Goal: Task Accomplishment & Management: Manage account settings

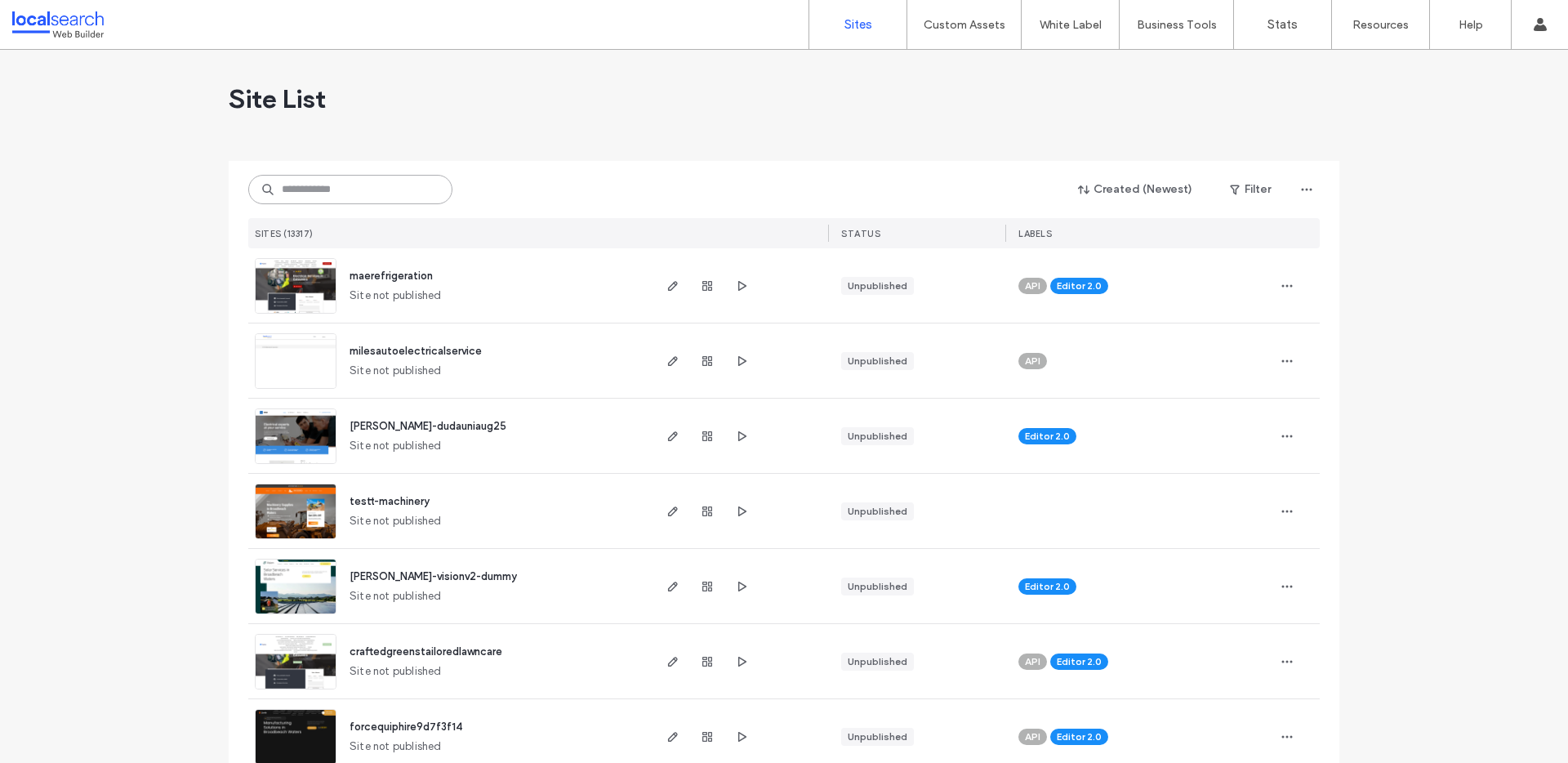
click at [357, 180] on input at bounding box center [350, 190] width 204 height 30
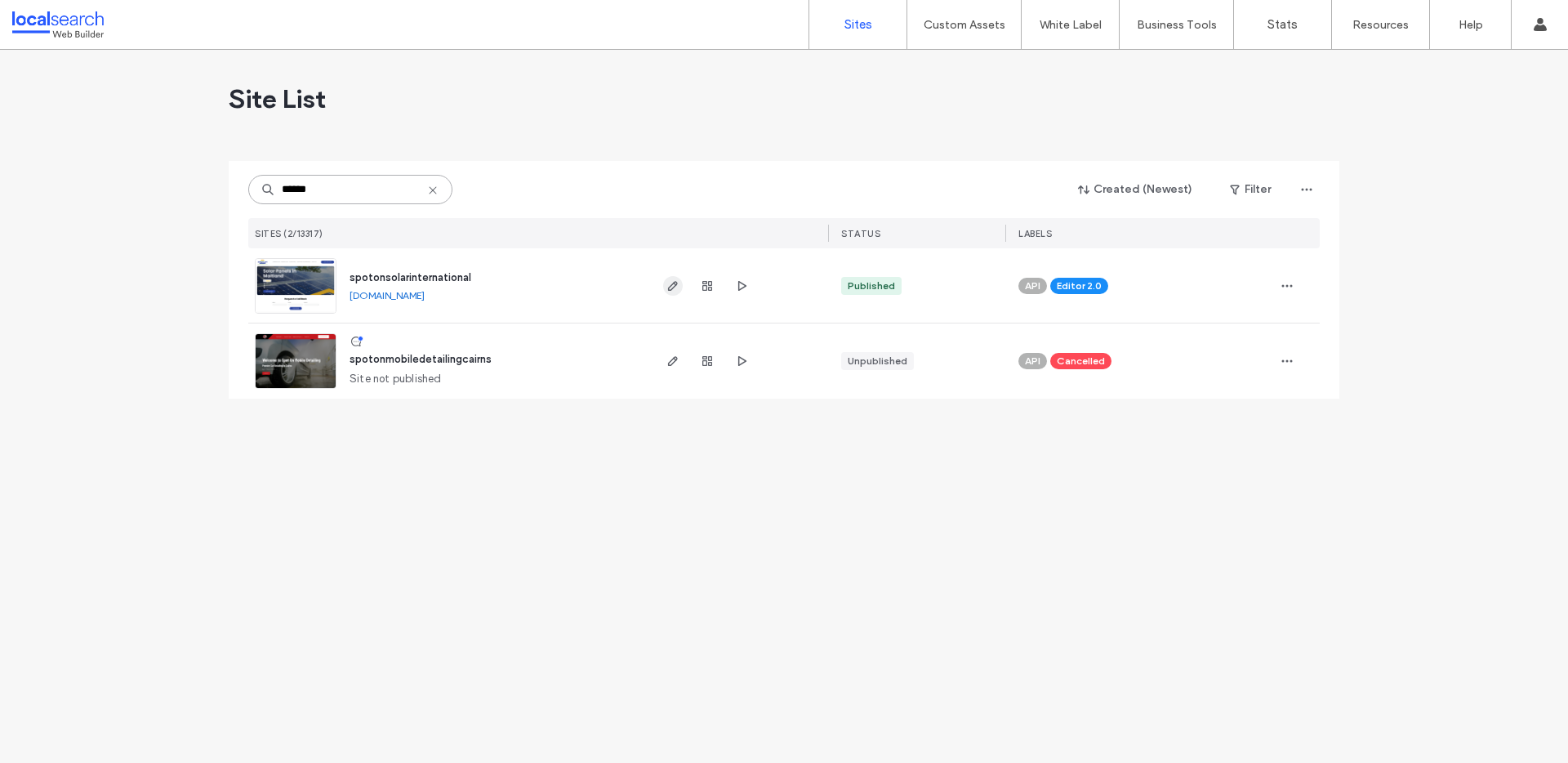
type input "******"
click at [666, 285] on icon "button" at bounding box center [672, 285] width 13 height 13
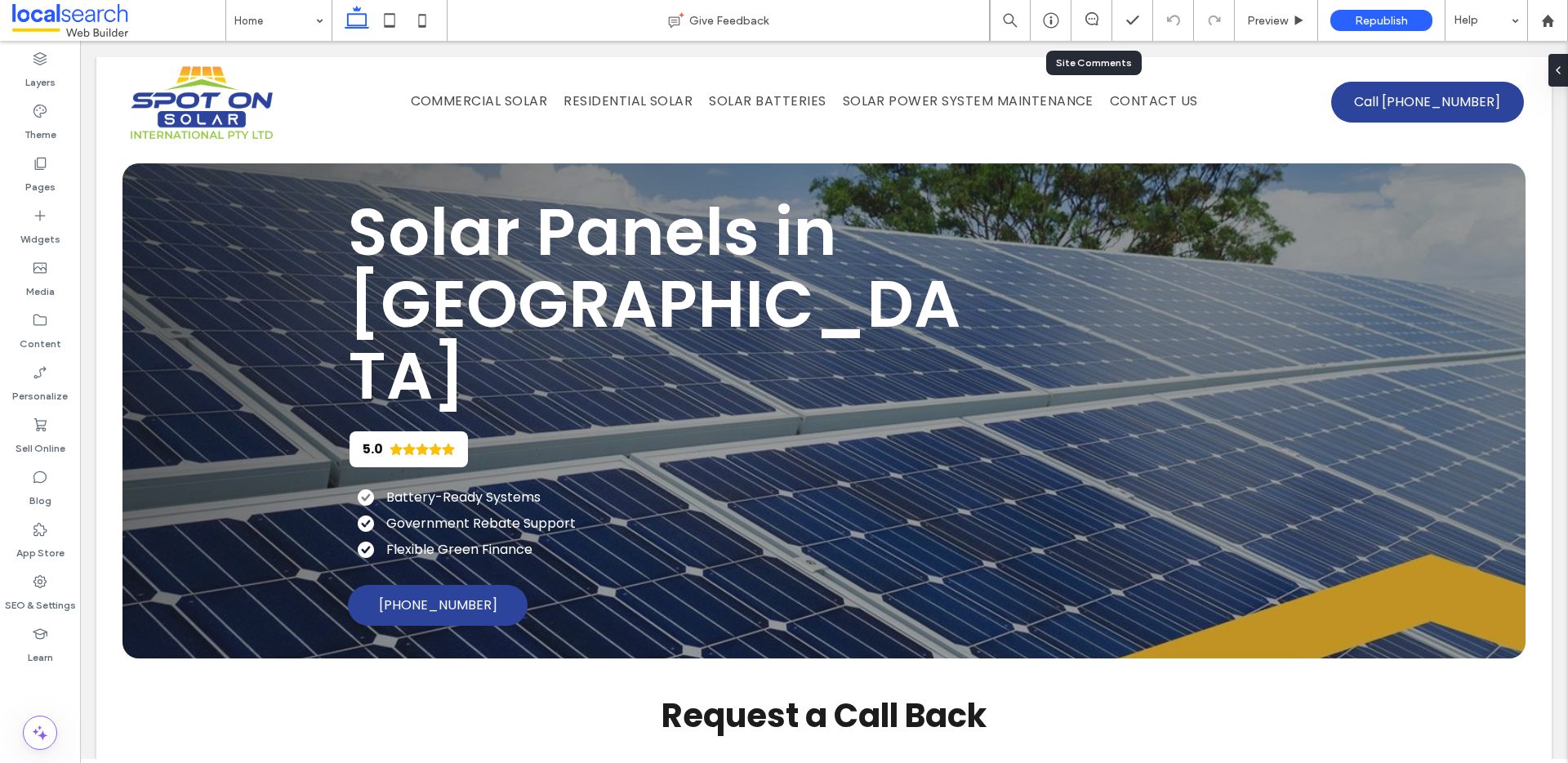
click at [1094, 28] on div at bounding box center [1091, 20] width 40 height 17
click at [1082, 9] on div at bounding box center [1091, 20] width 41 height 41
click at [1105, 17] on span at bounding box center [1091, 18] width 40 height 13
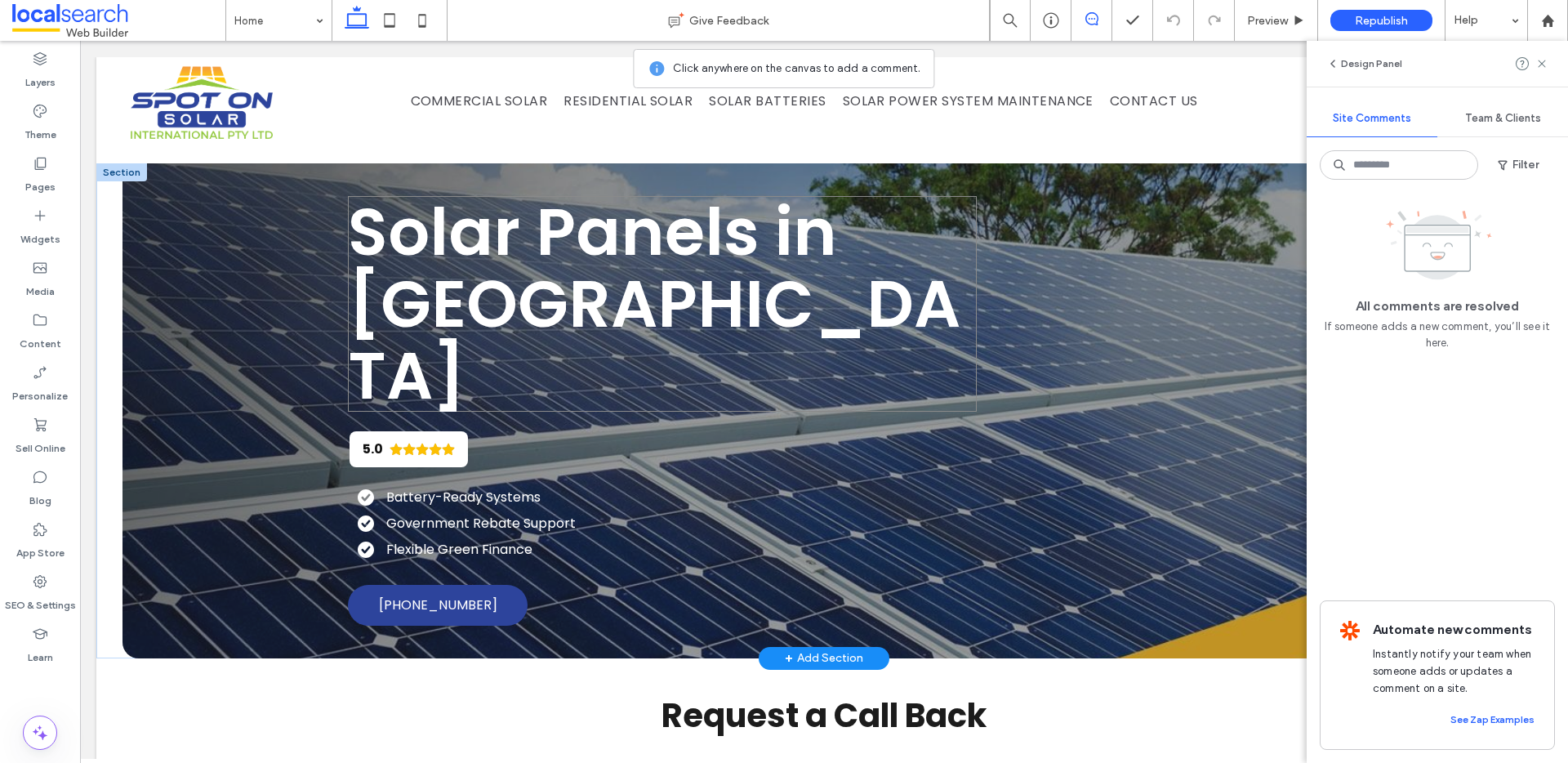
click at [692, 296] on h1 "Solar Panels in Maitland" at bounding box center [662, 304] width 628 height 216
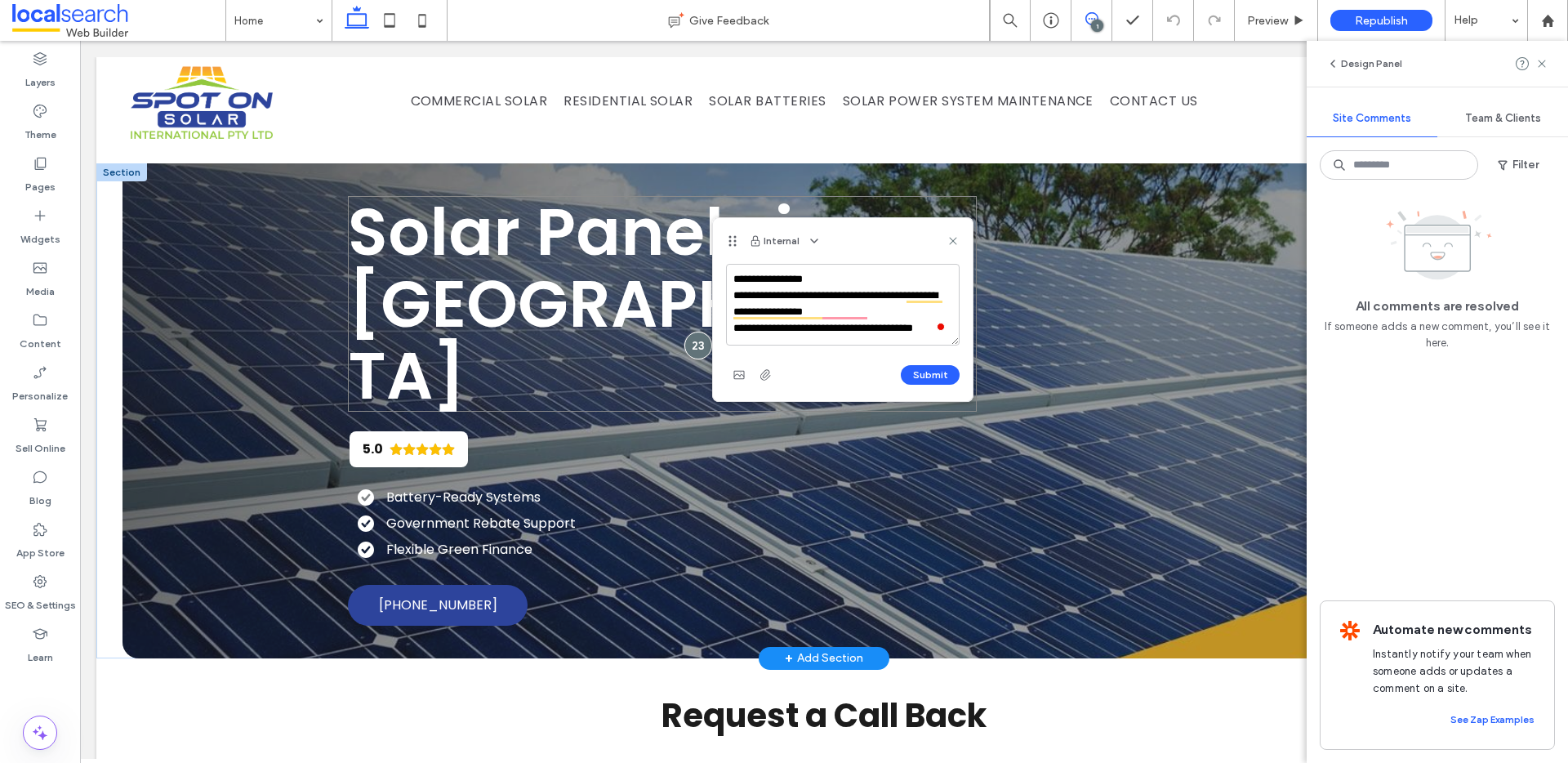
scroll to position [6, 0]
click at [881, 306] on textarea "**********" at bounding box center [843, 305] width 233 height 82
click at [846, 309] on textarea "**********" at bounding box center [843, 305] width 233 height 82
click at [834, 329] on textarea "**********" at bounding box center [843, 305] width 233 height 82
click at [879, 309] on textarea "**********" at bounding box center [843, 305] width 233 height 82
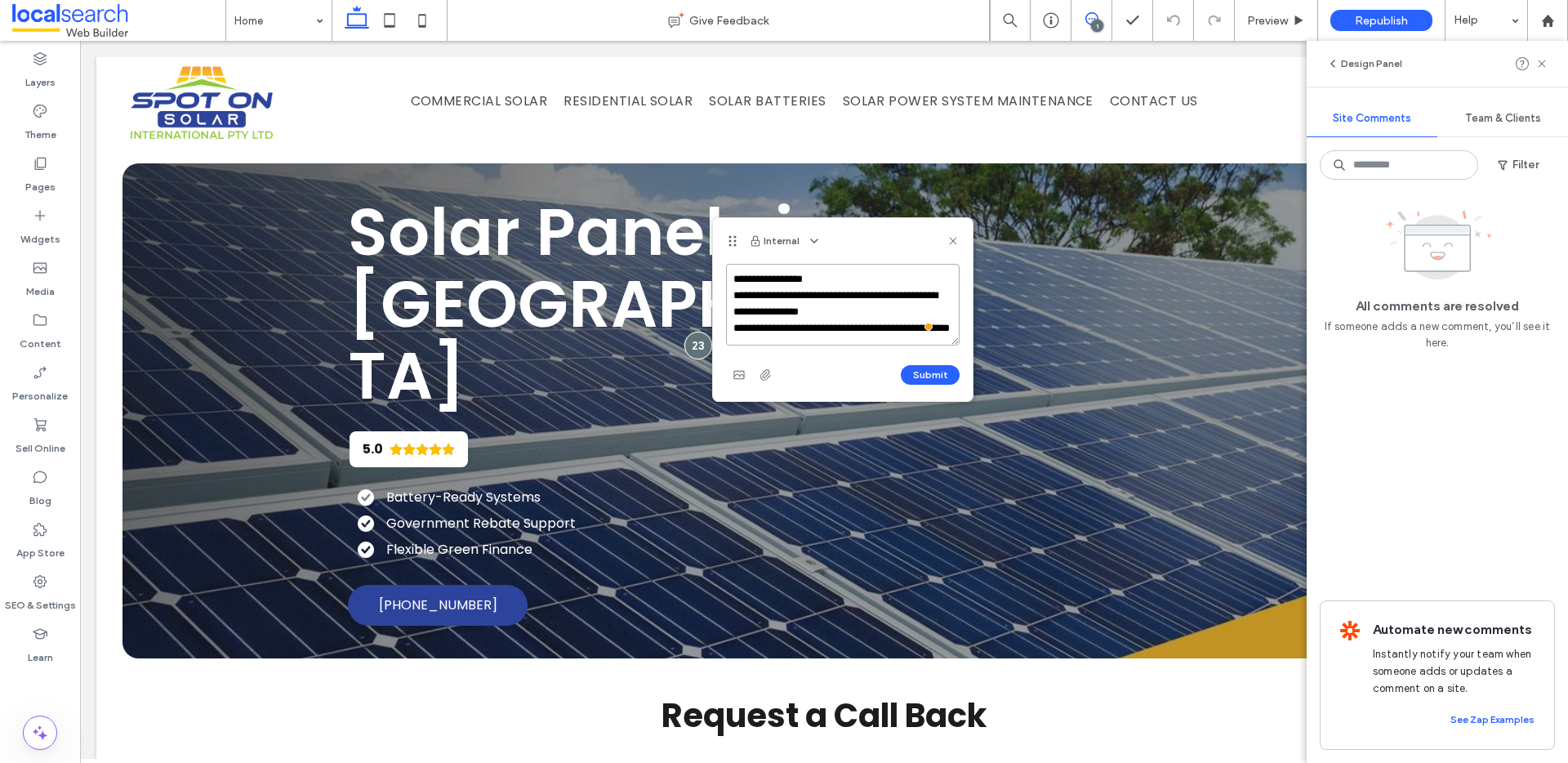
type textarea "**********"
click at [929, 378] on button "Submit" at bounding box center [929, 375] width 58 height 20
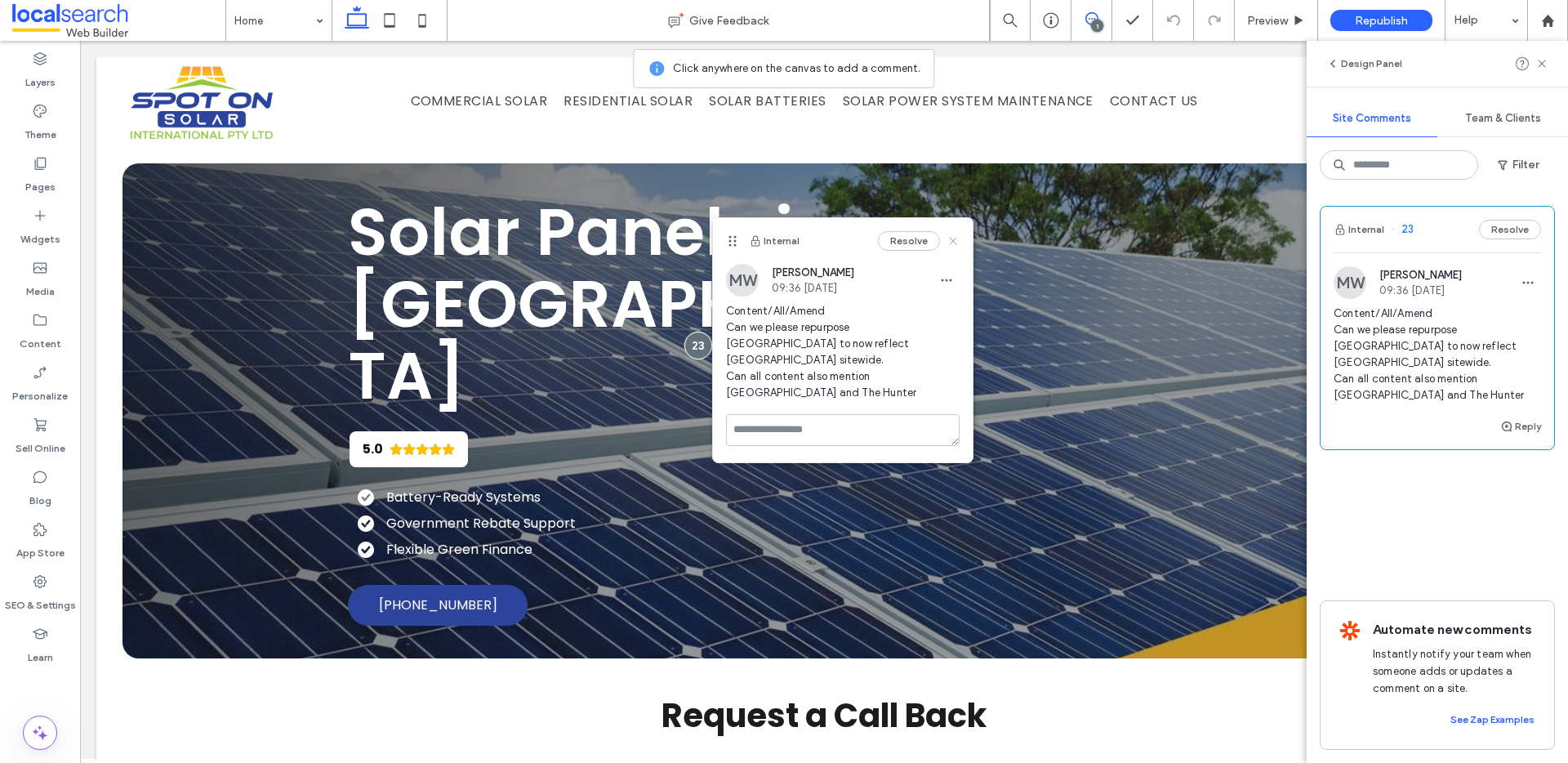
click at [955, 245] on icon at bounding box center [953, 240] width 13 height 13
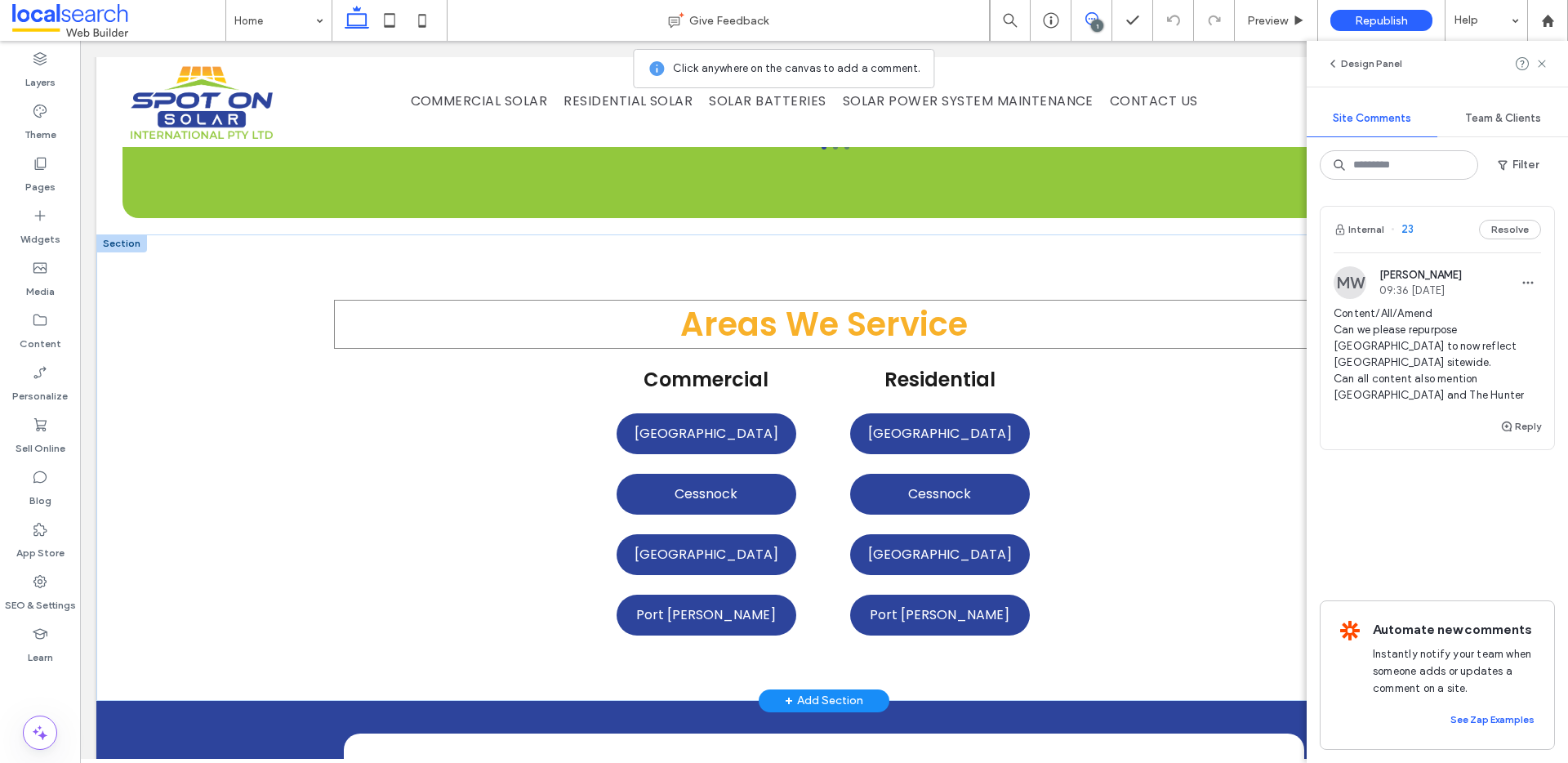
scroll to position [3205, 0]
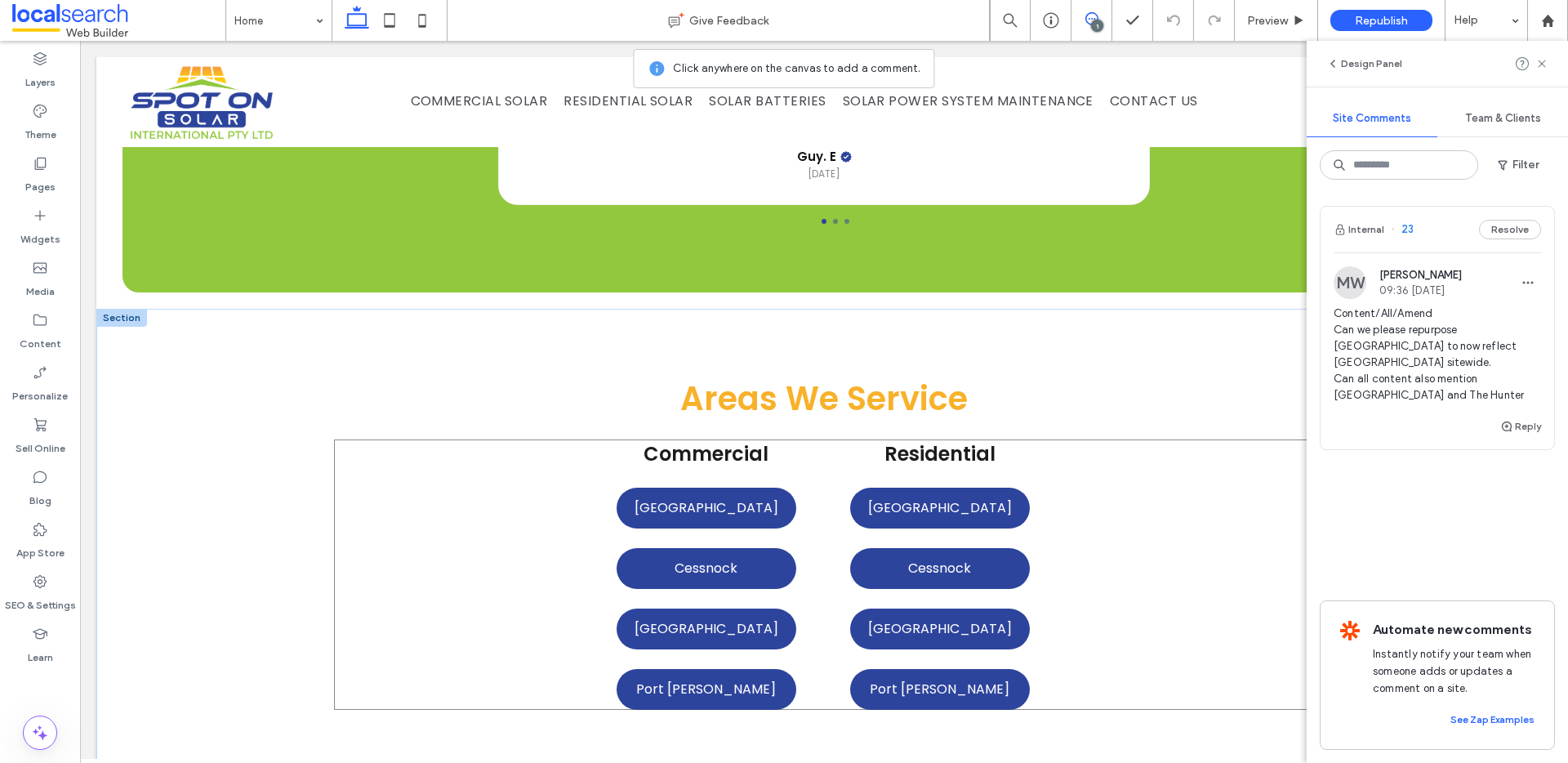
click at [1057, 439] on div "Commercial Newcastle Cessnock Lake Macquarie Port Stephens Residential Newcastl…" at bounding box center [824, 574] width 979 height 270
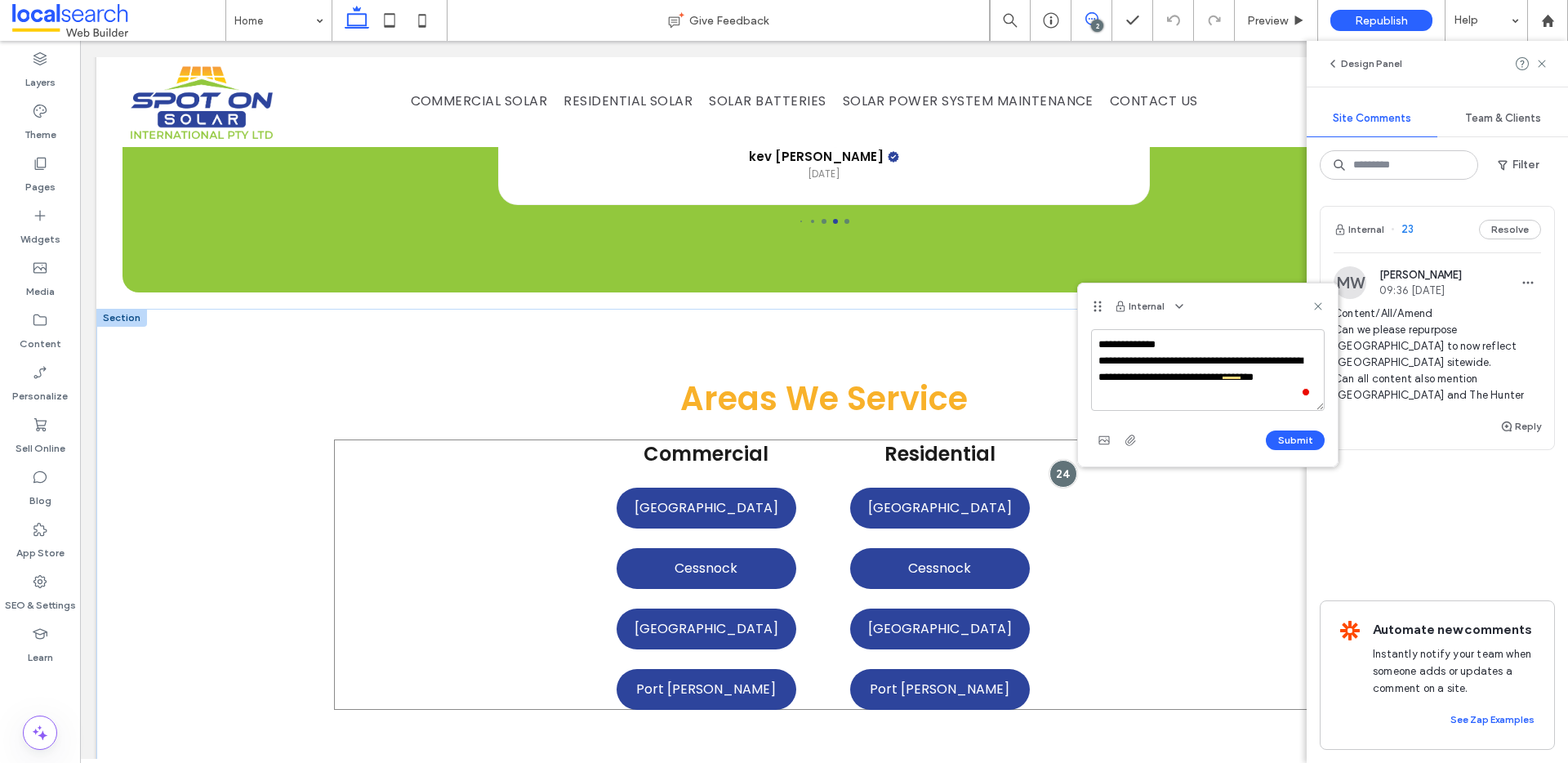
scroll to position [0, 0]
type textarea "**********"
click at [1286, 437] on button "Submit" at bounding box center [1294, 440] width 58 height 20
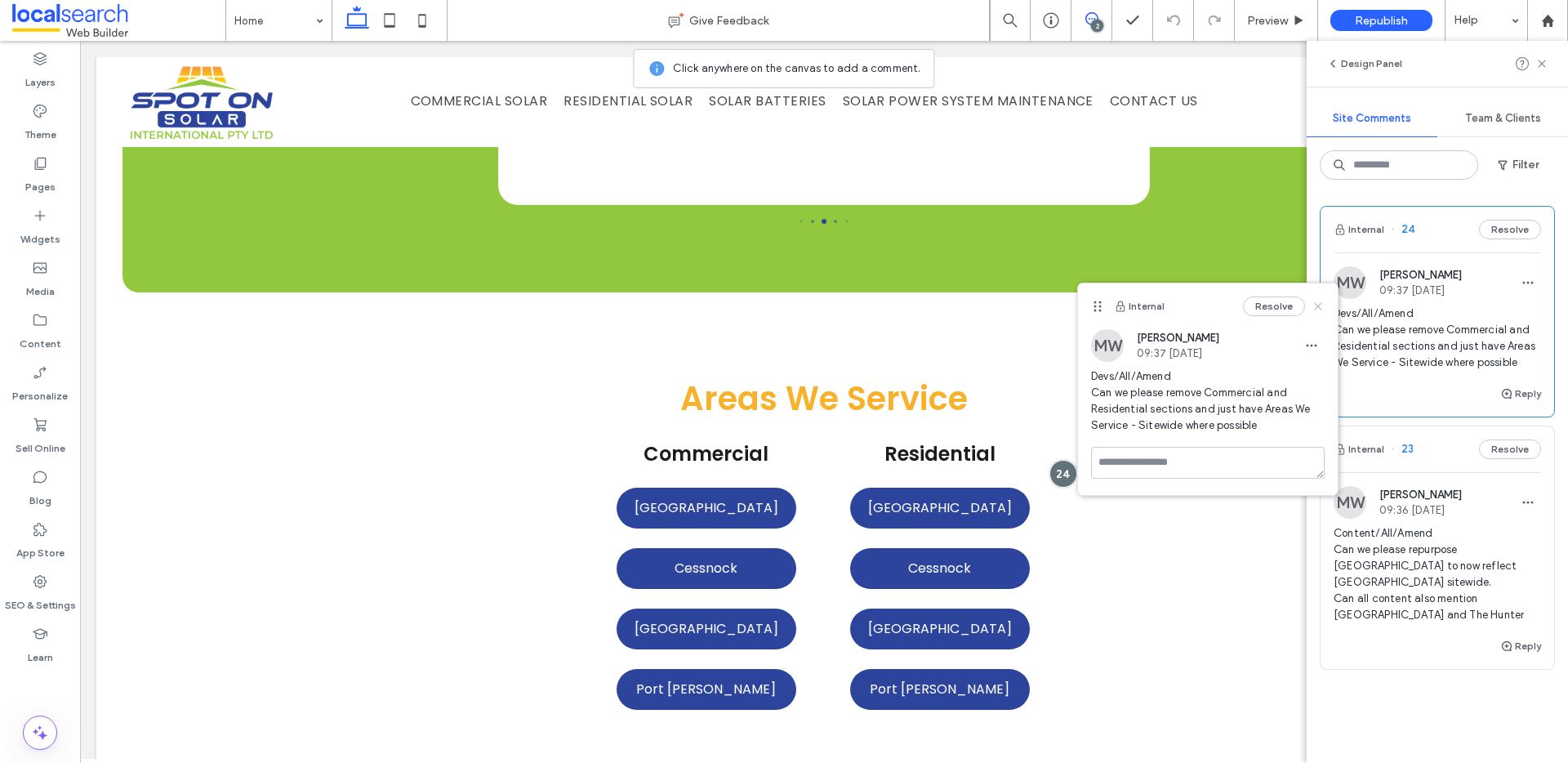
click at [1314, 311] on icon at bounding box center [1317, 306] width 13 height 13
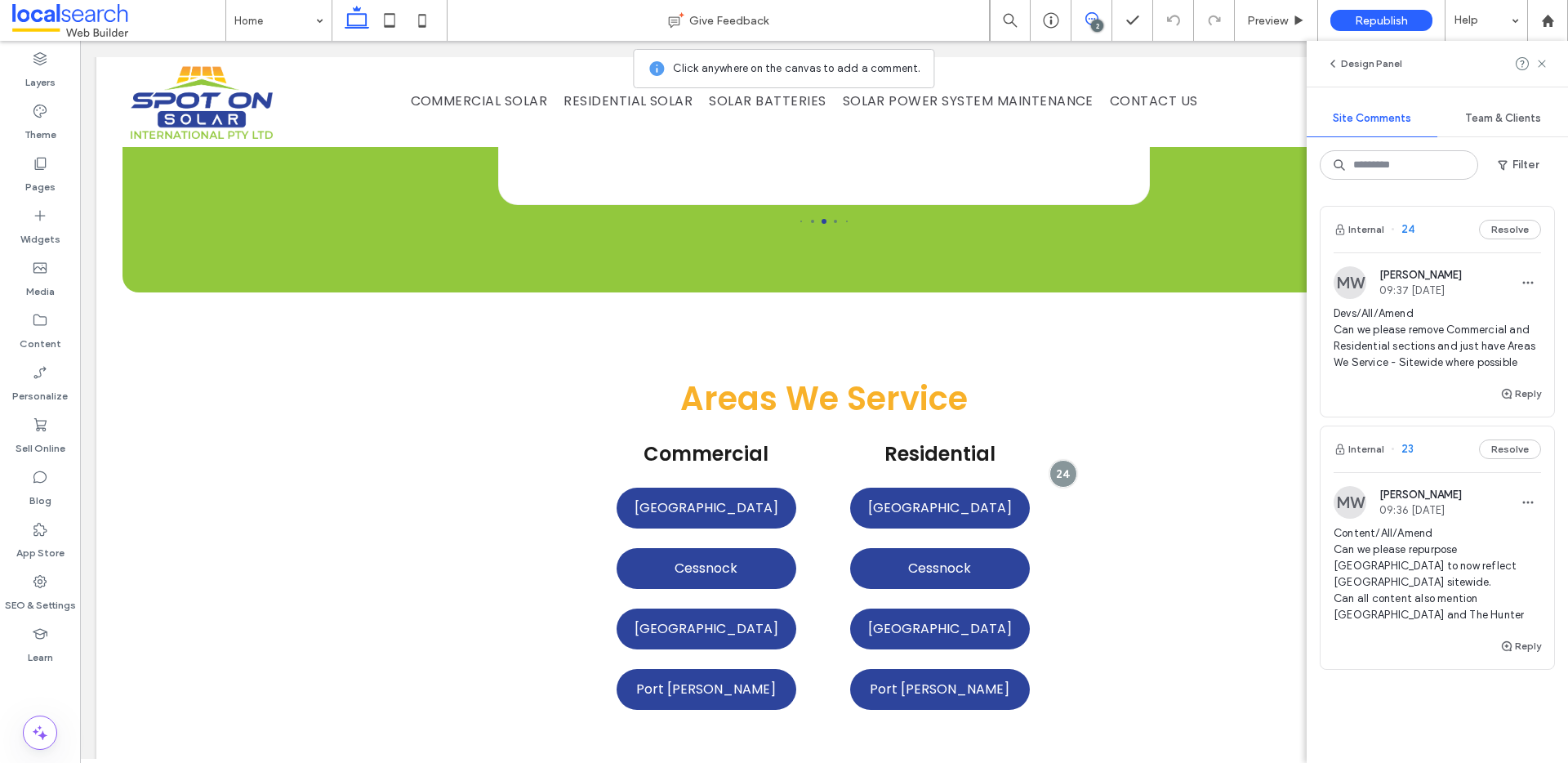
click at [1096, 20] on div "2" at bounding box center [1097, 26] width 12 height 12
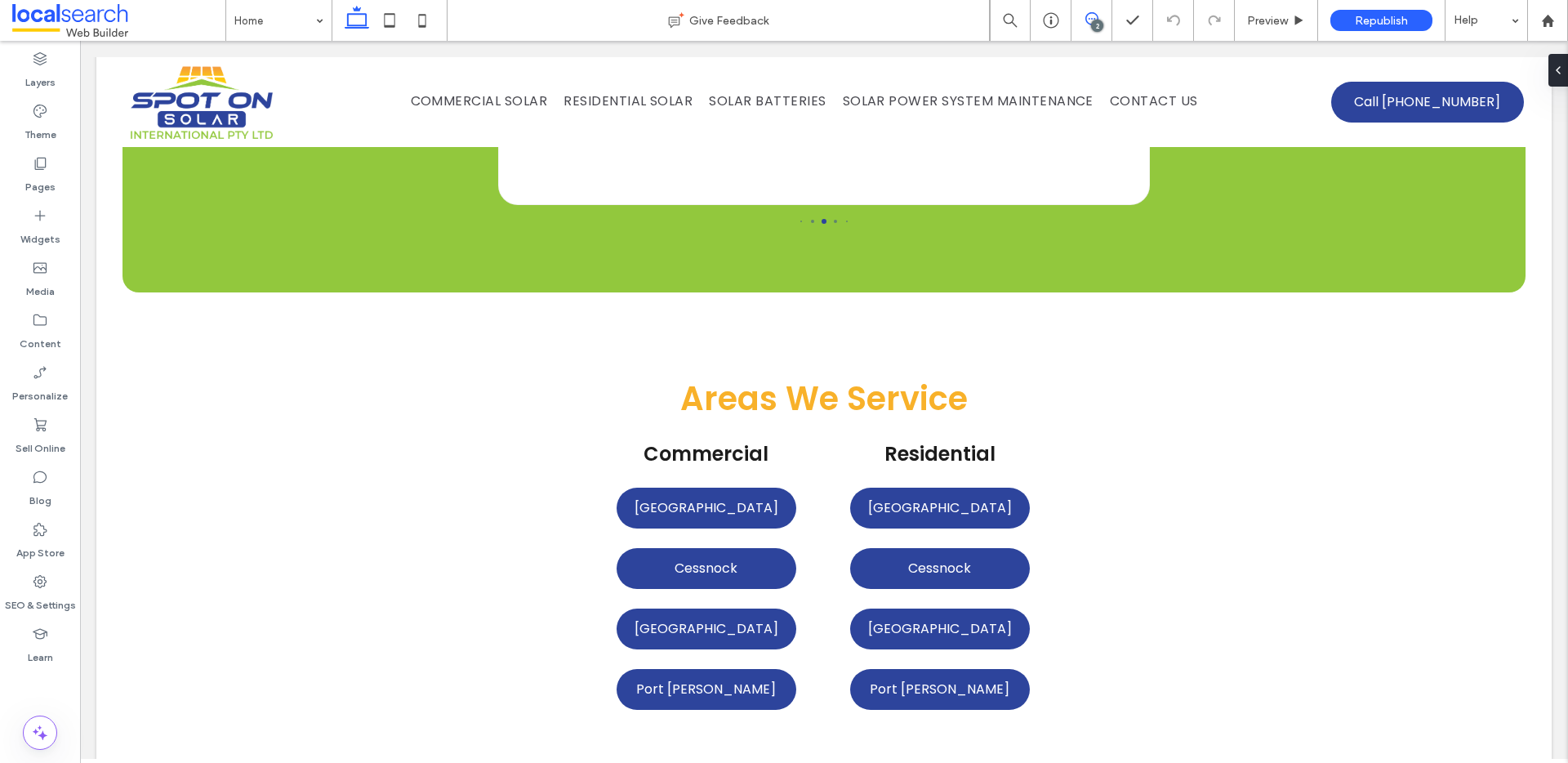
click at [1092, 14] on icon at bounding box center [1091, 18] width 13 height 13
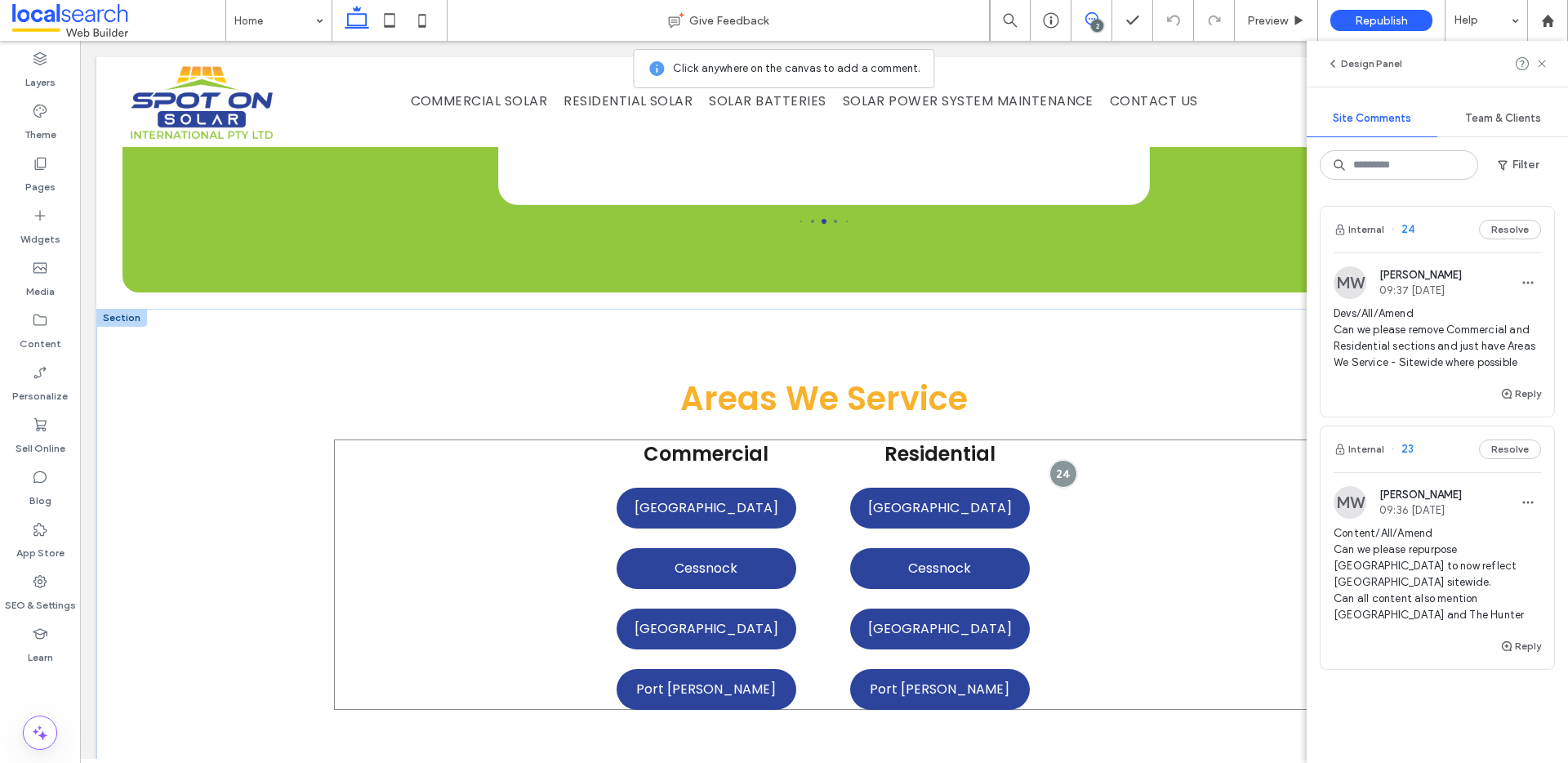
click at [1045, 491] on div "Commercial Newcastle Cessnock Lake Macquarie Port Stephens Residential Newcastl…" at bounding box center [824, 574] width 979 height 270
click at [1305, 436] on use at bounding box center [1305, 435] width 7 height 7
click at [1061, 450] on div "Commercial Newcastle Cessnock Lake Macquarie Port Stephens Residential Newcastl…" at bounding box center [824, 574] width 979 height 270
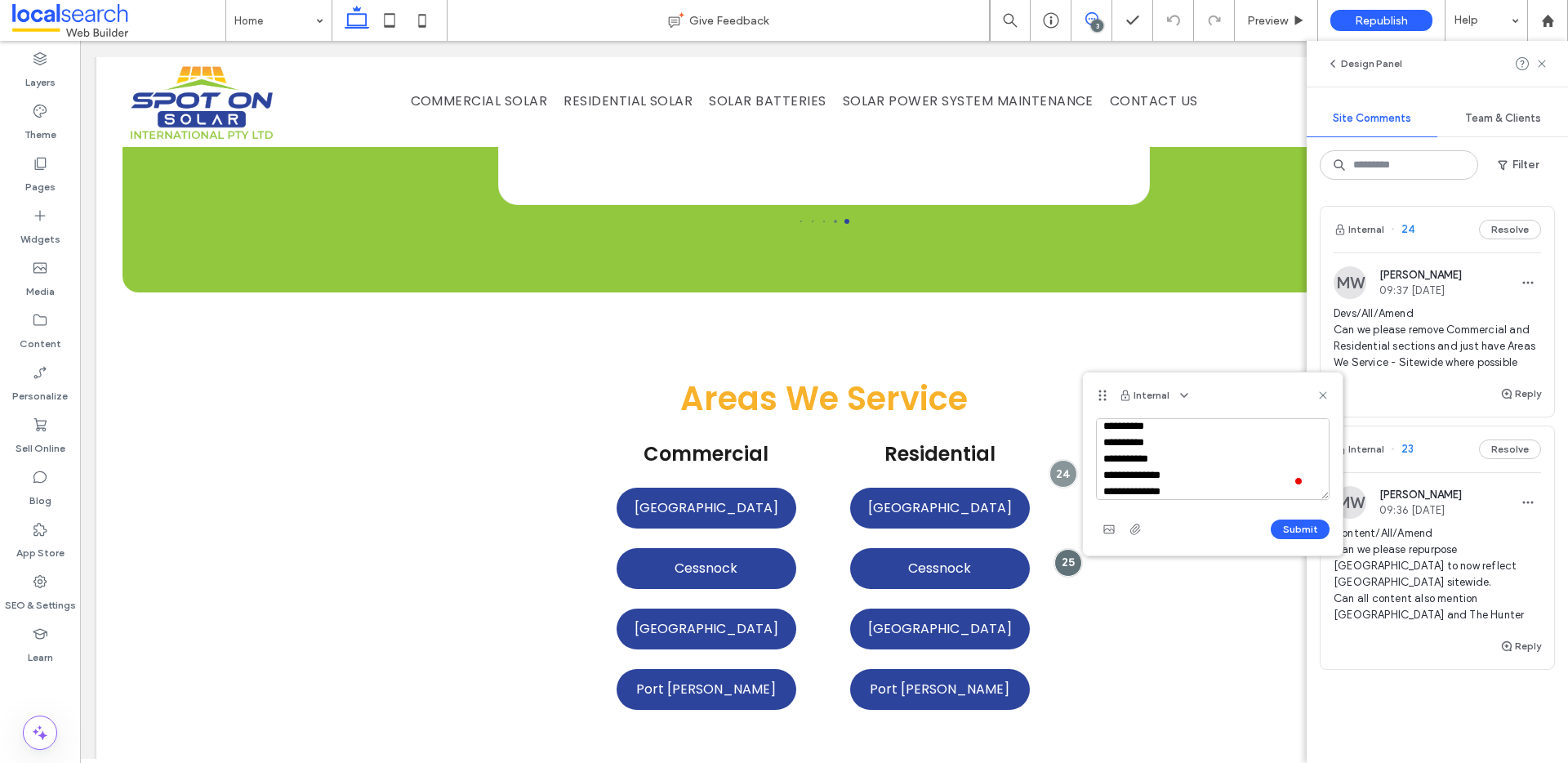
scroll to position [170, 0]
drag, startPoint x: 1167, startPoint y: 442, endPoint x: 1081, endPoint y: 444, distance: 86.0
click at [1082, 444] on div "**********" at bounding box center [1213, 464] width 261 height 185
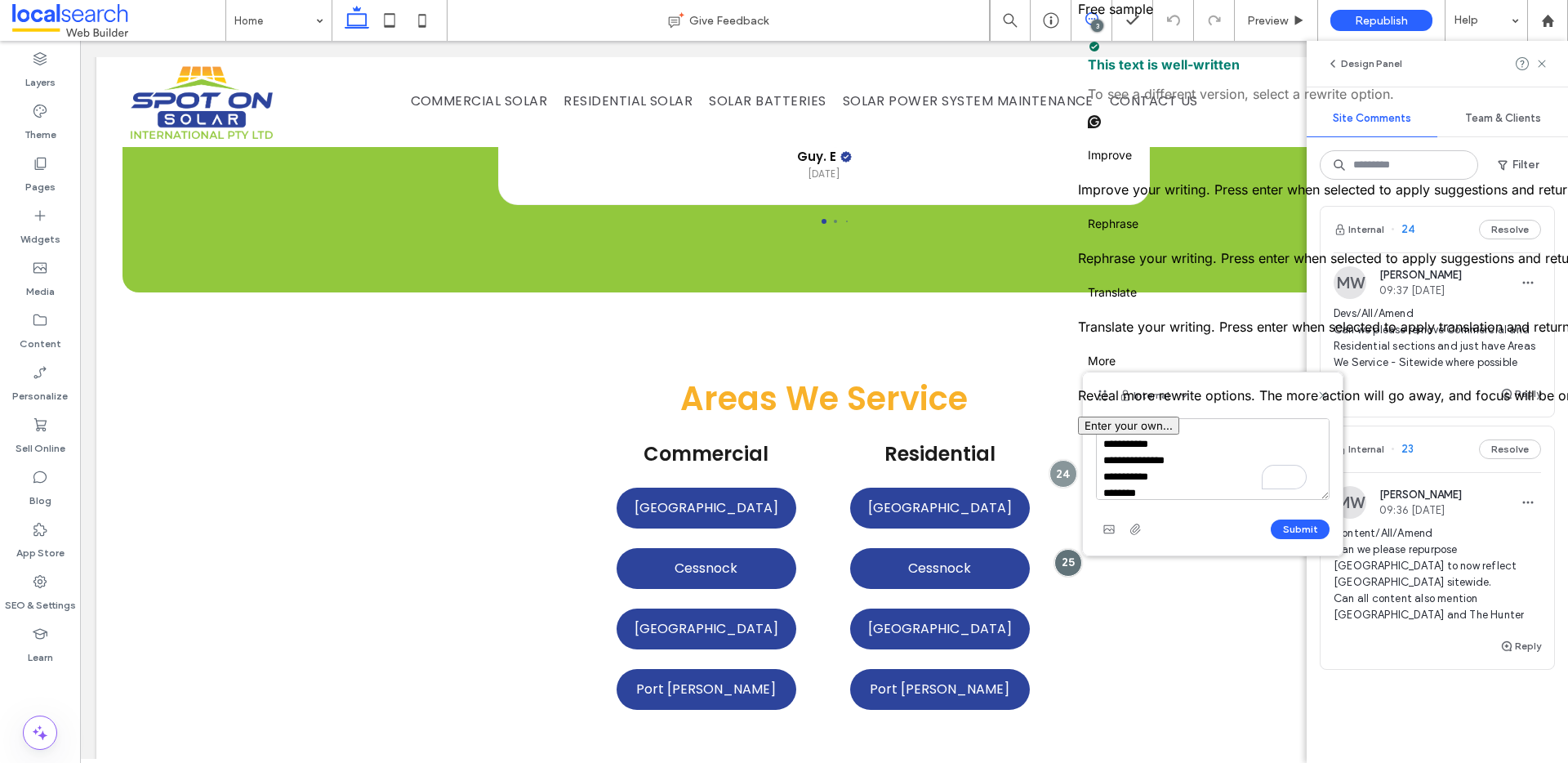
click at [1120, 455] on textarea "**********" at bounding box center [1213, 459] width 233 height 82
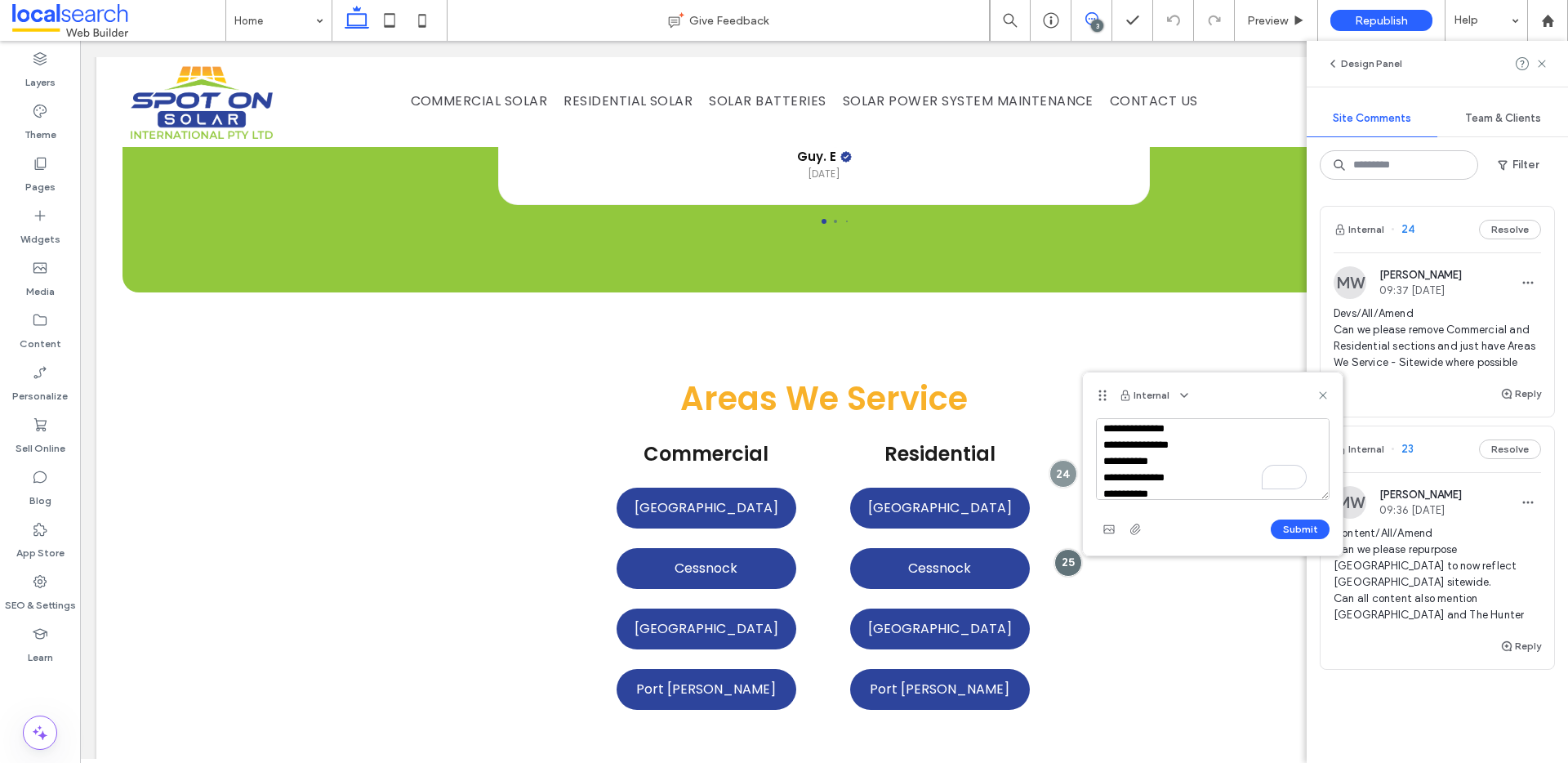
click at [1129, 460] on textarea "**********" at bounding box center [1213, 459] width 233 height 82
click at [1130, 460] on textarea "**********" at bounding box center [1213, 459] width 233 height 82
type textarea "**********"
click at [1301, 525] on button "Submit" at bounding box center [1299, 529] width 58 height 20
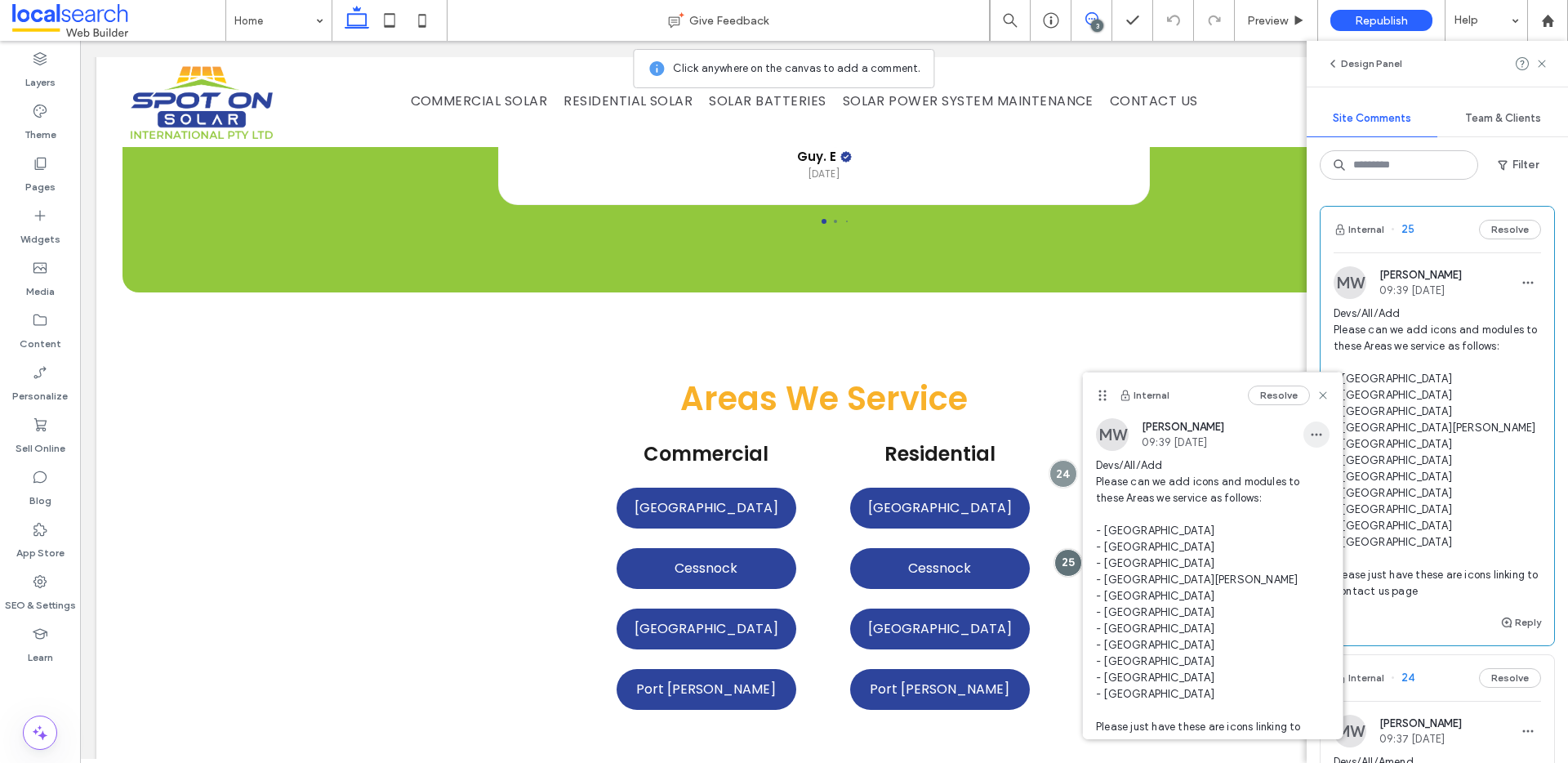
click at [1310, 431] on icon "button" at bounding box center [1316, 433] width 13 height 13
click at [1321, 479] on span "Edit" at bounding box center [1315, 477] width 21 height 17
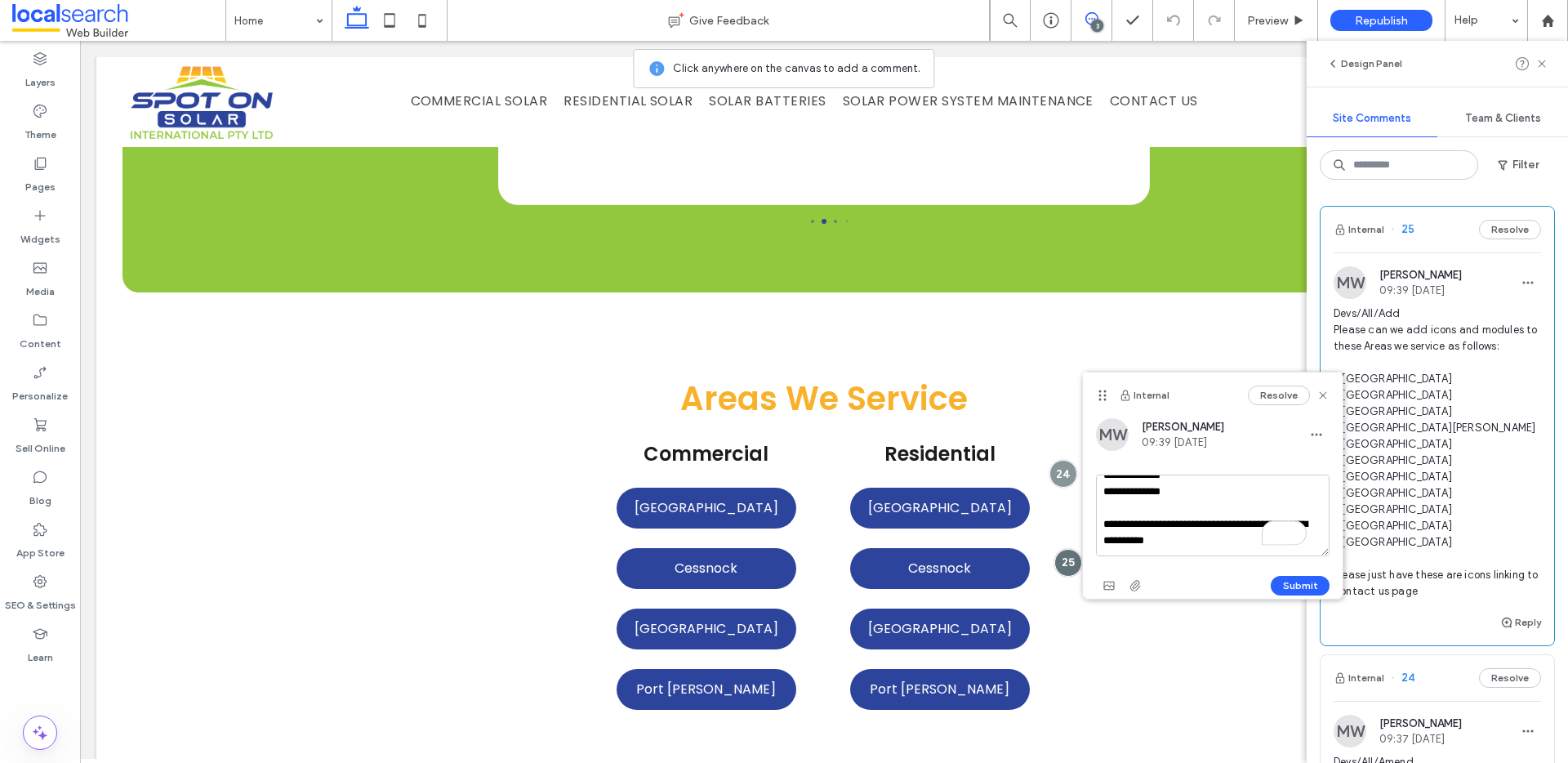
click at [1208, 544] on textarea "**********" at bounding box center [1213, 516] width 233 height 82
type textarea "**********"
click at [1302, 579] on button "Submit" at bounding box center [1299, 586] width 58 height 20
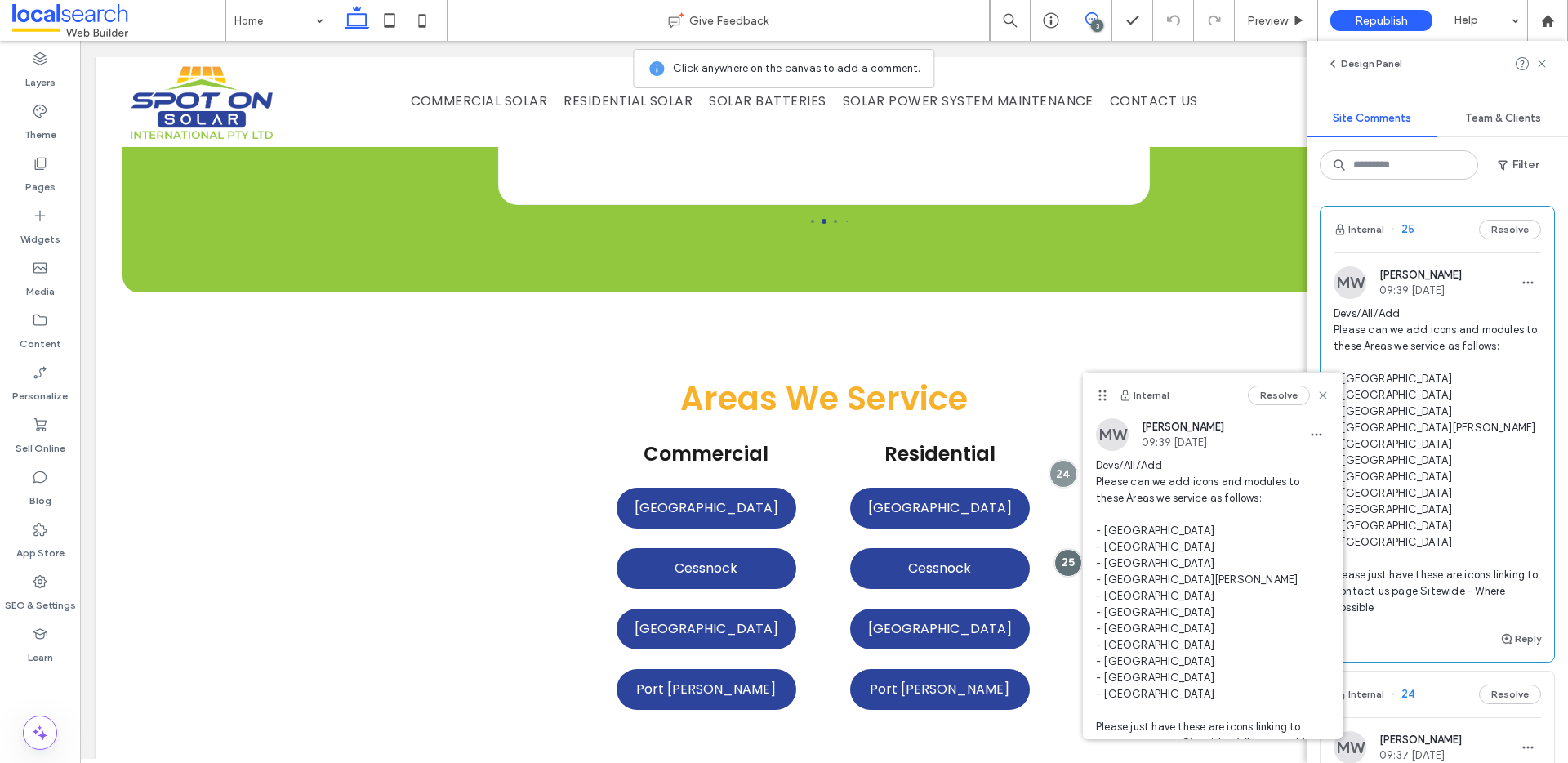
click at [1318, 396] on div "Internal Resolve" at bounding box center [1212, 395] width 259 height 46
click at [1316, 393] on icon at bounding box center [1322, 395] width 13 height 13
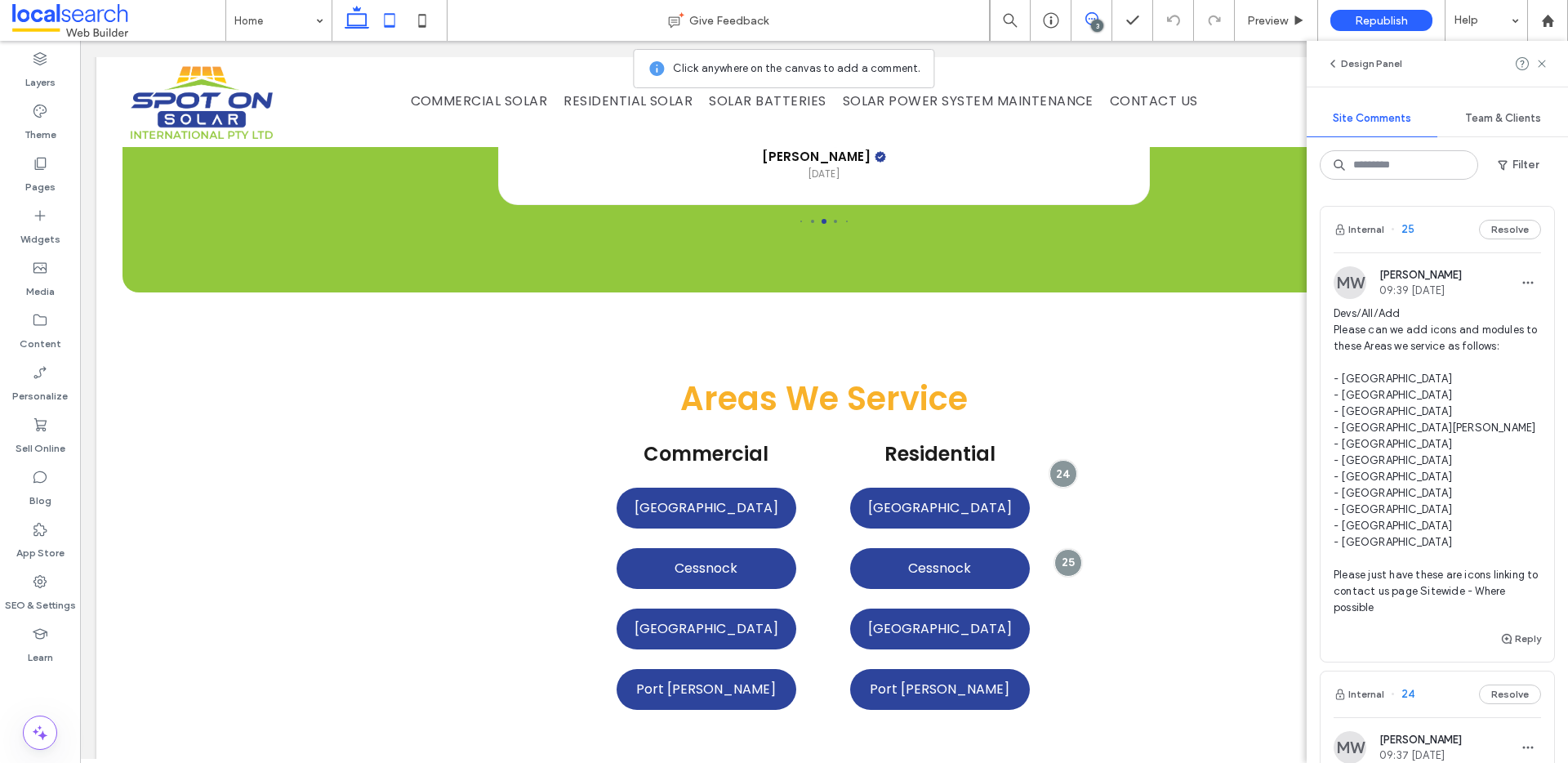
click at [395, 30] on icon at bounding box center [389, 20] width 33 height 33
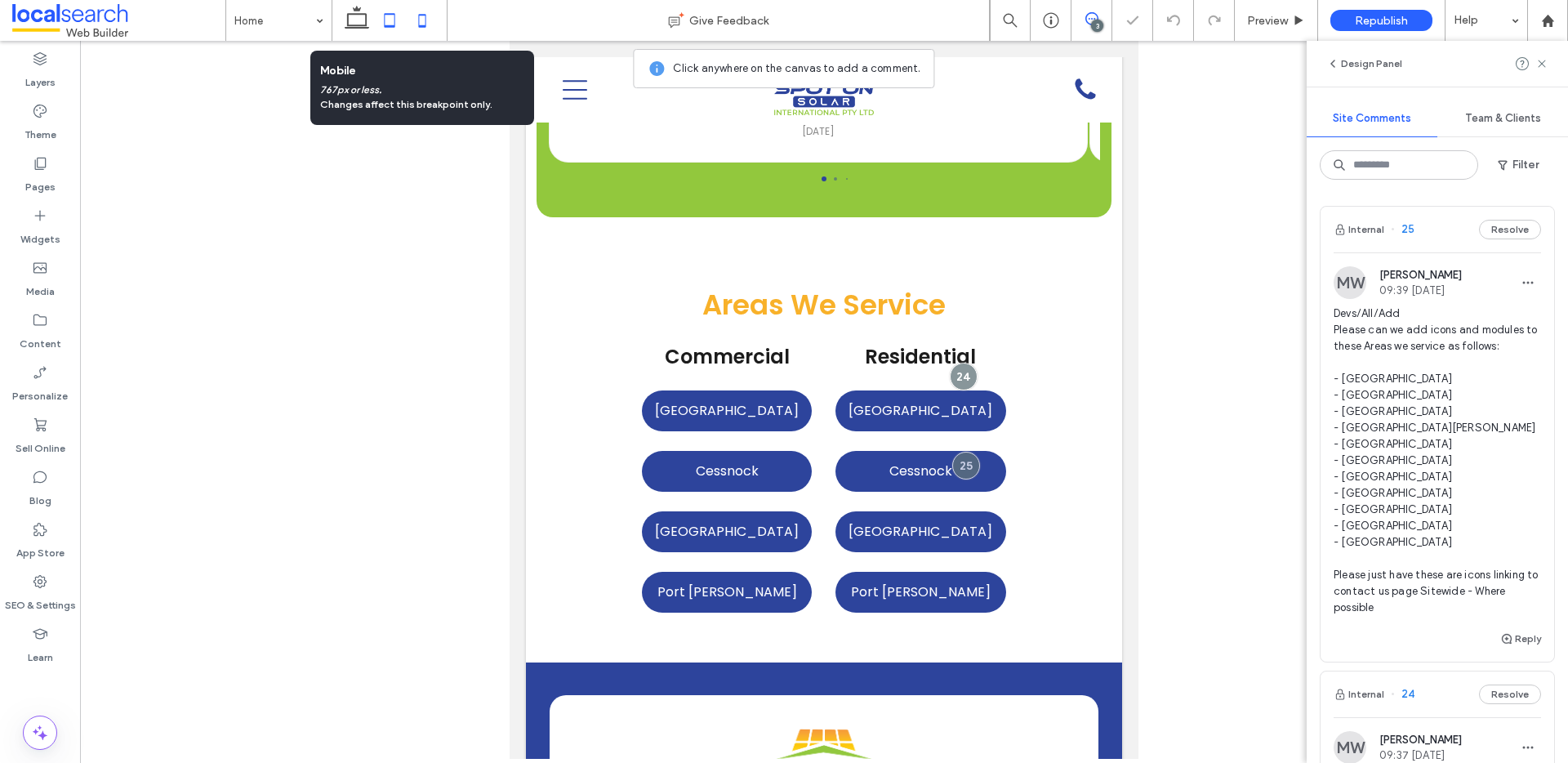
click at [418, 23] on use at bounding box center [421, 20] width 7 height 13
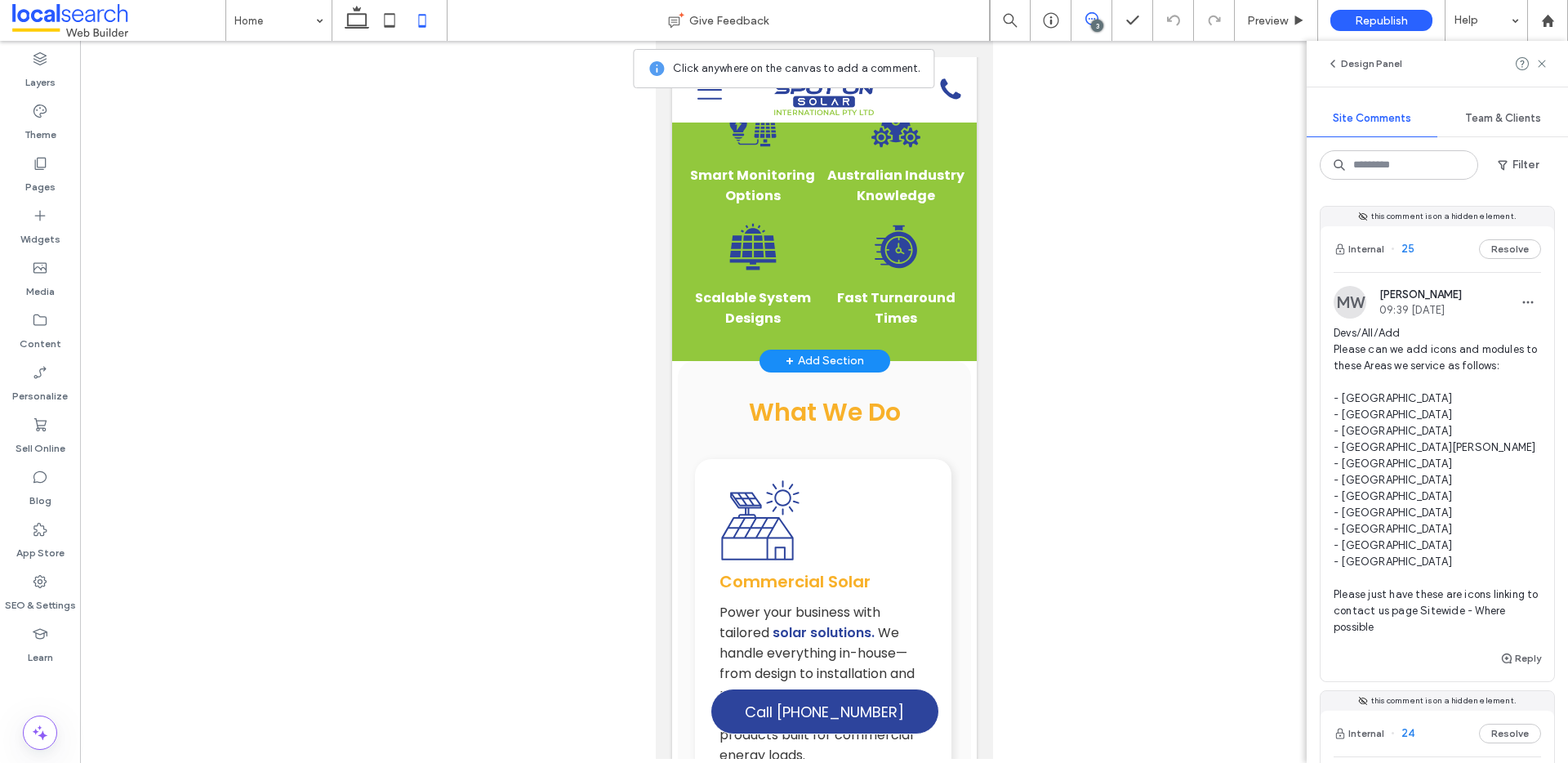
scroll to position [1769, 0]
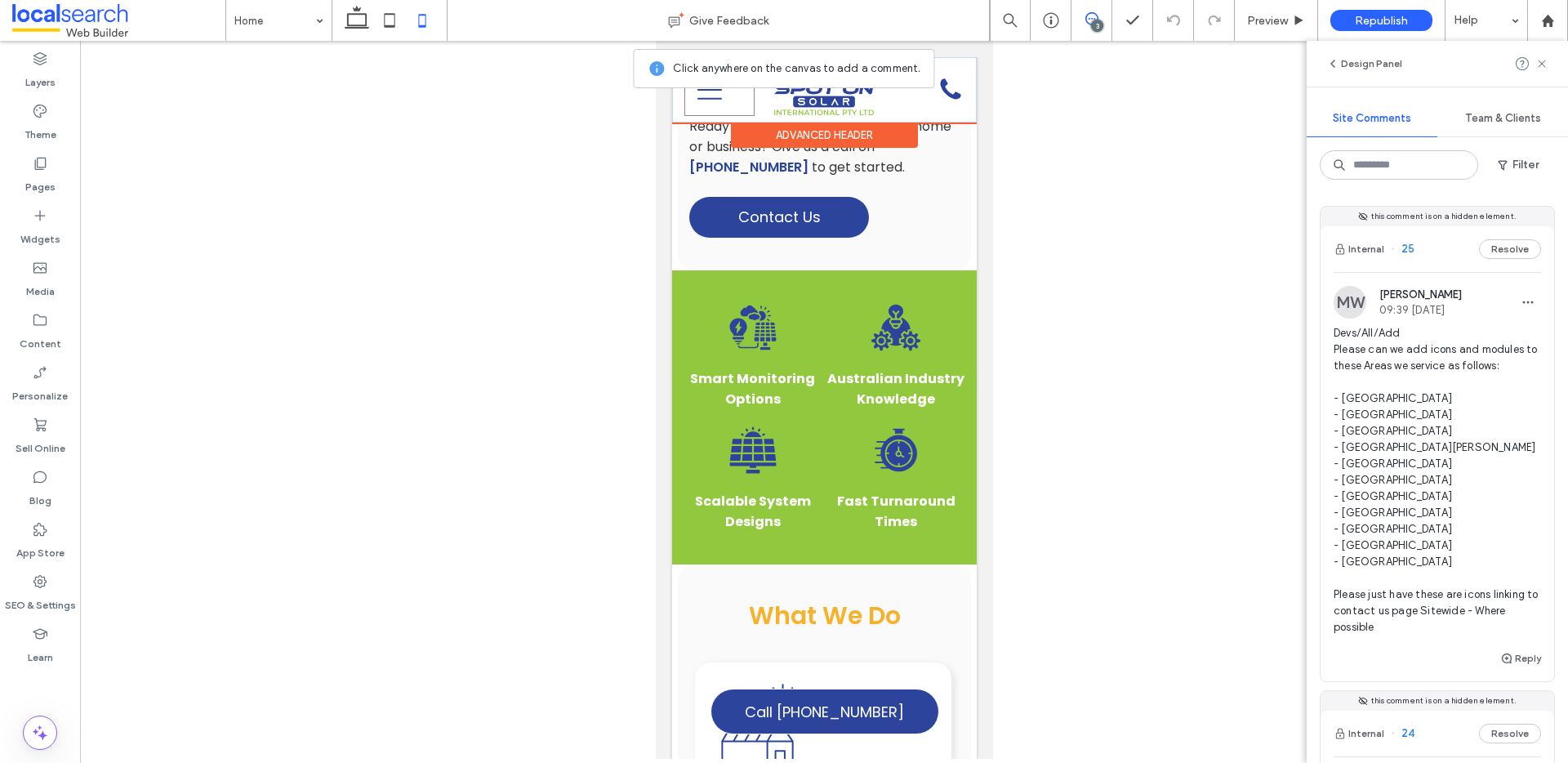
click at [686, 97] on div "Menu Icon" at bounding box center [718, 89] width 70 height 52
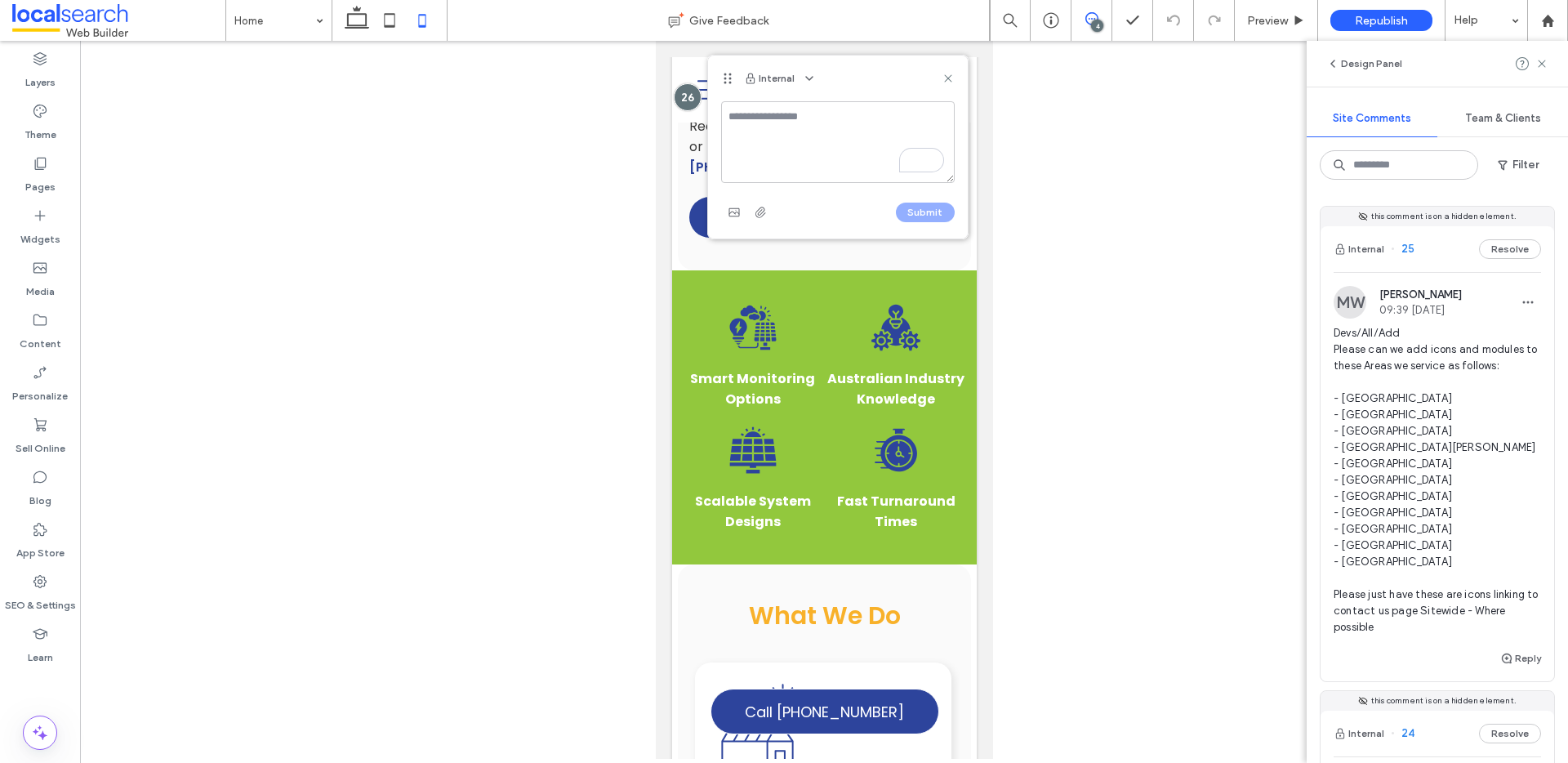
click at [954, 76] on div "Internal" at bounding box center [838, 78] width 259 height 46
click at [952, 79] on icon at bounding box center [948, 78] width 13 height 13
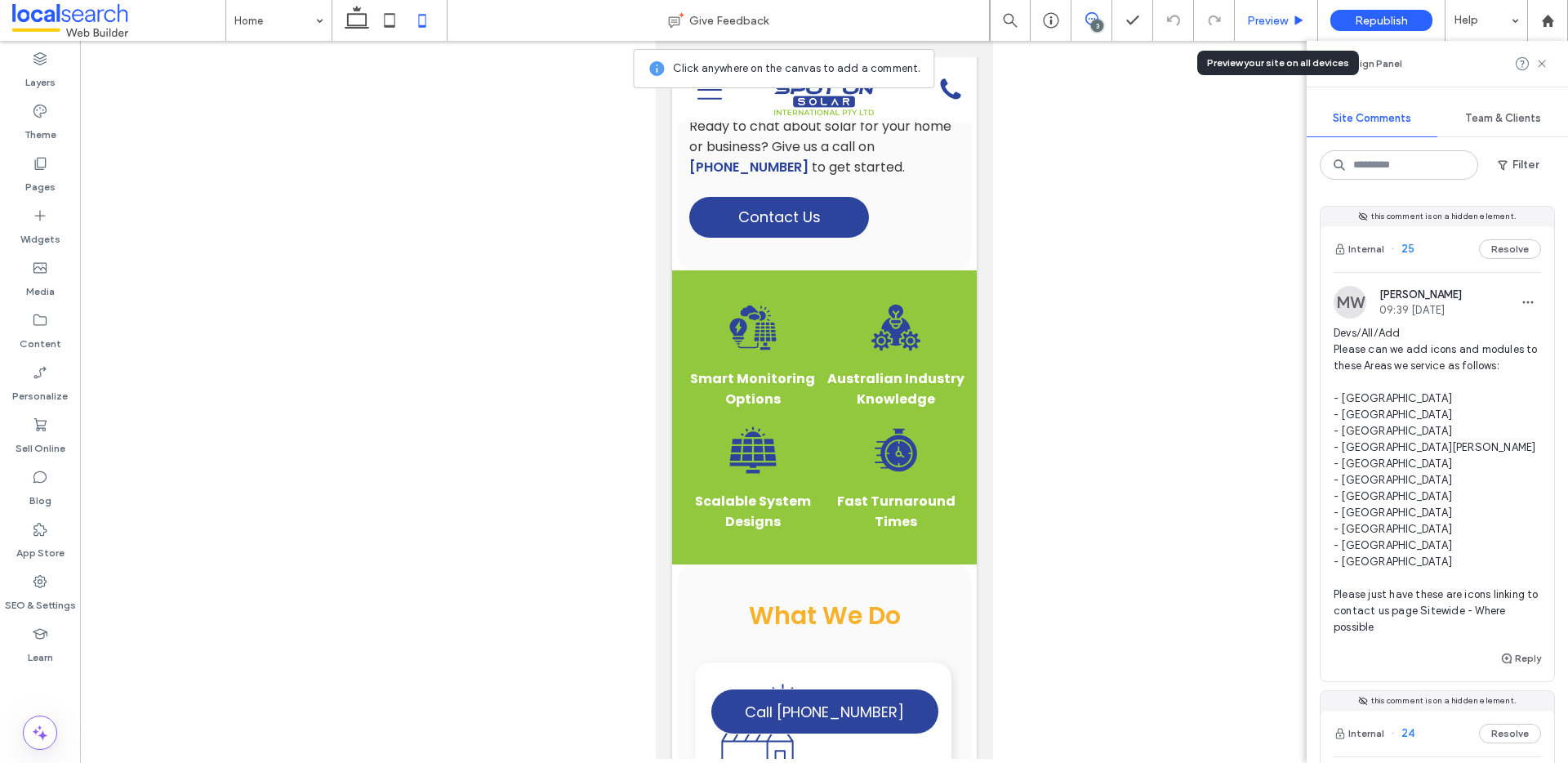
click at [1256, 25] on span "Preview" at bounding box center [1266, 21] width 41 height 14
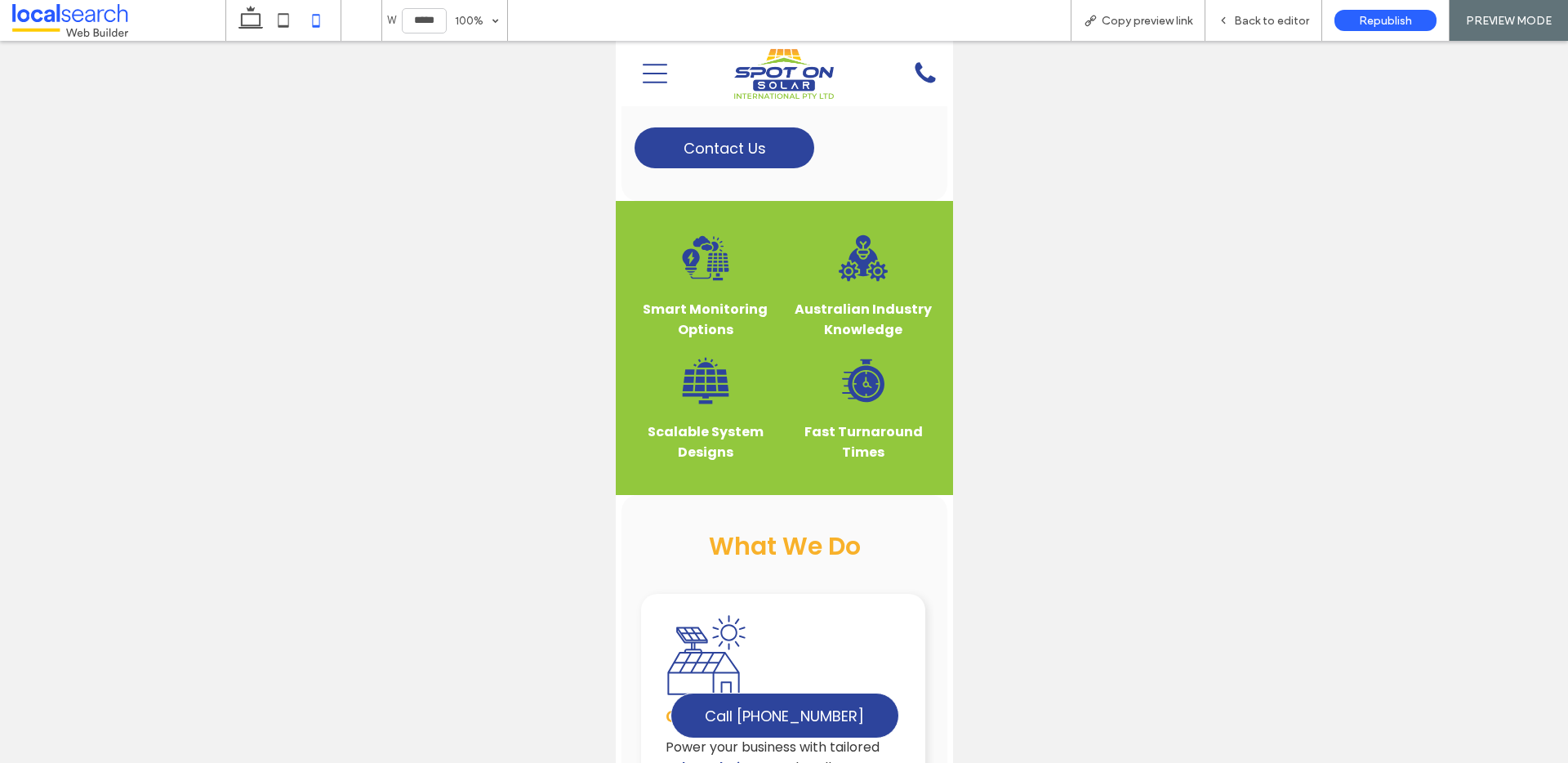
click at [656, 78] on icon "Menu Icon" at bounding box center [654, 73] width 25 height 25
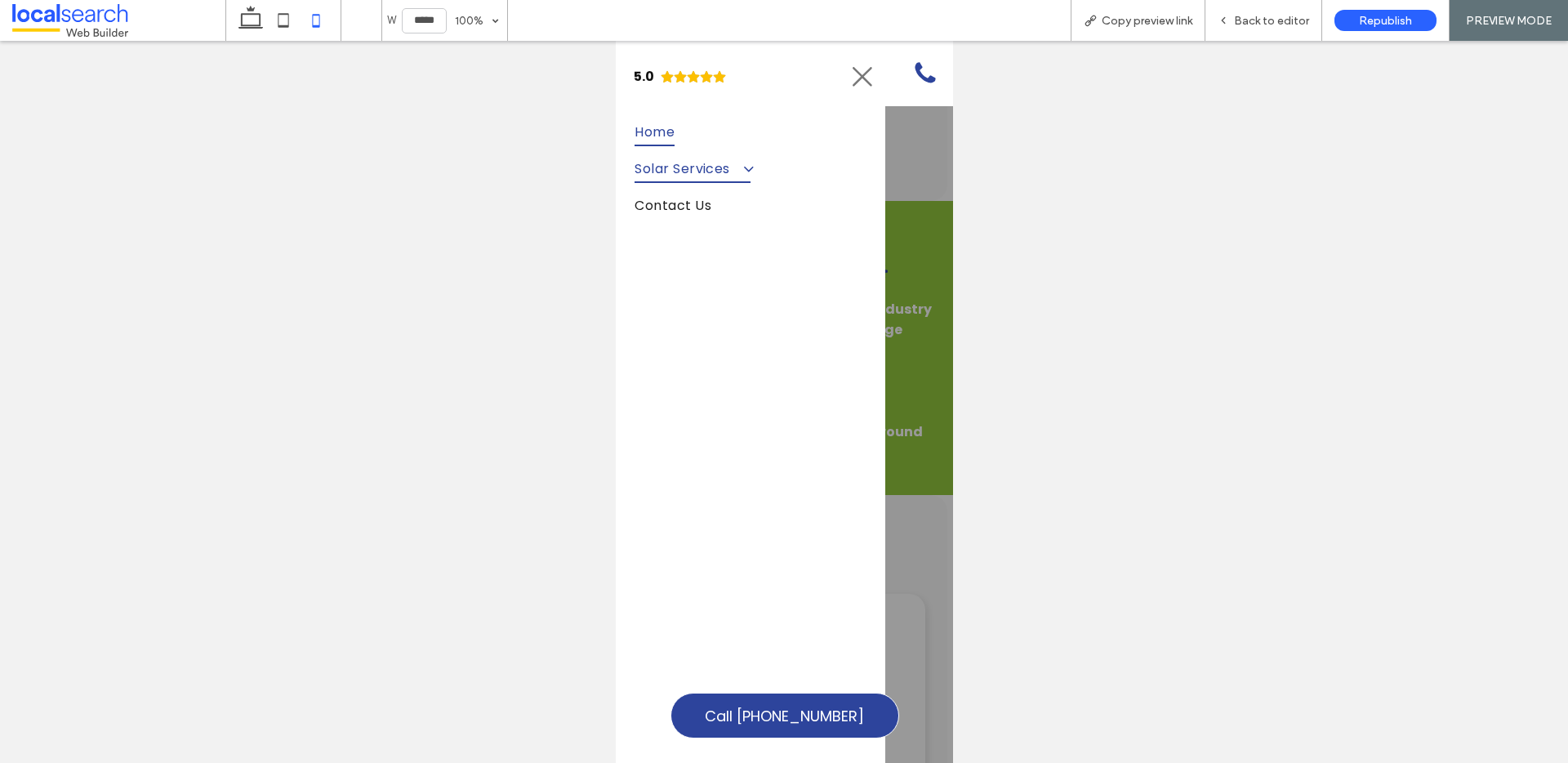
click at [738, 170] on span at bounding box center [739, 168] width 27 height 17
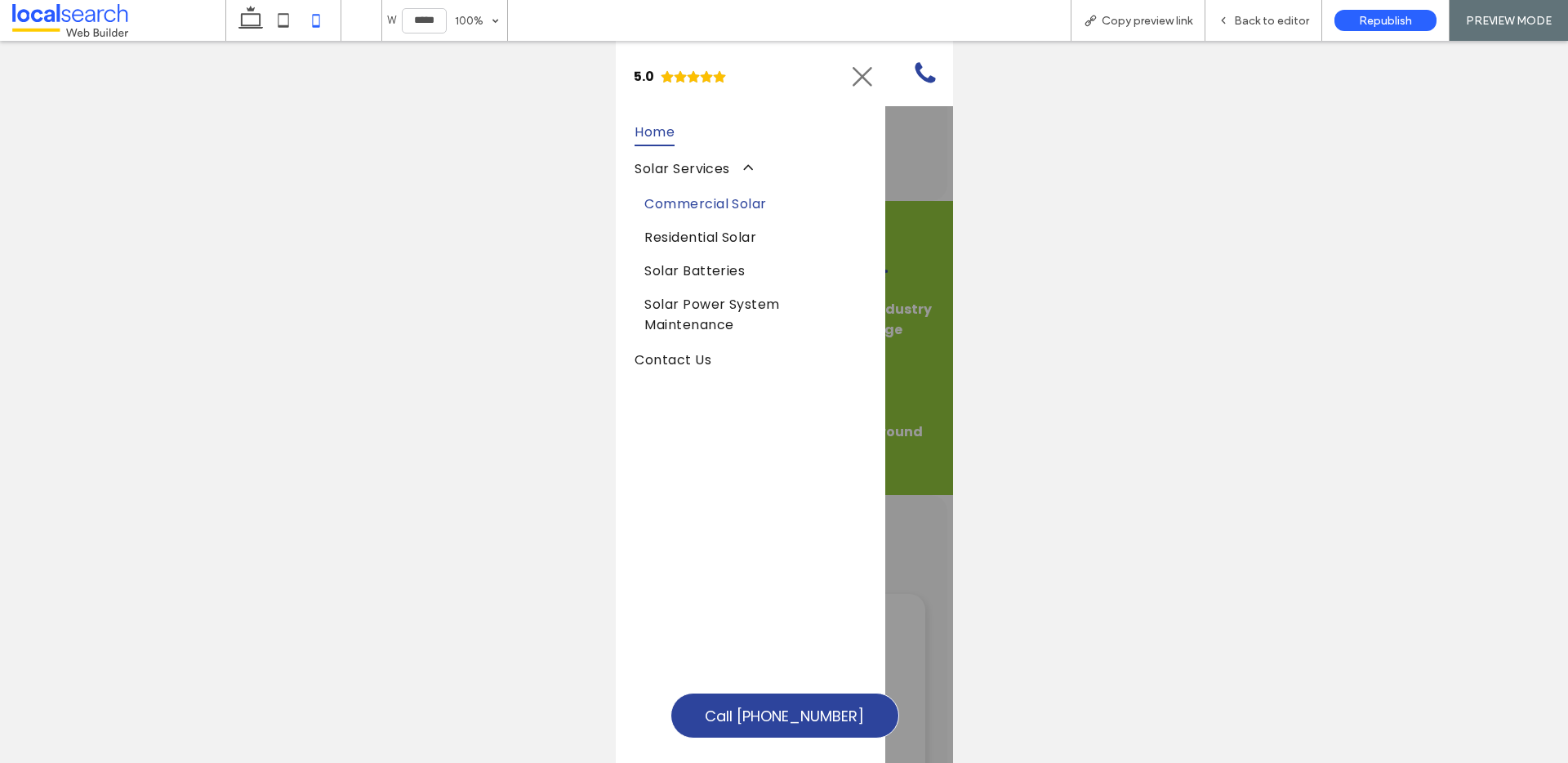
click at [713, 203] on span "Commercial Solar" at bounding box center [704, 204] width 123 height 21
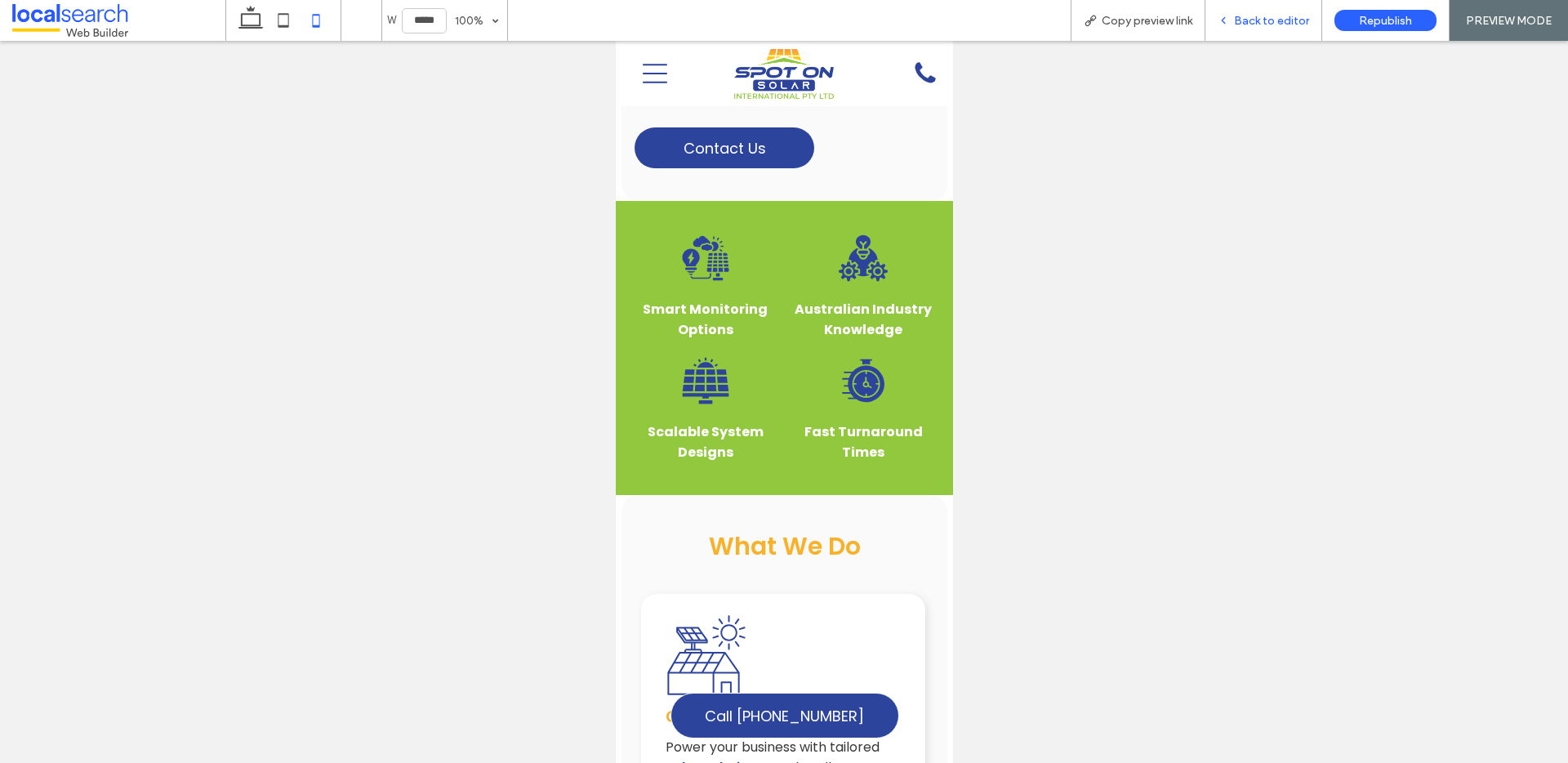
click at [1271, 32] on div "Back to editor" at bounding box center [1263, 20] width 117 height 41
click at [1249, 22] on span "Back to editor" at bounding box center [1271, 21] width 75 height 14
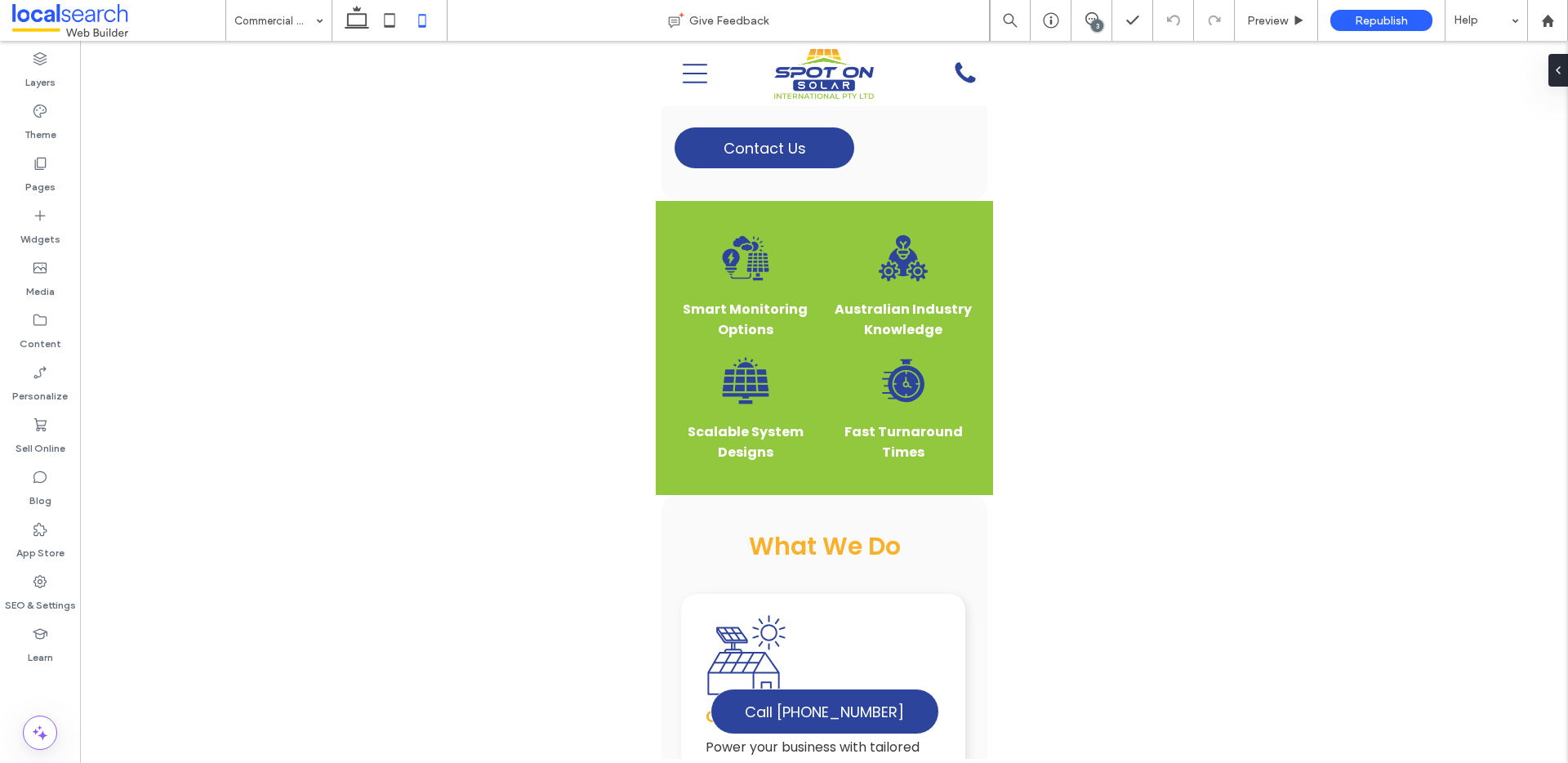
click at [1091, 21] on div "3" at bounding box center [1097, 26] width 12 height 12
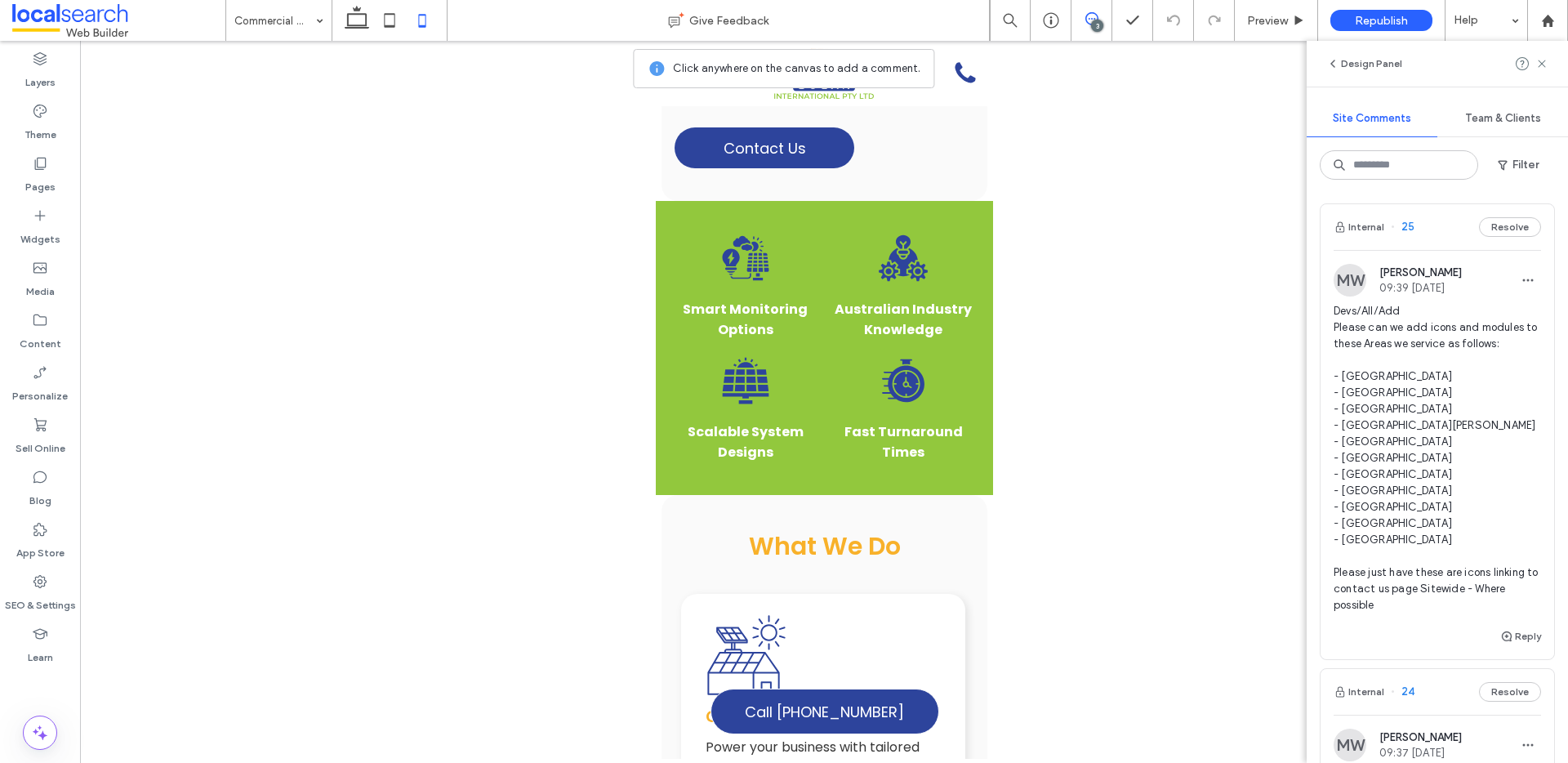
scroll to position [3, 0]
click at [1522, 273] on icon "button" at bounding box center [1527, 279] width 13 height 13
click at [1456, 324] on div "Edit" at bounding box center [1454, 321] width 145 height 31
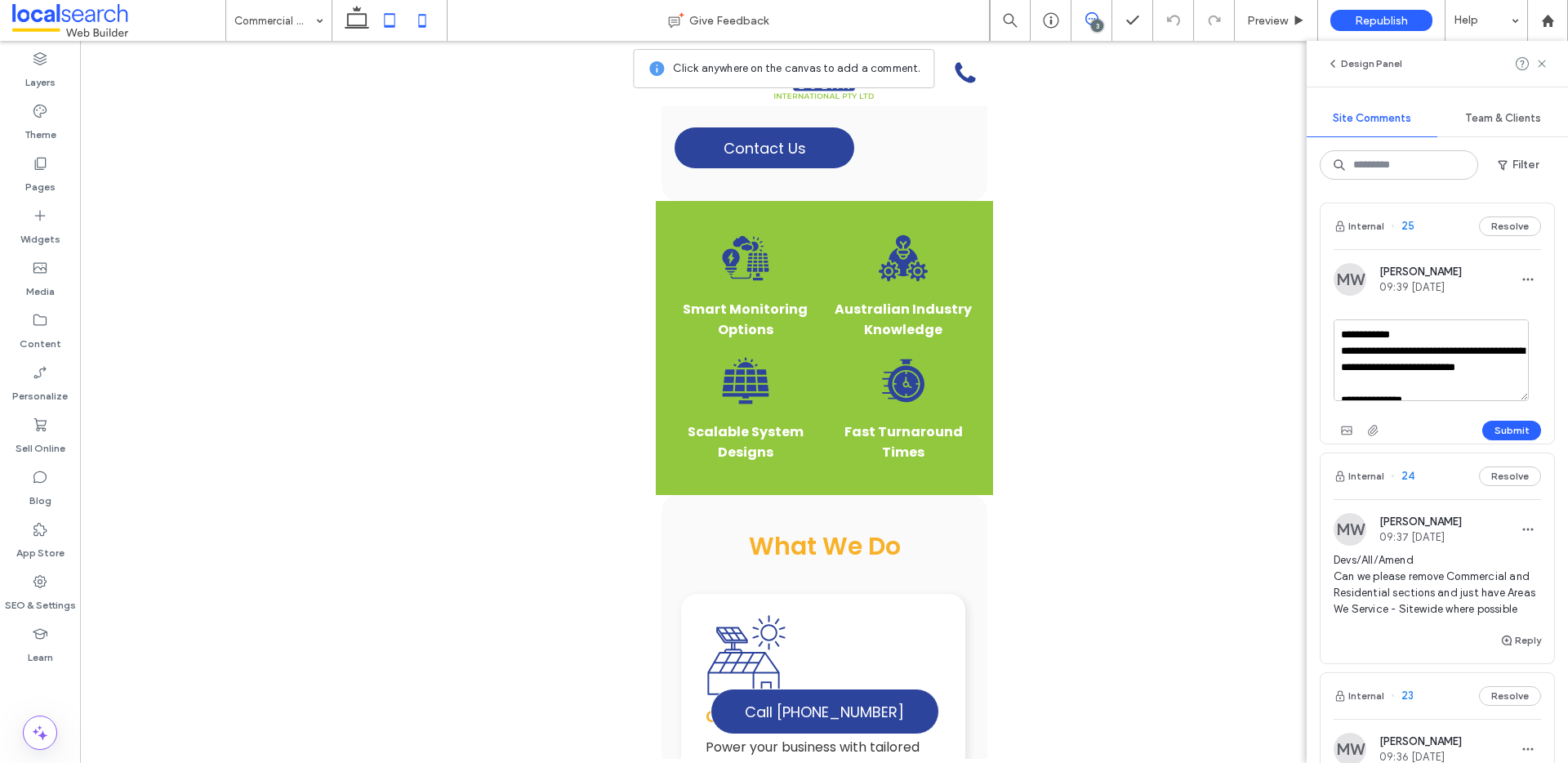
click at [393, 27] on icon at bounding box center [389, 20] width 33 height 33
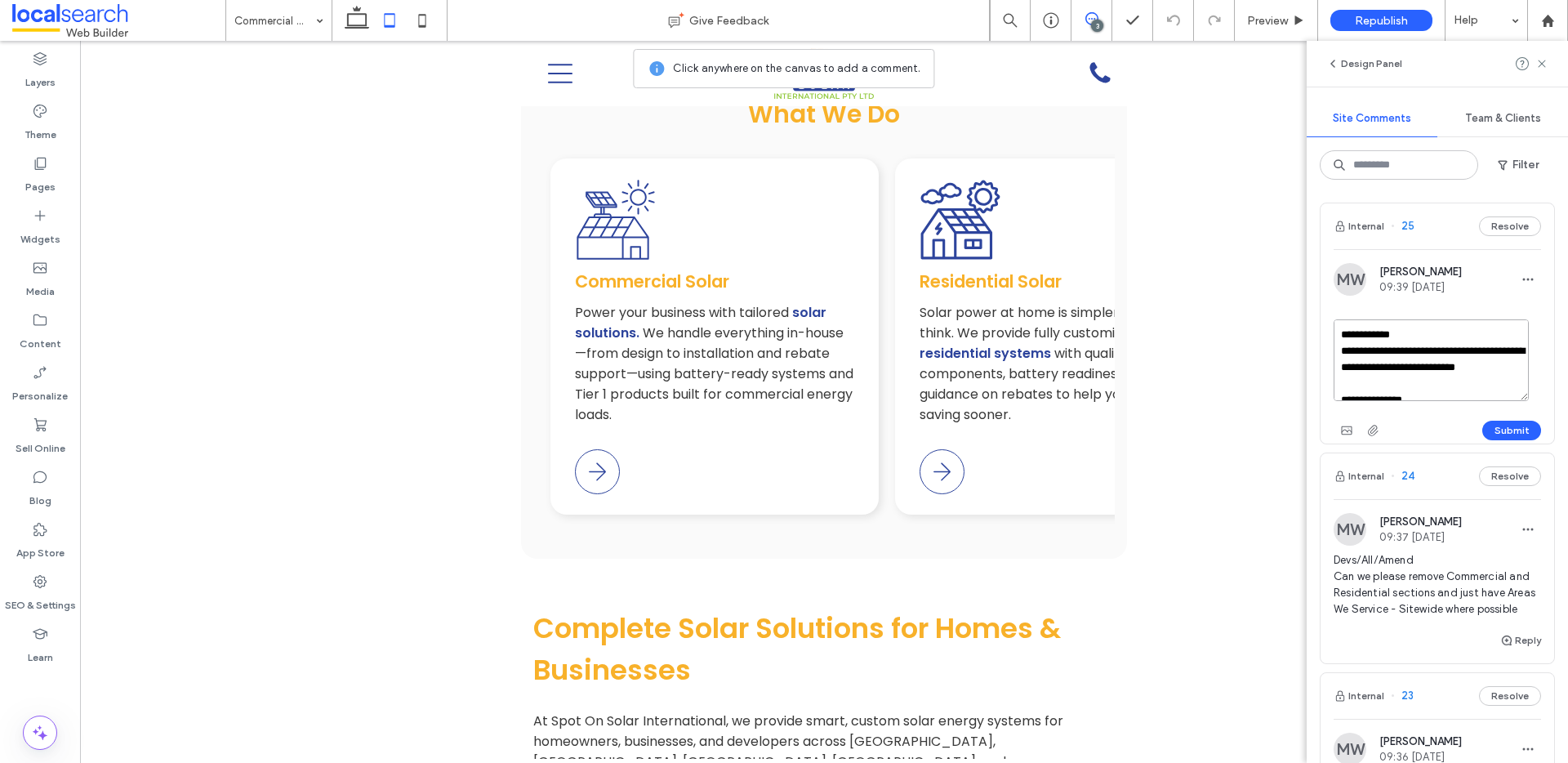
click at [1396, 329] on textarea "**********" at bounding box center [1430, 360] width 195 height 82
click at [1382, 332] on textarea "**********" at bounding box center [1430, 360] width 195 height 82
click at [1377, 335] on textarea "**********" at bounding box center [1430, 360] width 195 height 82
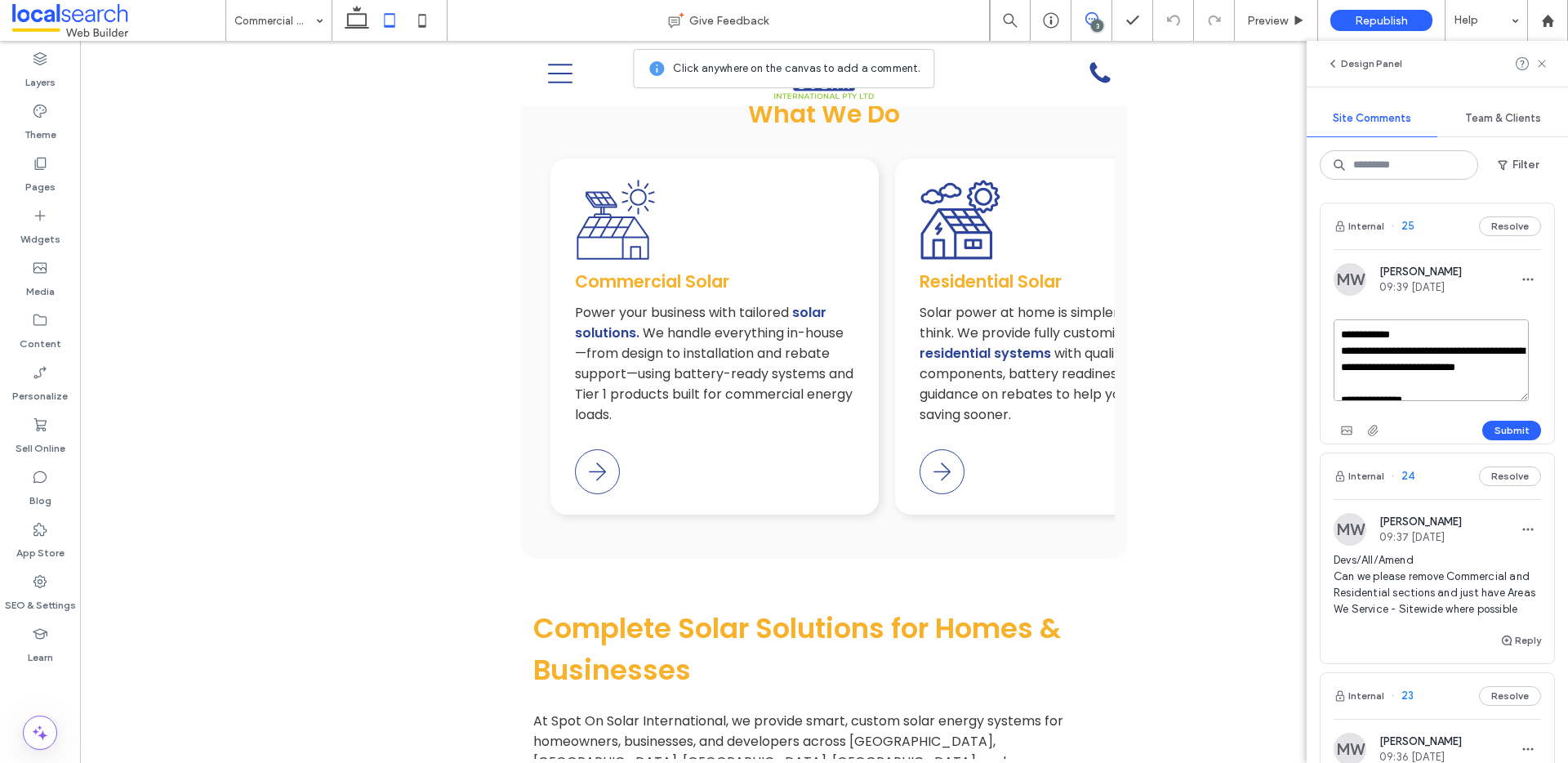
click at [1377, 335] on textarea "**********" at bounding box center [1430, 360] width 195 height 82
type textarea "**********"
click at [1507, 429] on button "Submit" at bounding box center [1511, 430] width 58 height 20
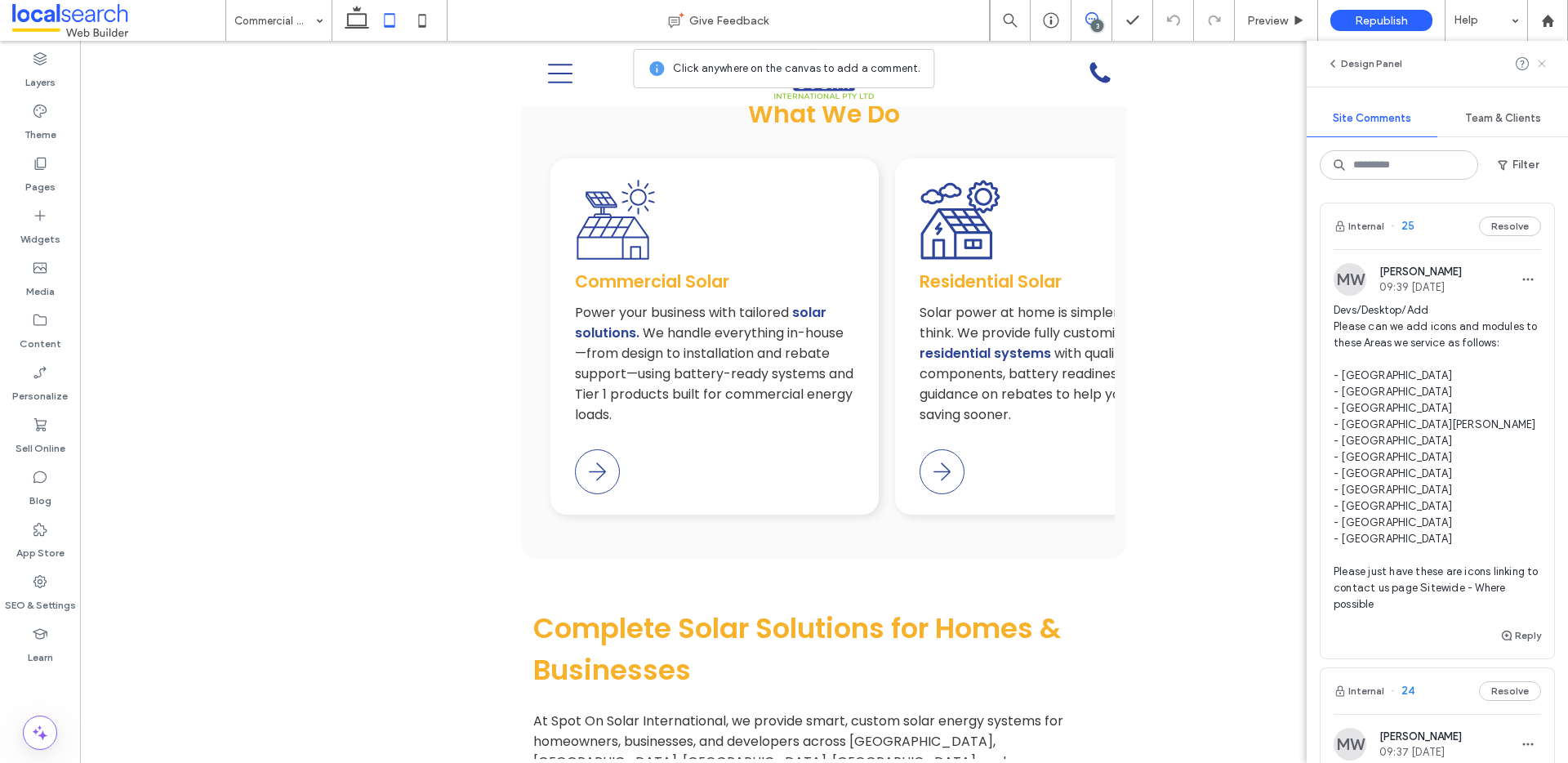
click at [1543, 64] on use at bounding box center [1540, 62] width 7 height 7
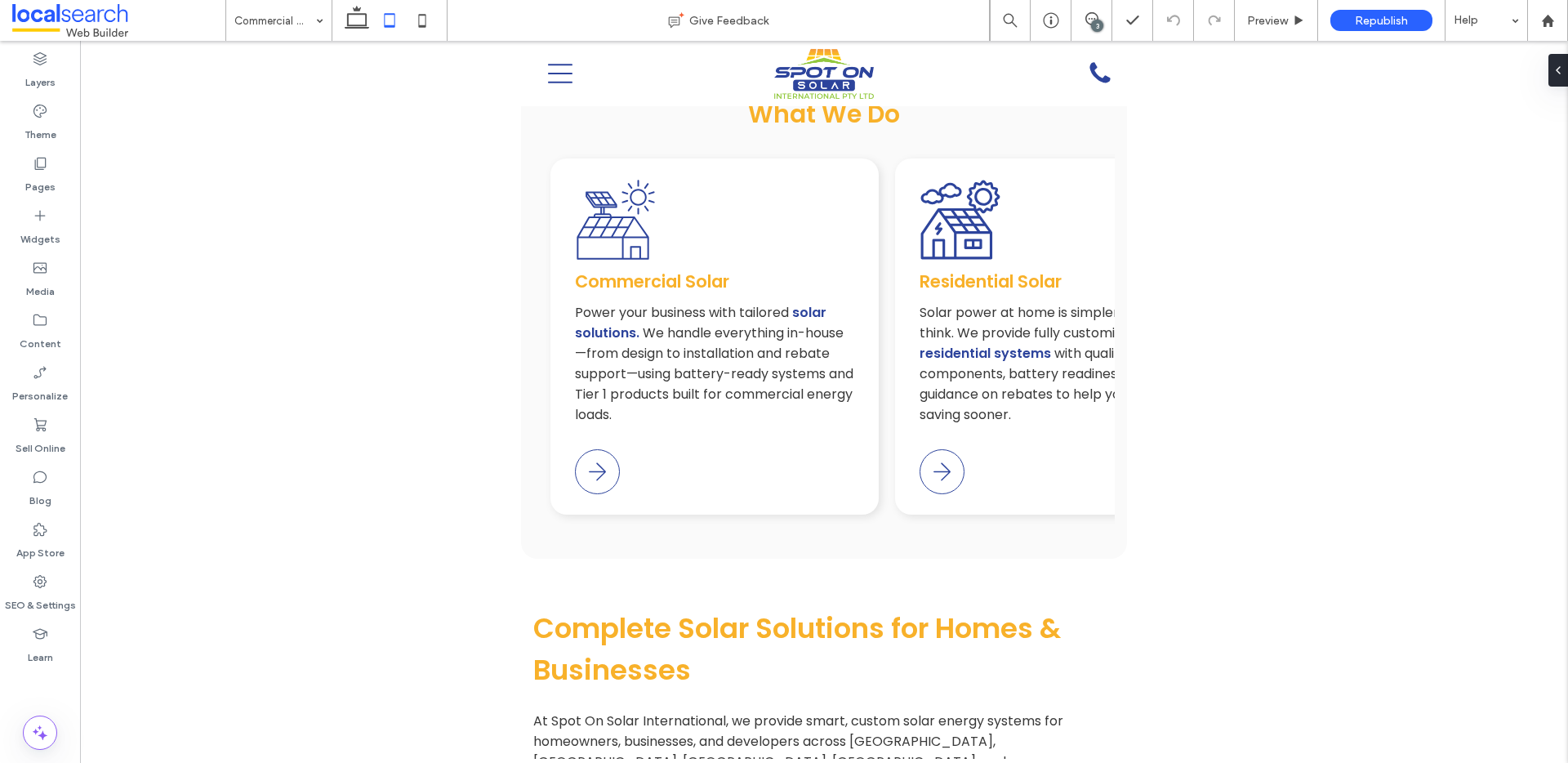
scroll to position [0, 0]
click at [1255, 20] on span "Preview" at bounding box center [1266, 21] width 41 height 14
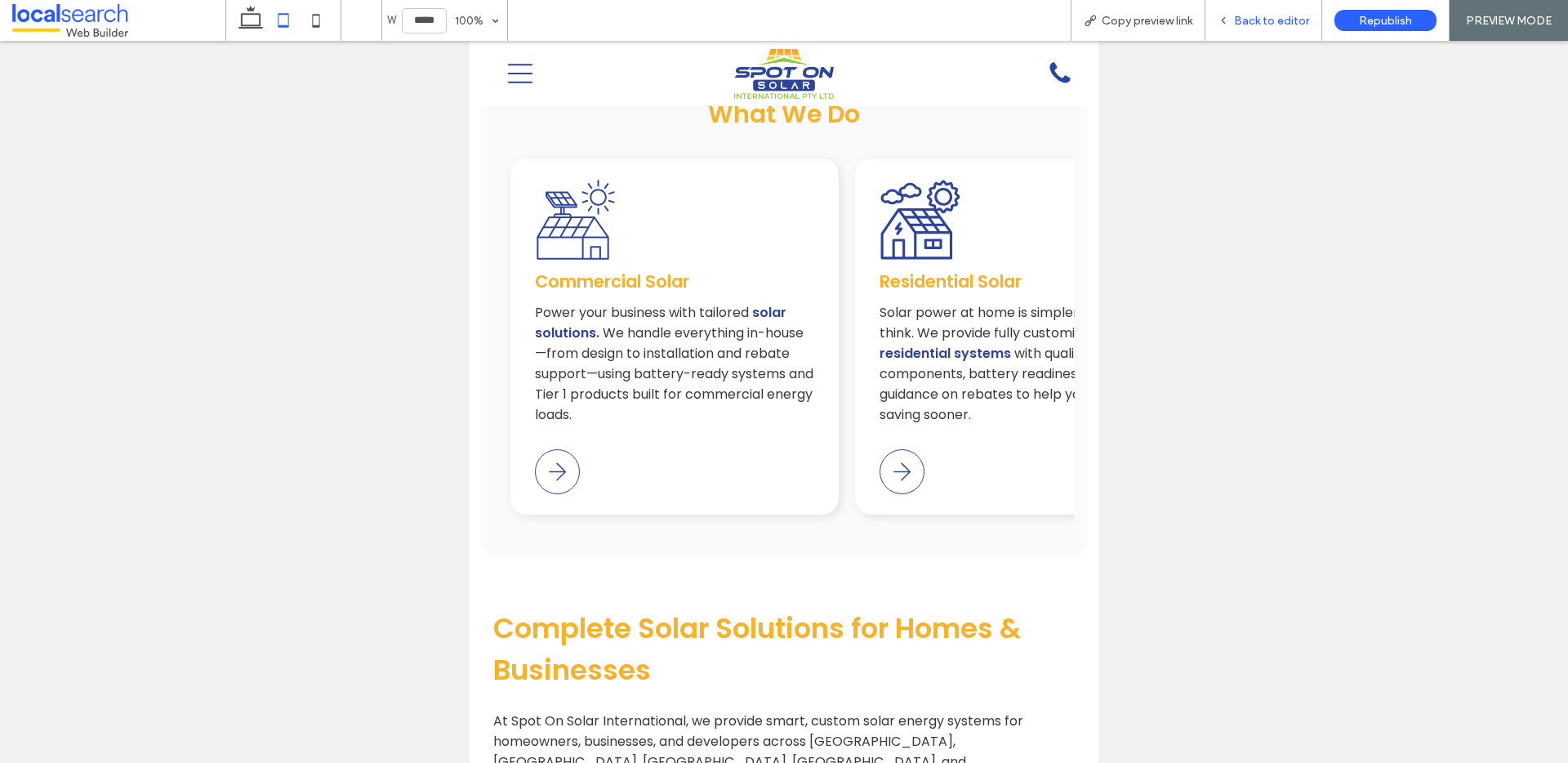
click at [1222, 14] on div "Back to editor" at bounding box center [1262, 21] width 116 height 14
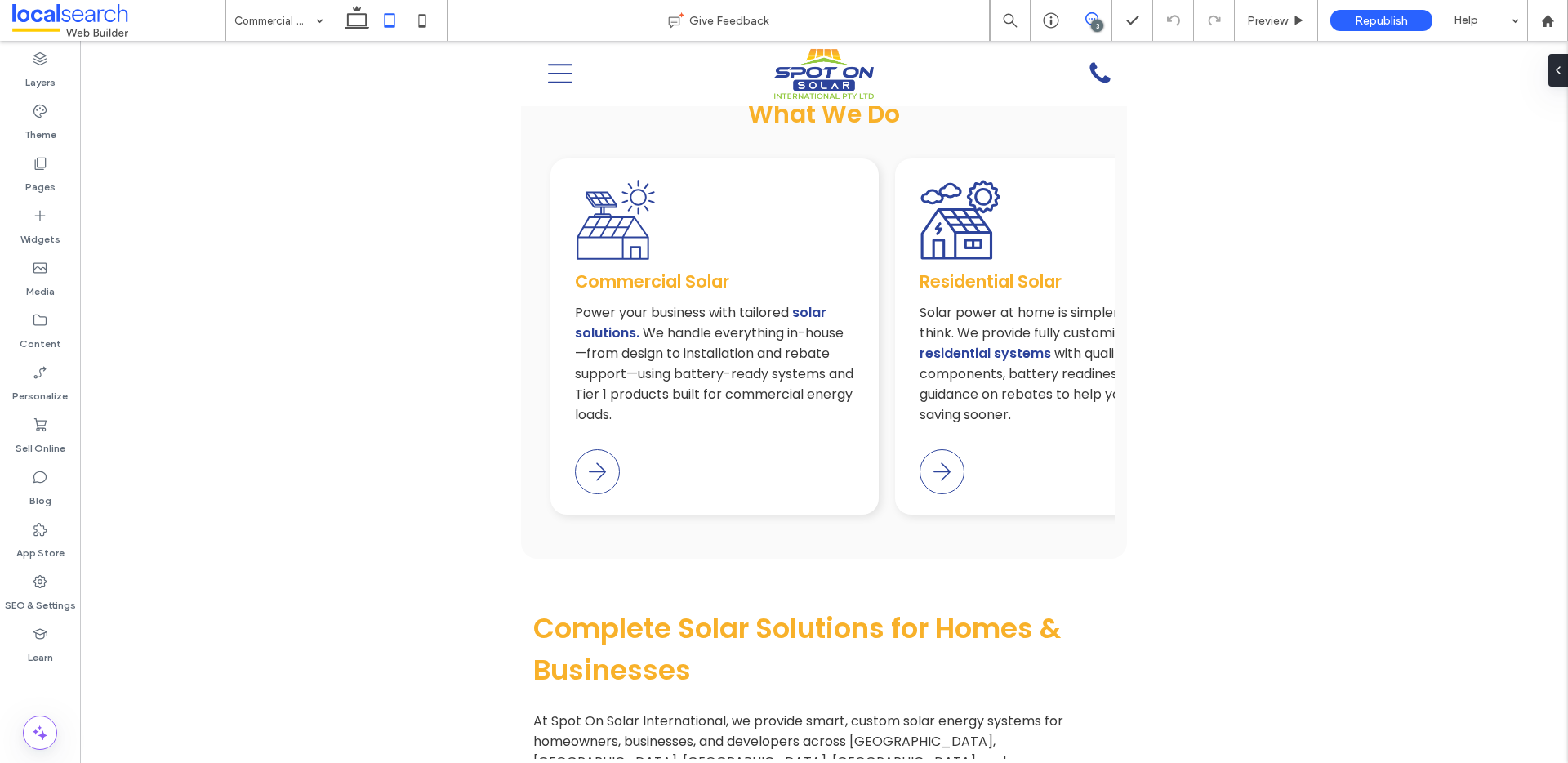
click at [1099, 17] on span at bounding box center [1091, 18] width 40 height 13
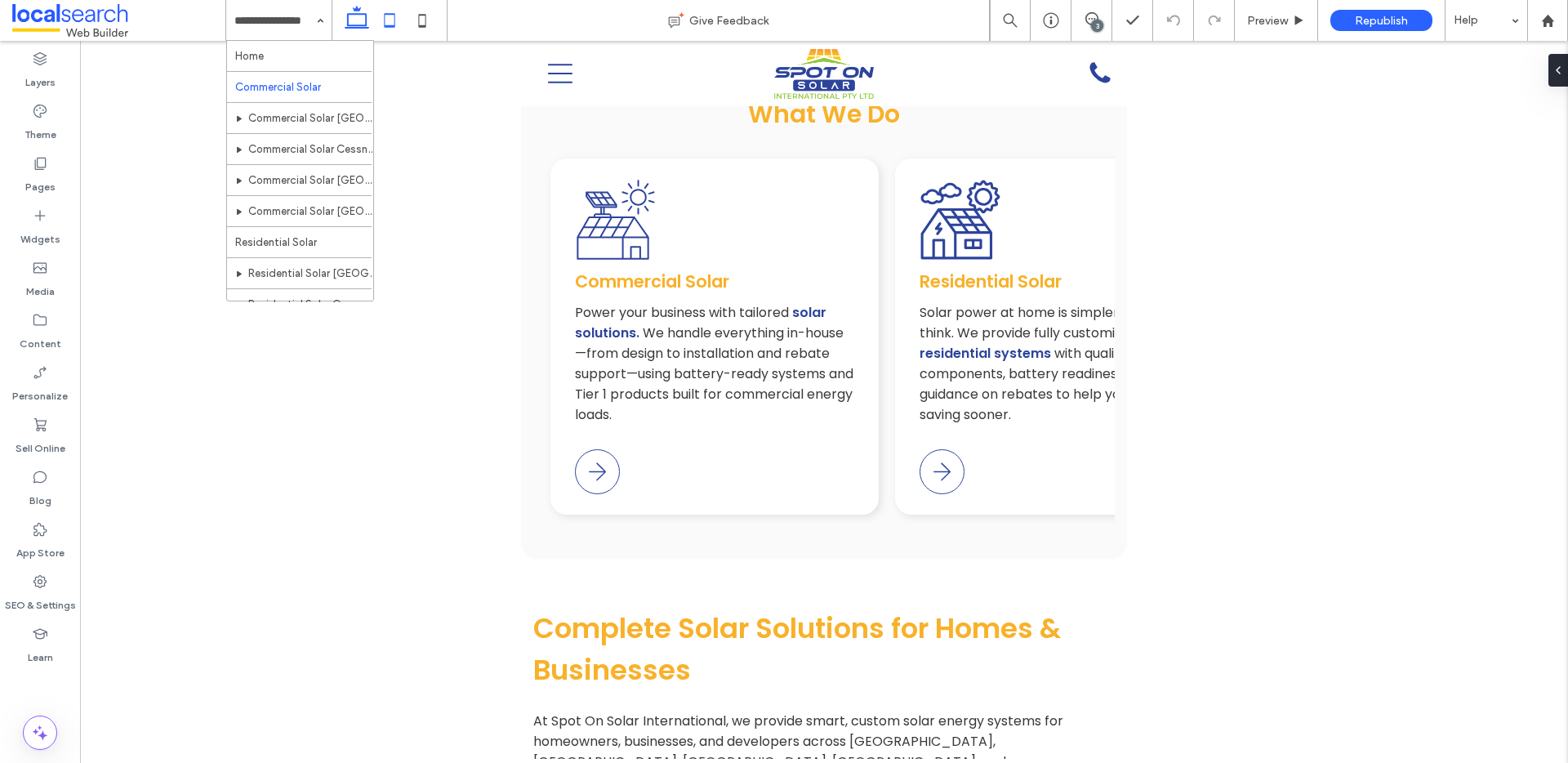
click at [357, 17] on icon at bounding box center [356, 20] width 33 height 33
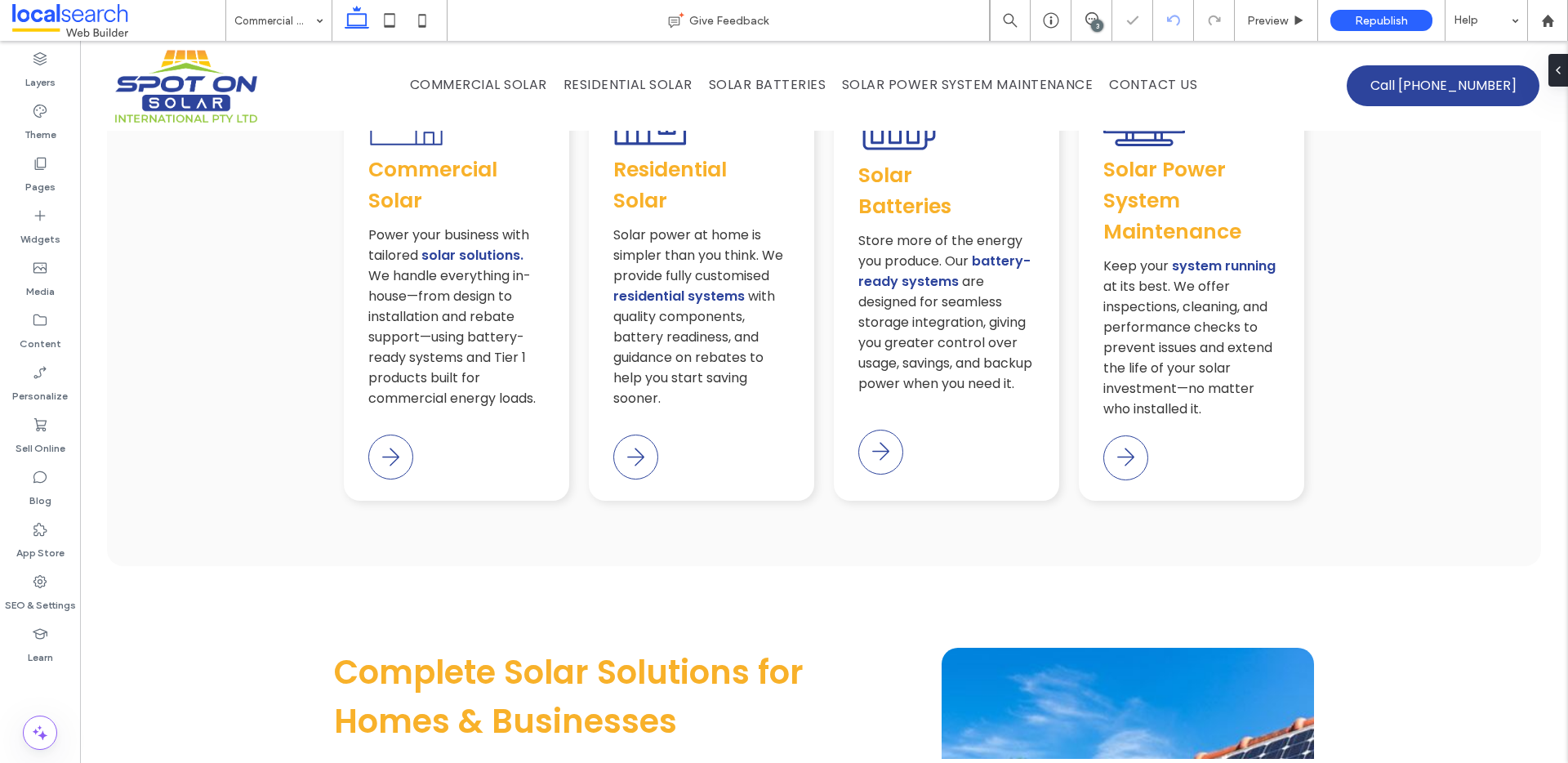
drag, startPoint x: 1091, startPoint y: 17, endPoint x: 1156, endPoint y: 39, distance: 68.6
click at [1091, 17] on icon at bounding box center [1091, 18] width 13 height 13
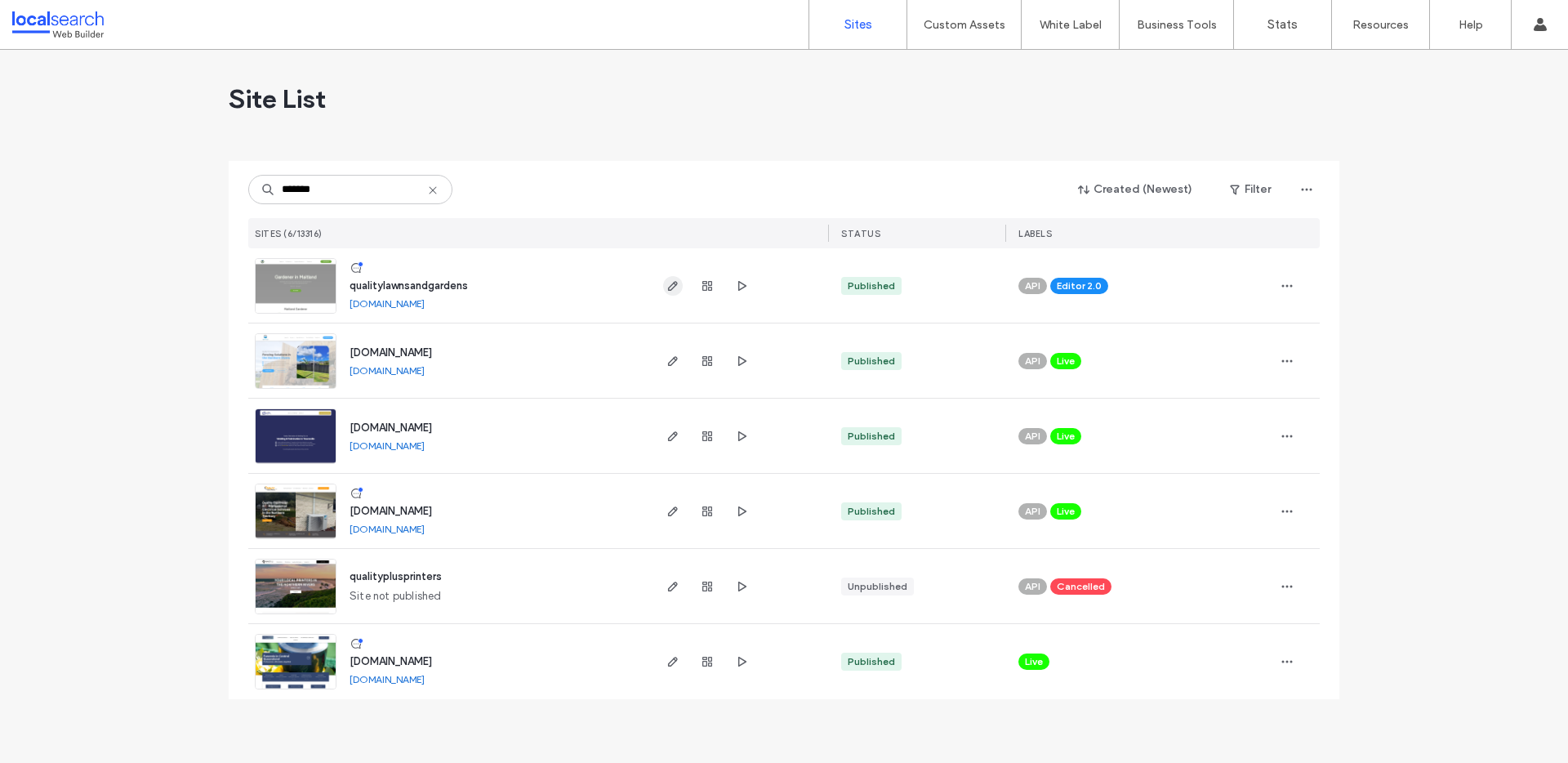
type input "*******"
click at [674, 285] on icon "button" at bounding box center [672, 285] width 13 height 13
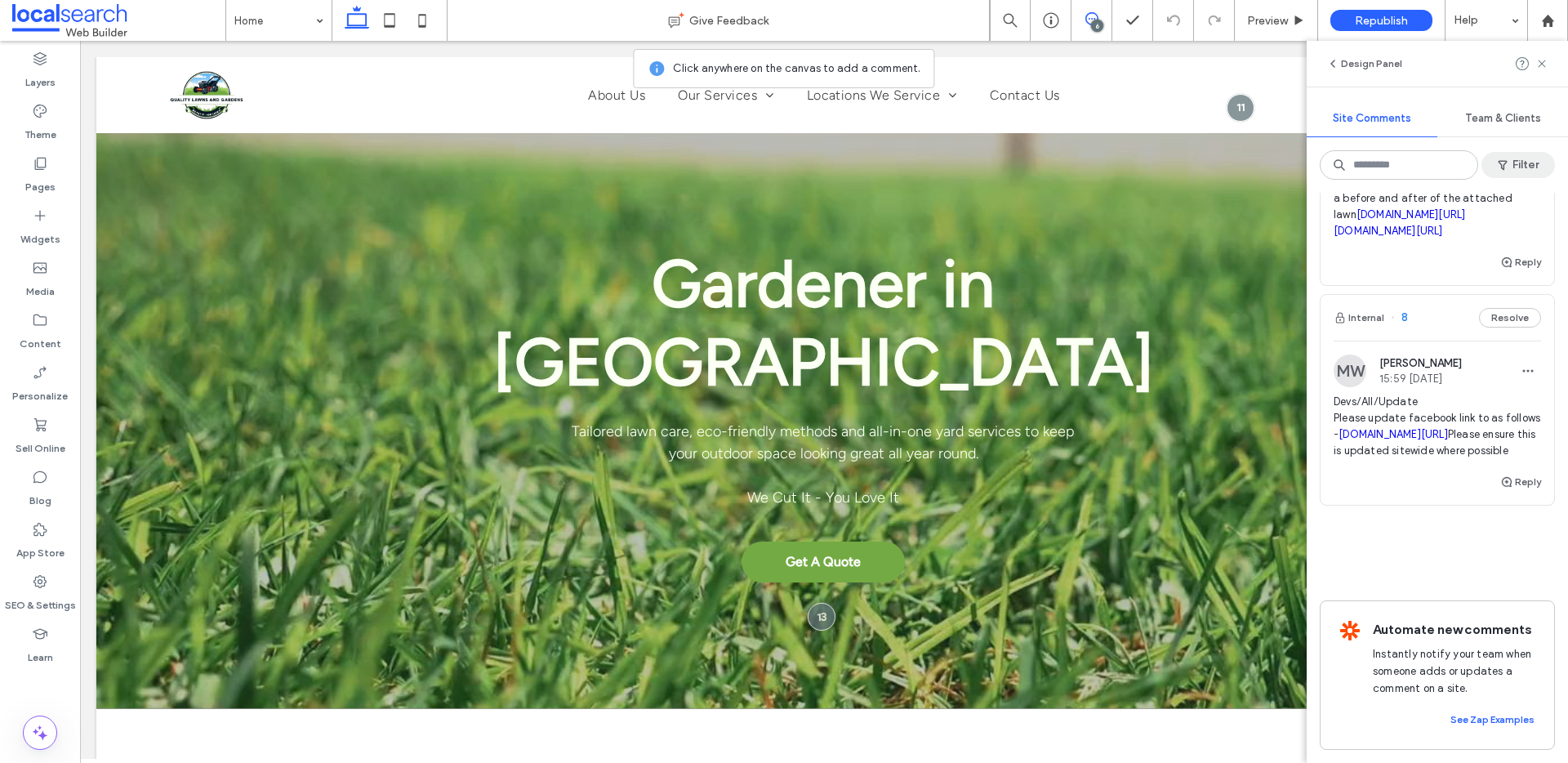
scroll to position [1143, 0]
click at [416, 20] on icon at bounding box center [421, 20] width 33 height 33
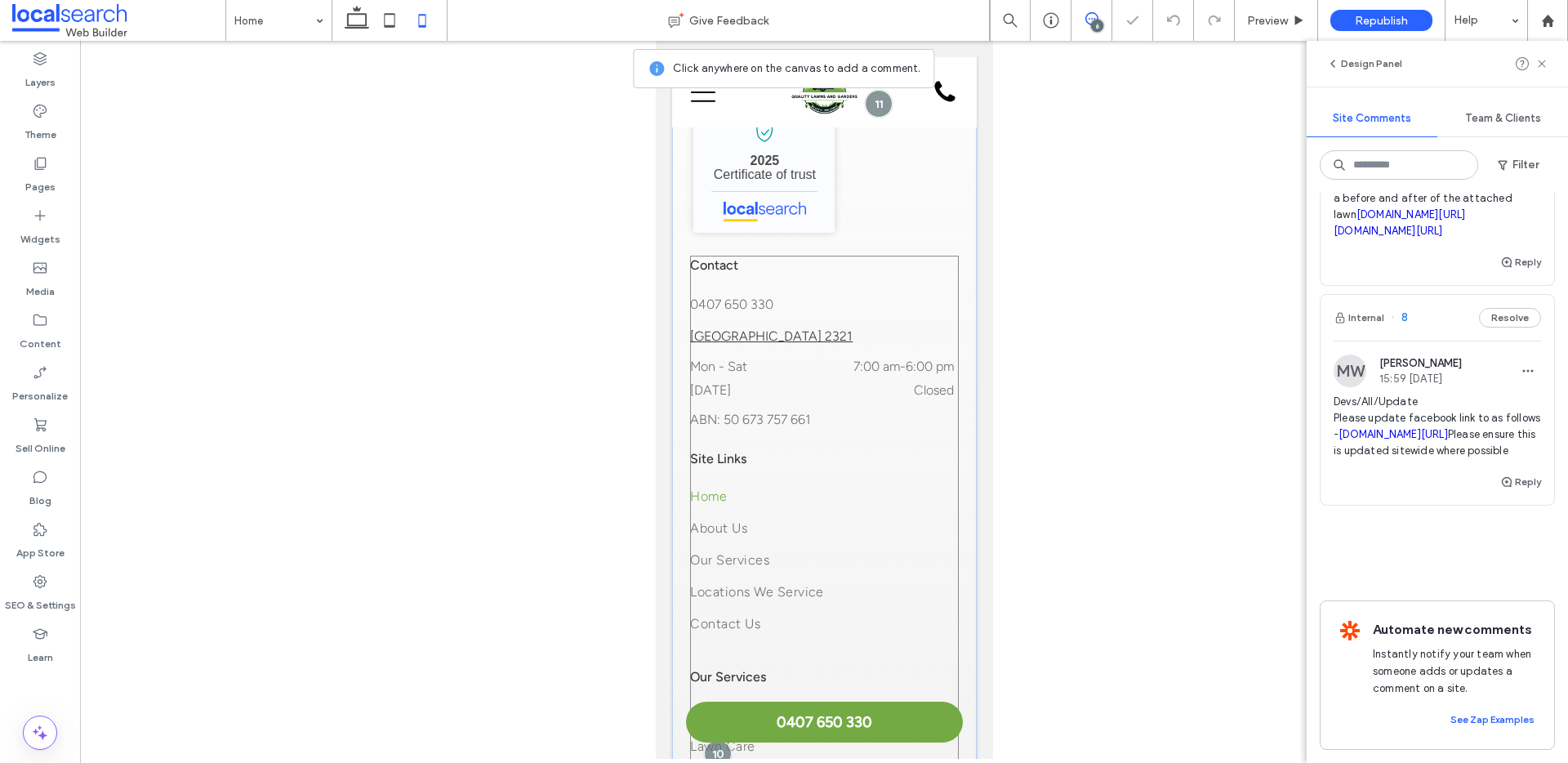
scroll to position [4391, 0]
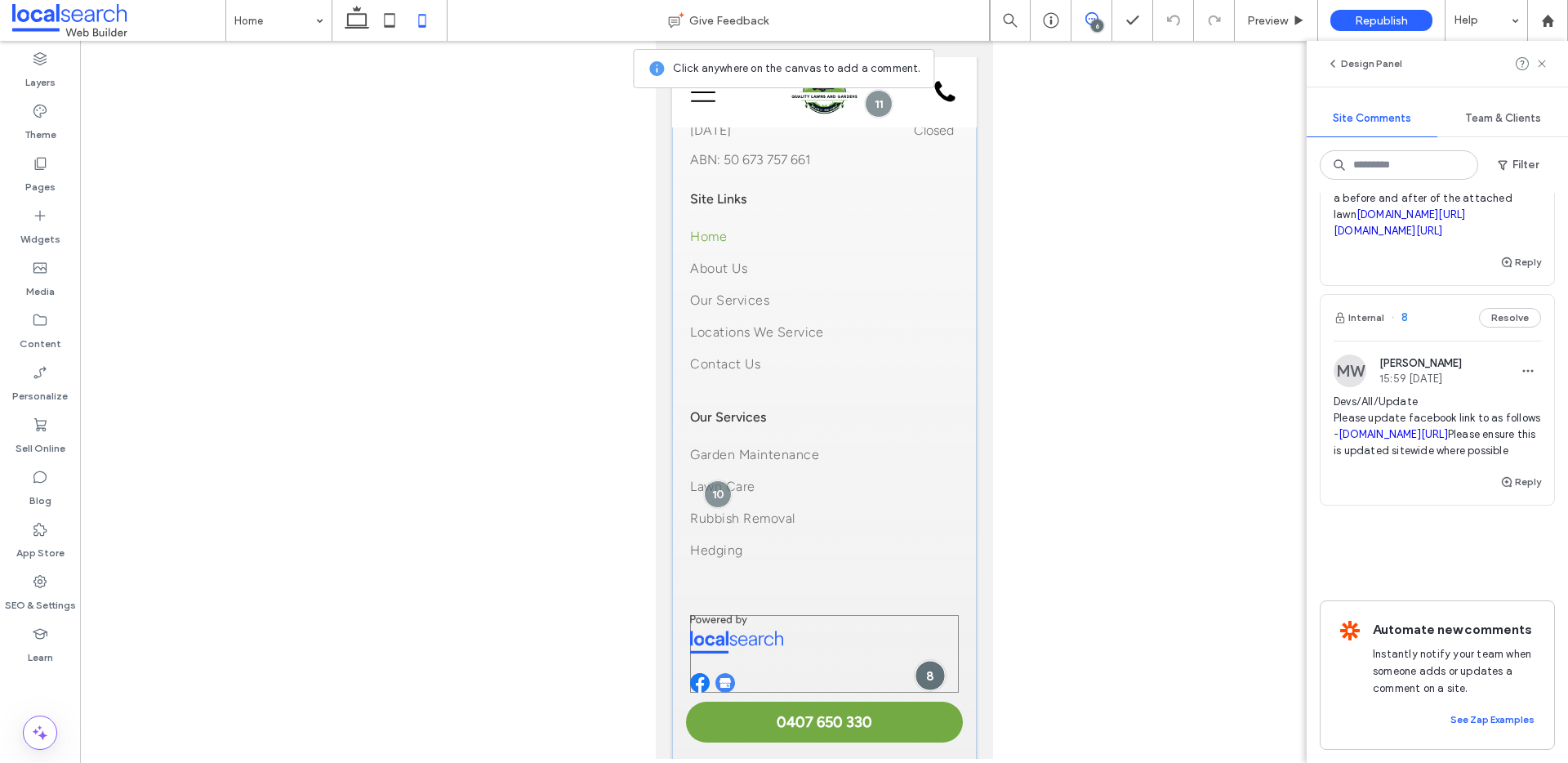
click at [919, 662] on div at bounding box center [929, 676] width 31 height 31
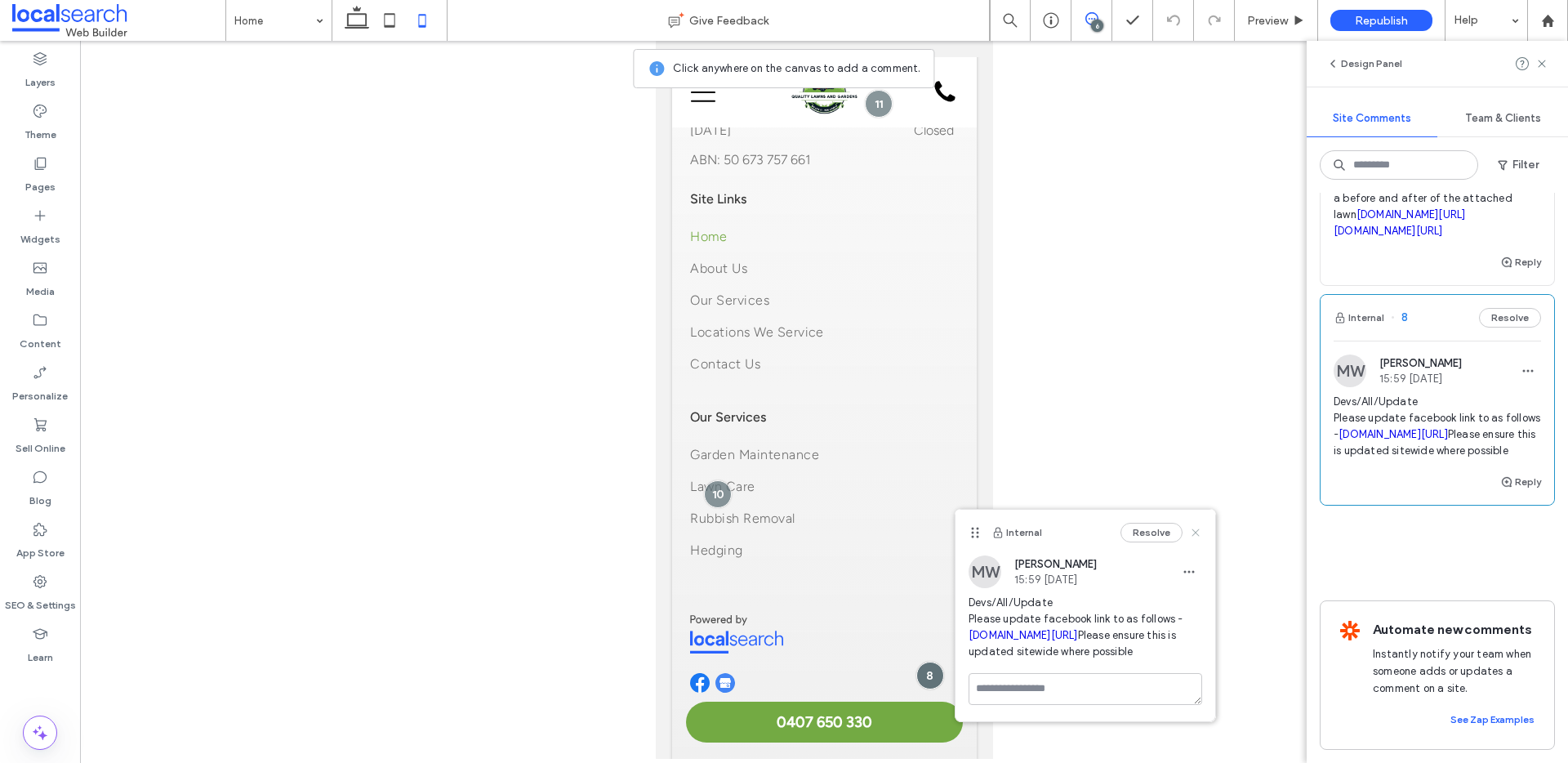
click at [1192, 531] on icon at bounding box center [1195, 532] width 13 height 13
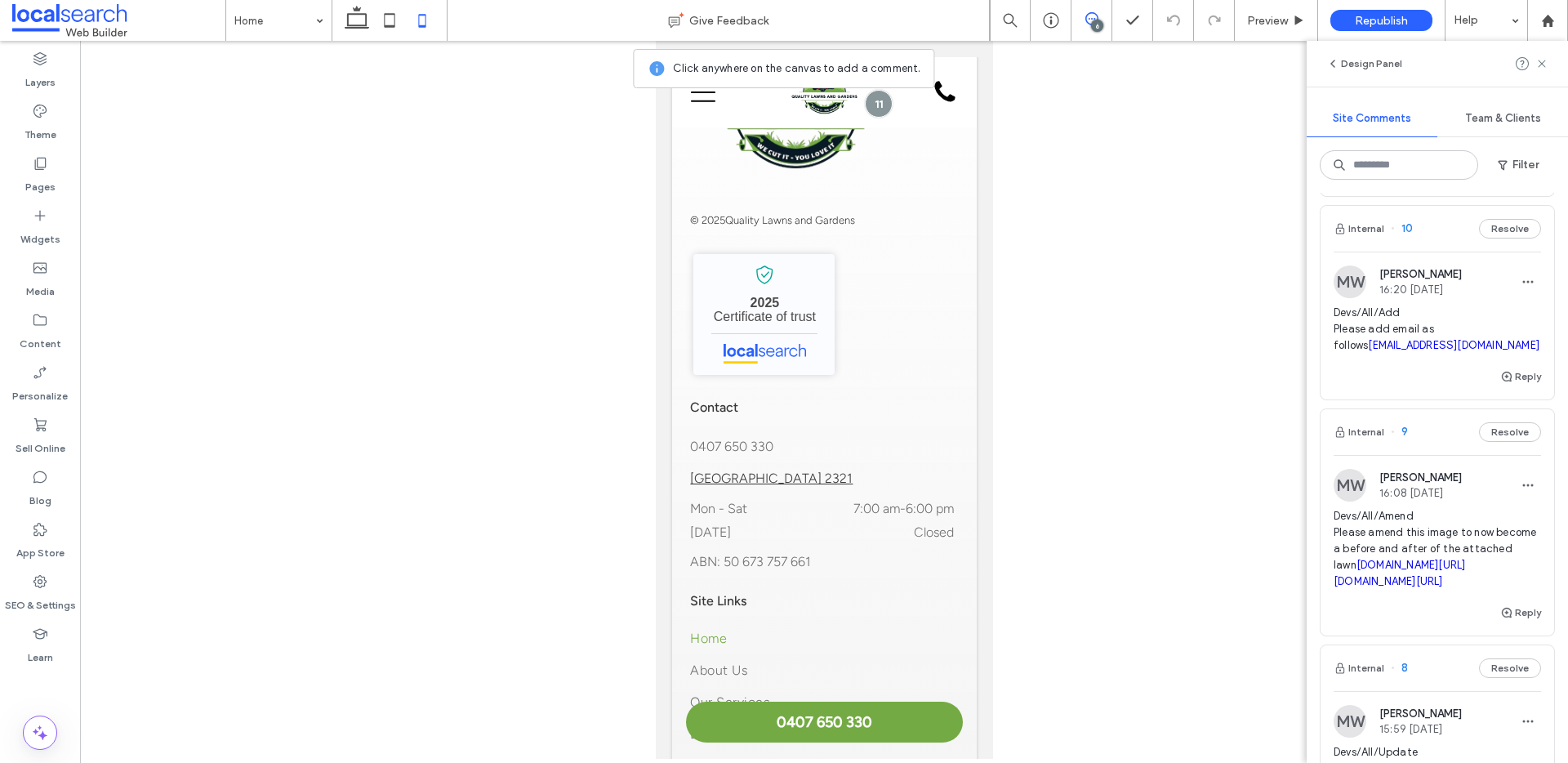
scroll to position [755, 0]
click at [1405, 240] on span "10" at bounding box center [1402, 232] width 22 height 17
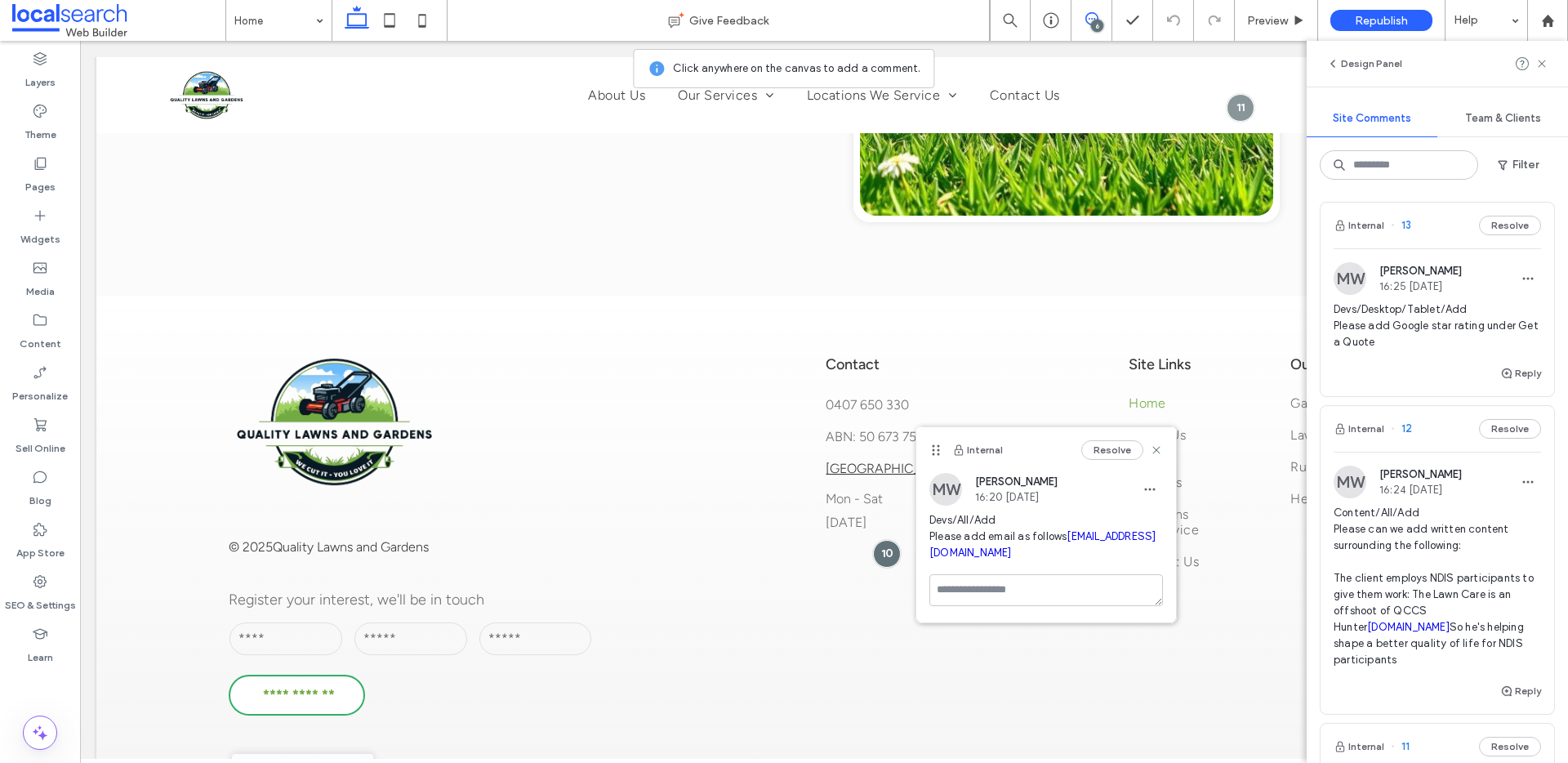
scroll to position [0, 0]
click at [1544, 63] on icon at bounding box center [1541, 63] width 13 height 13
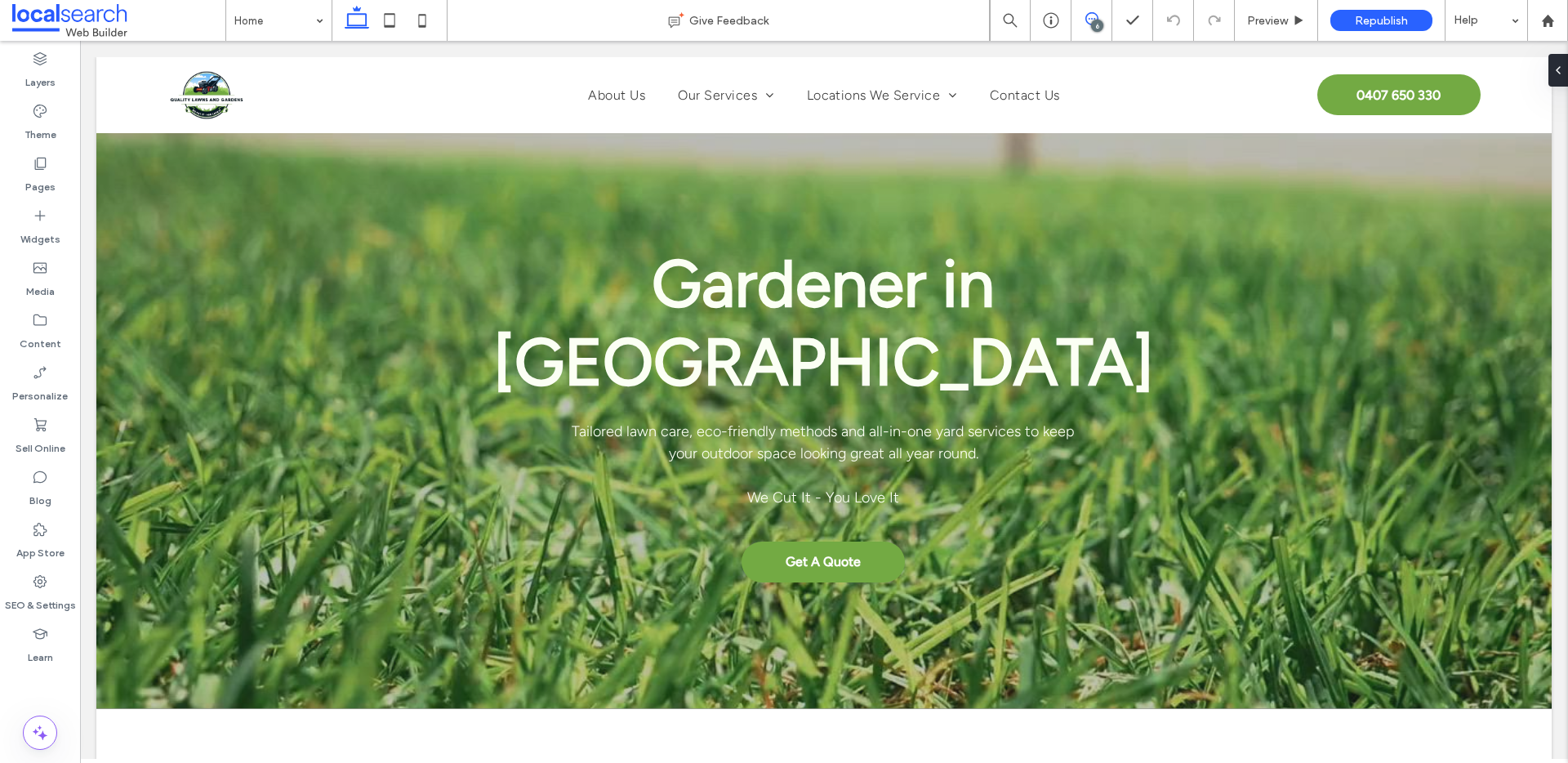
click at [1085, 23] on icon at bounding box center [1091, 18] width 13 height 13
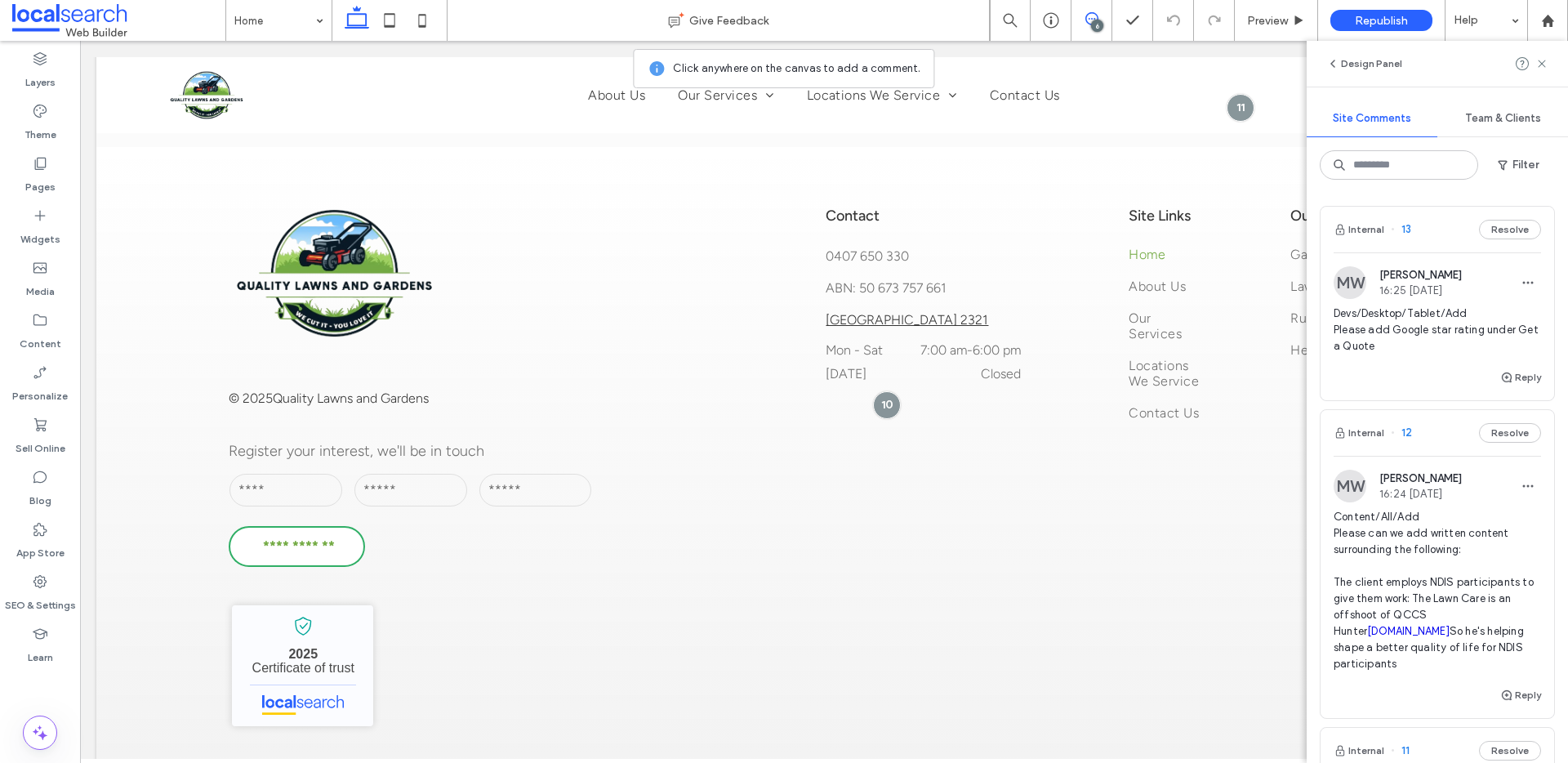
scroll to position [3301, 0]
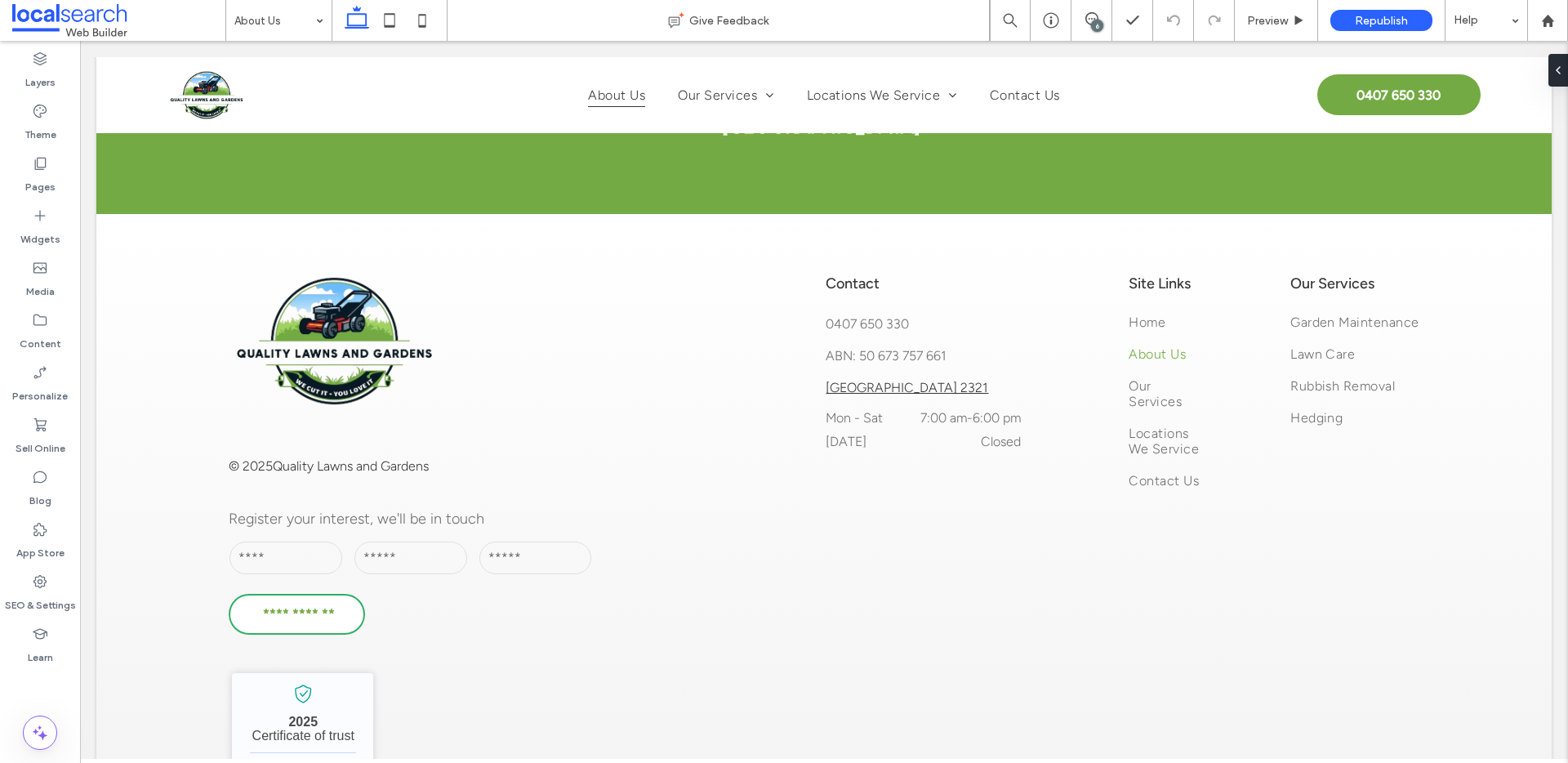
scroll to position [1613, 0]
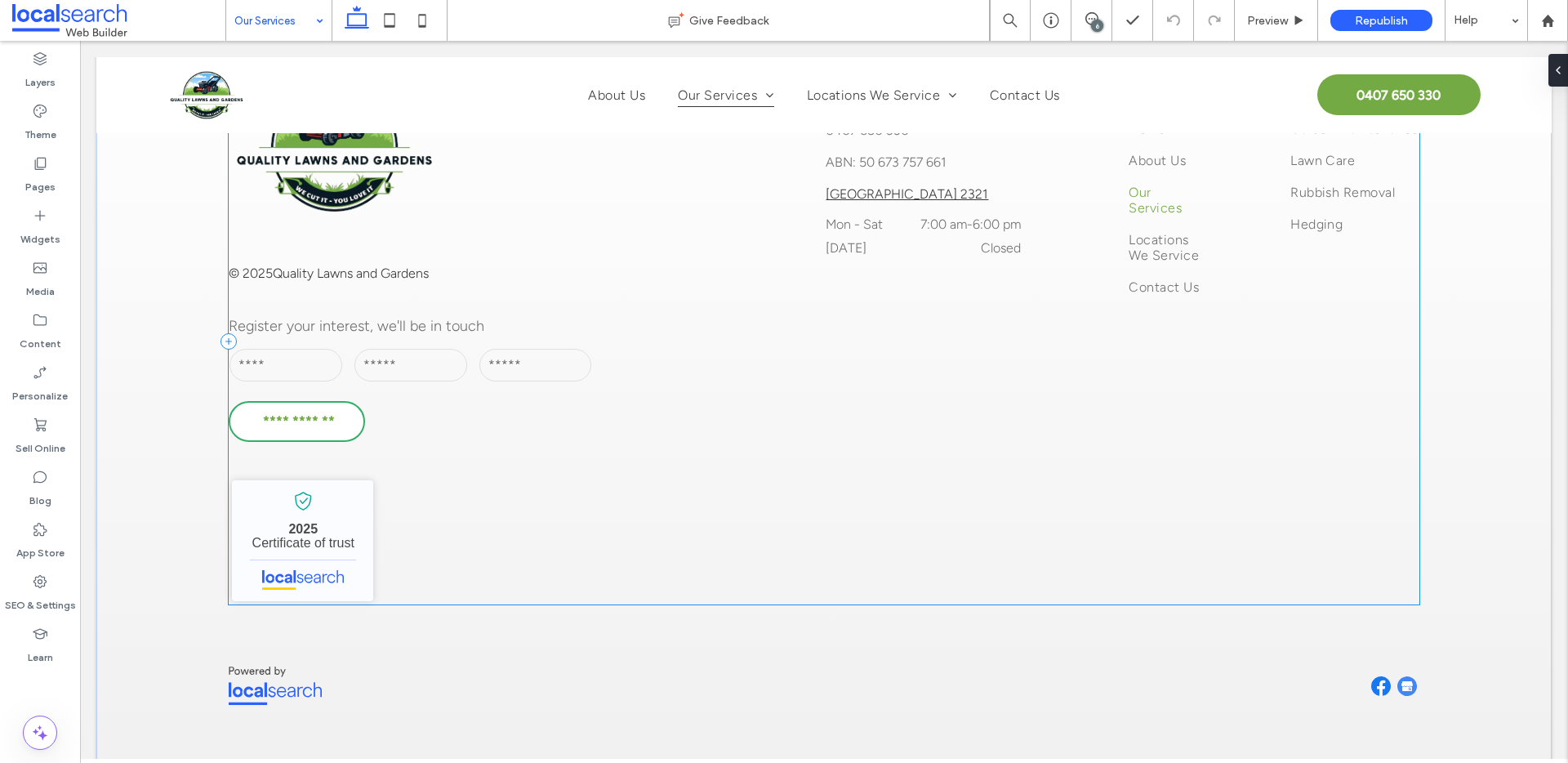
scroll to position [1812, 0]
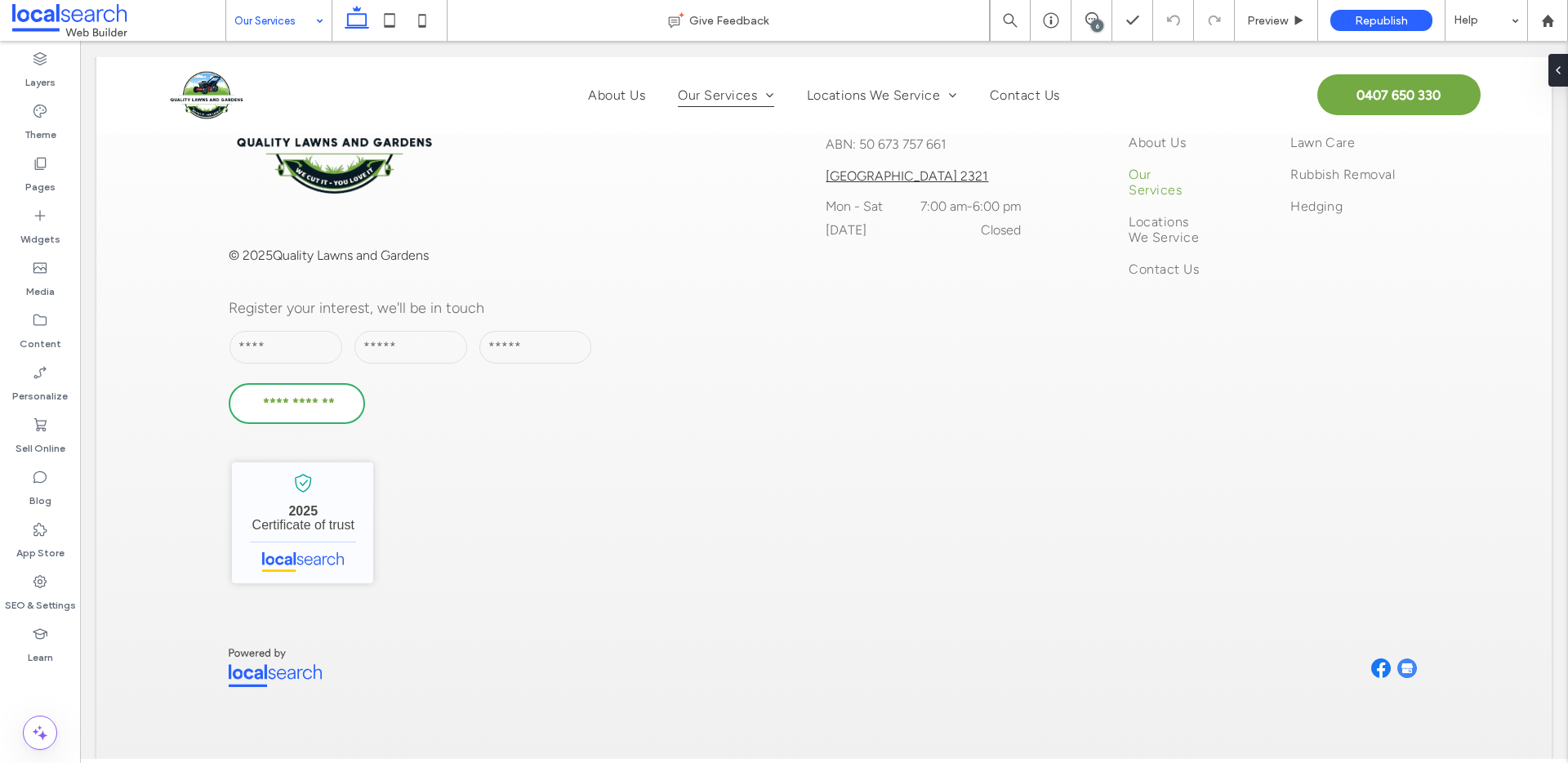
click at [283, 35] on input at bounding box center [275, 20] width 81 height 41
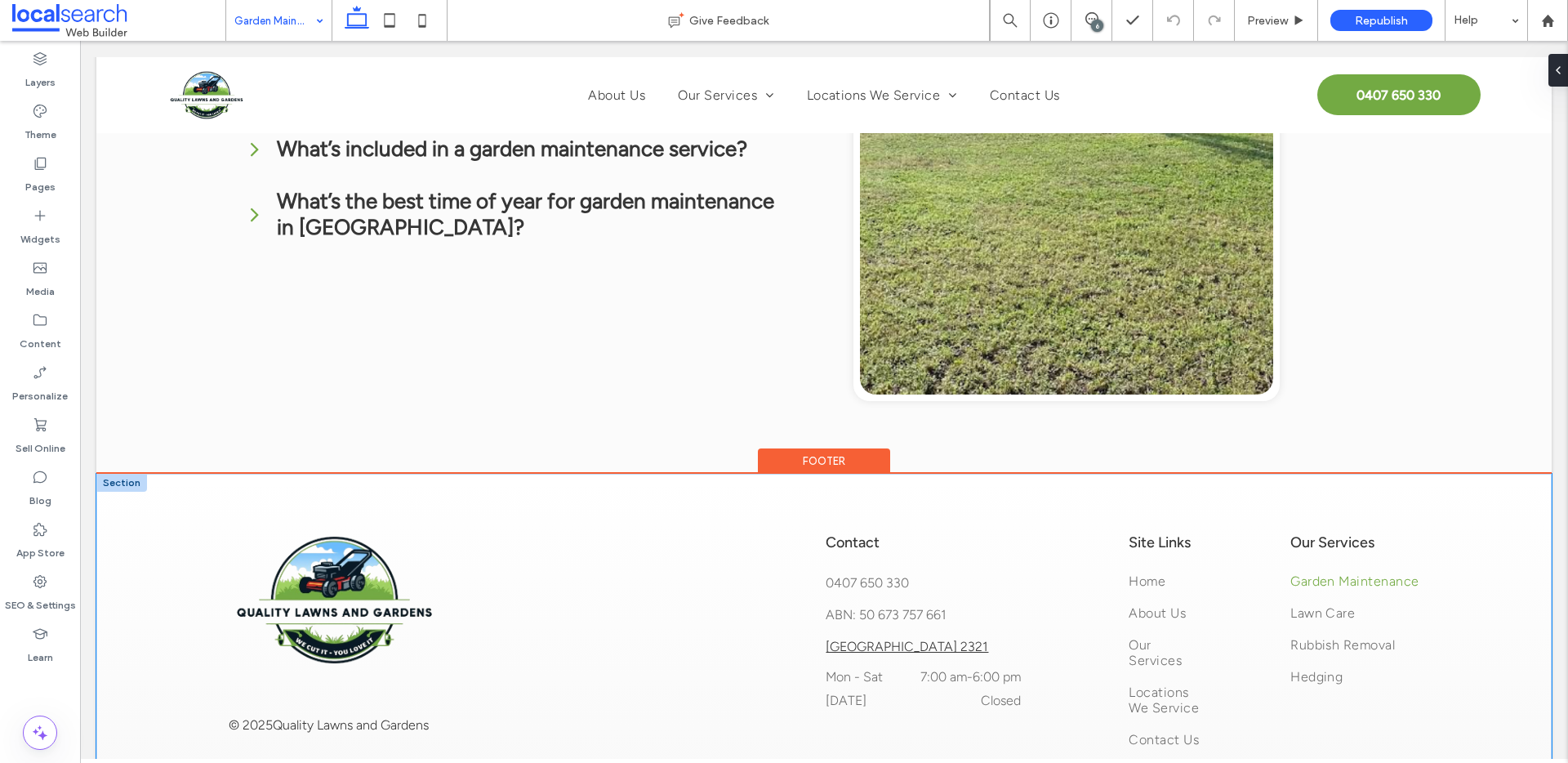
scroll to position [2843, 0]
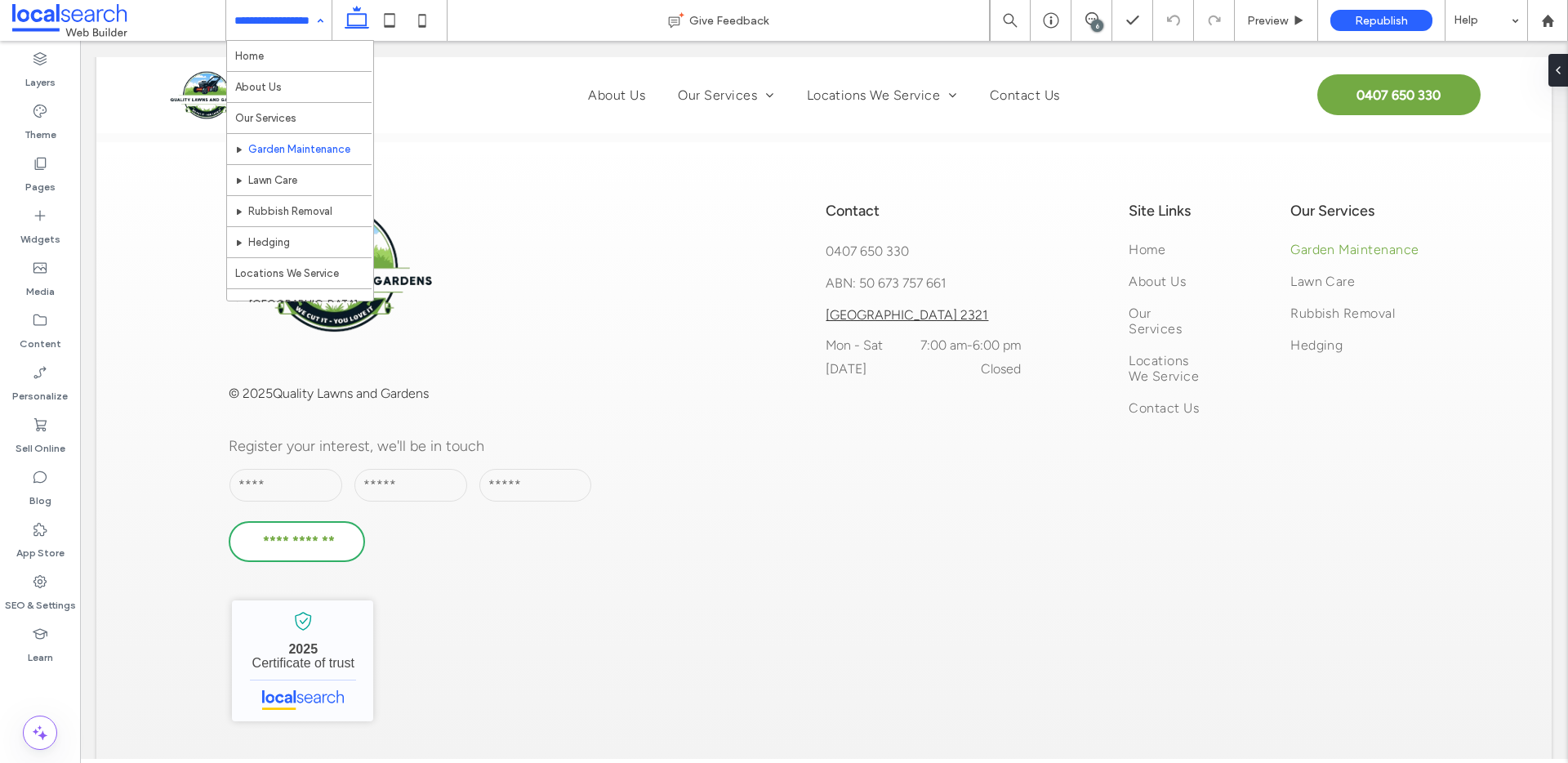
click at [288, 31] on input at bounding box center [275, 20] width 81 height 41
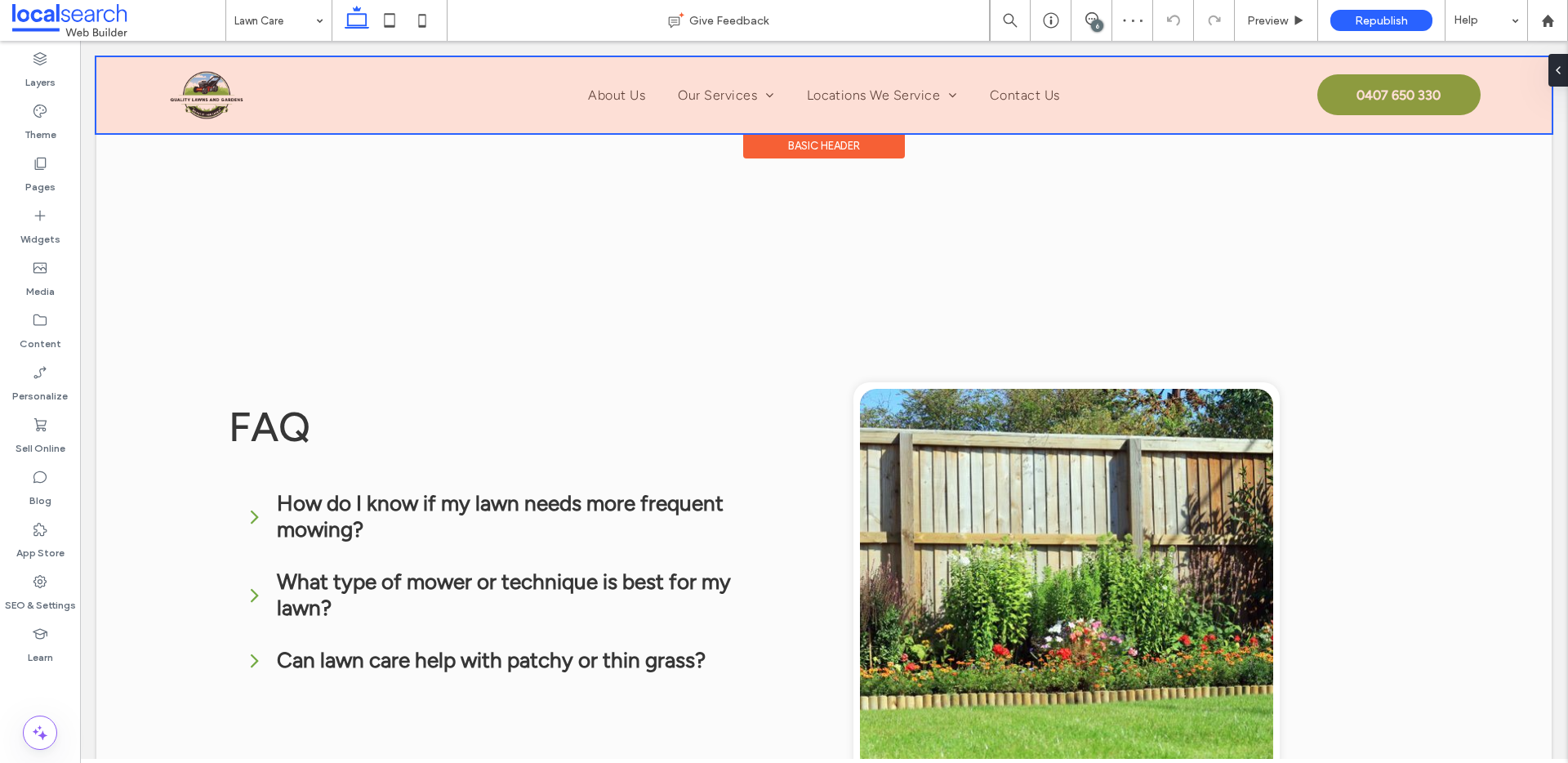
scroll to position [2219, 0]
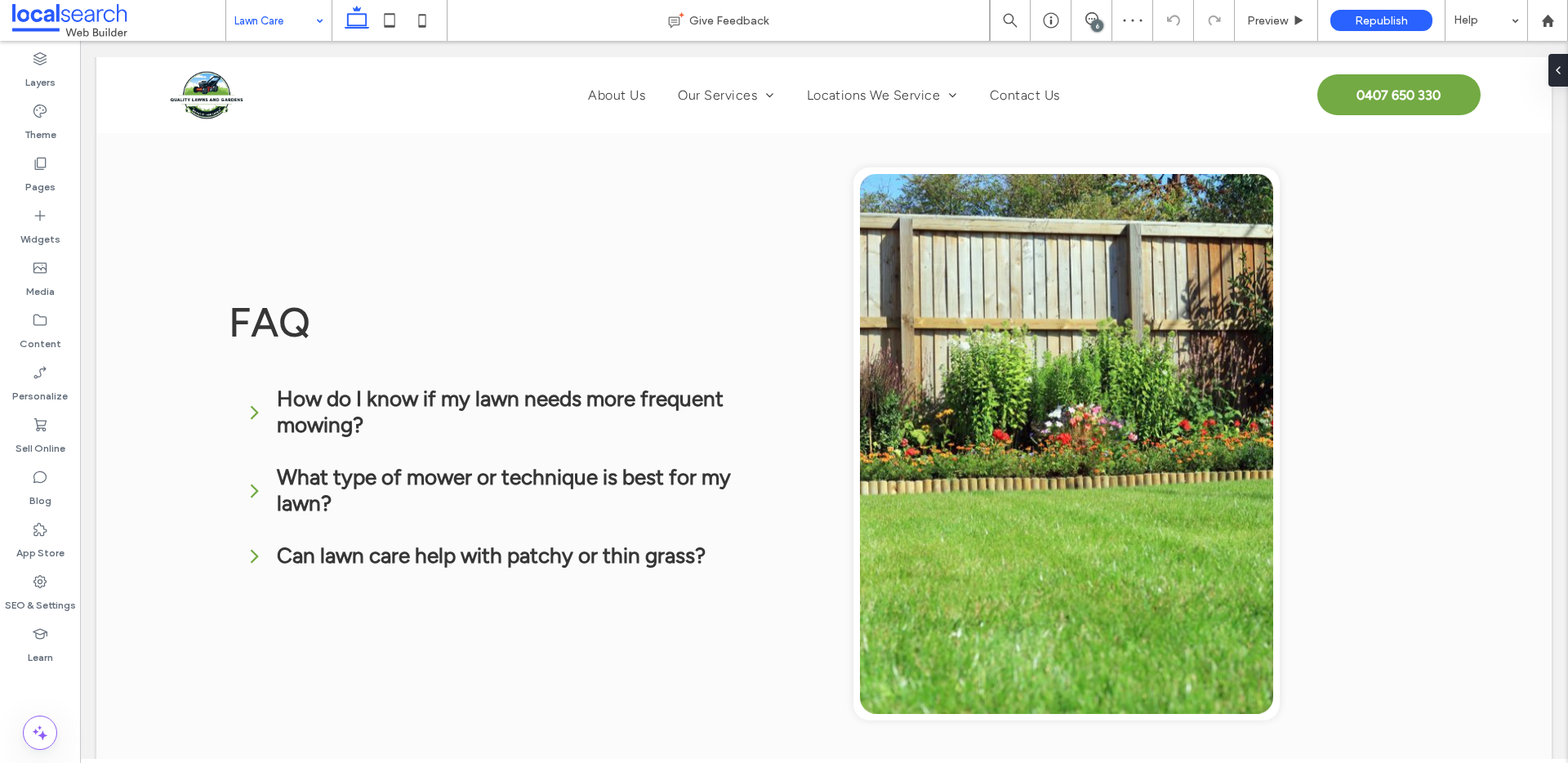
click at [287, 30] on input at bounding box center [275, 20] width 81 height 41
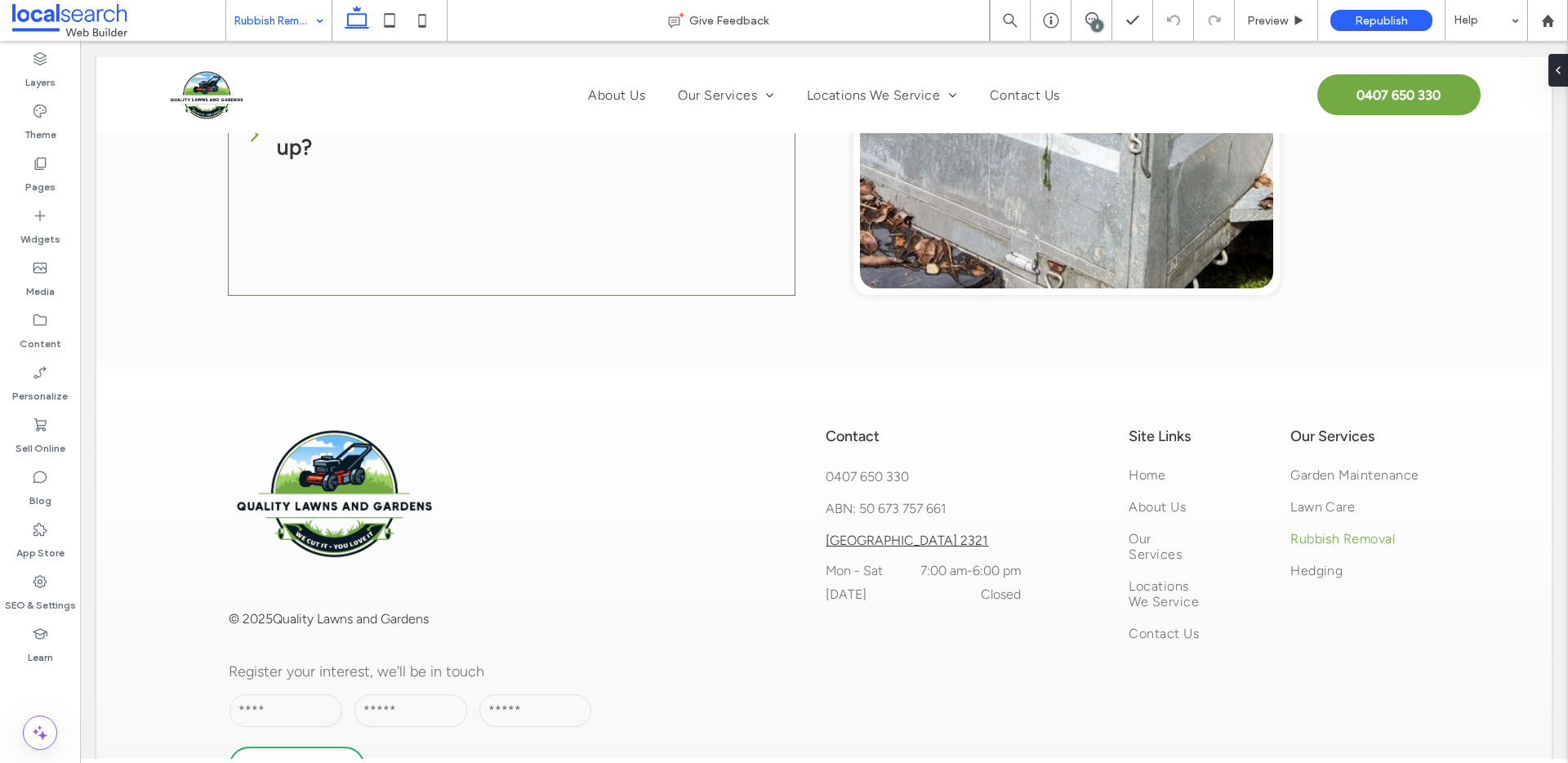
scroll to position [2657, 0]
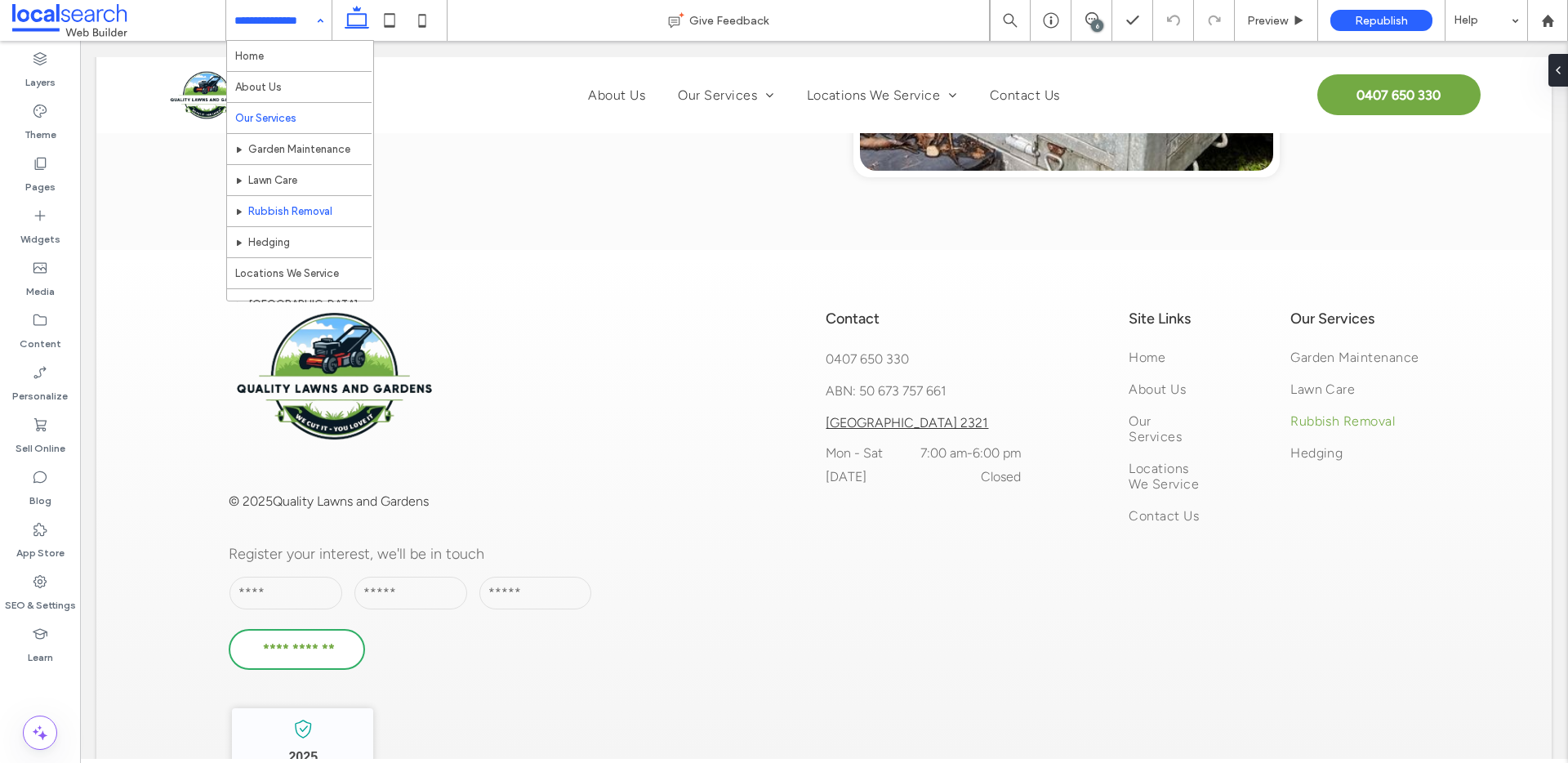
drag, startPoint x: 250, startPoint y: 25, endPoint x: 313, endPoint y: 107, distance: 103.4
click at [251, 25] on input at bounding box center [275, 20] width 81 height 41
click at [280, 23] on input at bounding box center [275, 20] width 81 height 41
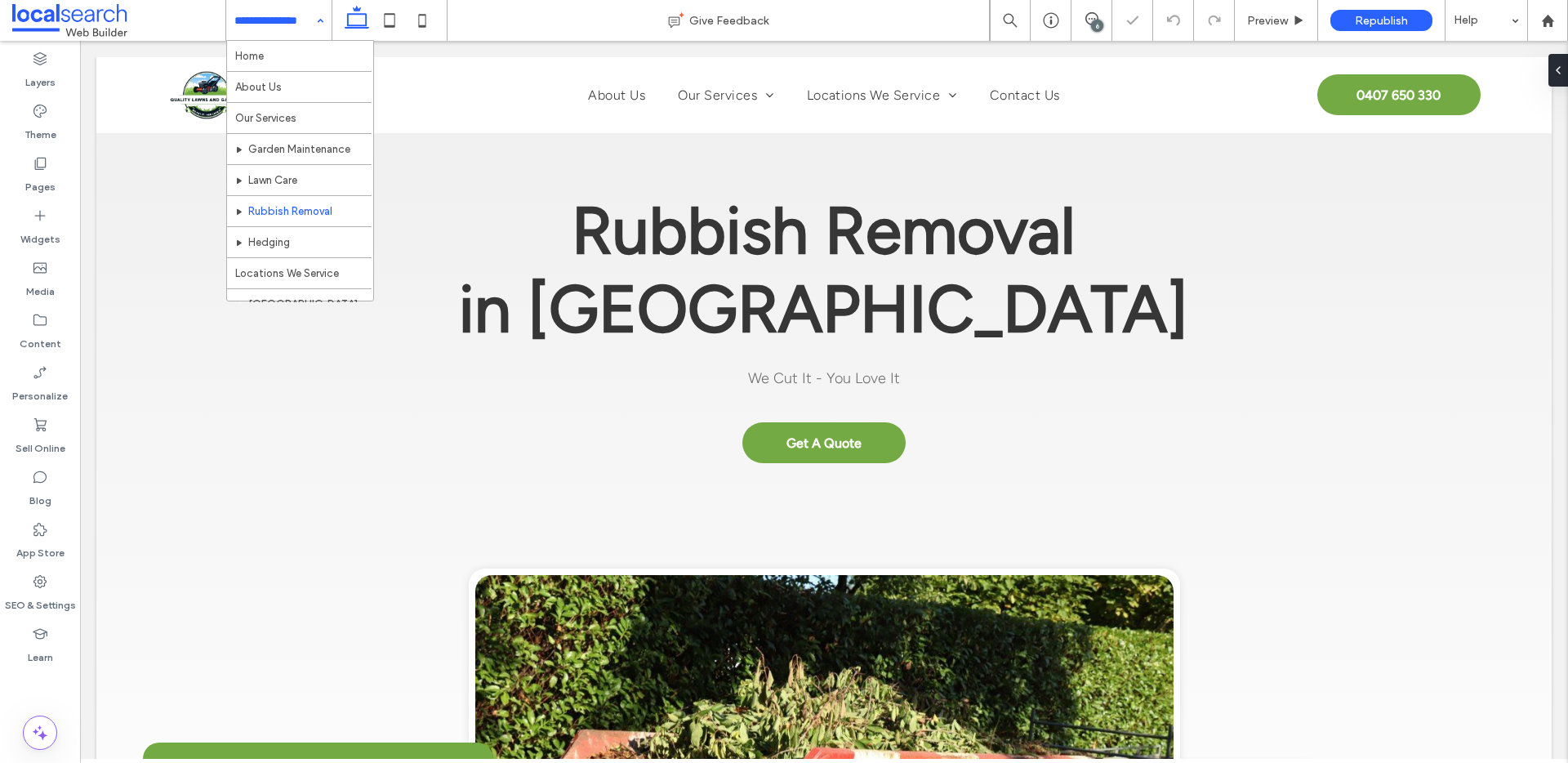
scroll to position [0, 0]
drag, startPoint x: 288, startPoint y: 238, endPoint x: 438, endPoint y: 233, distance: 150.1
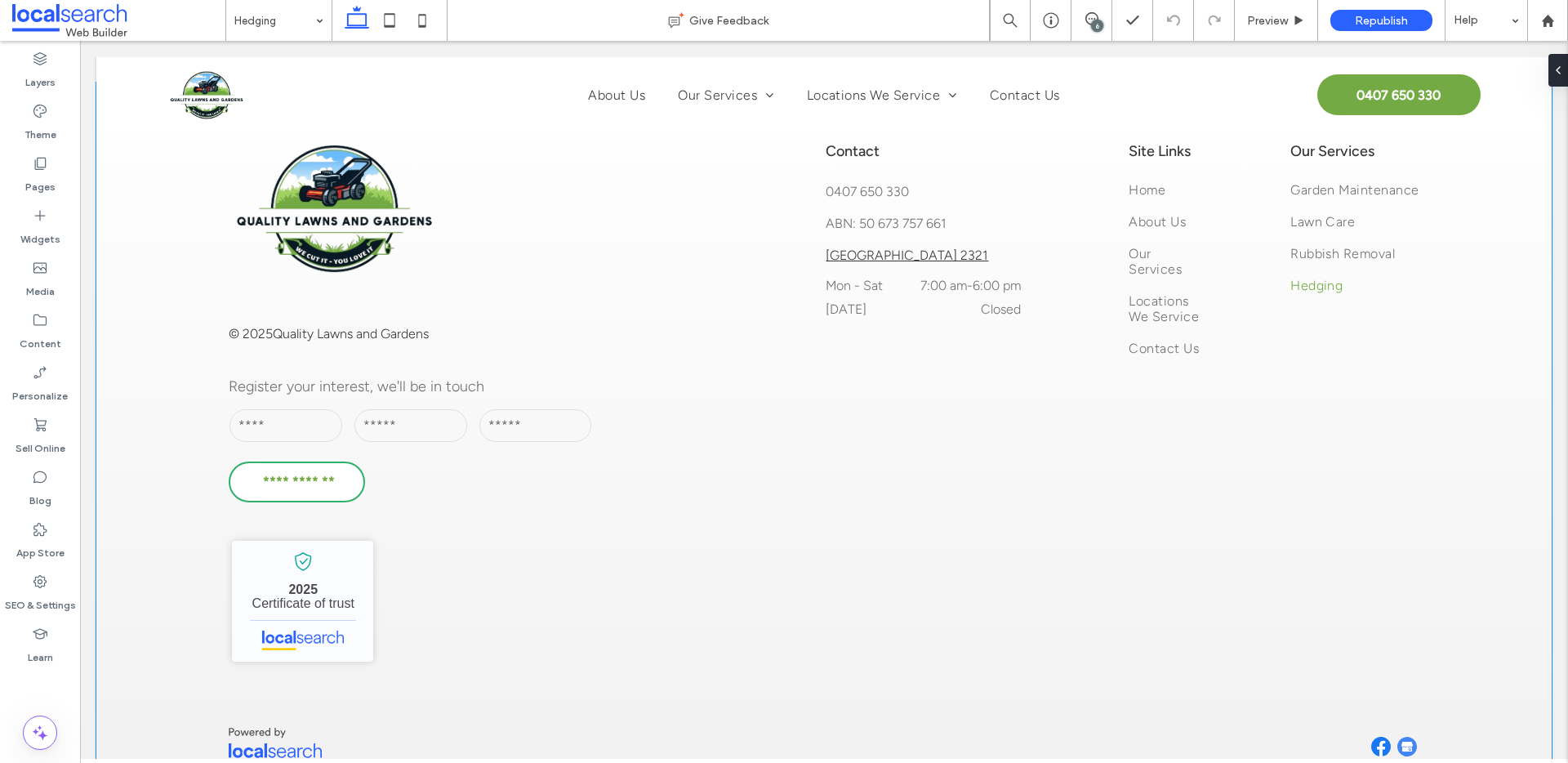
scroll to position [2833, 0]
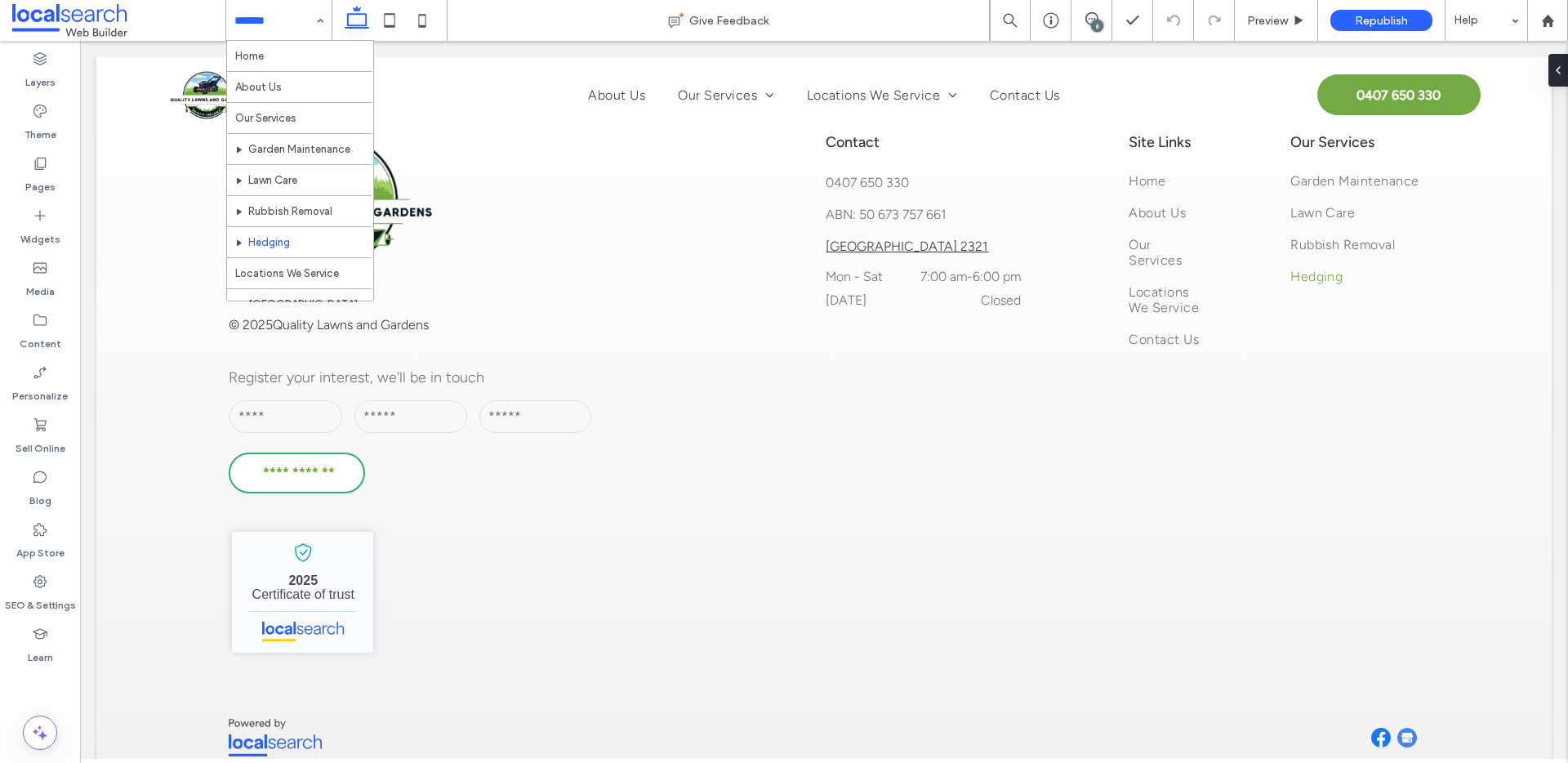
drag, startPoint x: 285, startPoint y: 18, endPoint x: 287, endPoint y: 39, distance: 21.1
click at [285, 19] on input at bounding box center [275, 20] width 81 height 41
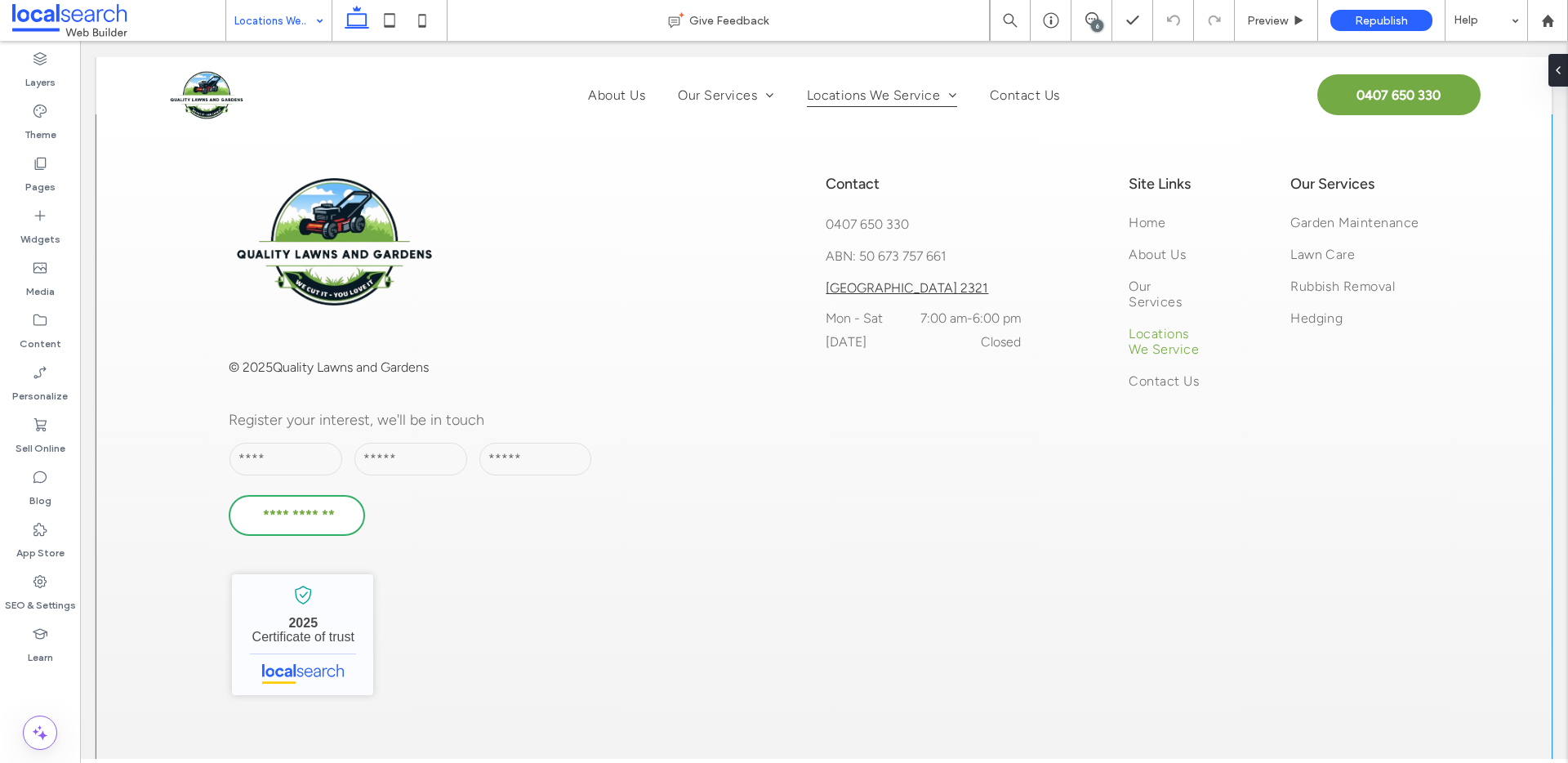
scroll to position [1770, 0]
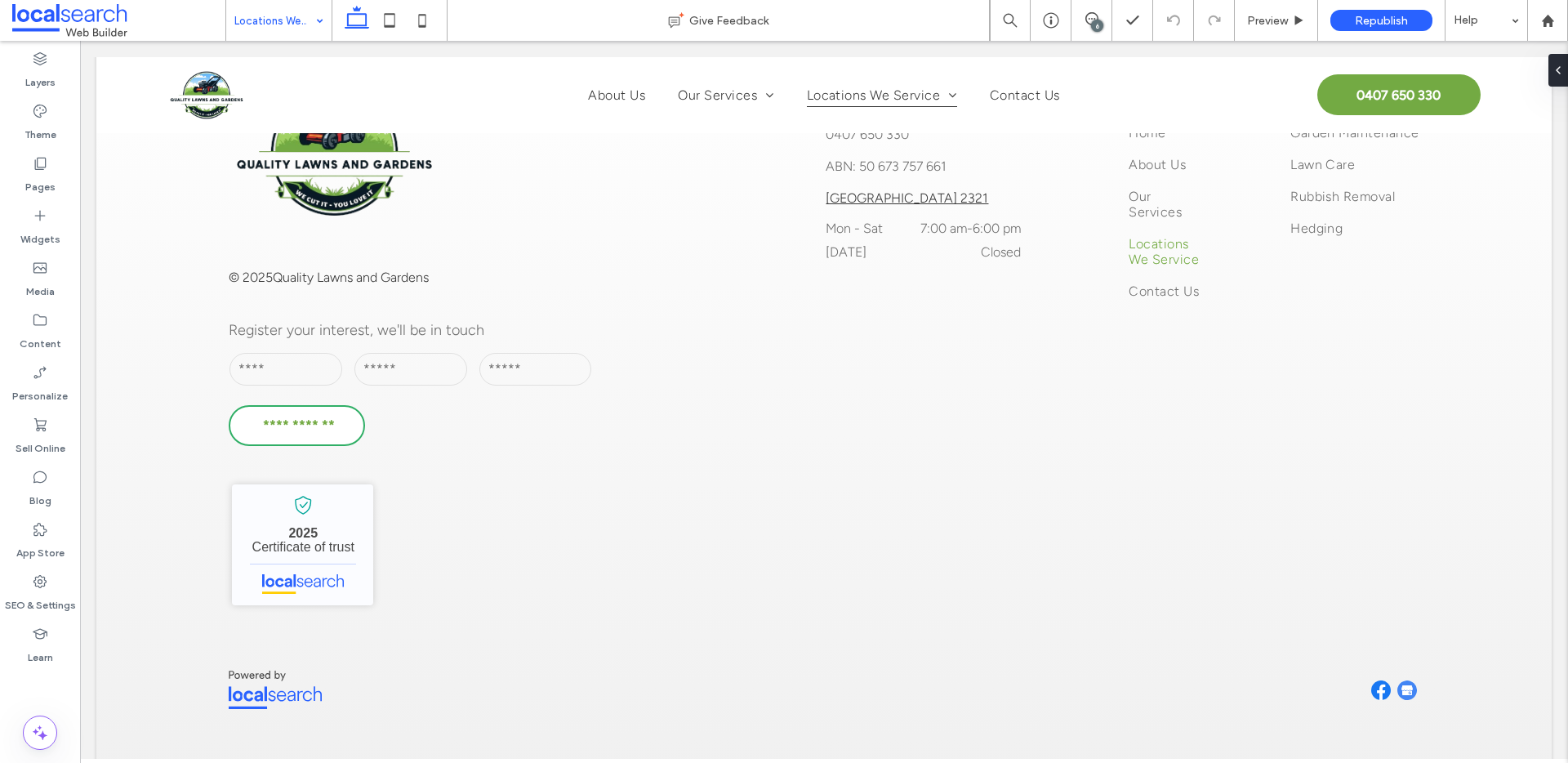
click at [277, 33] on input at bounding box center [275, 20] width 81 height 41
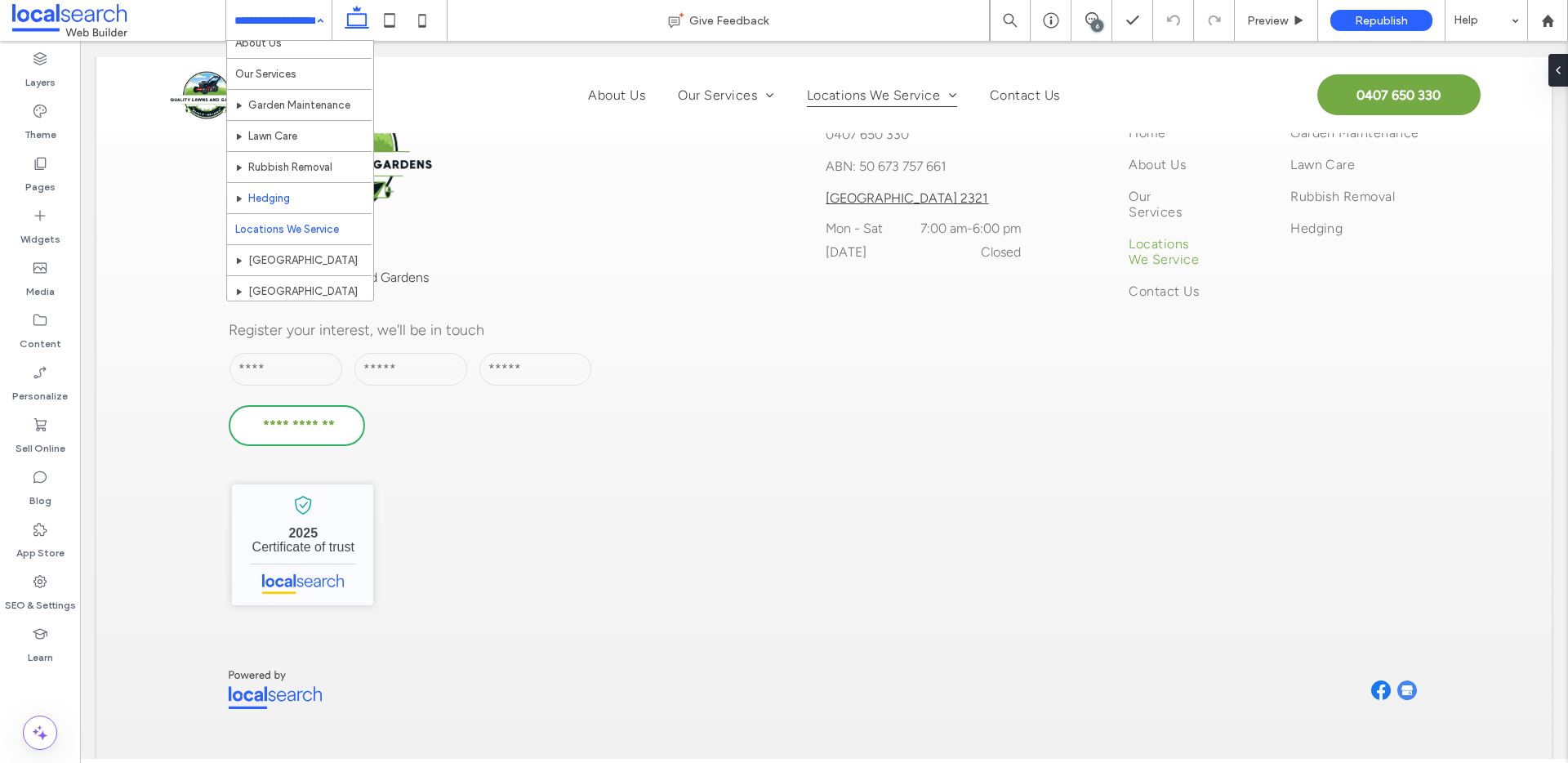
scroll to position [110, 0]
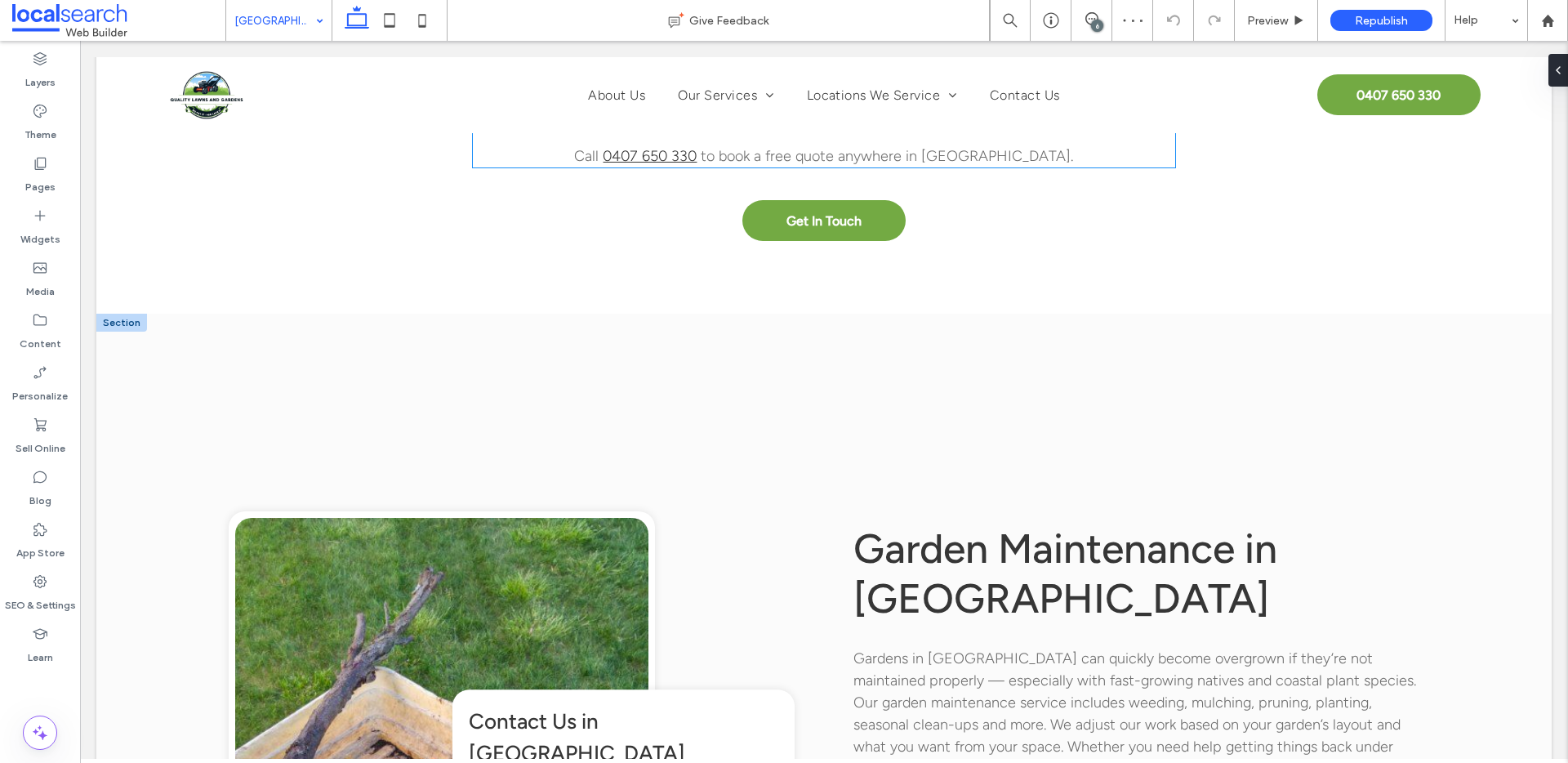
scroll to position [1525, 0]
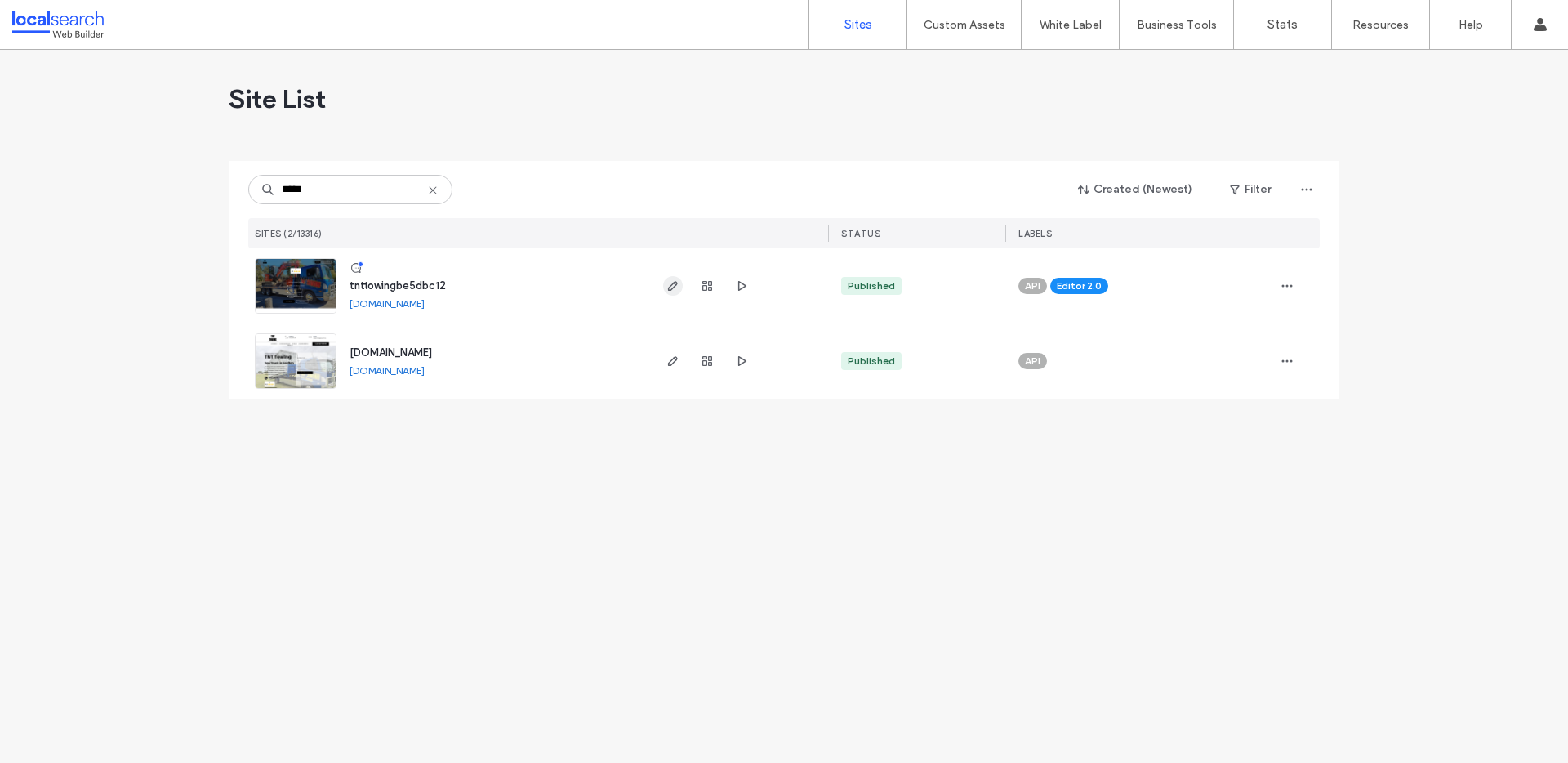
type input "*****"
click at [673, 285] on icon "button" at bounding box center [672, 285] width 13 height 13
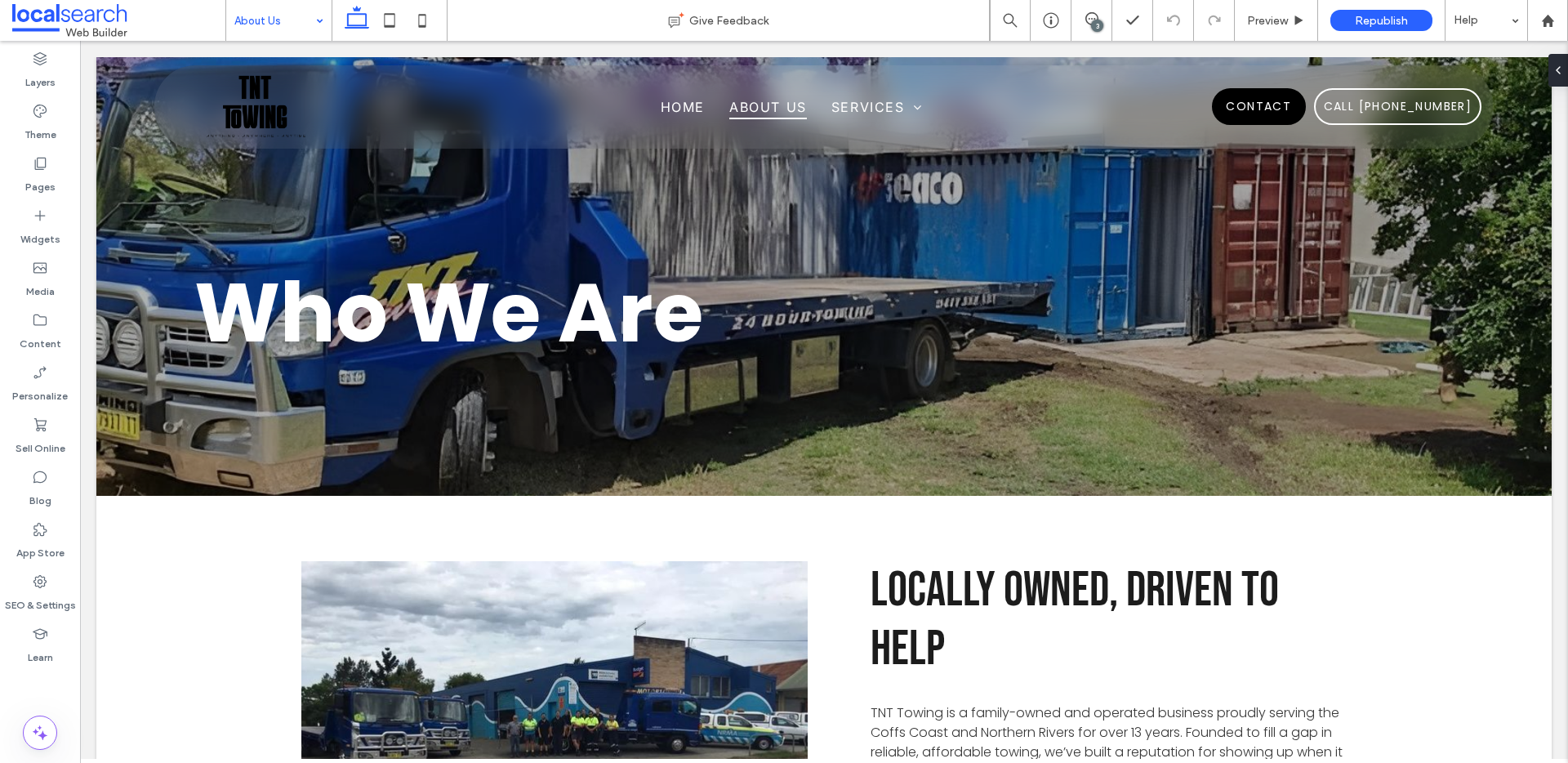
click at [236, 17] on input at bounding box center [275, 20] width 81 height 41
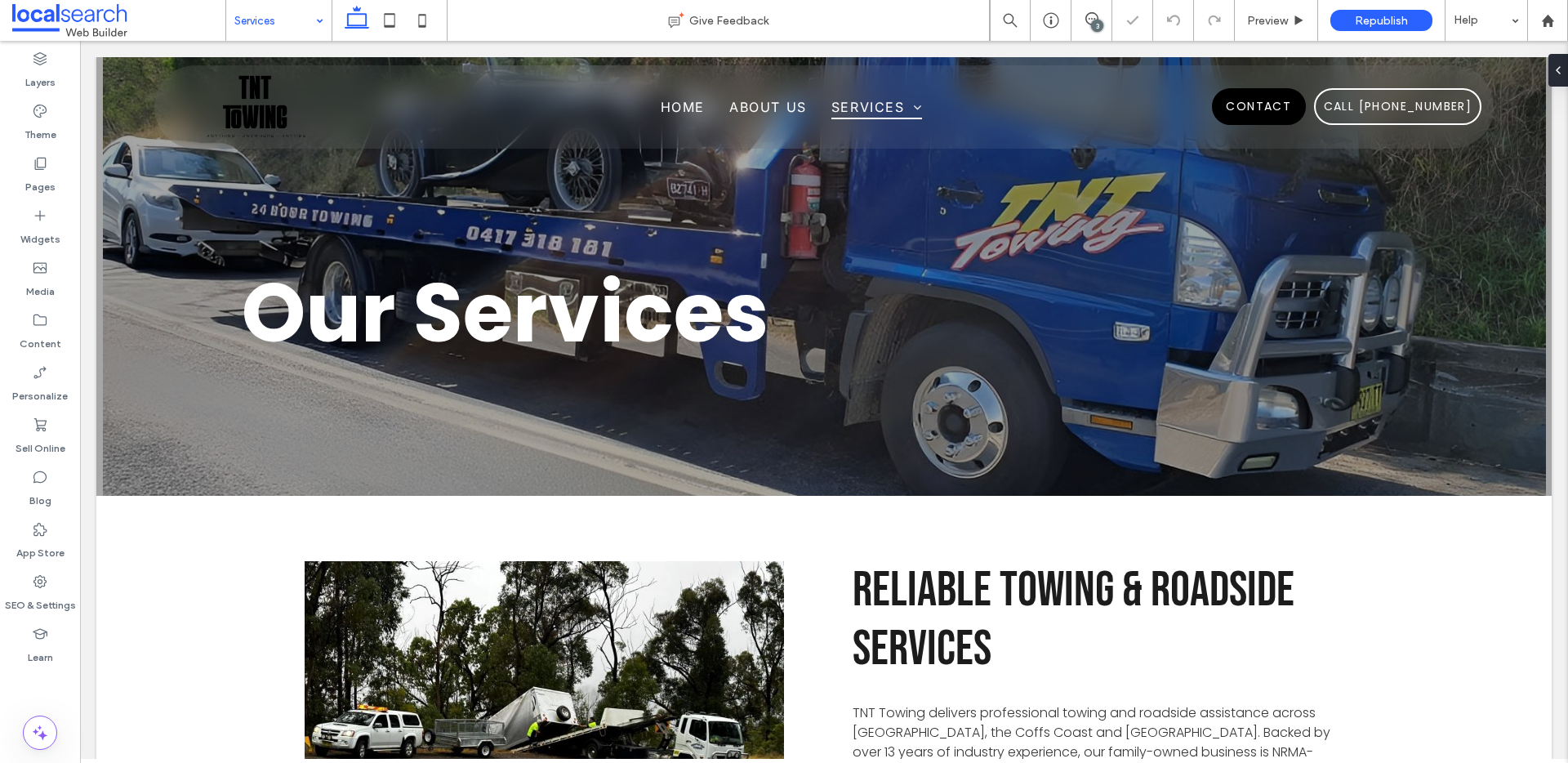
click at [292, 21] on input at bounding box center [275, 20] width 81 height 41
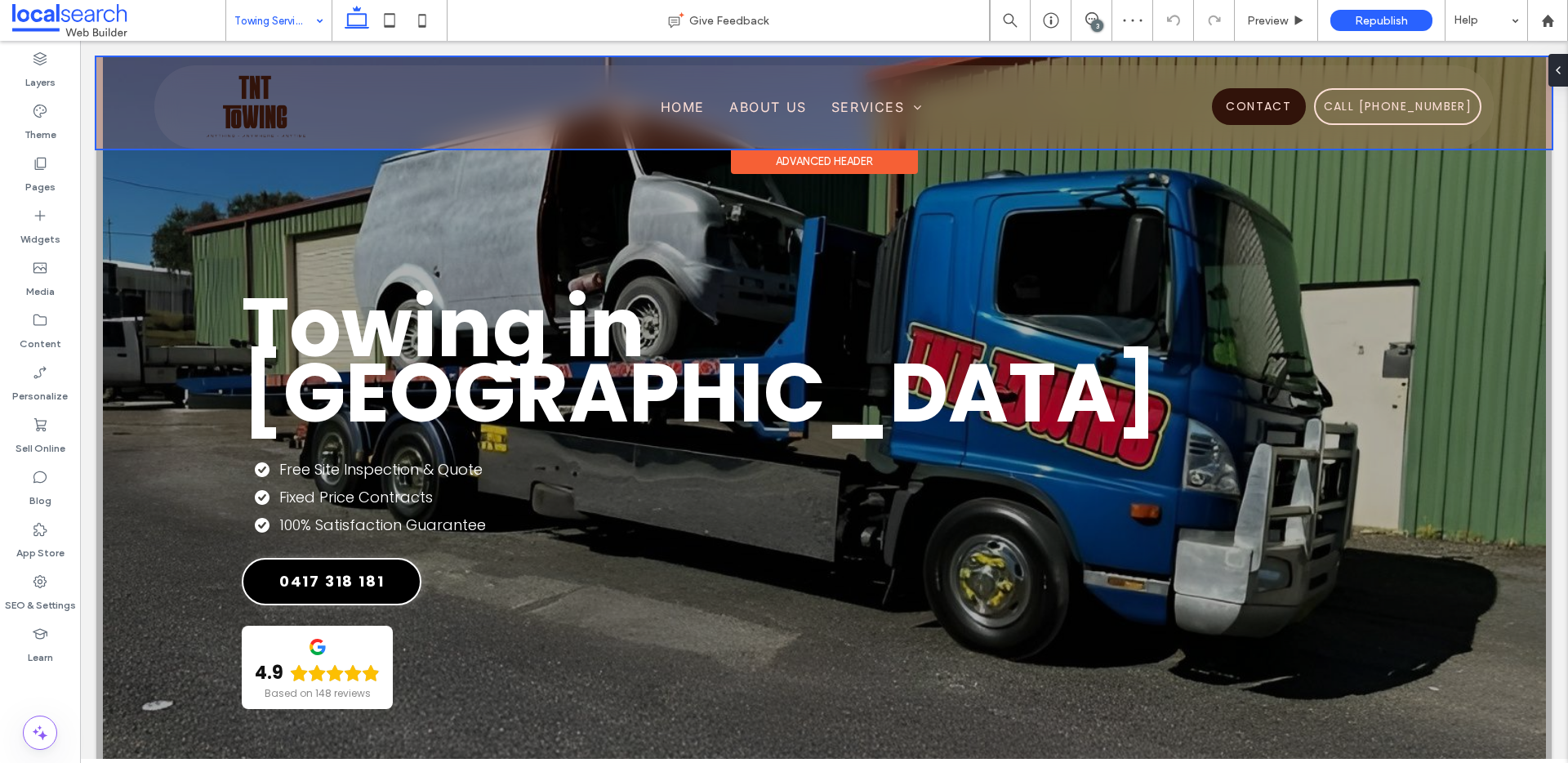
scroll to position [3, 0]
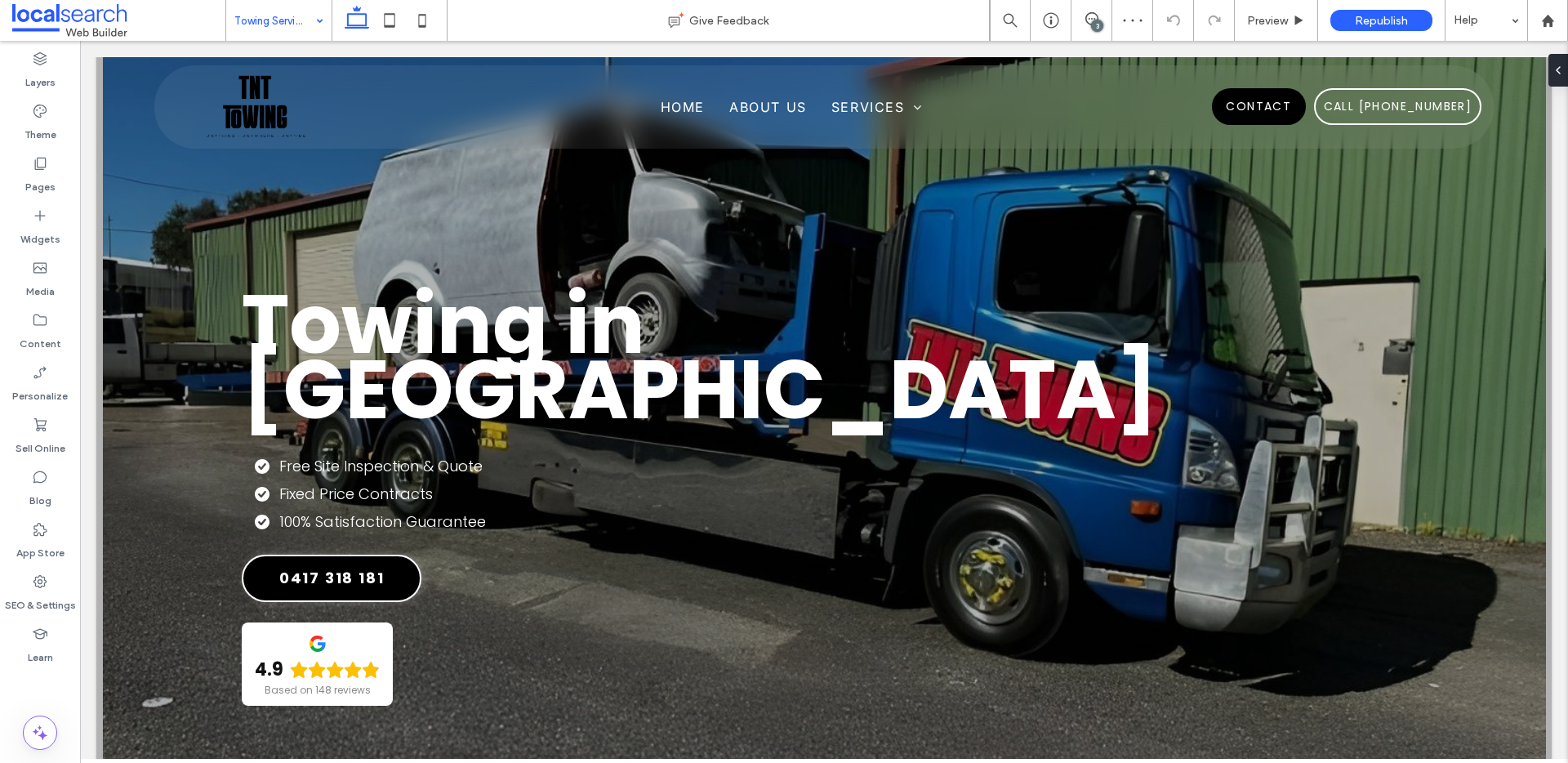
click at [270, 19] on input at bounding box center [275, 20] width 81 height 41
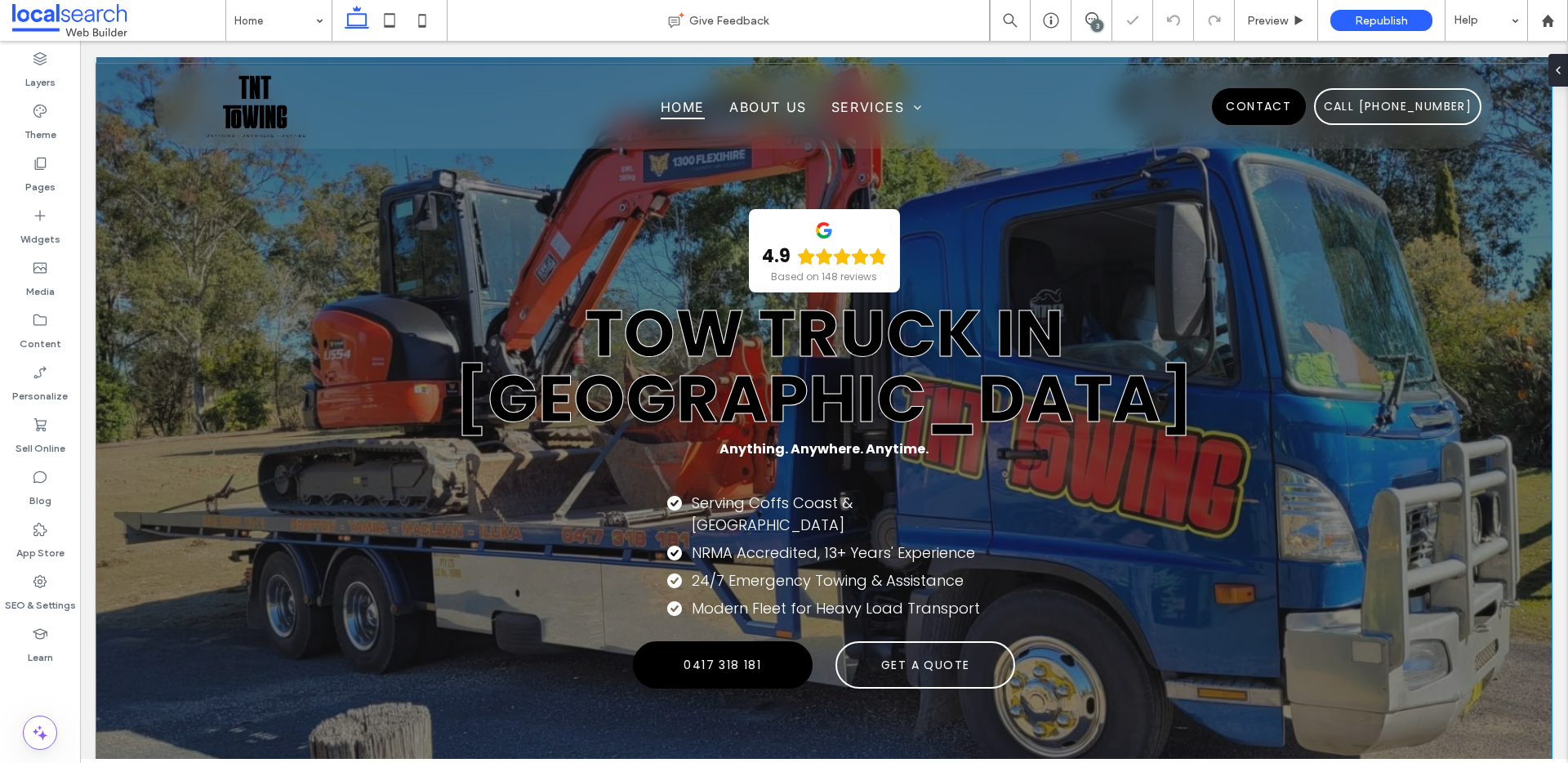
click at [893, 365] on strong "Tow Truck in [GEOGRAPHIC_DATA]" at bounding box center [824, 366] width 740 height 156
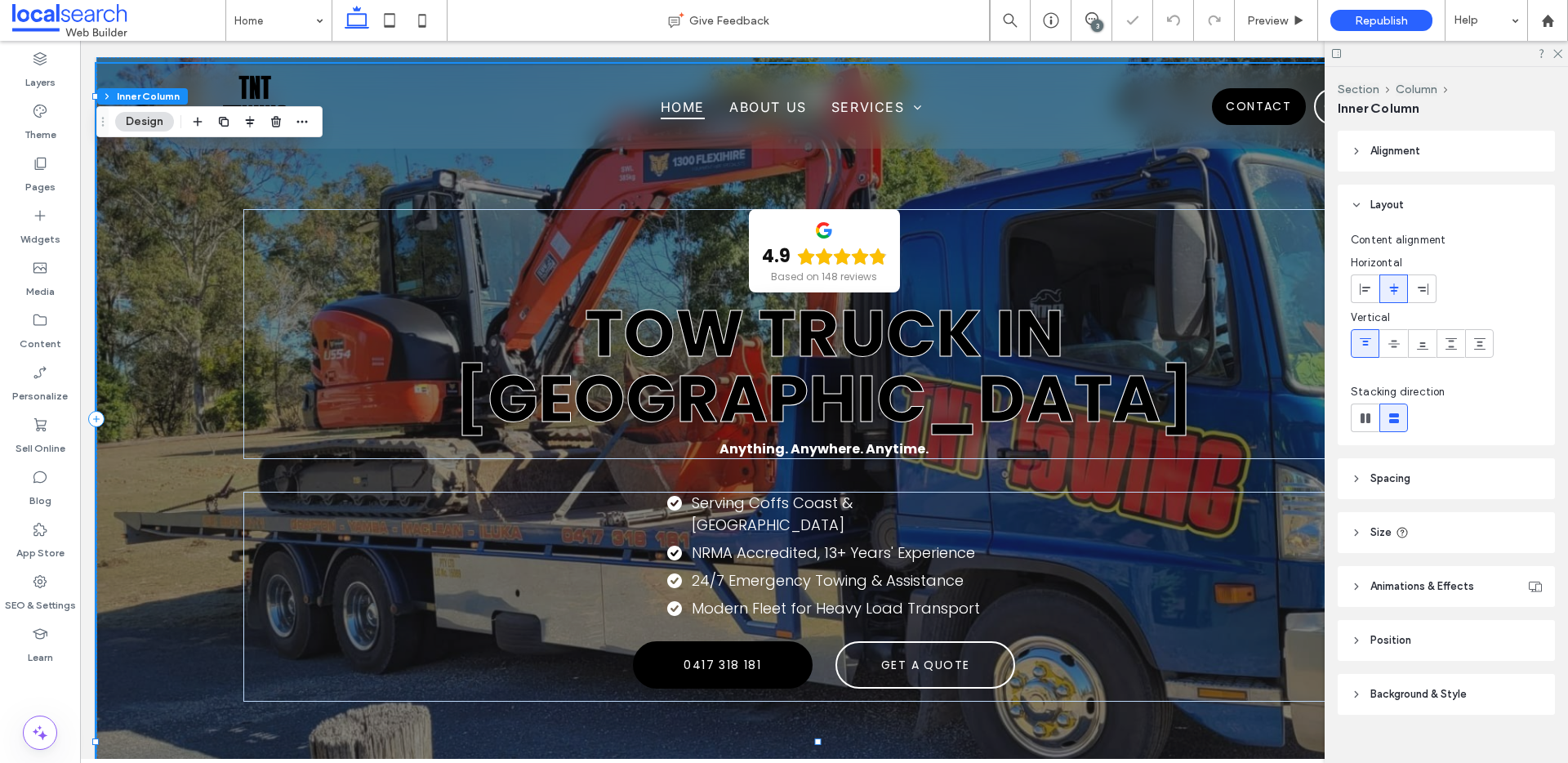
click at [965, 367] on strong "Tow Truck in [GEOGRAPHIC_DATA]" at bounding box center [824, 366] width 740 height 156
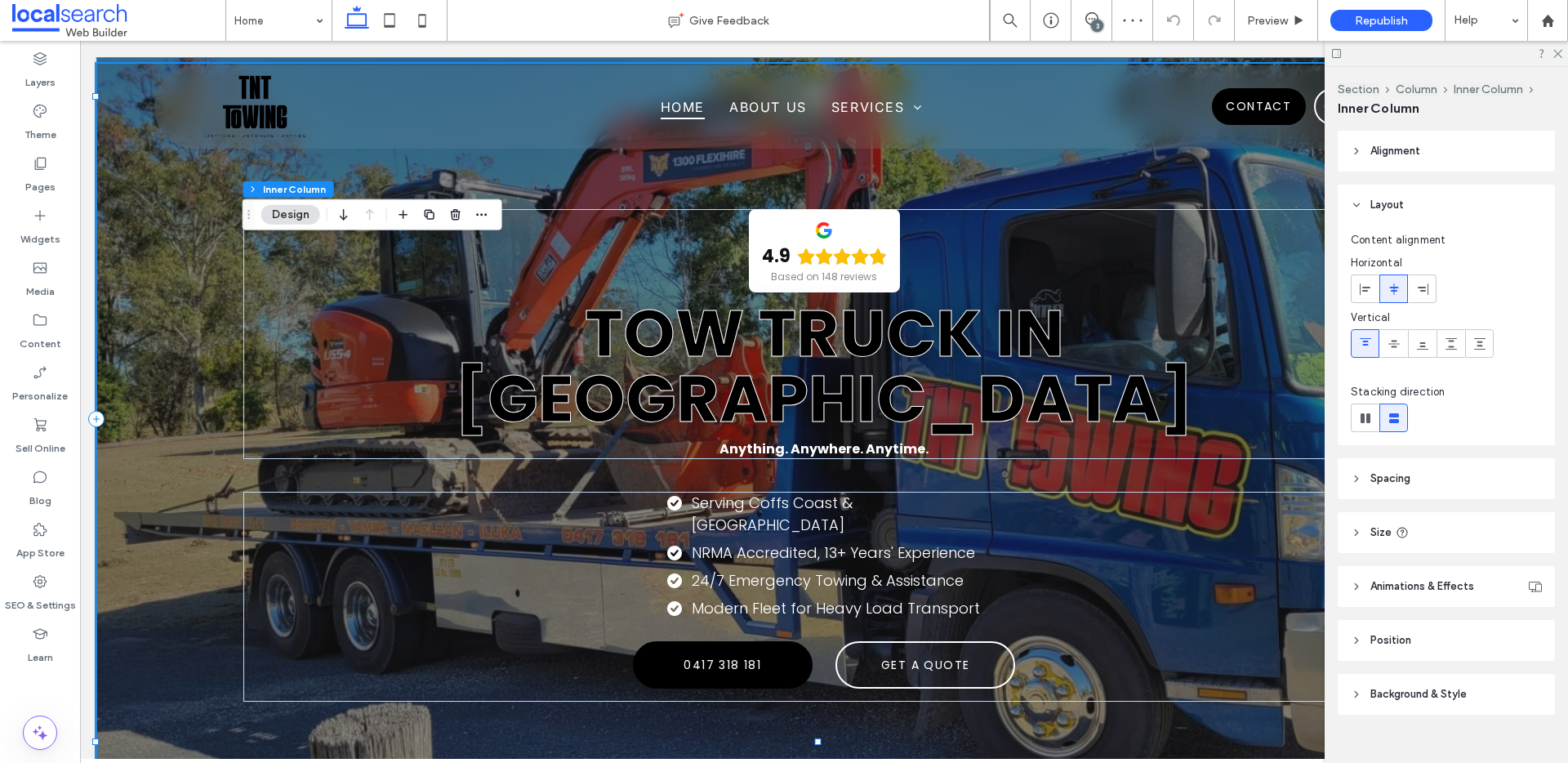
click at [965, 367] on strong "Tow Truck in [GEOGRAPHIC_DATA]" at bounding box center [824, 366] width 740 height 156
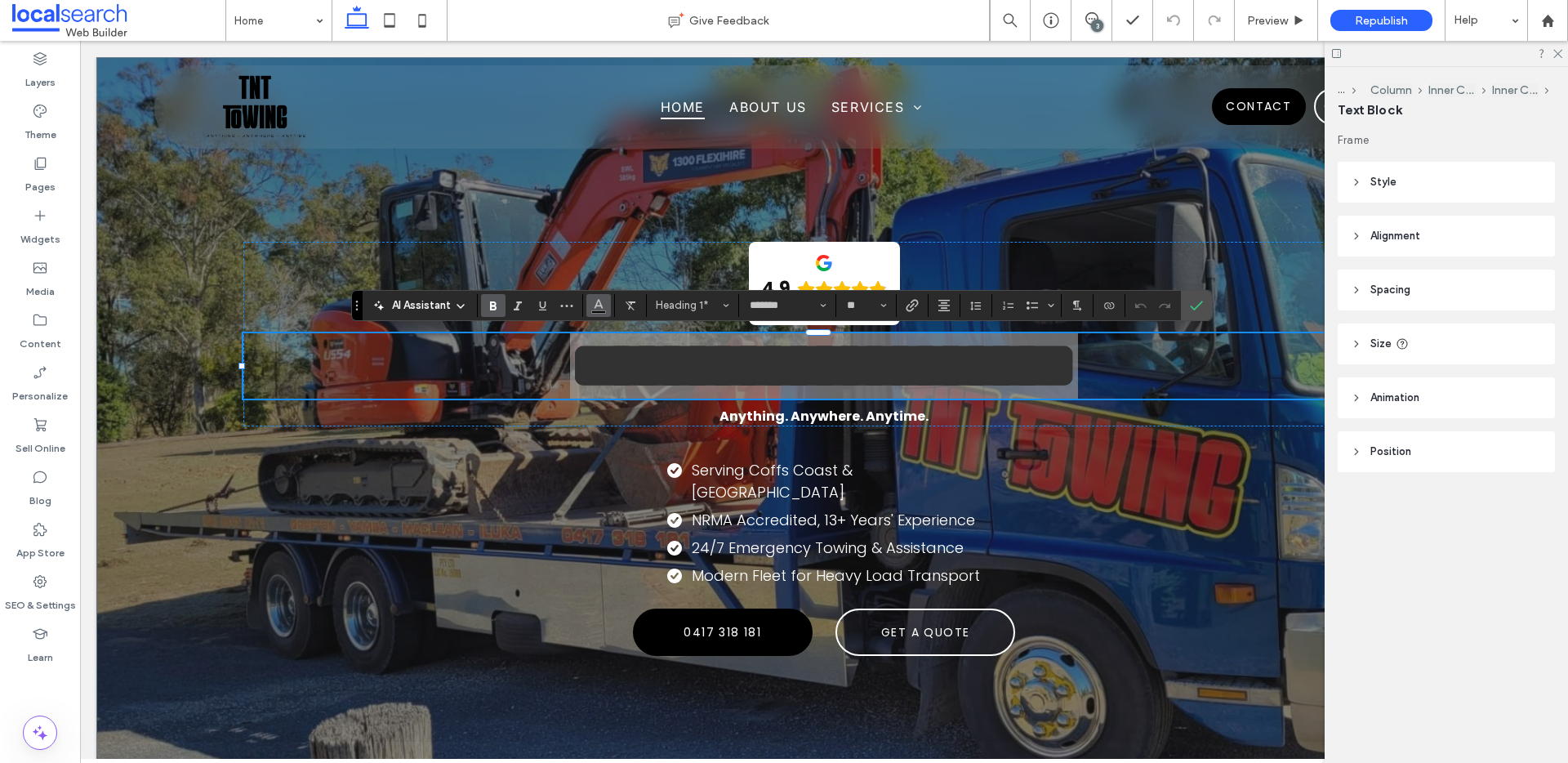
click at [596, 305] on icon "Color" at bounding box center [598, 303] width 13 height 13
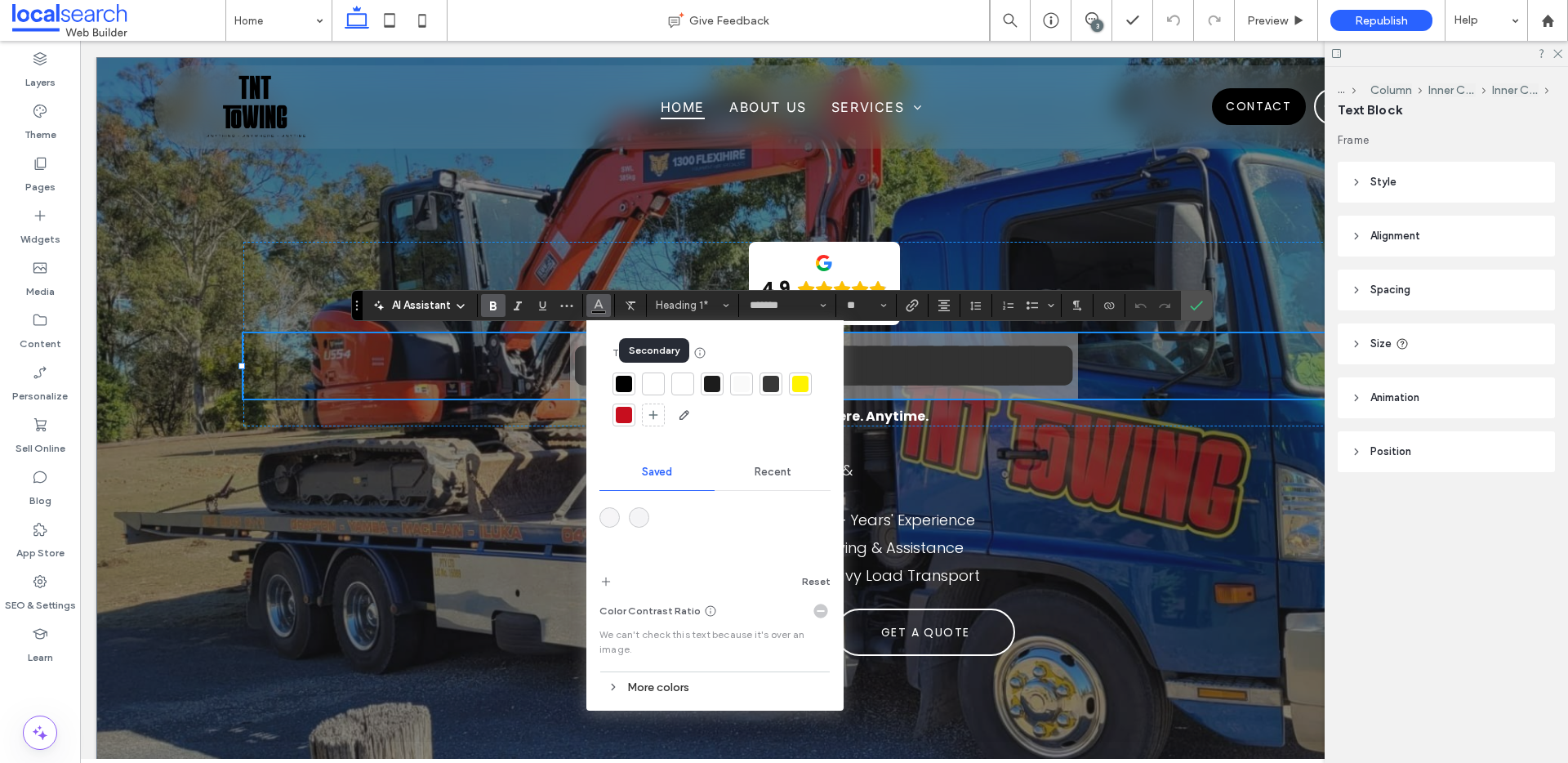
click at [659, 382] on div at bounding box center [653, 384] width 17 height 17
click at [1194, 307] on icon "Confirm" at bounding box center [1195, 305] width 13 height 13
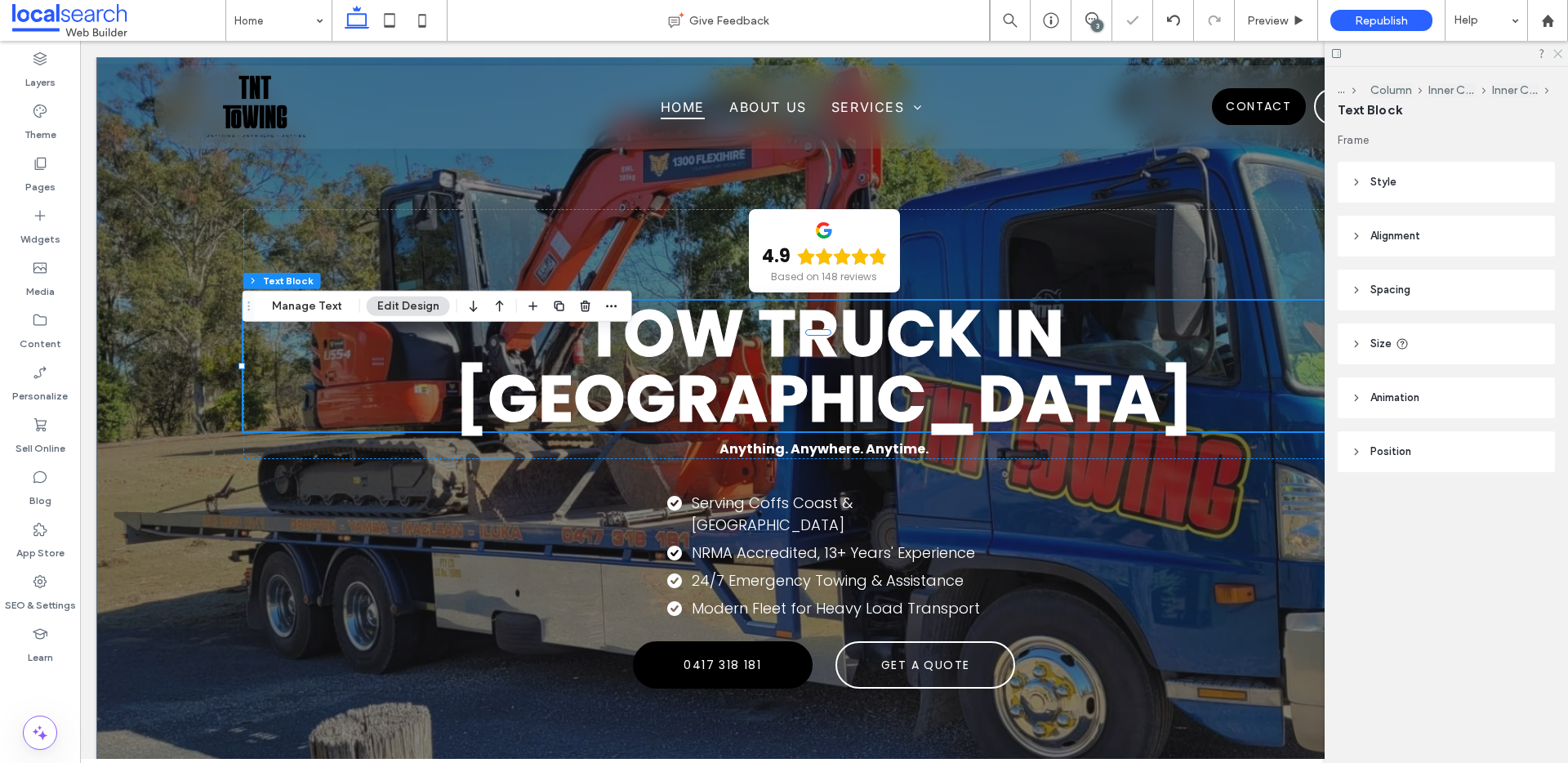
click at [1556, 50] on icon at bounding box center [1556, 52] width 11 height 11
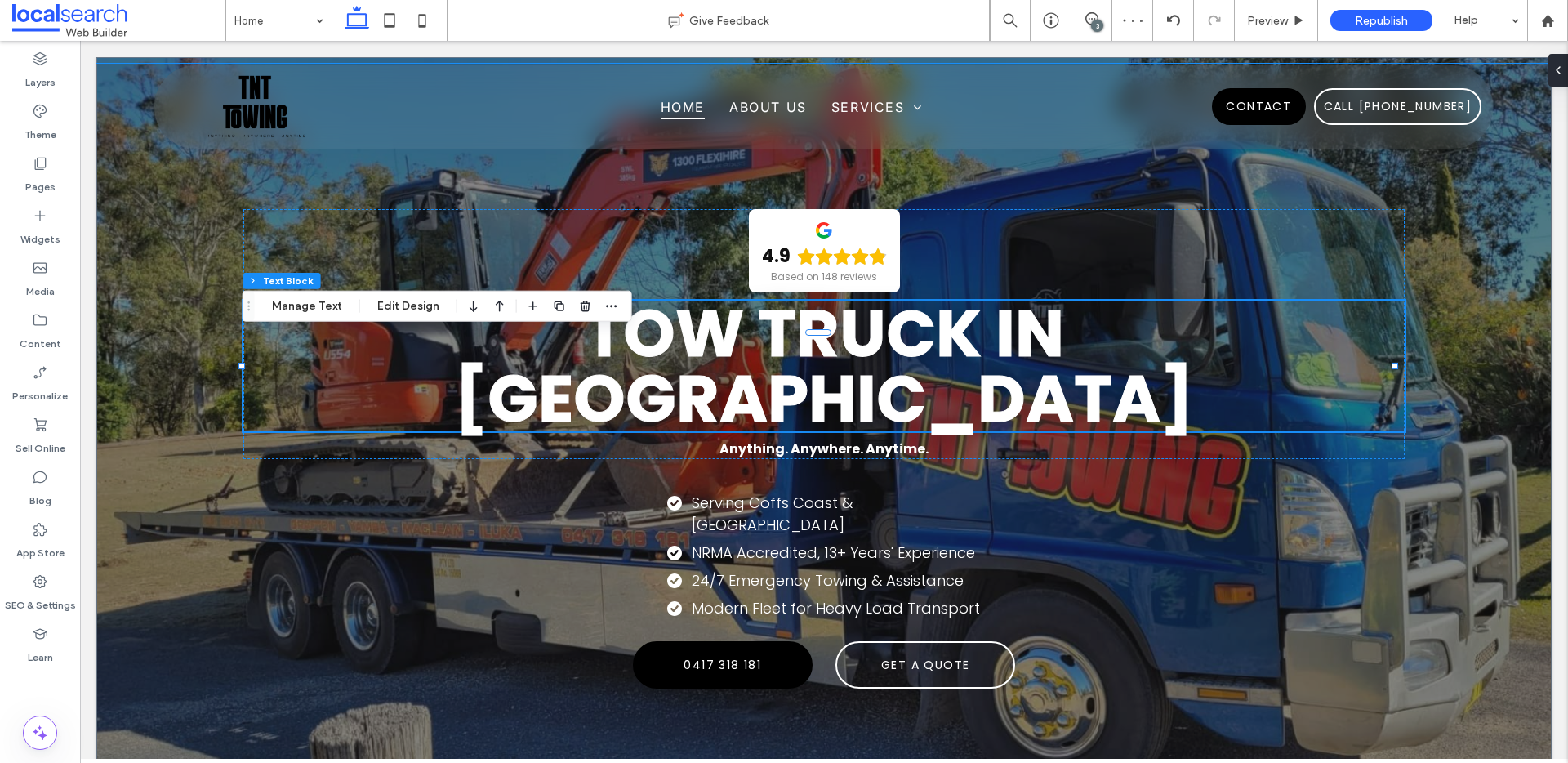
click at [610, 222] on div "4.9 Based on 148 reviews Tow Truck in [GEOGRAPHIC_DATA] Anything. Anywhere. Any…" at bounding box center [823, 419] width 1455 height 711
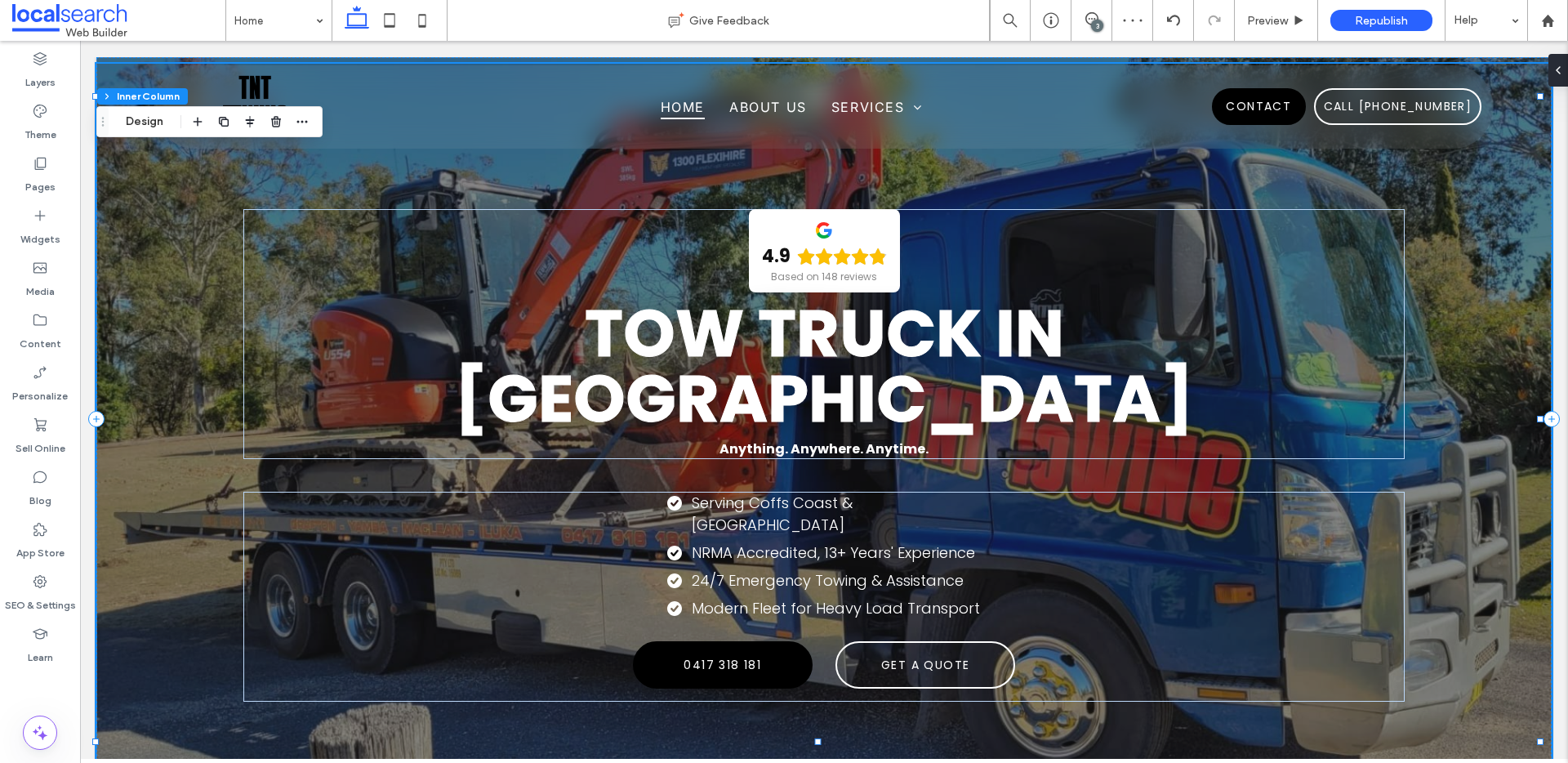
click at [650, 189] on div "4.9 Based on 148 reviews Tow Truck in [GEOGRAPHIC_DATA] Anything. Anywhere. Any…" at bounding box center [823, 419] width 1455 height 711
click at [140, 229] on div "4.9 Based on 148 reviews Tow Truck in [GEOGRAPHIC_DATA] Anything. Anywhere. Any…" at bounding box center [823, 419] width 1455 height 711
click at [114, 438] on div "4.9 Based on 148 reviews Tow Truck in [GEOGRAPHIC_DATA] Anything. Anywhere. Any…" at bounding box center [823, 419] width 1455 height 711
click at [874, 362] on strong "Tow Truck in [GEOGRAPHIC_DATA]" at bounding box center [824, 366] width 740 height 156
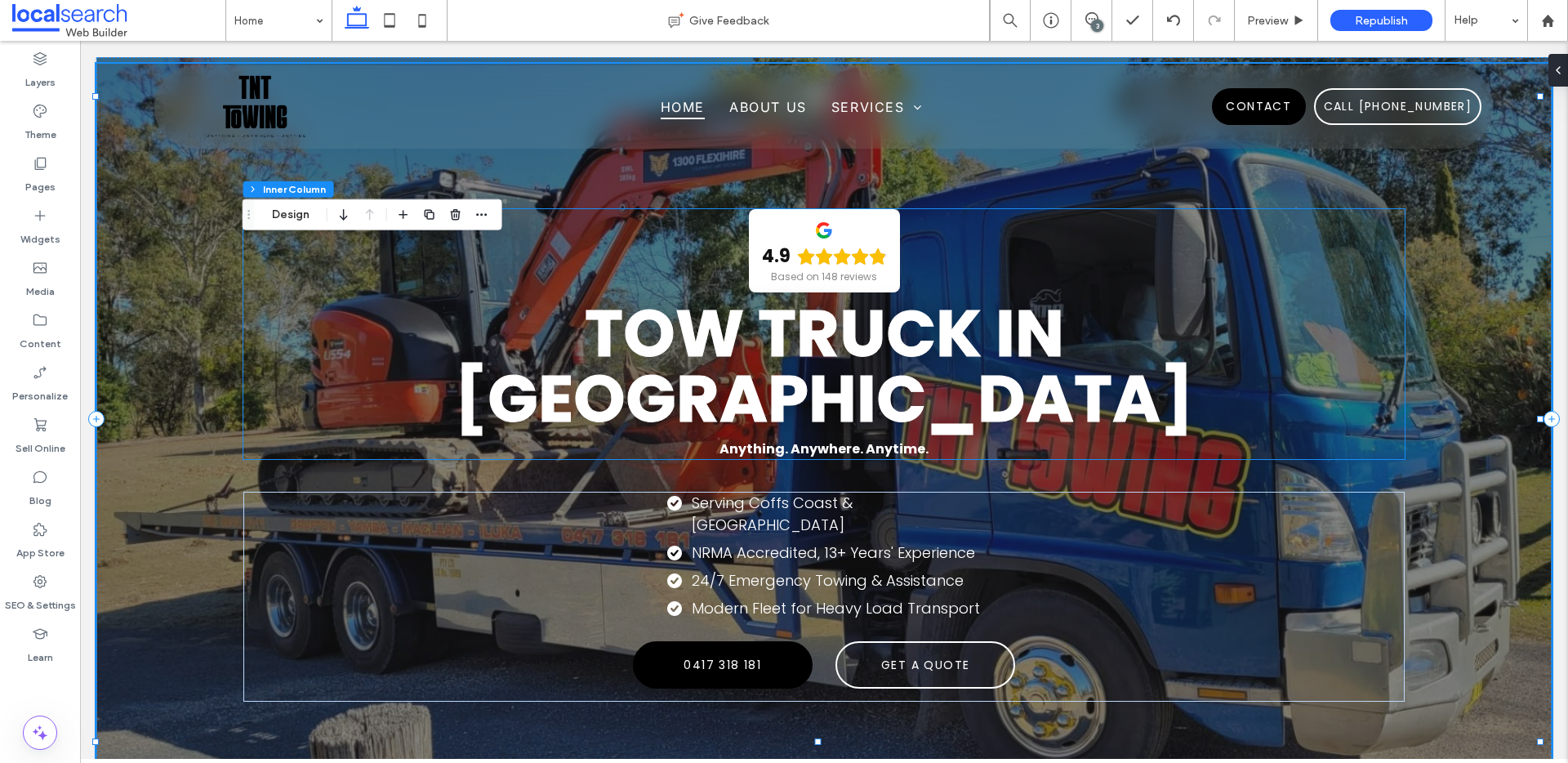
click at [874, 362] on strong "Tow Truck in [GEOGRAPHIC_DATA]" at bounding box center [824, 366] width 740 height 156
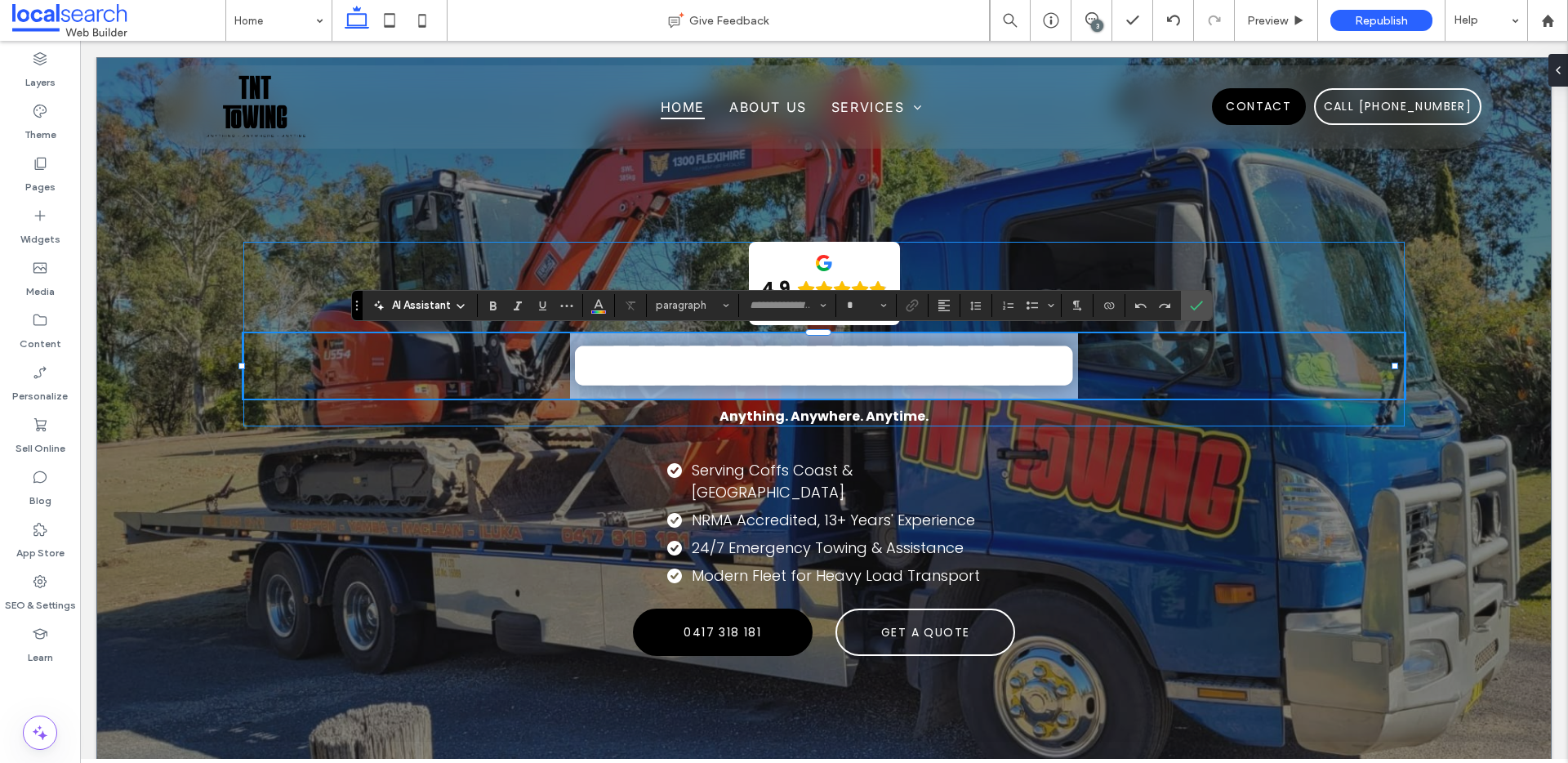
type input "*******"
type input "**"
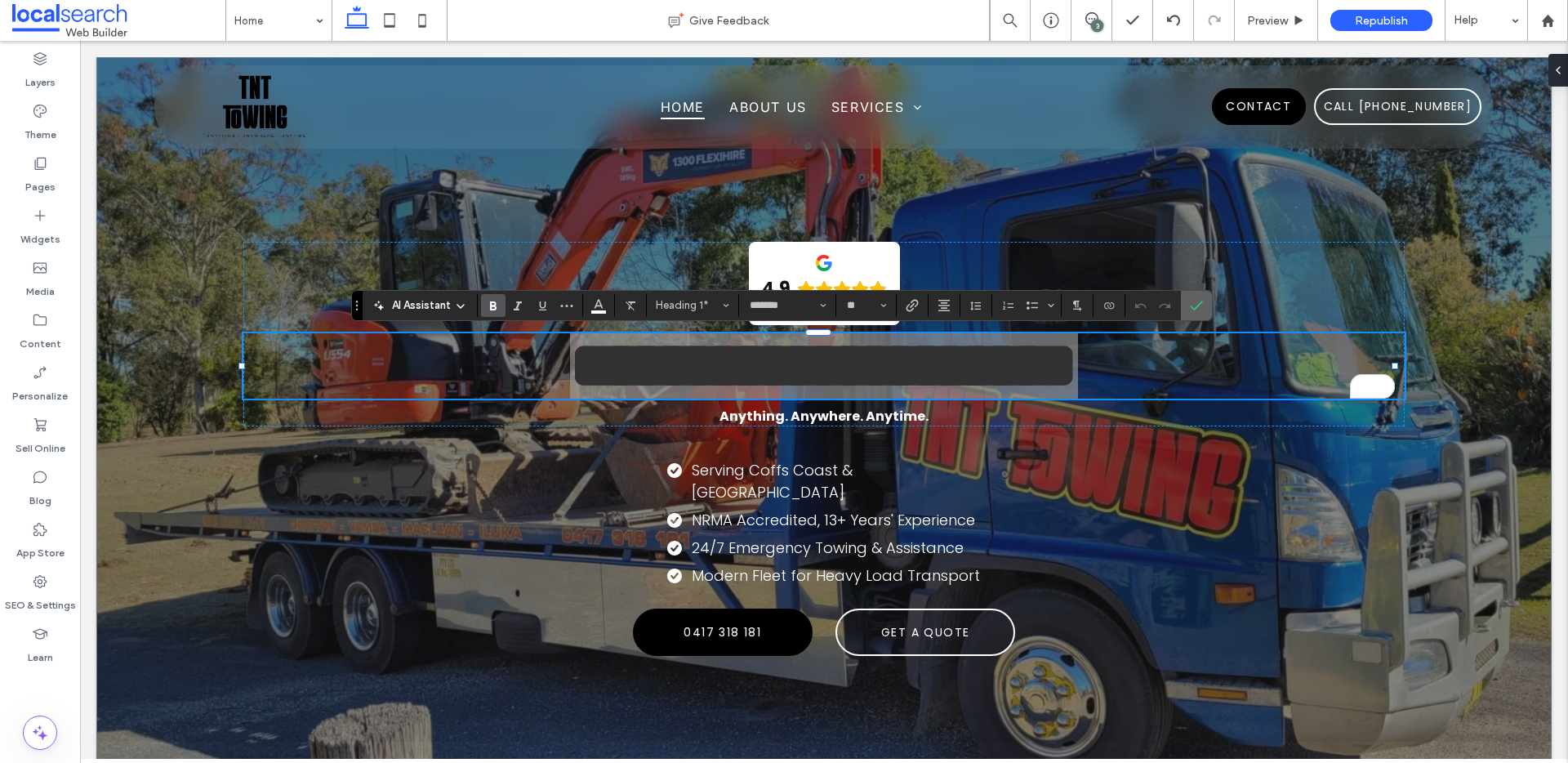
click at [1195, 306] on icon "Confirm" at bounding box center [1195, 305] width 13 height 13
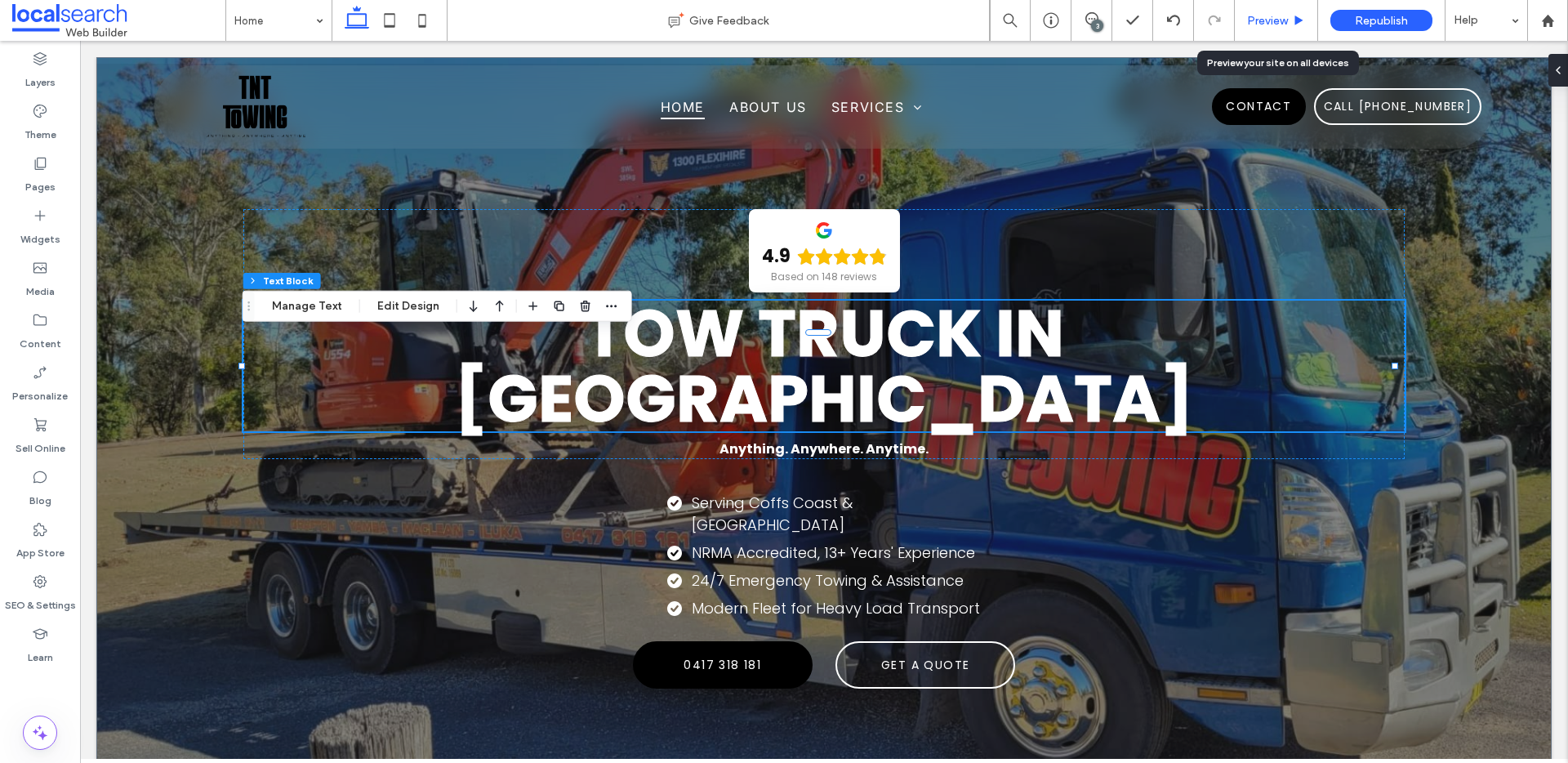
click at [1286, 17] on span "Preview" at bounding box center [1266, 21] width 41 height 14
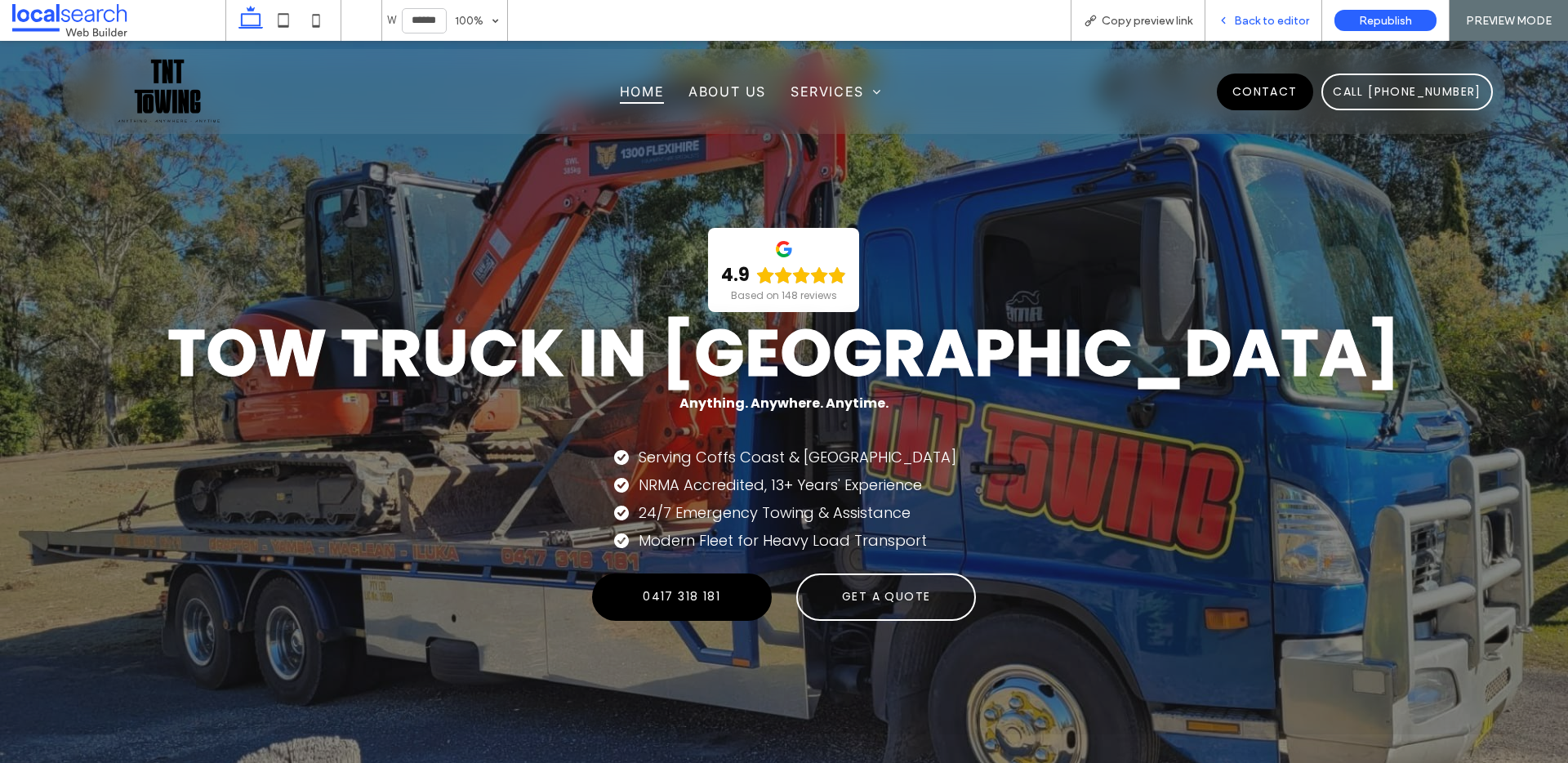
click at [1288, 26] on span "Back to editor" at bounding box center [1271, 21] width 75 height 14
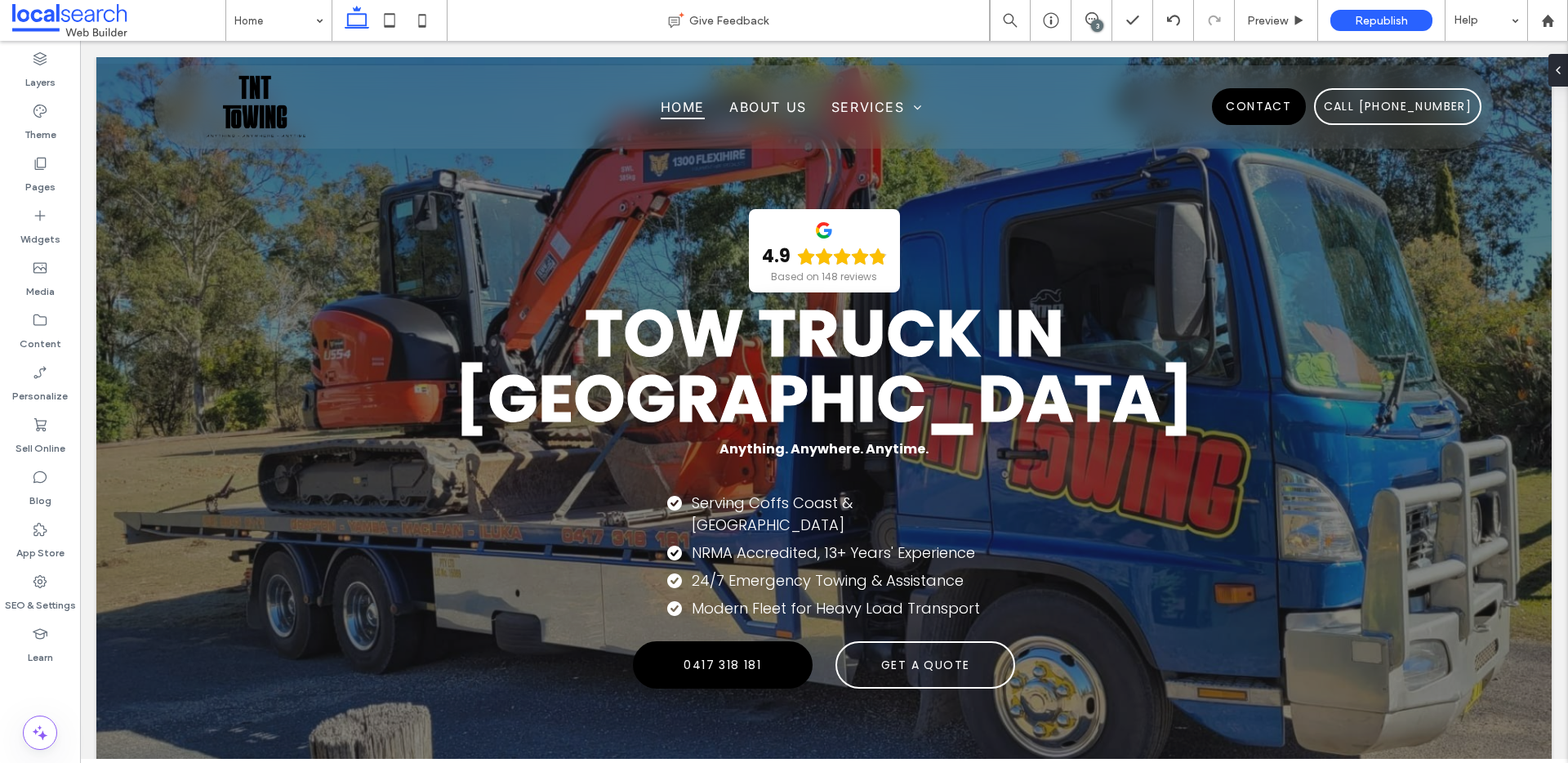
click at [1096, 18] on icon at bounding box center [1091, 18] width 13 height 13
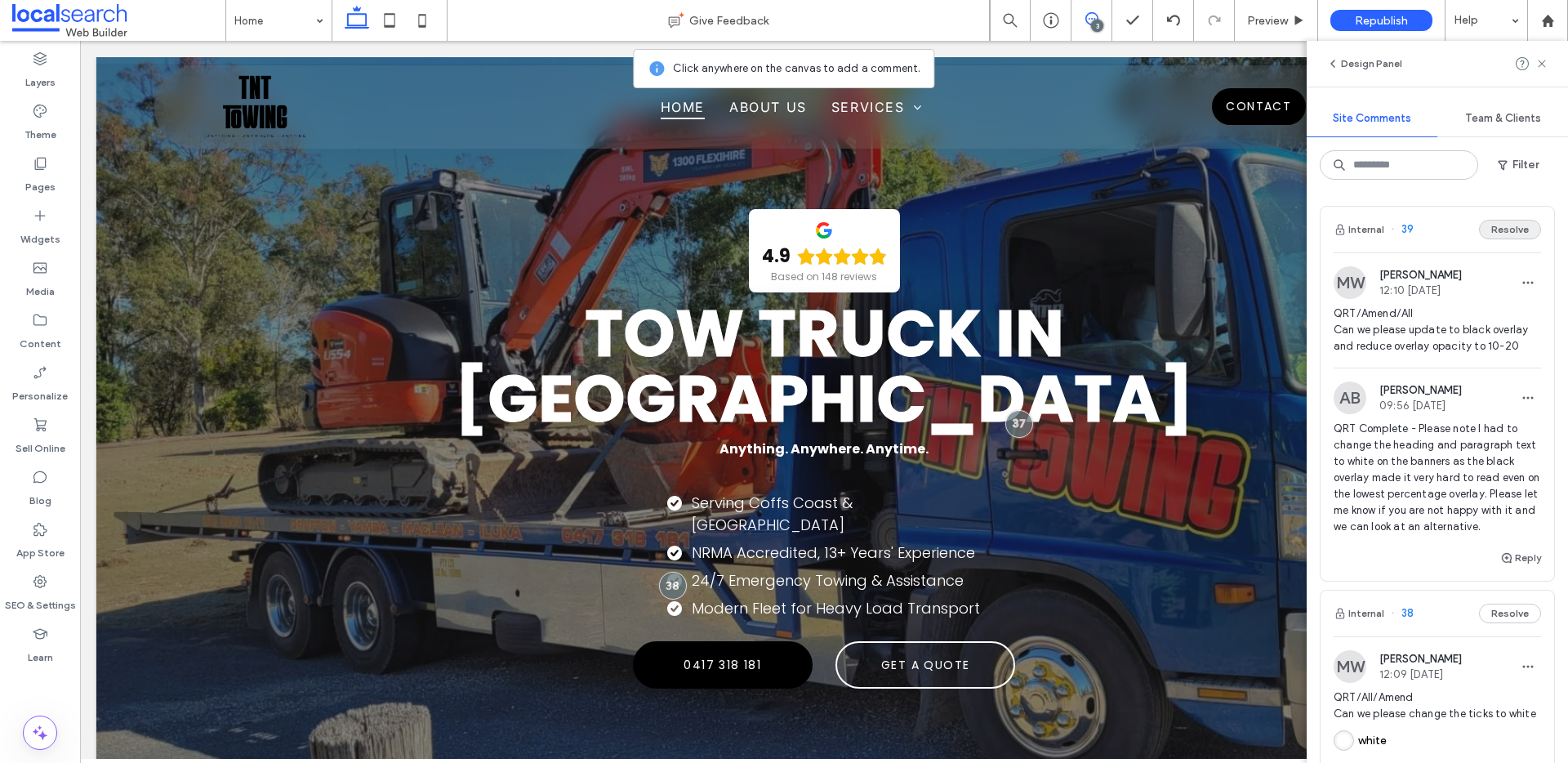
click at [1493, 225] on button "Resolve" at bounding box center [1510, 230] width 62 height 20
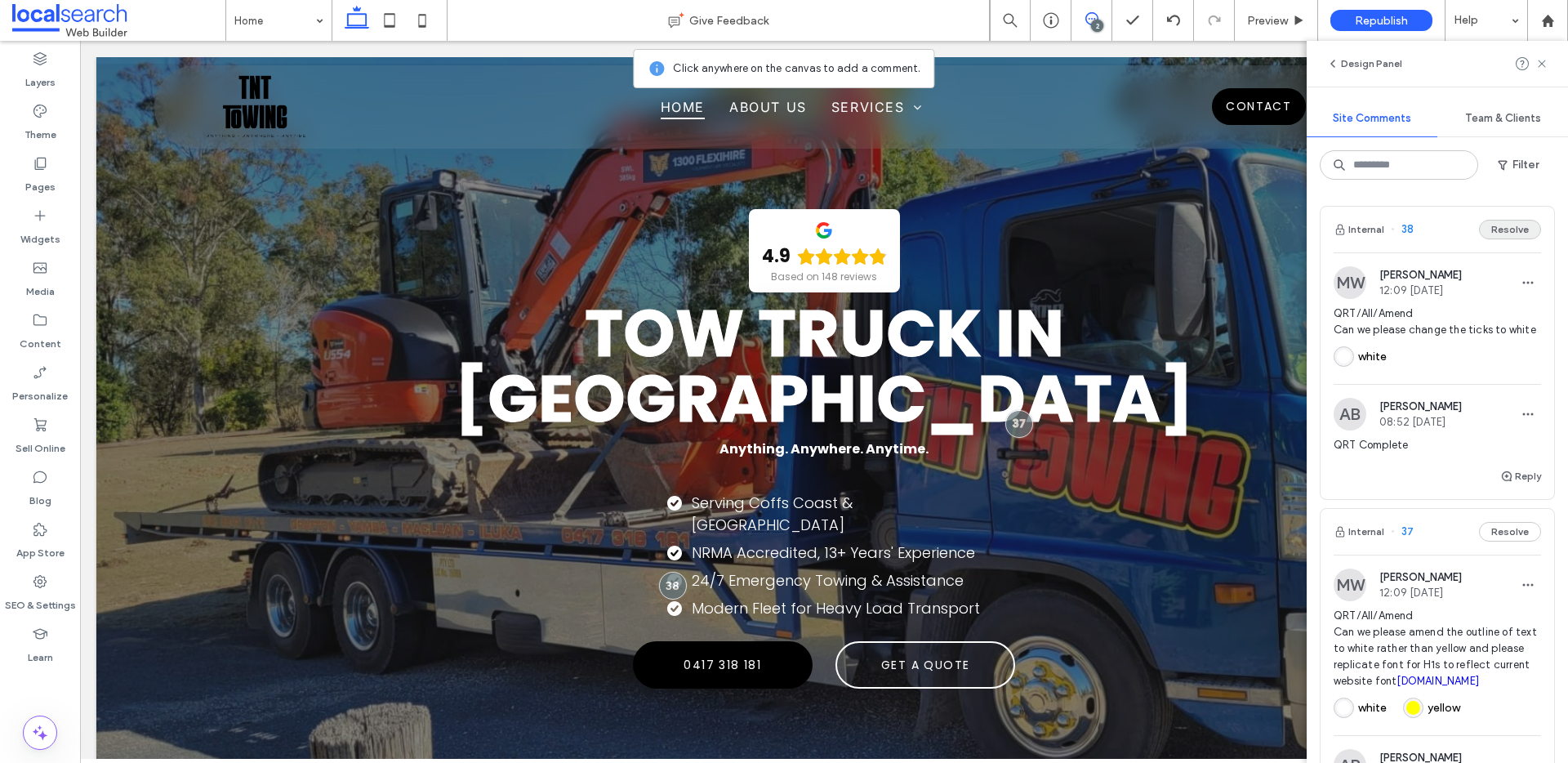
click at [1503, 223] on button "Resolve" at bounding box center [1510, 230] width 62 height 20
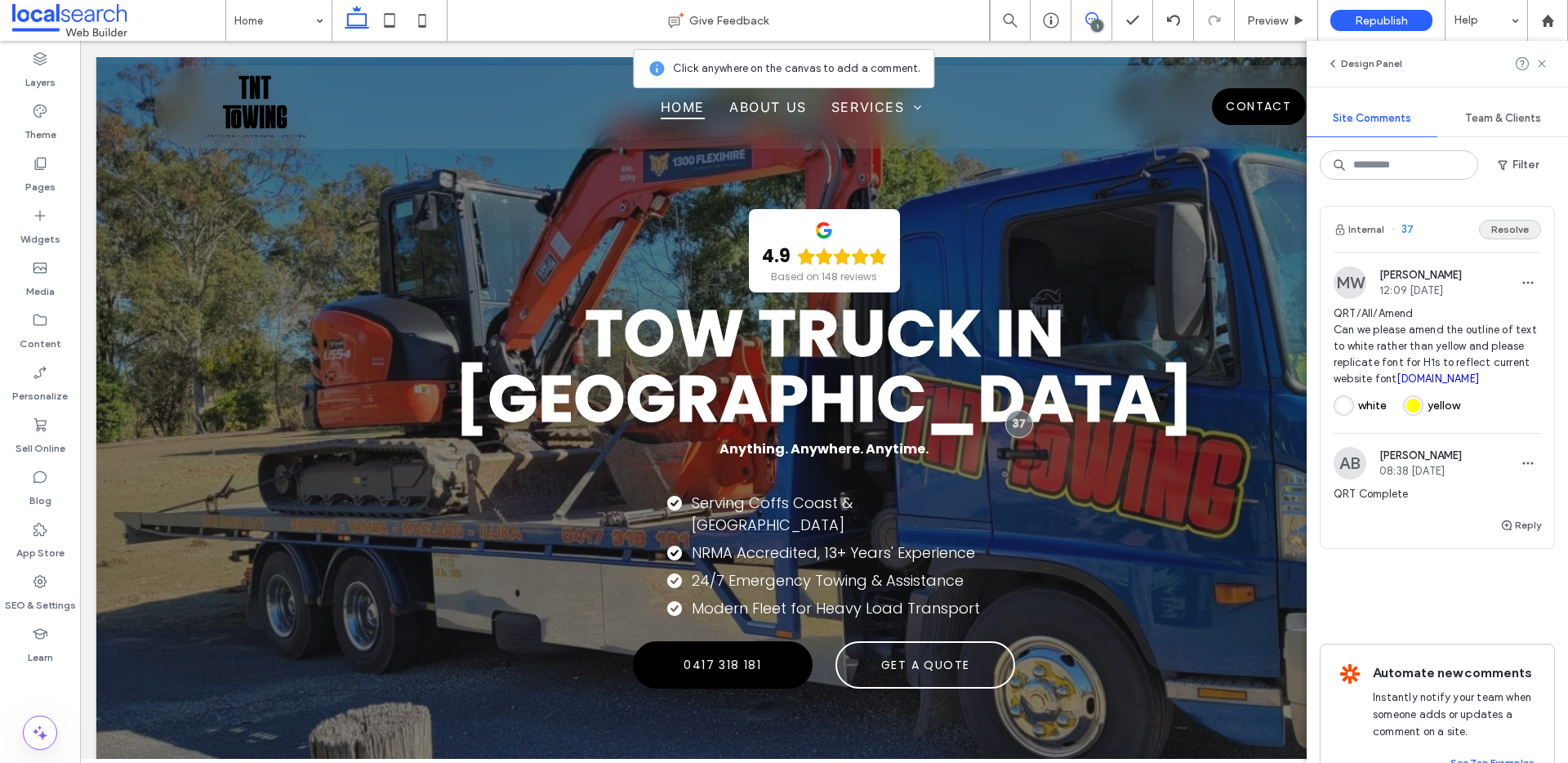
click at [1491, 223] on button "Resolve" at bounding box center [1510, 230] width 62 height 20
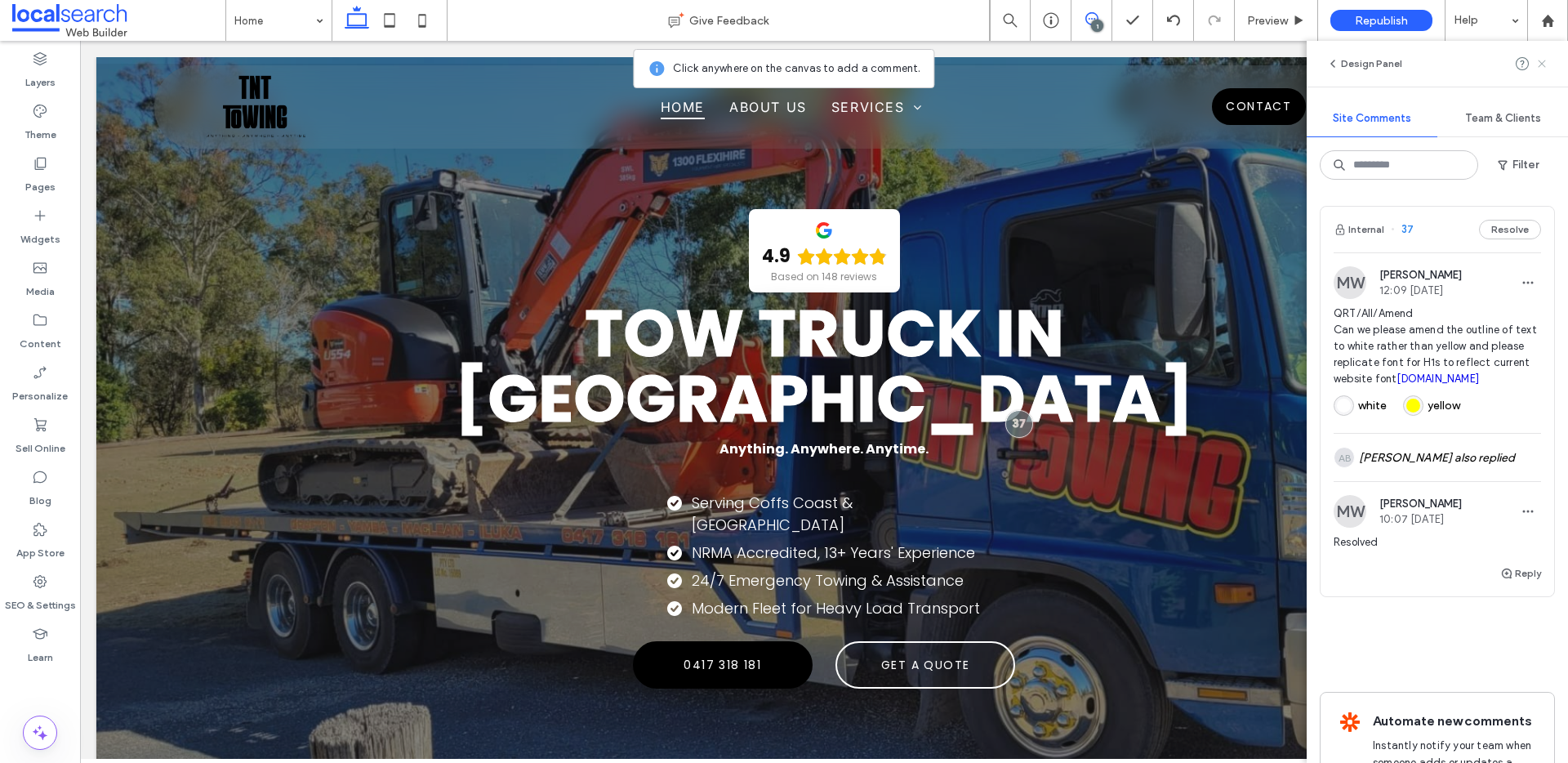
click at [1542, 64] on use at bounding box center [1540, 62] width 7 height 7
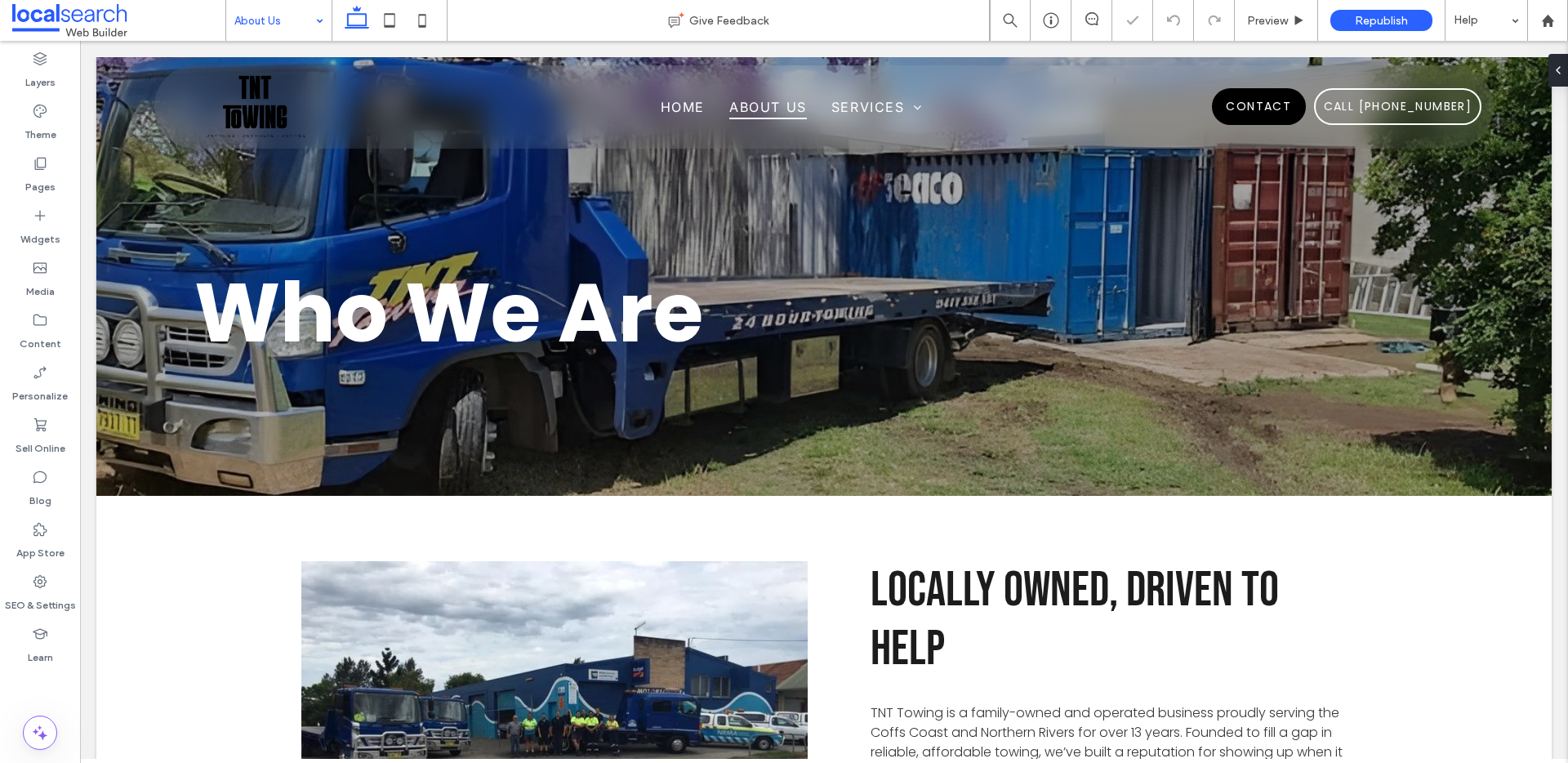
click at [283, 19] on input at bounding box center [275, 20] width 81 height 41
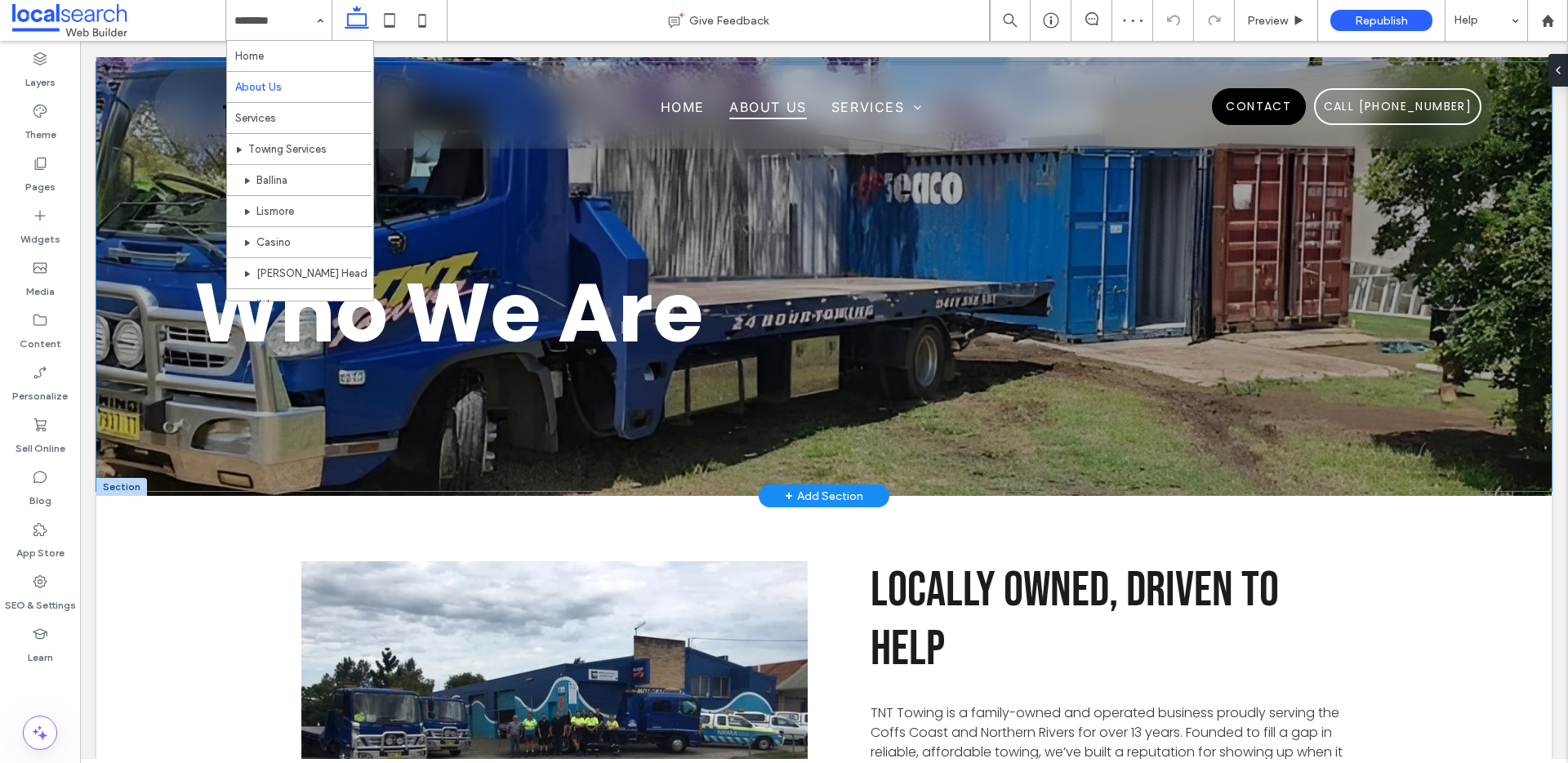
click at [1031, 375] on div "Who We Are" at bounding box center [823, 276] width 1455 height 429
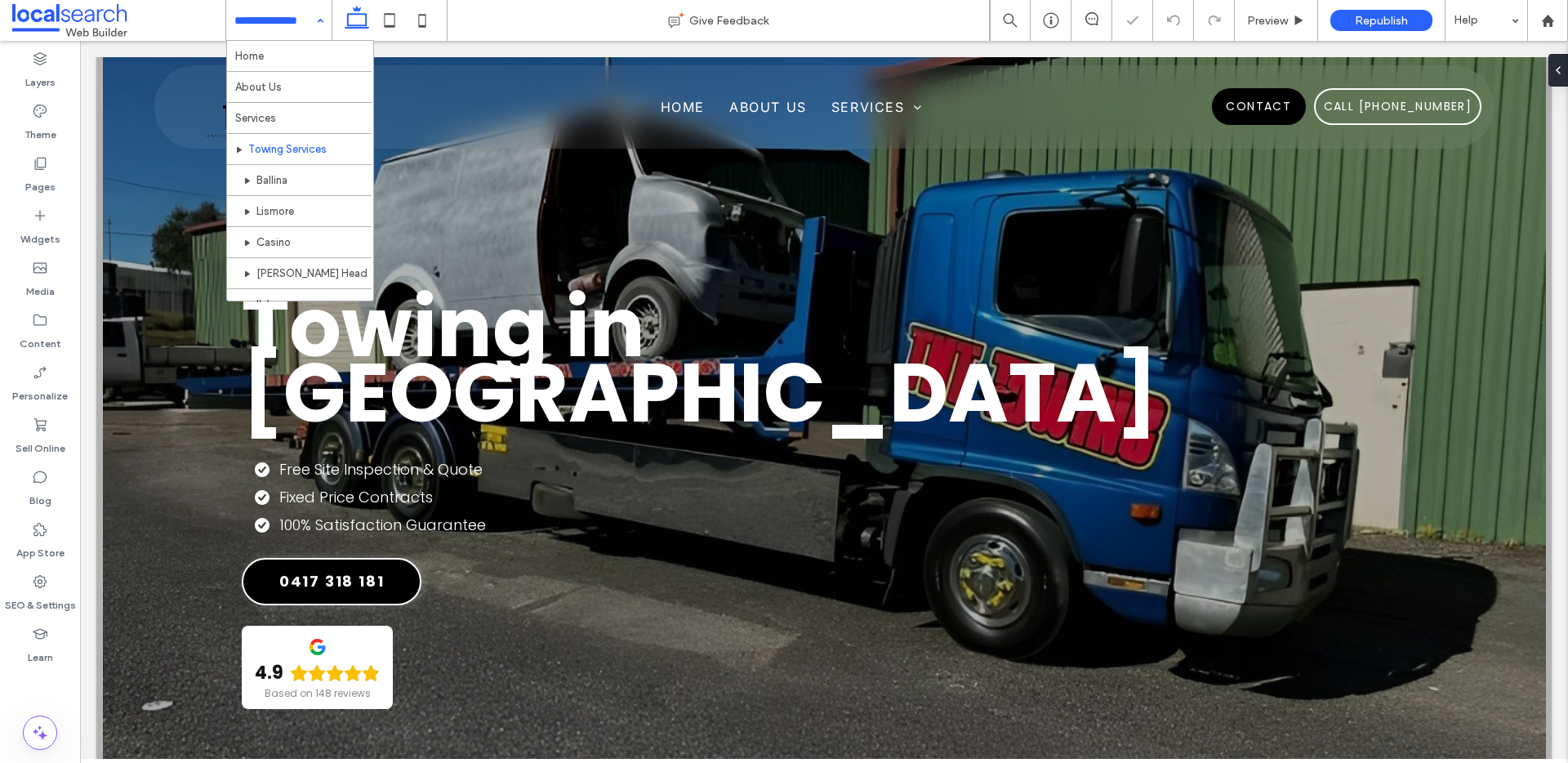
click at [283, 28] on input at bounding box center [275, 20] width 81 height 41
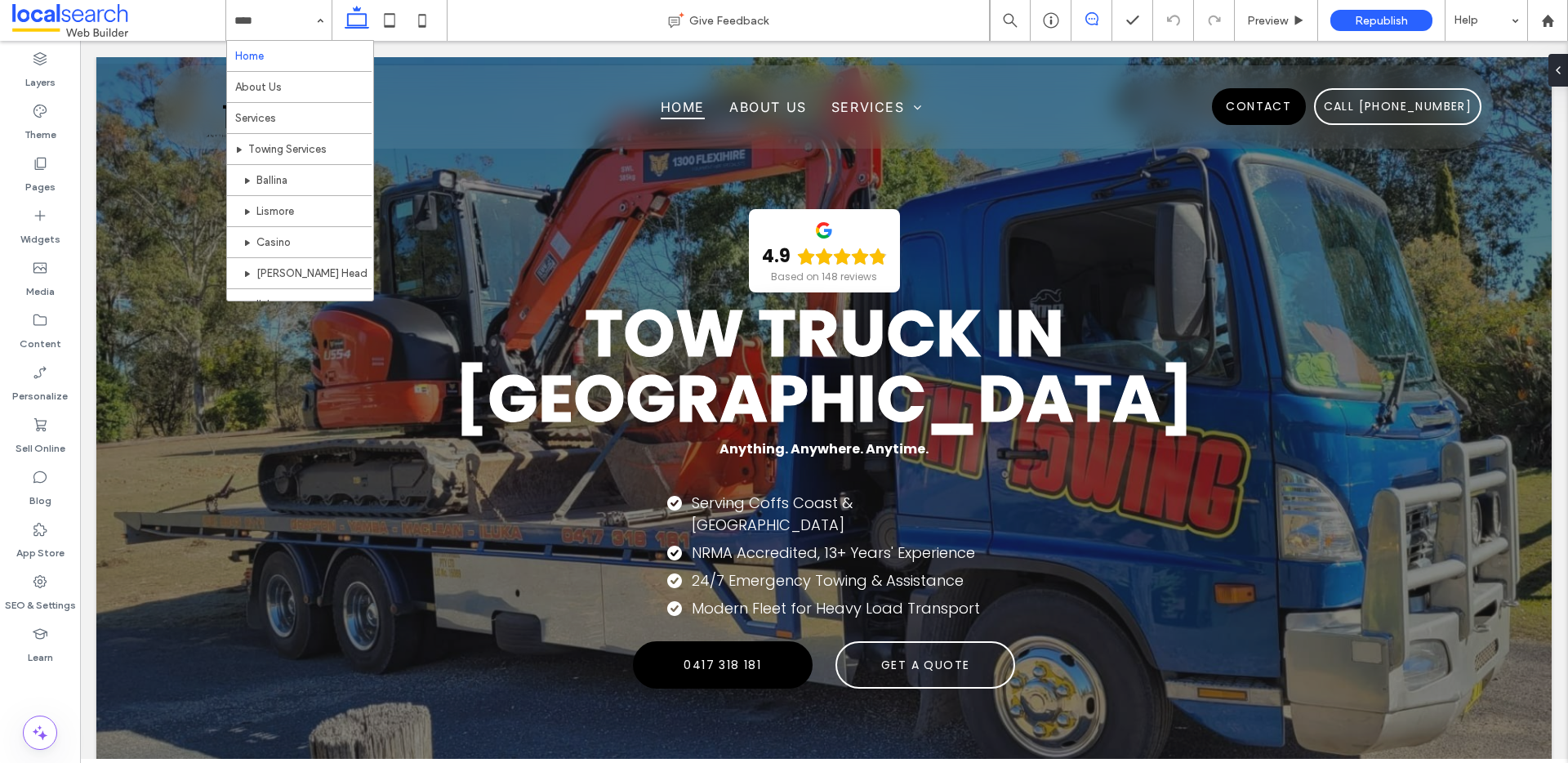
click at [1101, 19] on span at bounding box center [1091, 18] width 40 height 13
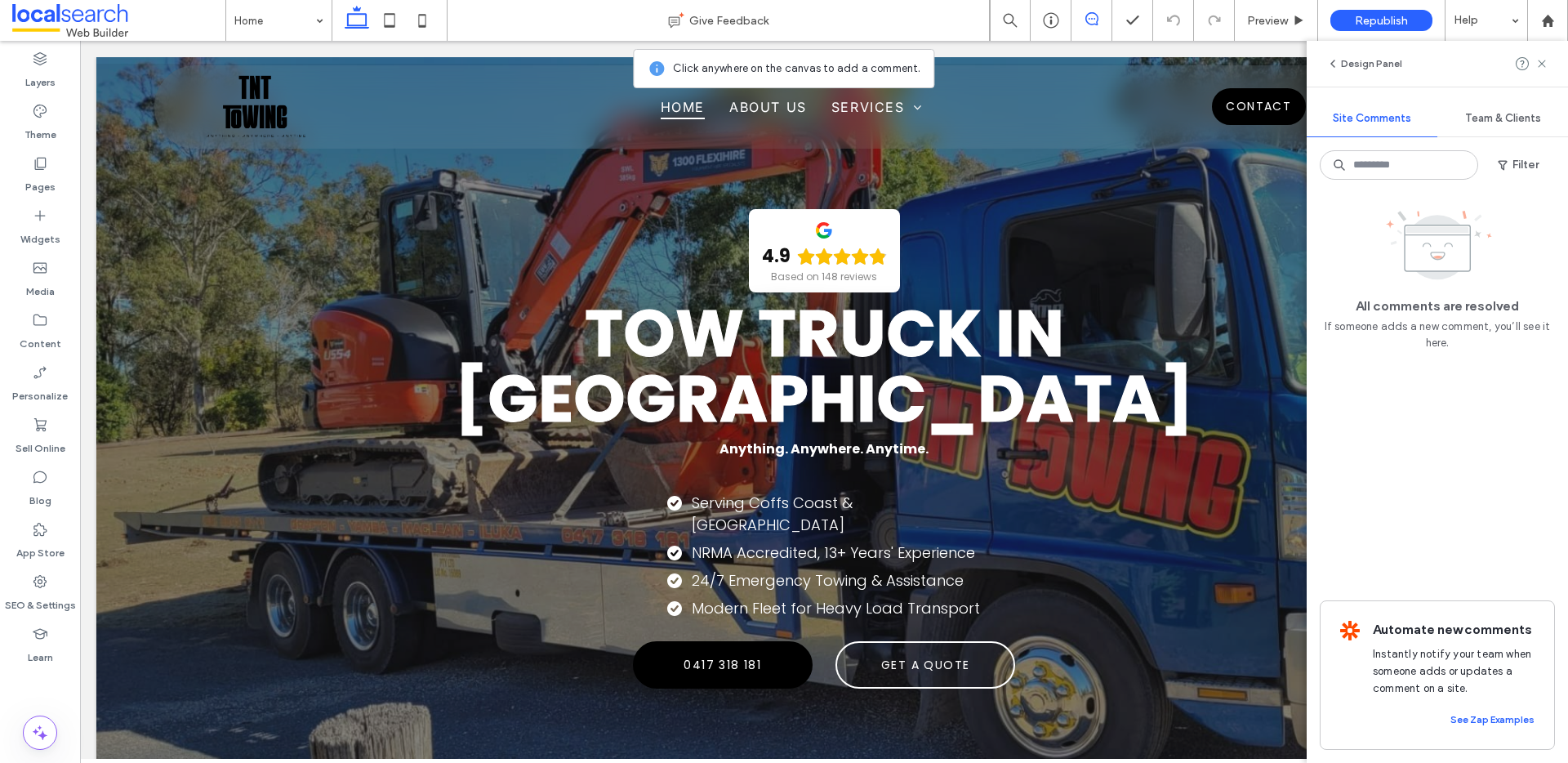
click at [1506, 120] on span "Team & Clients" at bounding box center [1503, 118] width 76 height 13
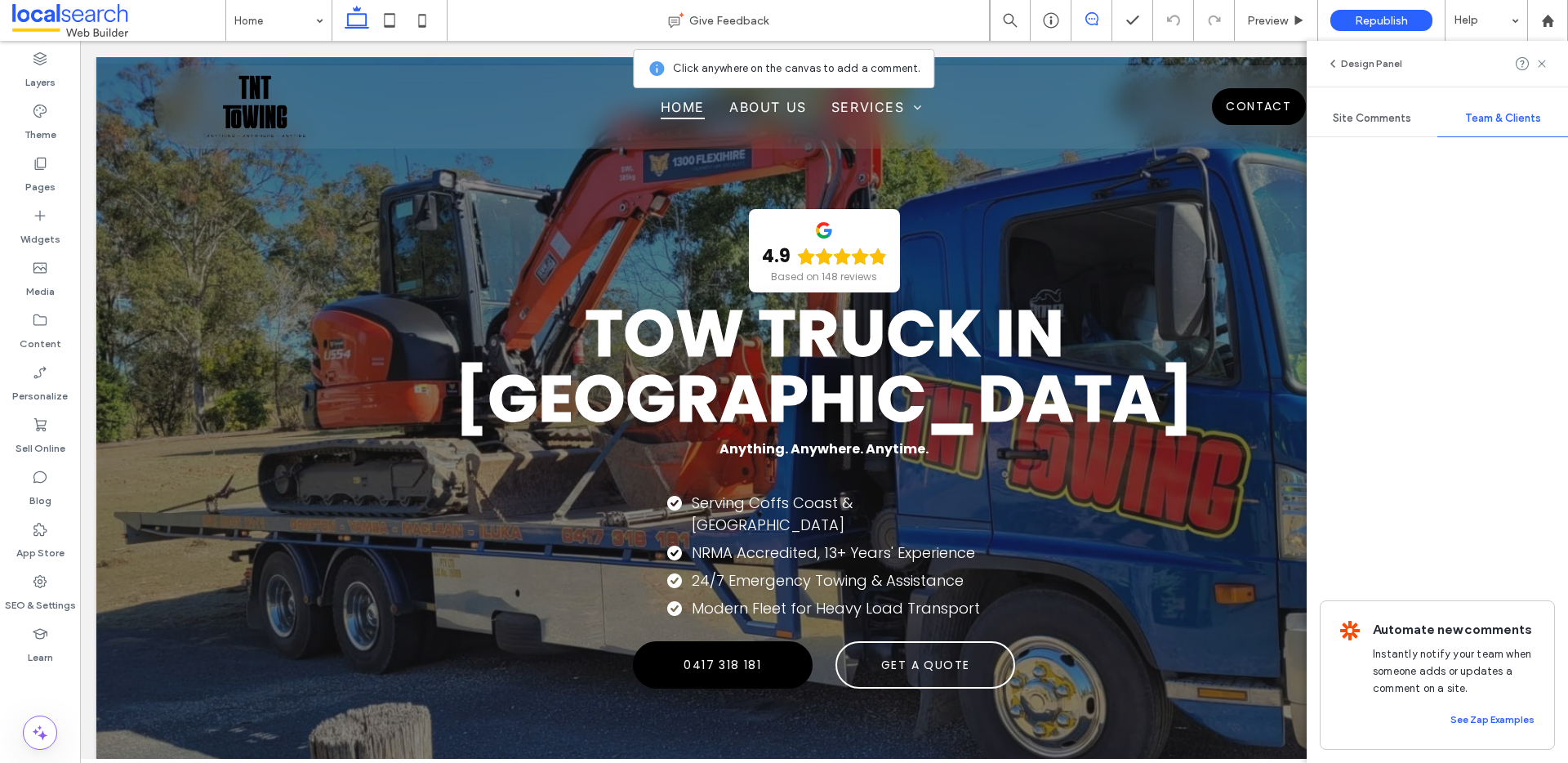
click at [1380, 115] on span "Site Comments" at bounding box center [1371, 118] width 78 height 13
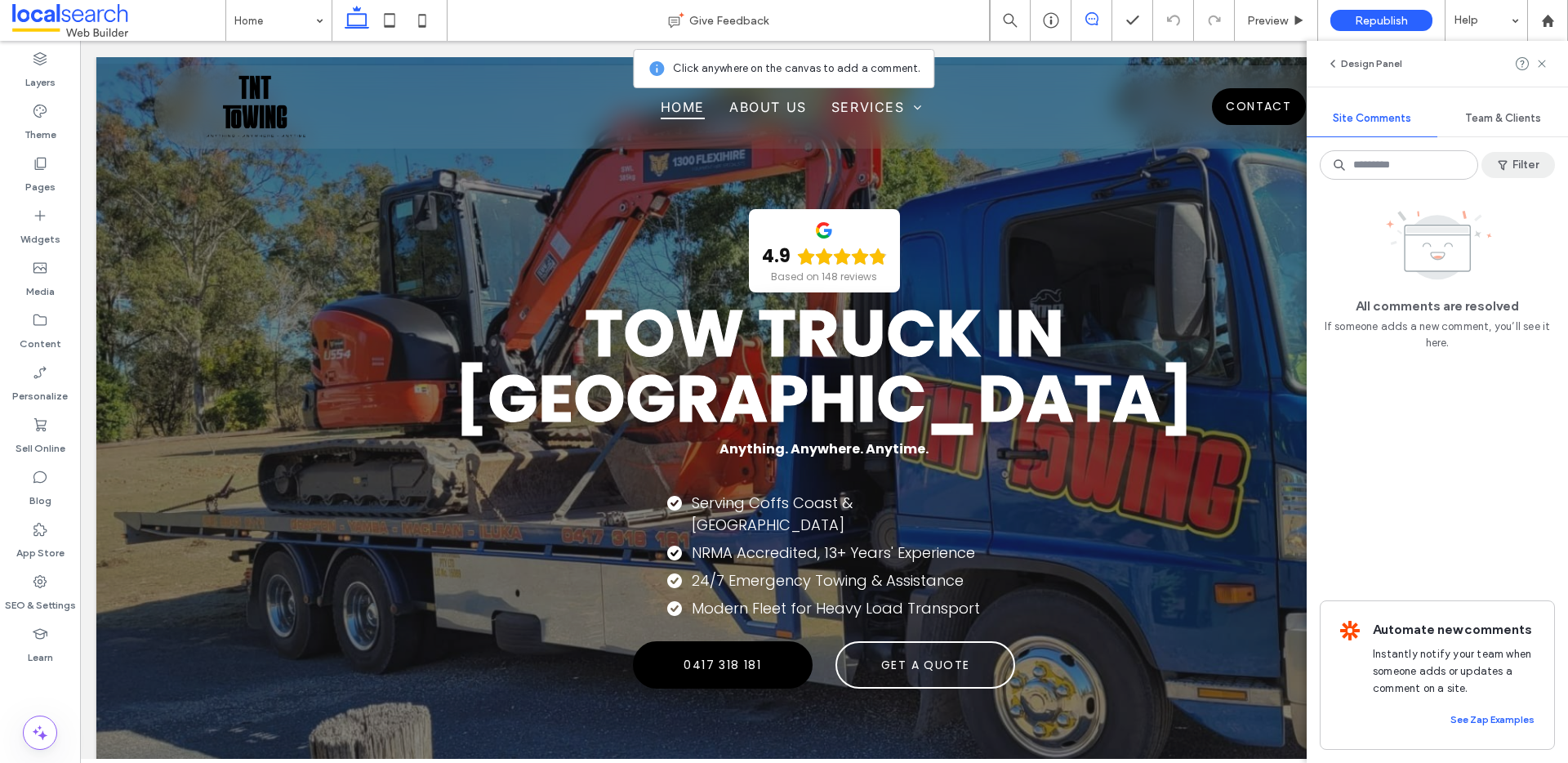
click at [1517, 158] on button "Filter" at bounding box center [1518, 165] width 73 height 26
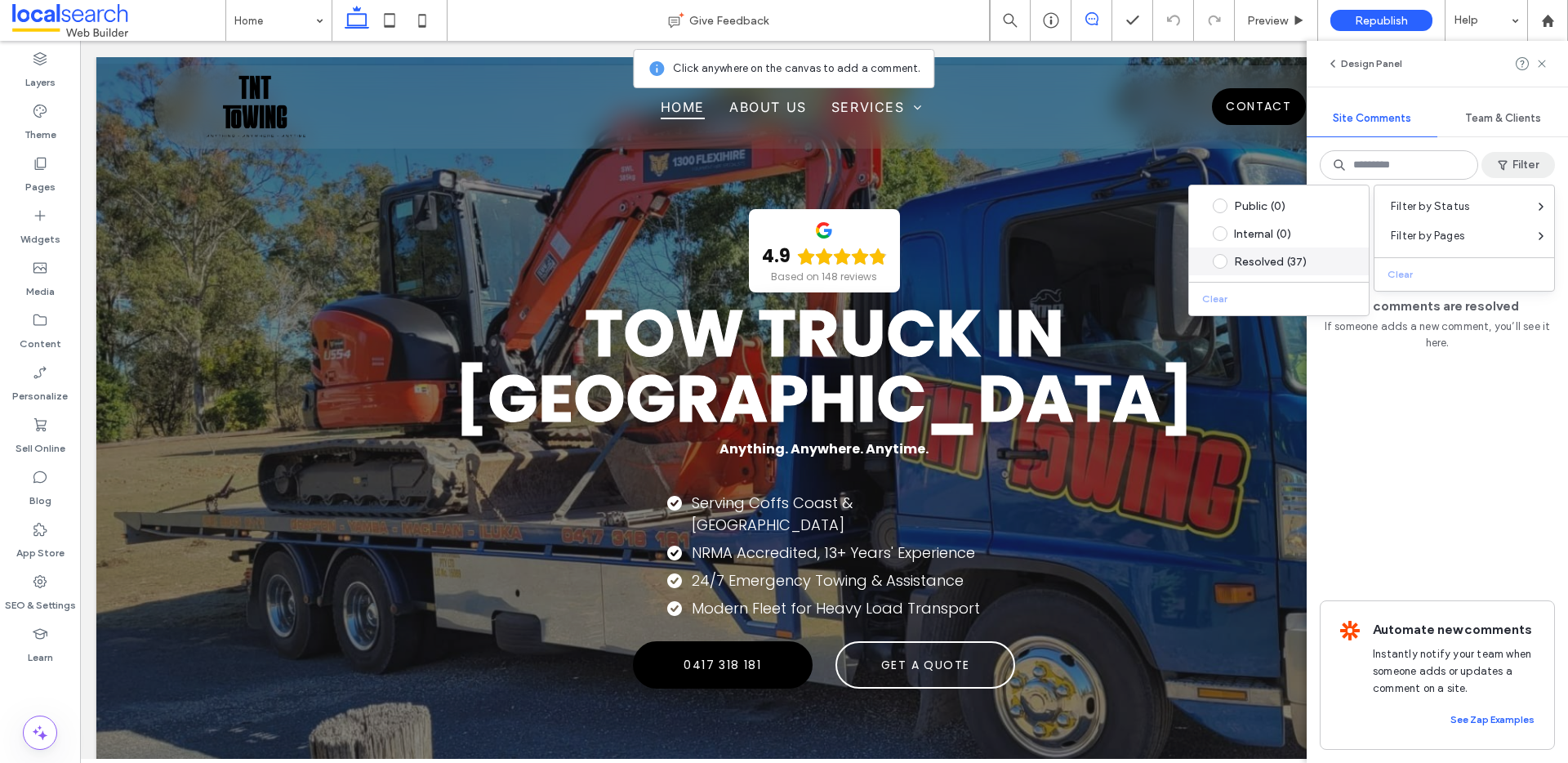
click at [1246, 254] on div "Resolved (37)" at bounding box center [1291, 261] width 115 height 14
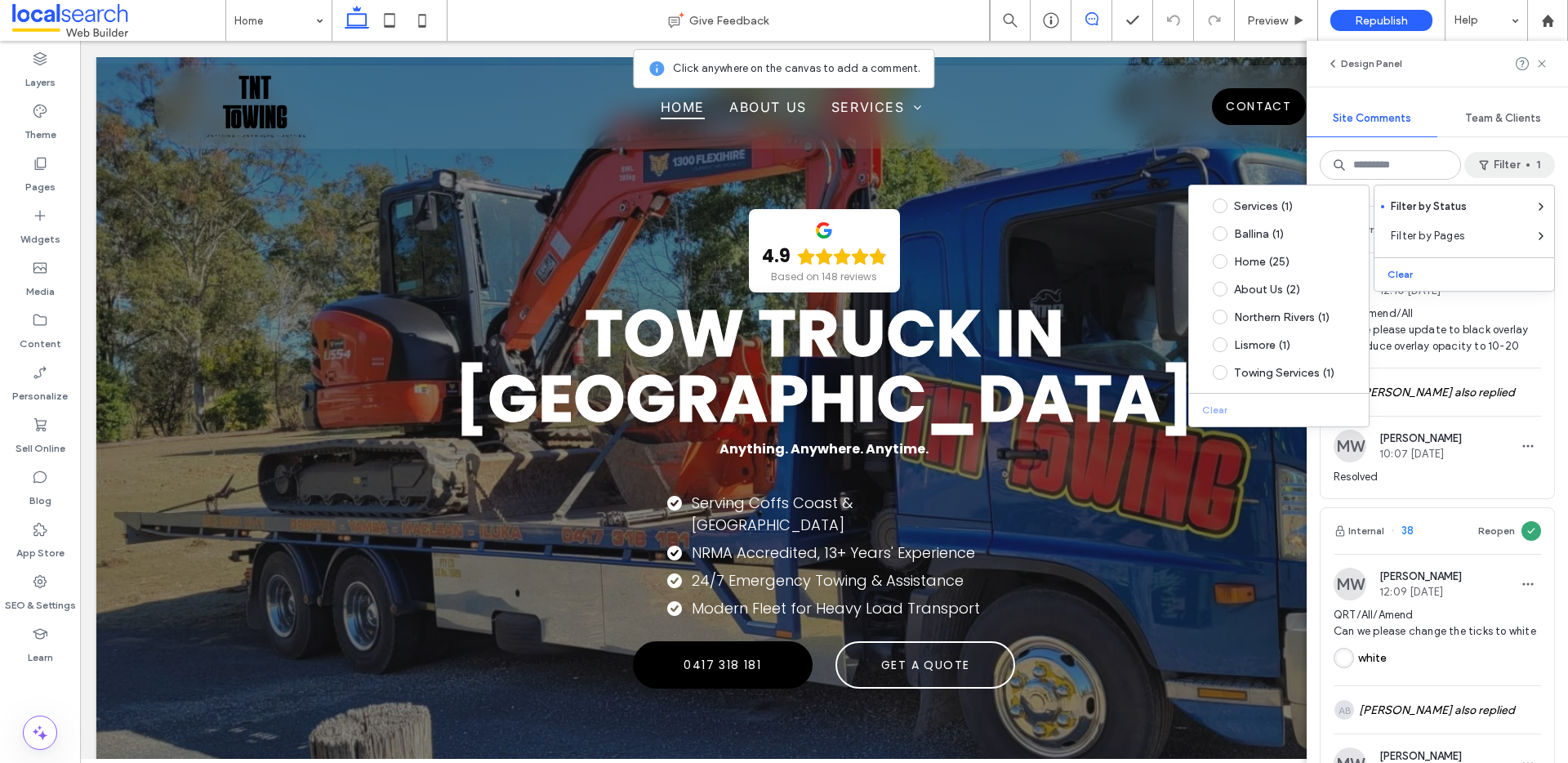
click at [1534, 326] on div "MW [PERSON_NAME] 12:10 [DATE] QRT/Amend/All Can we please update to black overl…" at bounding box center [1437, 317] width 233 height 101
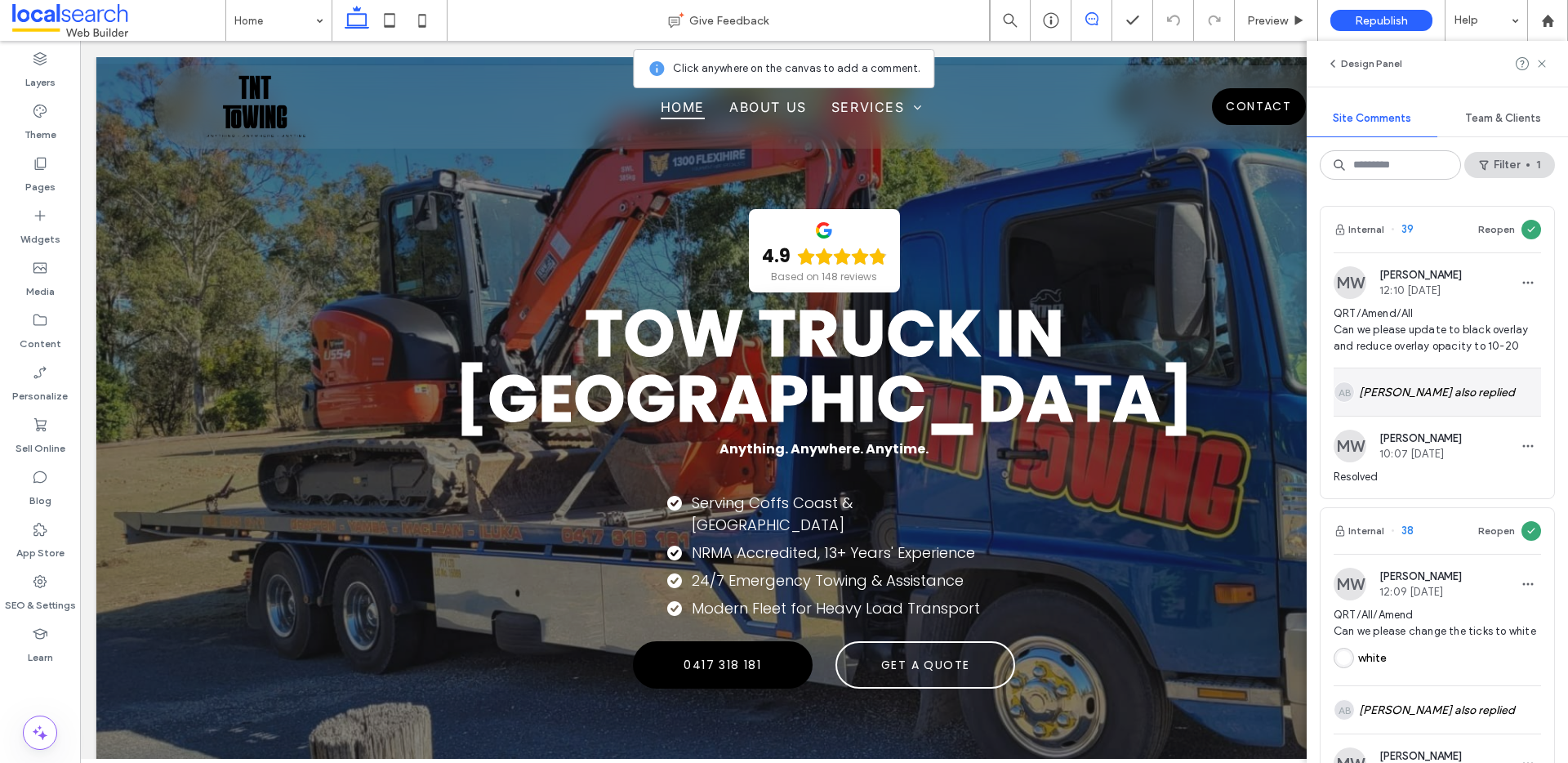
click at [1396, 392] on div "AB Alex Barb also replied" at bounding box center [1437, 392] width 208 height 48
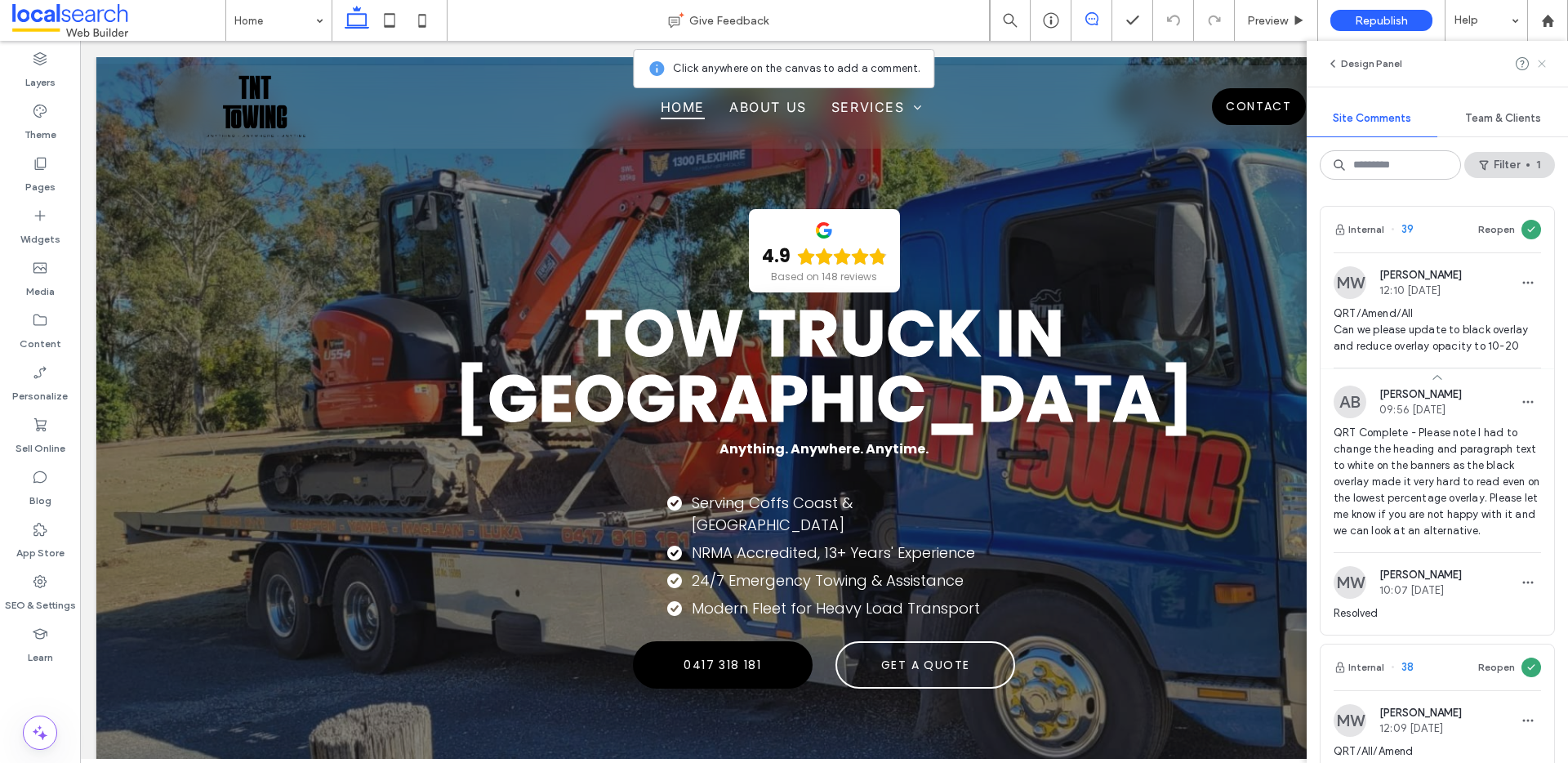
click at [1539, 68] on icon at bounding box center [1541, 63] width 13 height 13
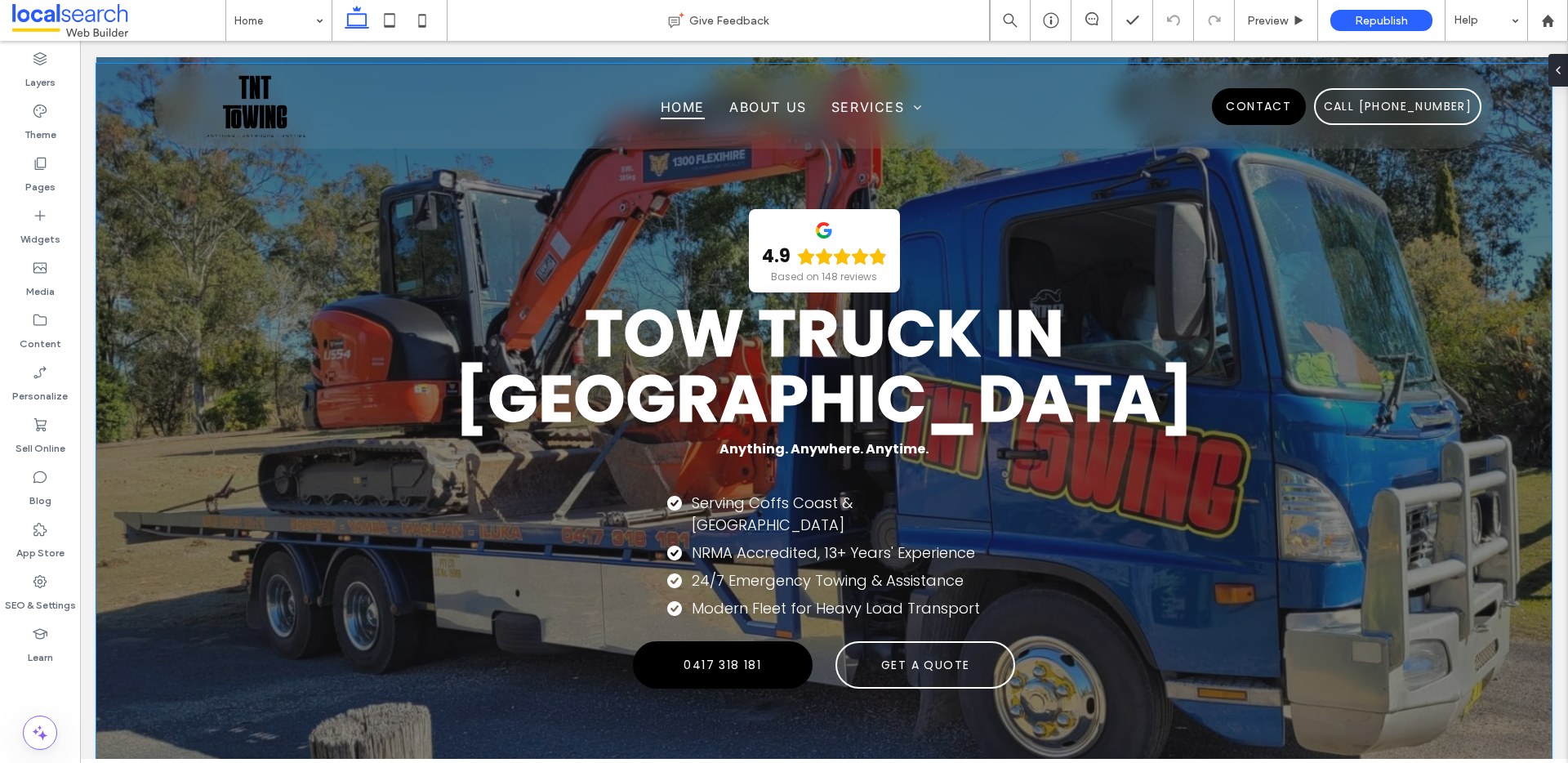
click at [857, 358] on strong "Tow Truck in Grafton" at bounding box center [824, 366] width 740 height 156
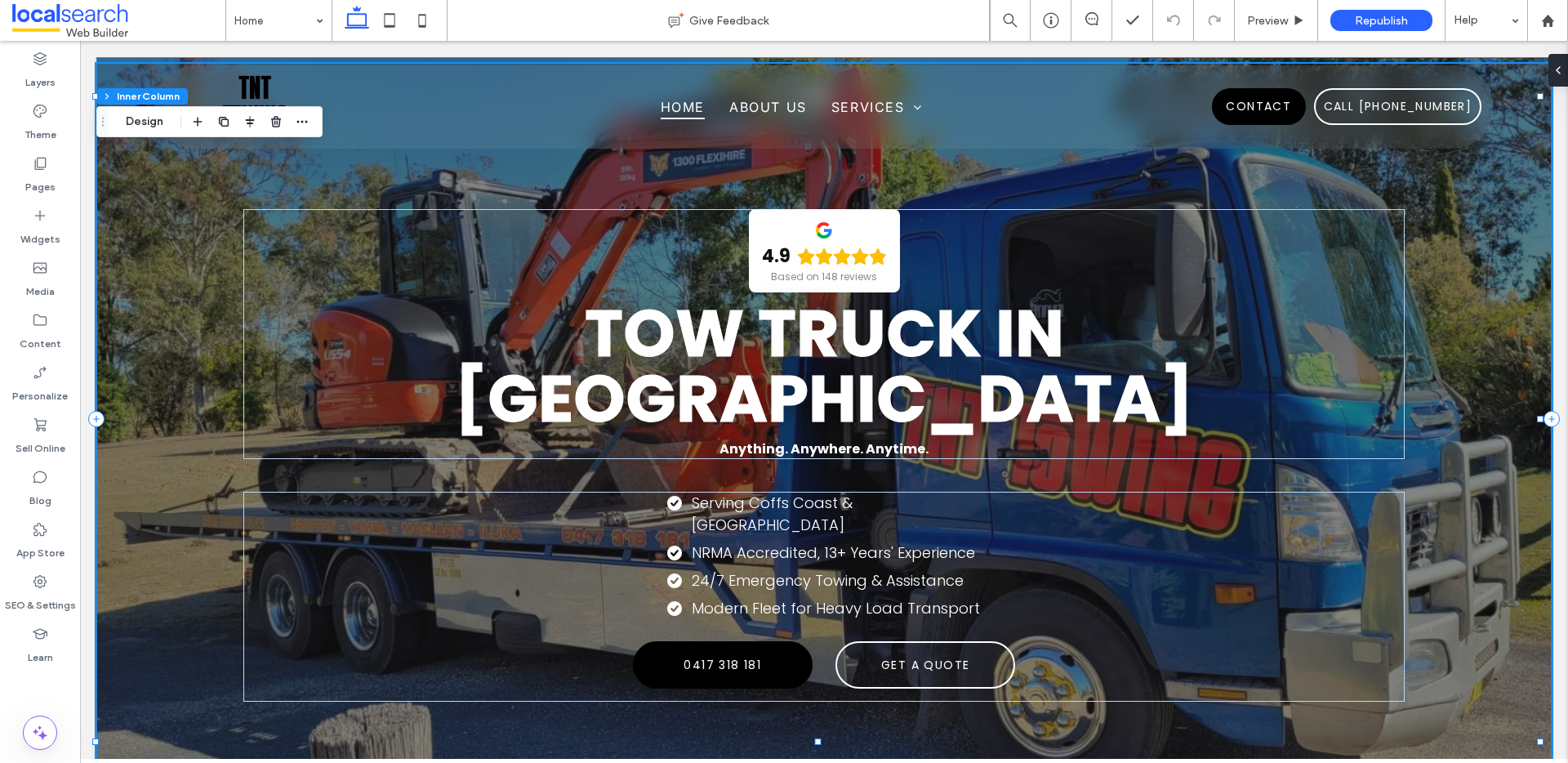
click at [857, 357] on strong "Tow Truck in Grafton" at bounding box center [824, 366] width 740 height 156
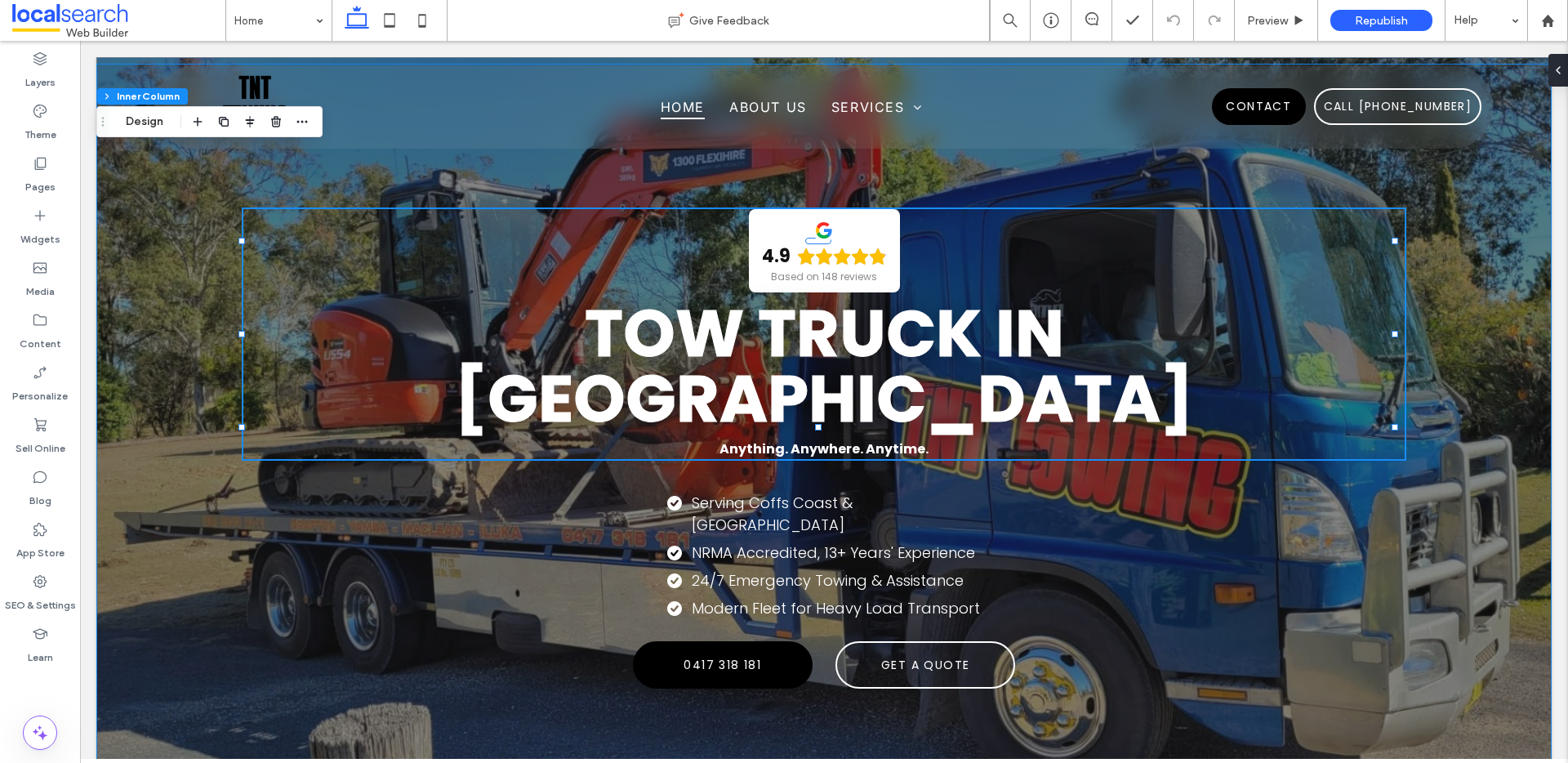
click at [857, 357] on strong "Tow Truck in Grafton" at bounding box center [824, 366] width 740 height 156
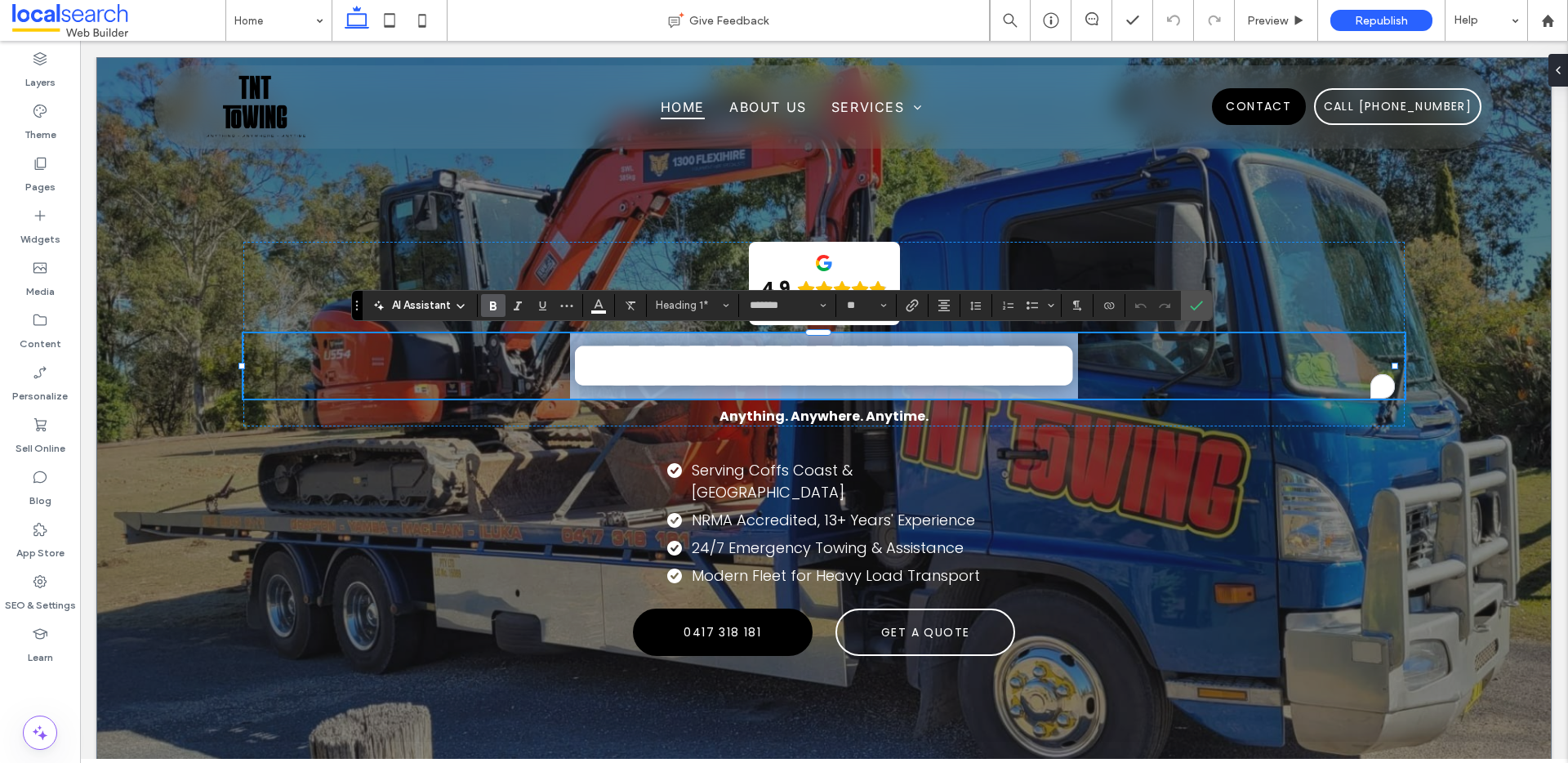
click at [1062, 381] on strong "**********" at bounding box center [823, 365] width 507 height 64
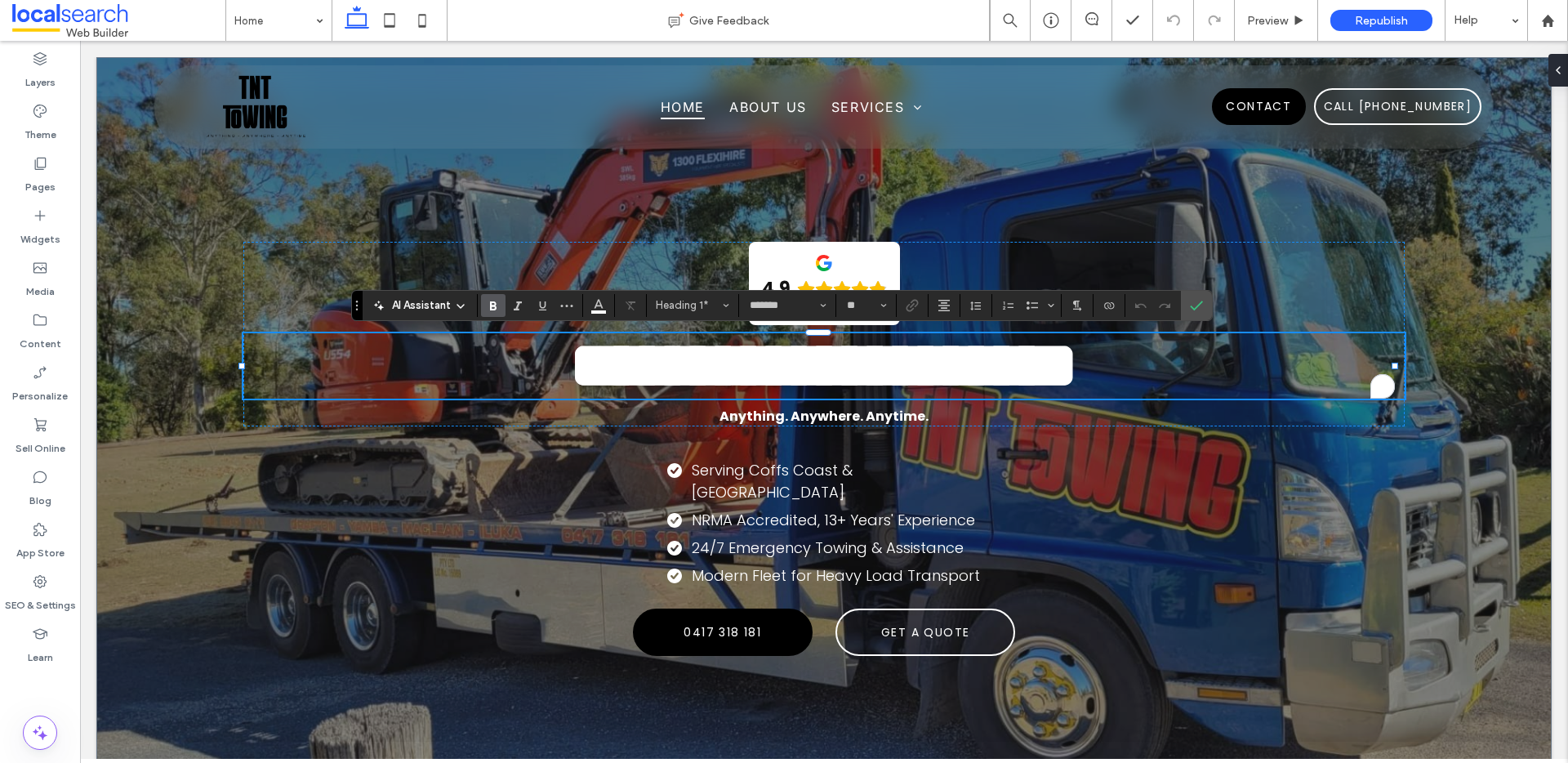
click at [1077, 367] on strong "**********" at bounding box center [823, 365] width 507 height 64
drag, startPoint x: 1195, startPoint y: 317, endPoint x: 593, endPoint y: 17, distance: 672.6
click at [1195, 317] on span "Confirm" at bounding box center [1192, 306] width 7 height 30
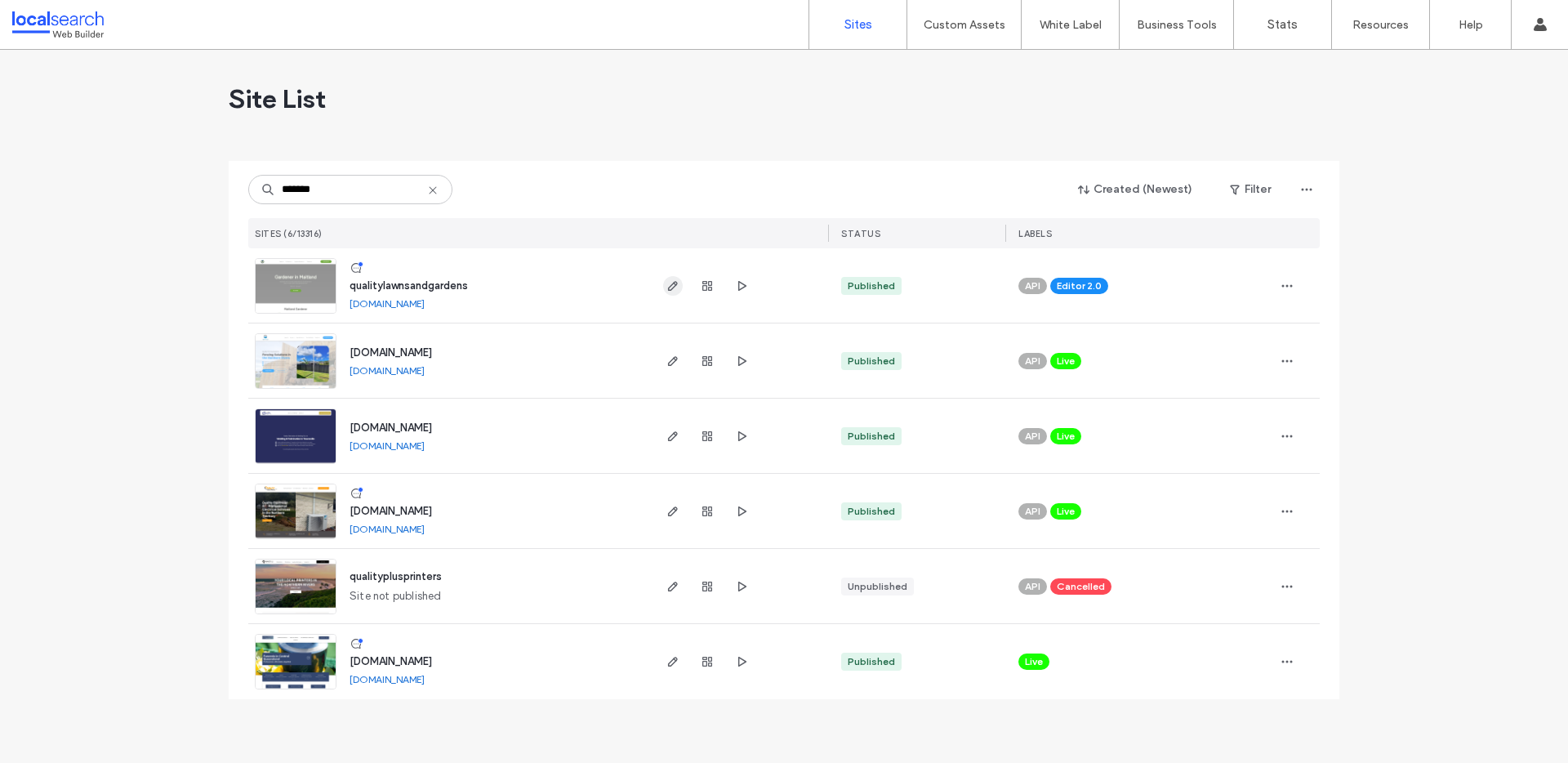
type input "*******"
click at [680, 286] on span "button" at bounding box center [673, 286] width 20 height 20
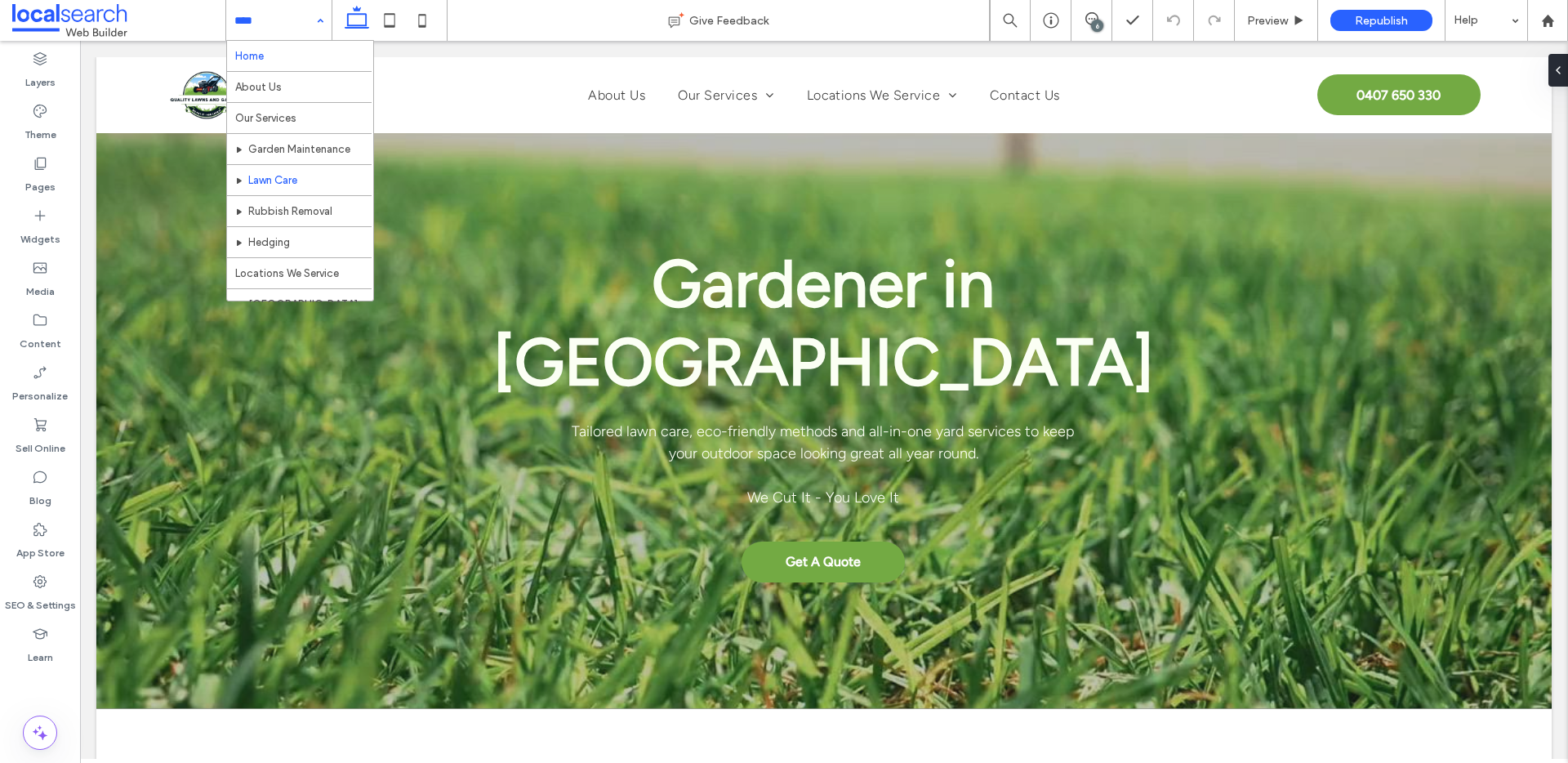
scroll to position [34, 0]
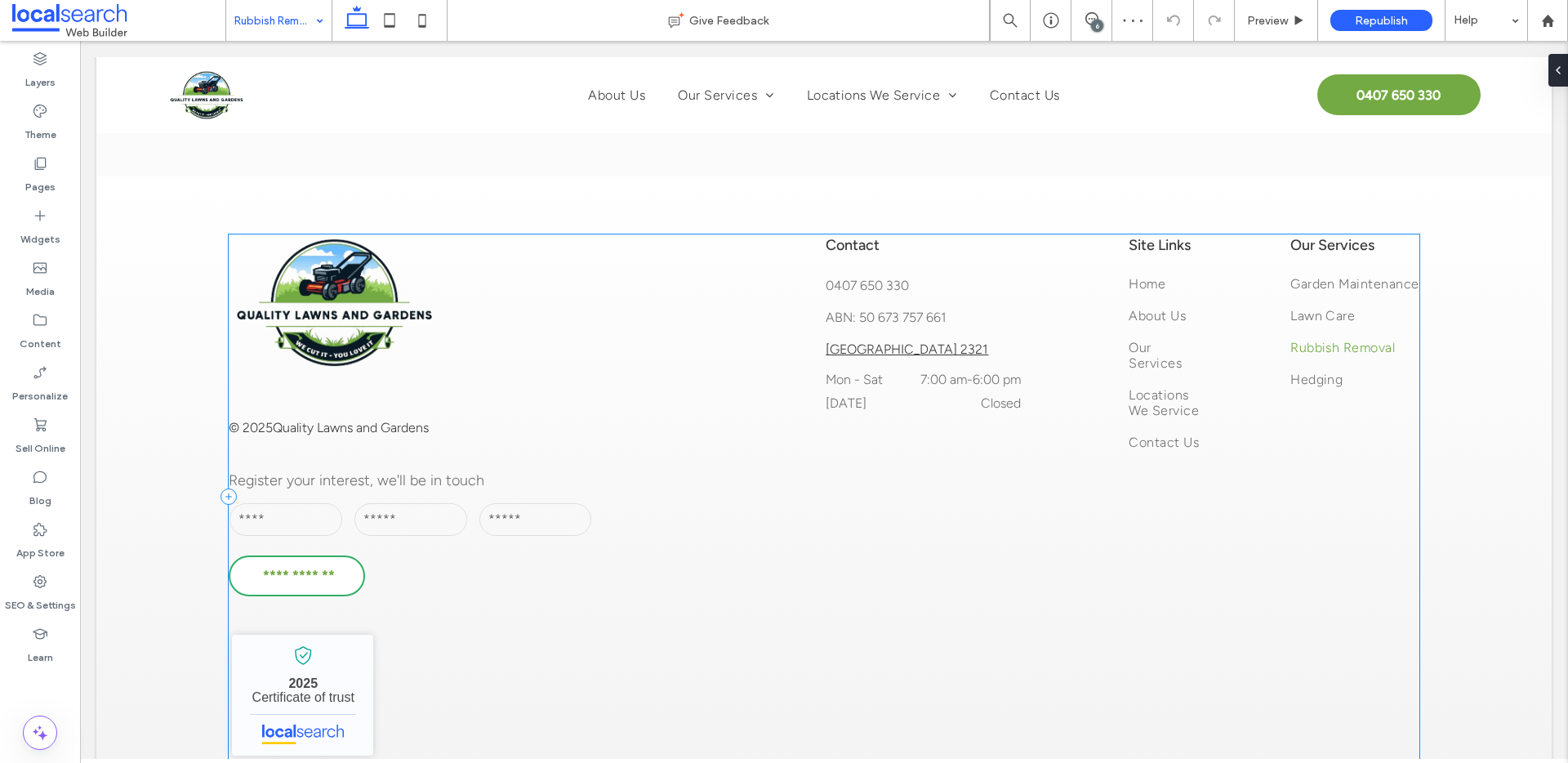
scroll to position [2902, 0]
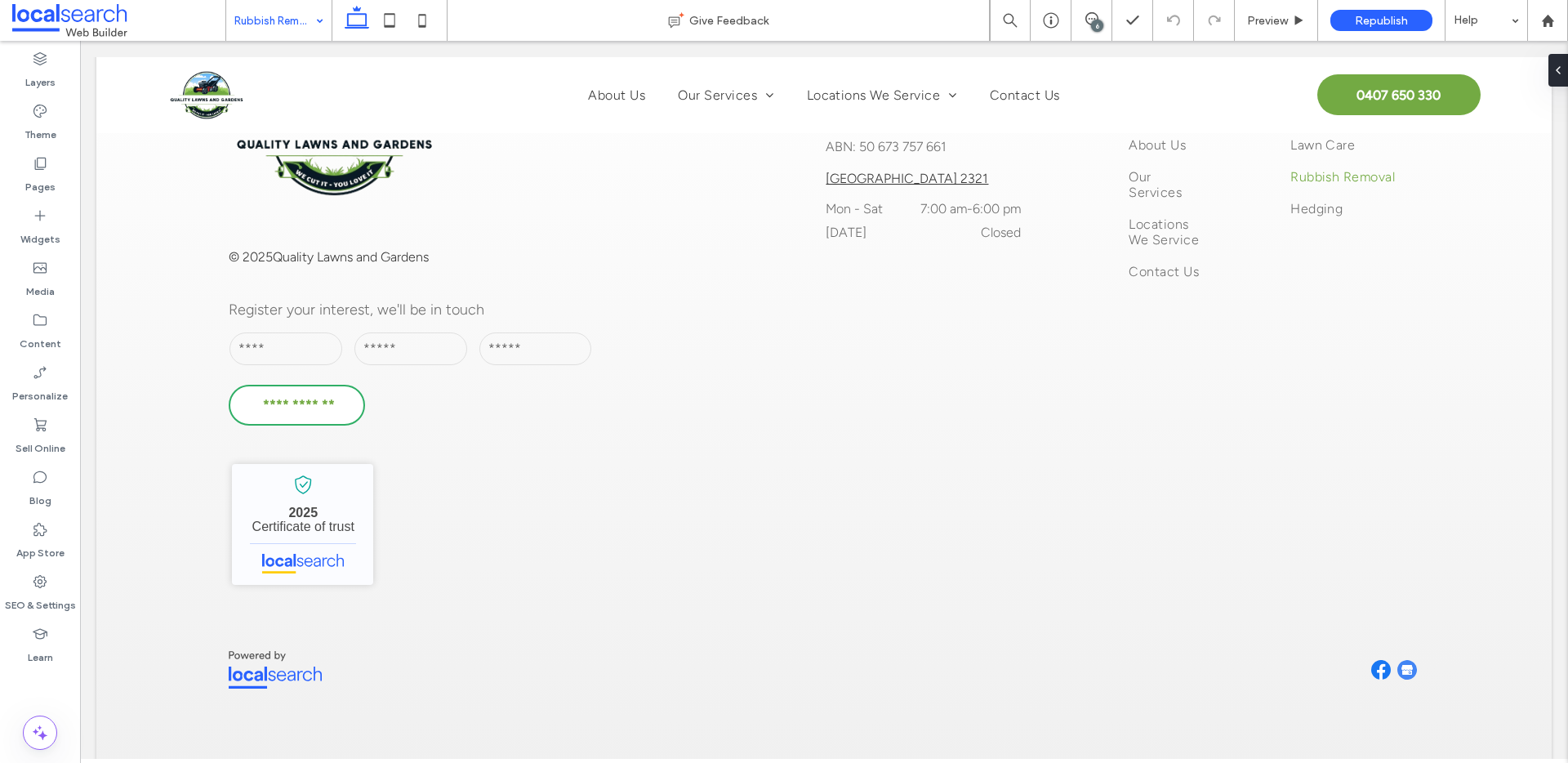
click at [278, 35] on input at bounding box center [275, 20] width 81 height 41
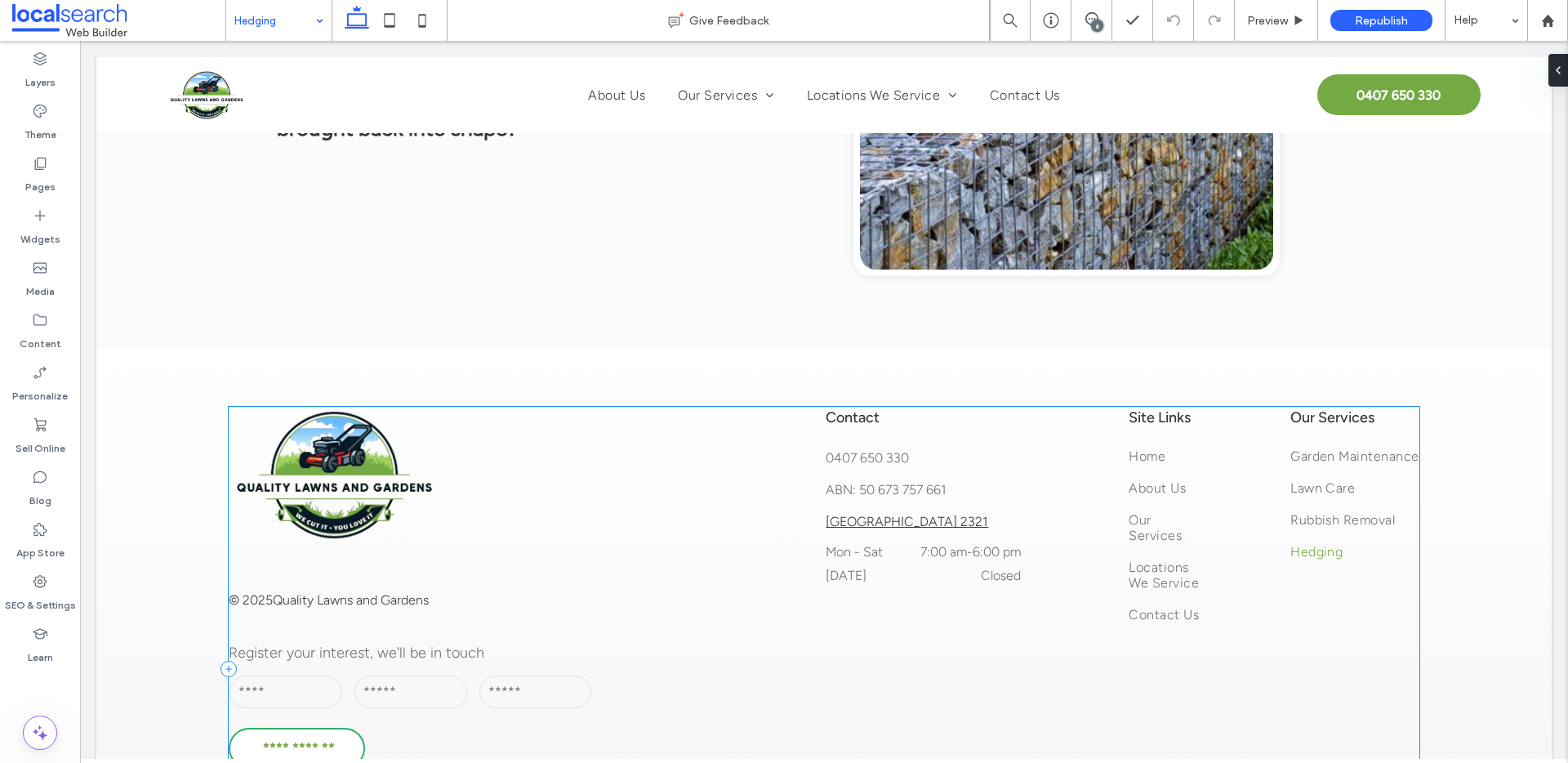
scroll to position [2833, 0]
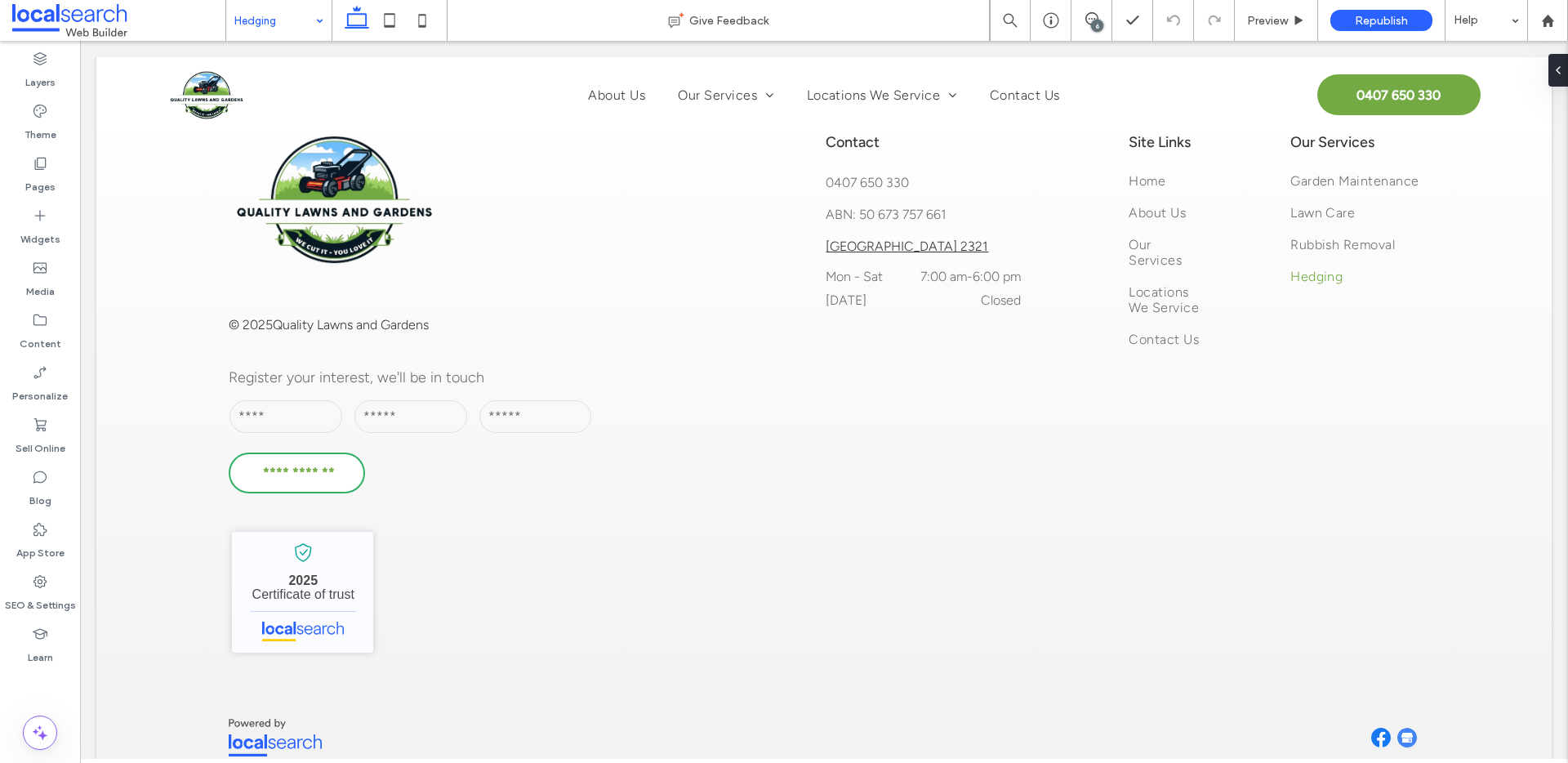
click at [296, 34] on input at bounding box center [275, 20] width 81 height 41
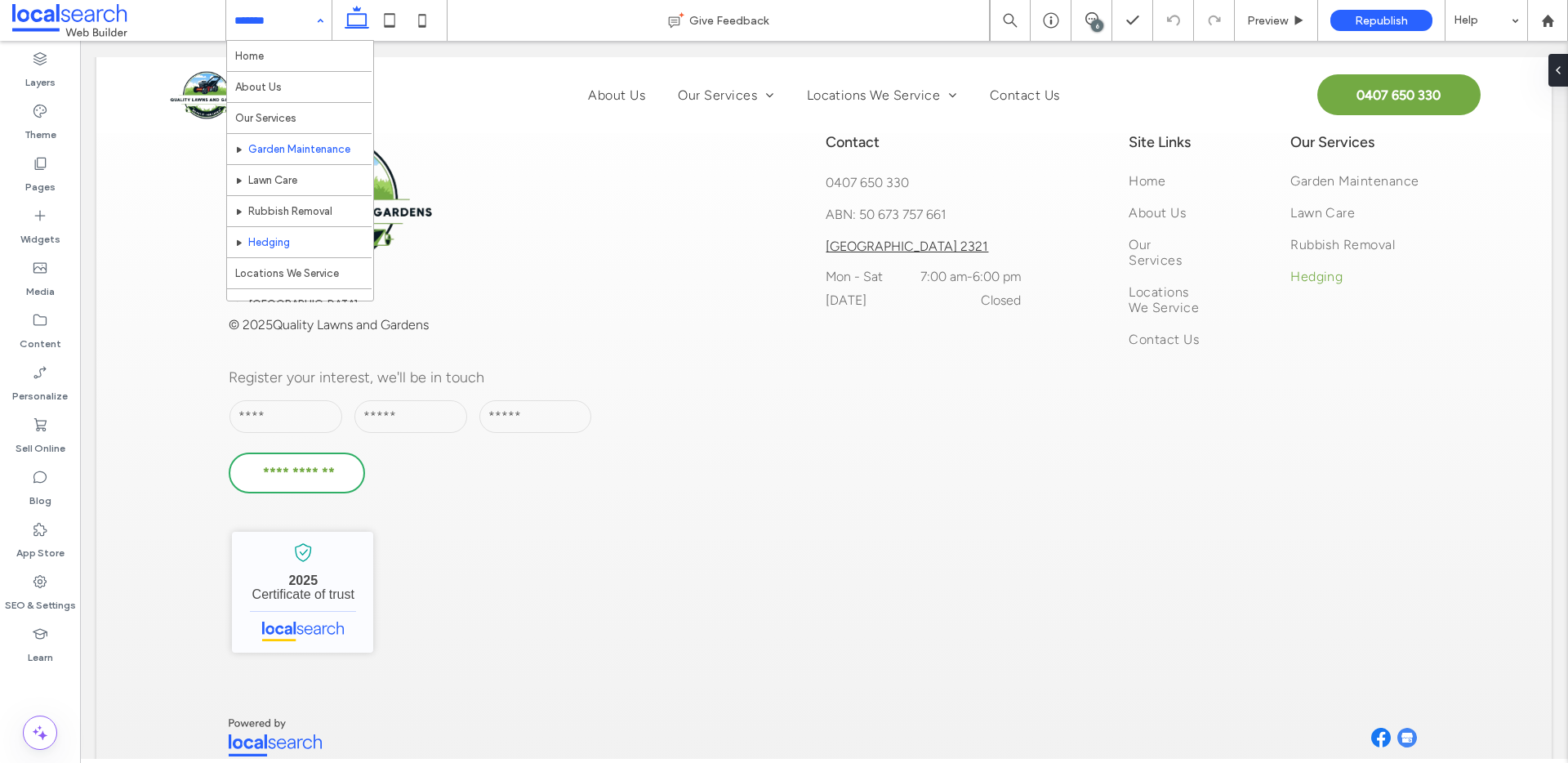
scroll to position [110, 0]
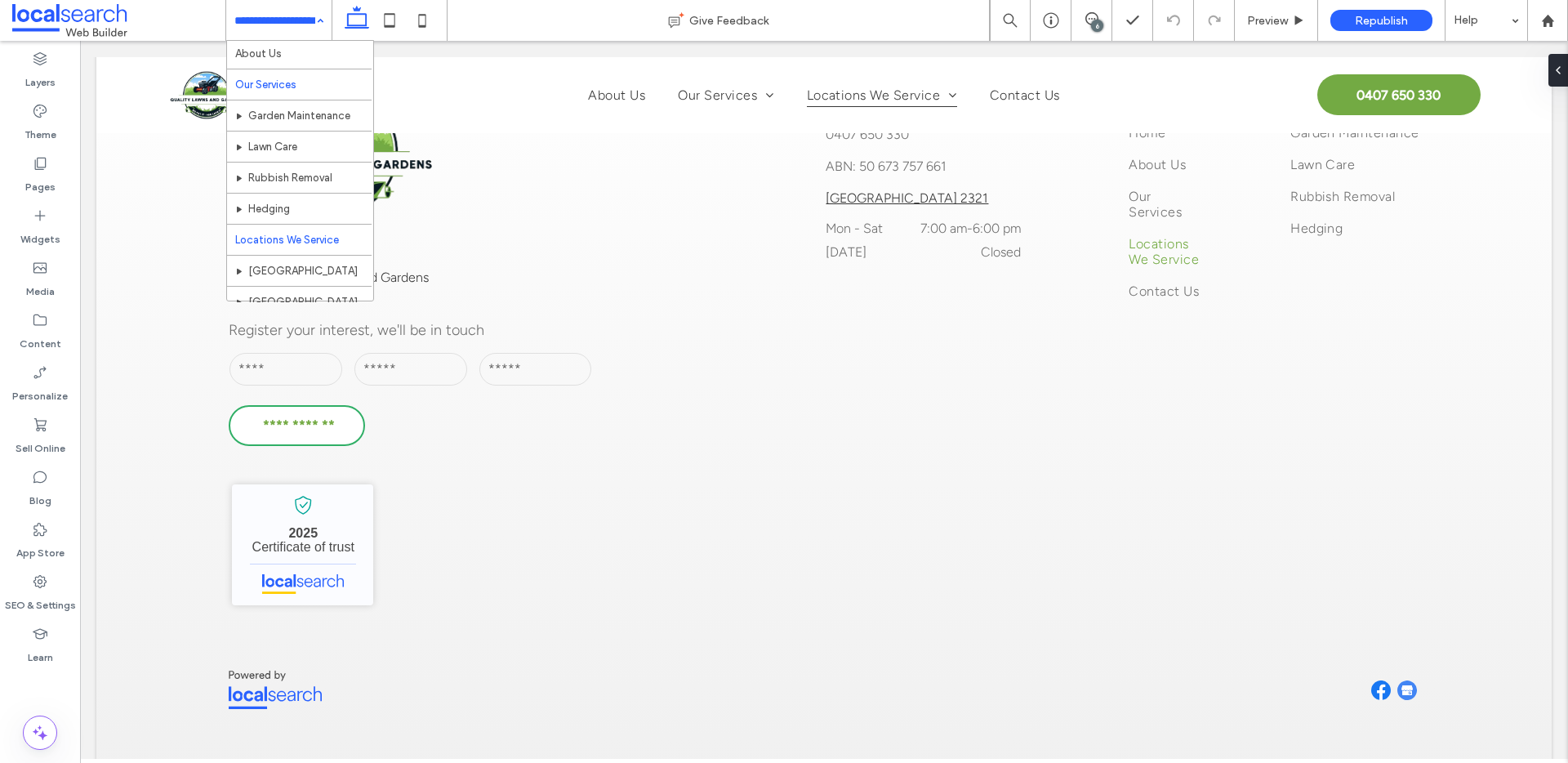
scroll to position [110, 0]
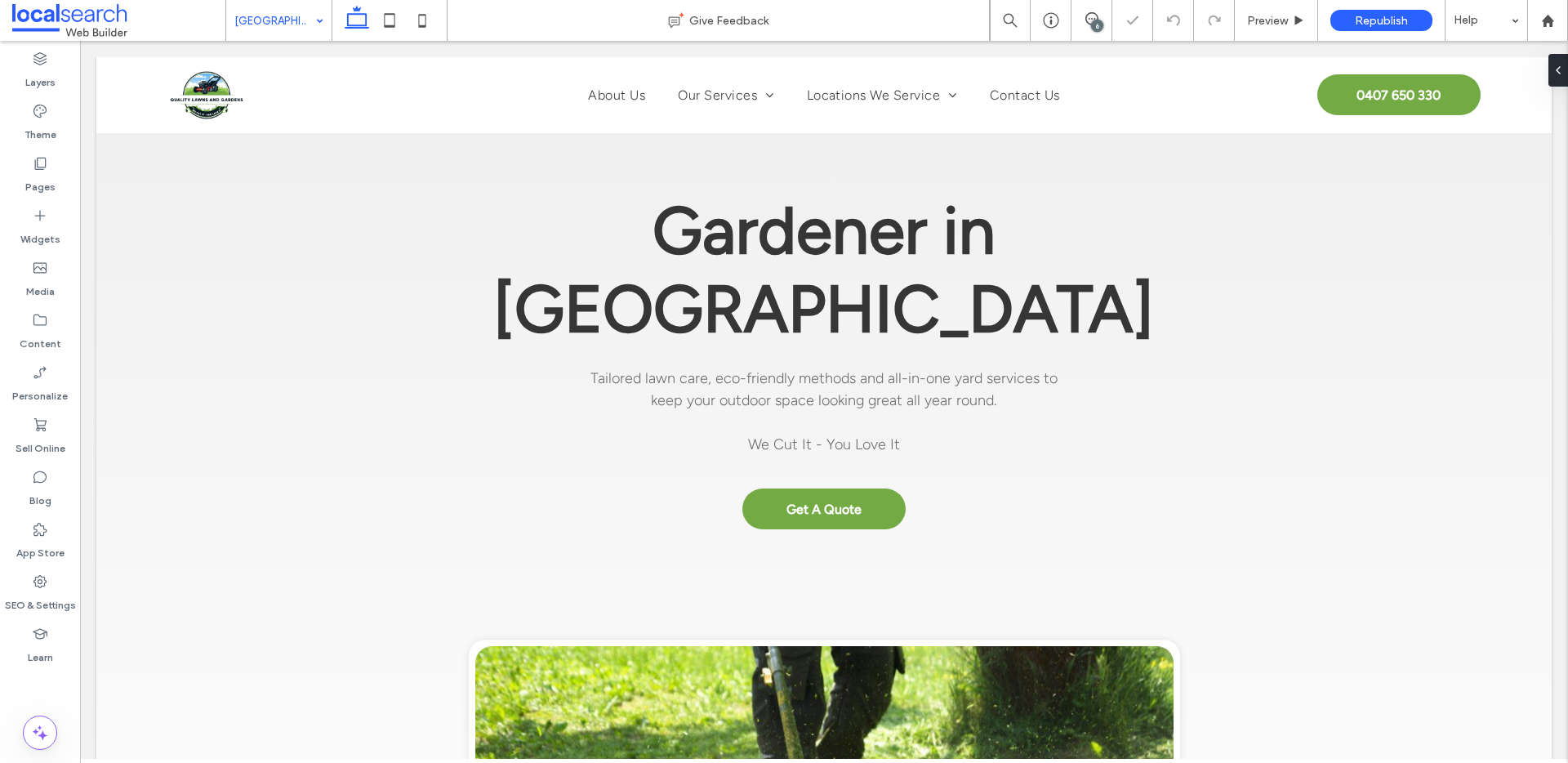
click at [1092, 26] on div "6" at bounding box center [1097, 26] width 12 height 12
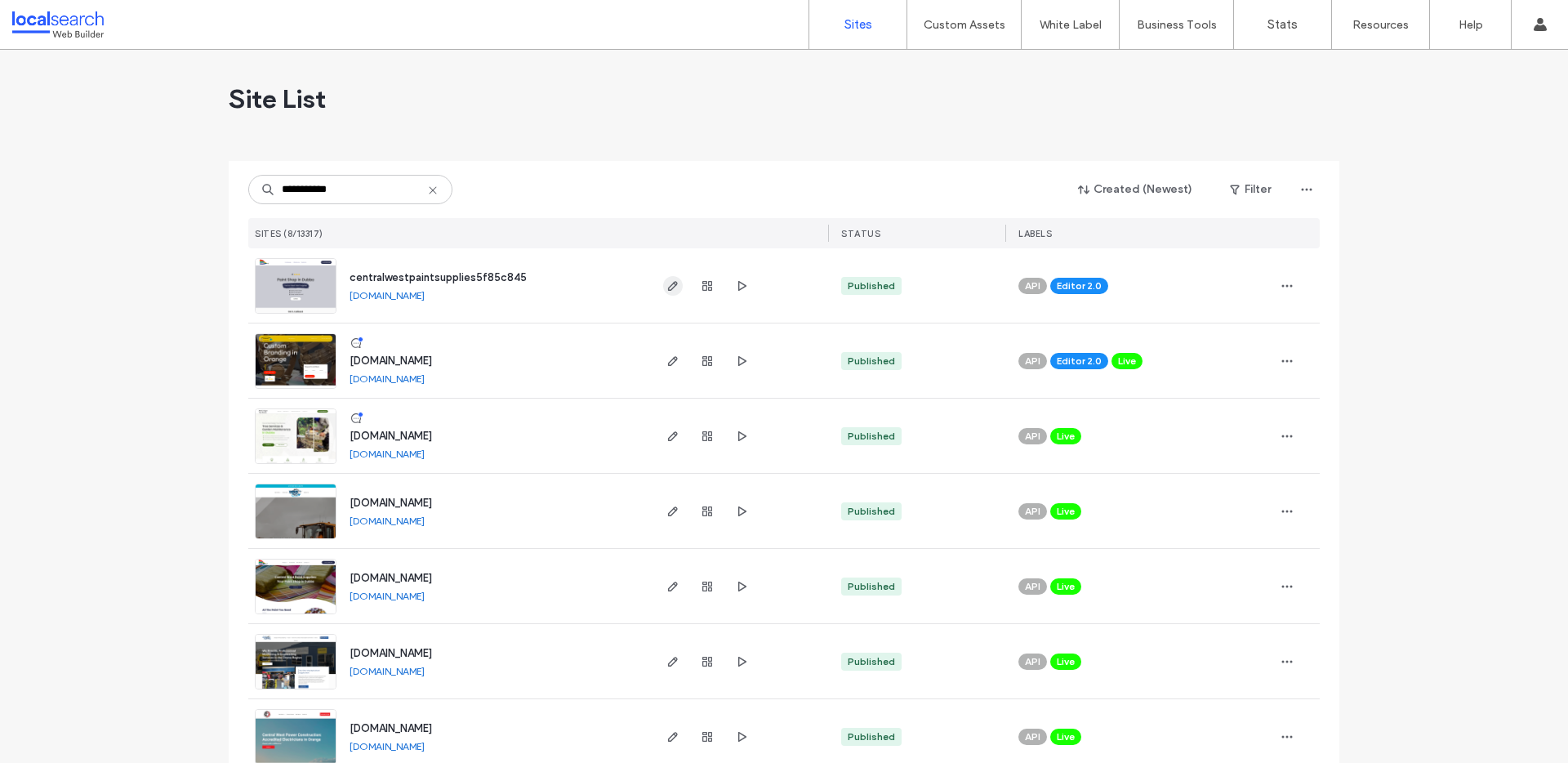
type input "**********"
click at [666, 287] on icon "button" at bounding box center [672, 285] width 13 height 13
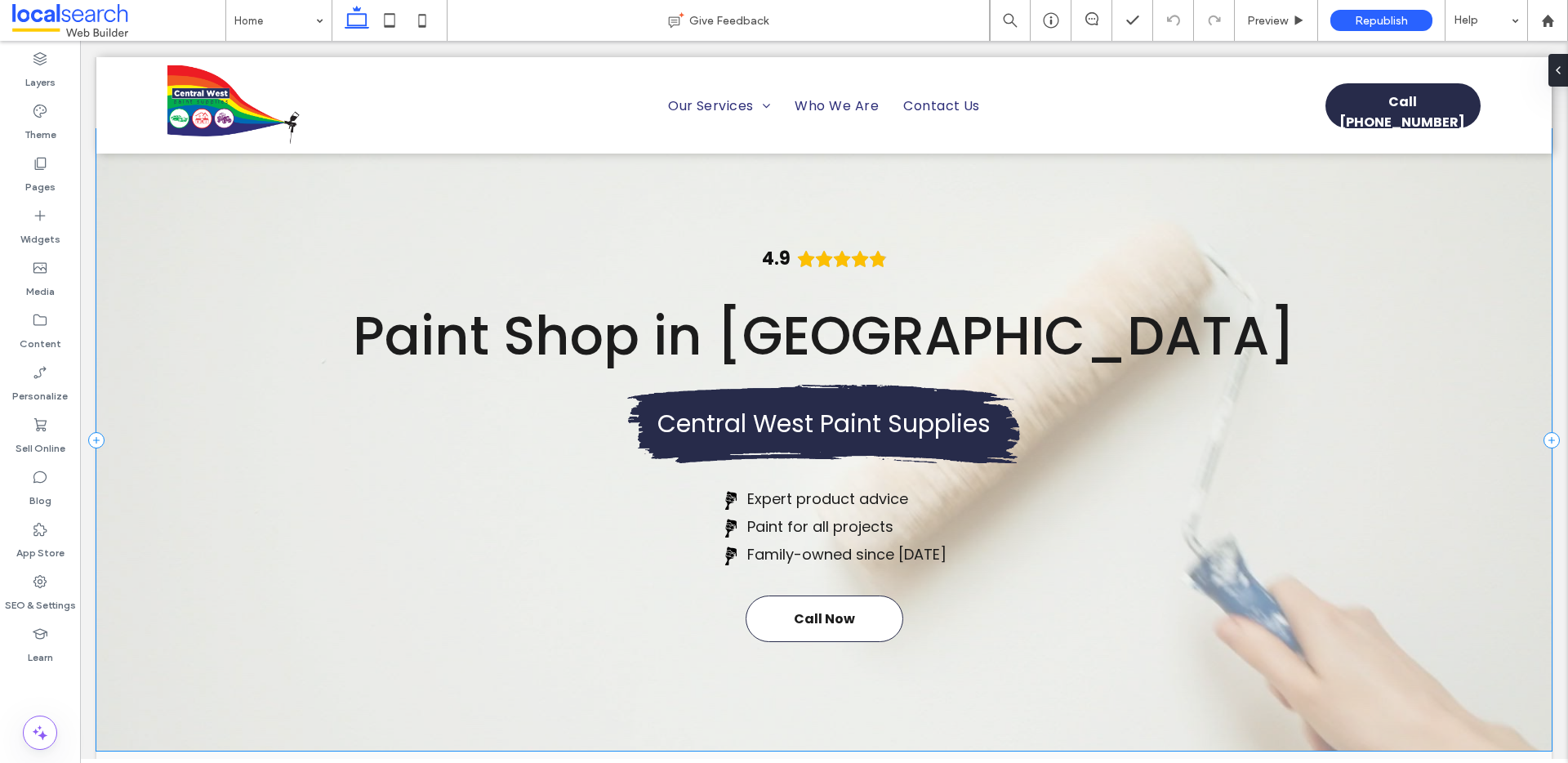
scroll to position [36, 0]
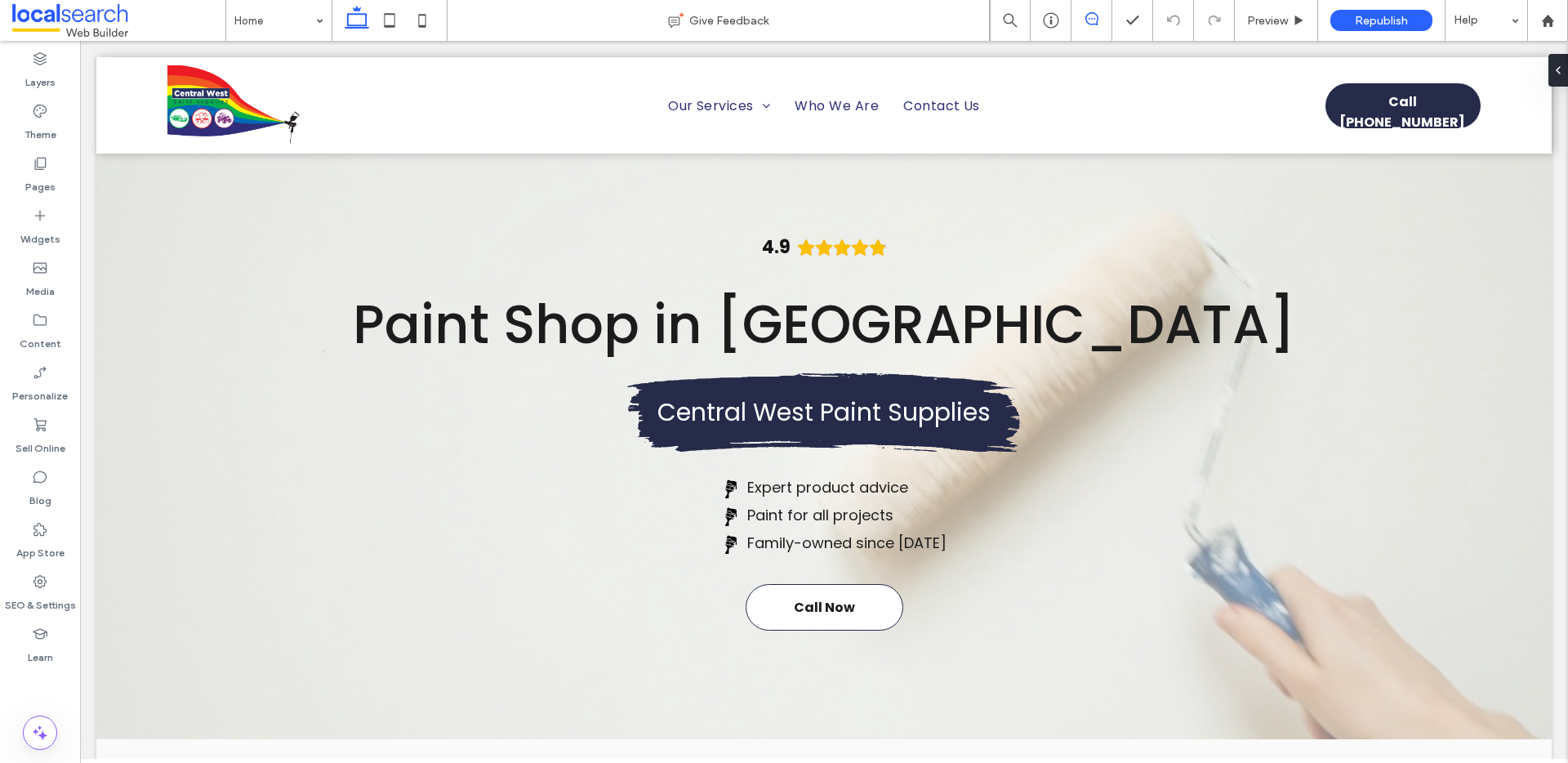
click at [1101, 20] on span at bounding box center [1091, 18] width 40 height 13
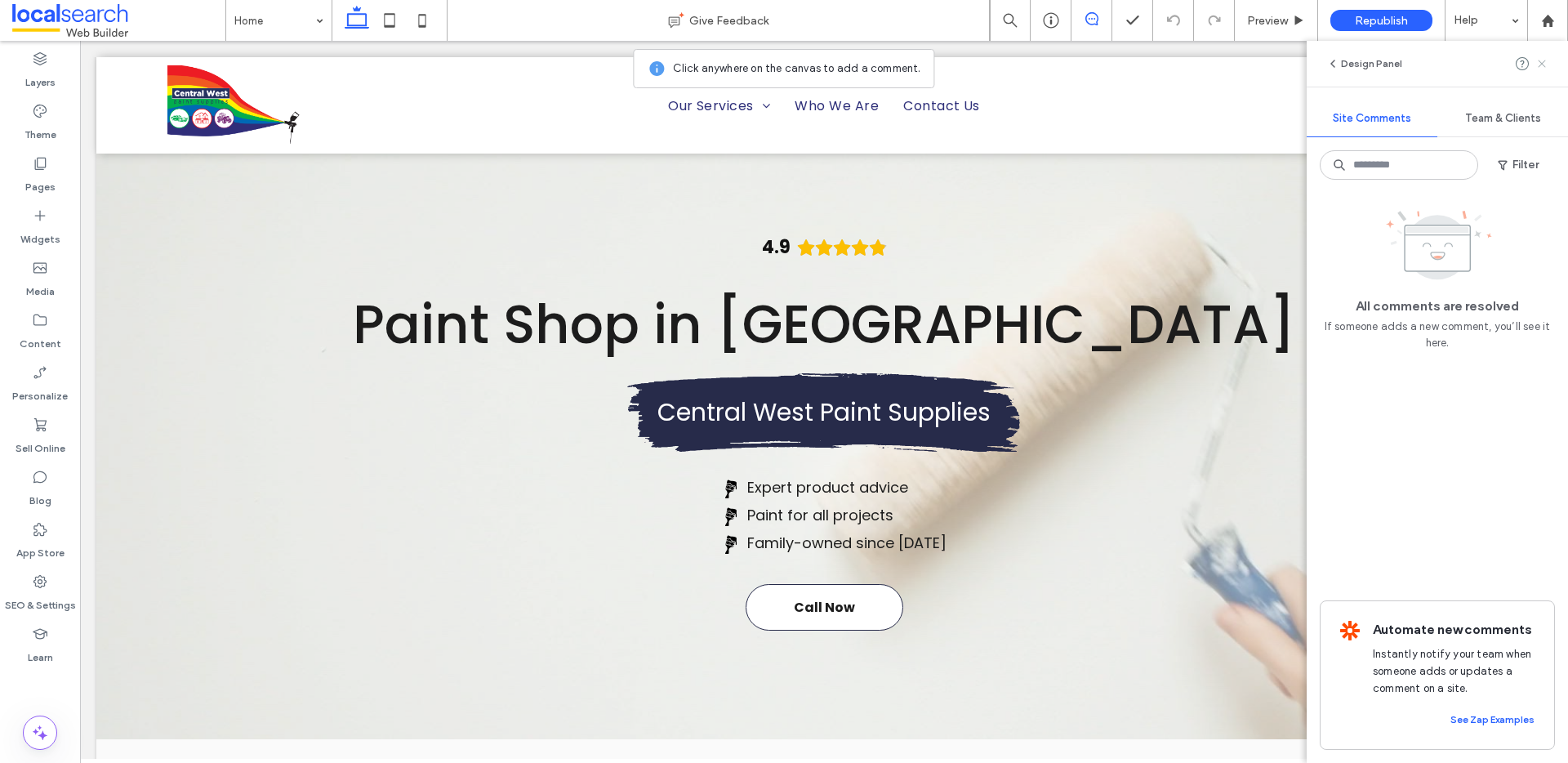
click at [1535, 68] on icon at bounding box center [1541, 63] width 13 height 13
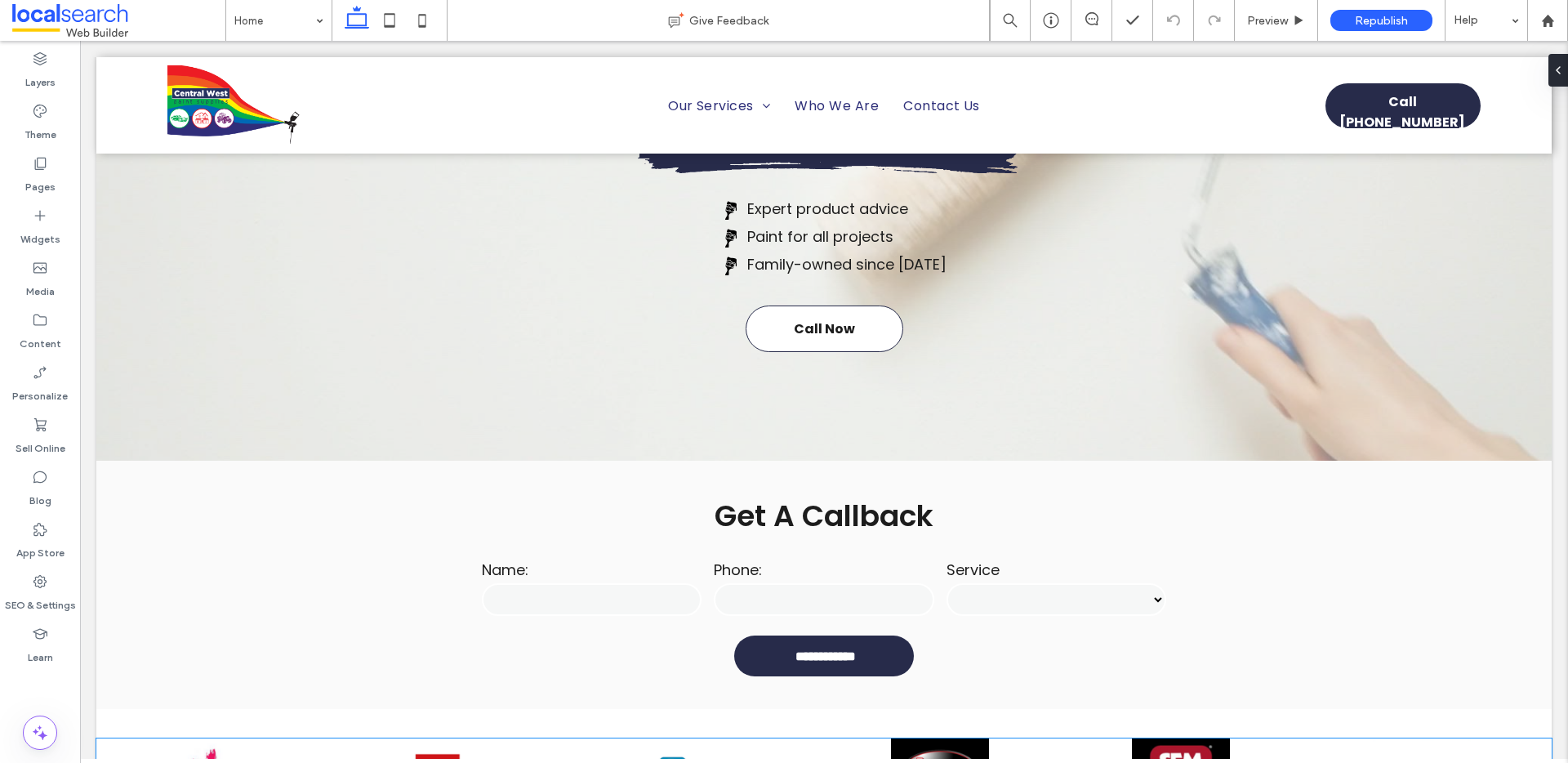
scroll to position [0, 0]
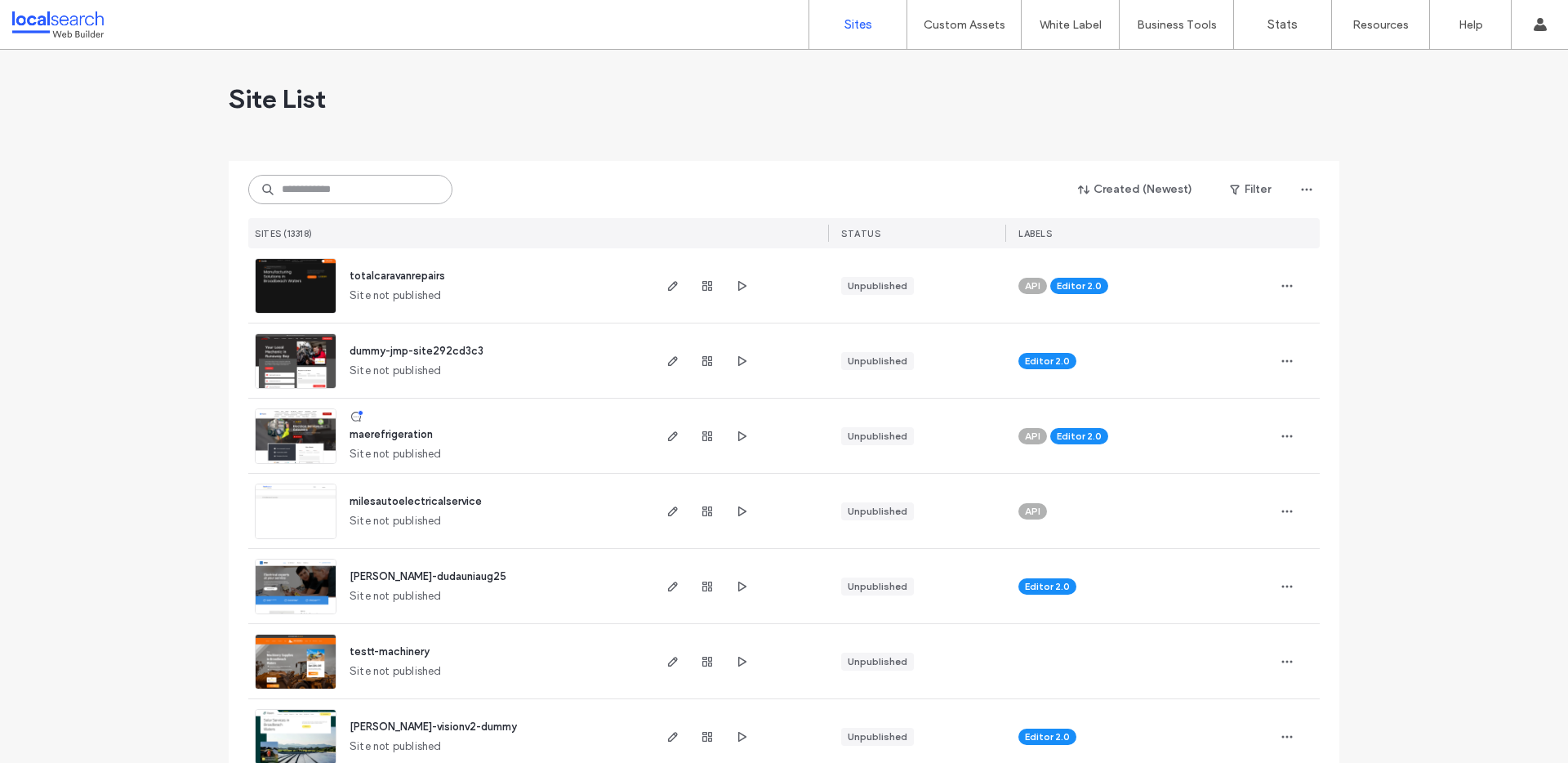
click at [306, 197] on input at bounding box center [350, 190] width 204 height 30
paste input "********"
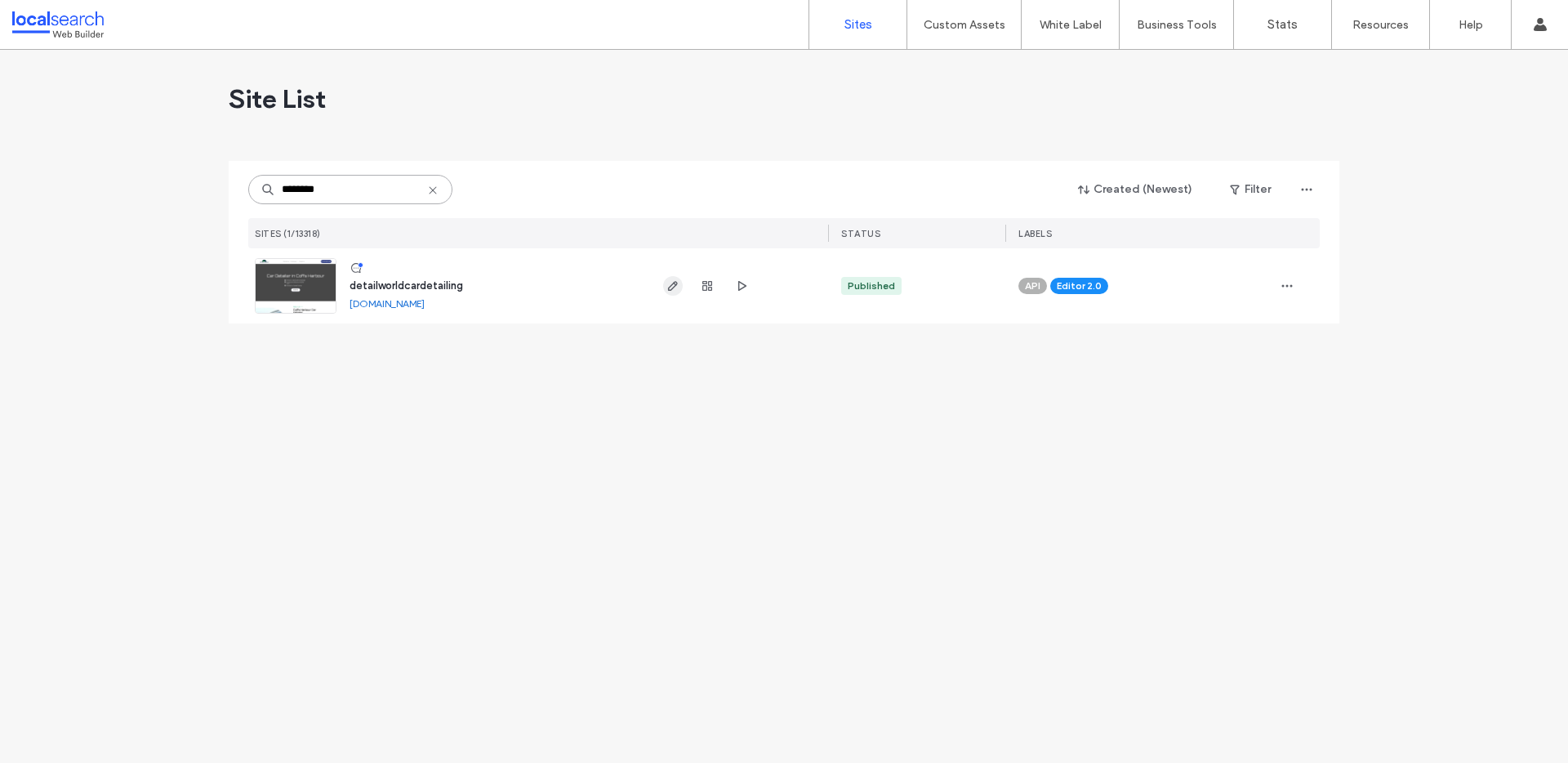
type input "********"
click at [669, 289] on use "button" at bounding box center [673, 286] width 10 height 10
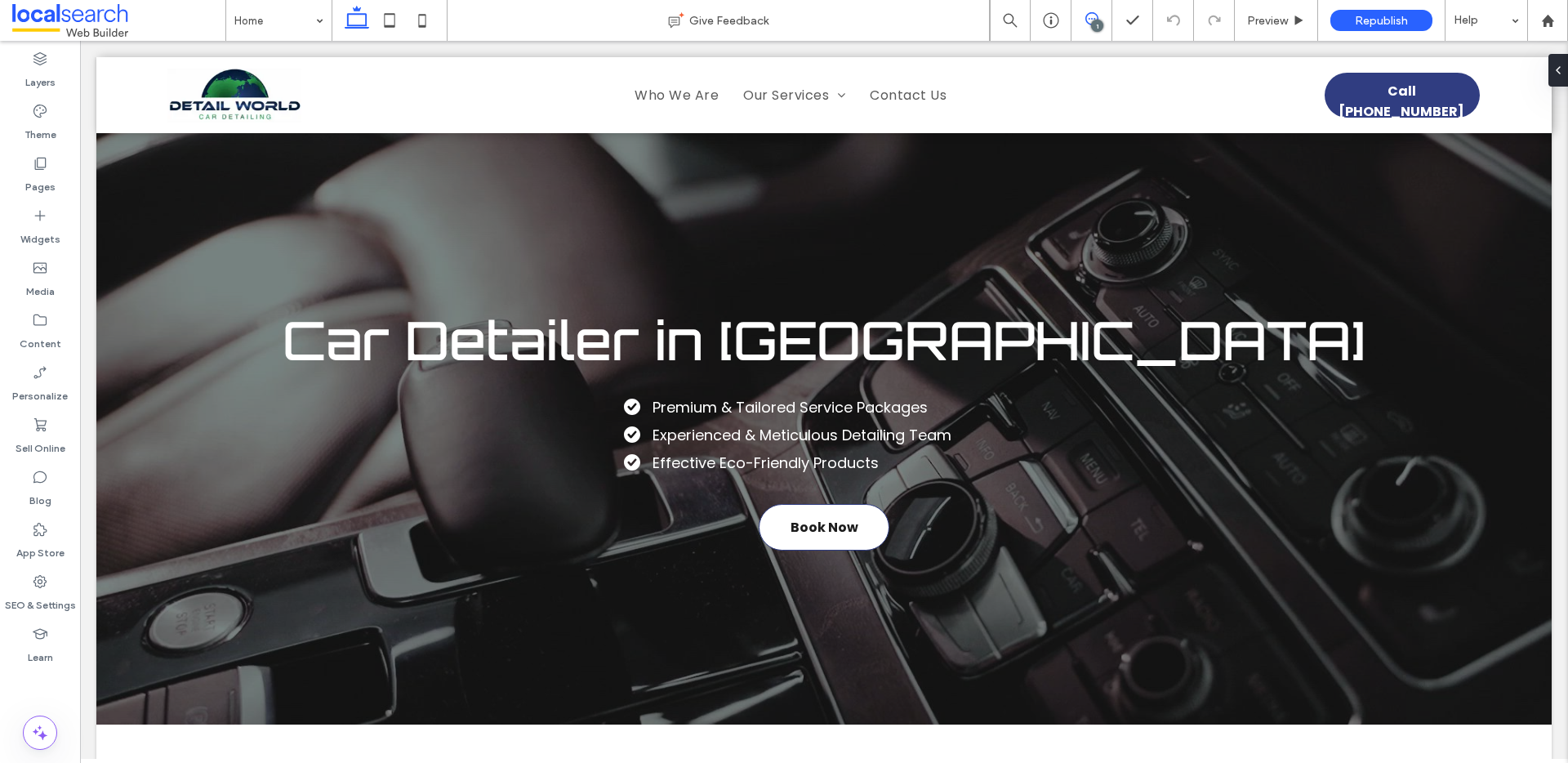
click at [1104, 18] on span at bounding box center [1091, 18] width 40 height 13
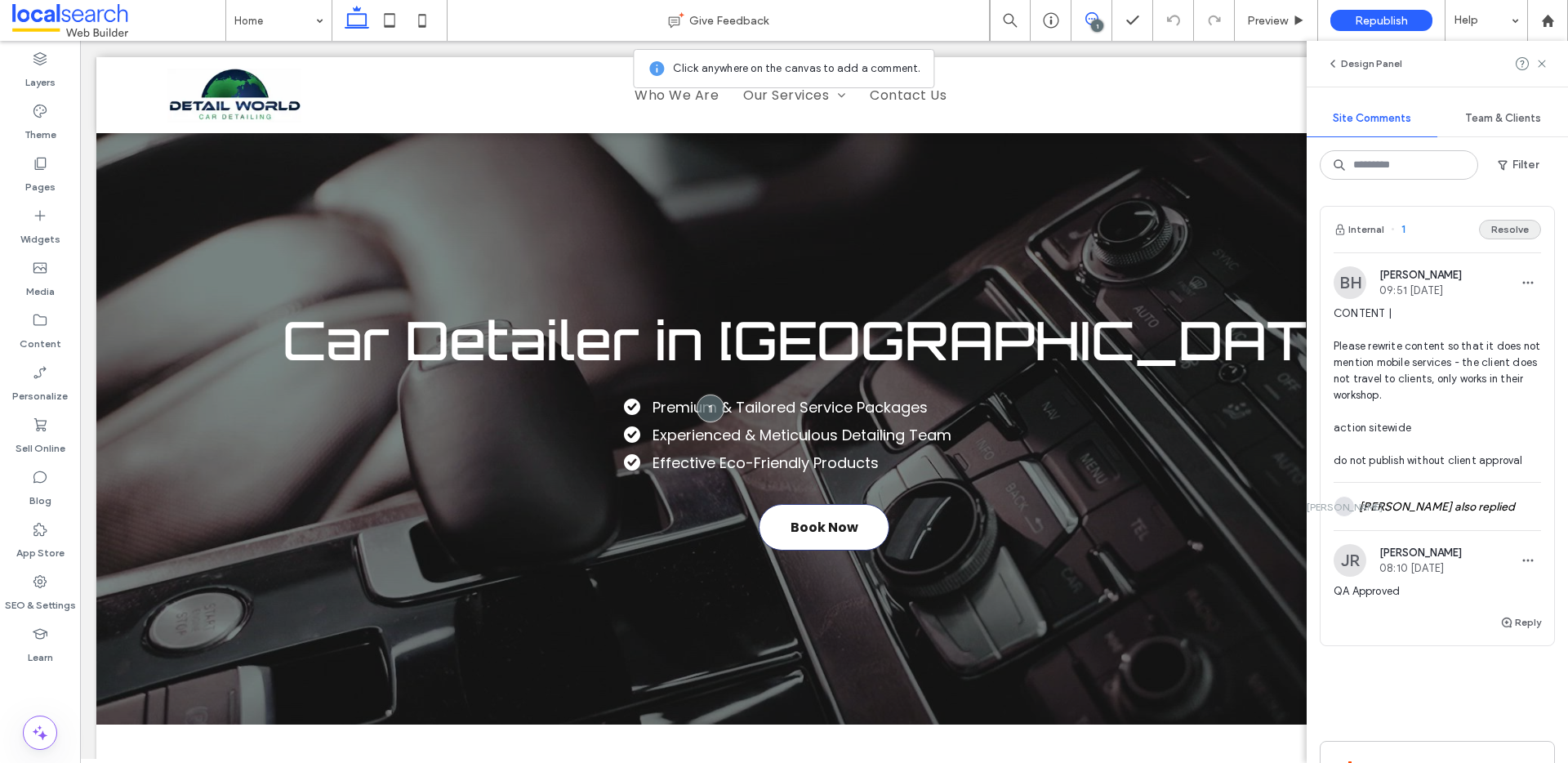
click at [1512, 224] on button "Resolve" at bounding box center [1510, 230] width 62 height 20
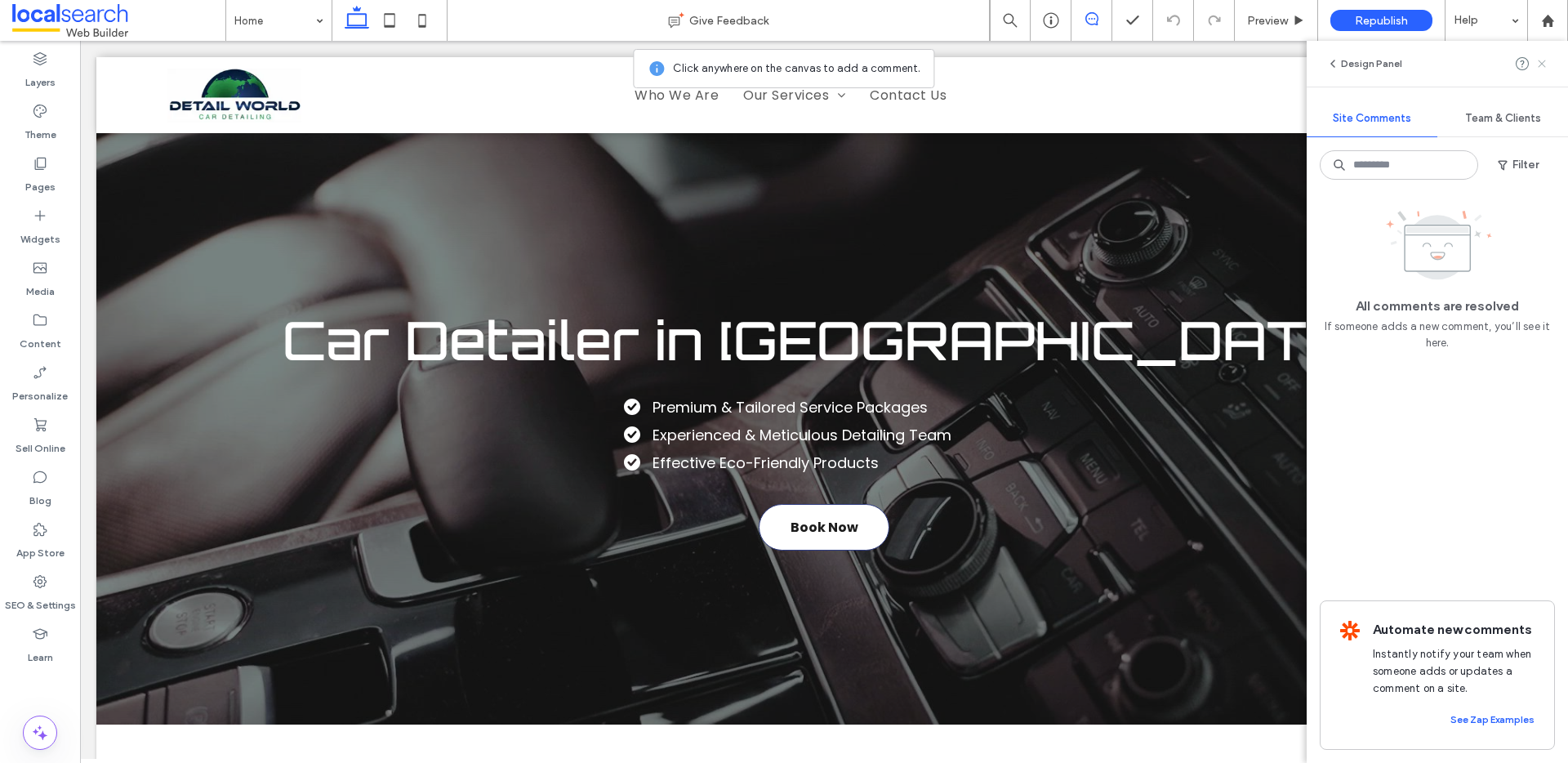
click at [1542, 58] on icon at bounding box center [1541, 63] width 13 height 13
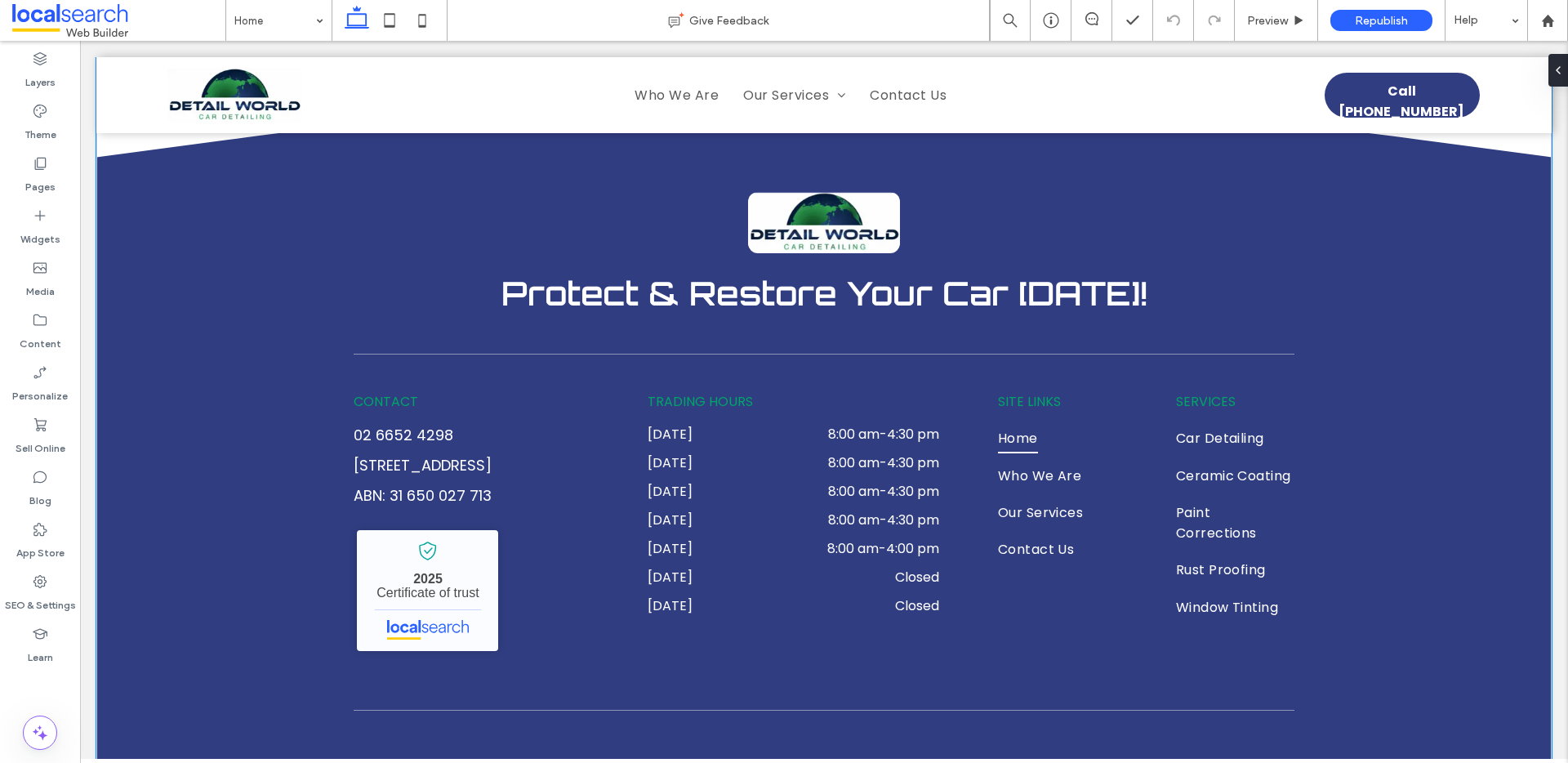
scroll to position [3867, 0]
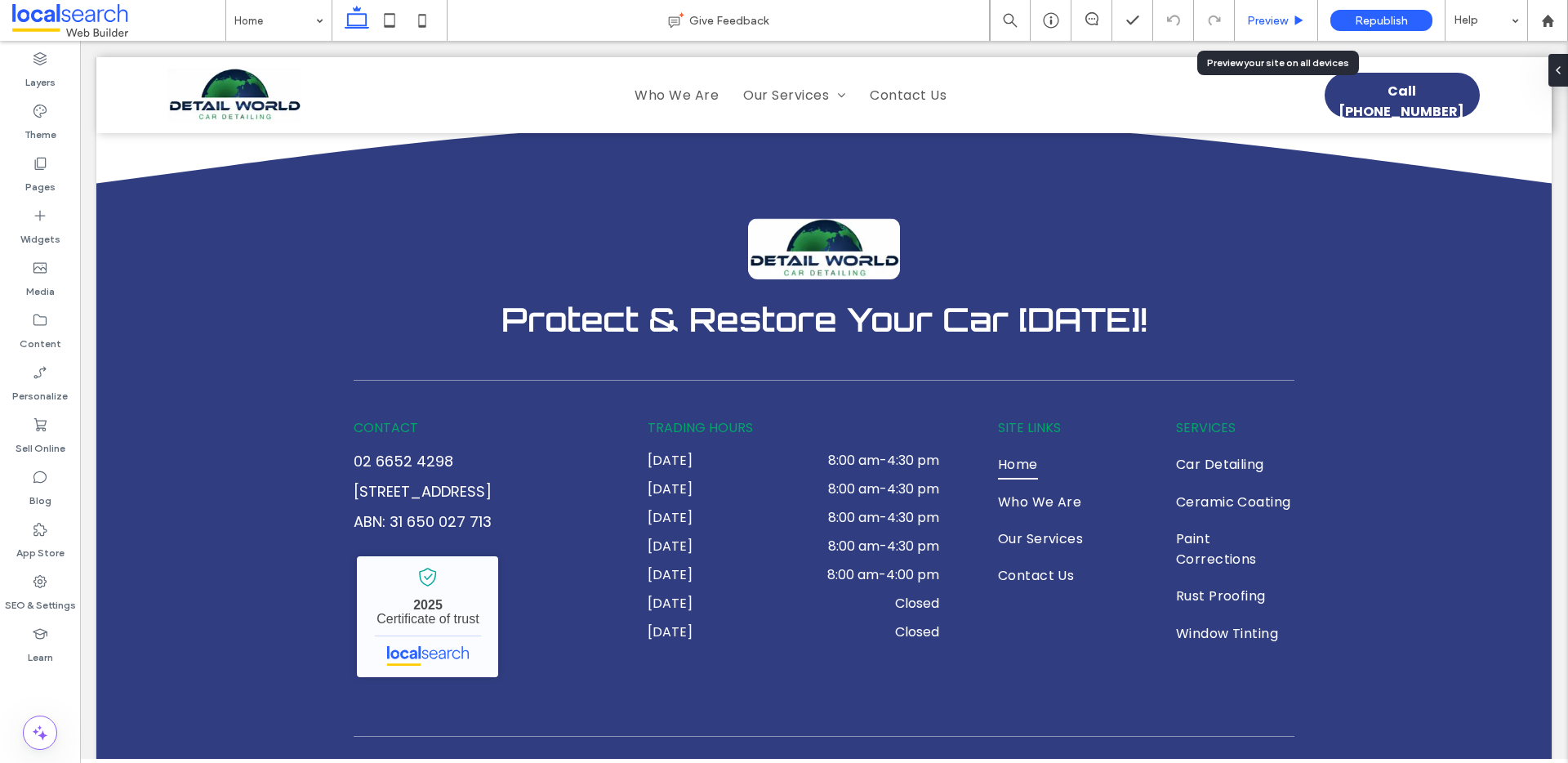
click at [1276, 4] on div "Preview" at bounding box center [1276, 20] width 83 height 41
click at [1278, 20] on span "Preview" at bounding box center [1266, 21] width 41 height 14
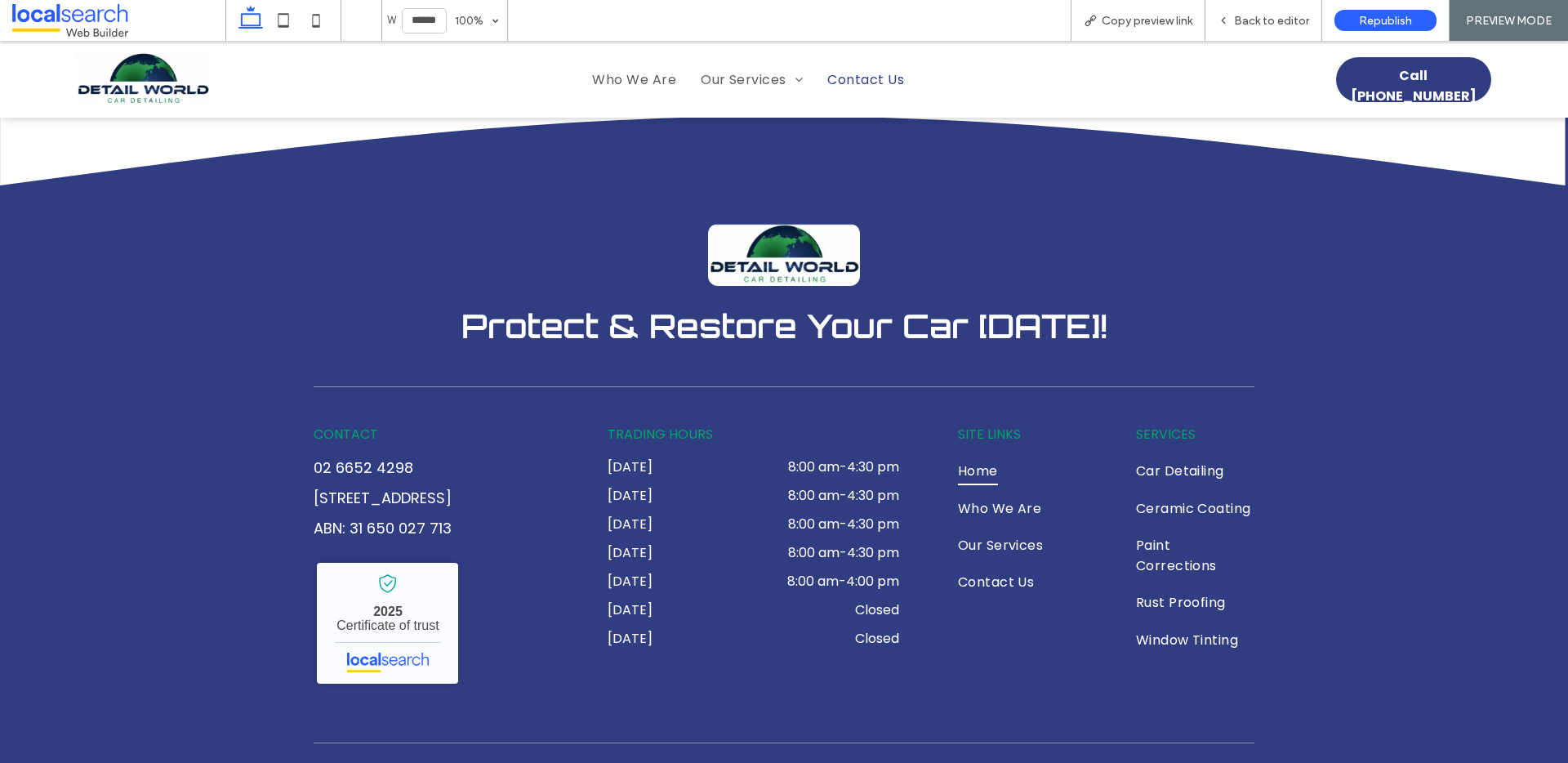
scroll to position [3892, 0]
drag, startPoint x: 863, startPoint y: 80, endPoint x: 924, endPoint y: 147, distance: 90.6
click at [863, 80] on span "Contact Us" at bounding box center [866, 79] width 77 height 21
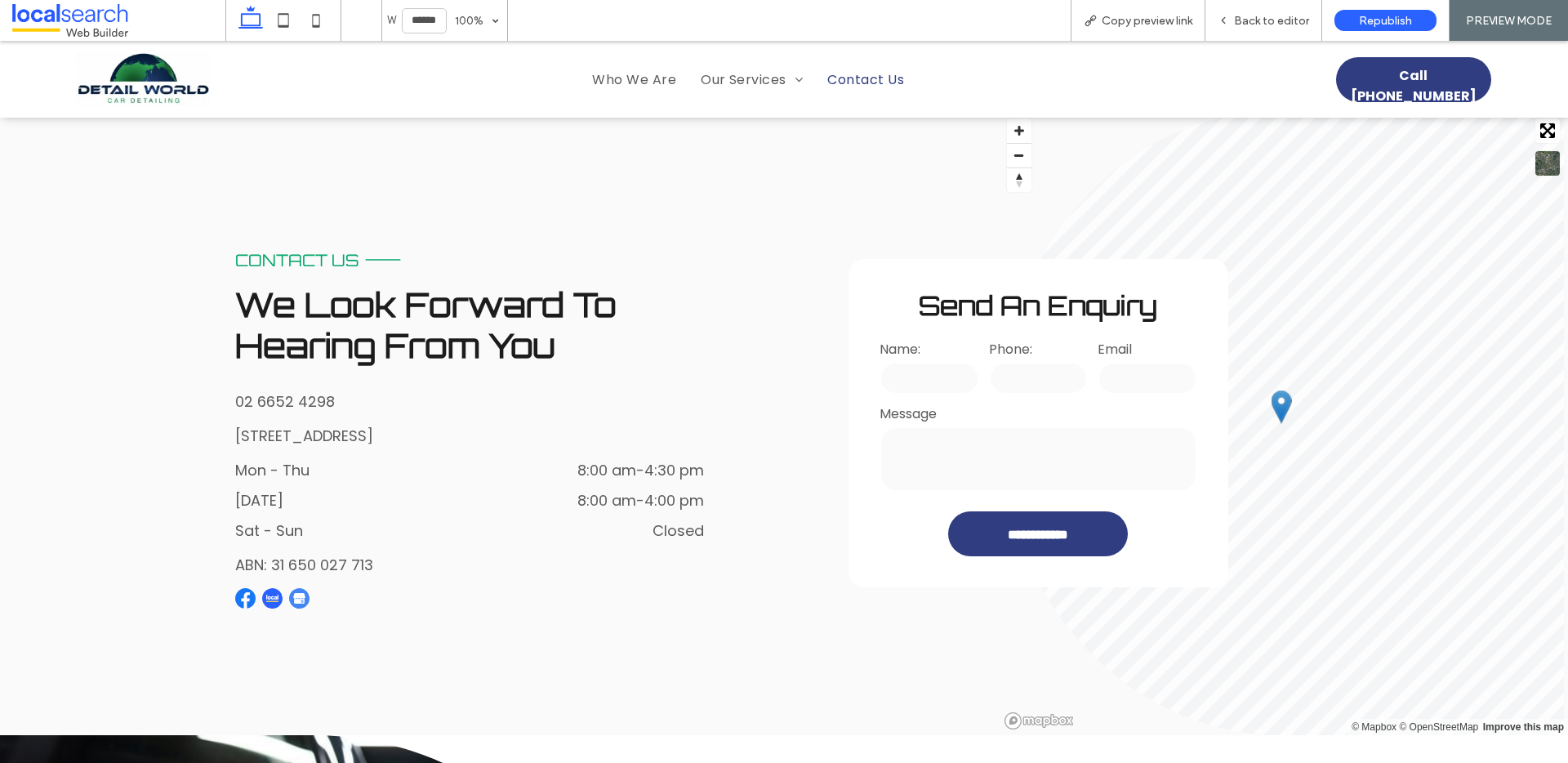
scroll to position [399, 0]
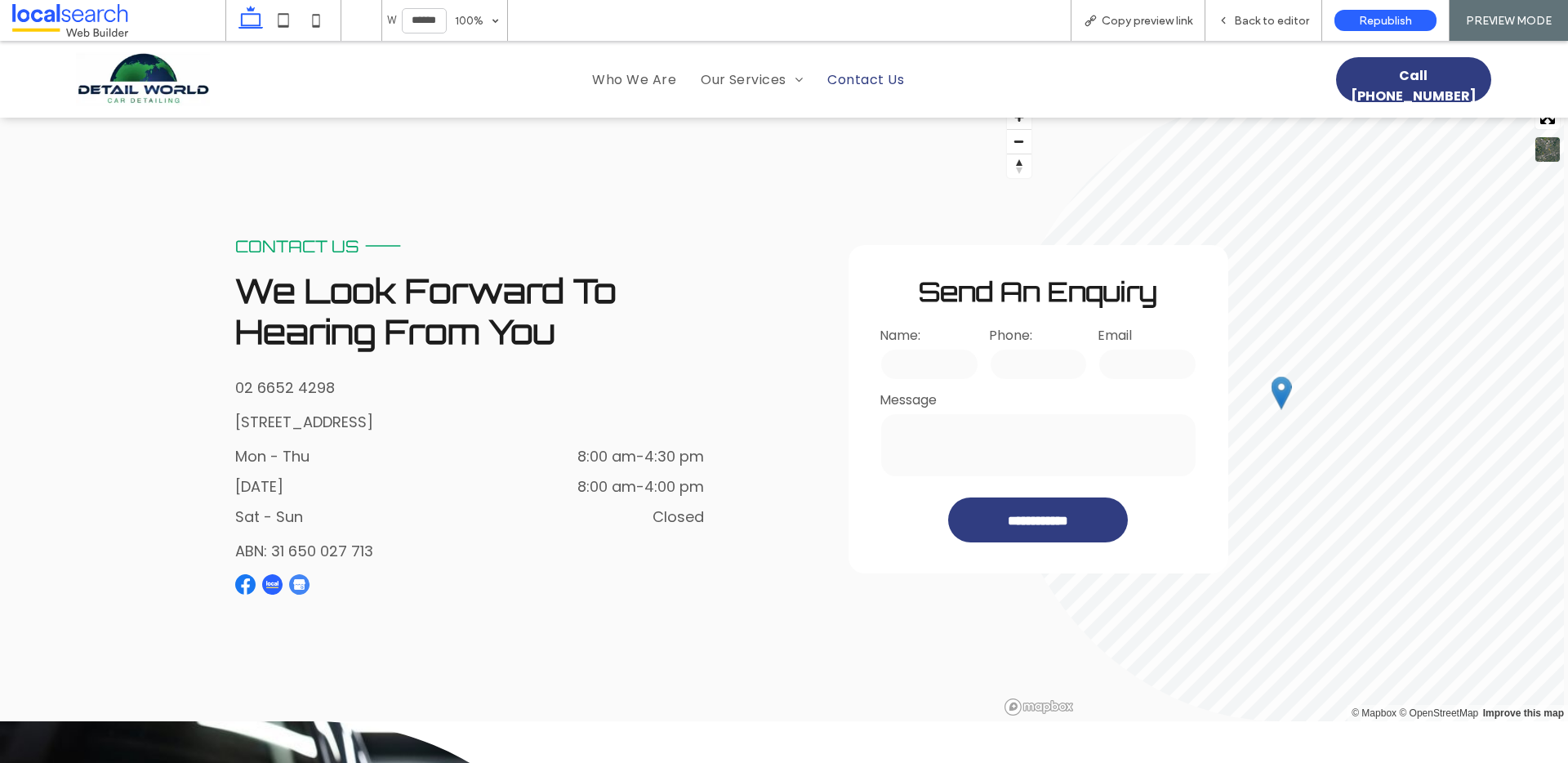
click at [259, 419] on link "1/ 163 Pacific Hwy, Coffs Harbour NSW 2450" at bounding box center [304, 422] width 138 height 21
click at [563, 659] on div "contact us Line Icon We Look Forward To Hearing From You 02 6652 4298 1/ 163 Pa…" at bounding box center [369, 408] width 739 height 624
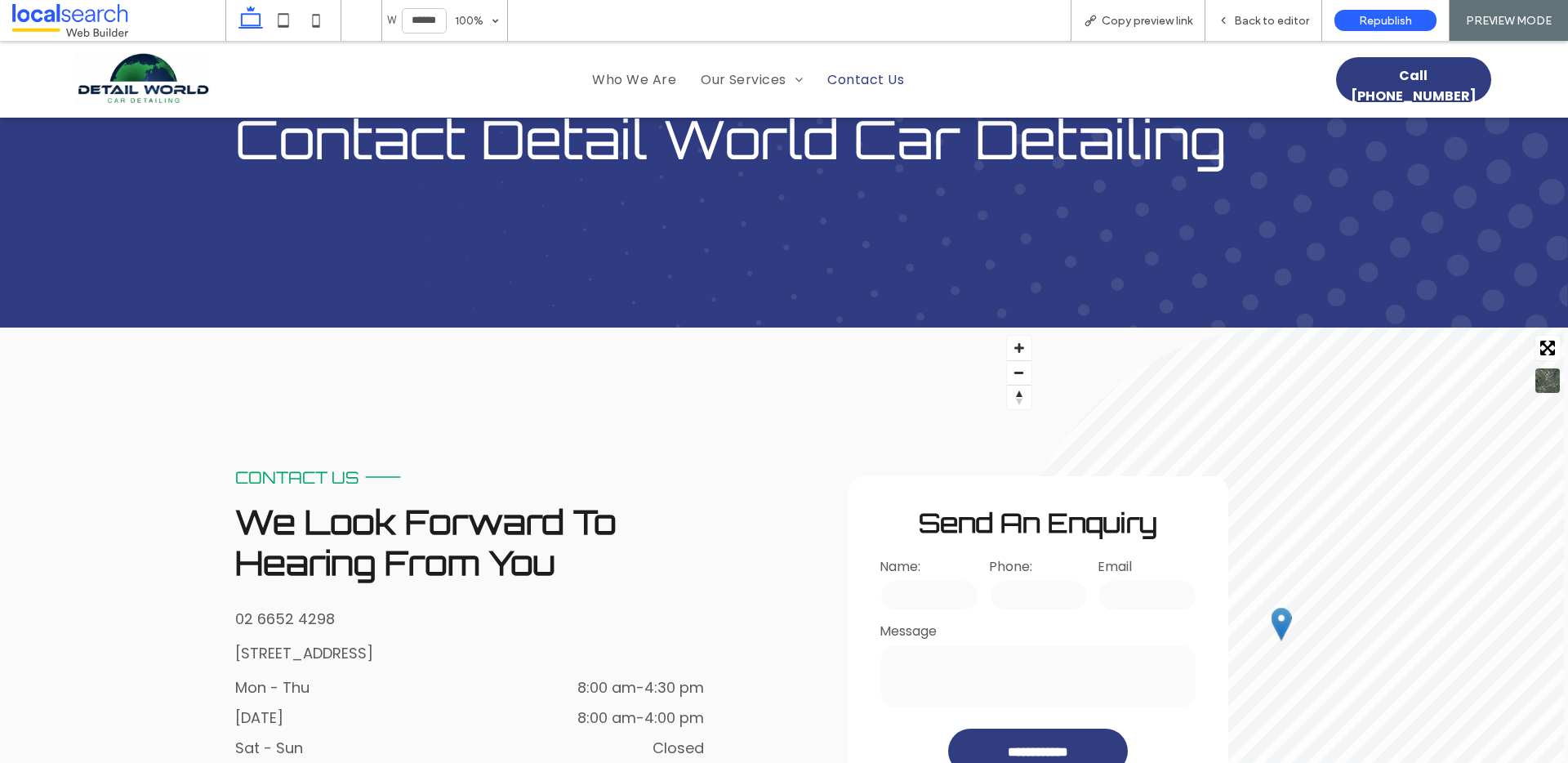
scroll to position [51, 0]
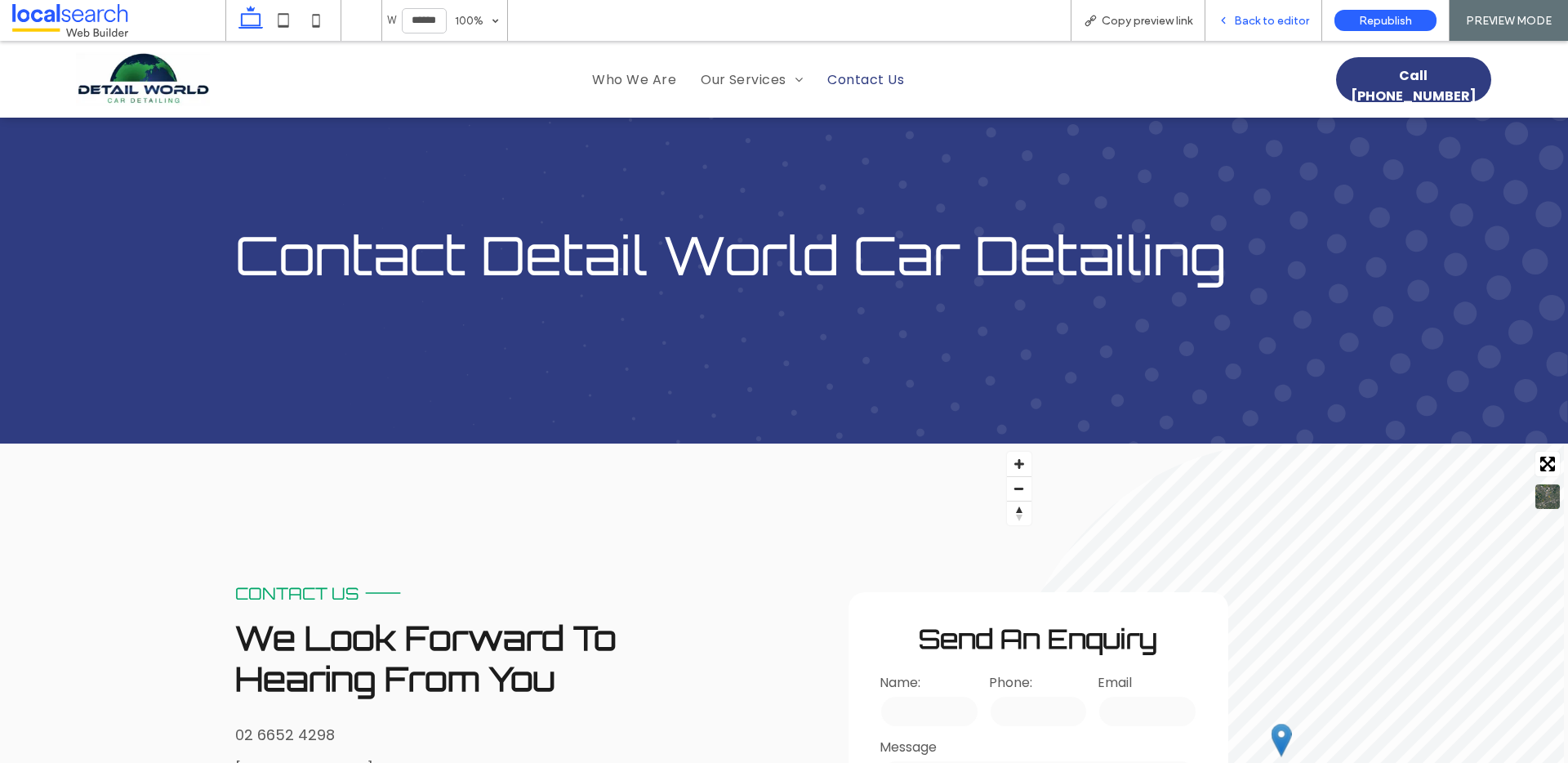
click at [1259, 29] on div "Back to editor" at bounding box center [1263, 20] width 117 height 41
click at [1251, 16] on span "Back to editor" at bounding box center [1271, 21] width 75 height 14
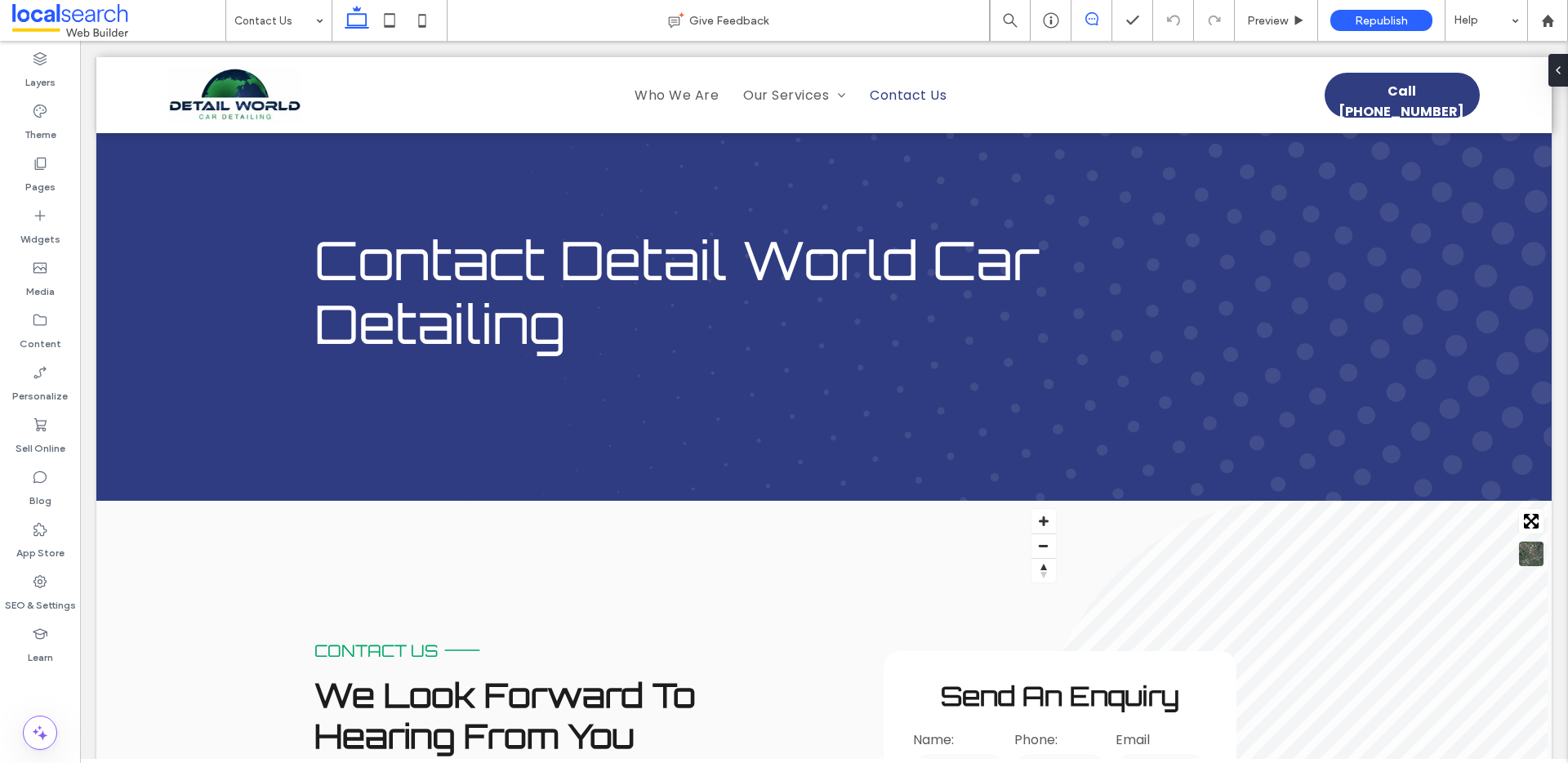
click at [1077, 20] on span at bounding box center [1091, 18] width 40 height 13
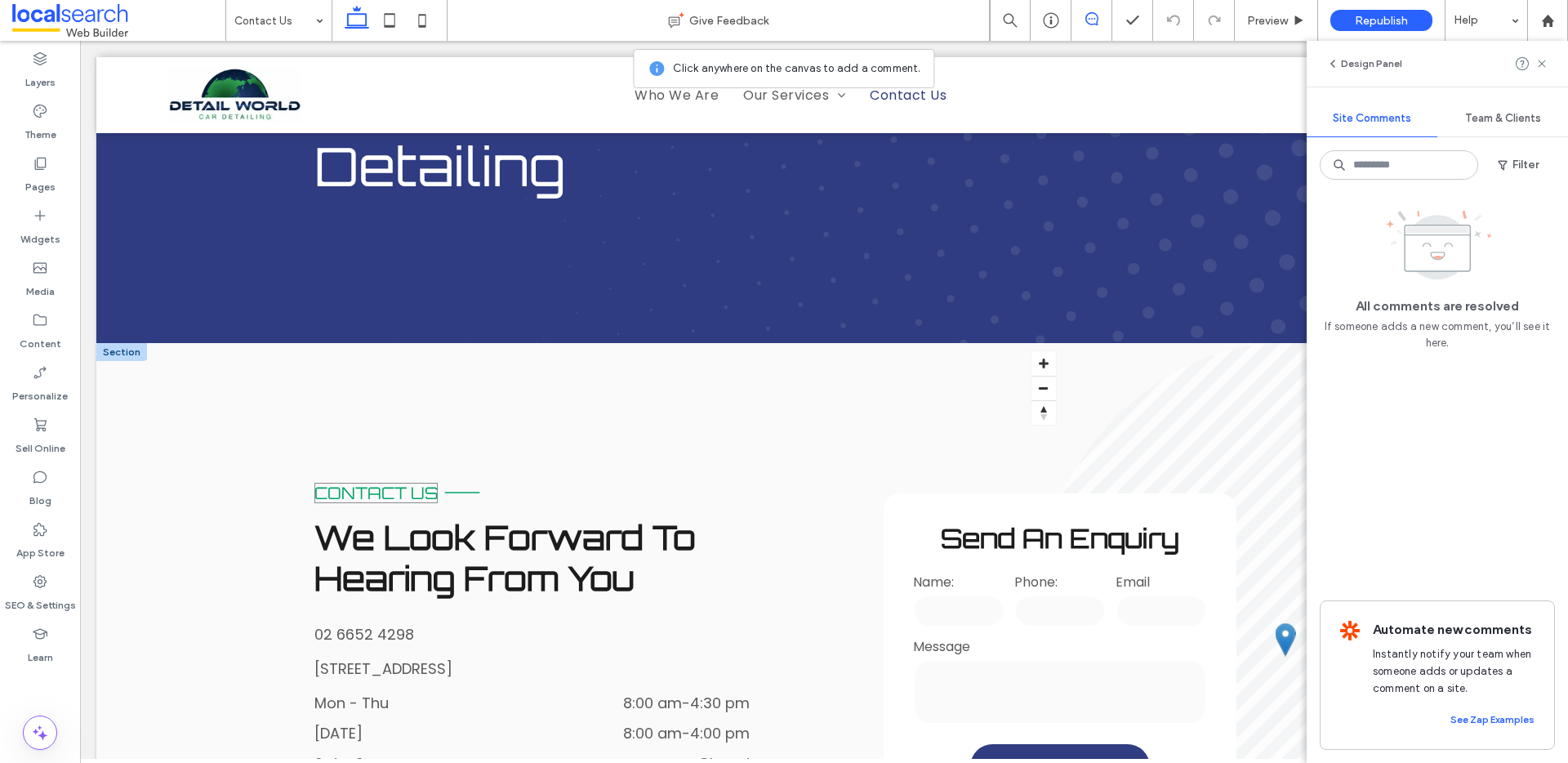
scroll to position [580, 0]
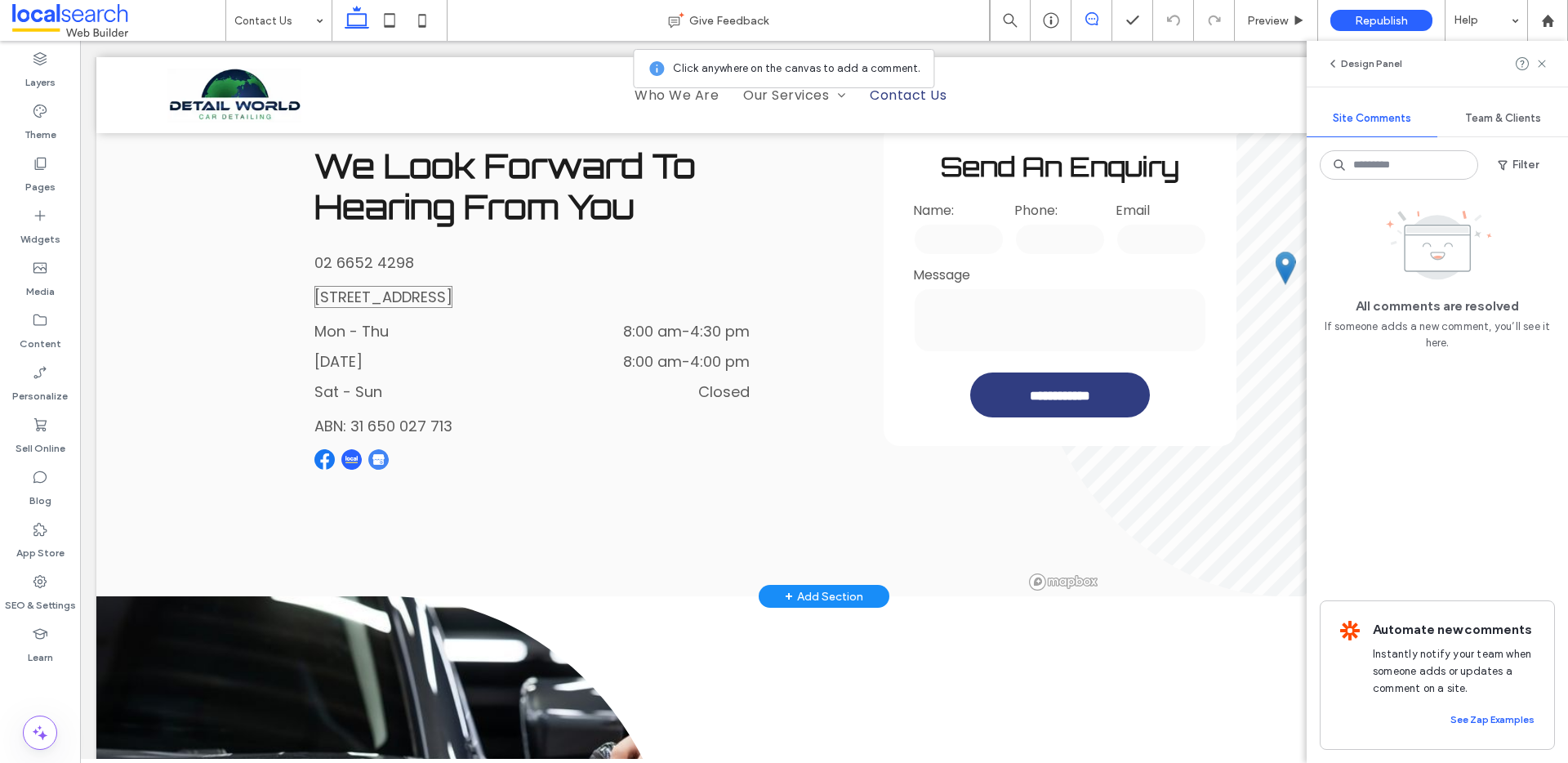
click at [348, 303] on link "1/ 163 Pacific Hwy, Coffs Harbour NSW 2450" at bounding box center [383, 297] width 138 height 21
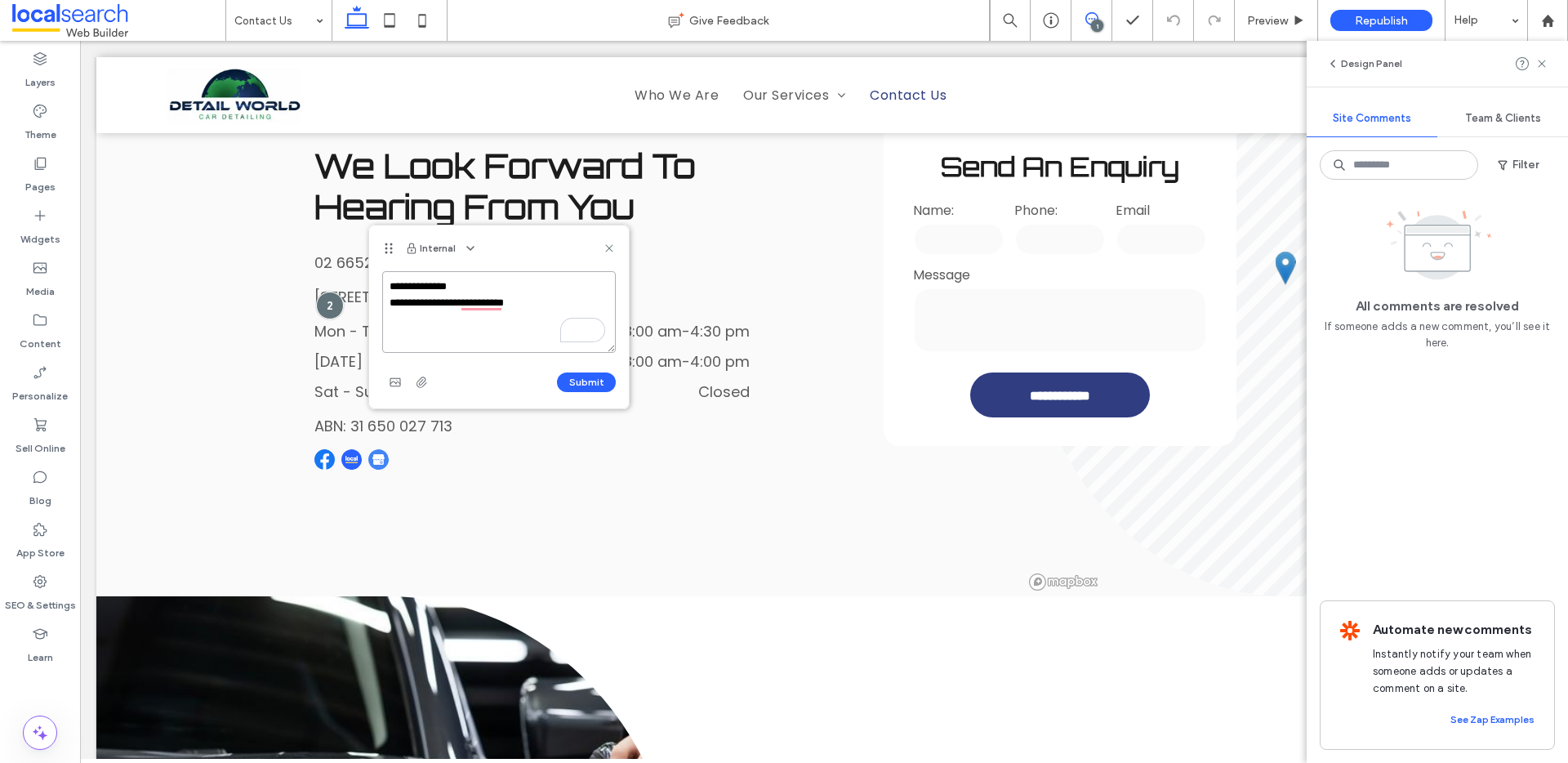
drag, startPoint x: 546, startPoint y: 306, endPoint x: 515, endPoint y: 305, distance: 31.0
click at [515, 305] on textarea "**********" at bounding box center [499, 312] width 233 height 82
paste textarea "**********"
click at [390, 334] on textarea "**********" at bounding box center [499, 312] width 233 height 82
click at [386, 336] on textarea "**********" at bounding box center [499, 312] width 233 height 82
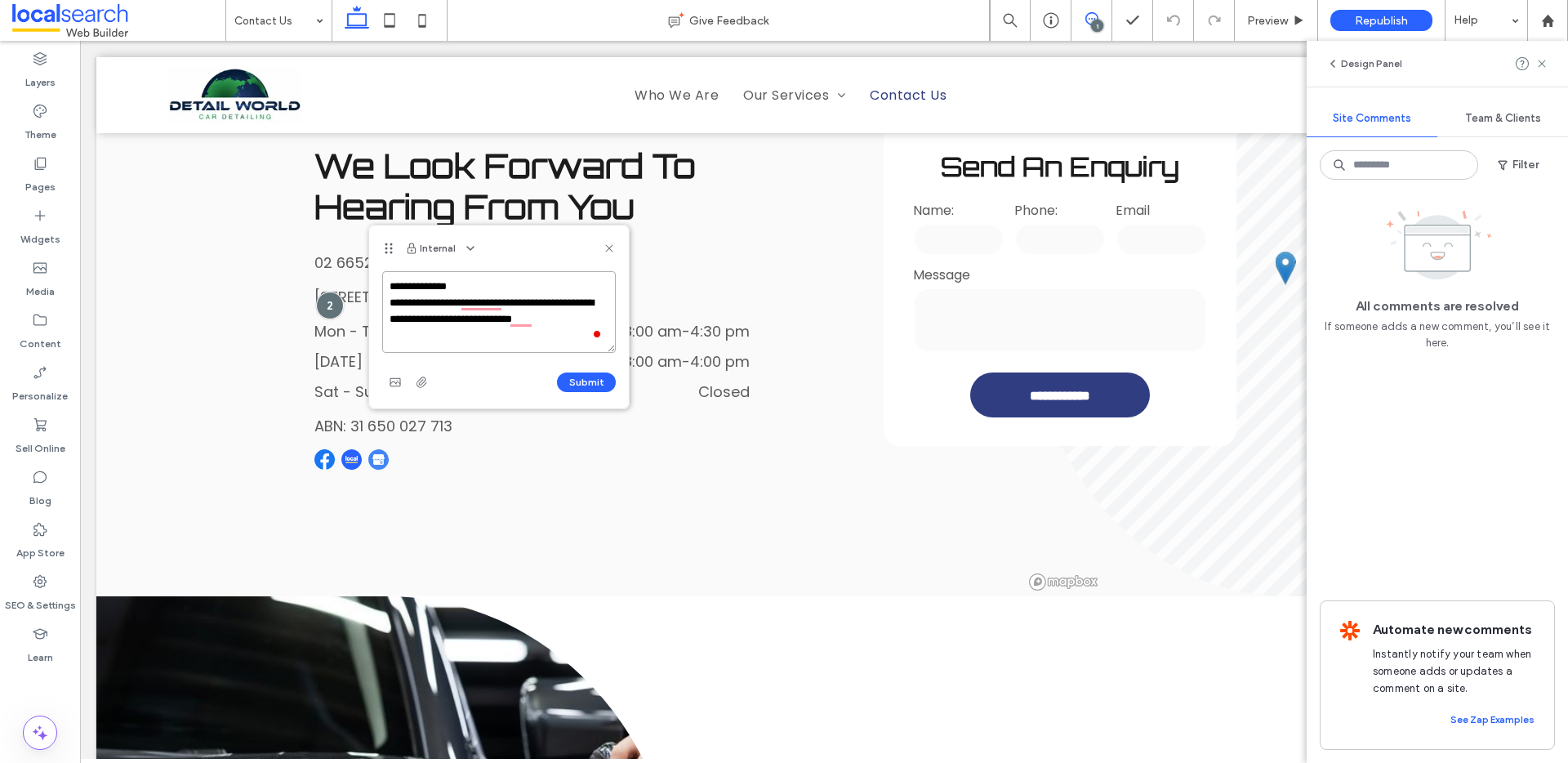
click at [437, 336] on textarea "**********" at bounding box center [499, 312] width 233 height 82
click at [489, 300] on textarea "**********" at bounding box center [499, 312] width 233 height 82
click at [442, 338] on textarea "**********" at bounding box center [499, 312] width 233 height 82
type textarea "**********"
click at [579, 380] on button "Submit" at bounding box center [586, 382] width 58 height 20
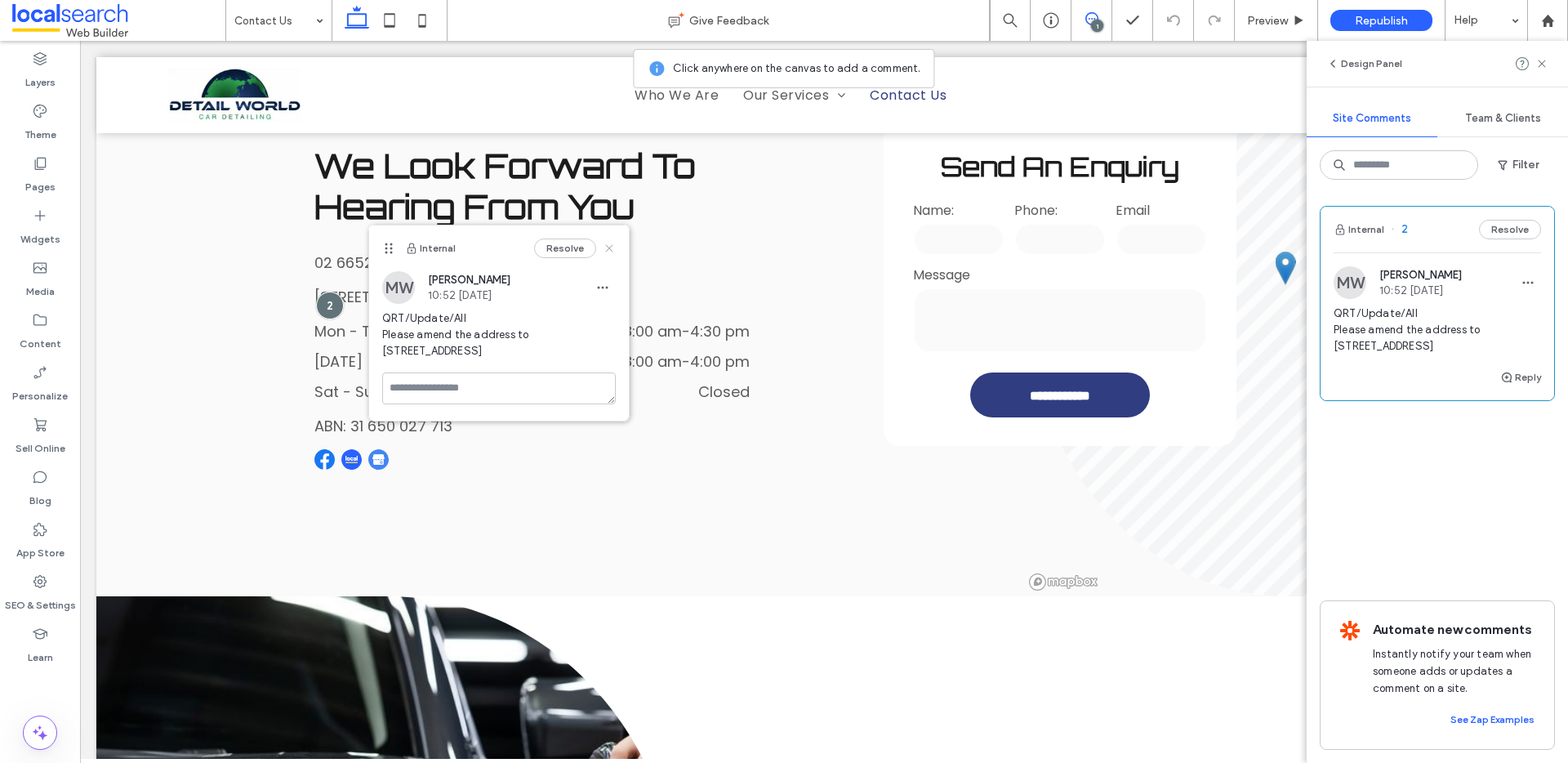
click at [608, 245] on icon at bounding box center [608, 247] width 13 height 13
drag, startPoint x: 1412, startPoint y: 367, endPoint x: 1318, endPoint y: 317, distance: 106.5
click at [1318, 317] on div "Internal 2 Resolve MW Monique Windust 10:52 Aug 18 2025 QRT/Update/All Please a…" at bounding box center [1436, 478] width 261 height 570
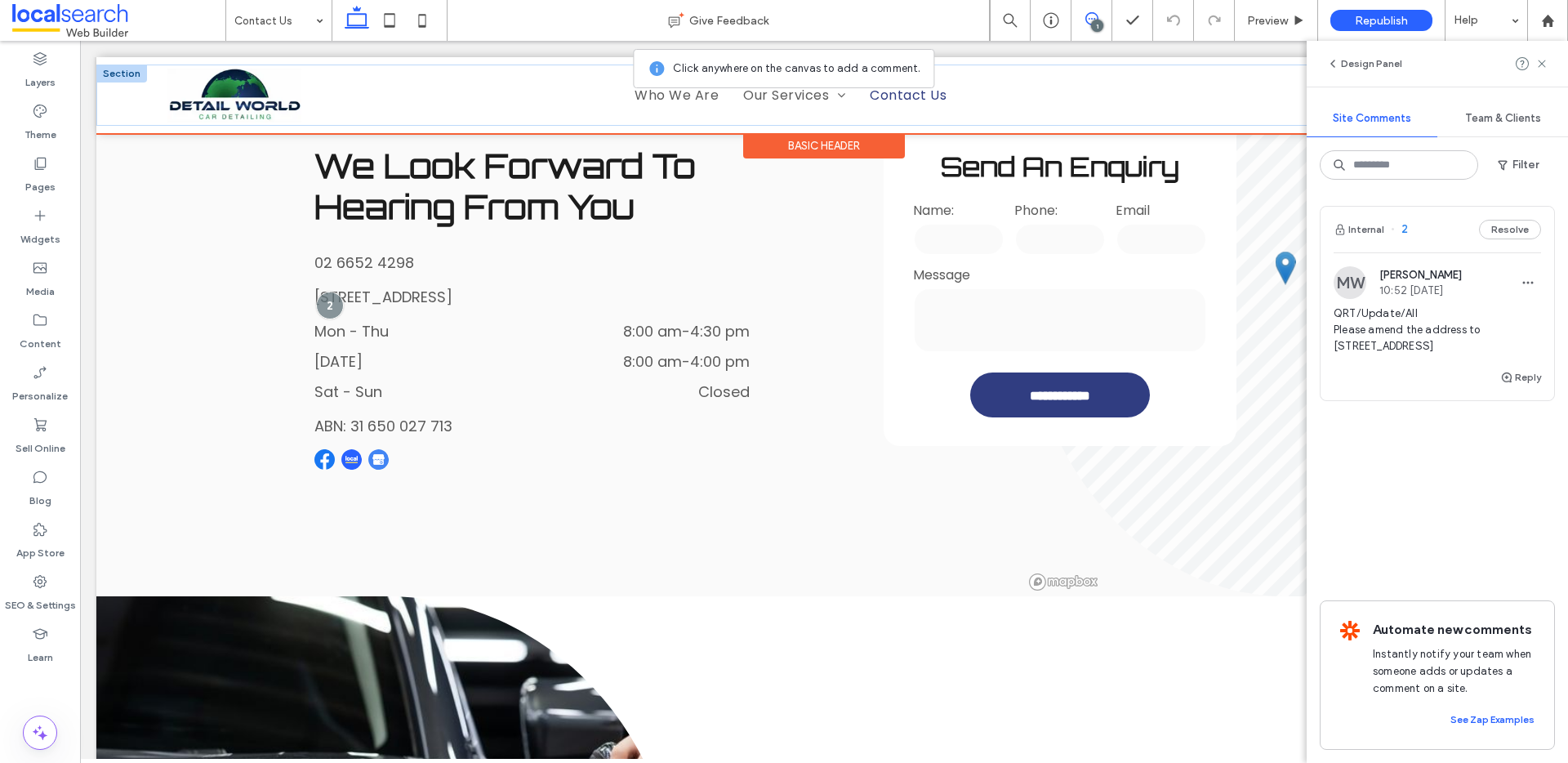
copy span "QRT/Update/All Please amend the address to 163 Pacific Highway, Coffs Harbour N…"
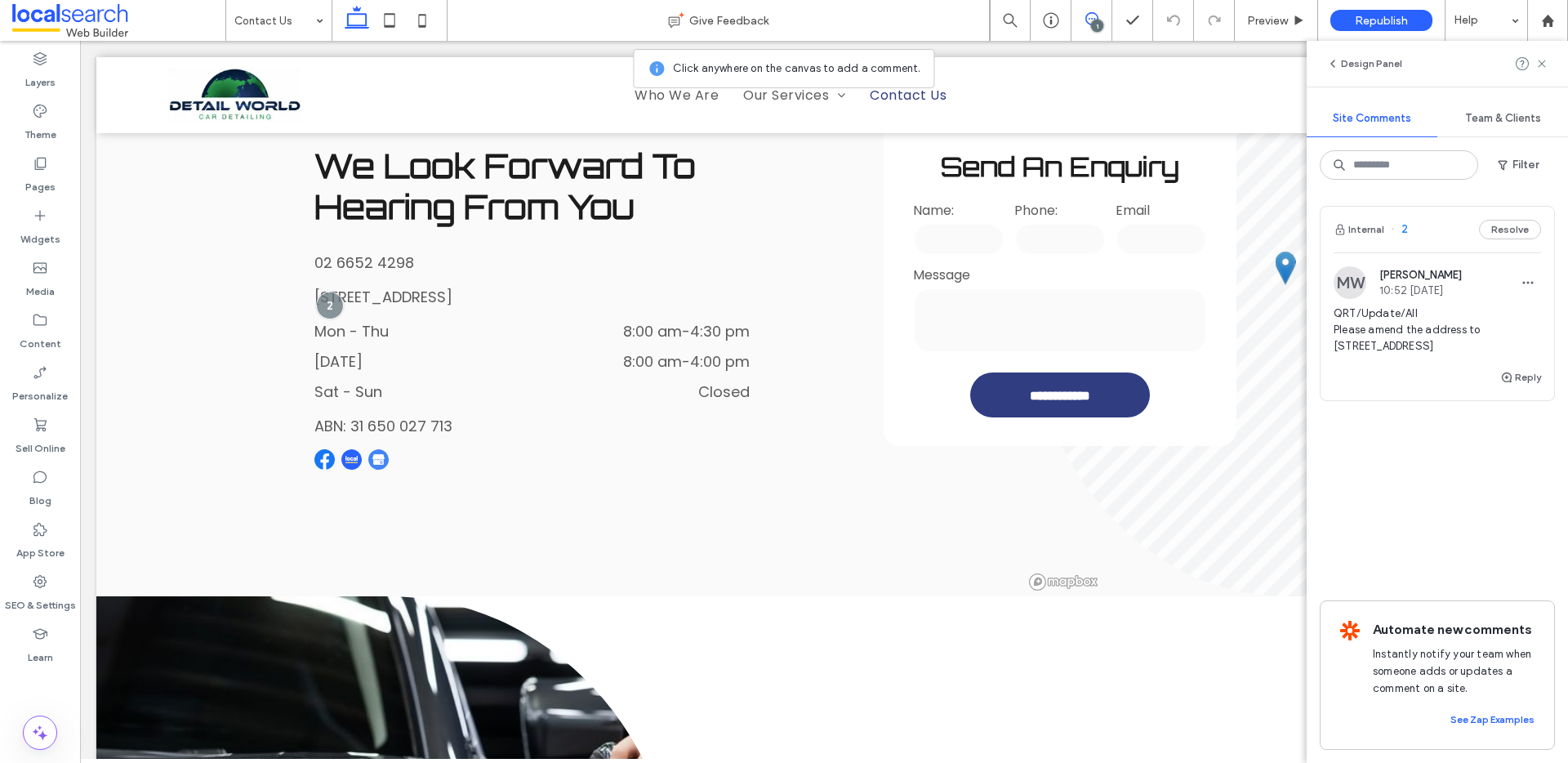
click at [1450, 354] on span "QRT/Update/All Please amend the address to 163 Pacific Highway, Coffs Harbour N…" at bounding box center [1437, 331] width 208 height 49
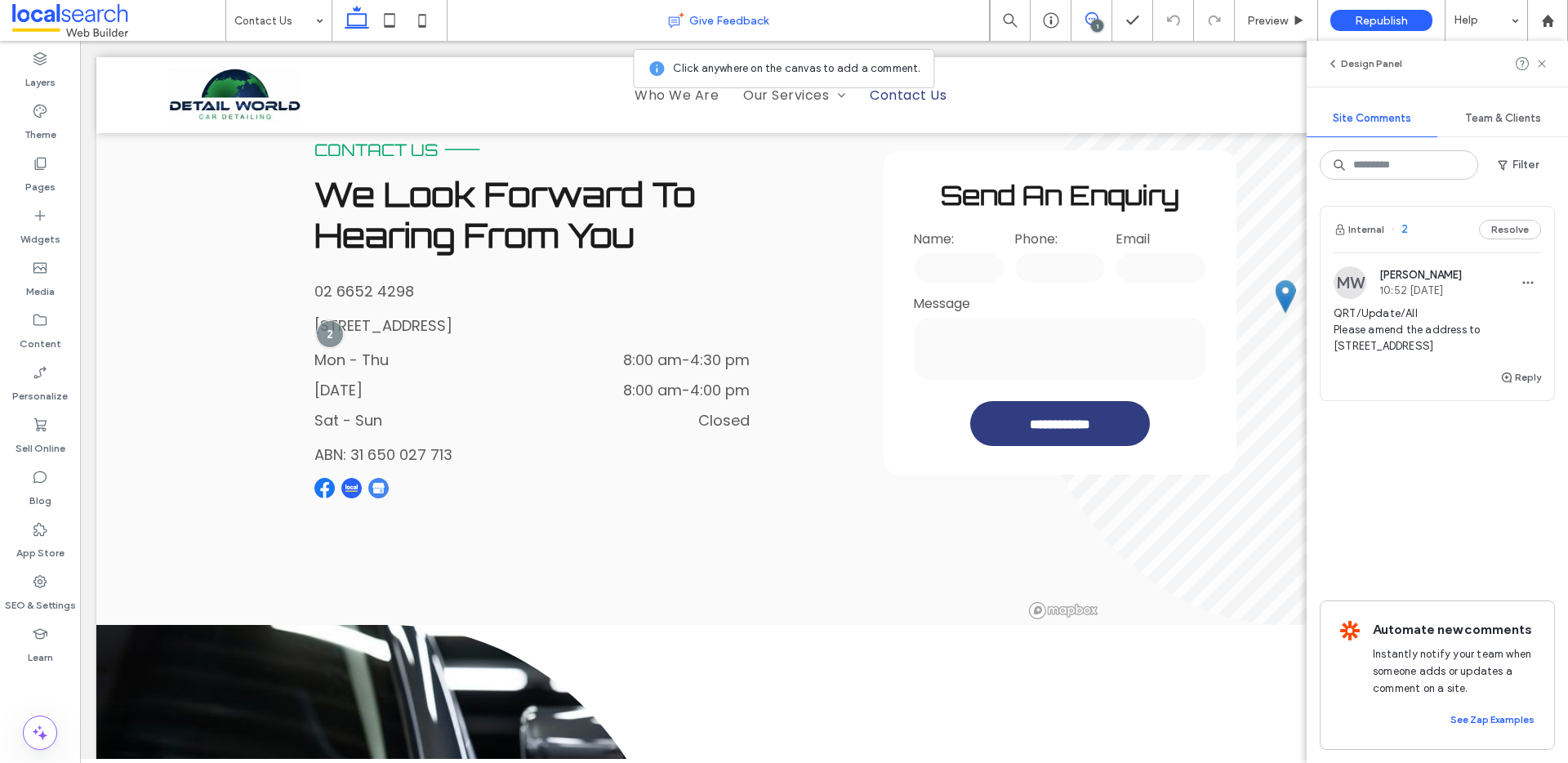
scroll to position [541, 0]
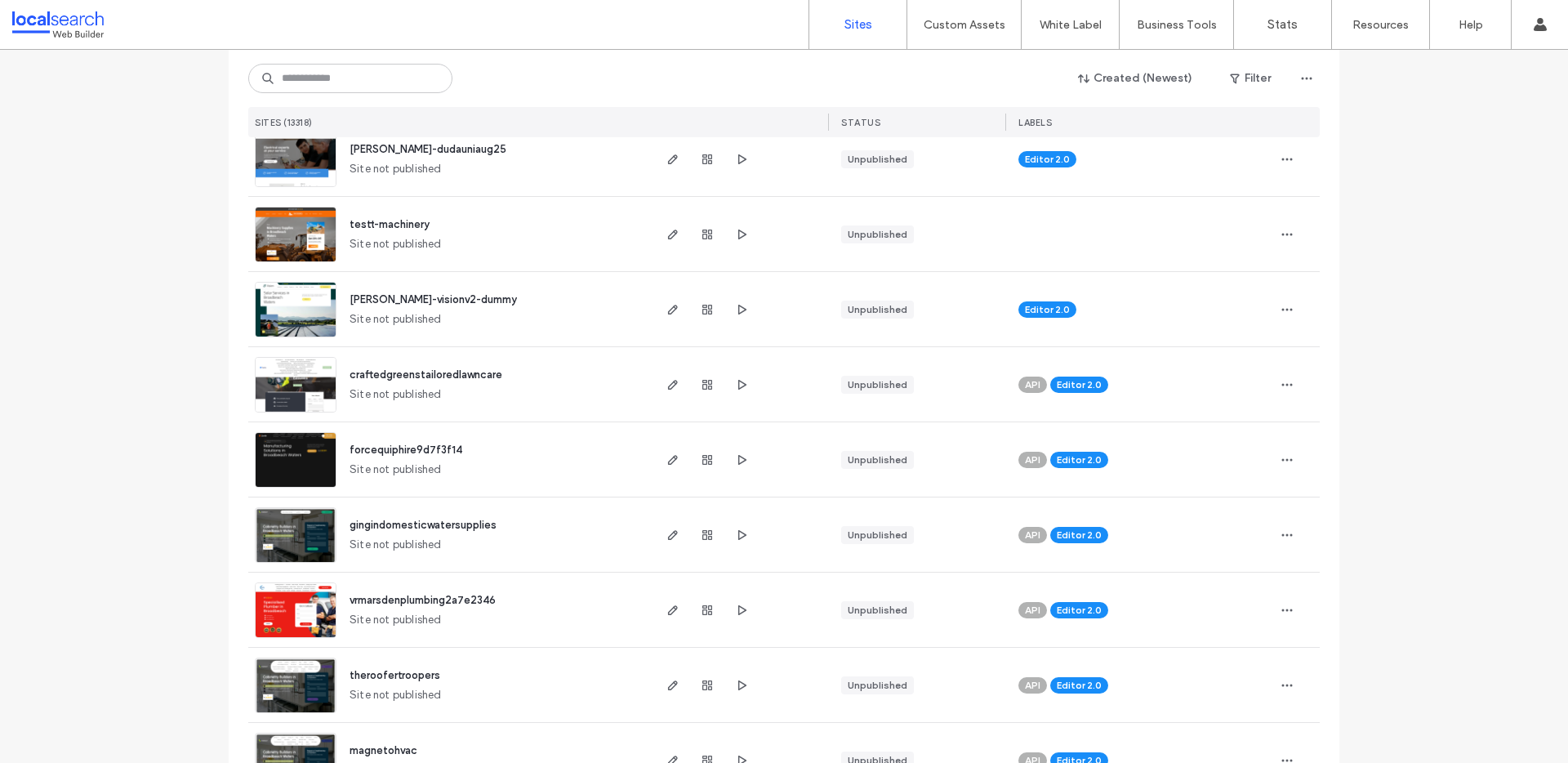
scroll to position [7, 0]
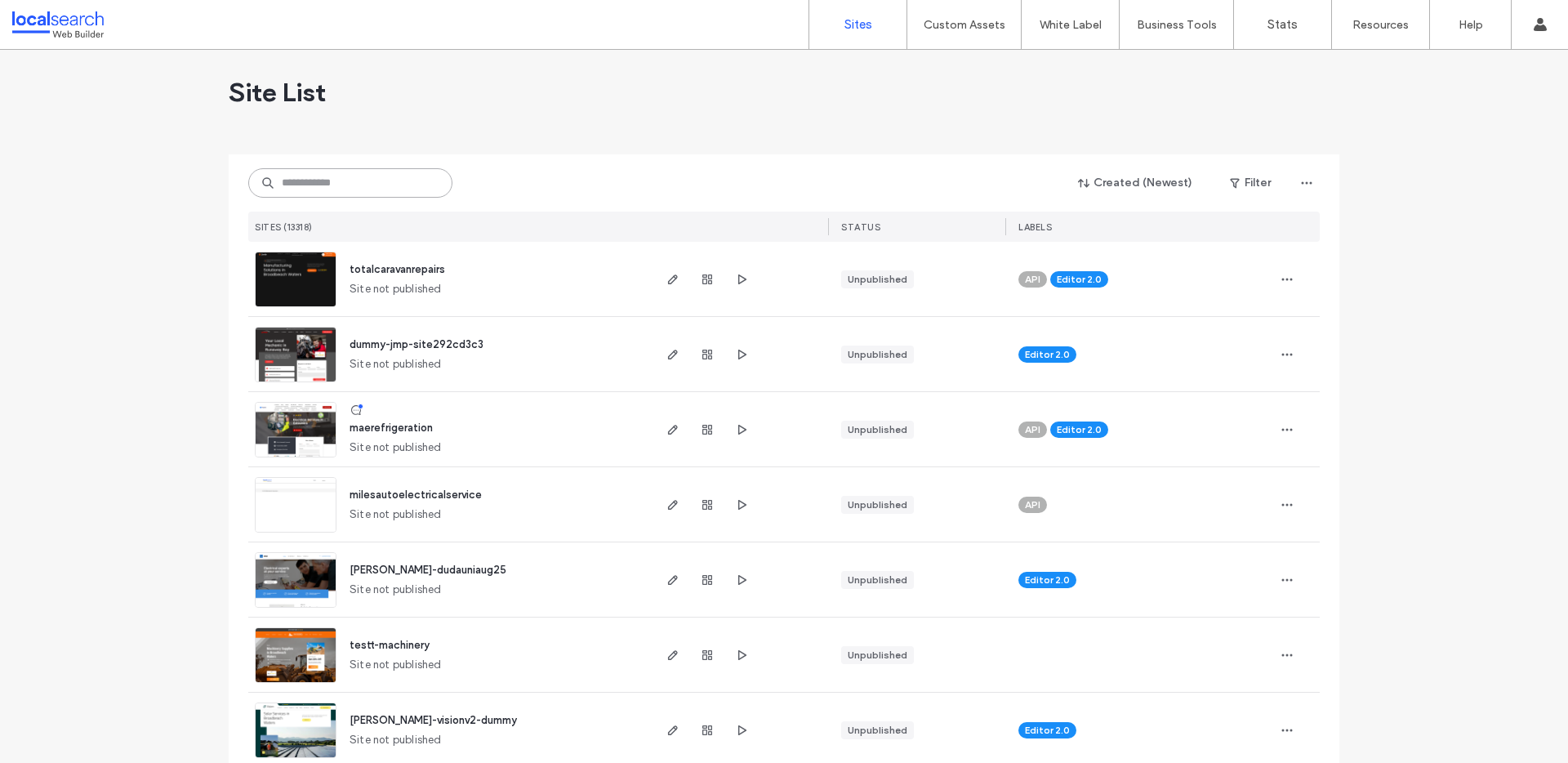
click at [343, 184] on input at bounding box center [350, 183] width 204 height 30
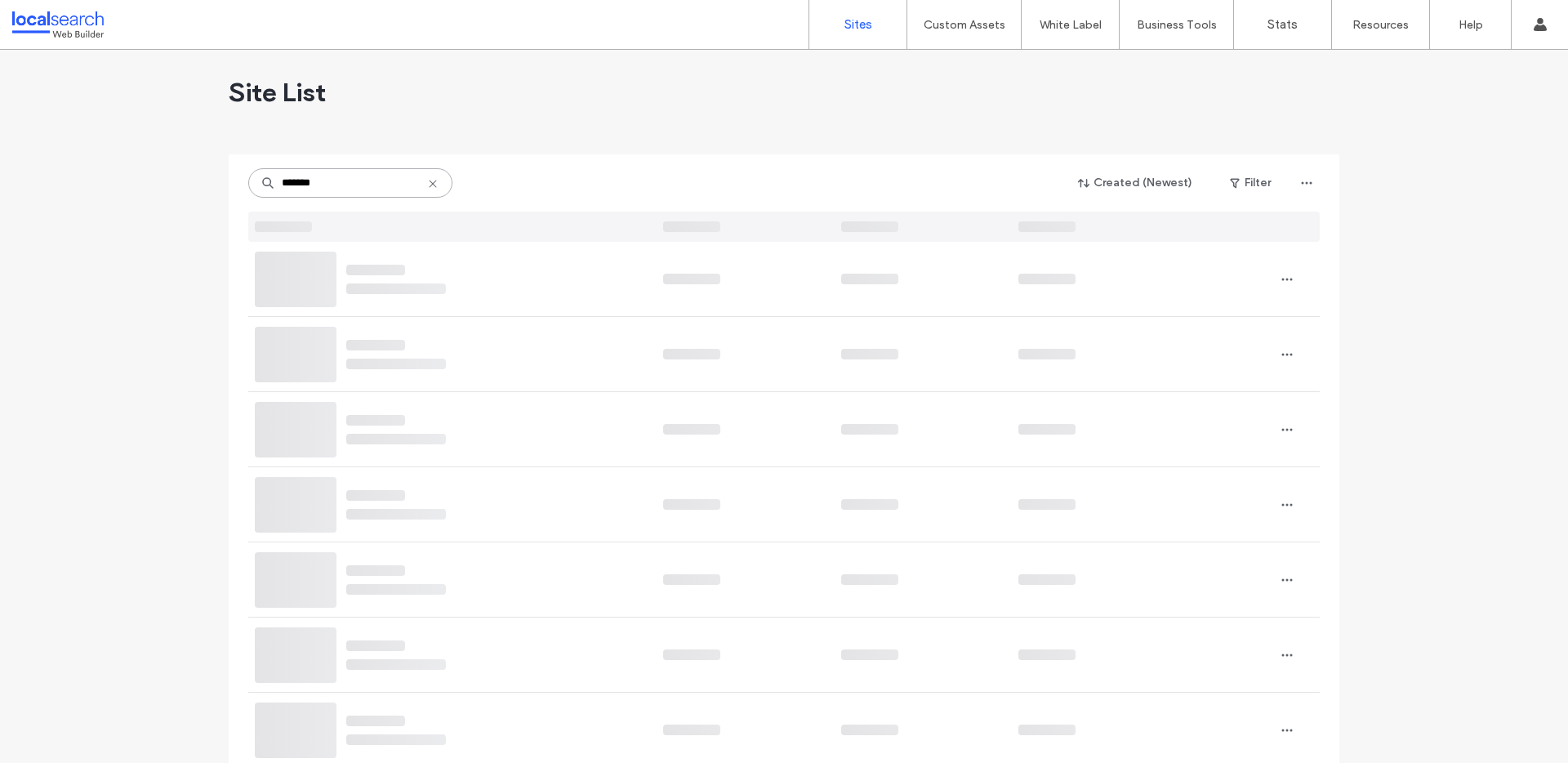
scroll to position [0, 0]
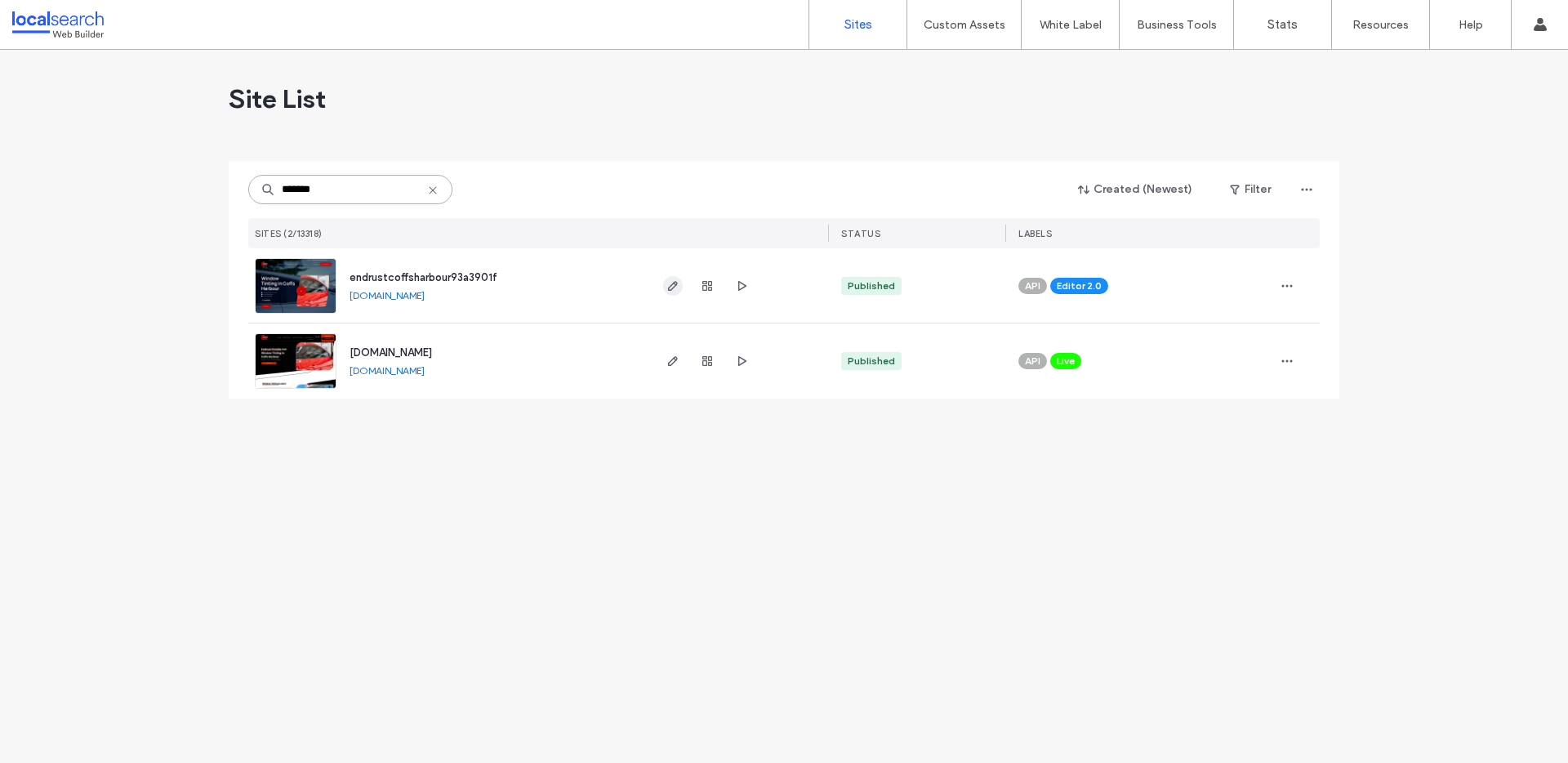
type input "*******"
click at [666, 283] on icon "button" at bounding box center [672, 285] width 13 height 13
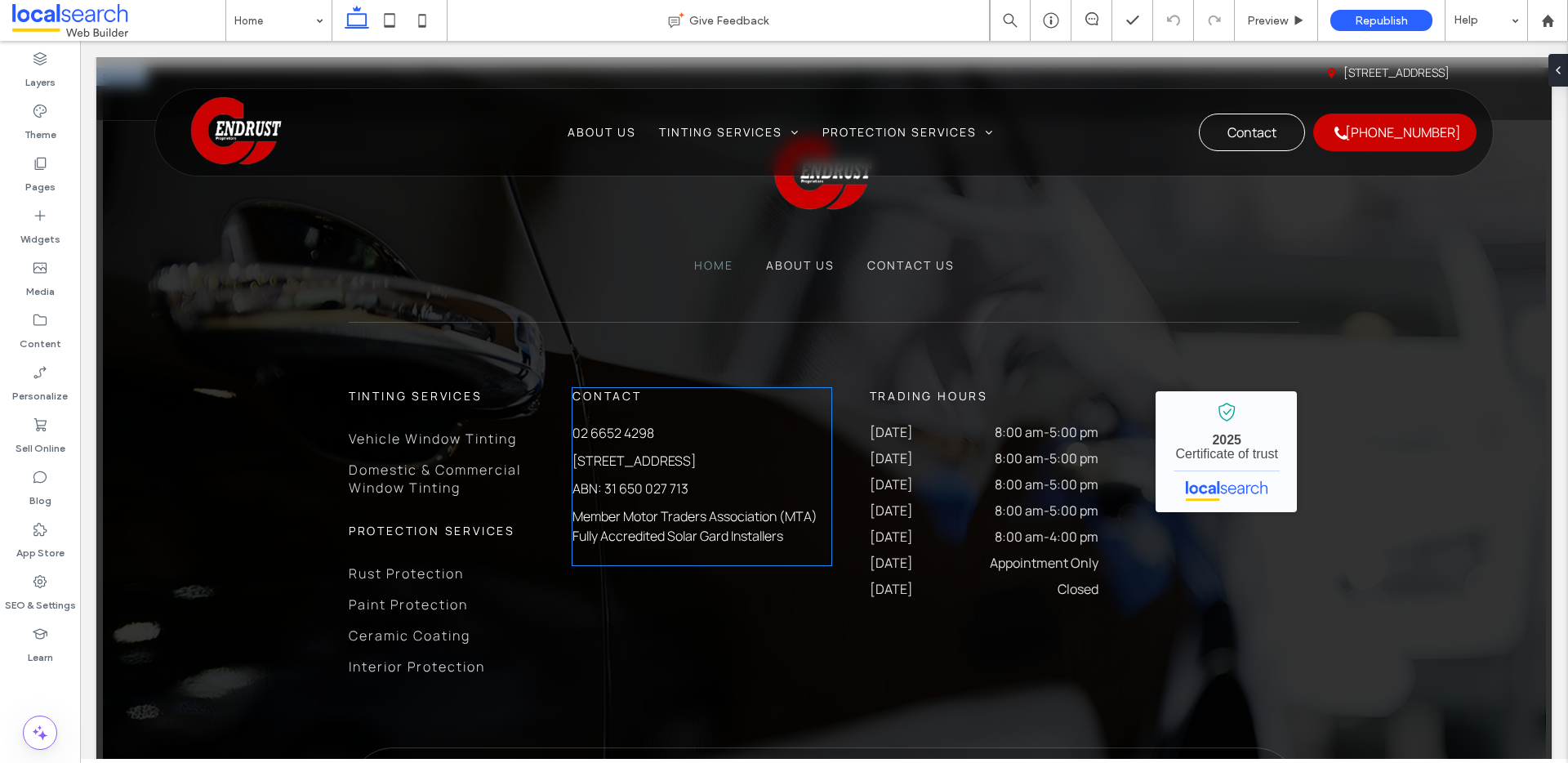
scroll to position [5223, 0]
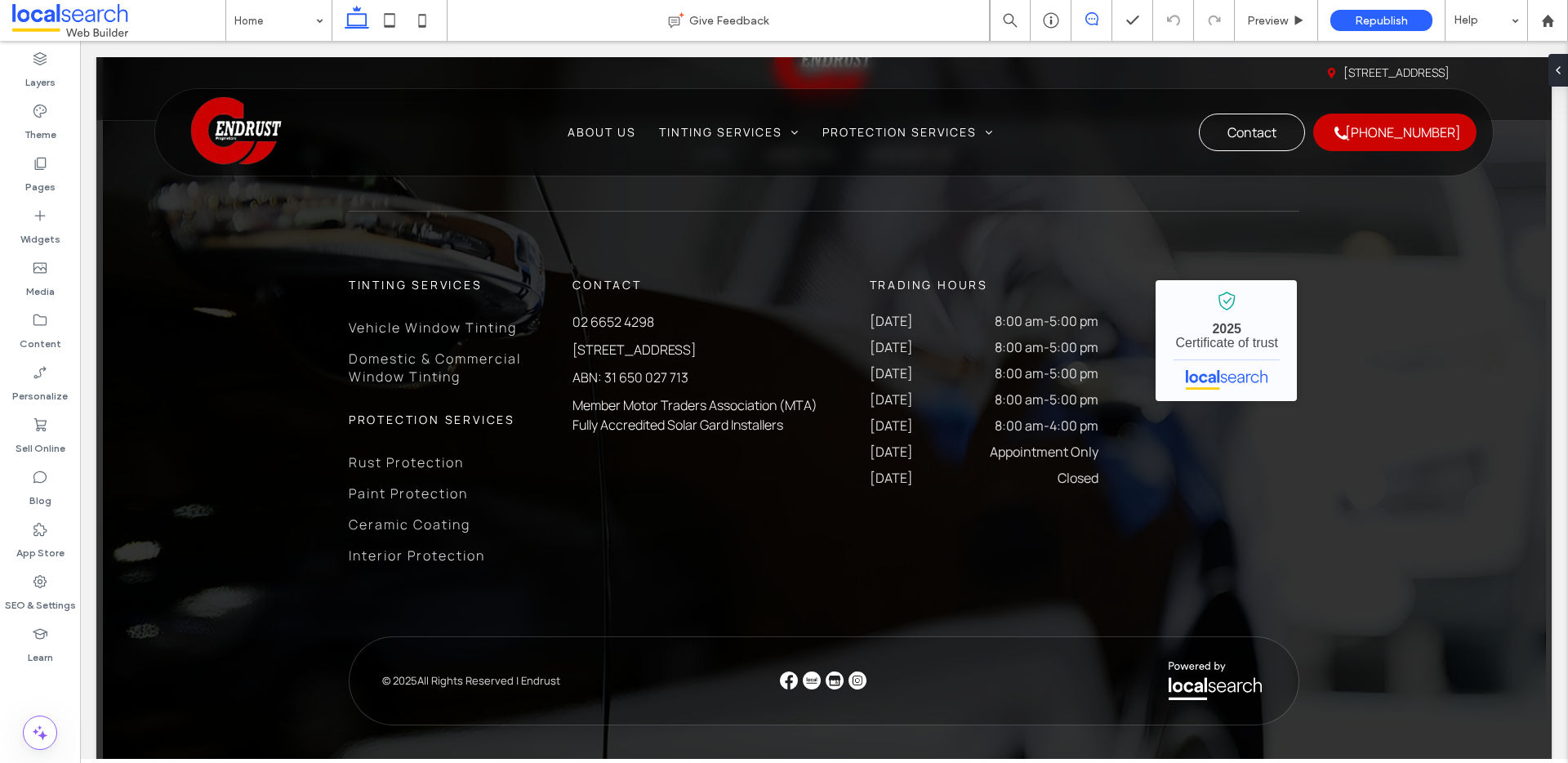
click at [1089, 23] on icon at bounding box center [1091, 18] width 13 height 13
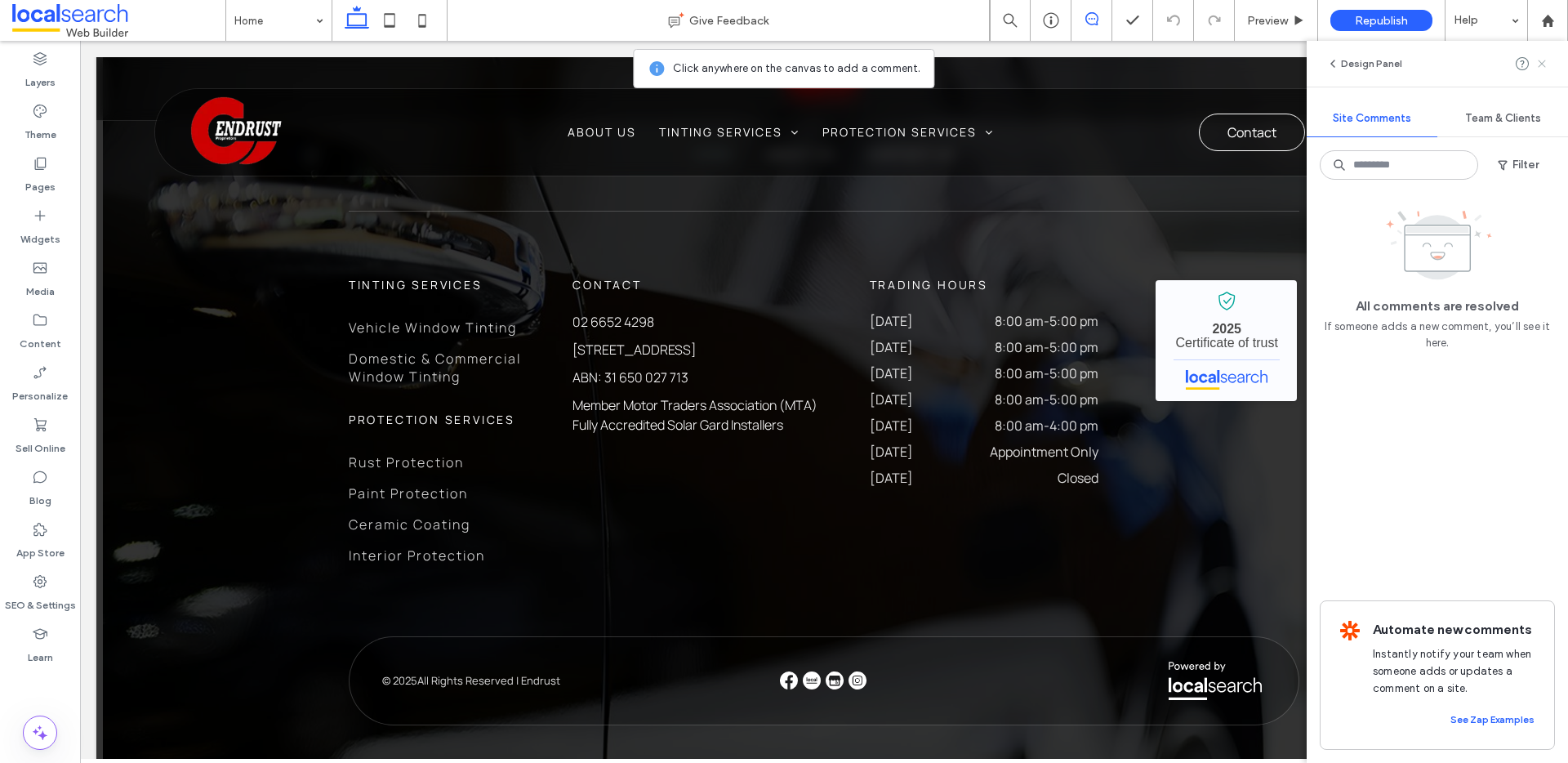
click at [1540, 62] on use at bounding box center [1540, 62] width 7 height 7
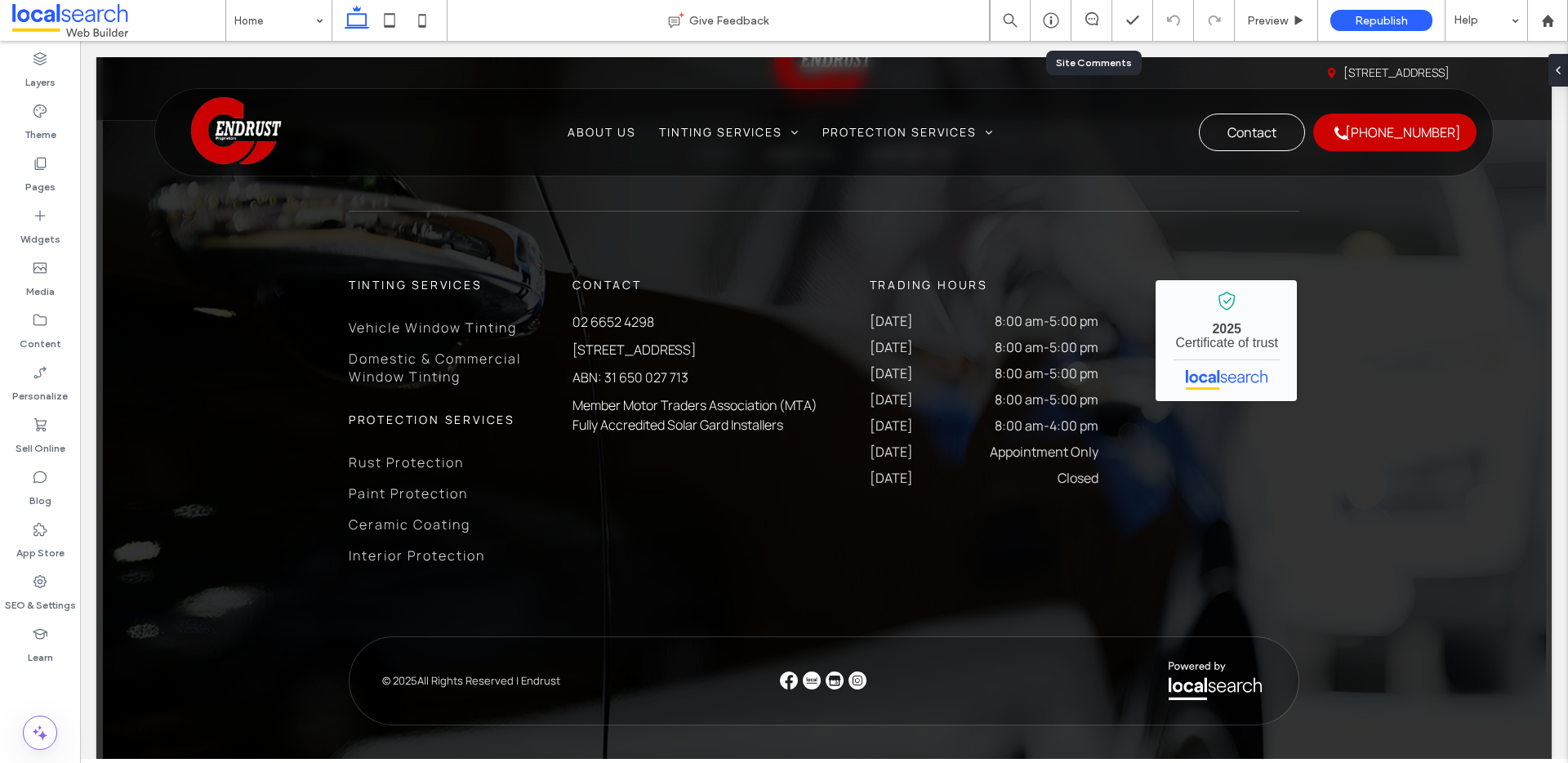
click at [1094, 25] on div at bounding box center [1091, 20] width 40 height 17
drag, startPoint x: 1085, startPoint y: 21, endPoint x: 1075, endPoint y: 27, distance: 11.7
click at [1085, 21] on icon at bounding box center [1091, 18] width 13 height 13
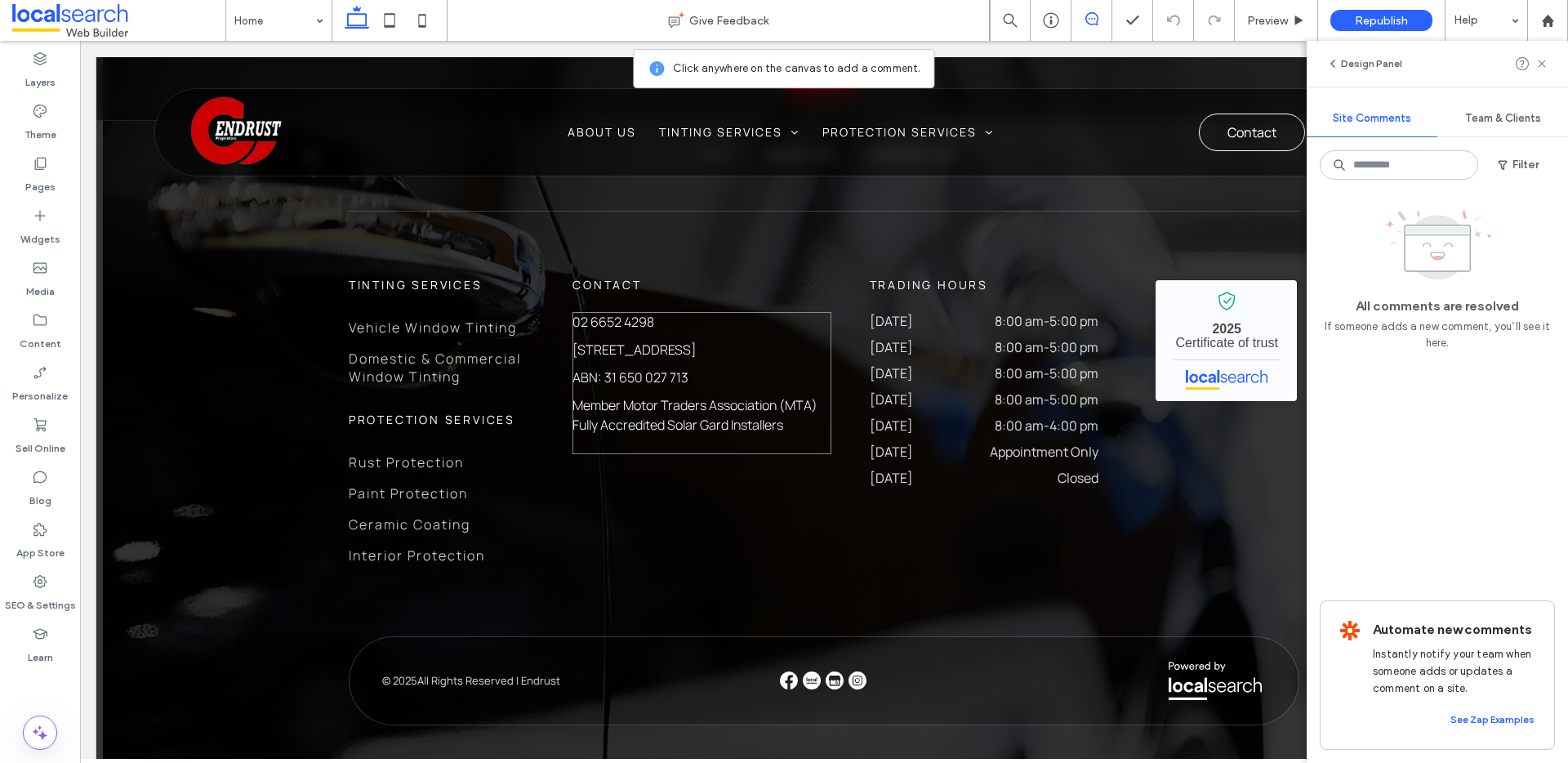
click at [707, 343] on div "02 6652 4298 2/163 Pacific Hwy, Coffs Harbour NSW 2450 ABN: 31 650 027 713 Memb…" at bounding box center [702, 383] width 259 height 143
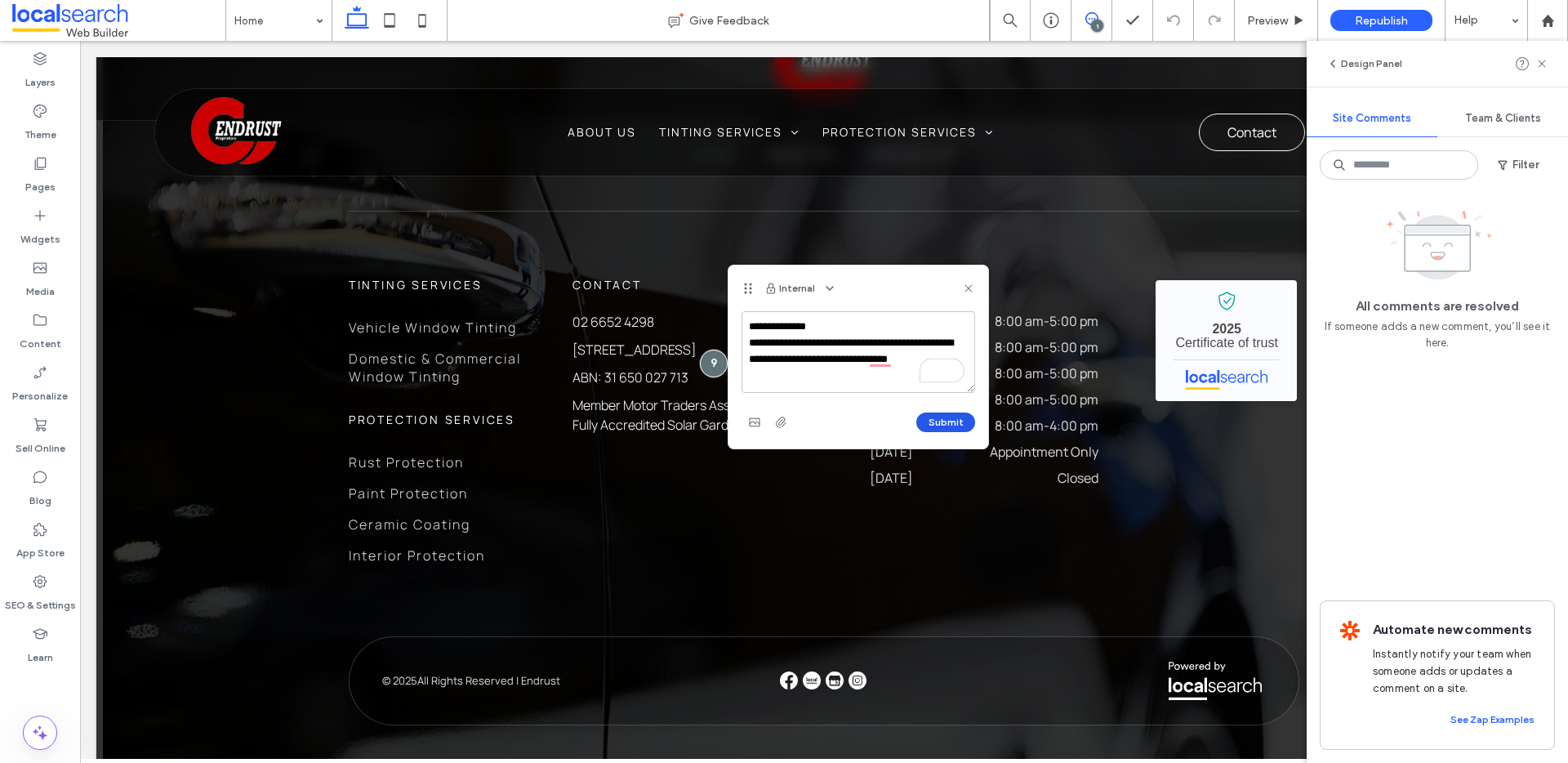
type textarea "**********"
click at [937, 424] on button "Submit" at bounding box center [945, 423] width 58 height 20
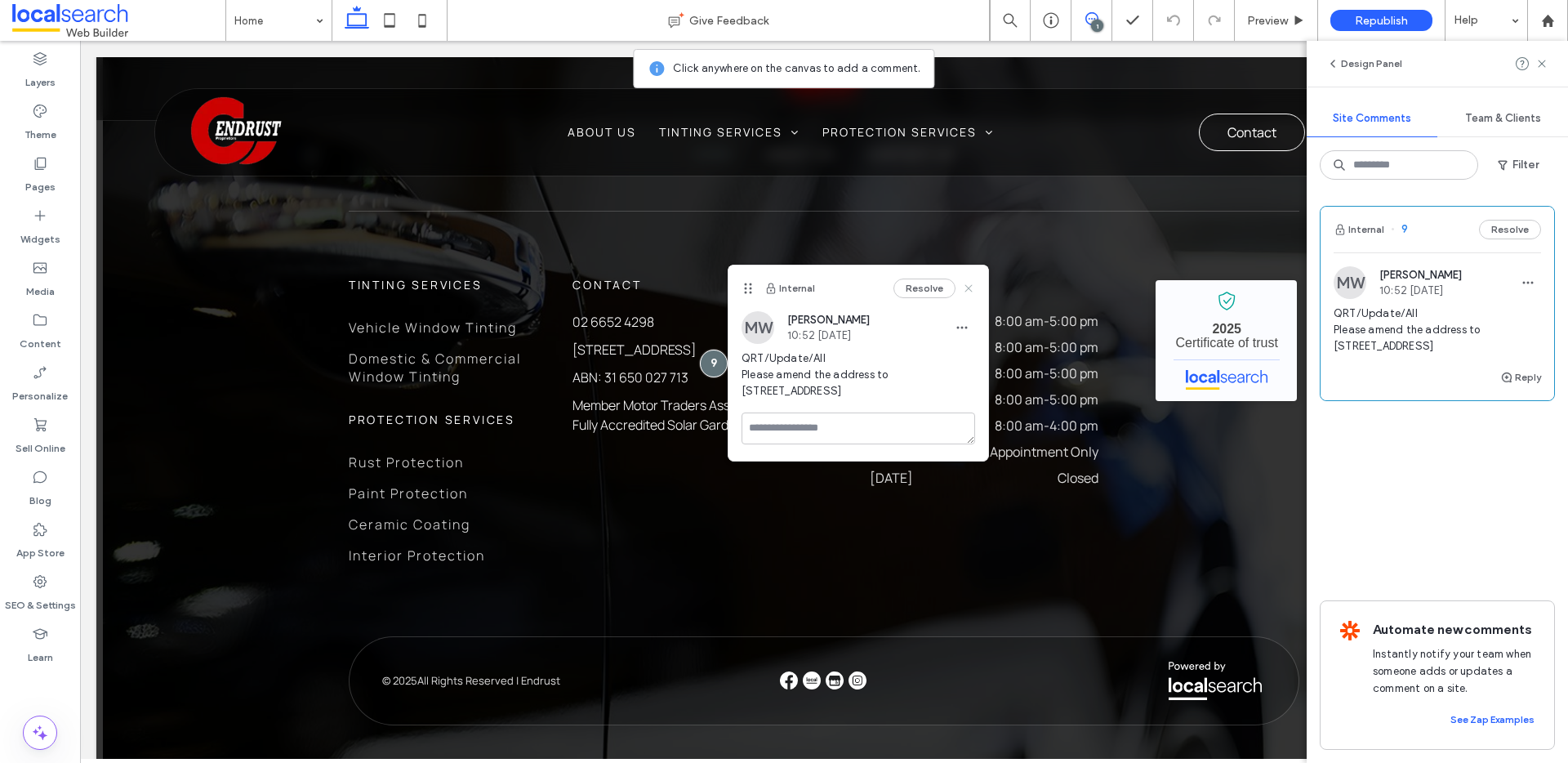
click at [966, 287] on icon at bounding box center [968, 288] width 13 height 13
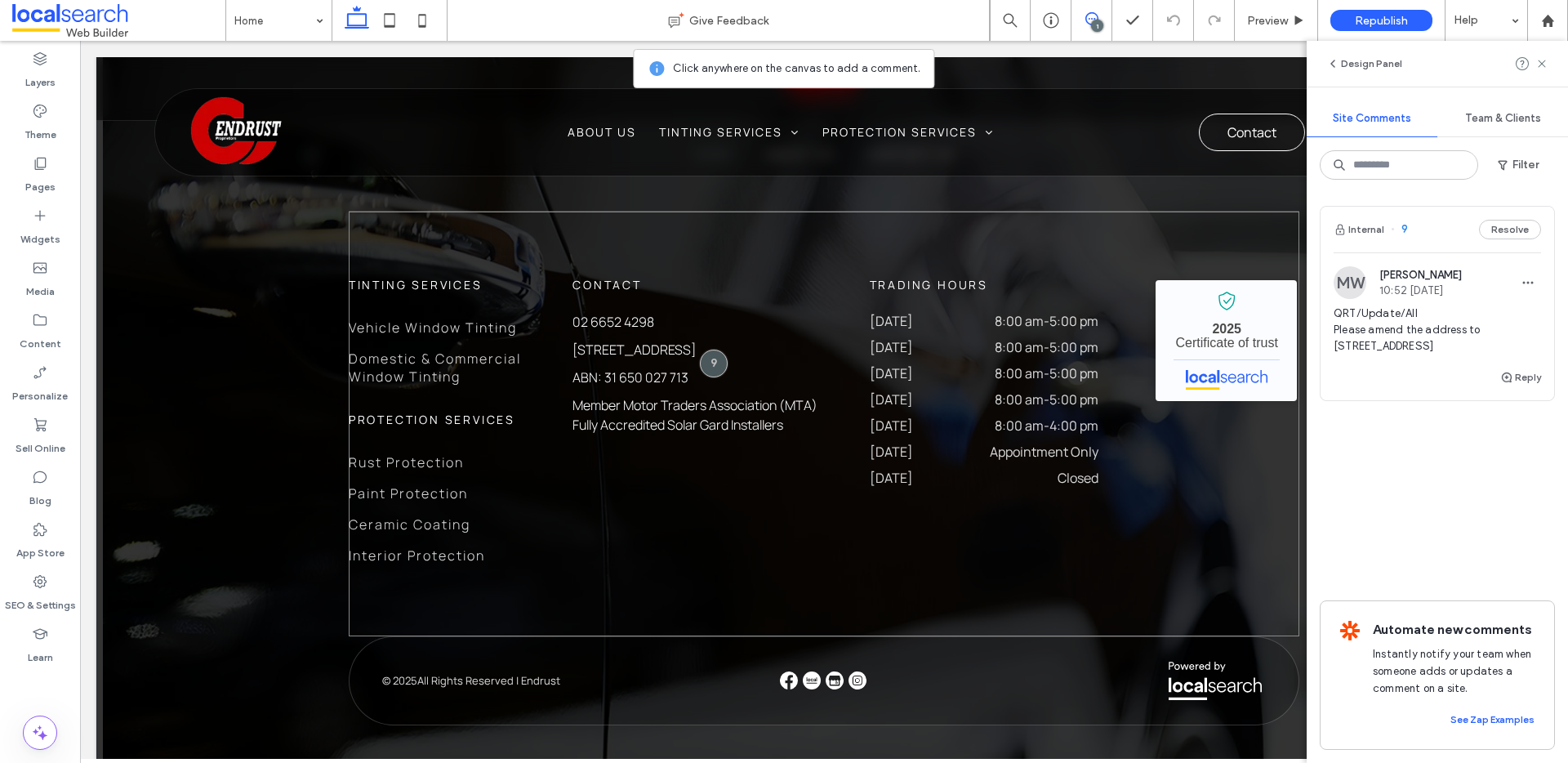
click at [1097, 393] on div "Tinting Services Vehicle Window Tinting Domestic & Commercial Window Tinting pr…" at bounding box center [823, 424] width 951 height 425
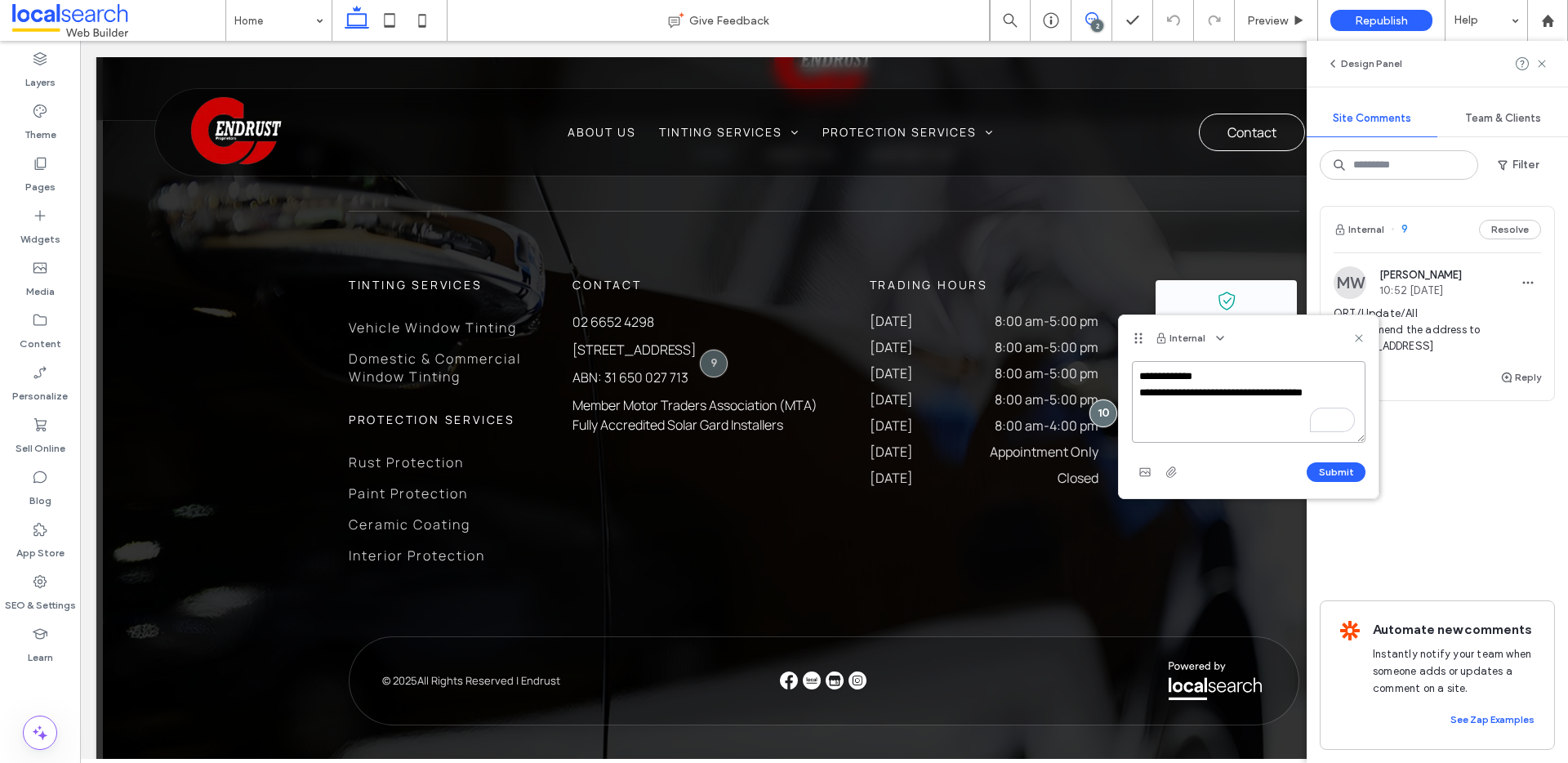
drag, startPoint x: 1302, startPoint y: 390, endPoint x: 1391, endPoint y: 395, distance: 89.1
click at [1381, 395] on div "**********" at bounding box center [1436, 402] width 261 height 722
paste textarea "**********"
type textarea "**********"
click at [1334, 470] on button "Submit" at bounding box center [1335, 472] width 58 height 20
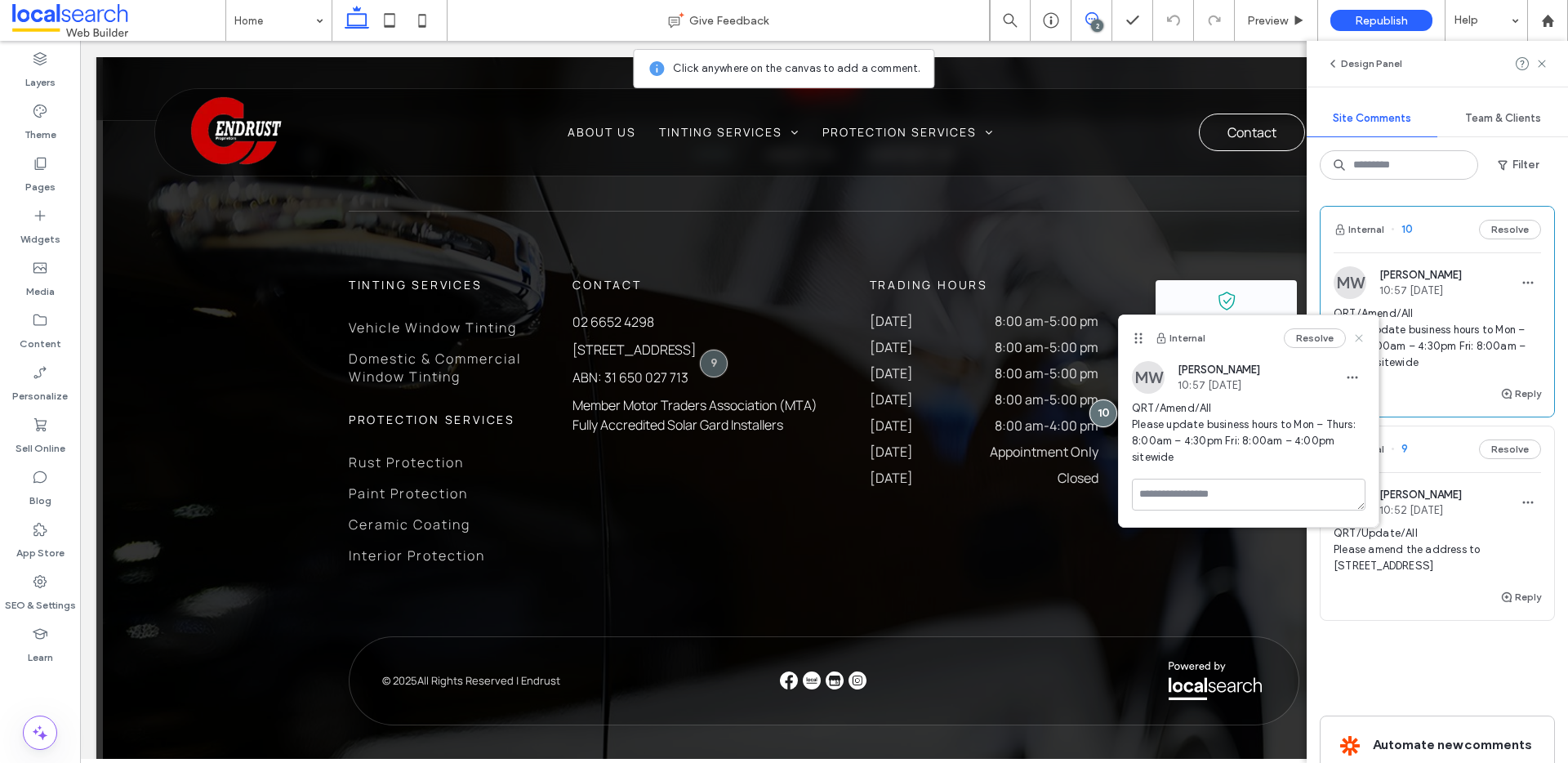
click at [1354, 337] on icon at bounding box center [1358, 337] width 13 height 13
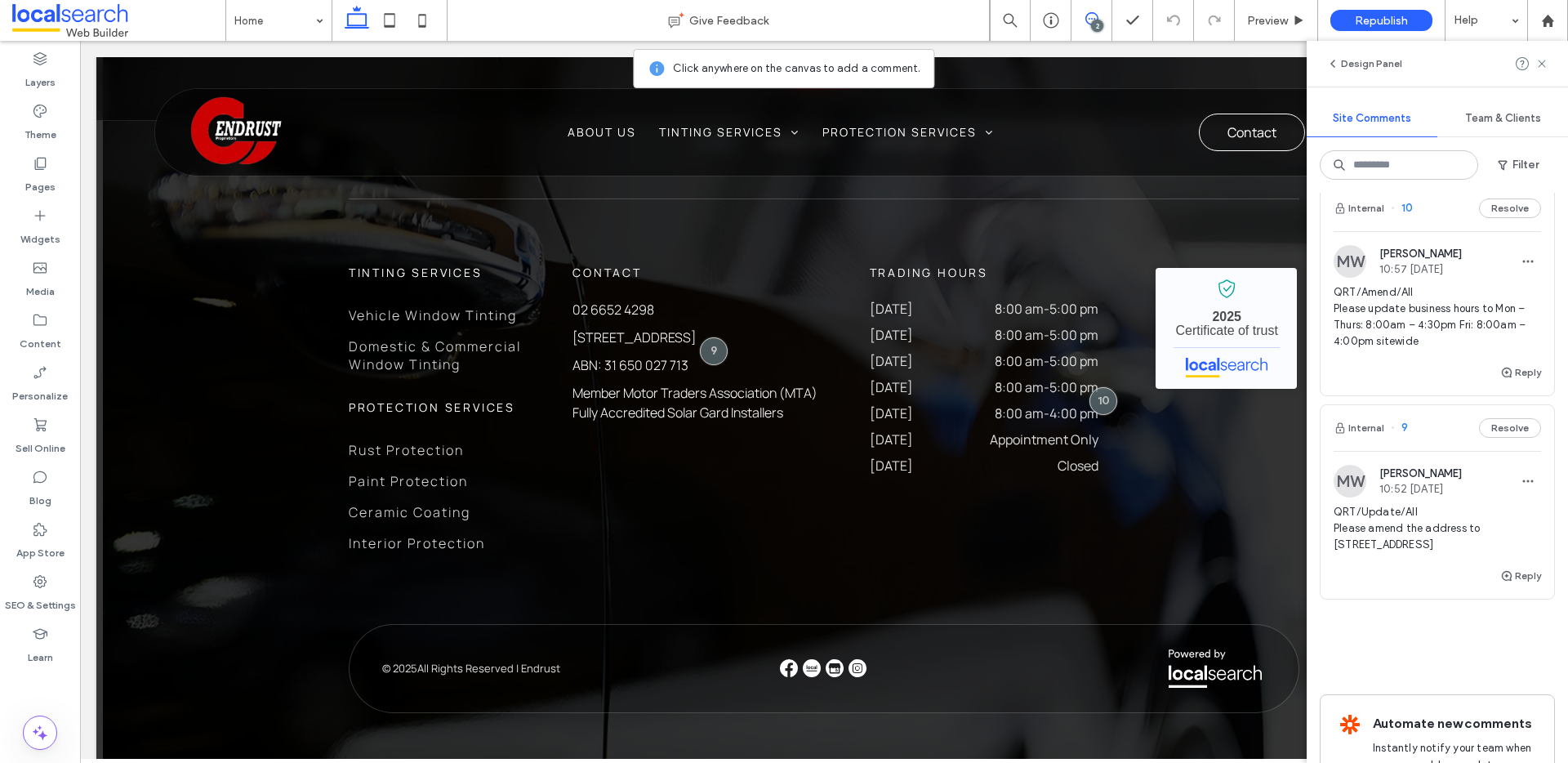
scroll to position [21, 0]
click at [1522, 258] on span "button" at bounding box center [1527, 261] width 26 height 26
click at [1446, 306] on div "Edit" at bounding box center [1454, 303] width 145 height 31
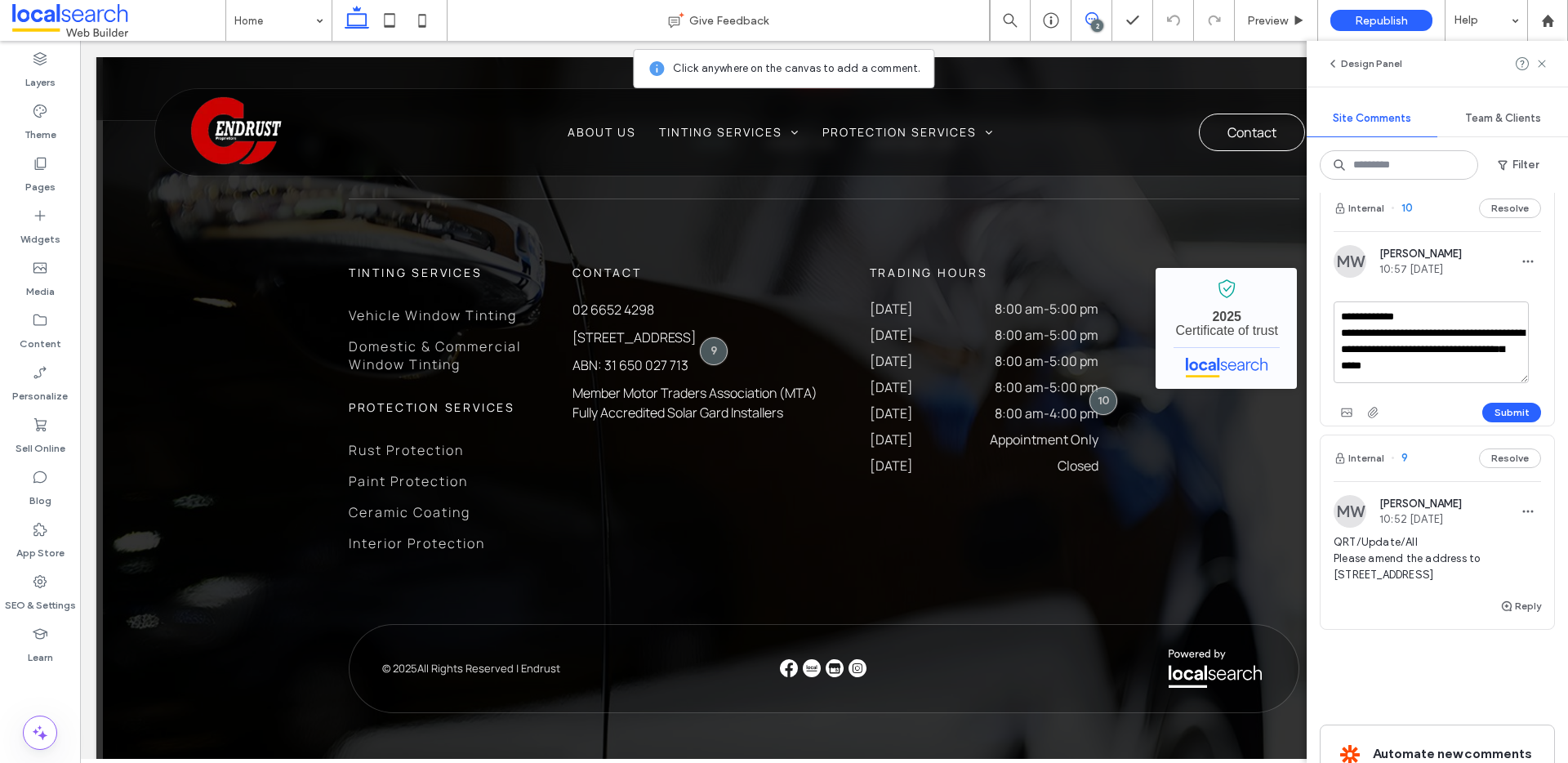
click at [1490, 364] on textarea "**********" at bounding box center [1430, 342] width 195 height 82
click at [1489, 357] on textarea "**********" at bounding box center [1430, 342] width 195 height 82
click at [1493, 325] on textarea "**********" at bounding box center [1430, 342] width 195 height 82
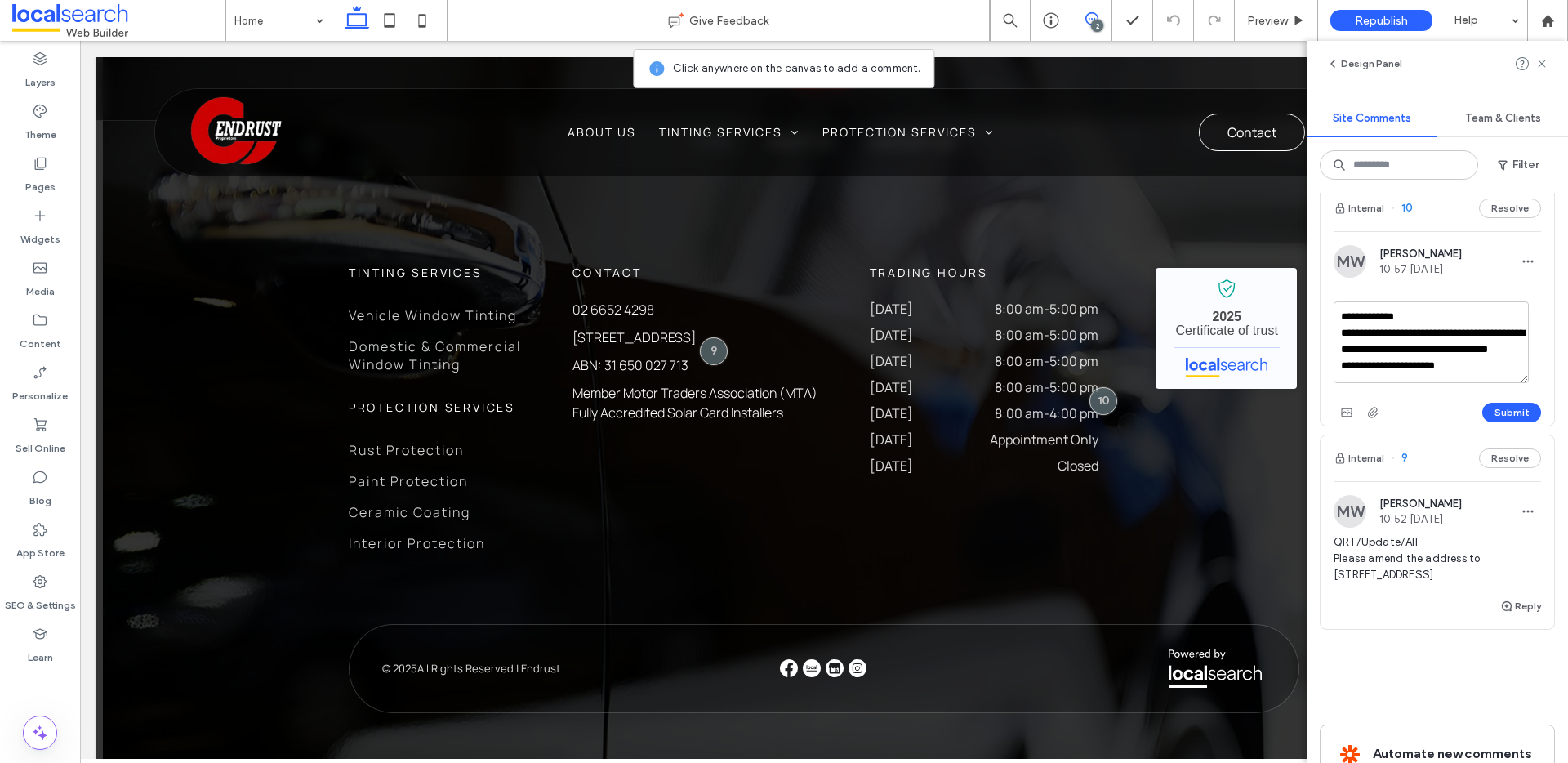
click at [1502, 329] on textarea "**********" at bounding box center [1430, 342] width 195 height 82
click at [1436, 308] on textarea "**********" at bounding box center [1430, 342] width 195 height 82
type textarea "**********"
click at [1495, 416] on button "Submit" at bounding box center [1511, 413] width 58 height 20
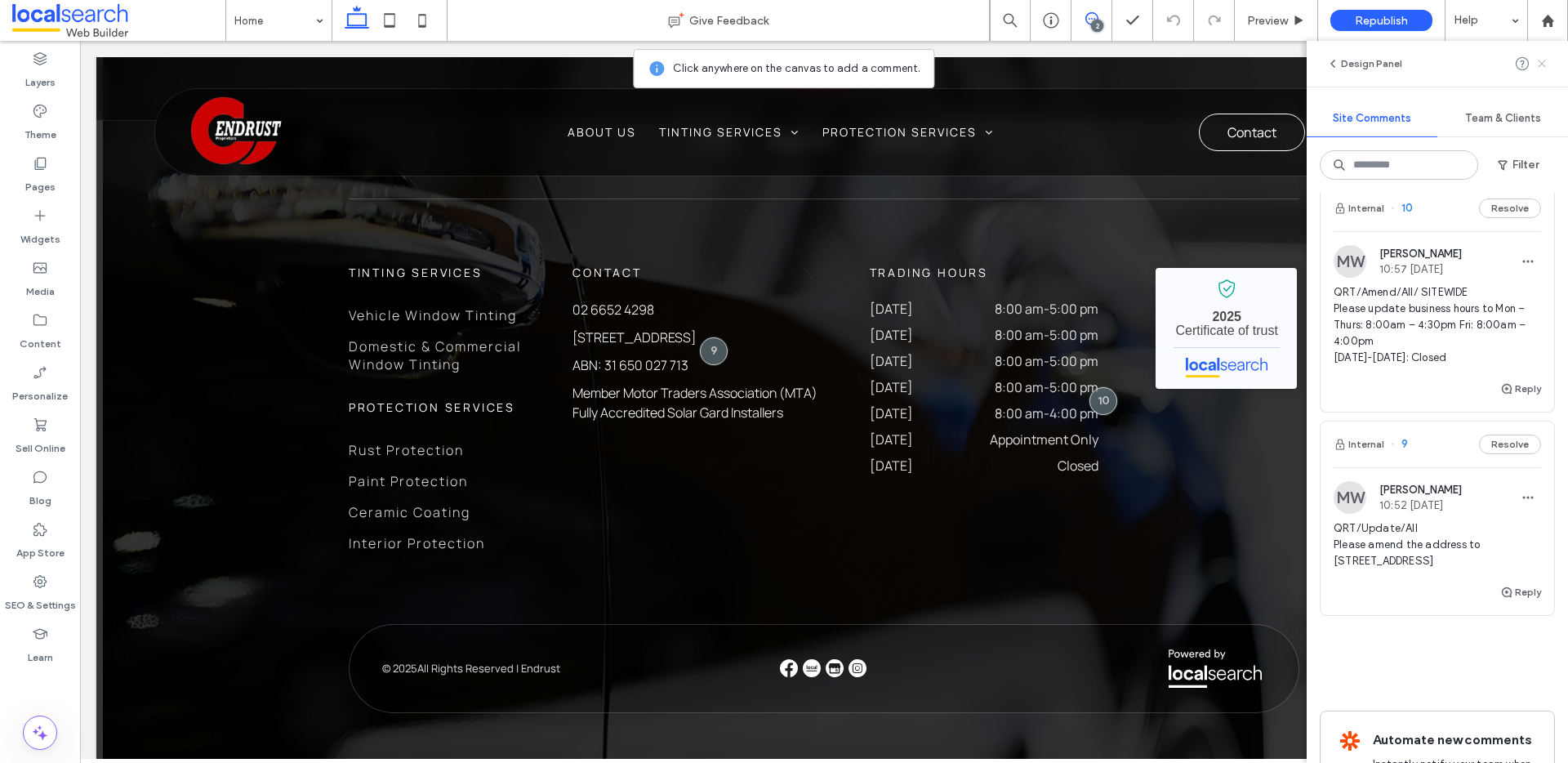
click at [1535, 60] on icon at bounding box center [1541, 63] width 13 height 13
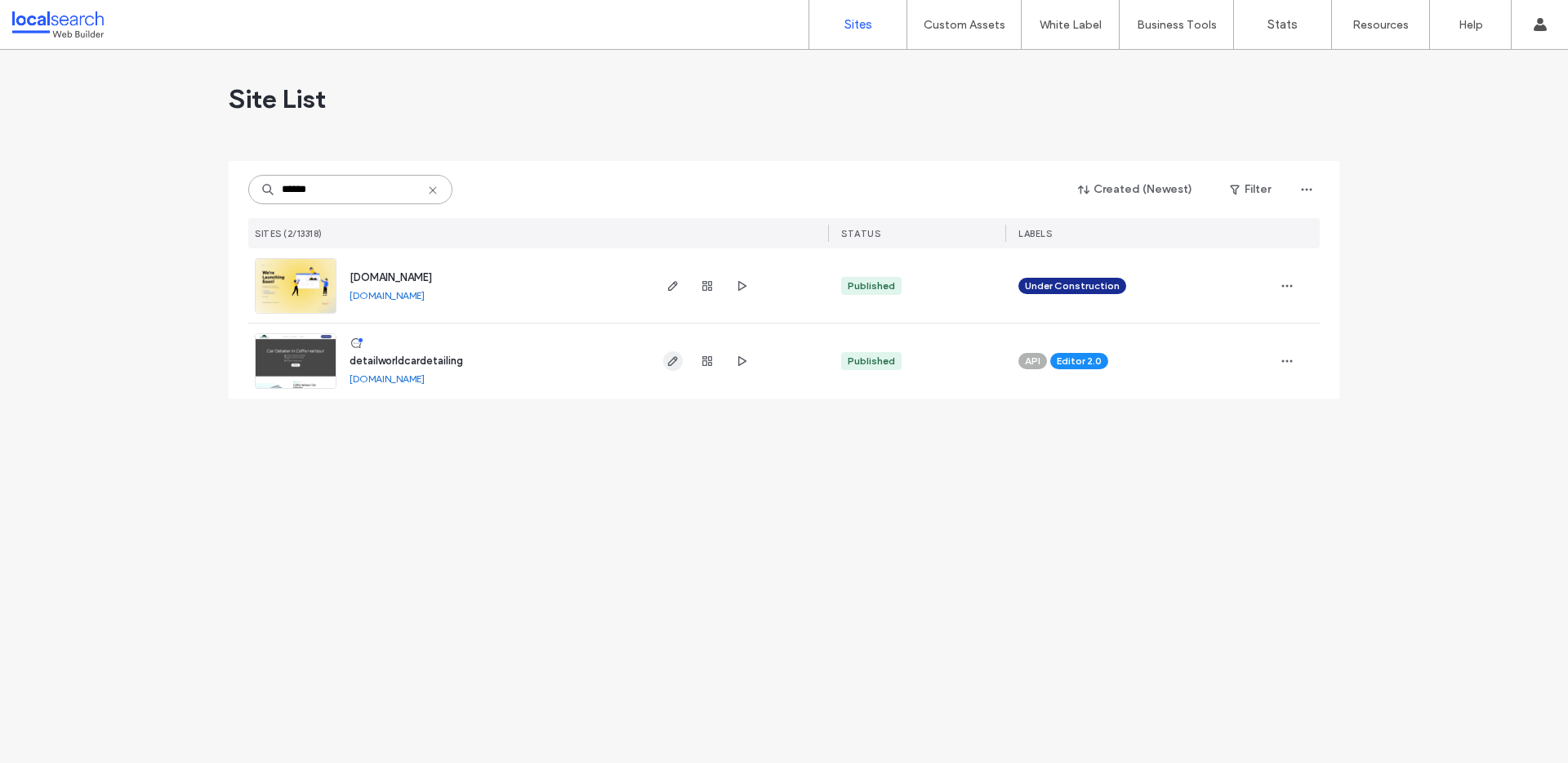
type input "******"
click at [670, 356] on icon "button" at bounding box center [672, 360] width 13 height 13
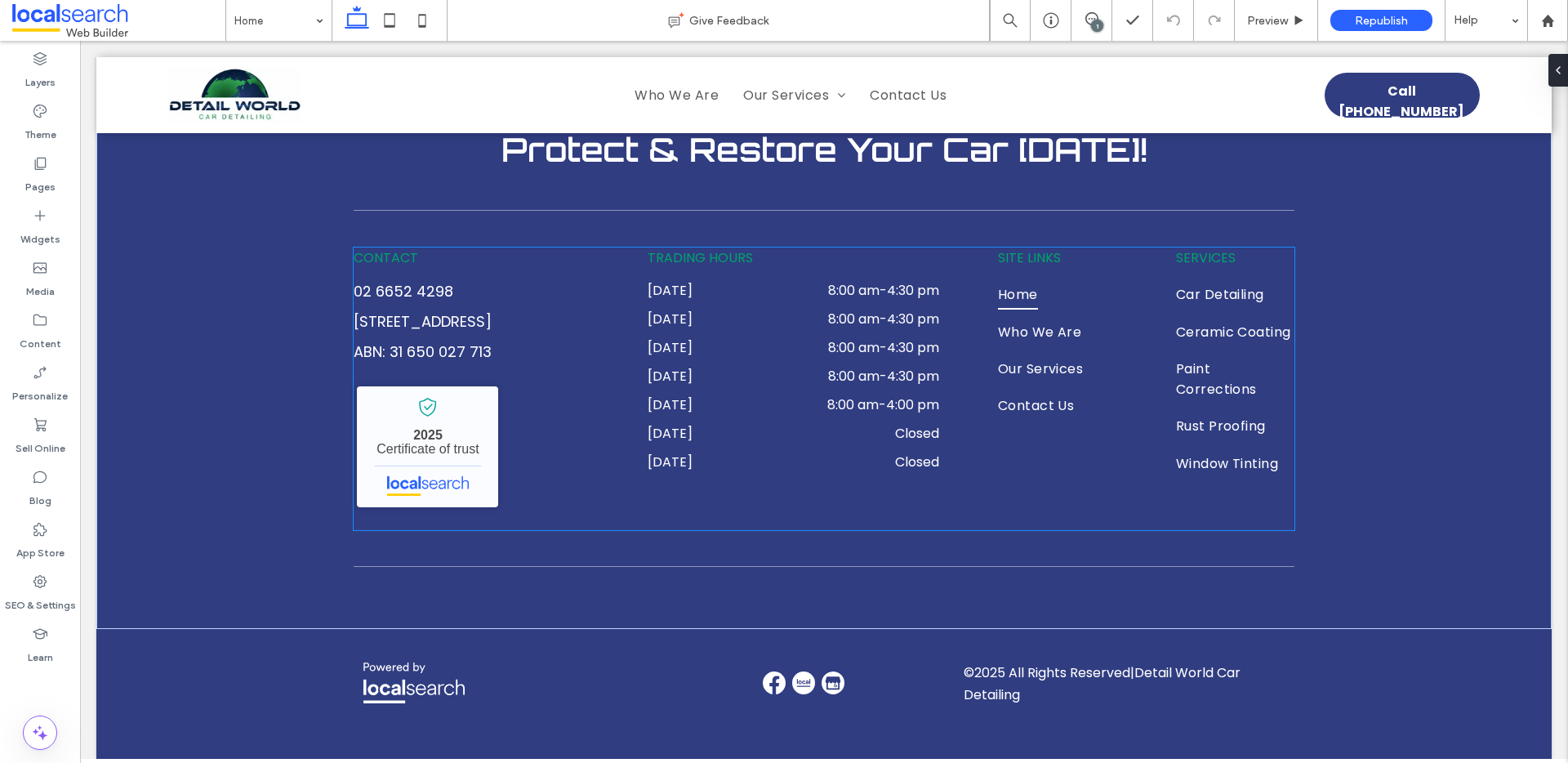
scroll to position [3887, 0]
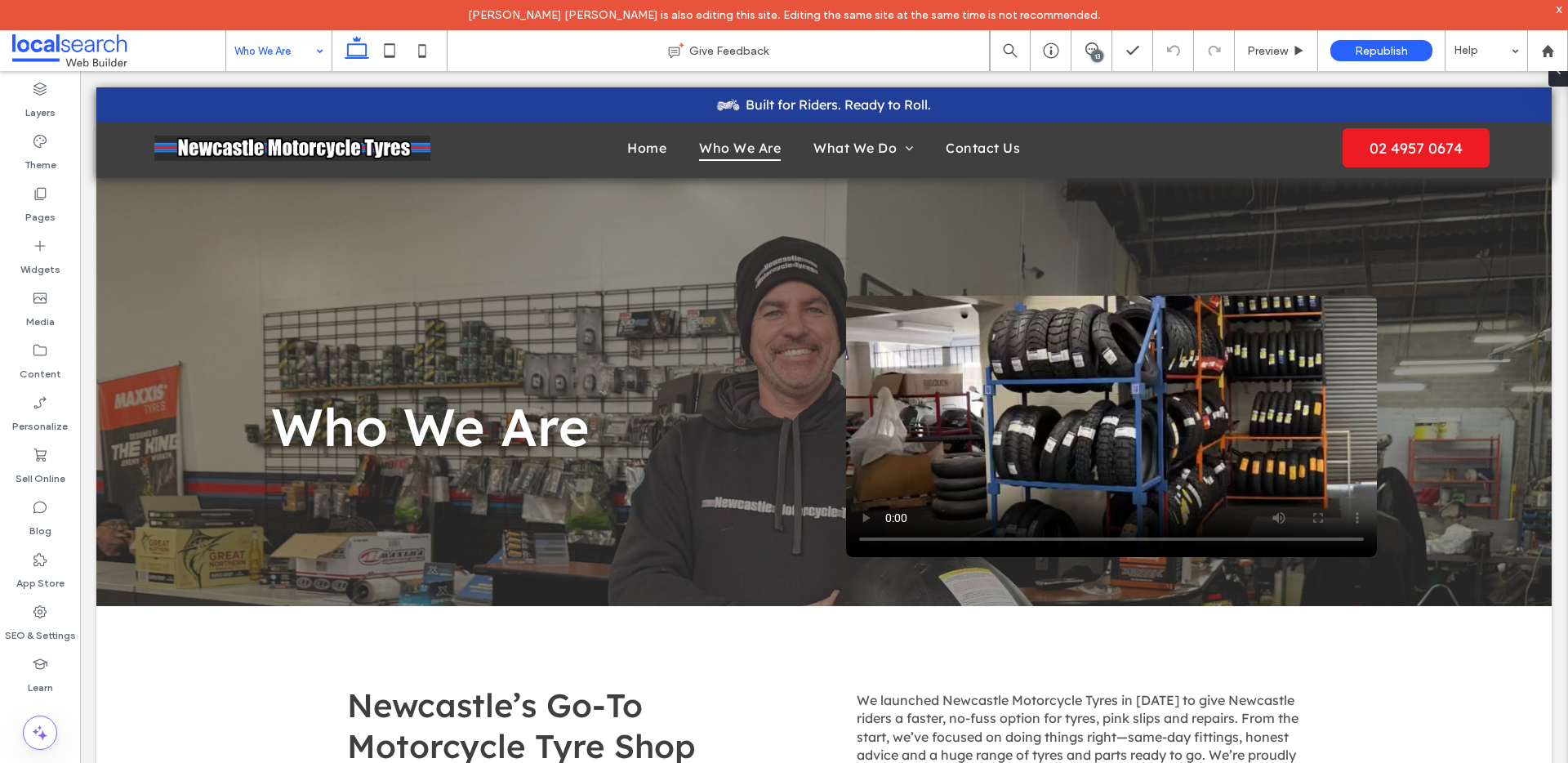
click at [261, 26] on div "John Michael Perez is also editing this site. Editing the same site at the same…" at bounding box center [784, 15] width 1568 height 31
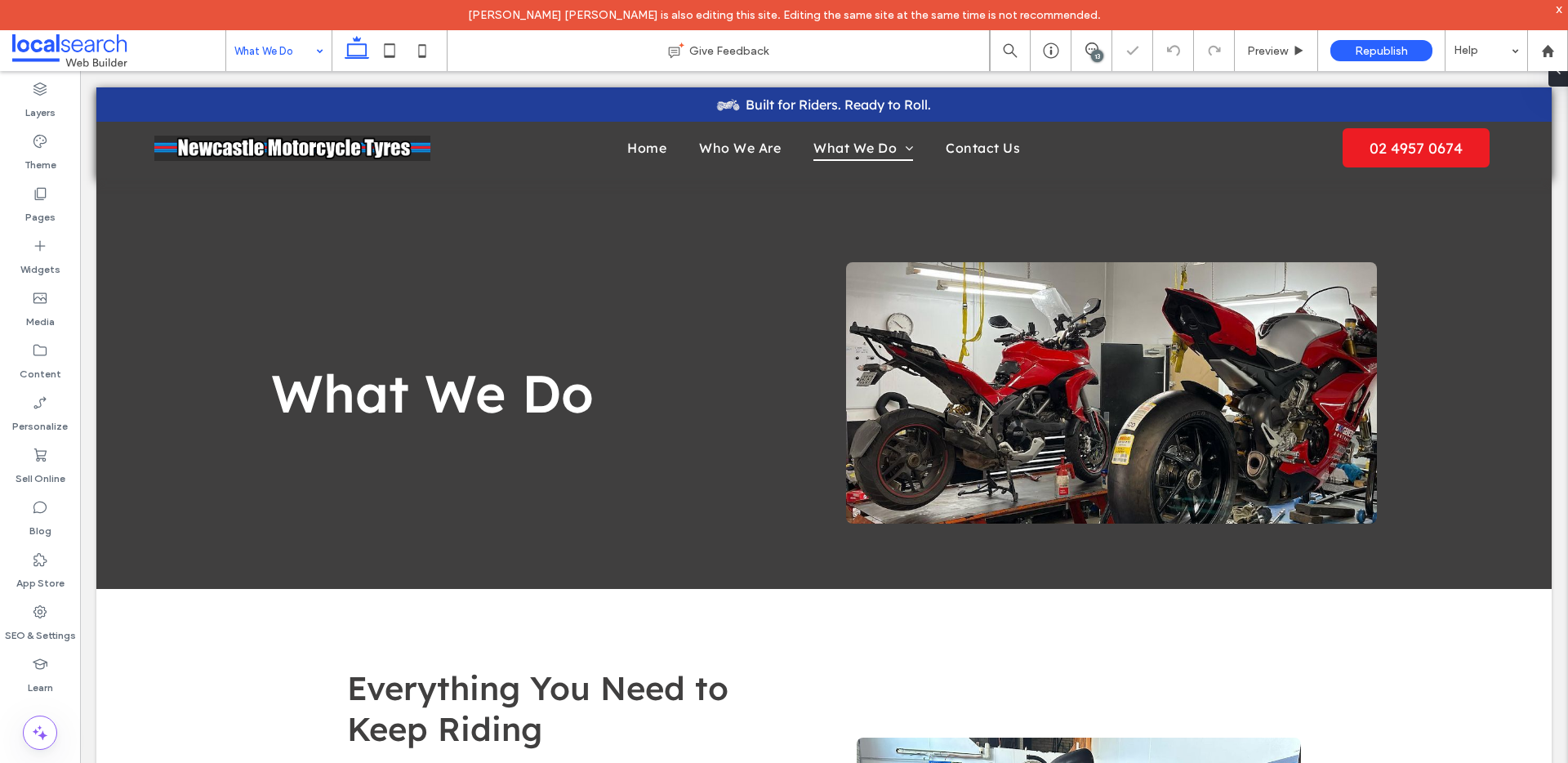
click at [269, 49] on input at bounding box center [275, 50] width 81 height 41
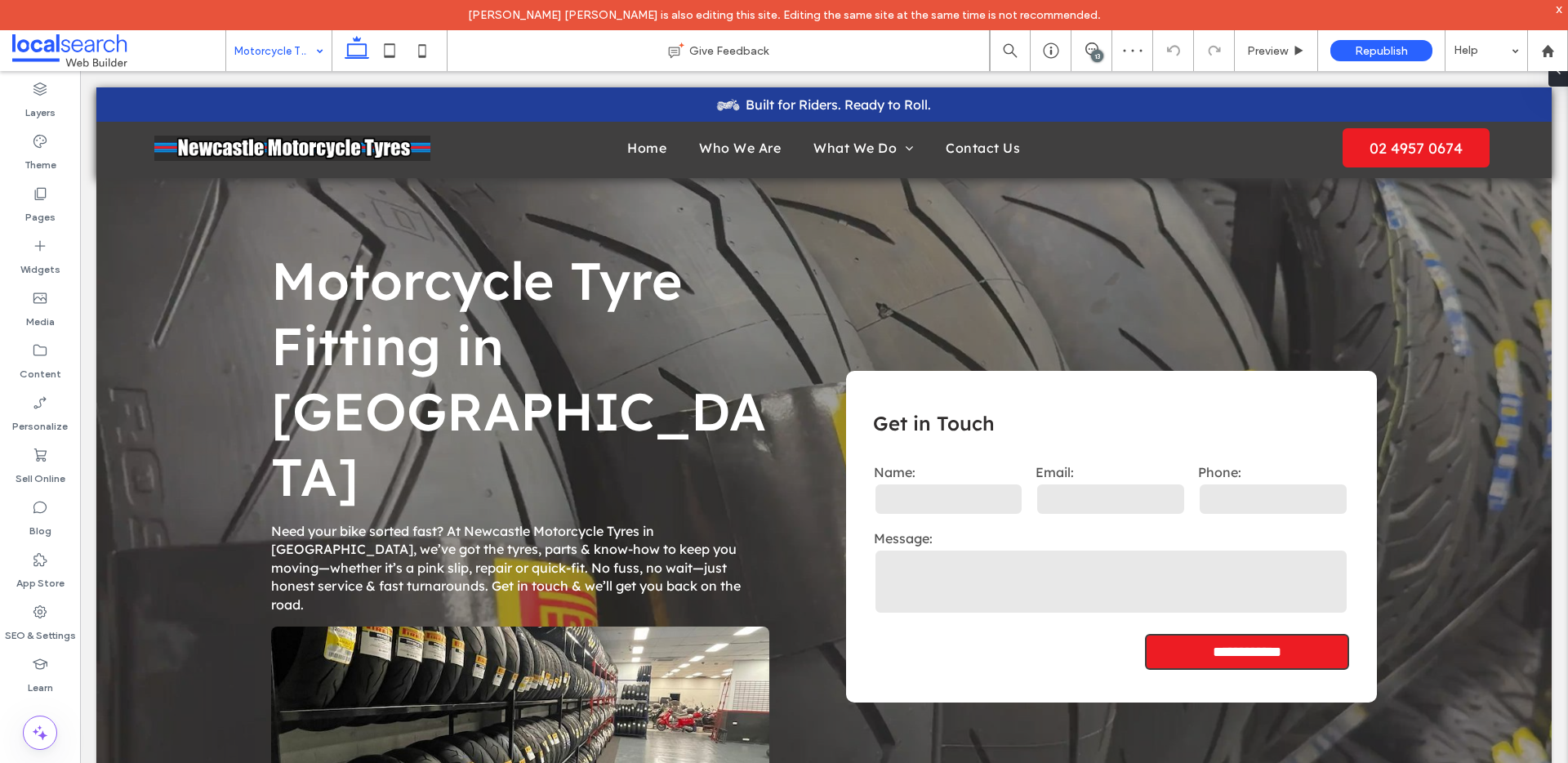
click at [302, 53] on input at bounding box center [275, 50] width 81 height 41
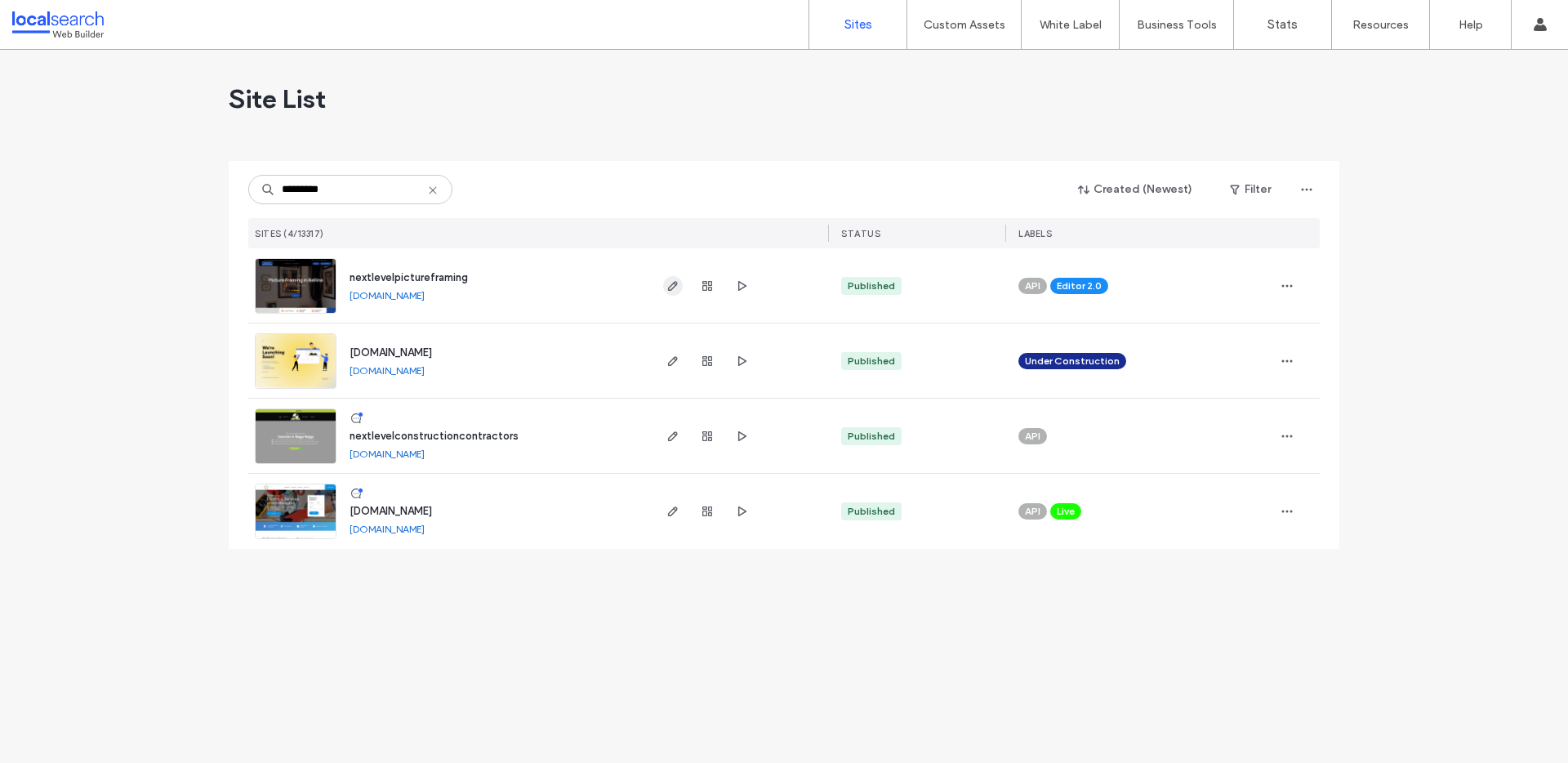
type input "*********"
click at [676, 283] on icon "button" at bounding box center [672, 285] width 13 height 13
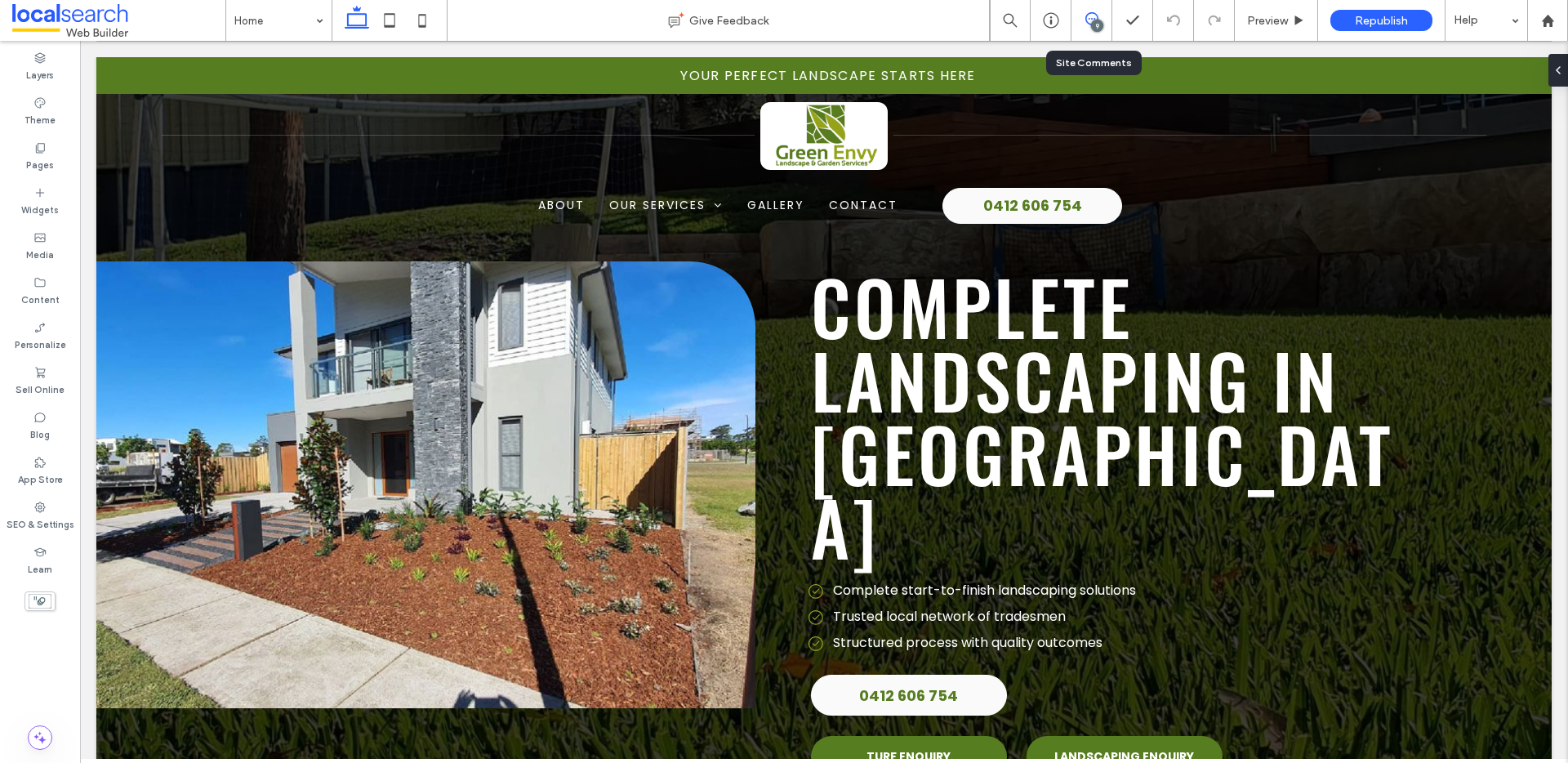
click at [1093, 17] on icon at bounding box center [1091, 18] width 13 height 13
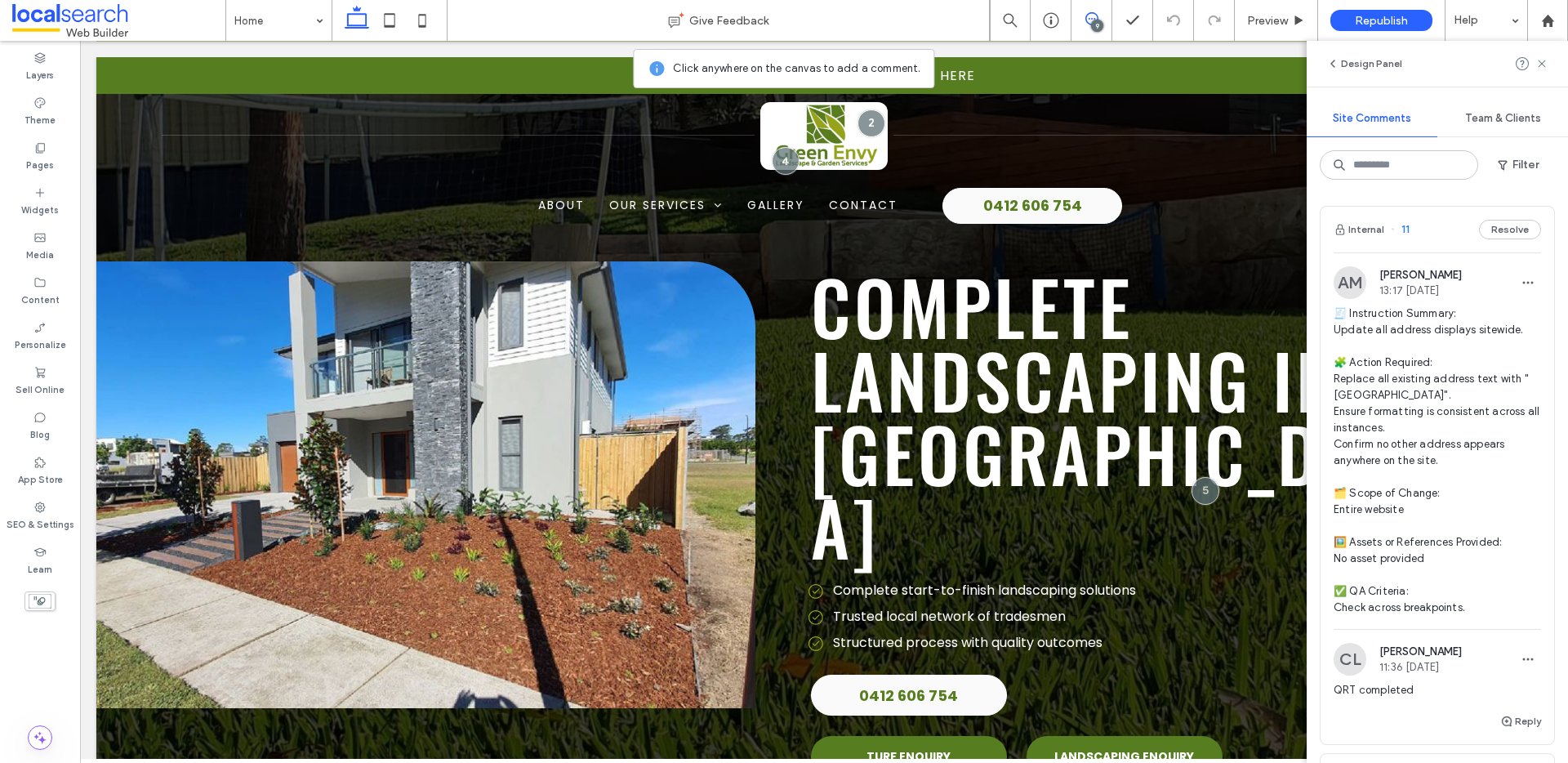
click at [1502, 218] on div "Internal 11 Resolve" at bounding box center [1437, 230] width 233 height 46
click at [1499, 225] on div "Contact Give Feedback 9 Preview Republish Help Design Panel Site Comments Team …" at bounding box center [784, 381] width 1568 height 763
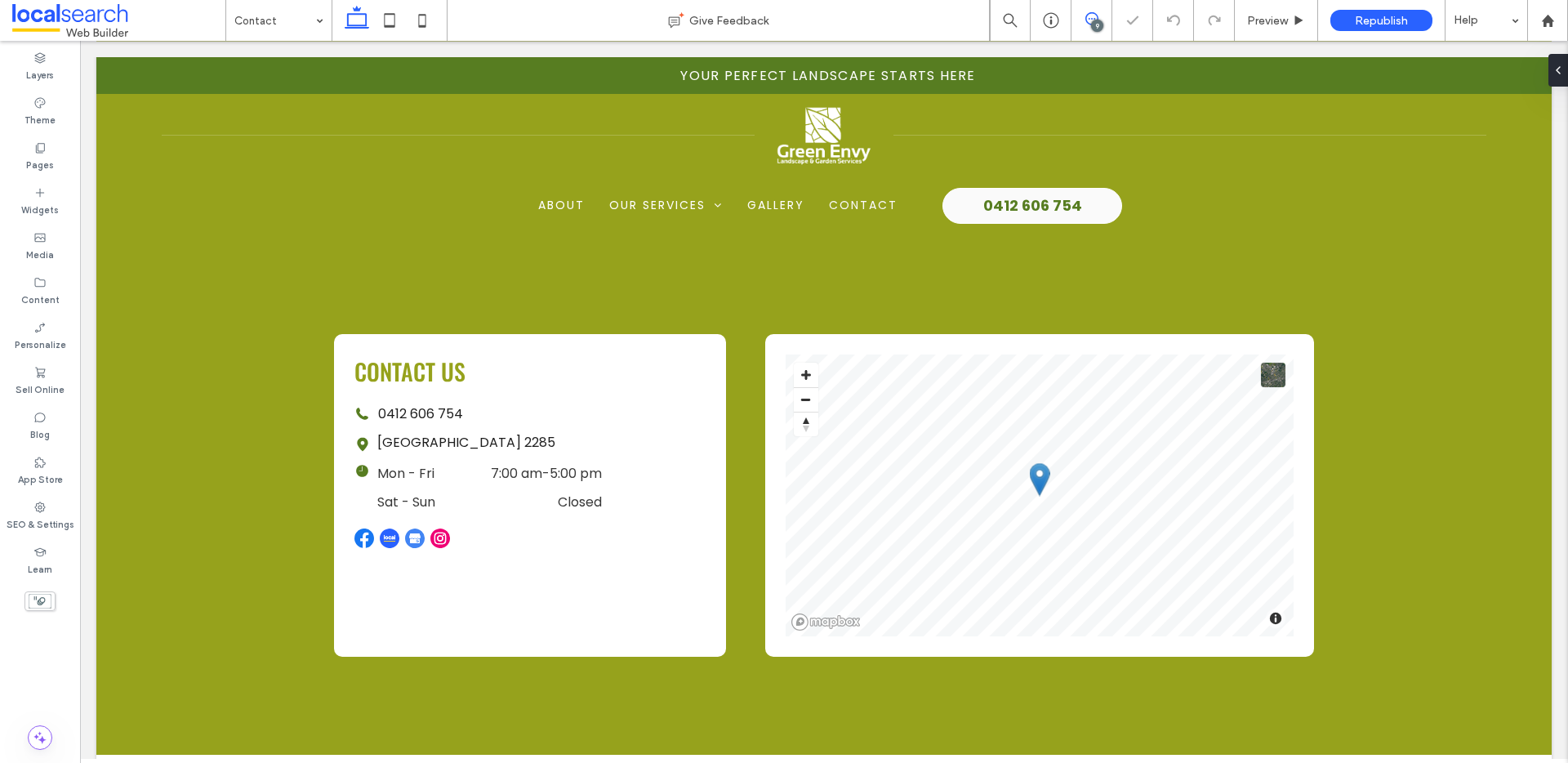
click at [1086, 20] on icon at bounding box center [1091, 18] width 13 height 13
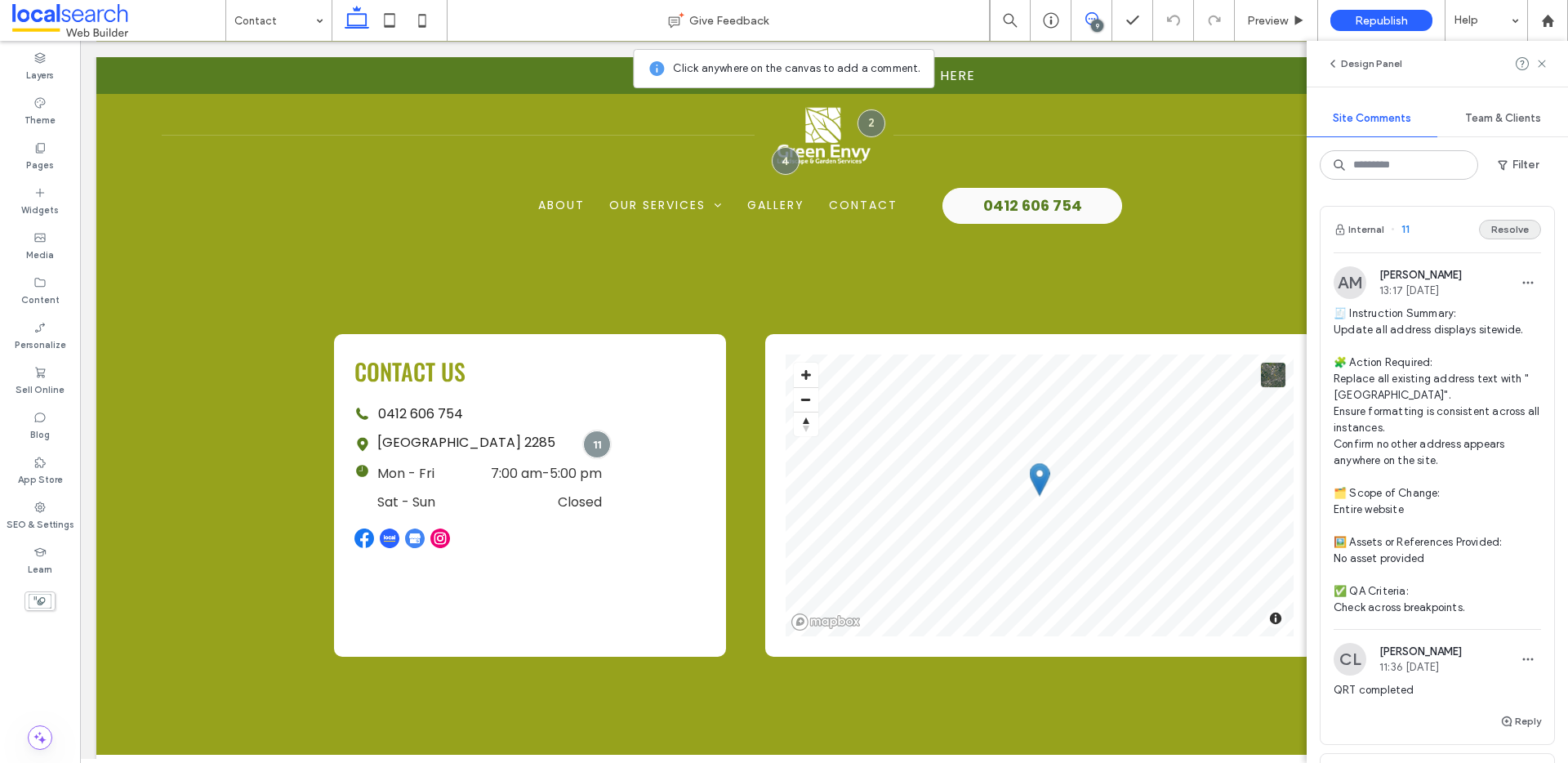
click at [1505, 229] on button "Resolve" at bounding box center [1510, 230] width 62 height 20
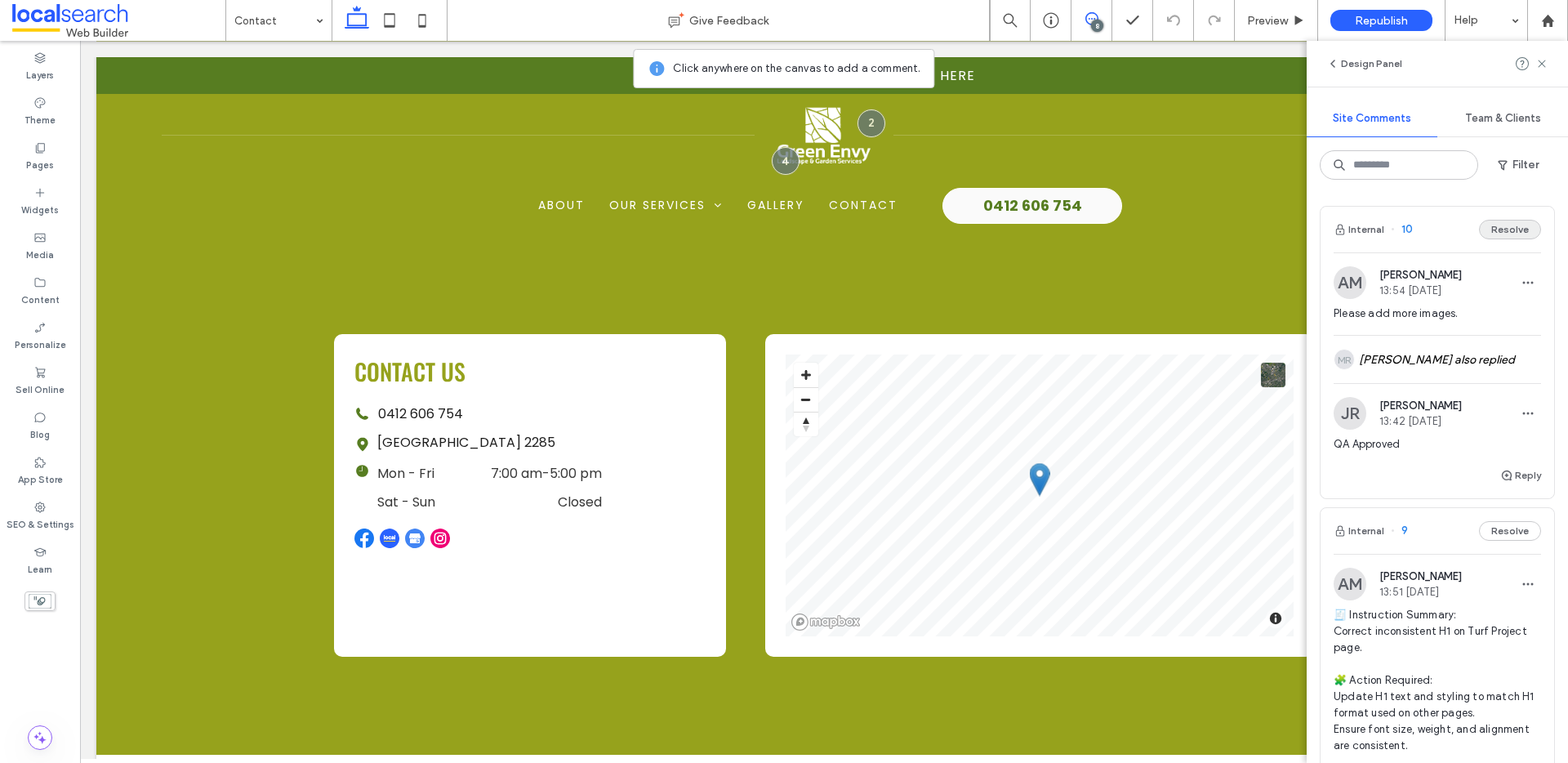
click at [1495, 231] on button "Resolve" at bounding box center [1510, 230] width 62 height 20
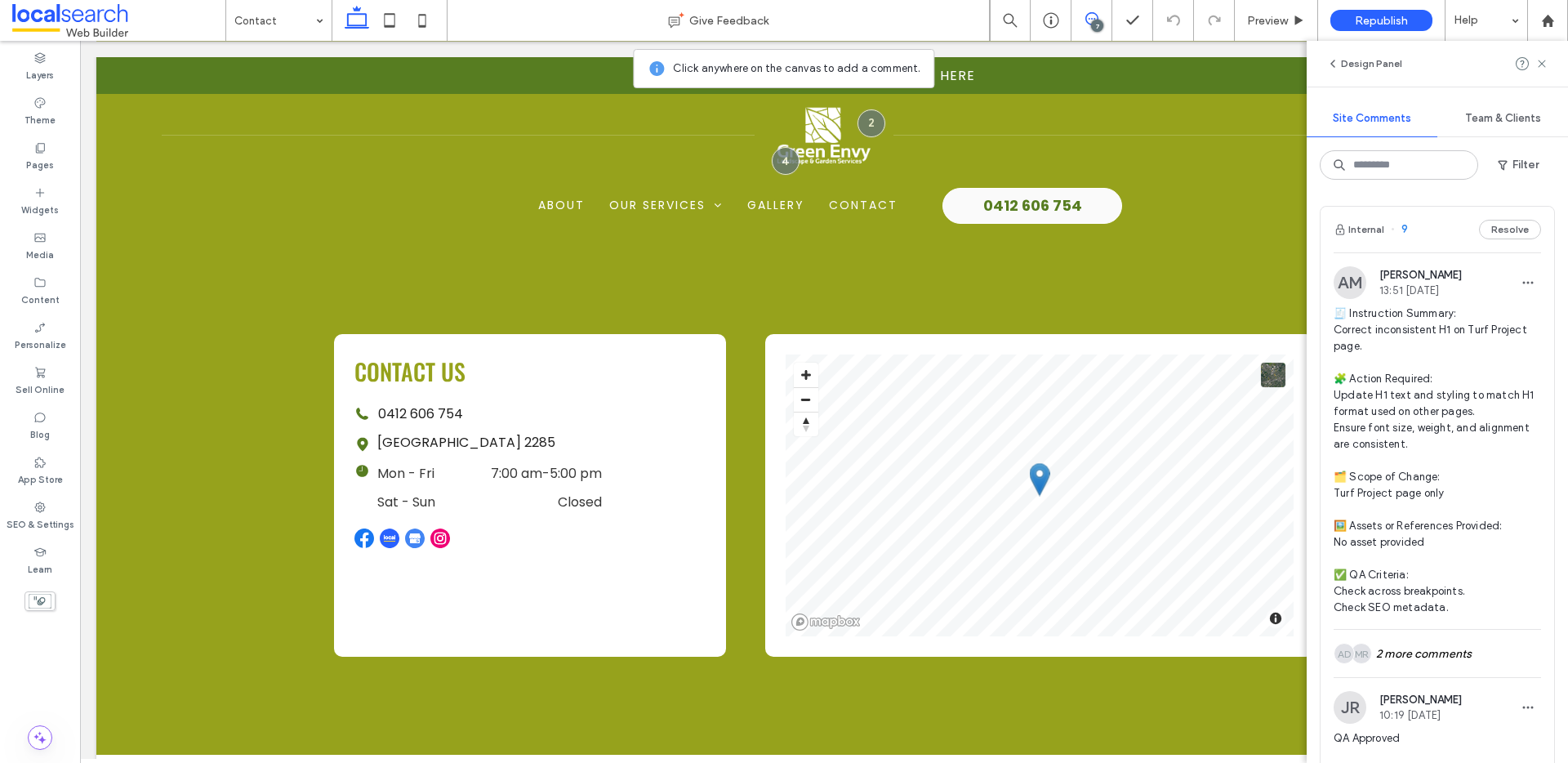
click at [1512, 225] on button "Resolve" at bounding box center [1510, 230] width 62 height 20
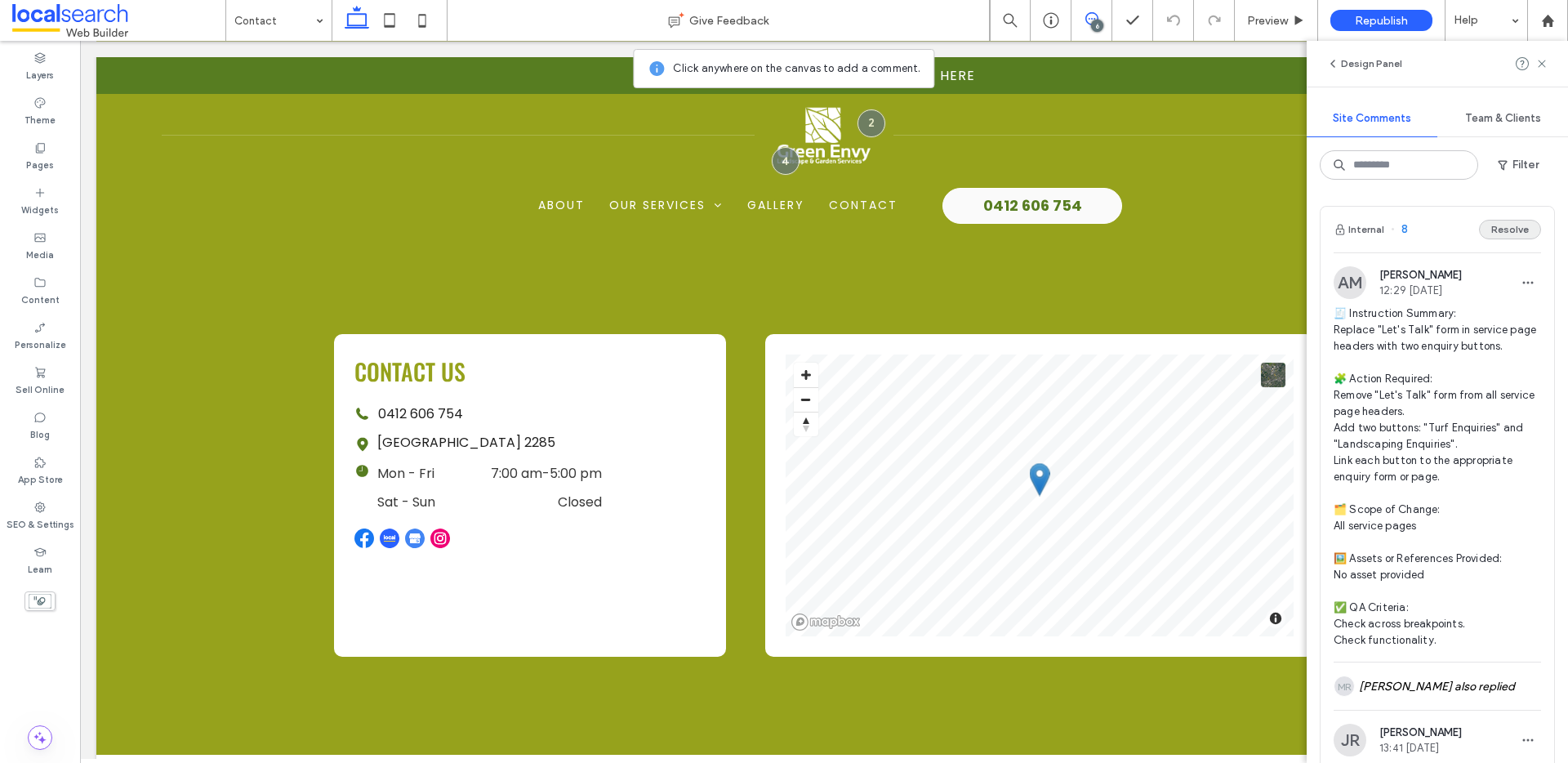
click at [1503, 232] on button "Resolve" at bounding box center [1510, 230] width 62 height 20
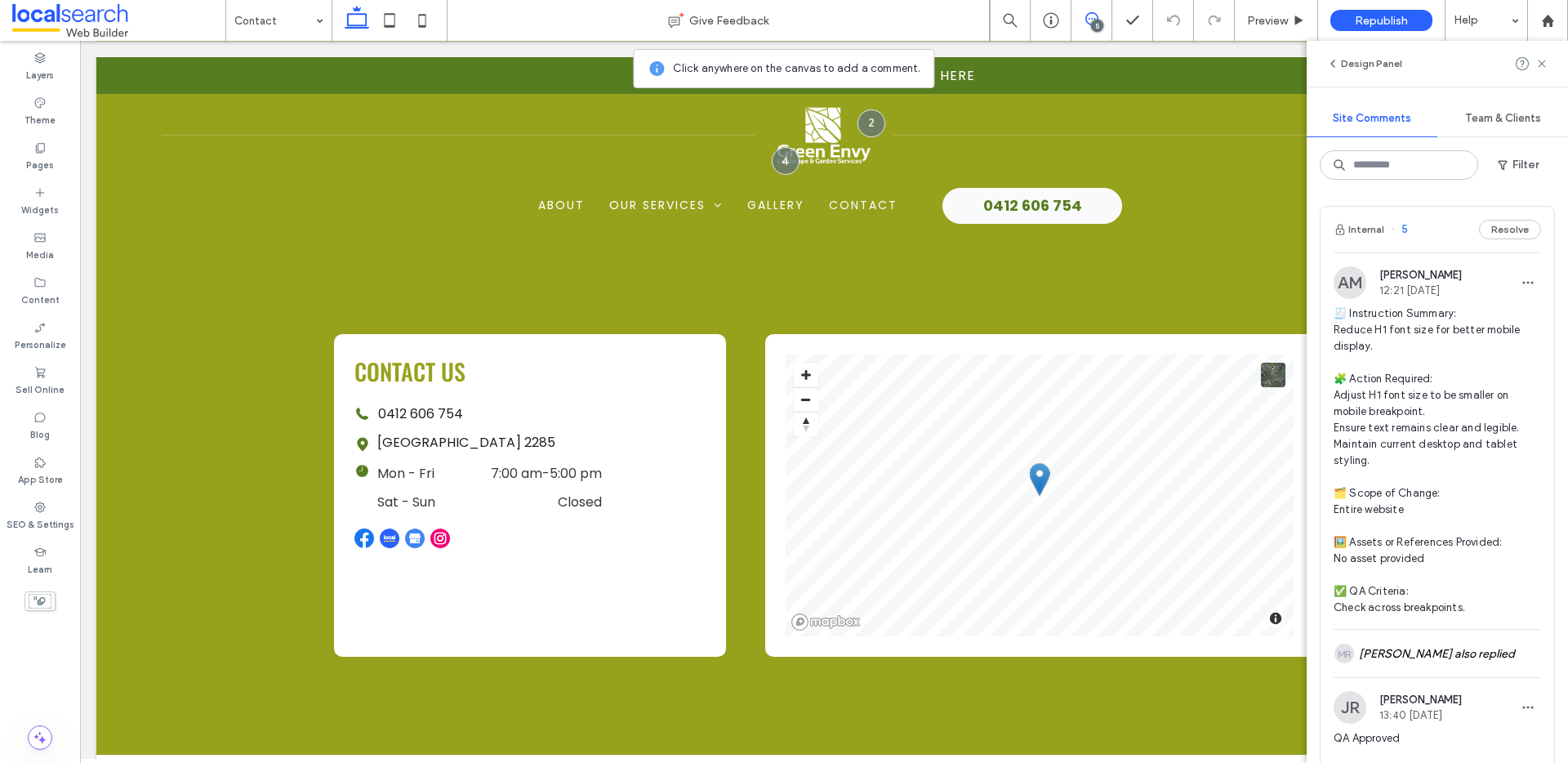
click at [1503, 232] on button "Resolve" at bounding box center [1510, 230] width 62 height 20
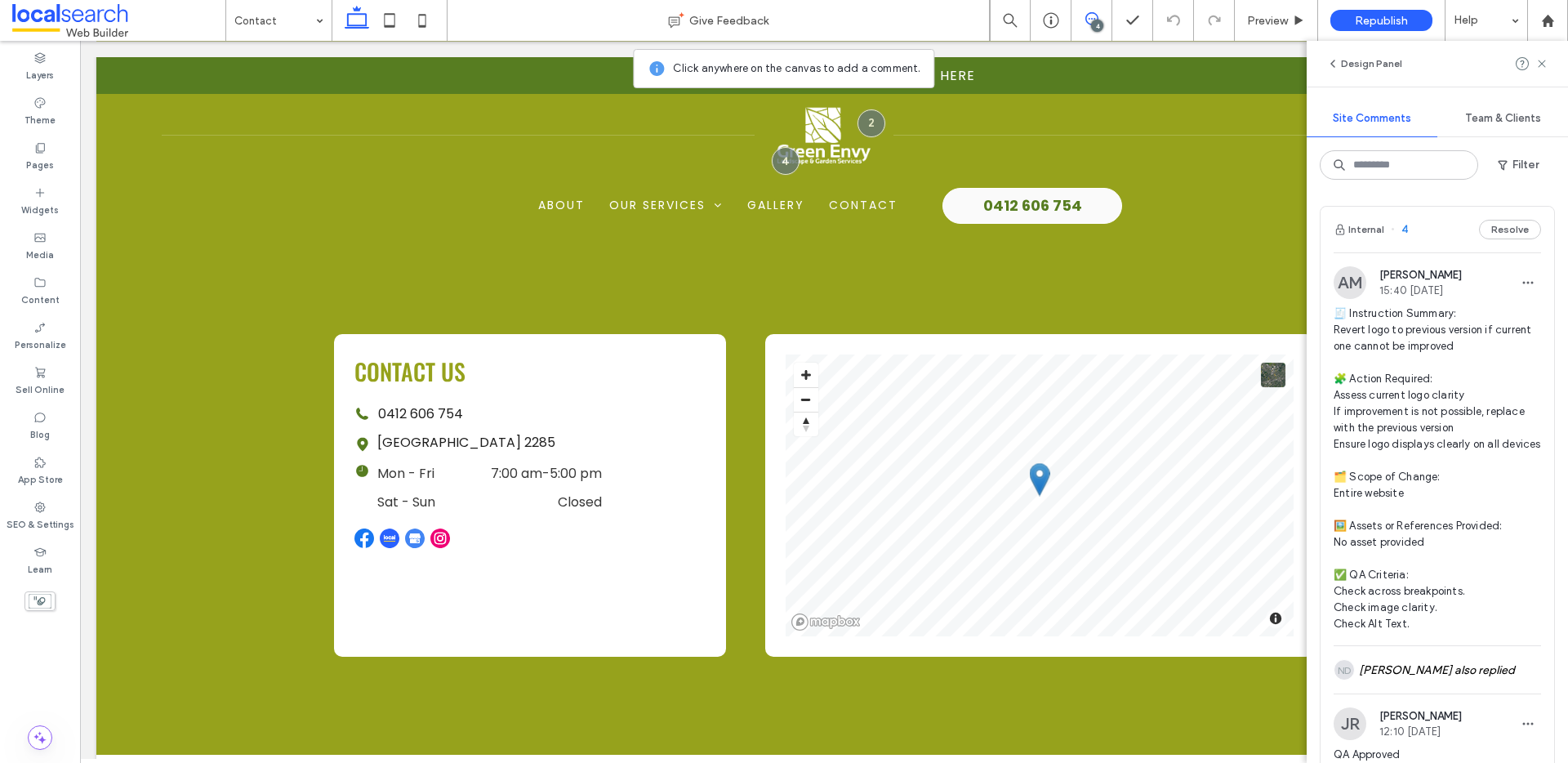
click at [1503, 232] on button "Resolve" at bounding box center [1510, 230] width 62 height 20
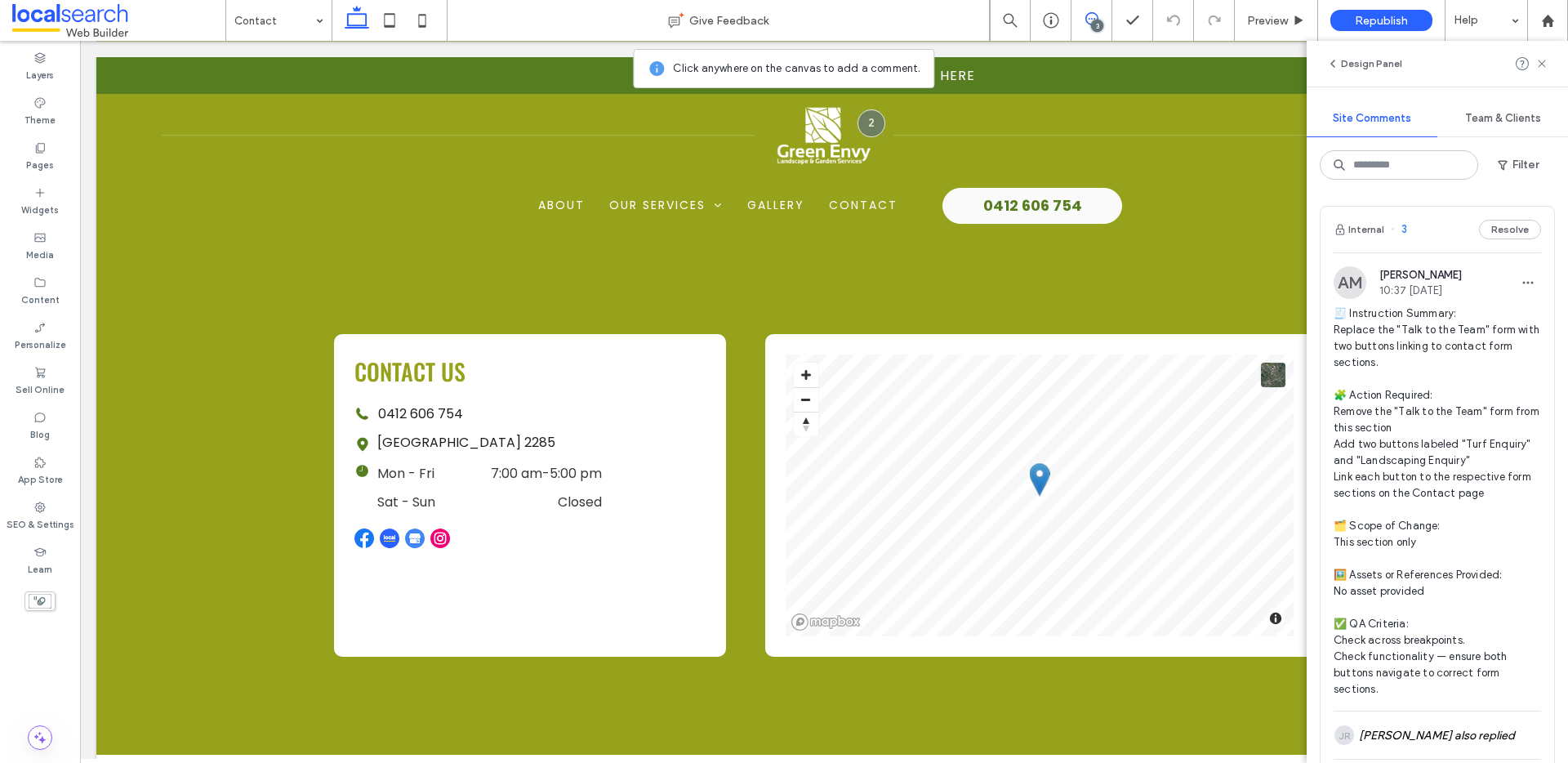
click at [1503, 232] on button "Resolve" at bounding box center [1510, 230] width 62 height 20
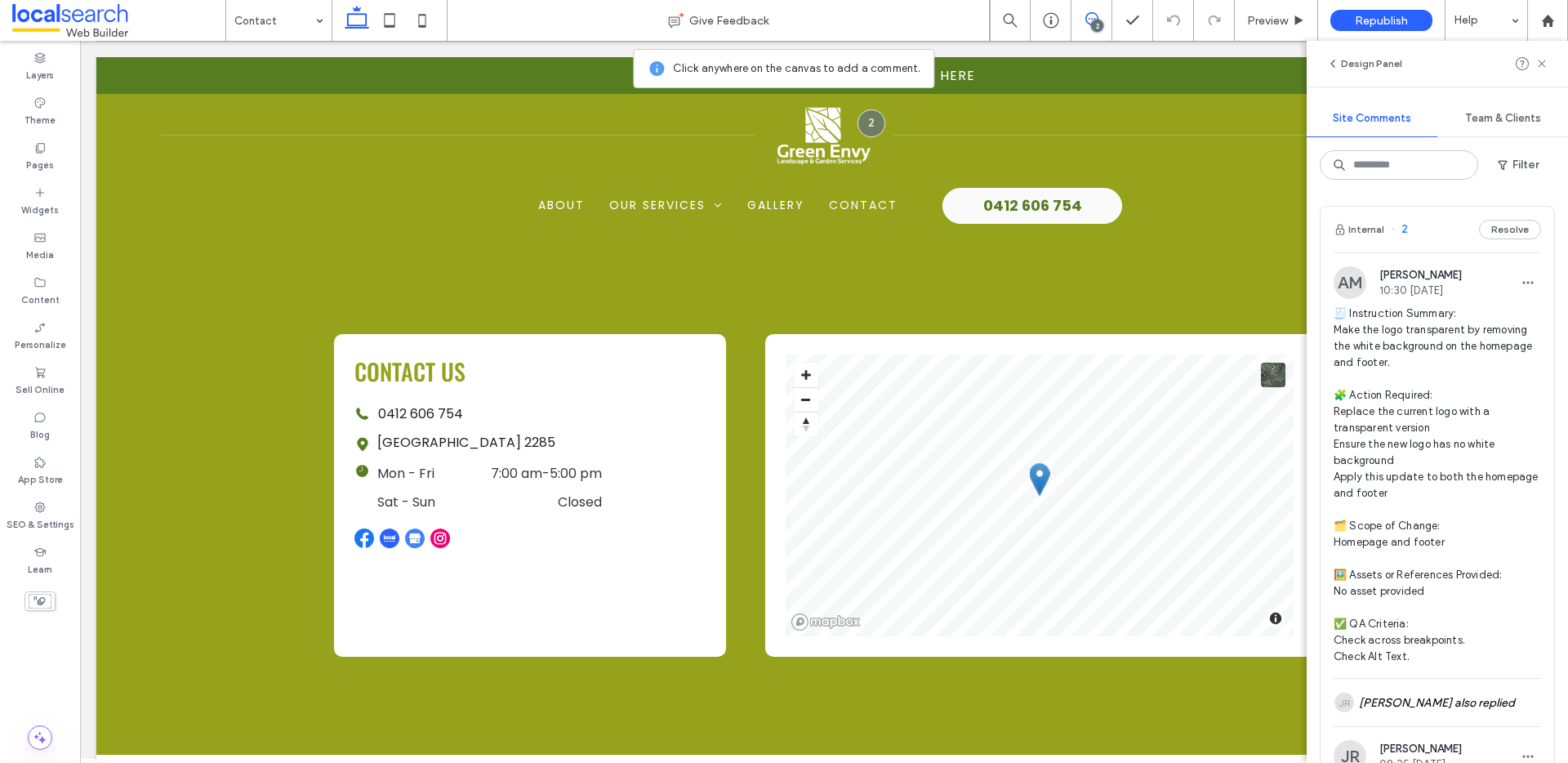
click at [1503, 232] on button "Resolve" at bounding box center [1510, 230] width 62 height 20
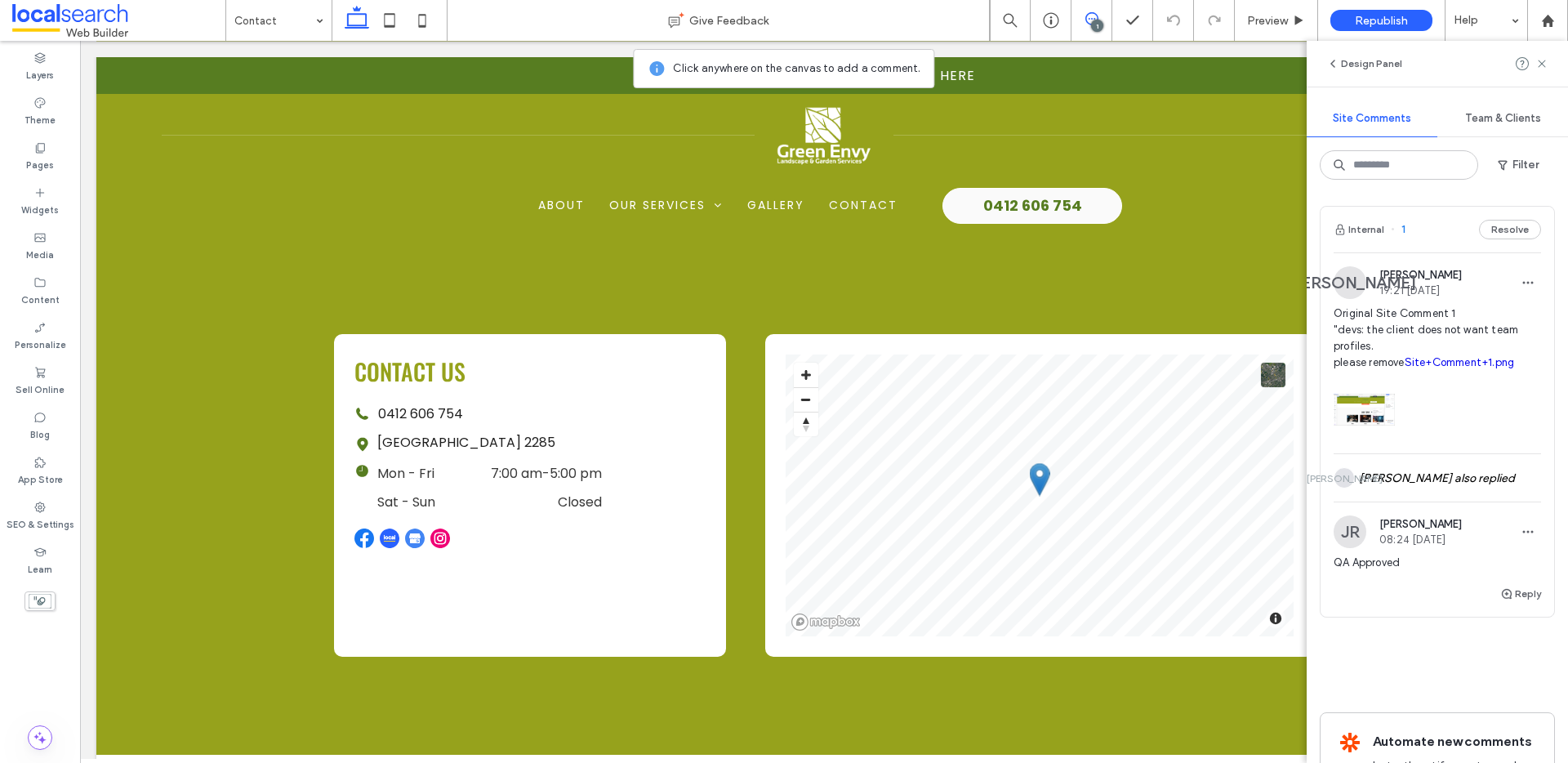
click at [1503, 232] on button "Resolve" at bounding box center [1510, 230] width 62 height 20
click at [1542, 63] on use at bounding box center [1540, 62] width 7 height 7
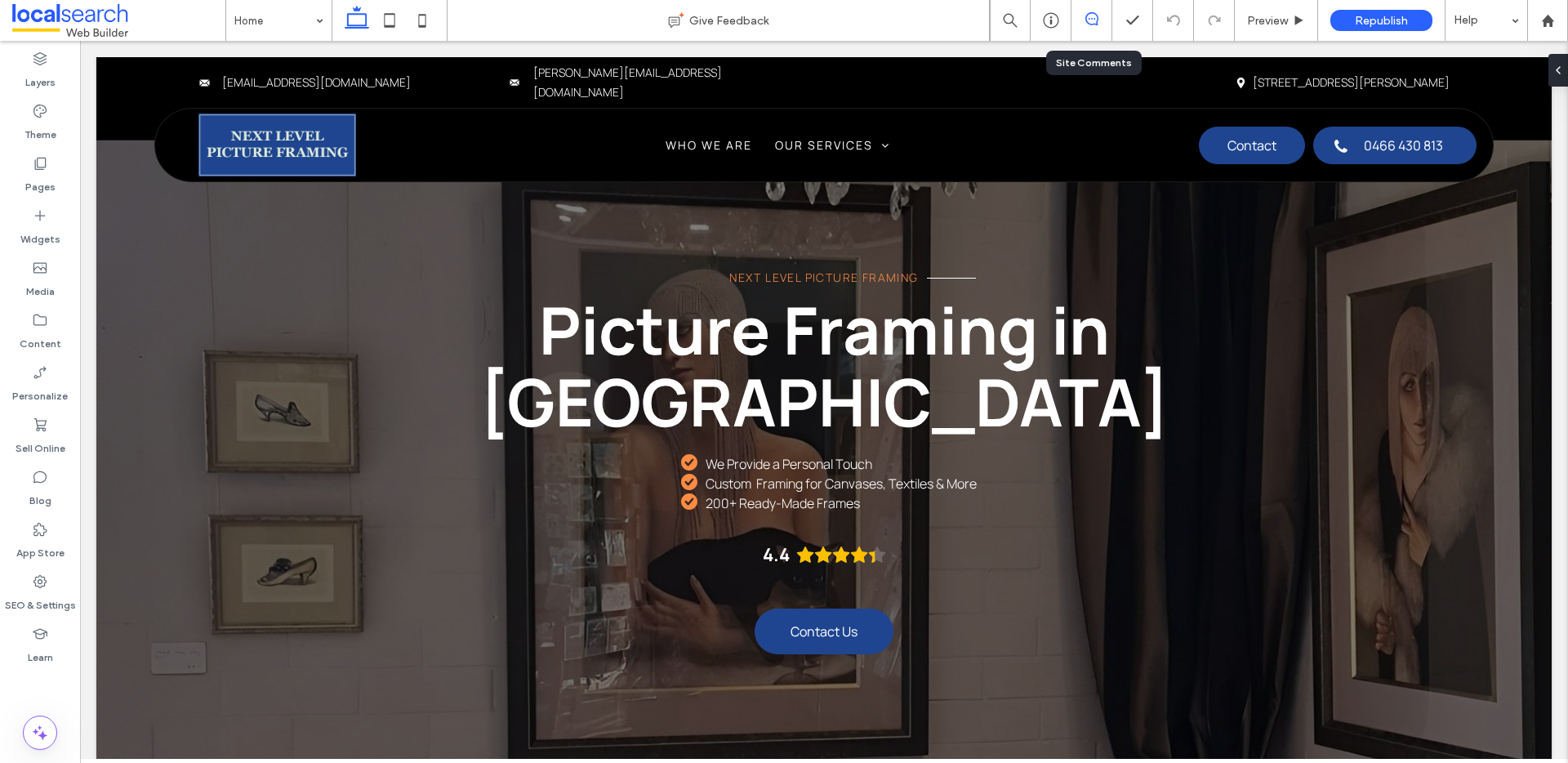
click at [1087, 25] on icon at bounding box center [1091, 18] width 13 height 13
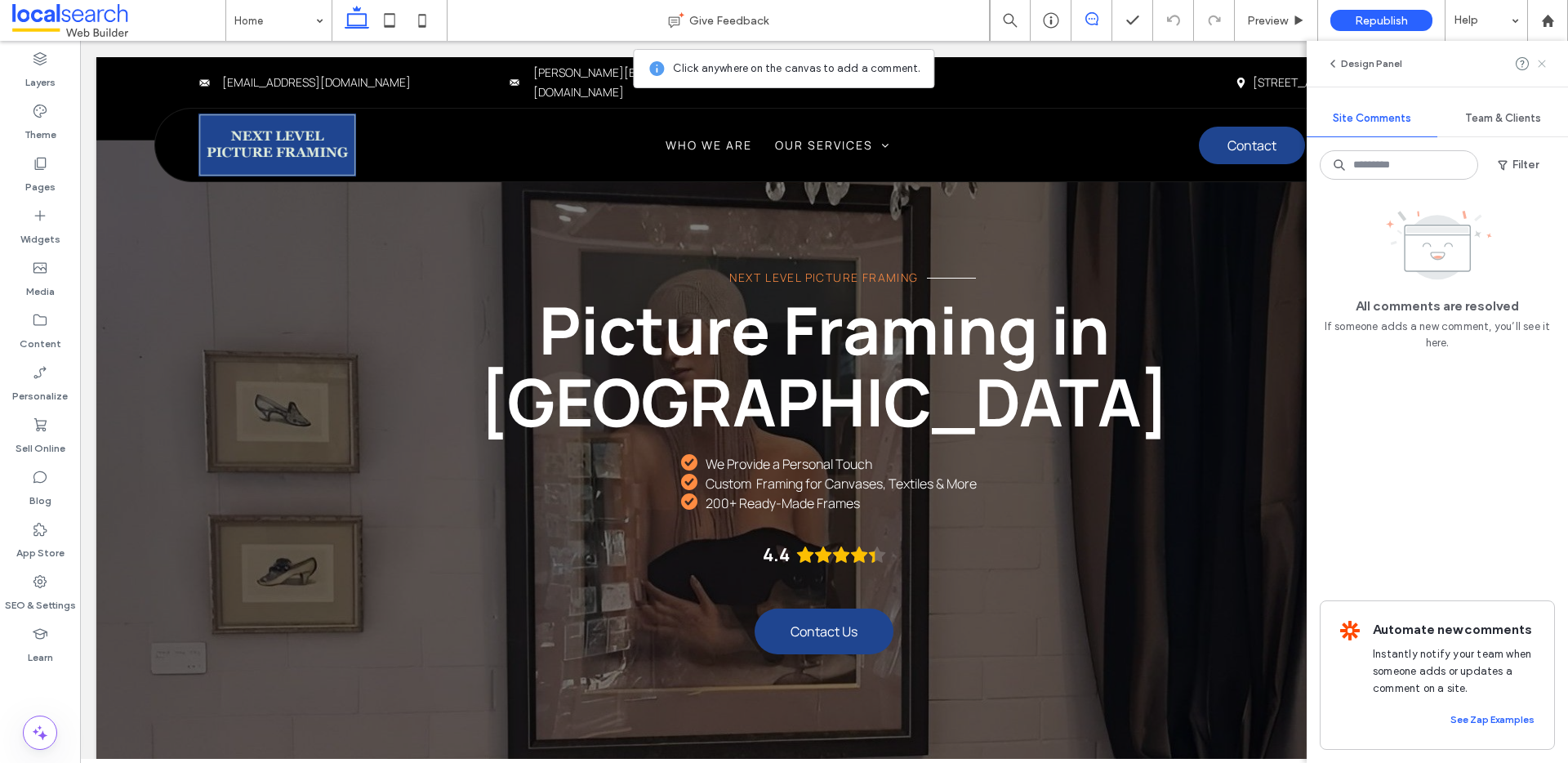
click at [1540, 68] on icon at bounding box center [1541, 63] width 13 height 13
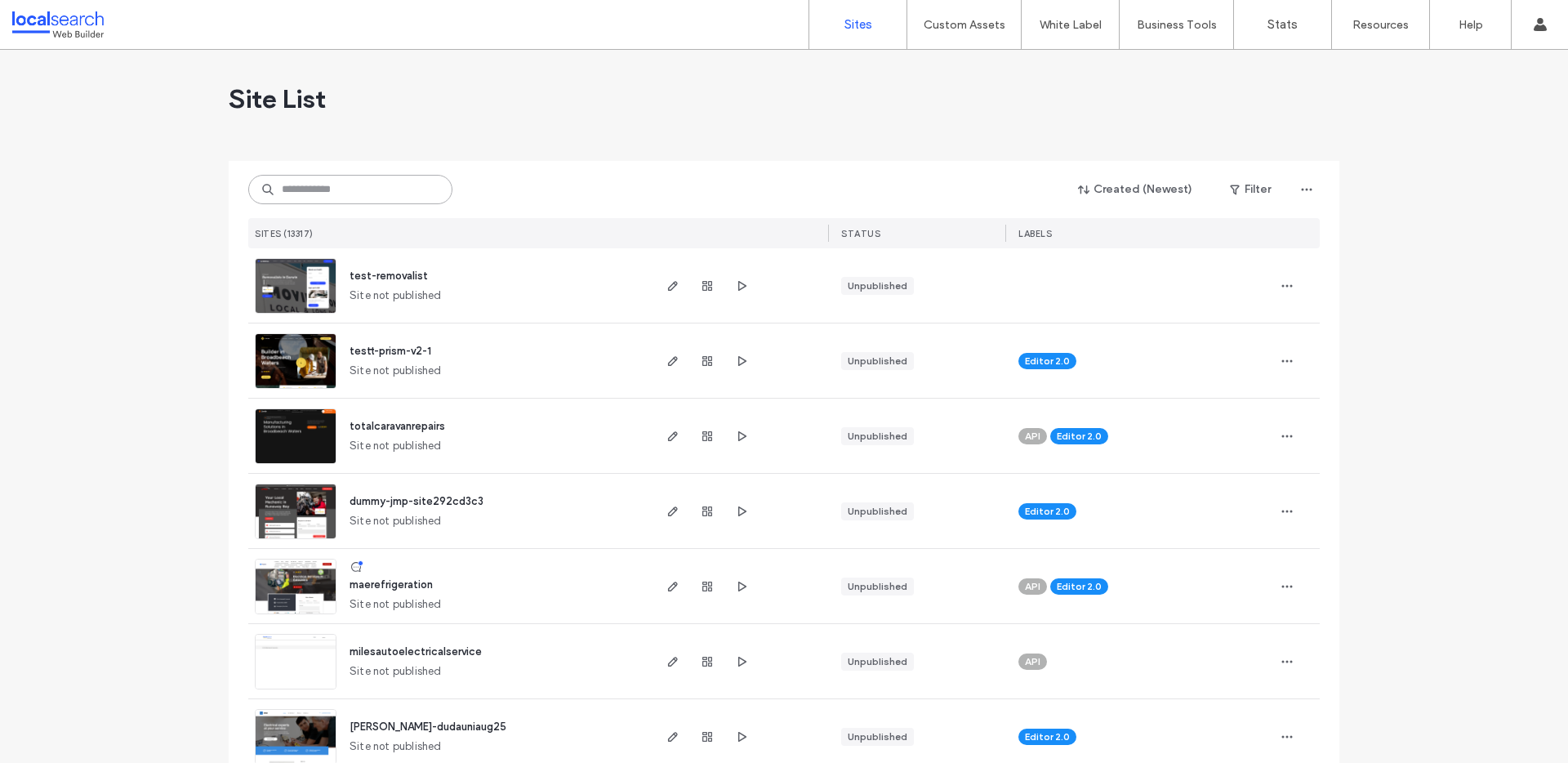
click at [390, 179] on input at bounding box center [350, 190] width 204 height 30
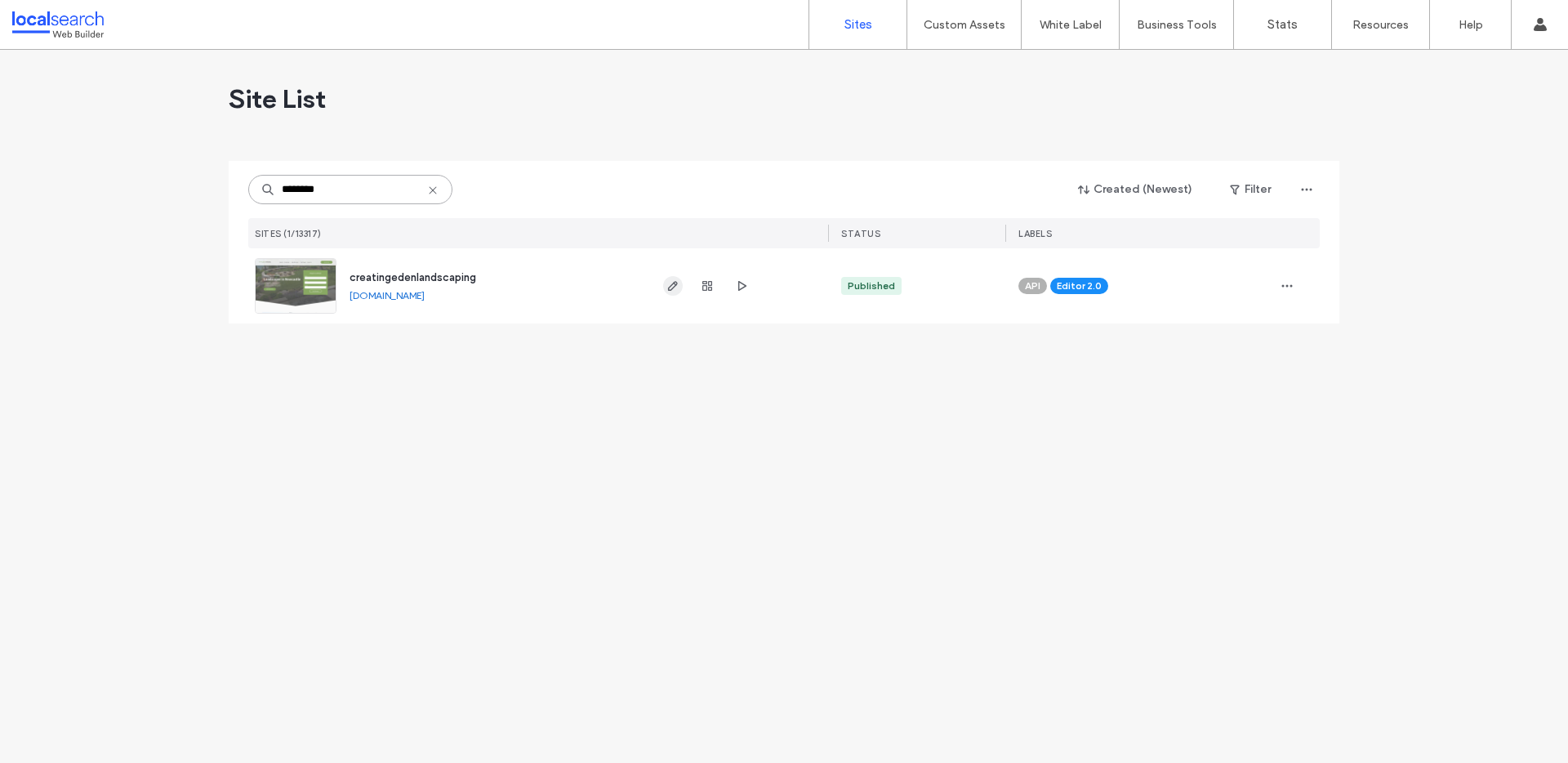
type input "********"
click at [670, 283] on icon "button" at bounding box center [672, 285] width 13 height 13
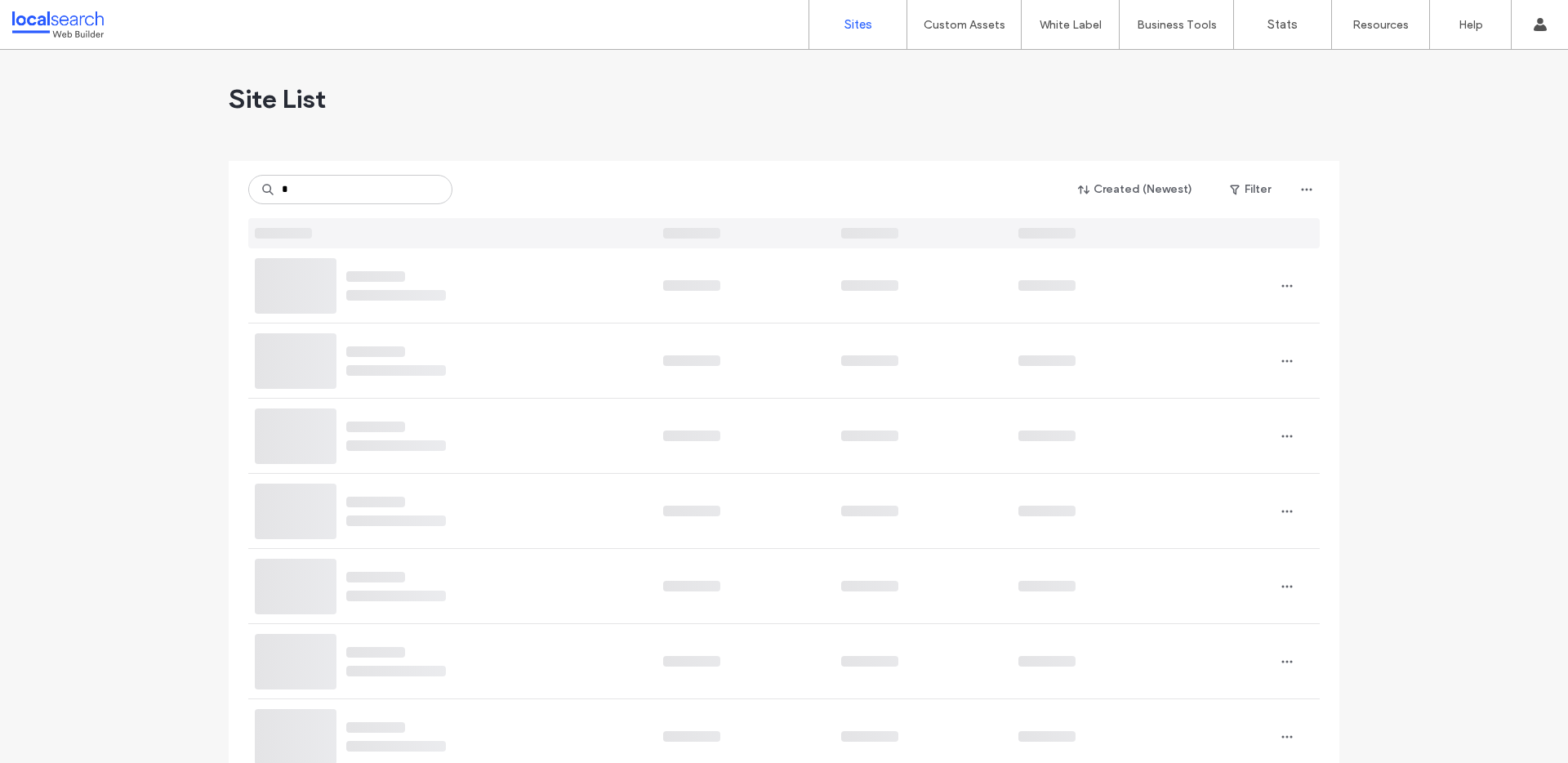
type input "*"
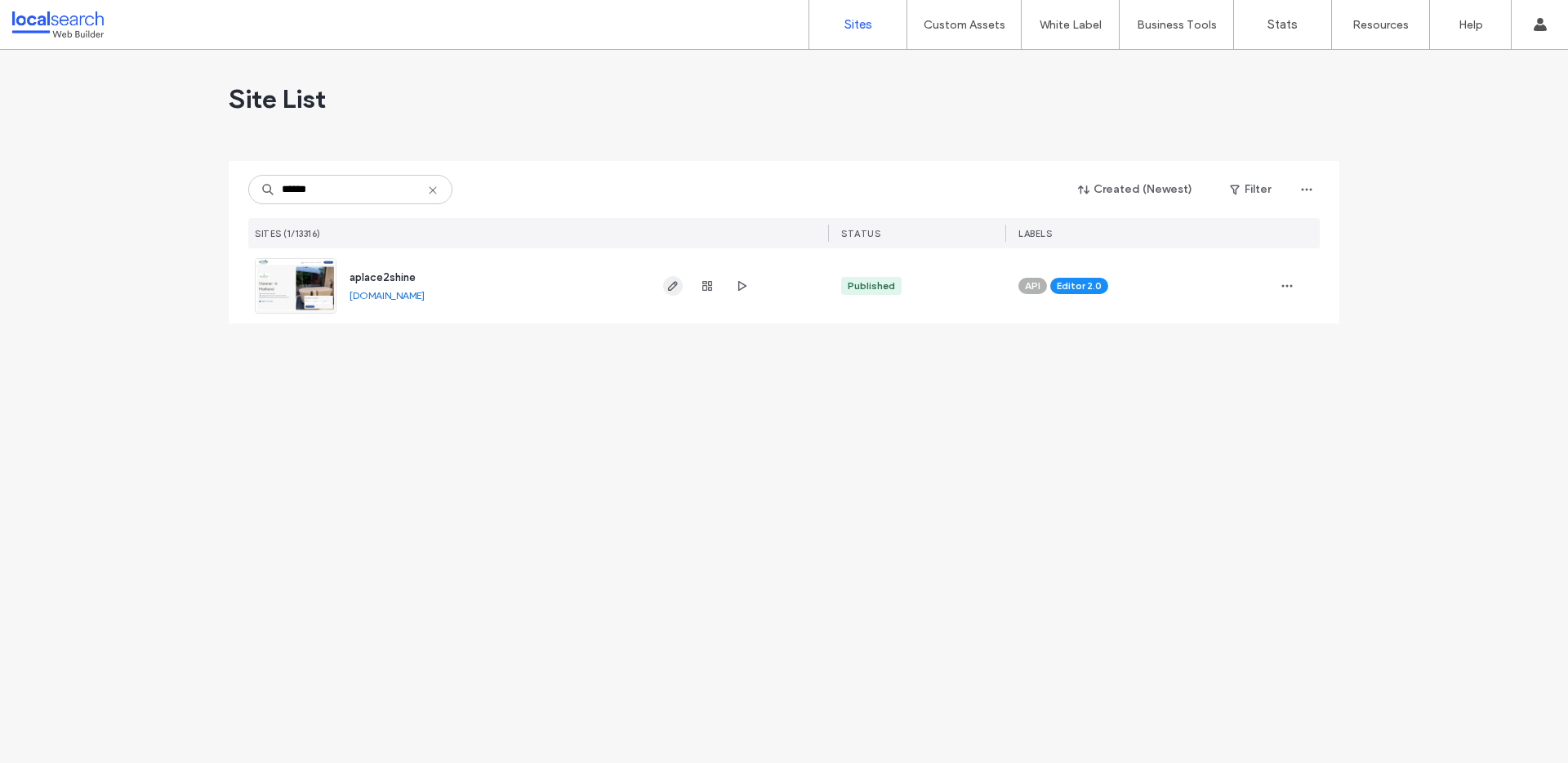
type input "******"
click at [675, 290] on icon "button" at bounding box center [672, 285] width 13 height 13
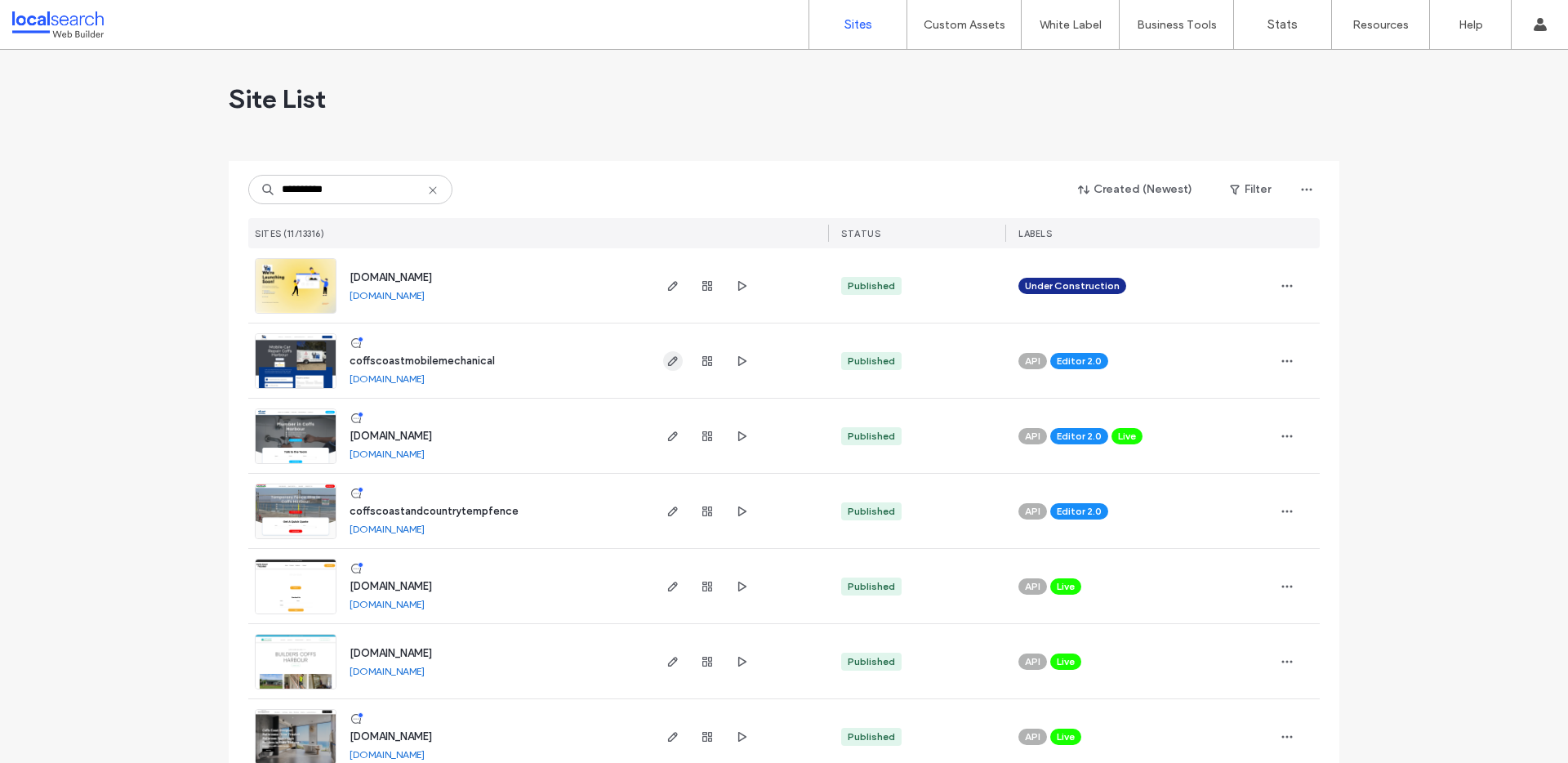
type input "**********"
click at [671, 365] on icon "button" at bounding box center [672, 360] width 13 height 13
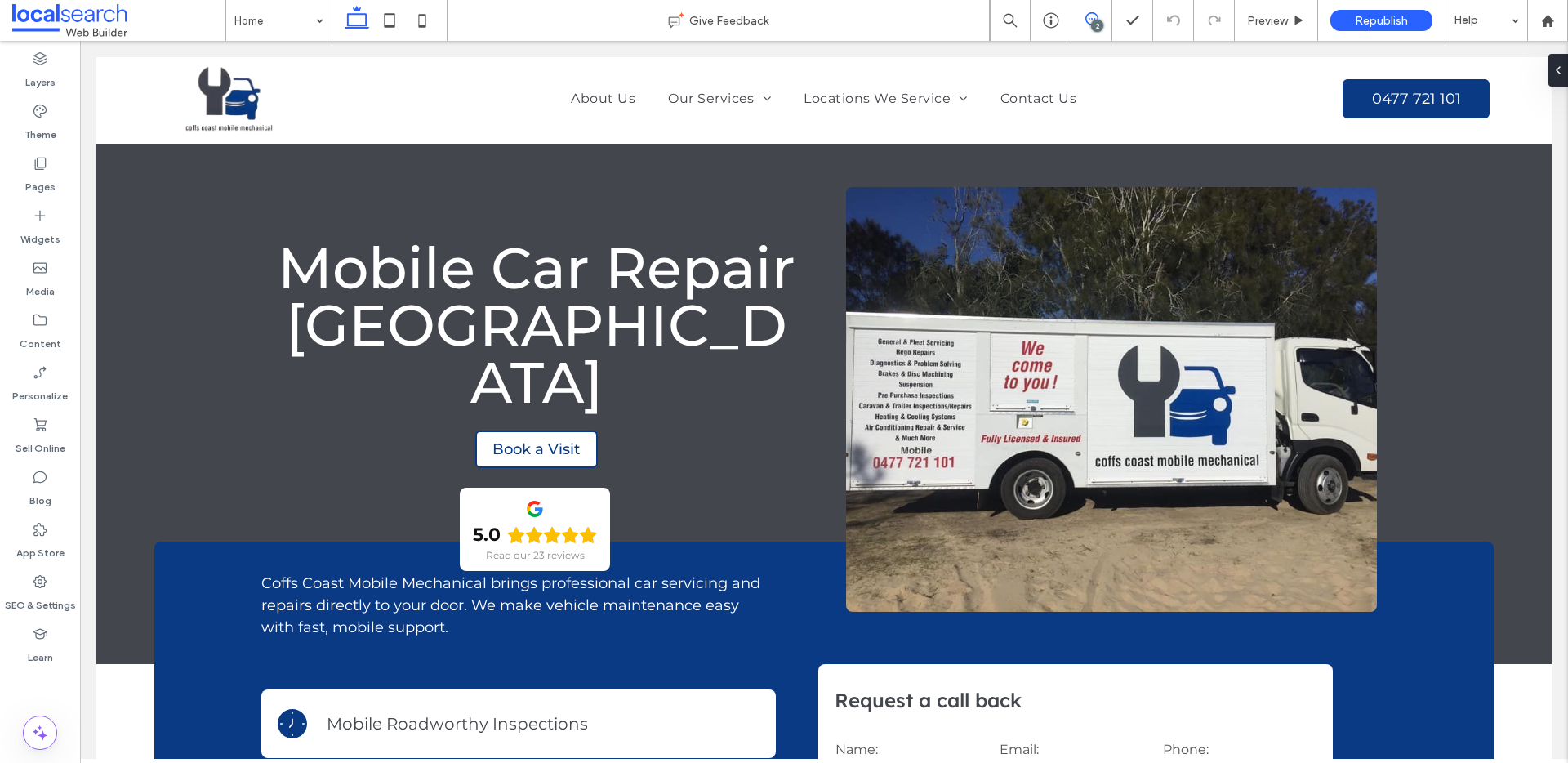
click at [1089, 15] on icon at bounding box center [1091, 18] width 13 height 13
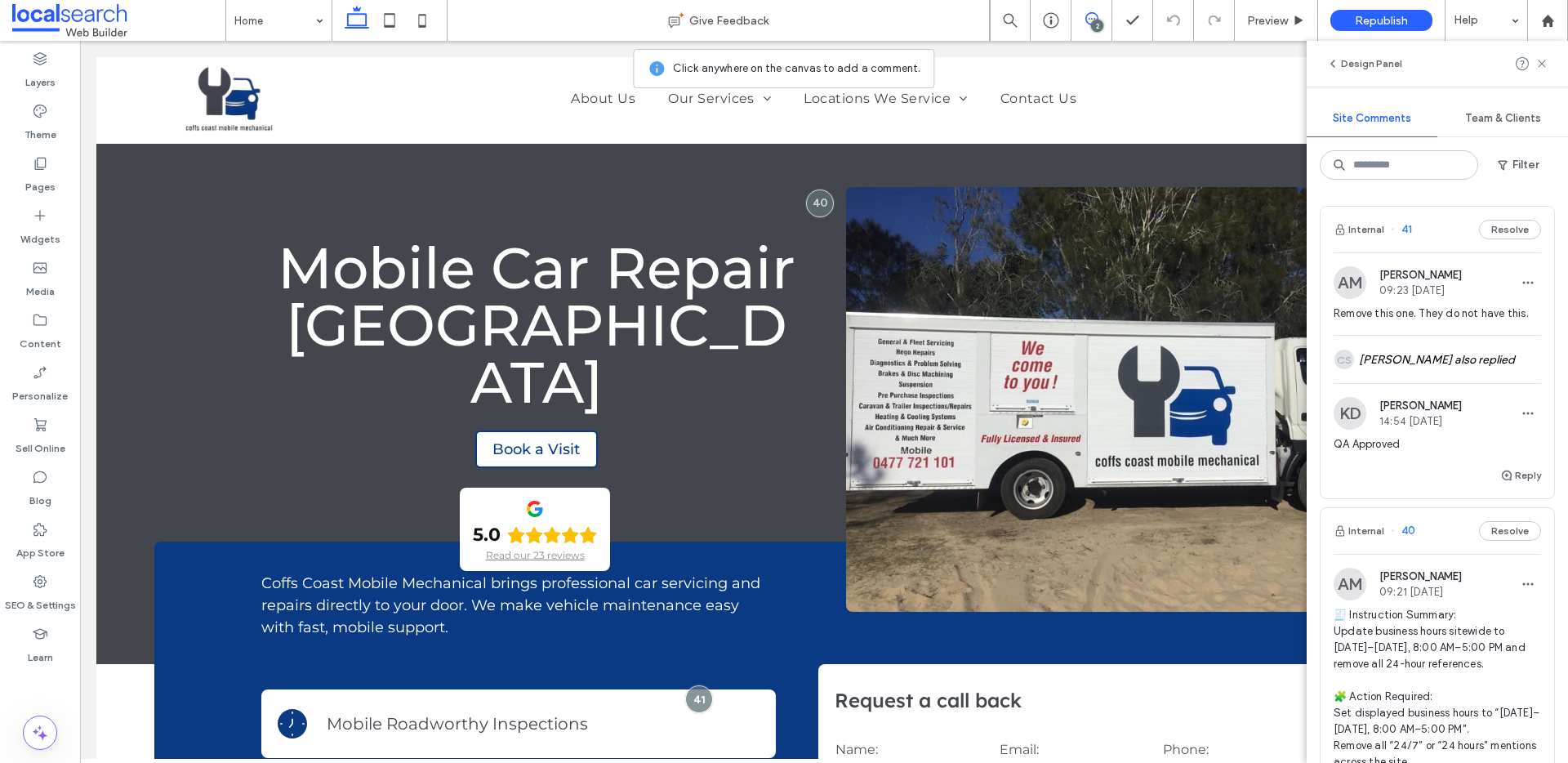
click at [1404, 224] on span "41" at bounding box center [1401, 230] width 21 height 17
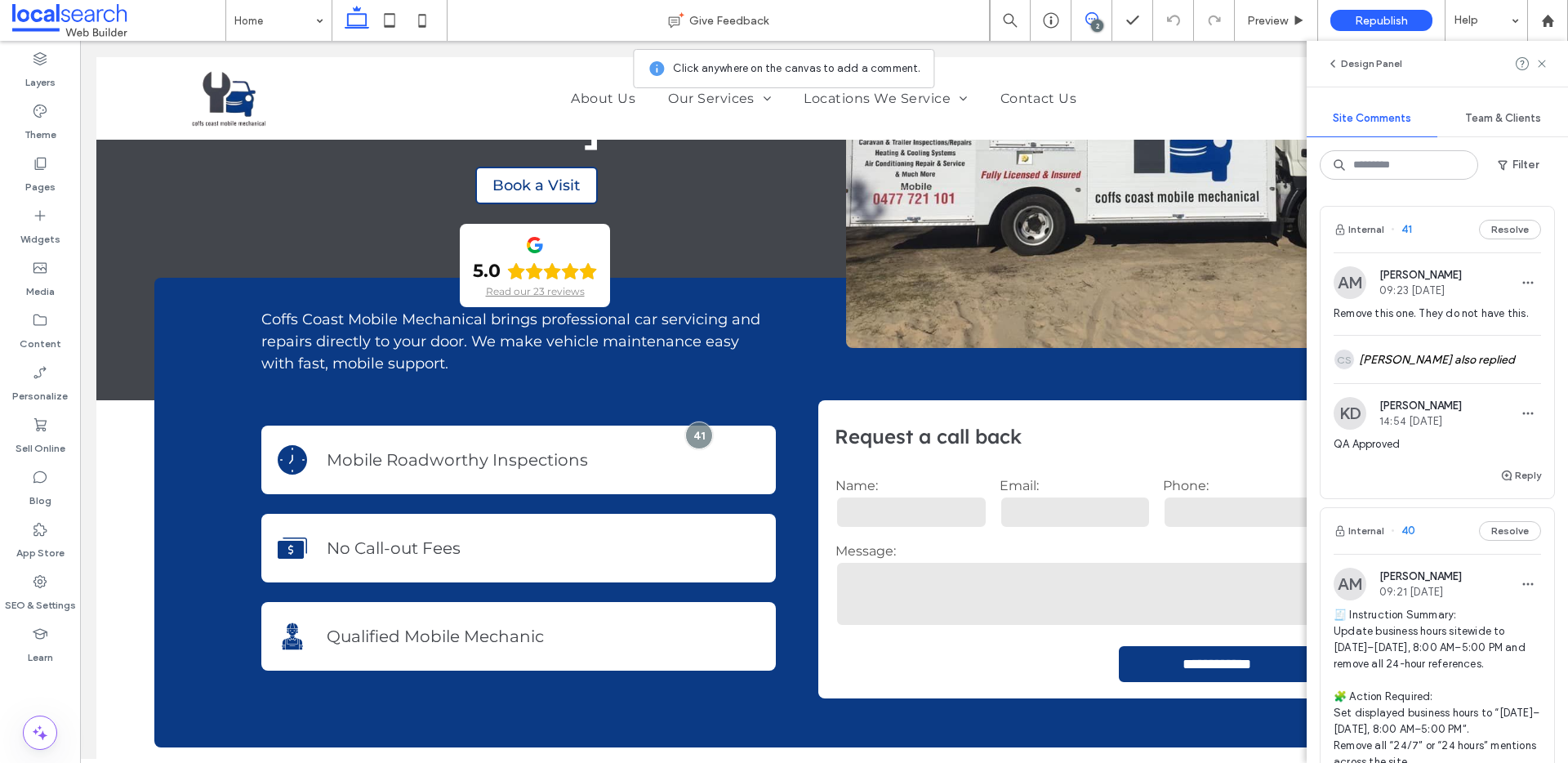
scroll to position [283, 0]
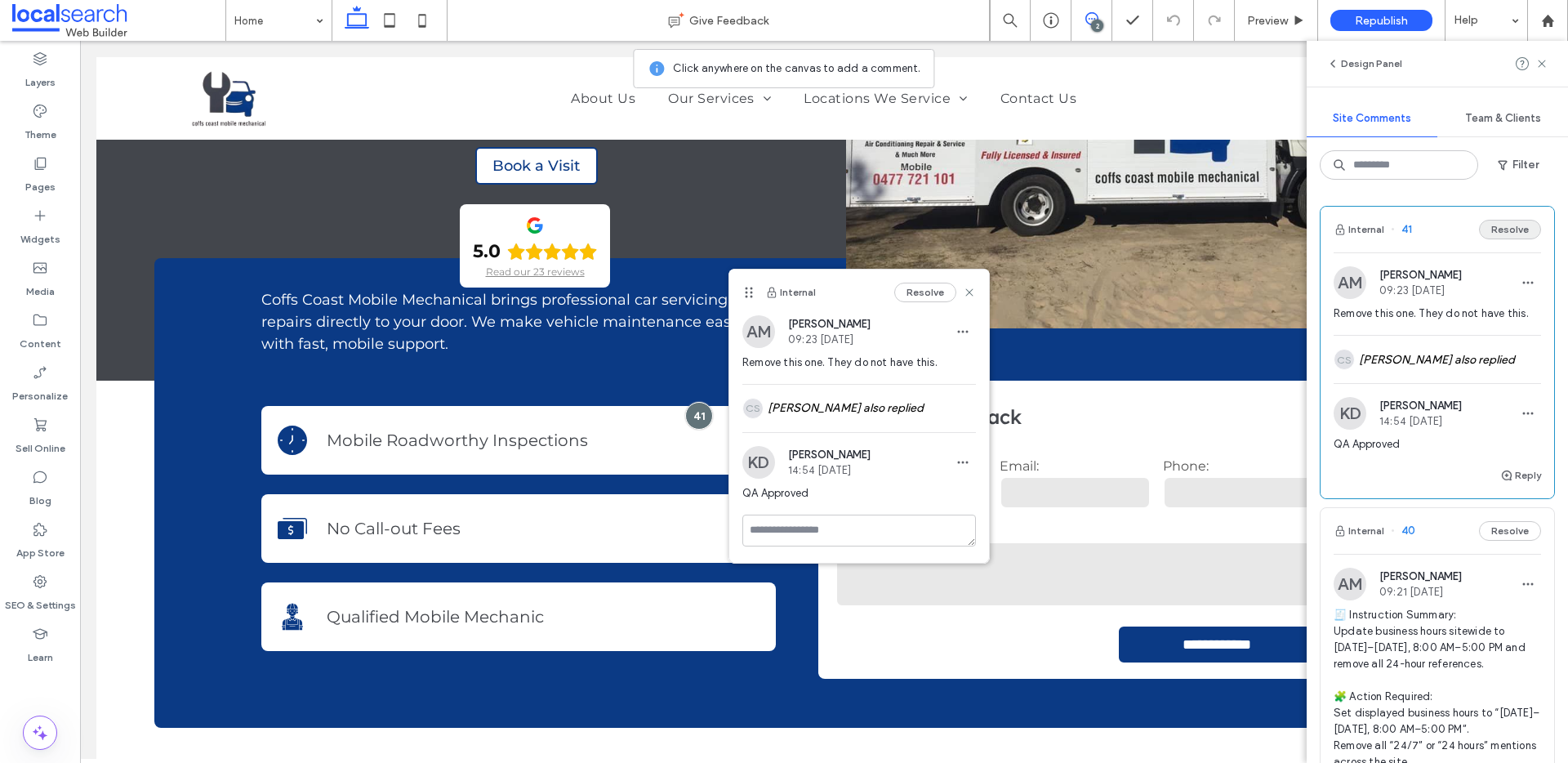
click at [1499, 232] on button "Resolve" at bounding box center [1510, 230] width 62 height 20
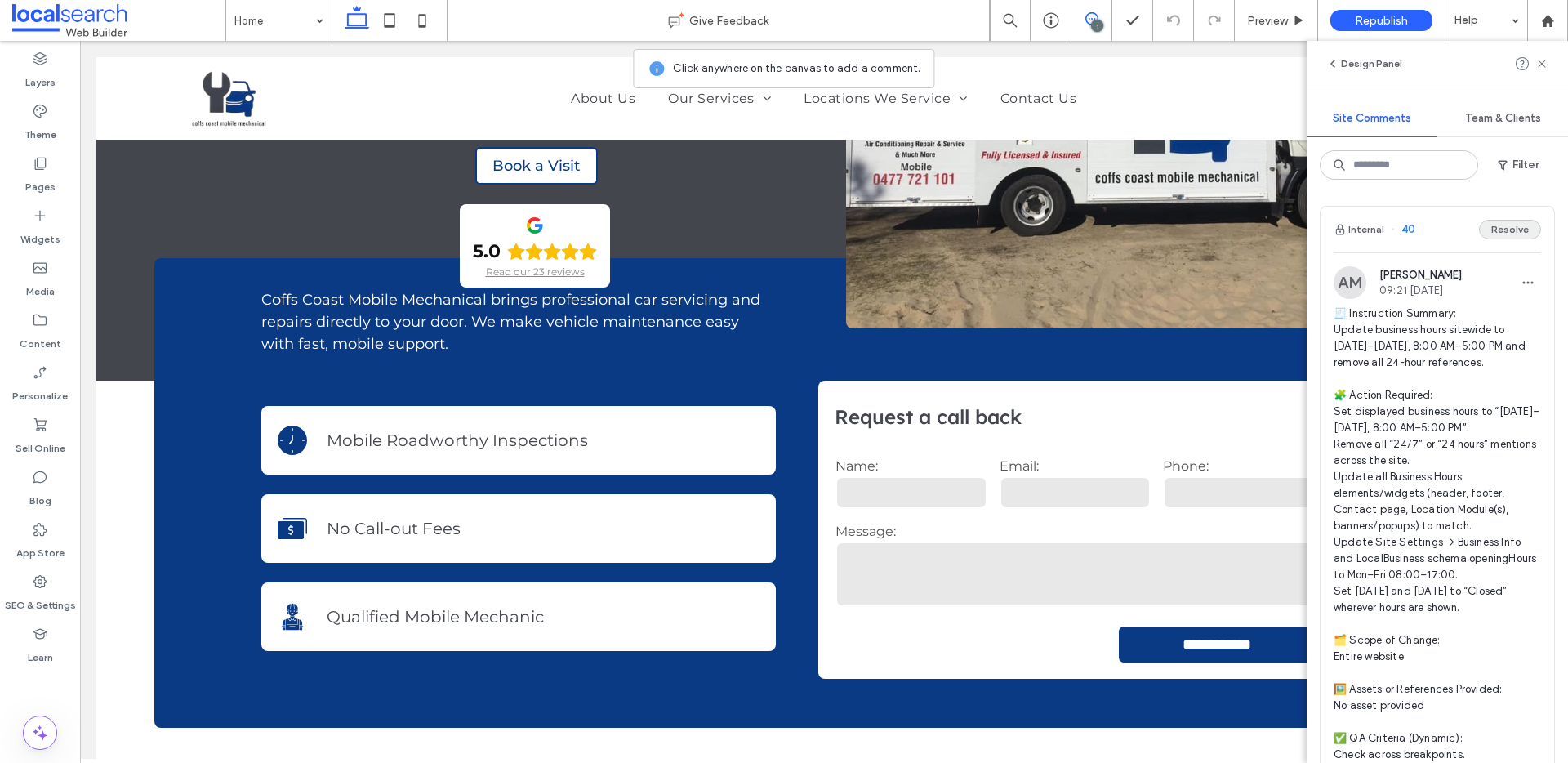
click at [1494, 226] on button "Resolve" at bounding box center [1510, 230] width 62 height 20
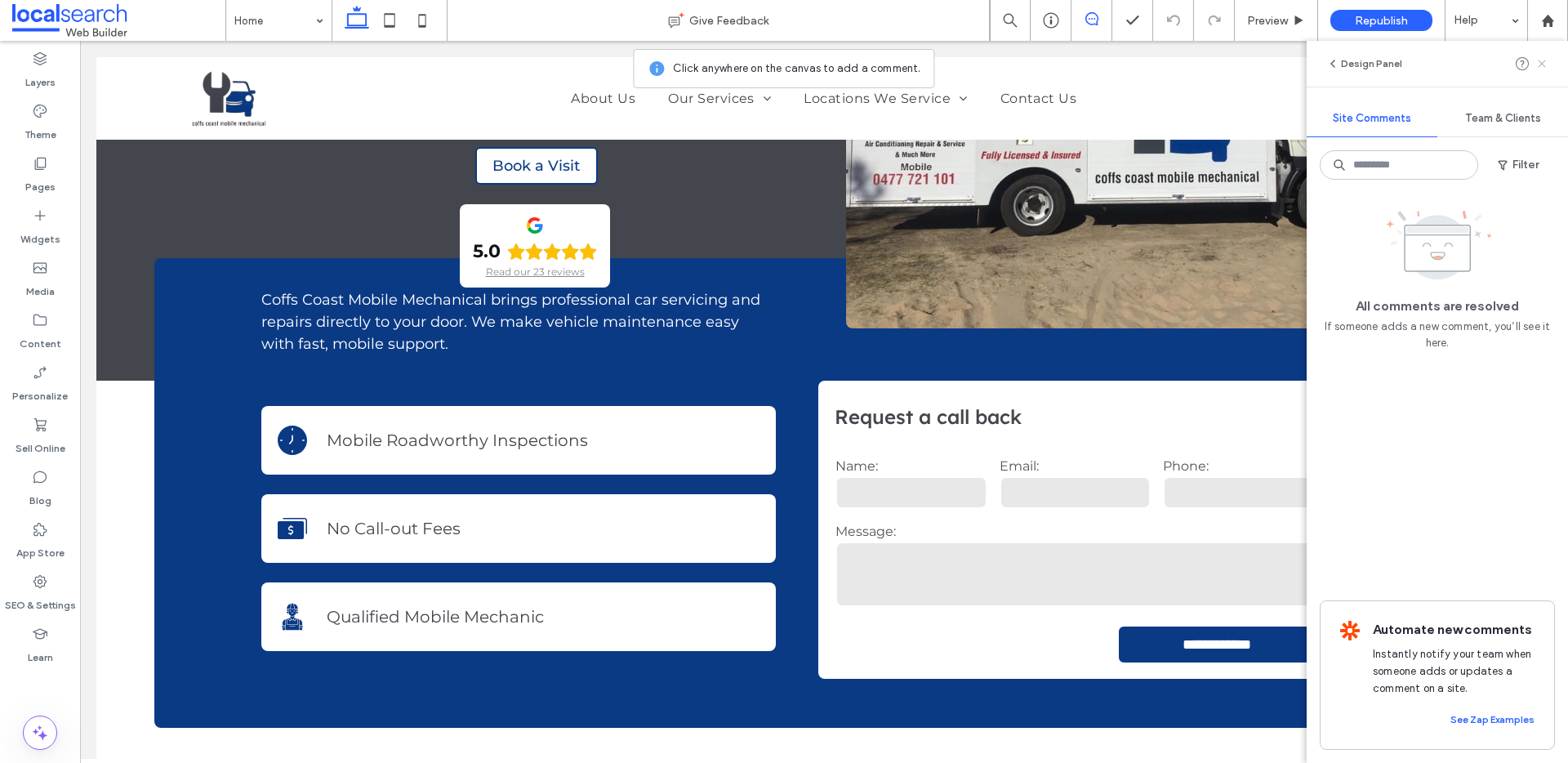
click at [1544, 66] on use at bounding box center [1540, 62] width 7 height 7
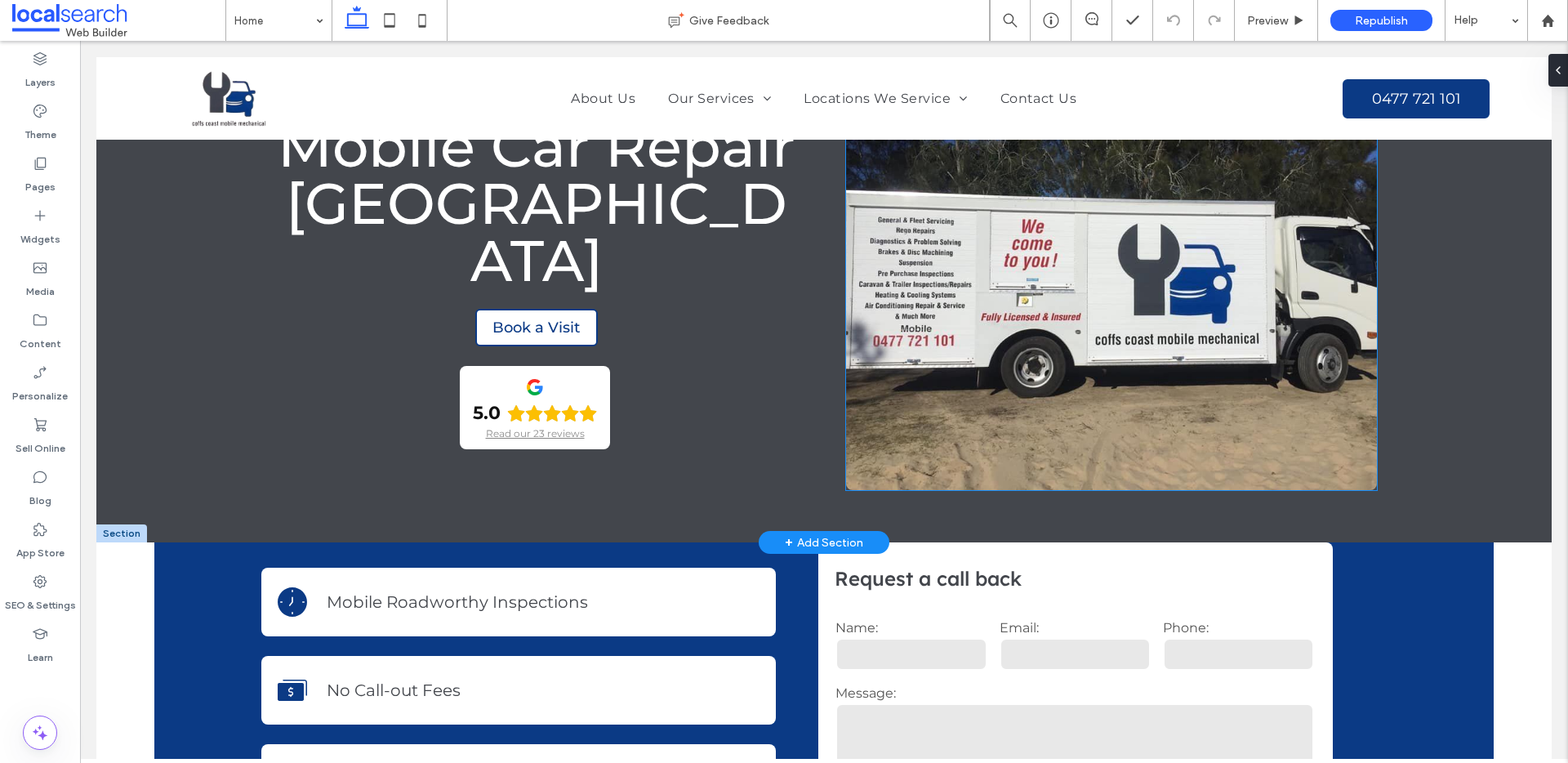
scroll to position [0, 0]
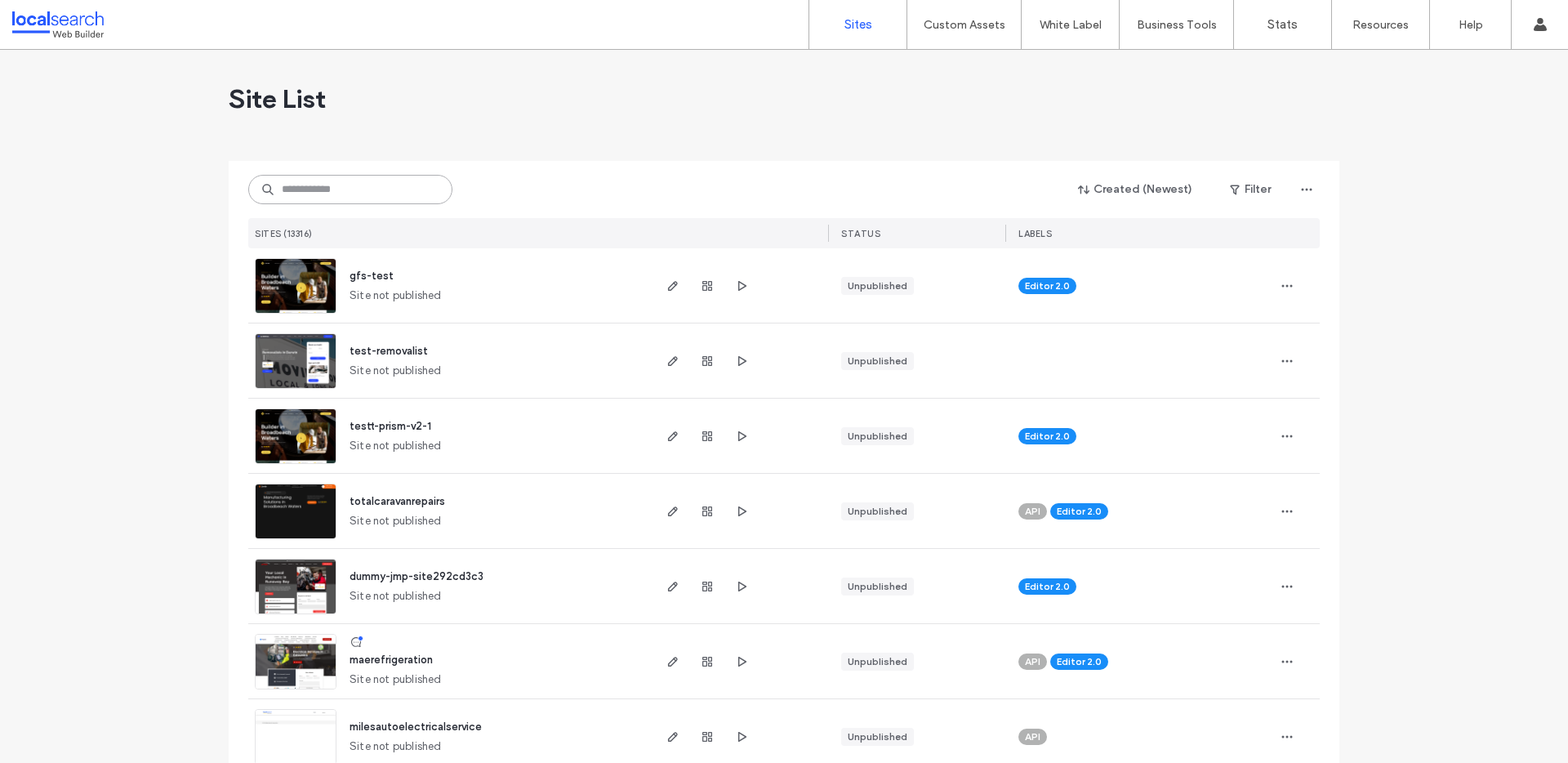
drag, startPoint x: 321, startPoint y: 175, endPoint x: 325, endPoint y: 185, distance: 10.8
click at [322, 175] on input at bounding box center [350, 190] width 204 height 30
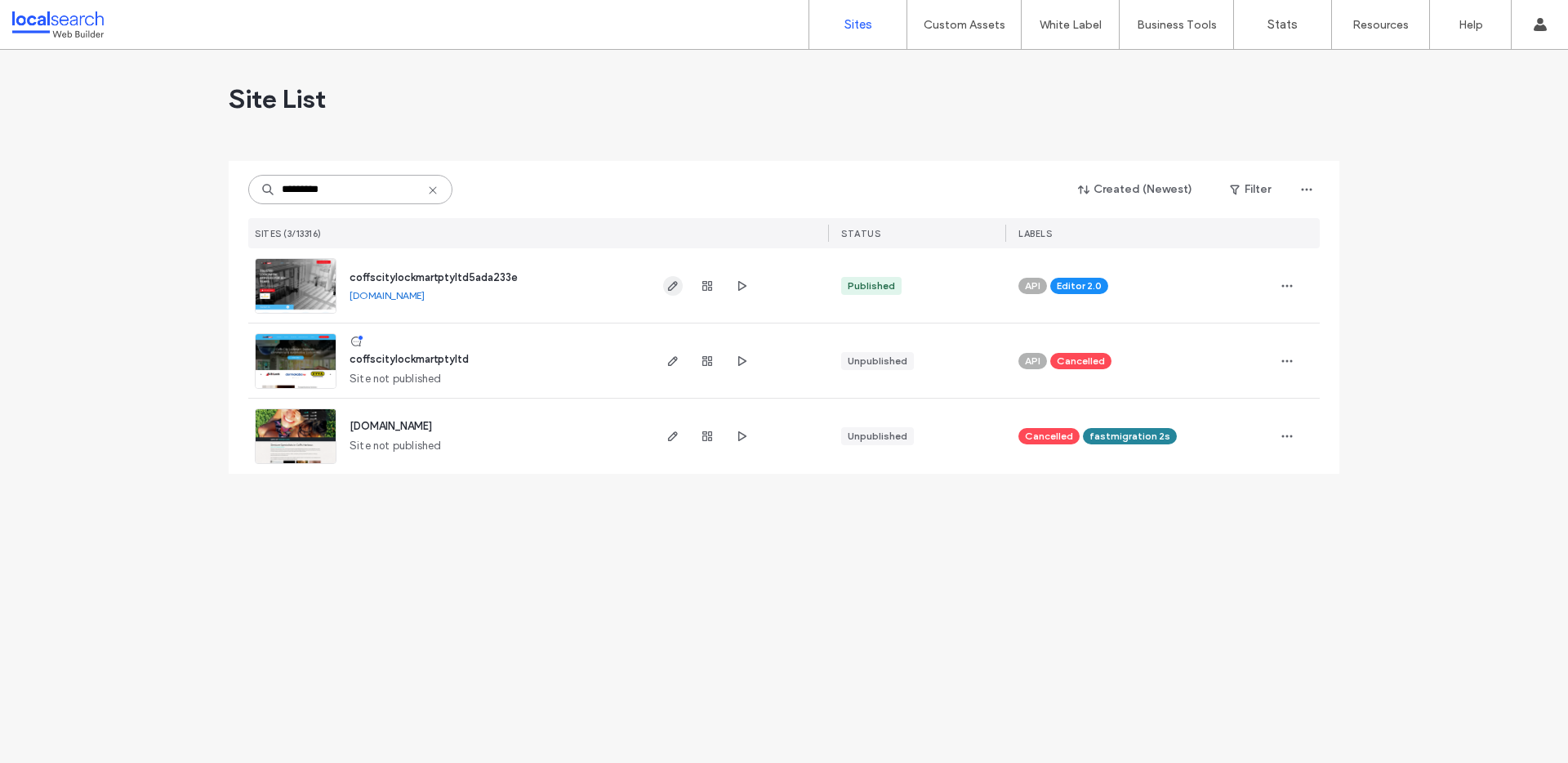
type input "*********"
click at [675, 282] on use "button" at bounding box center [673, 286] width 10 height 10
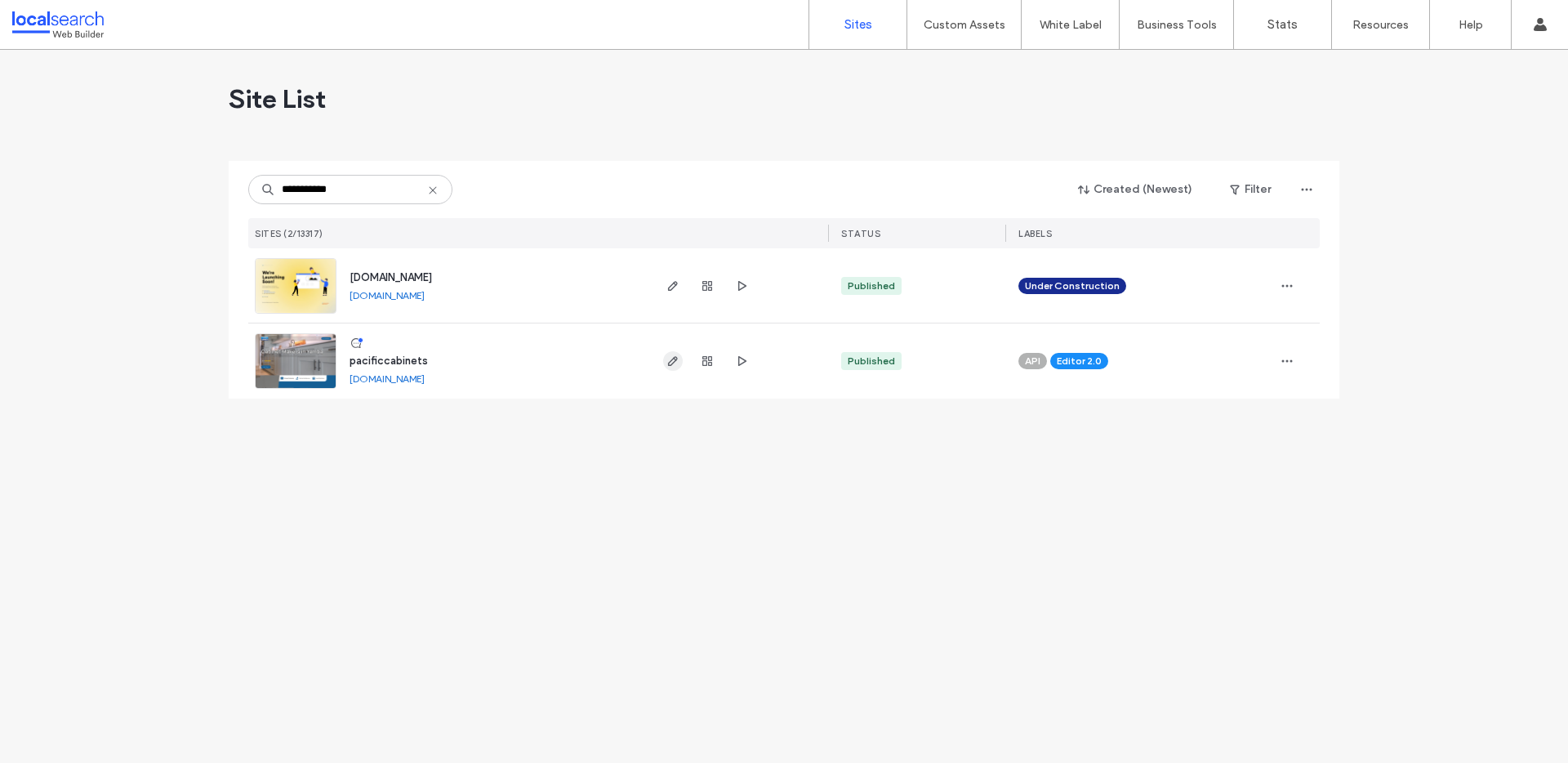
type input "**********"
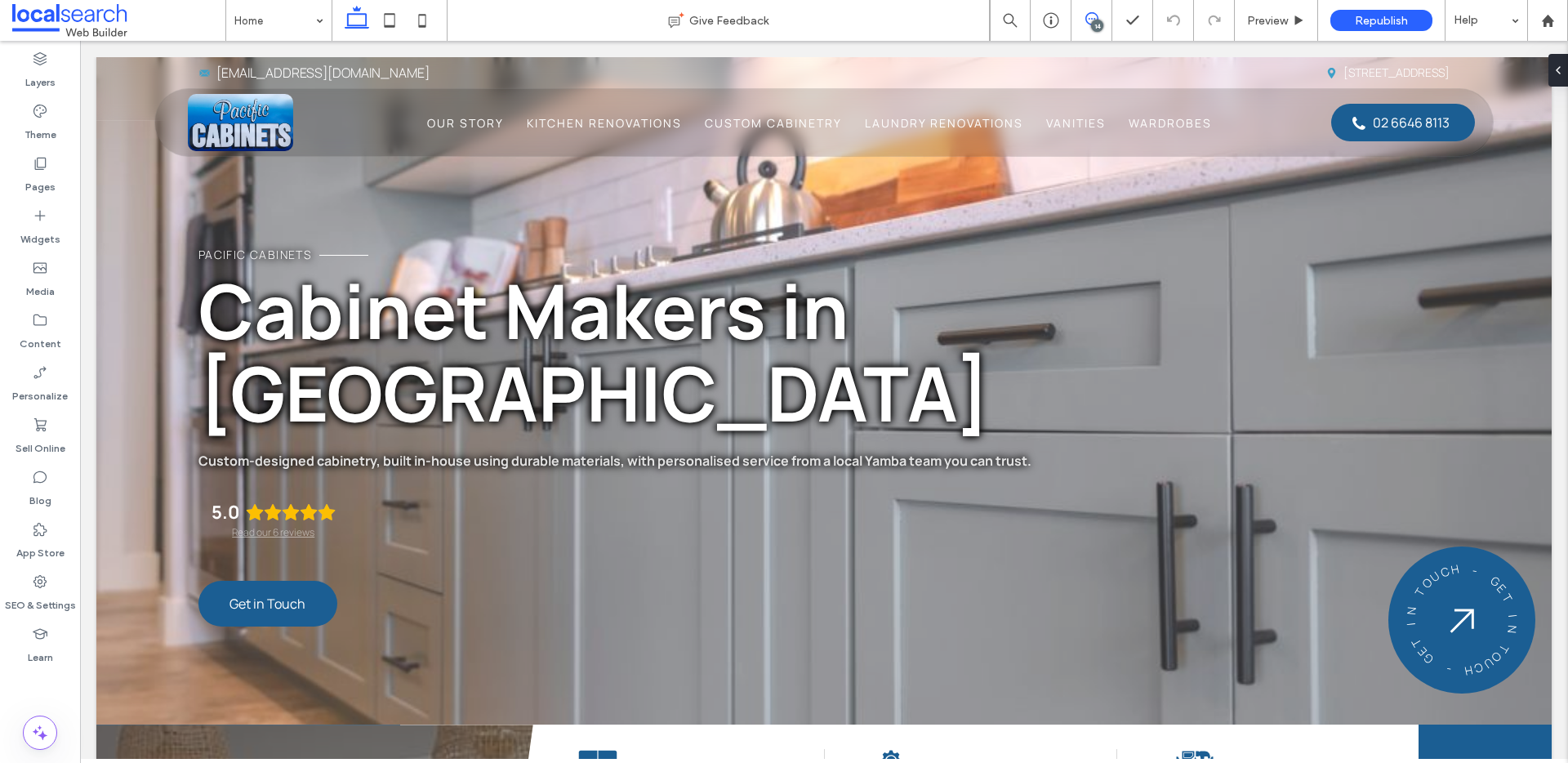
click at [1083, 21] on span at bounding box center [1091, 18] width 40 height 13
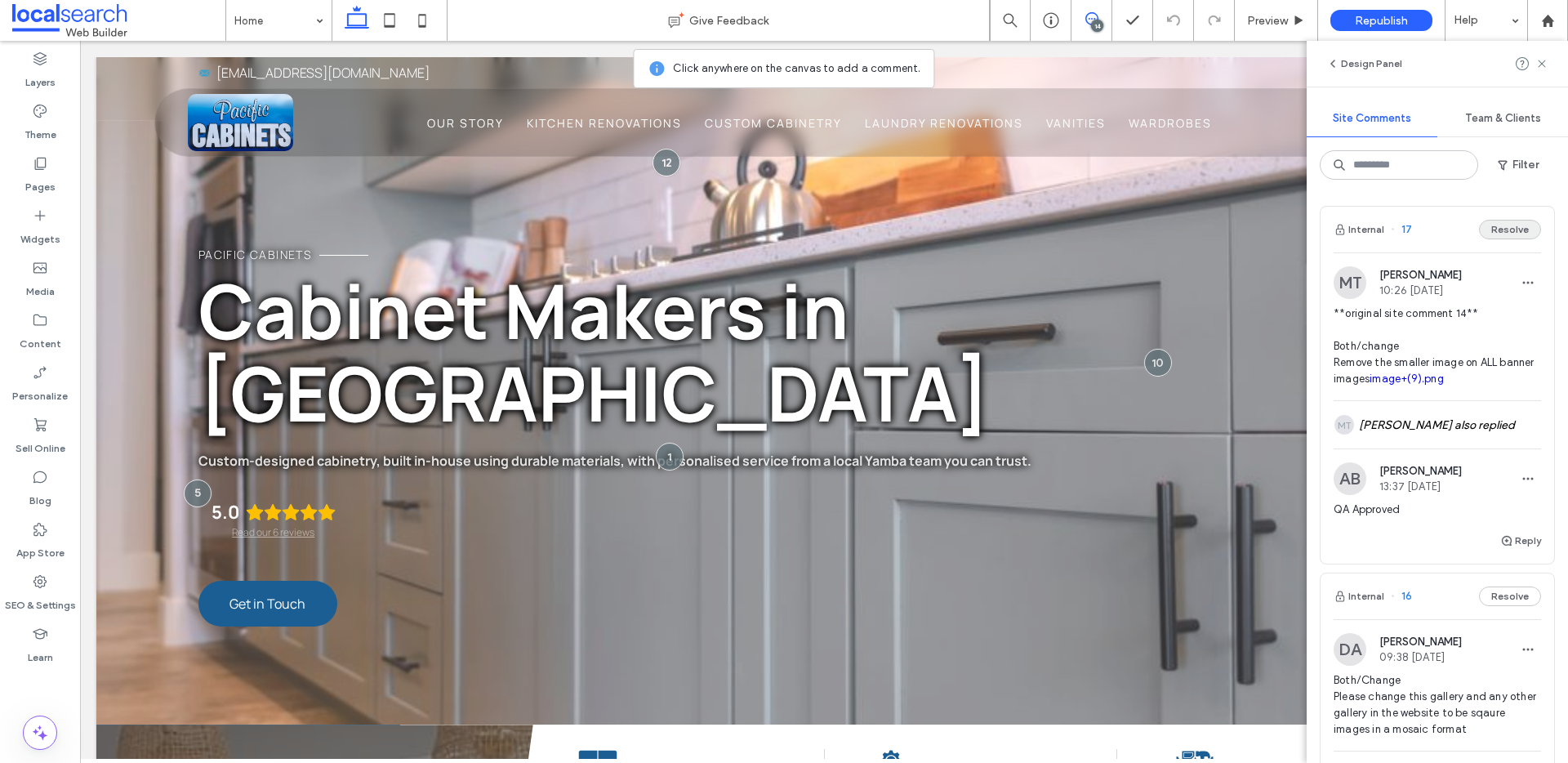
click at [1497, 232] on button "Resolve" at bounding box center [1510, 230] width 62 height 20
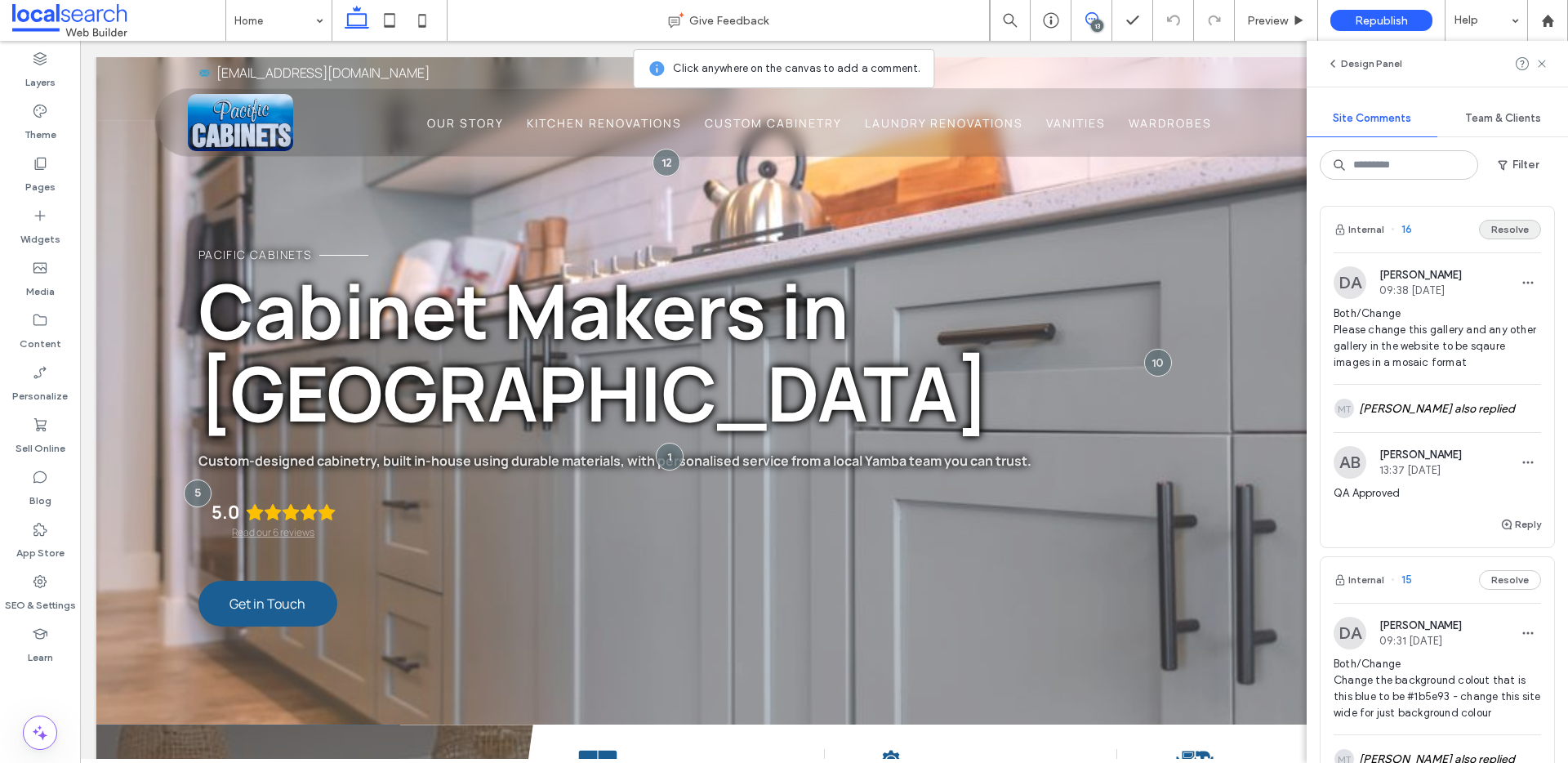
click at [1498, 227] on button "Resolve" at bounding box center [1510, 230] width 62 height 20
click at [1490, 233] on button "Resolve" at bounding box center [1510, 230] width 62 height 20
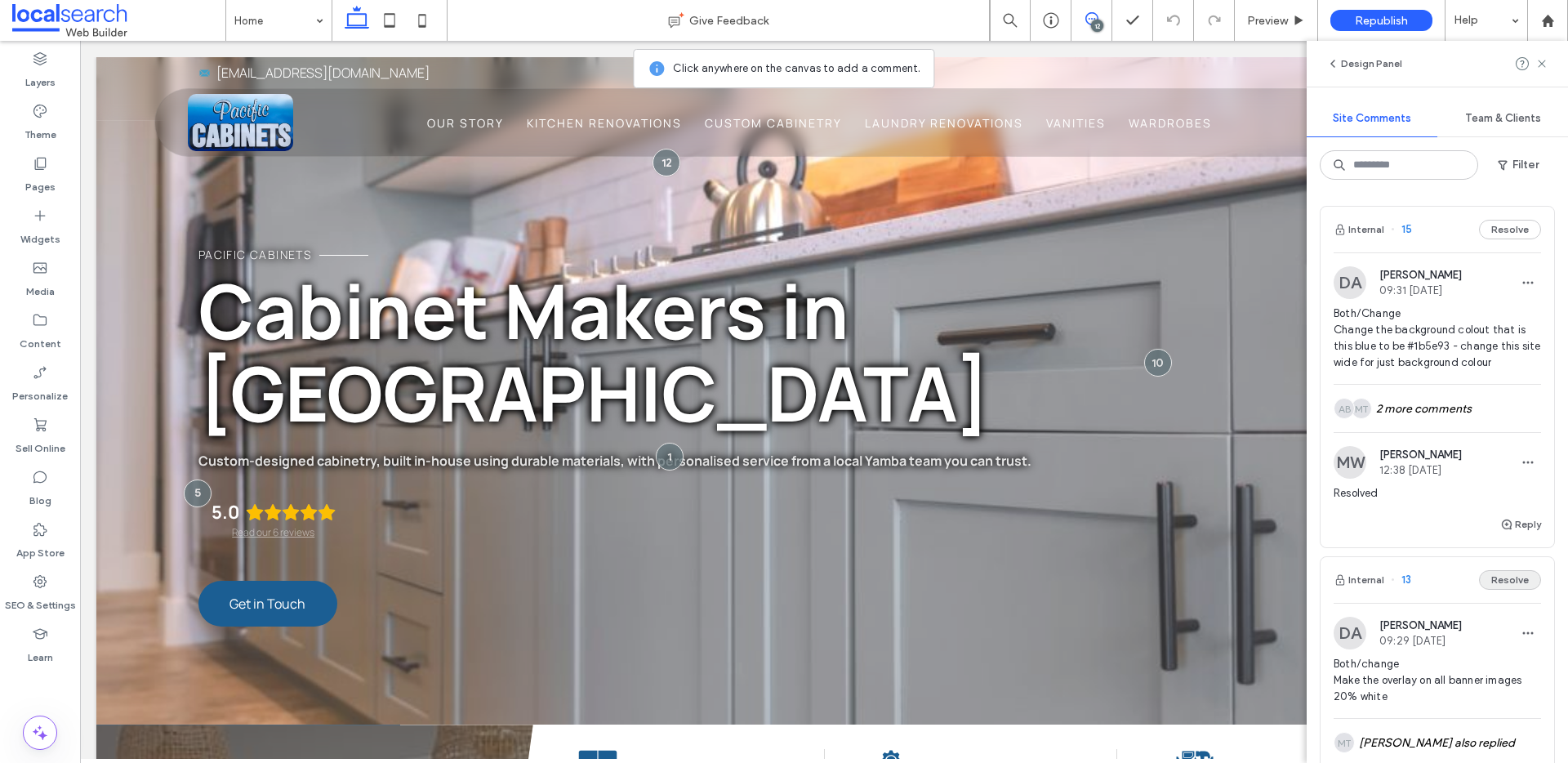
click at [1491, 570] on button "Resolve" at bounding box center [1510, 580] width 62 height 20
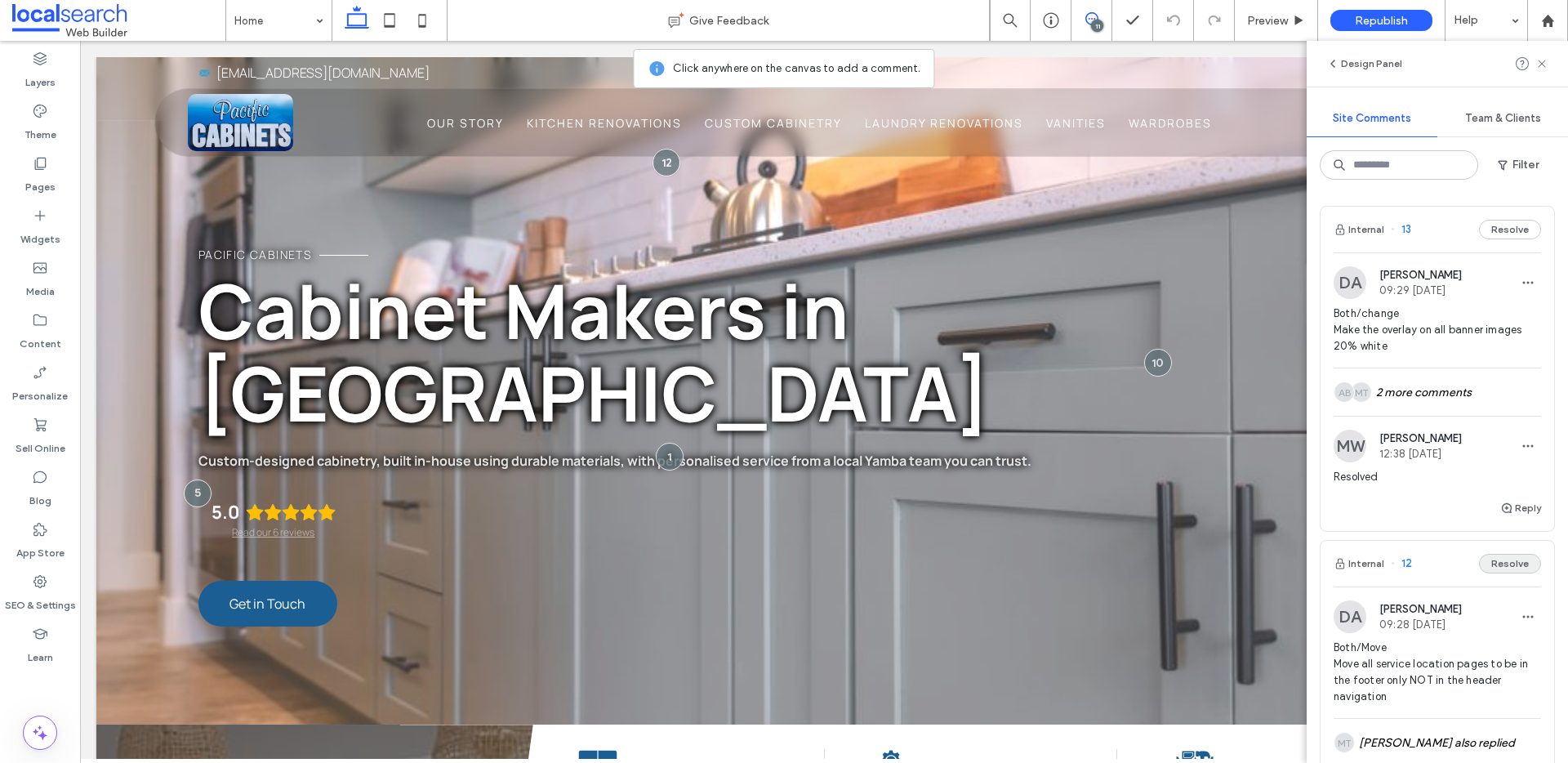
drag, startPoint x: 1487, startPoint y: 227, endPoint x: 1515, endPoint y: 228, distance: 28.0
click at [1515, 554] on button "Resolve" at bounding box center [1510, 564] width 62 height 20
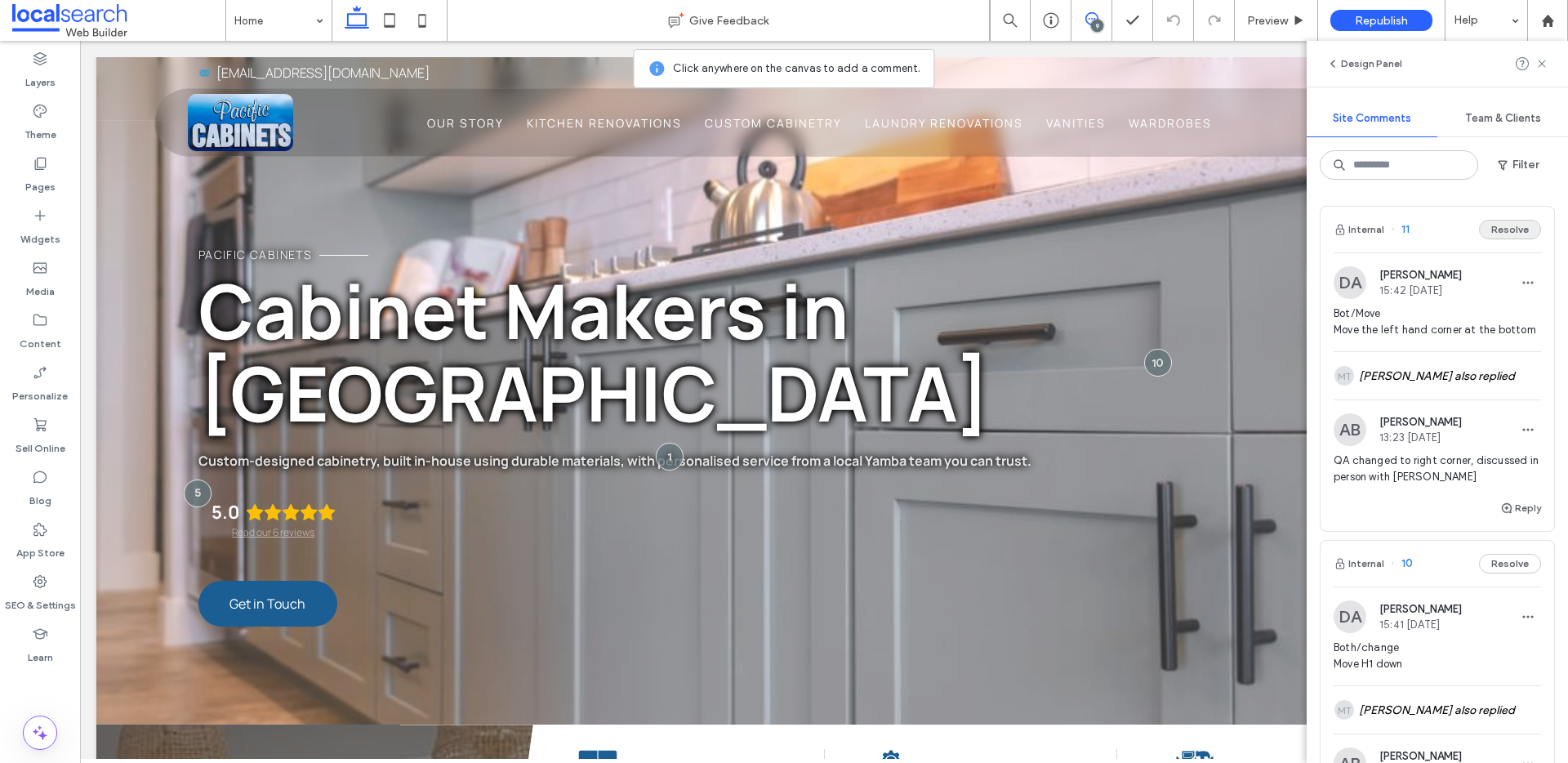
click at [1482, 235] on button "Resolve" at bounding box center [1510, 230] width 62 height 20
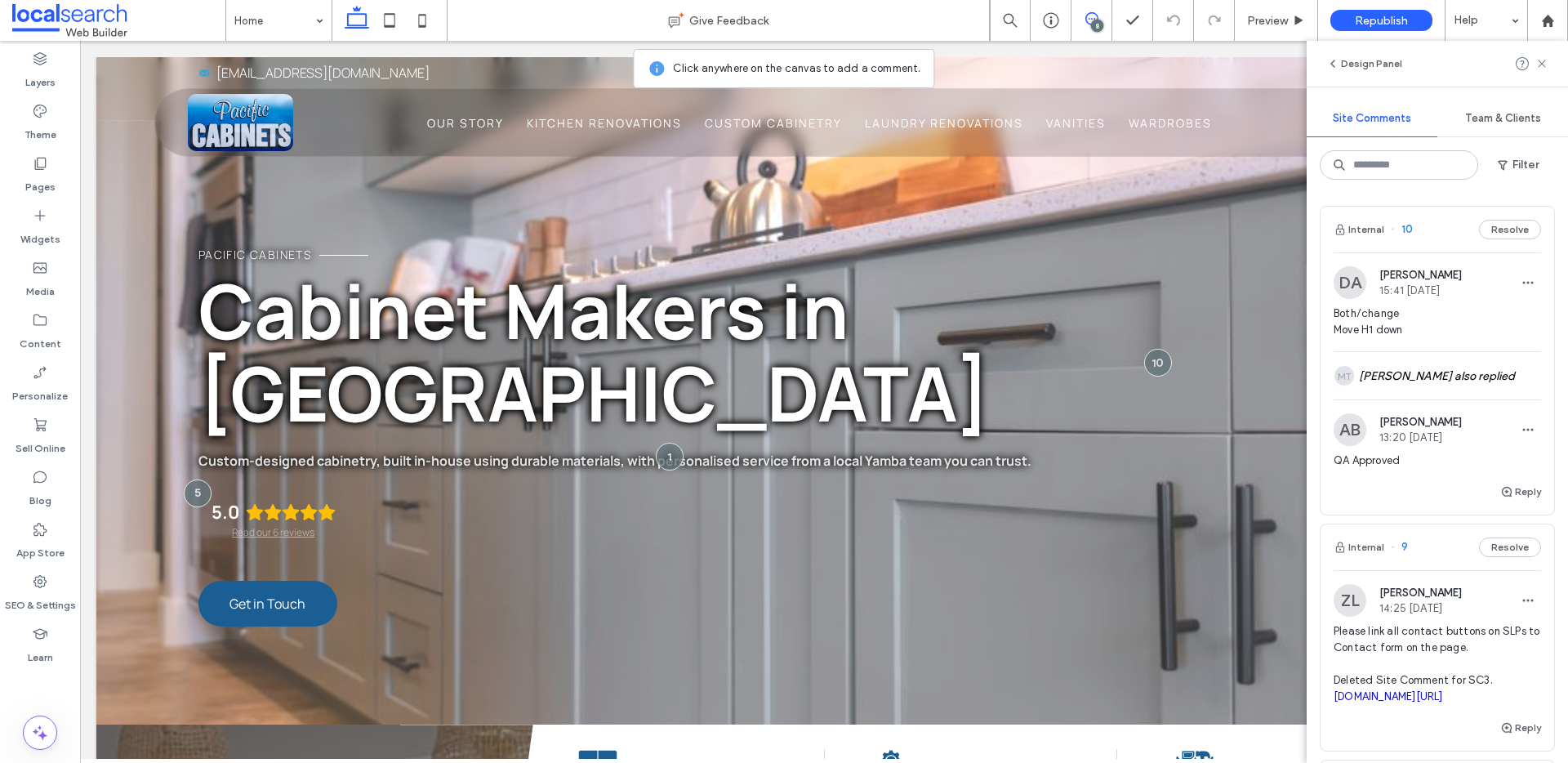
click at [1526, 232] on button "Resolve" at bounding box center [1510, 230] width 62 height 20
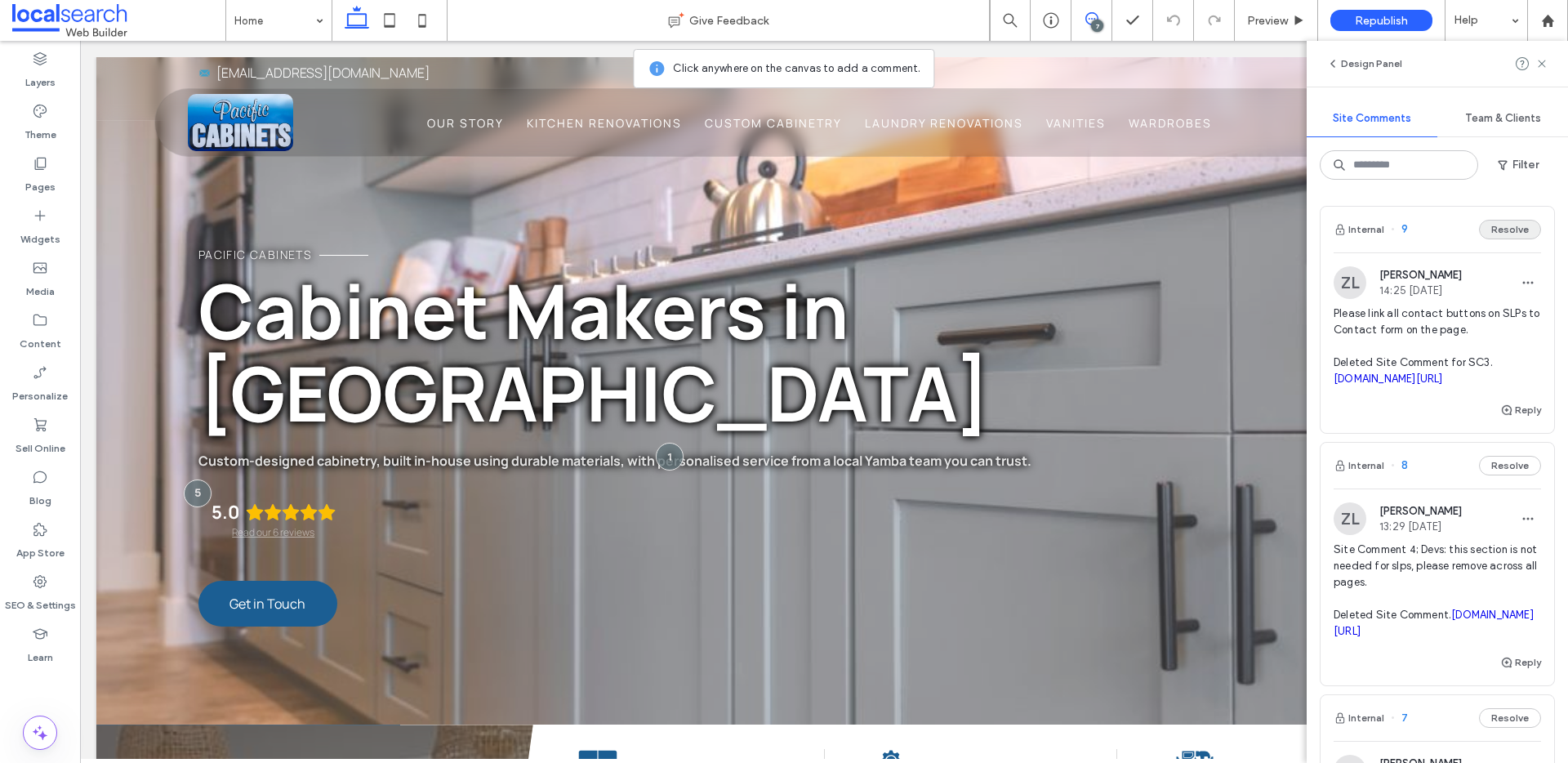
click at [1503, 231] on button "Resolve" at bounding box center [1510, 230] width 62 height 20
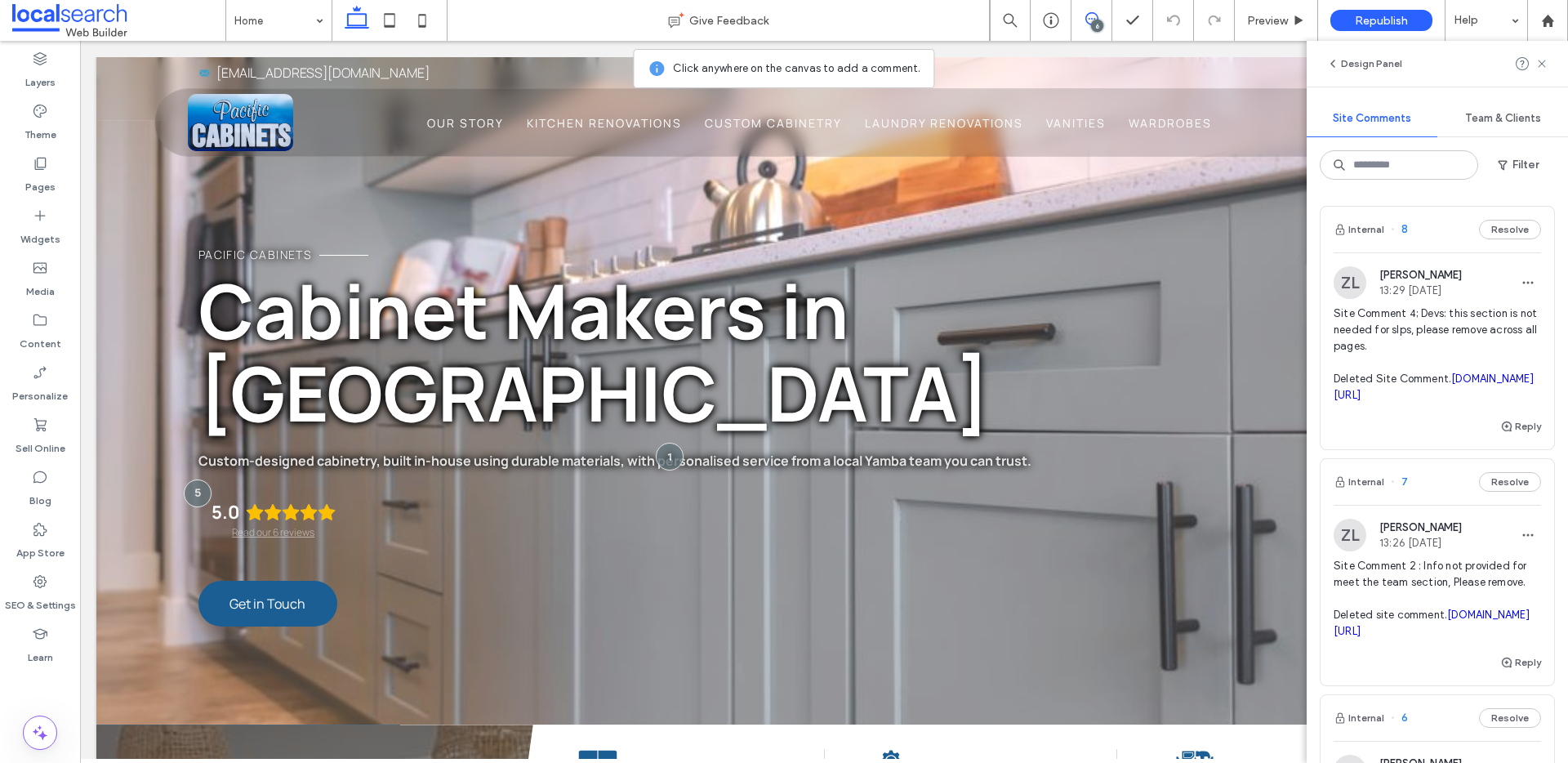
click at [1503, 231] on button "Resolve" at bounding box center [1510, 230] width 62 height 20
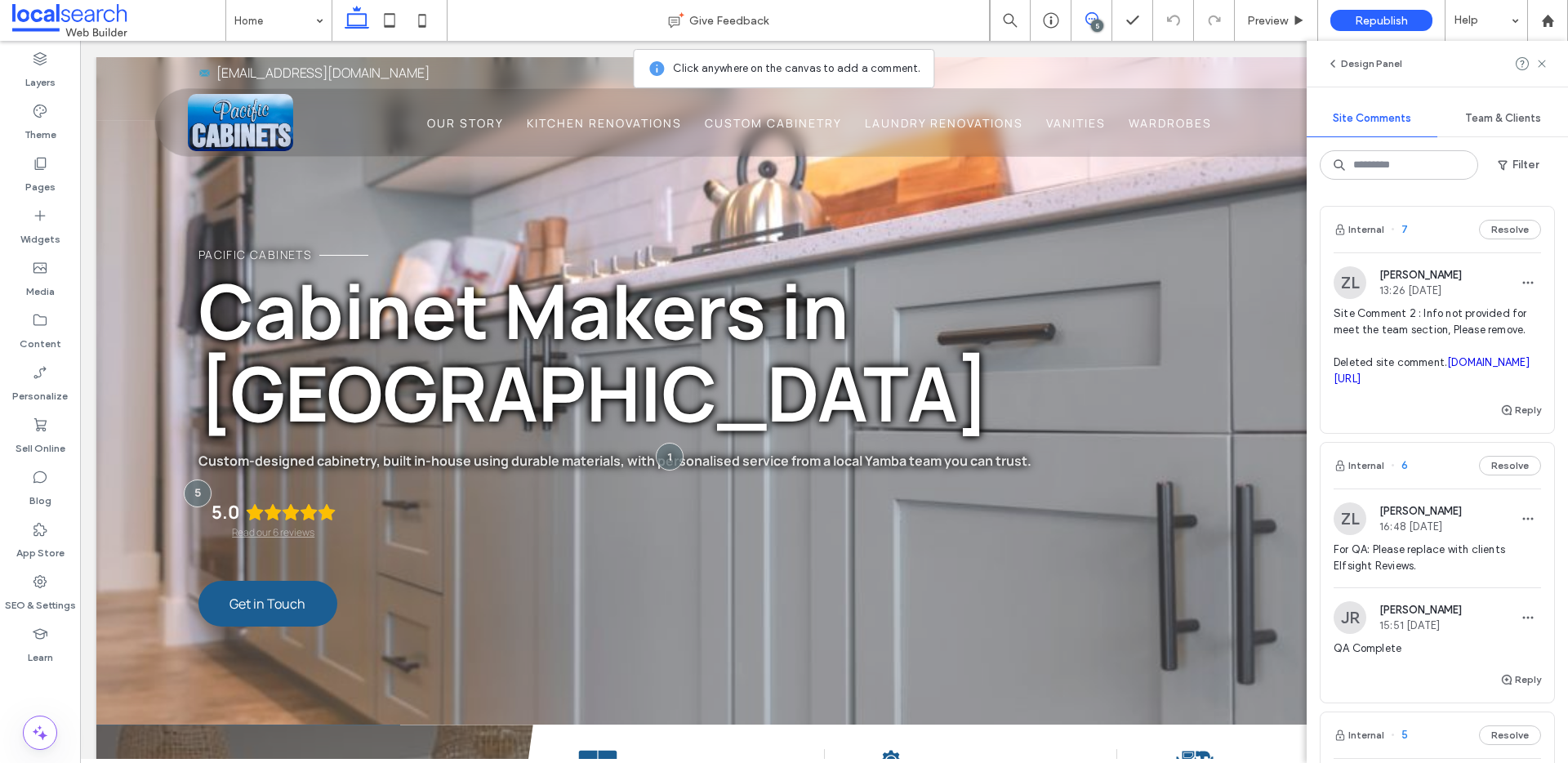
click at [1503, 231] on button "Resolve" at bounding box center [1510, 230] width 62 height 20
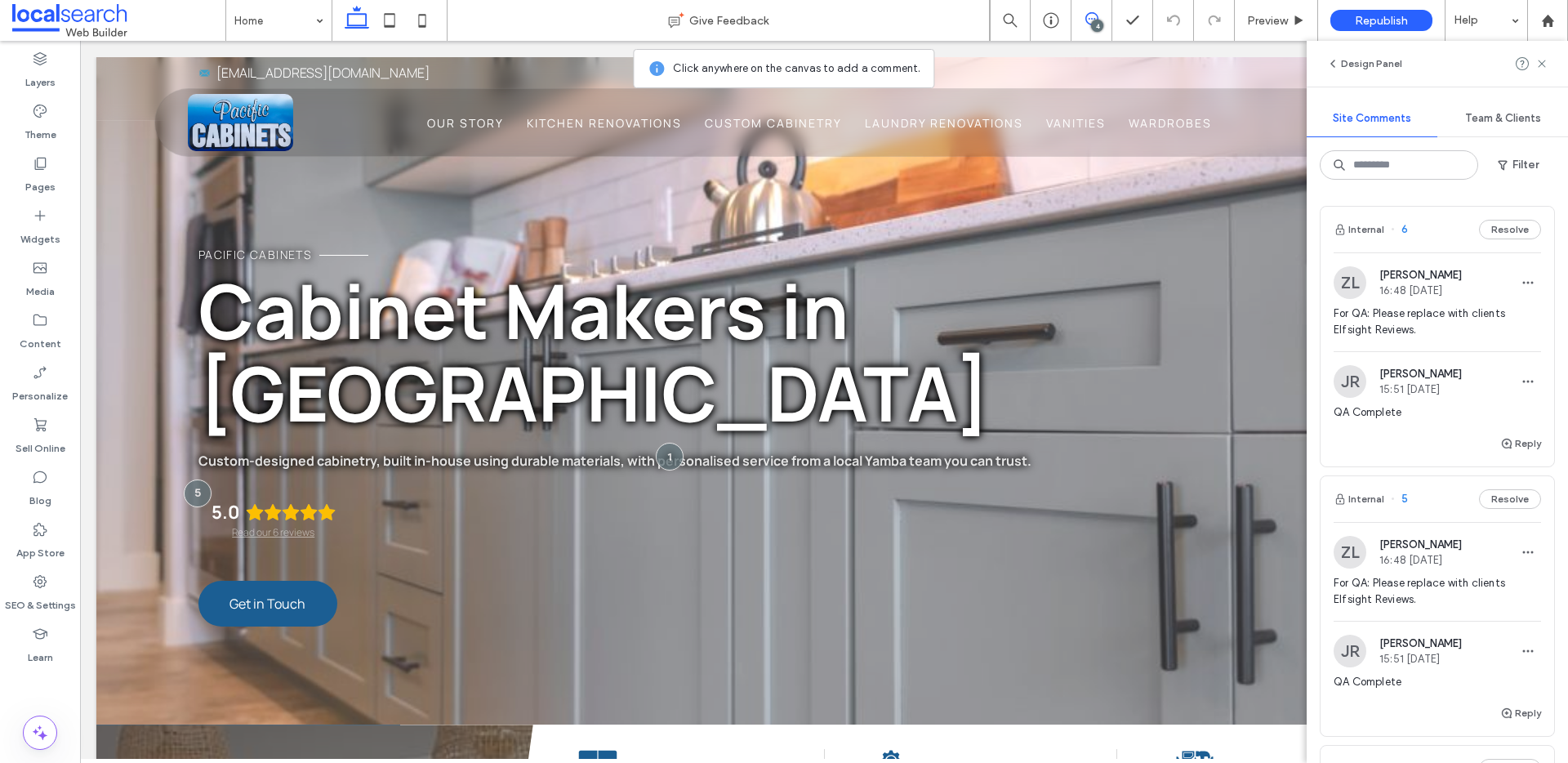
click at [1503, 231] on button "Resolve" at bounding box center [1510, 230] width 62 height 20
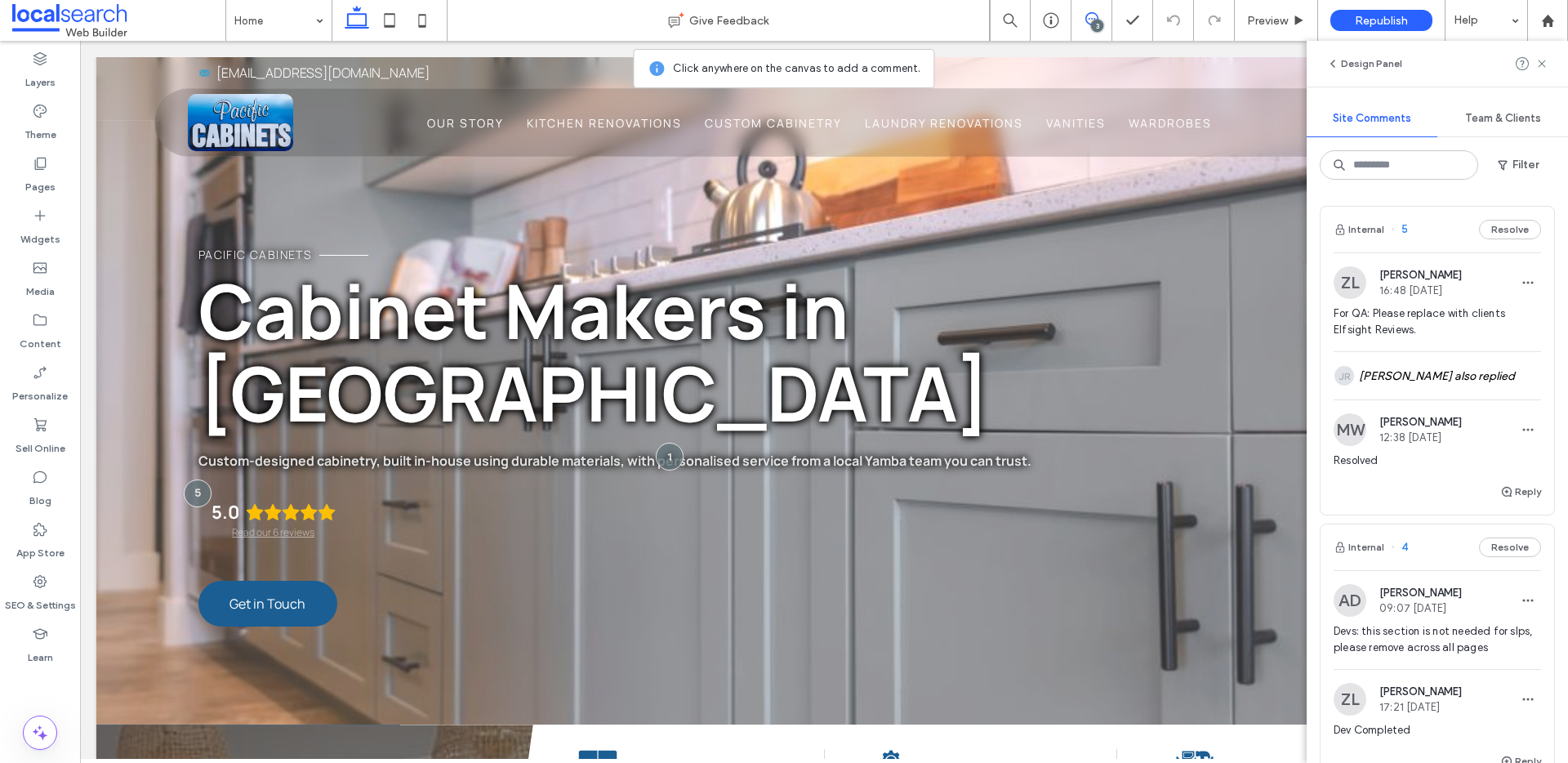
click at [1503, 537] on button "Resolve" at bounding box center [1510, 547] width 62 height 20
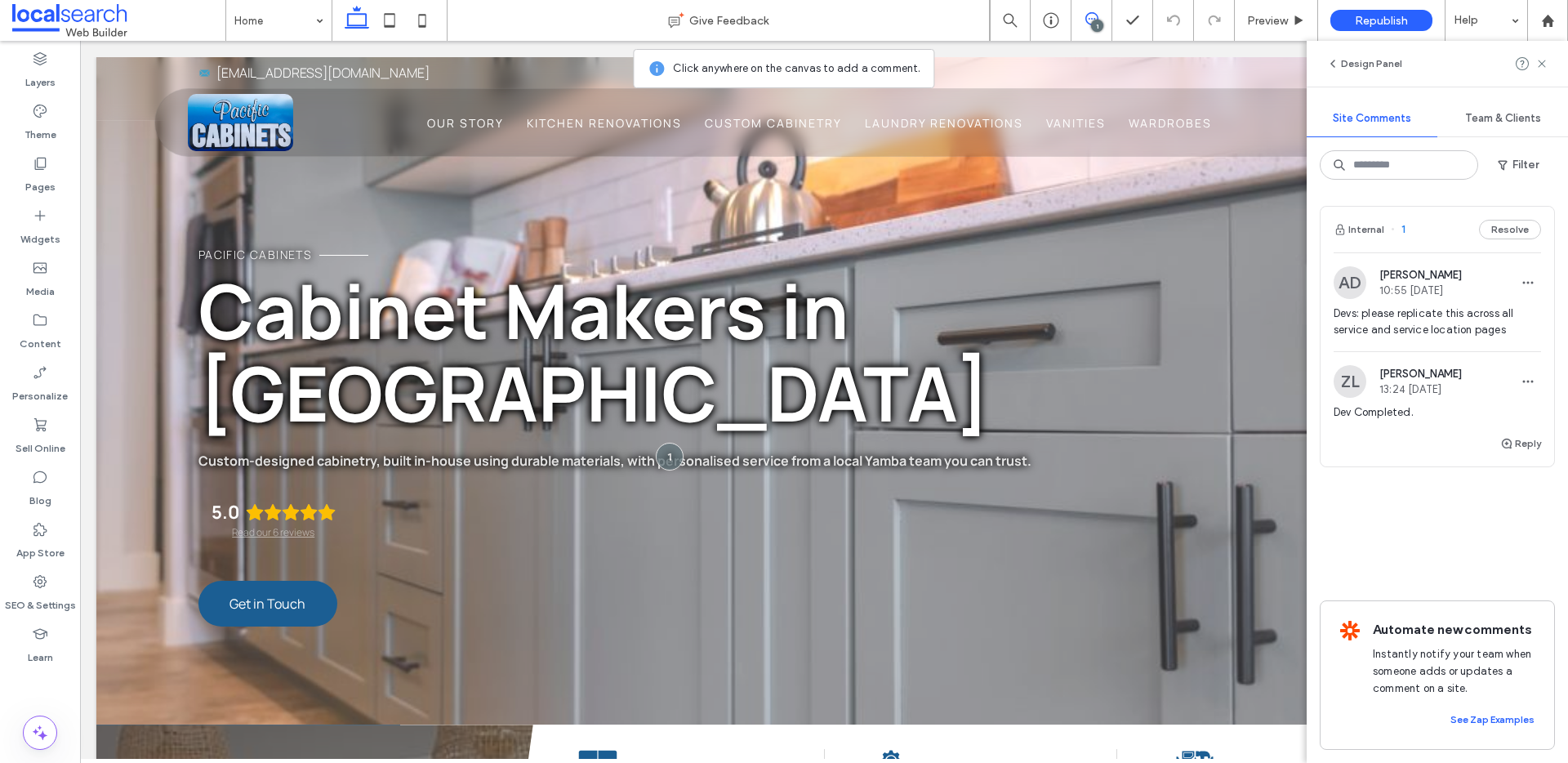
click at [1503, 231] on button "Resolve" at bounding box center [1510, 230] width 62 height 20
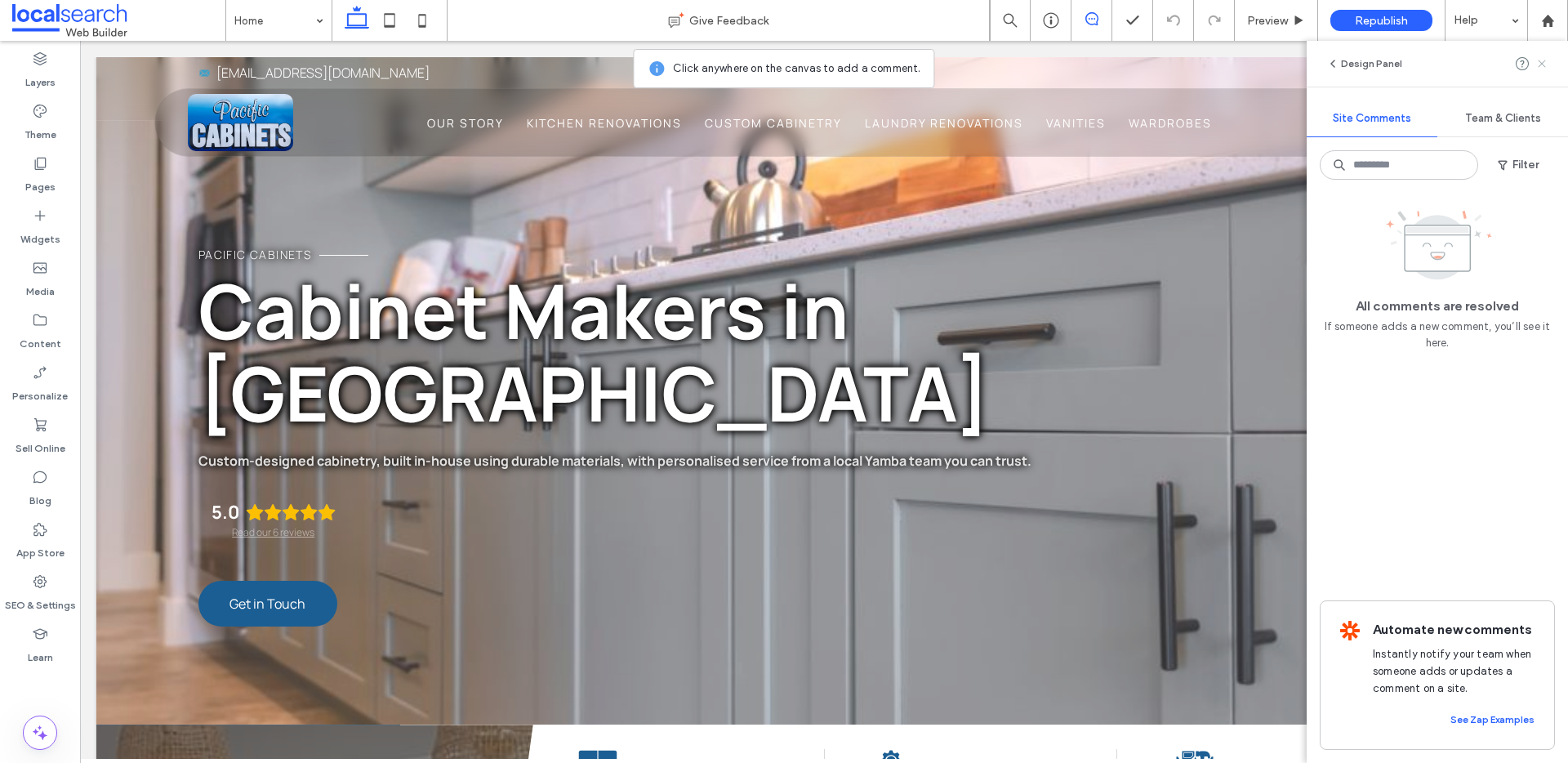
click at [1536, 63] on icon at bounding box center [1541, 63] width 13 height 13
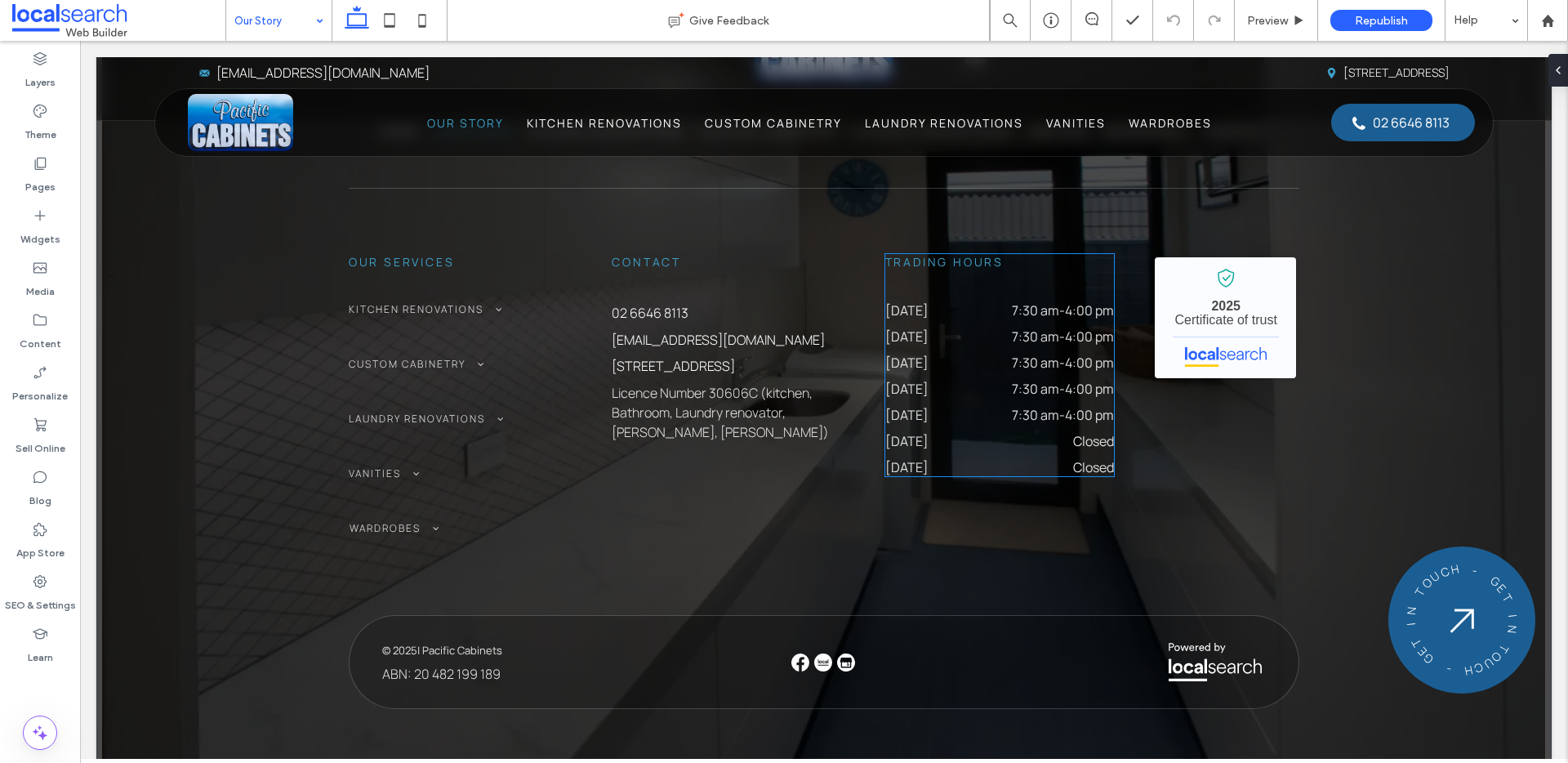
scroll to position [1337, 0]
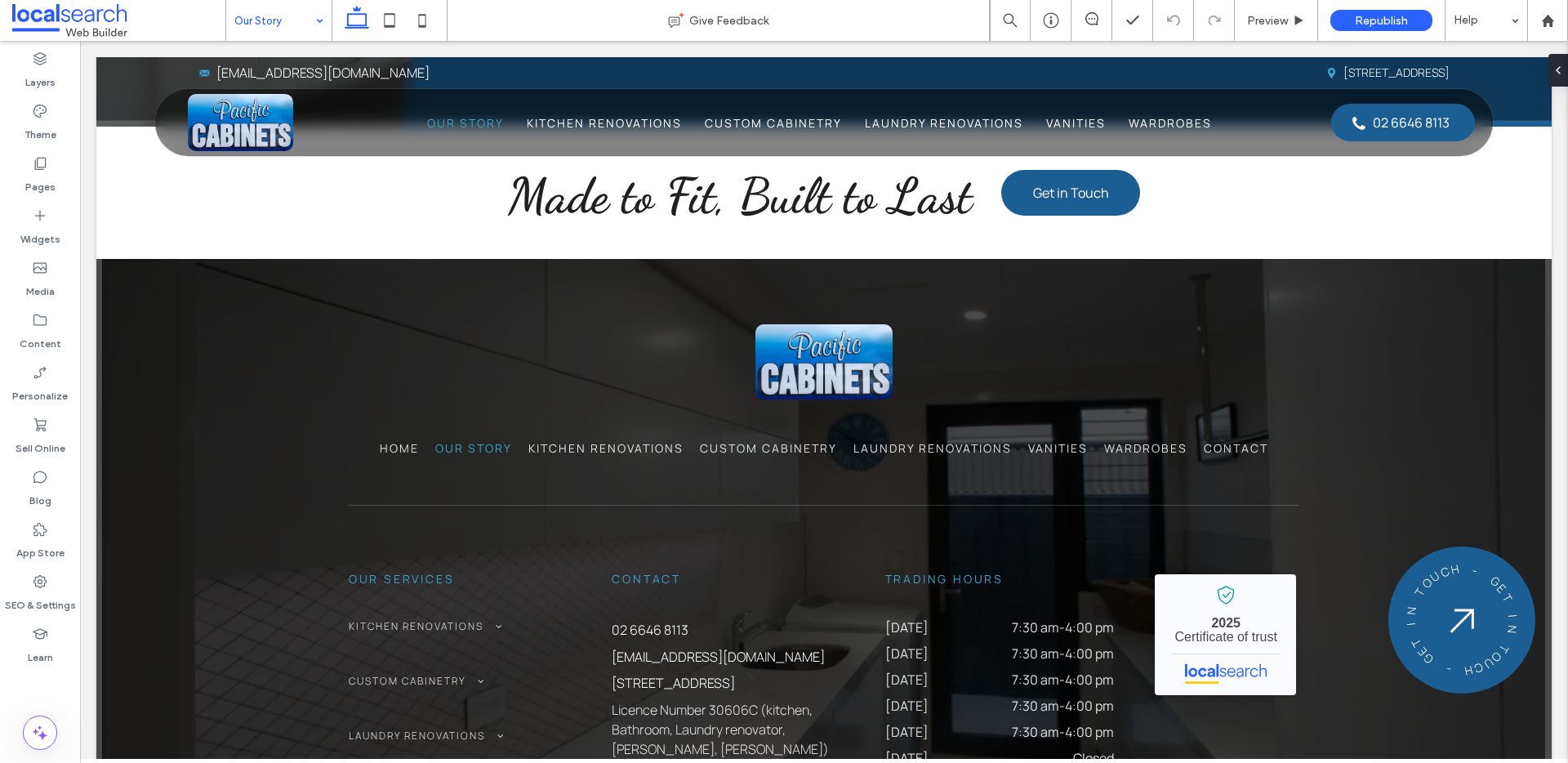
click at [269, 13] on input at bounding box center [275, 20] width 81 height 41
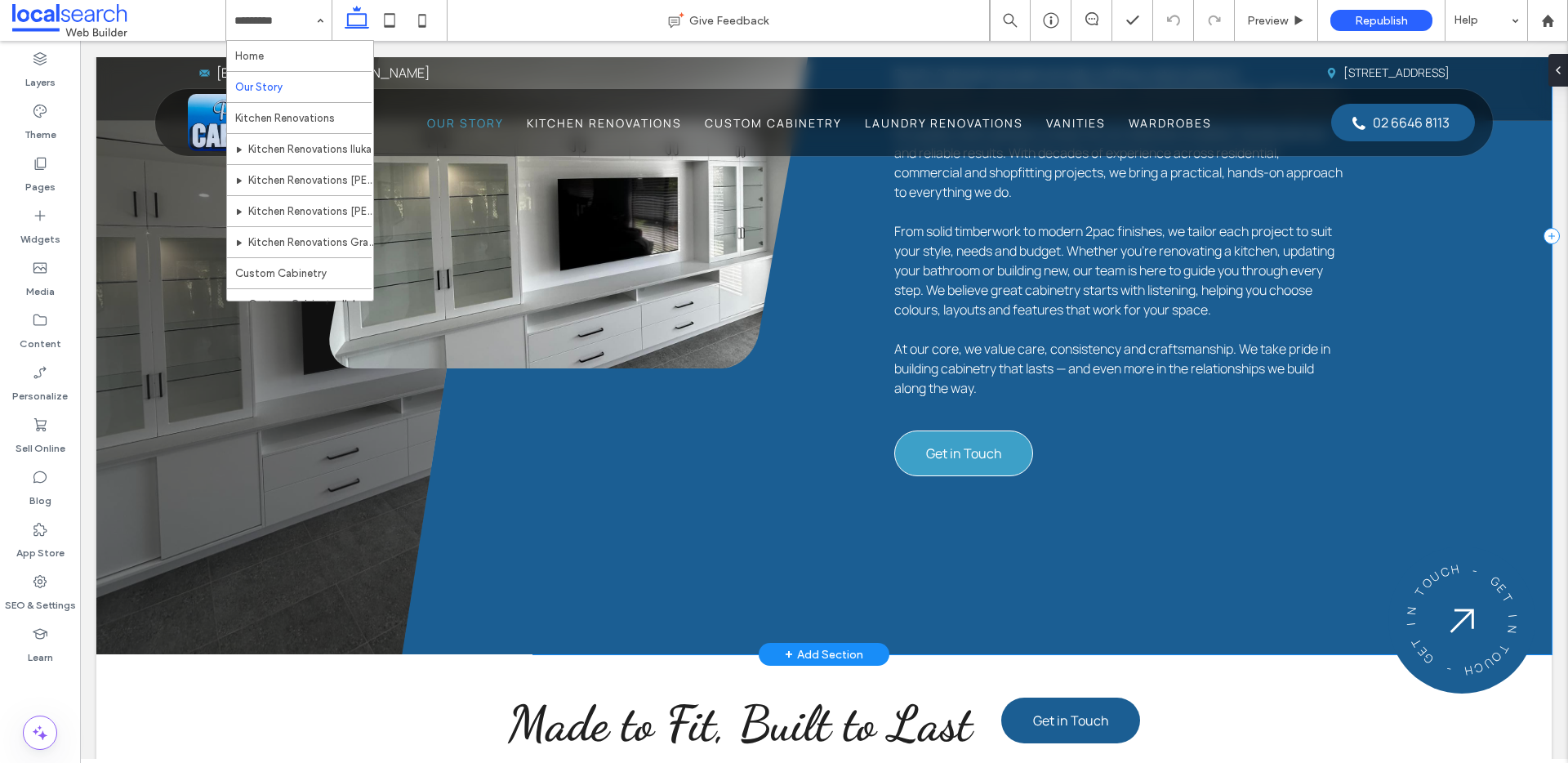
scroll to position [659, 0]
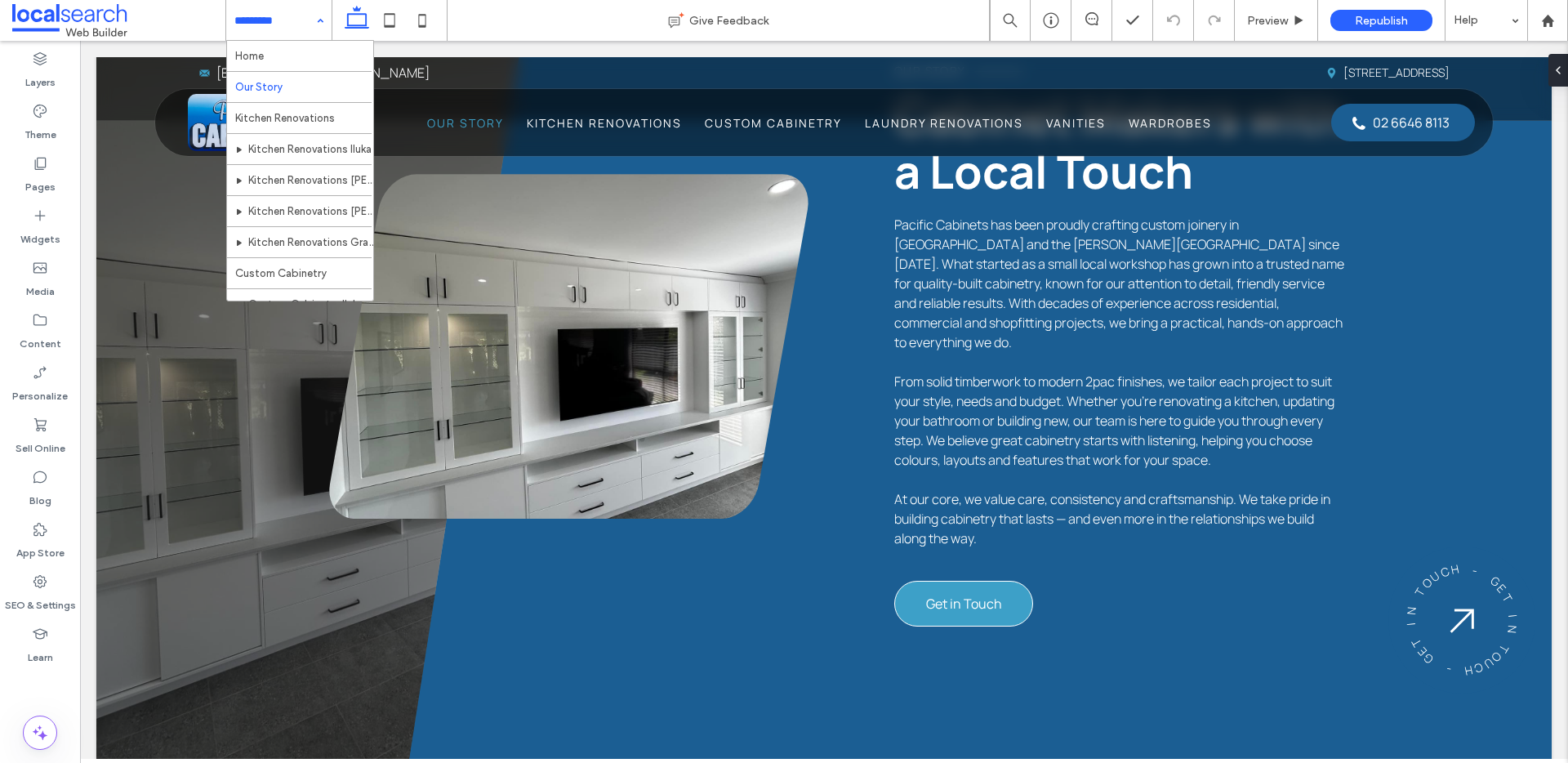
click at [314, 19] on div "Home Our Story Kitchen Renovations Kitchen Renovations Iluka Kitchen Renovation…" at bounding box center [279, 20] width 105 height 41
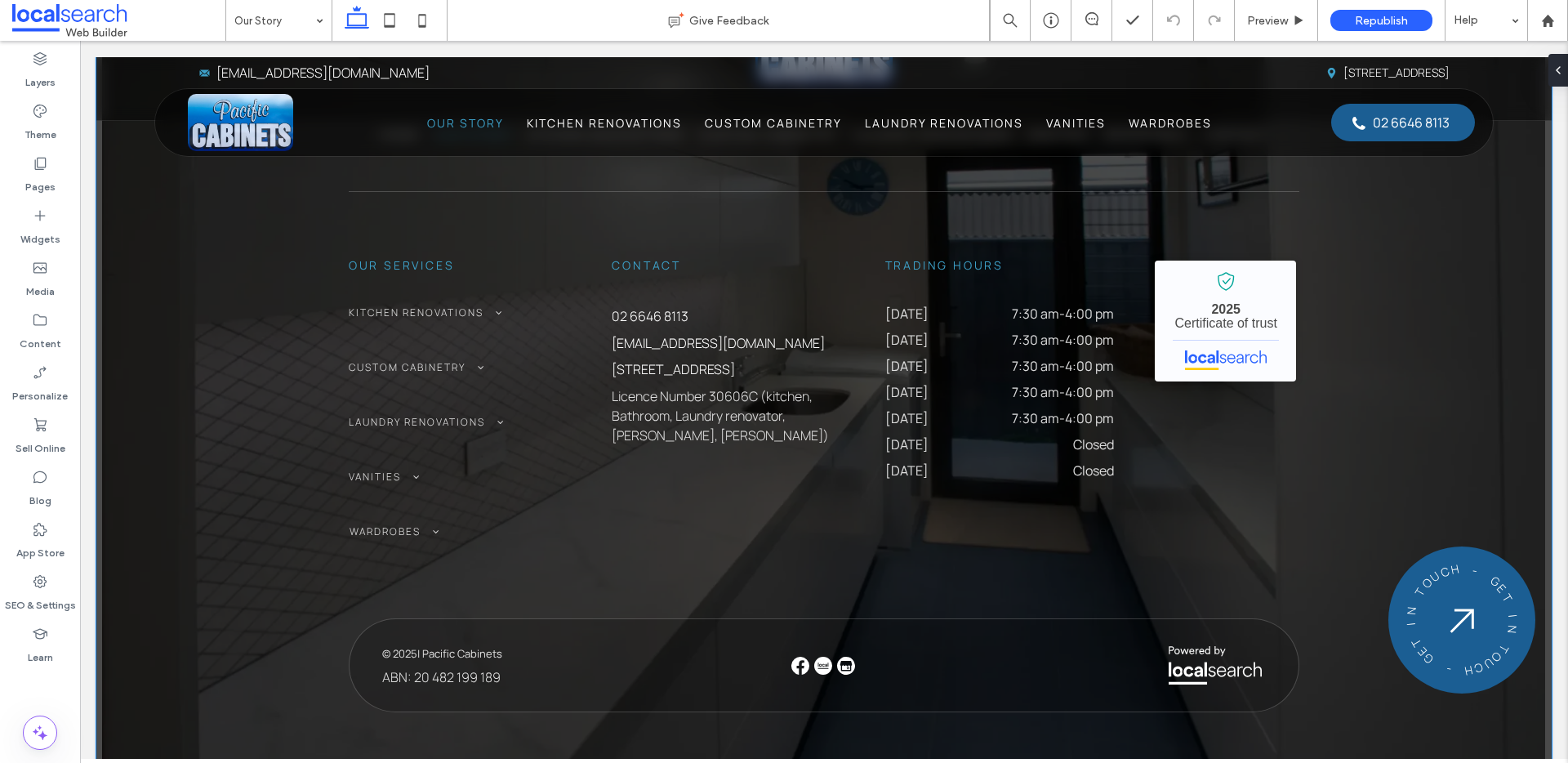
scroll to position [1654, 0]
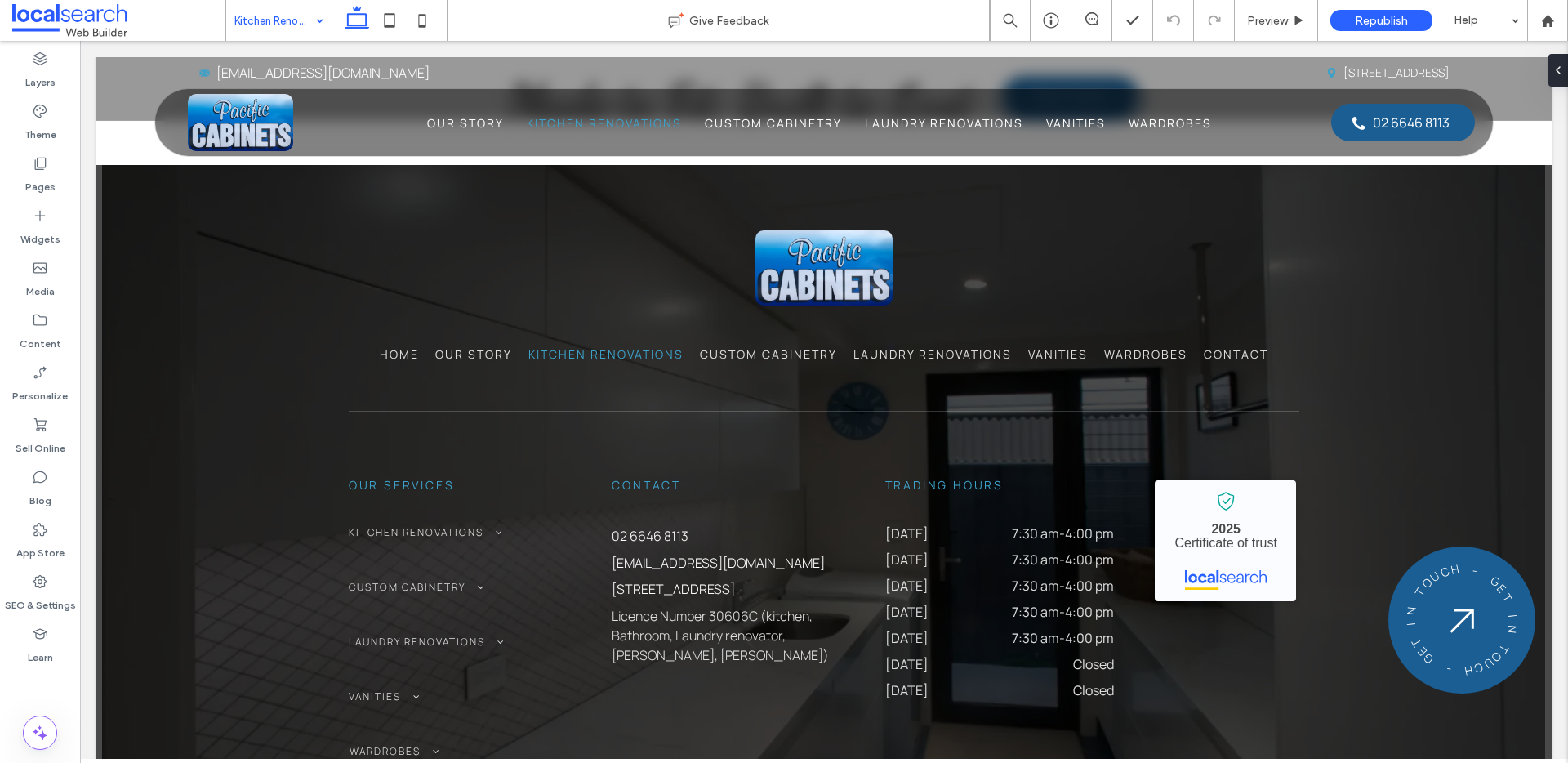
scroll to position [4003, 0]
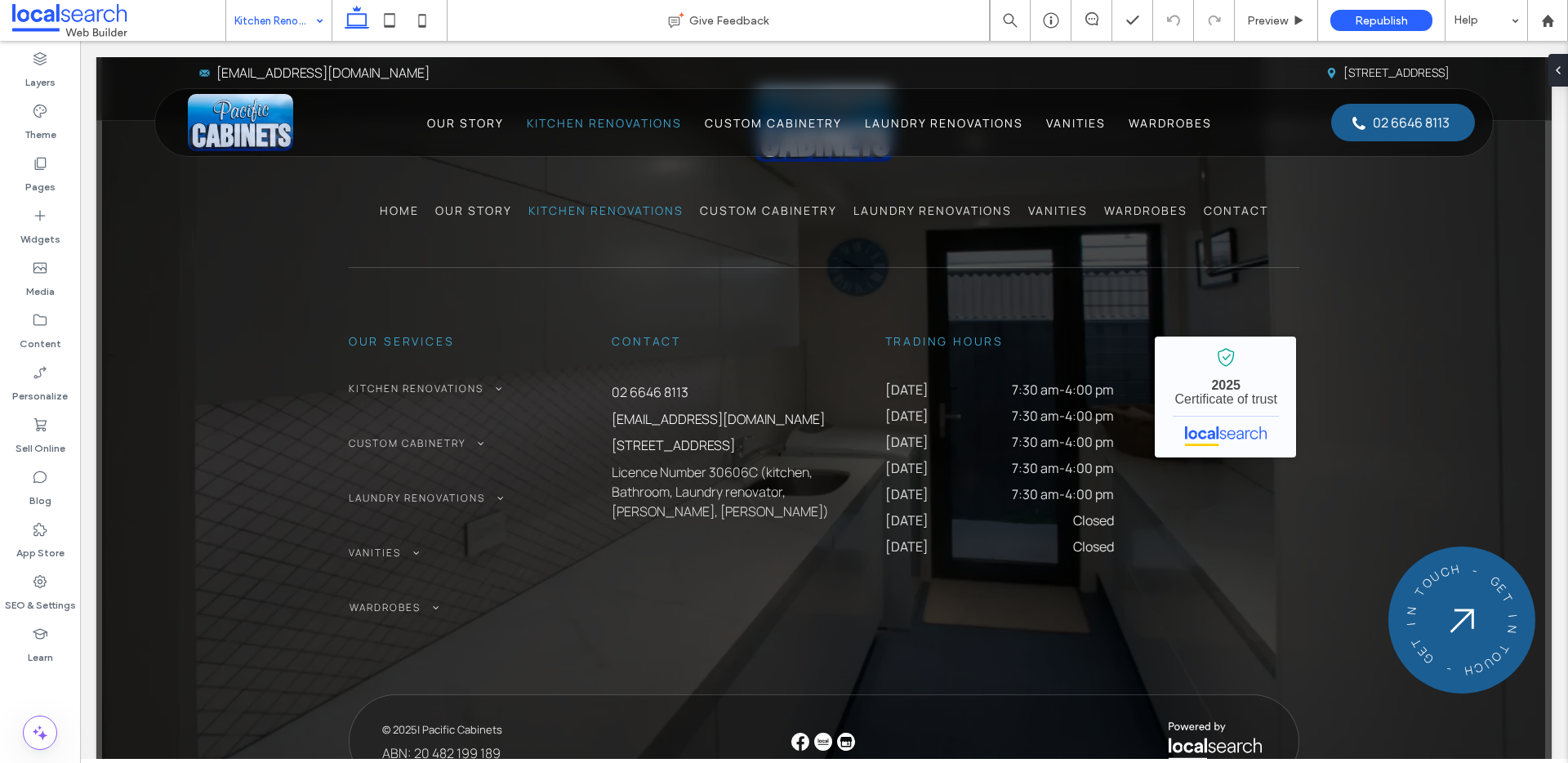
click at [252, 18] on input at bounding box center [275, 20] width 81 height 41
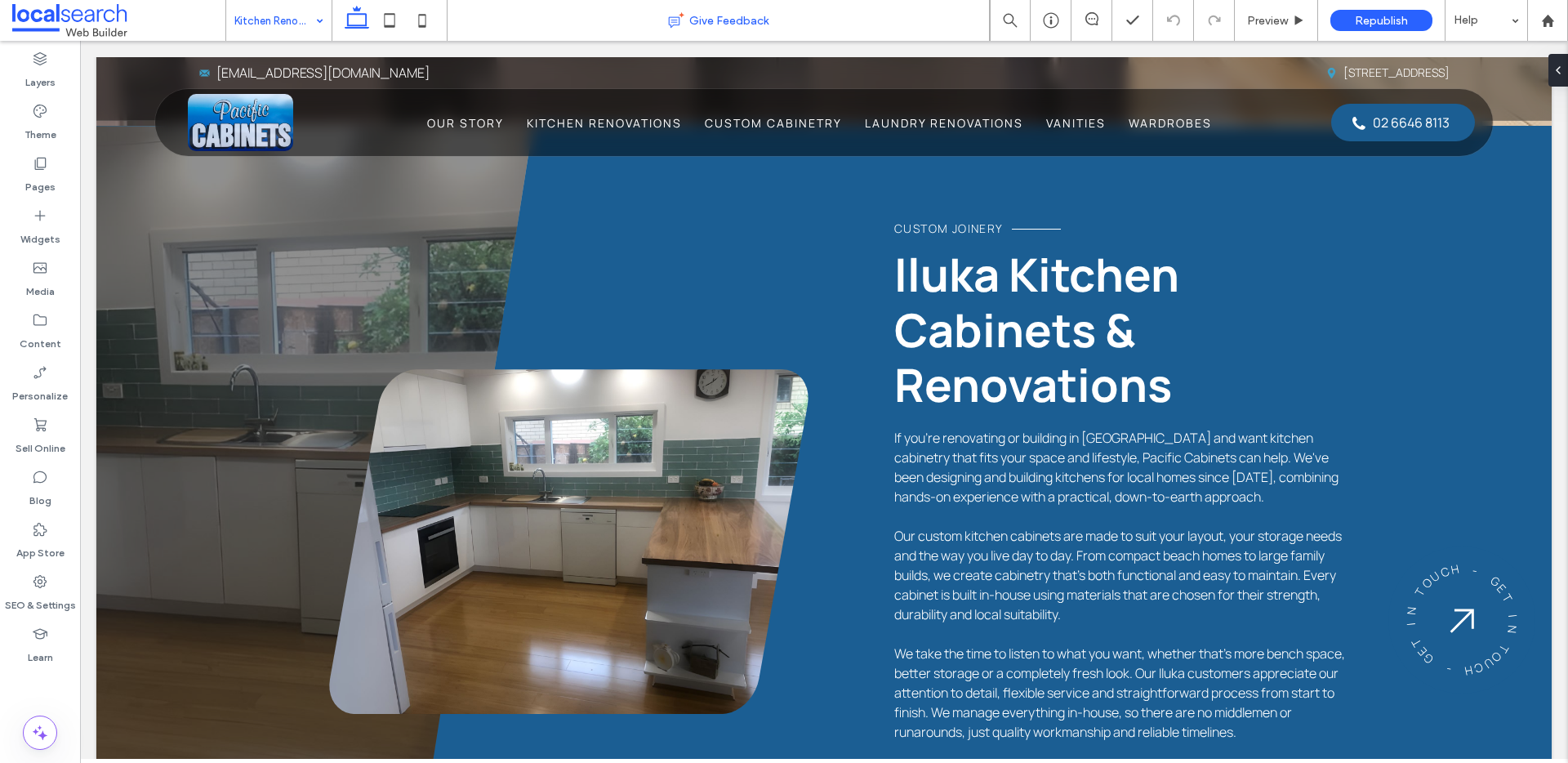
scroll to position [589, 0]
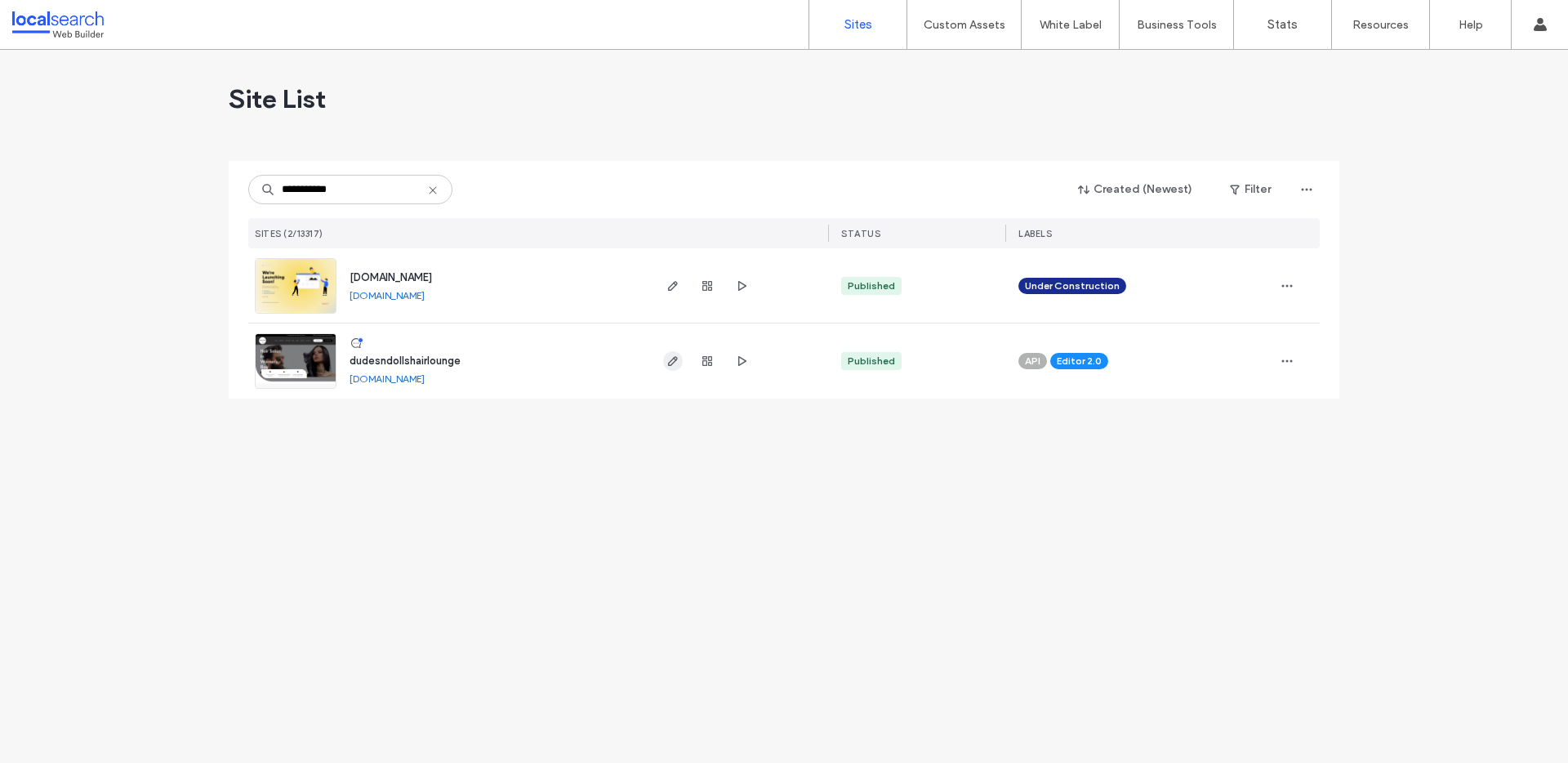
type input "**********"
click at [681, 364] on span "button" at bounding box center [673, 361] width 20 height 20
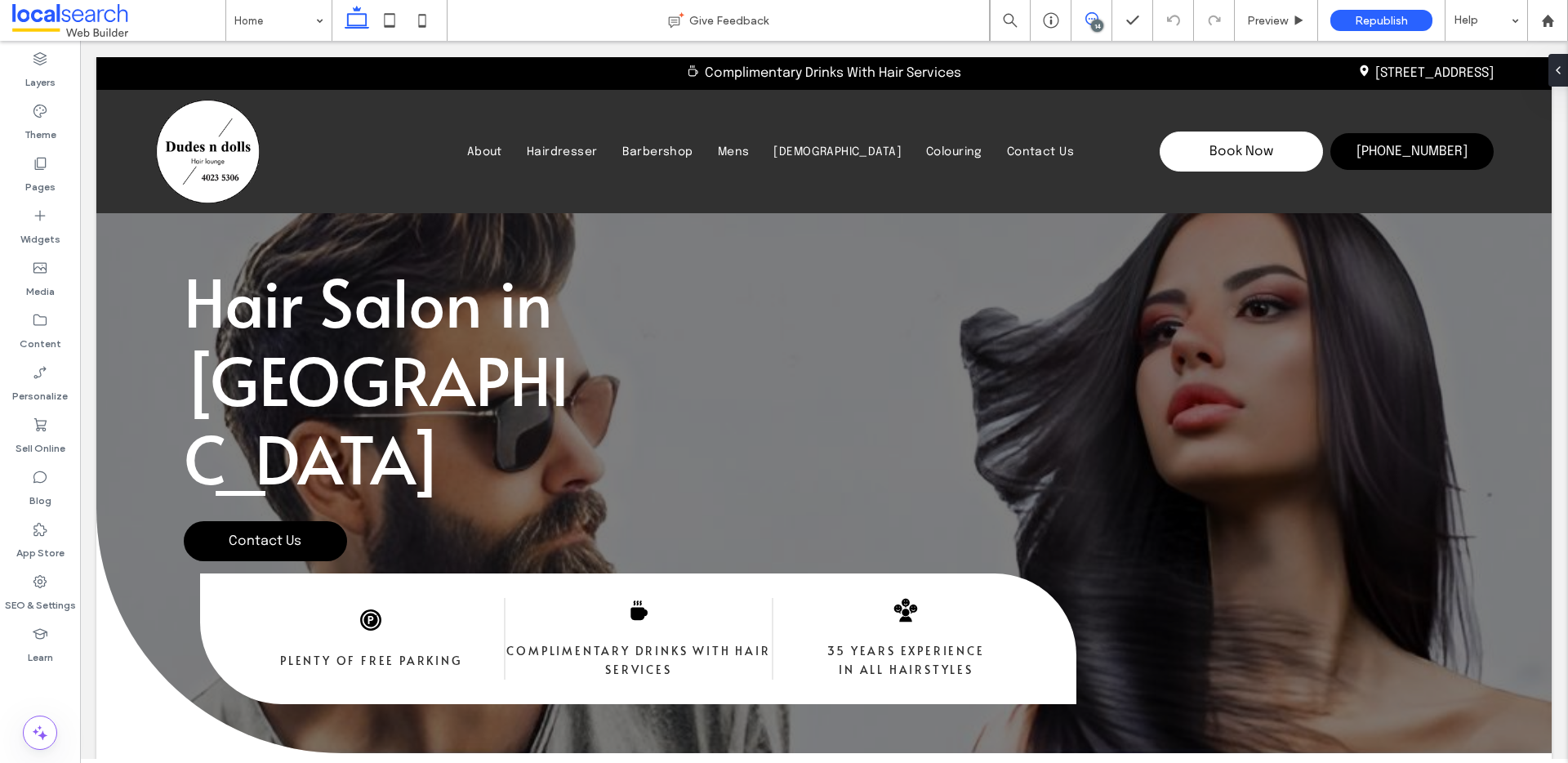
click at [1092, 19] on icon at bounding box center [1091, 18] width 13 height 13
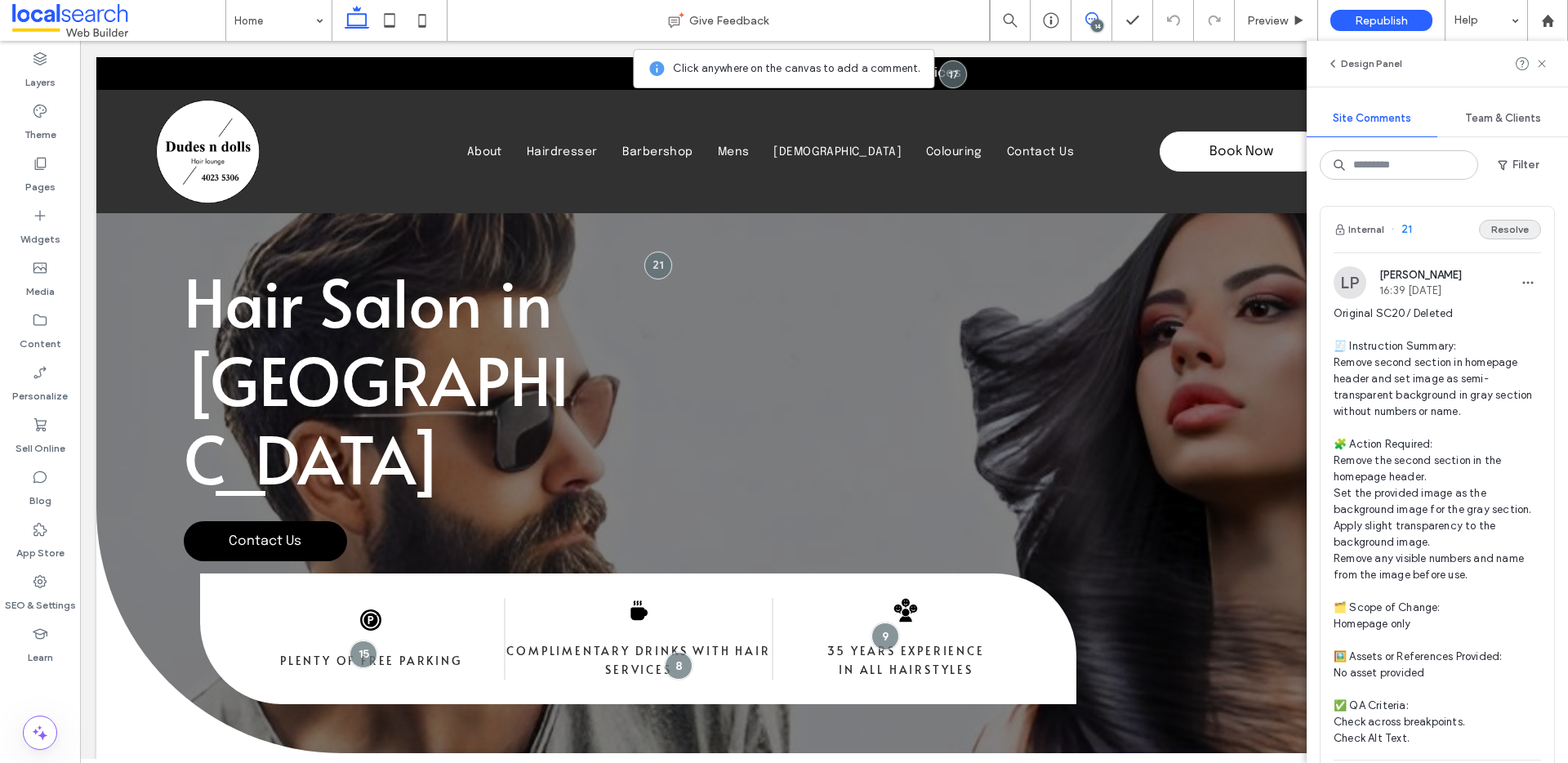
click at [1498, 225] on button "Resolve" at bounding box center [1510, 230] width 62 height 20
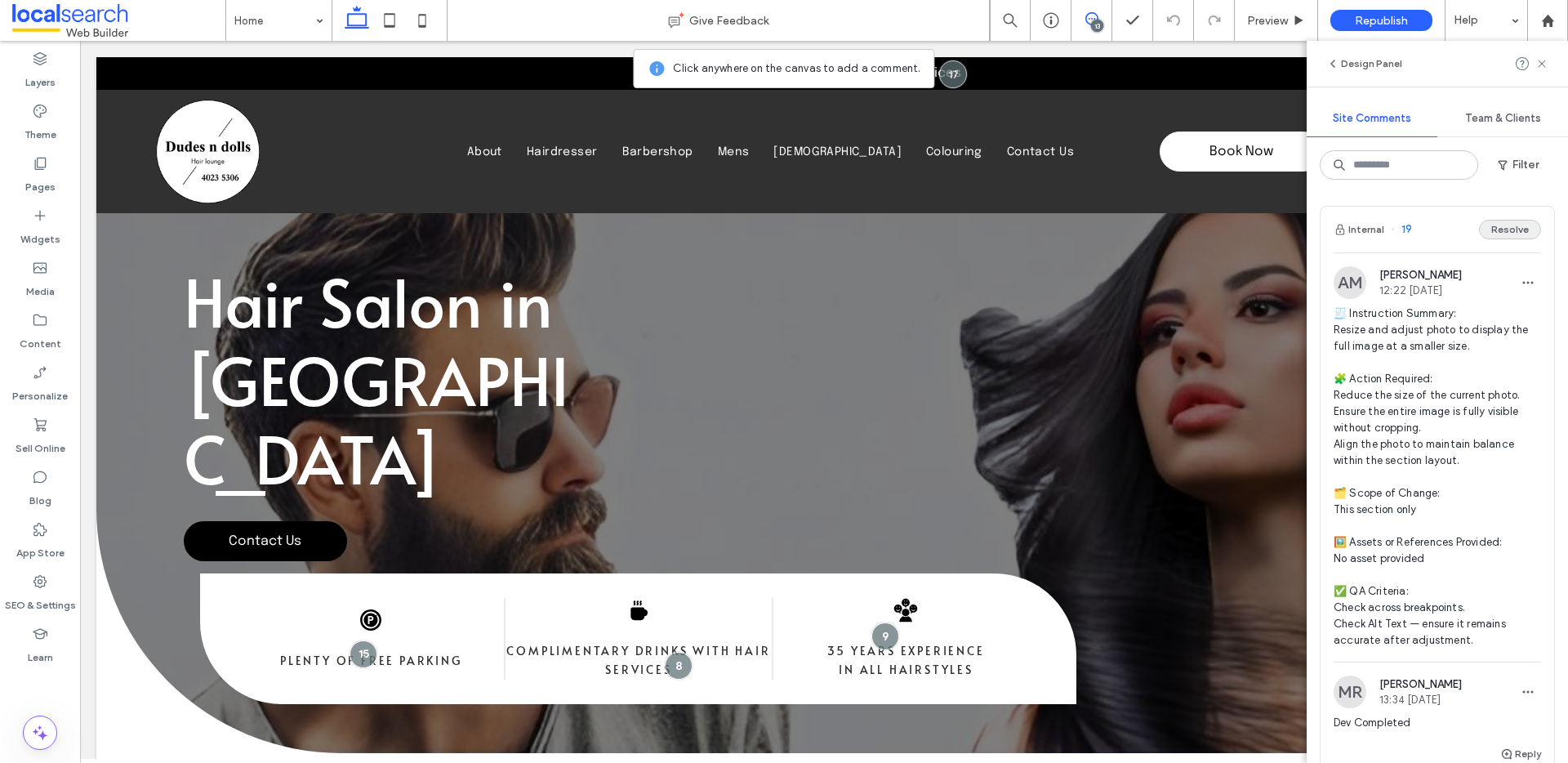
click at [1511, 222] on button "Resolve" at bounding box center [1510, 230] width 62 height 20
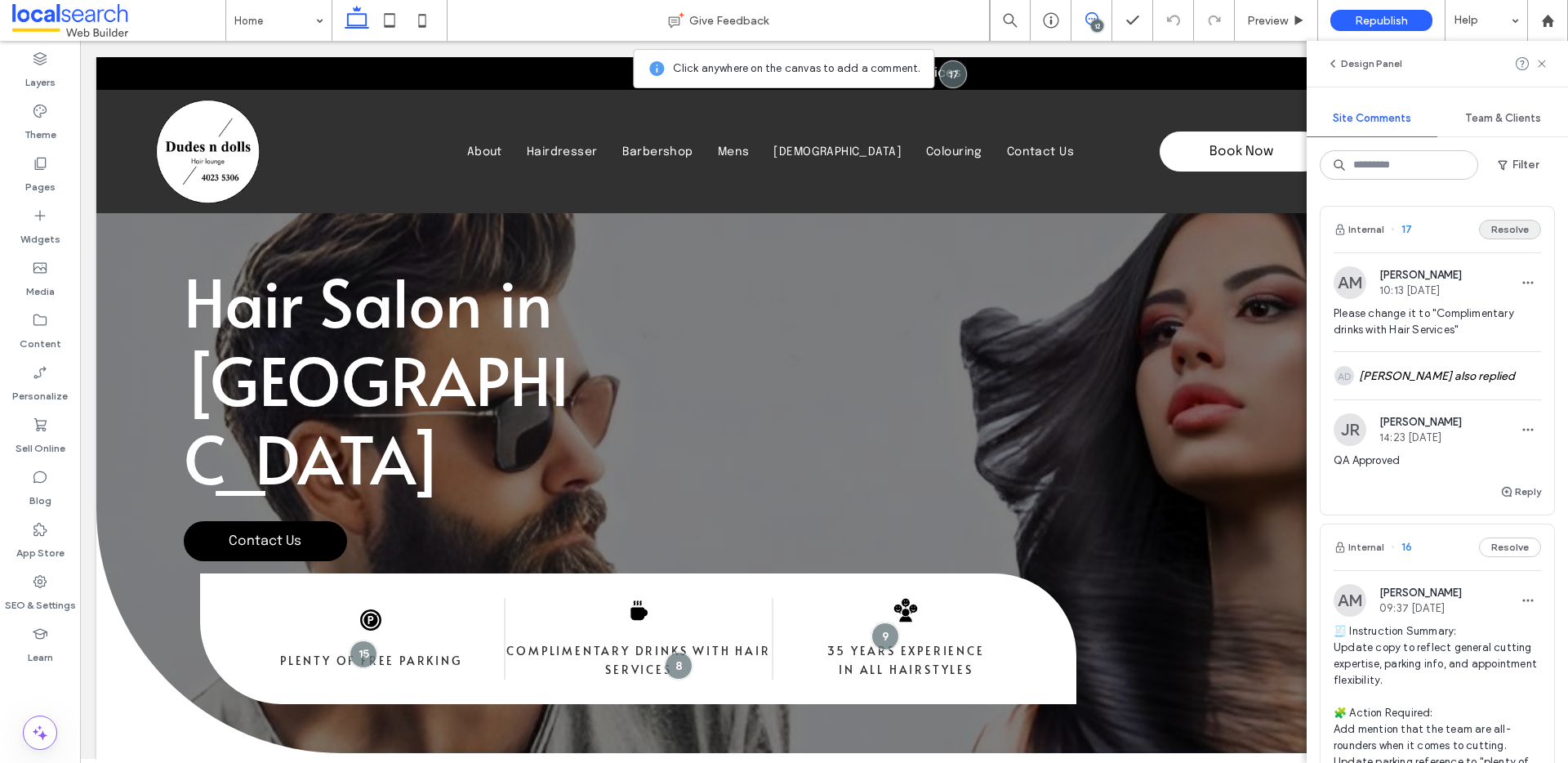
click at [1504, 228] on button "Resolve" at bounding box center [1510, 230] width 62 height 20
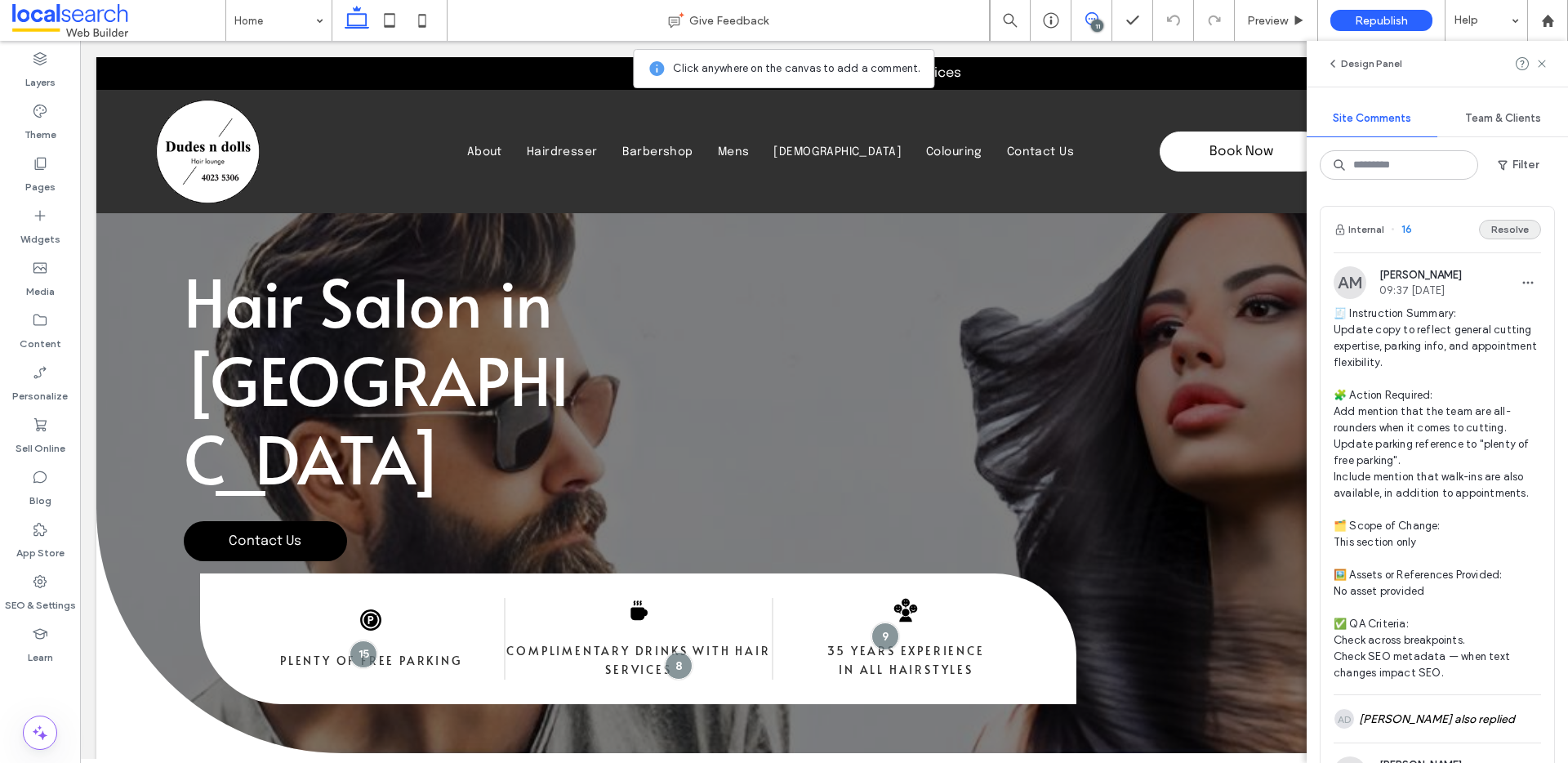
click at [1503, 231] on button "Resolve" at bounding box center [1510, 230] width 62 height 20
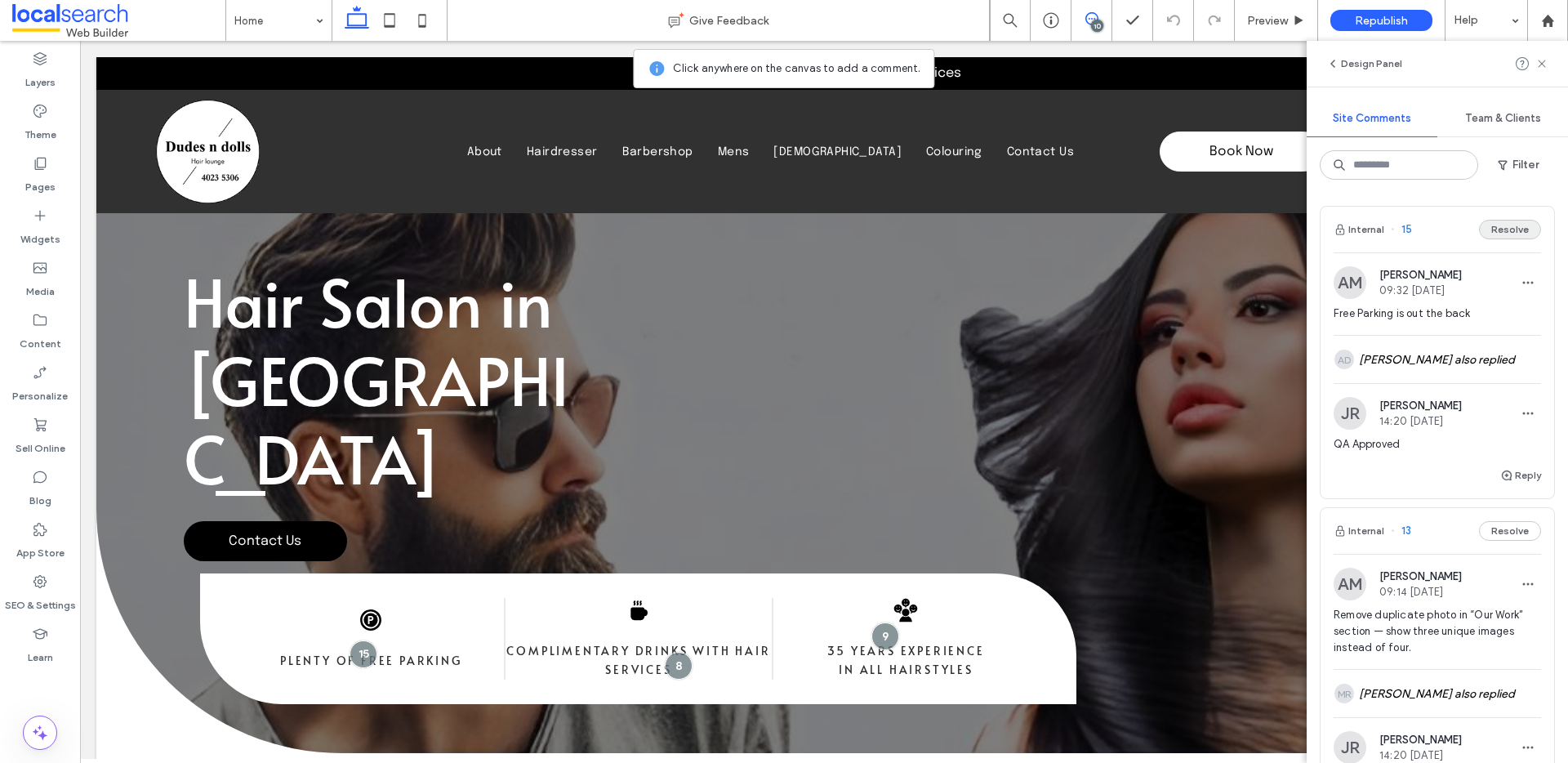
click at [1522, 227] on button "Resolve" at bounding box center [1510, 230] width 62 height 20
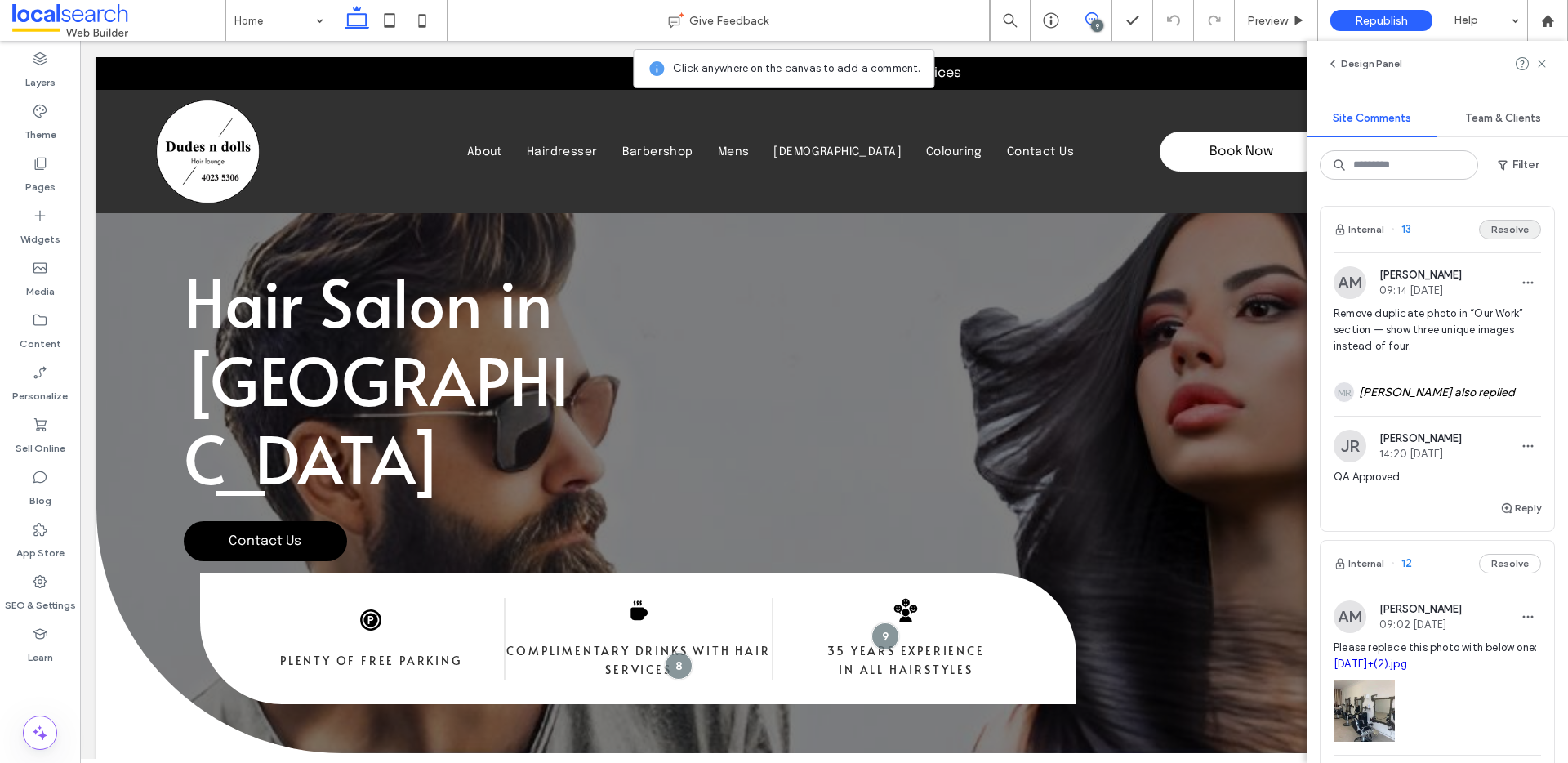
click at [1505, 227] on button "Resolve" at bounding box center [1510, 230] width 62 height 20
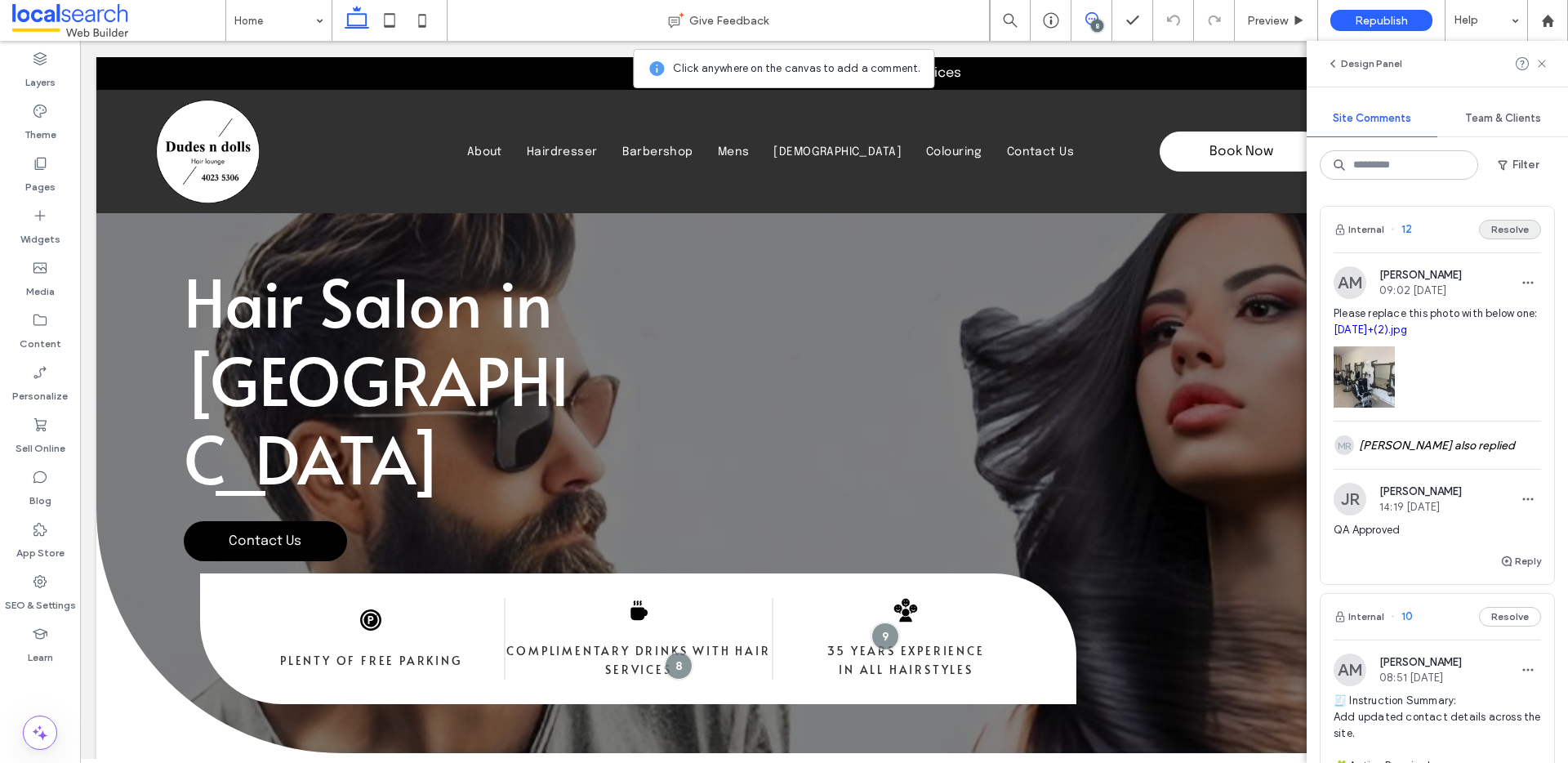
click at [1503, 226] on button "Resolve" at bounding box center [1510, 230] width 62 height 20
click at [1508, 607] on button "Resolve" at bounding box center [1510, 617] width 62 height 20
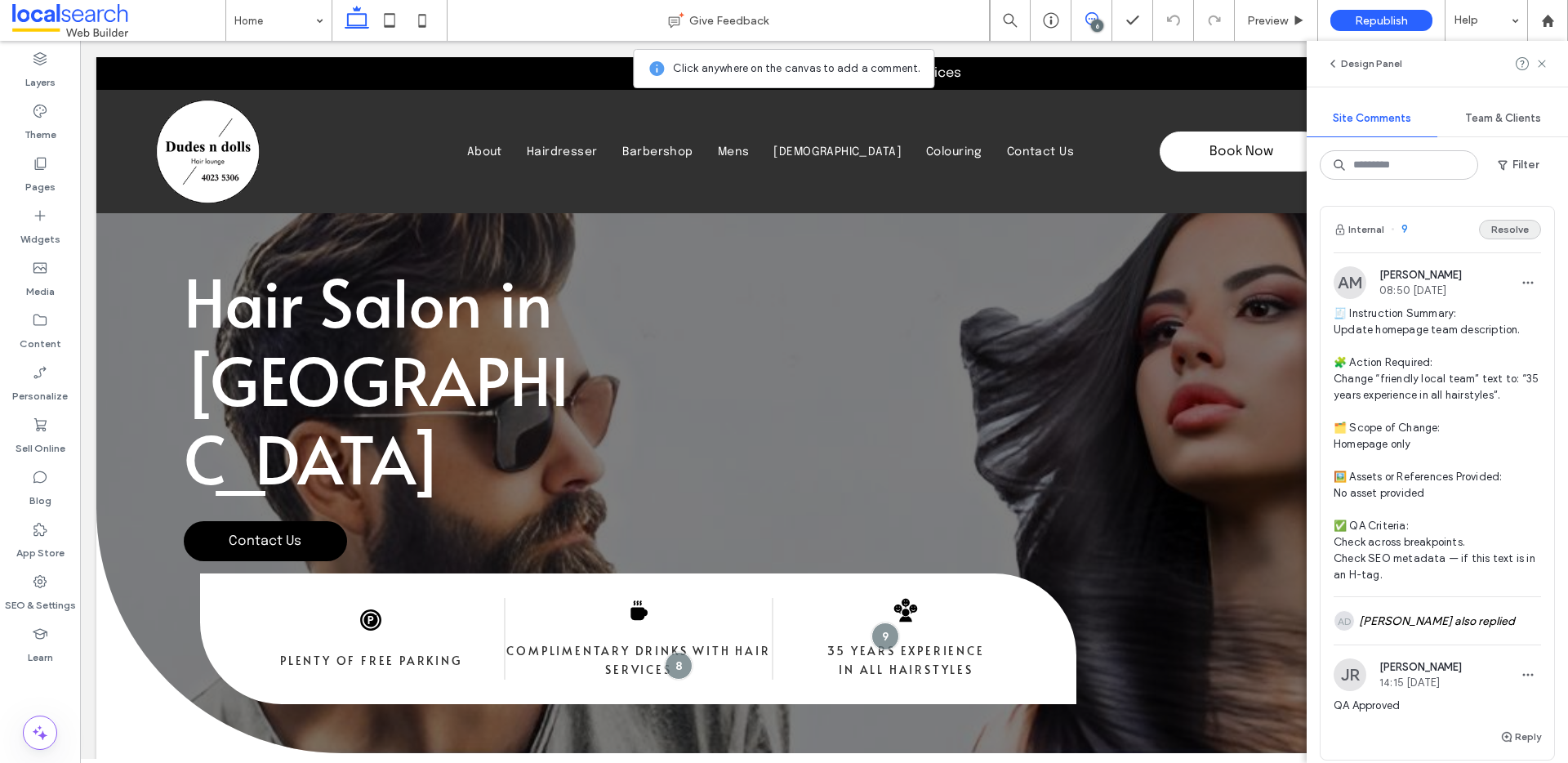
click at [1510, 228] on button "Resolve" at bounding box center [1510, 230] width 62 height 20
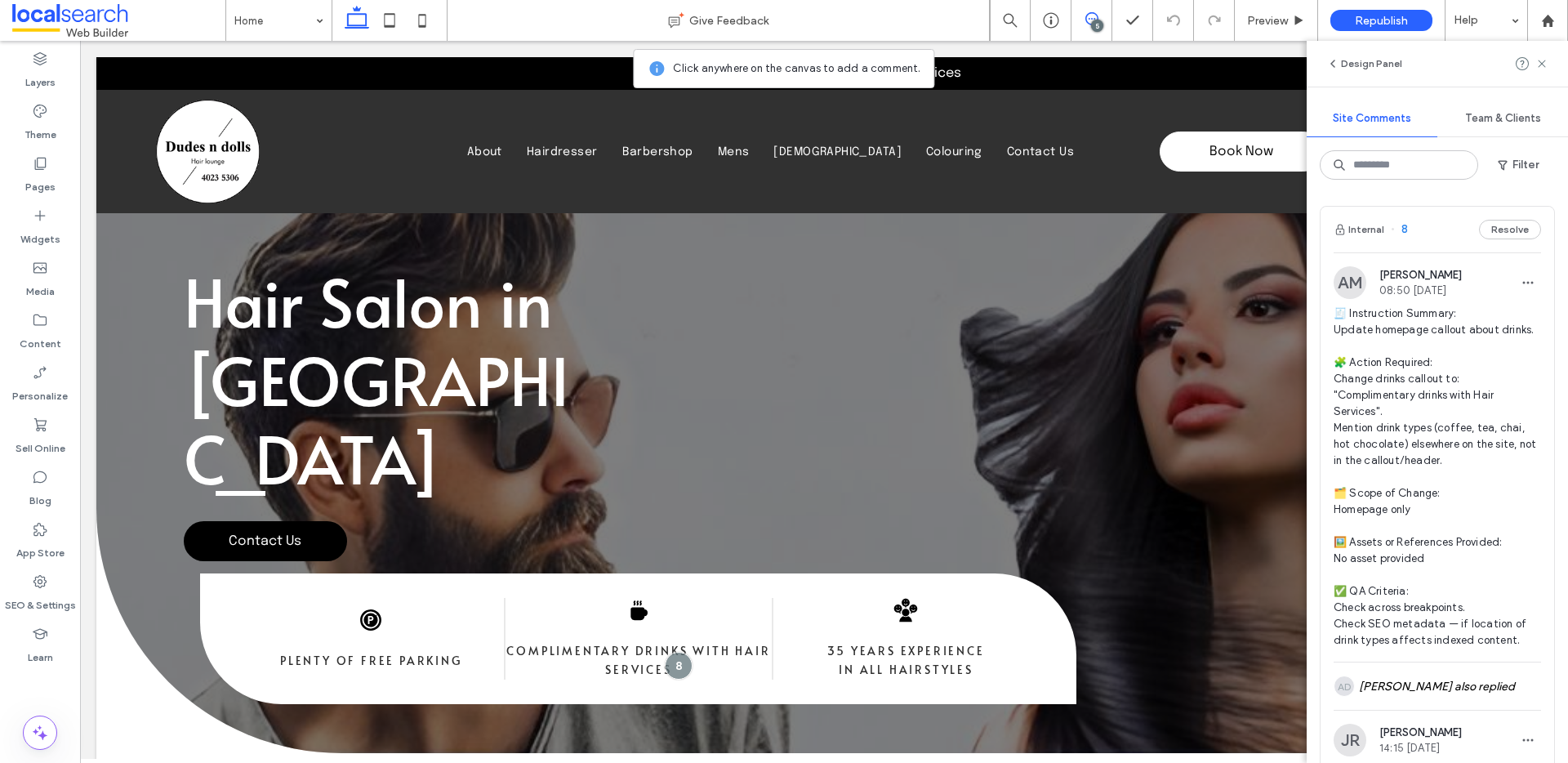
click at [1501, 228] on button "Resolve" at bounding box center [1510, 230] width 62 height 20
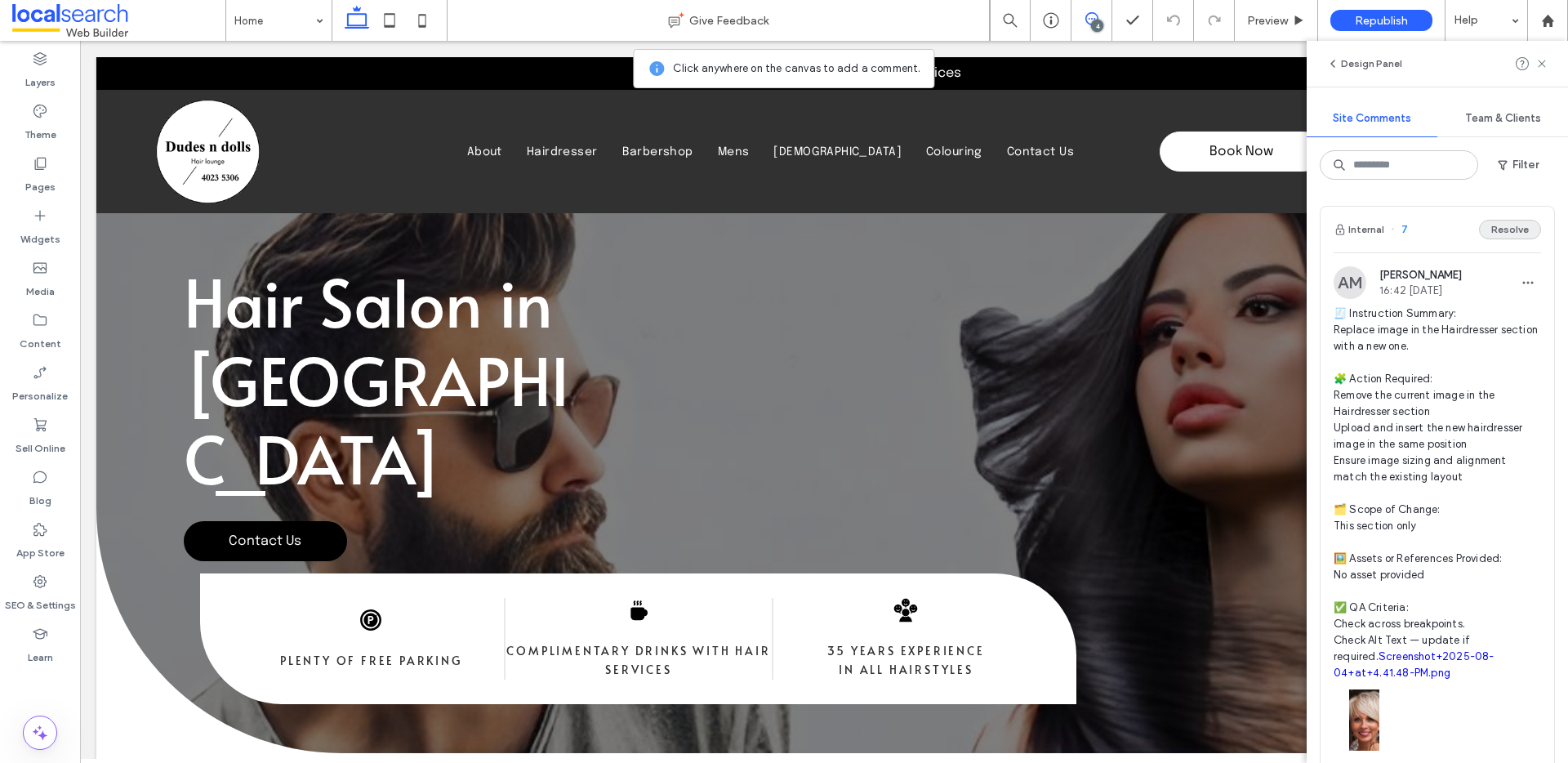
click at [1492, 228] on button "Resolve" at bounding box center [1510, 230] width 62 height 20
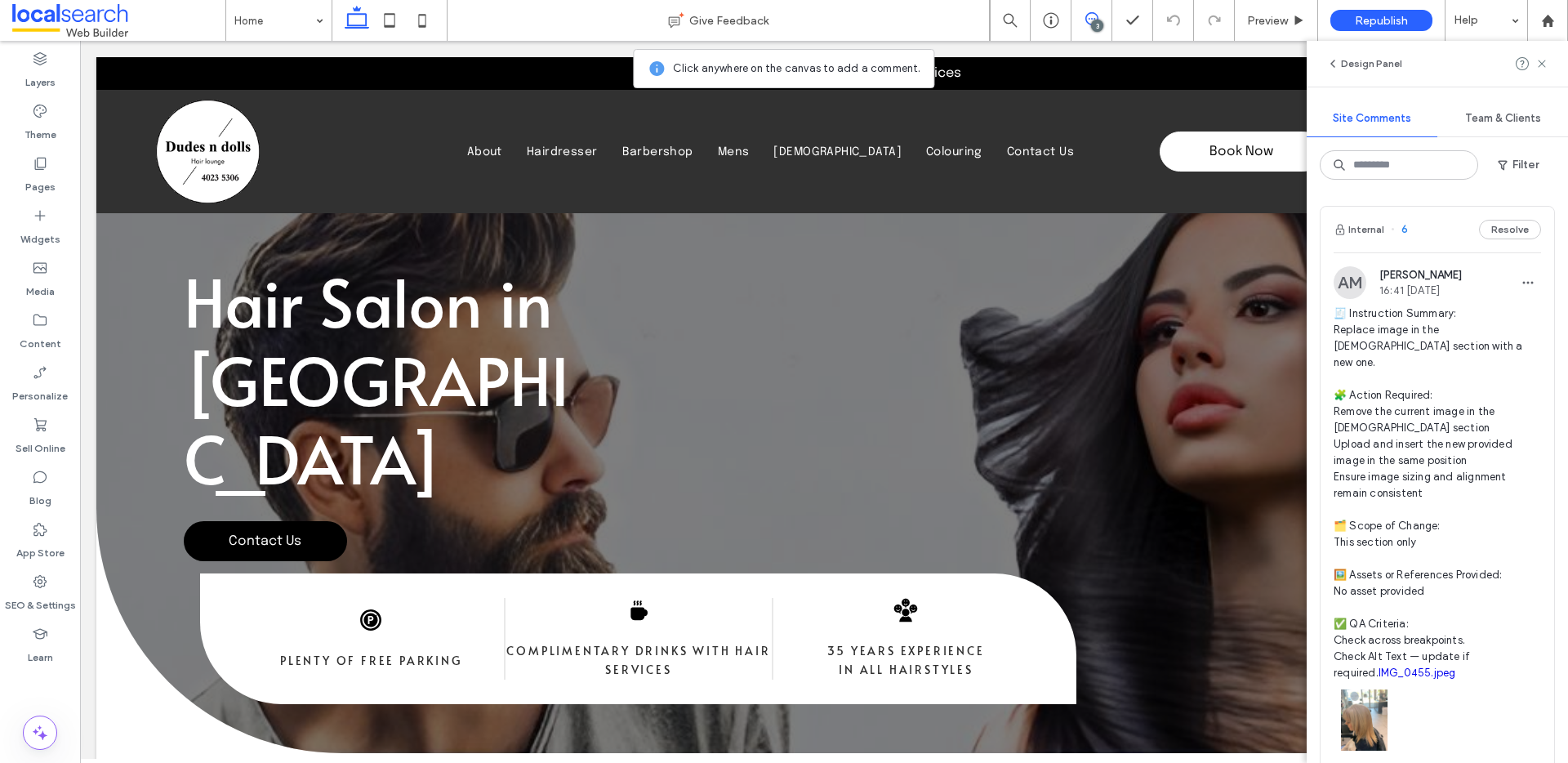
click at [1498, 226] on button "Resolve" at bounding box center [1510, 230] width 62 height 20
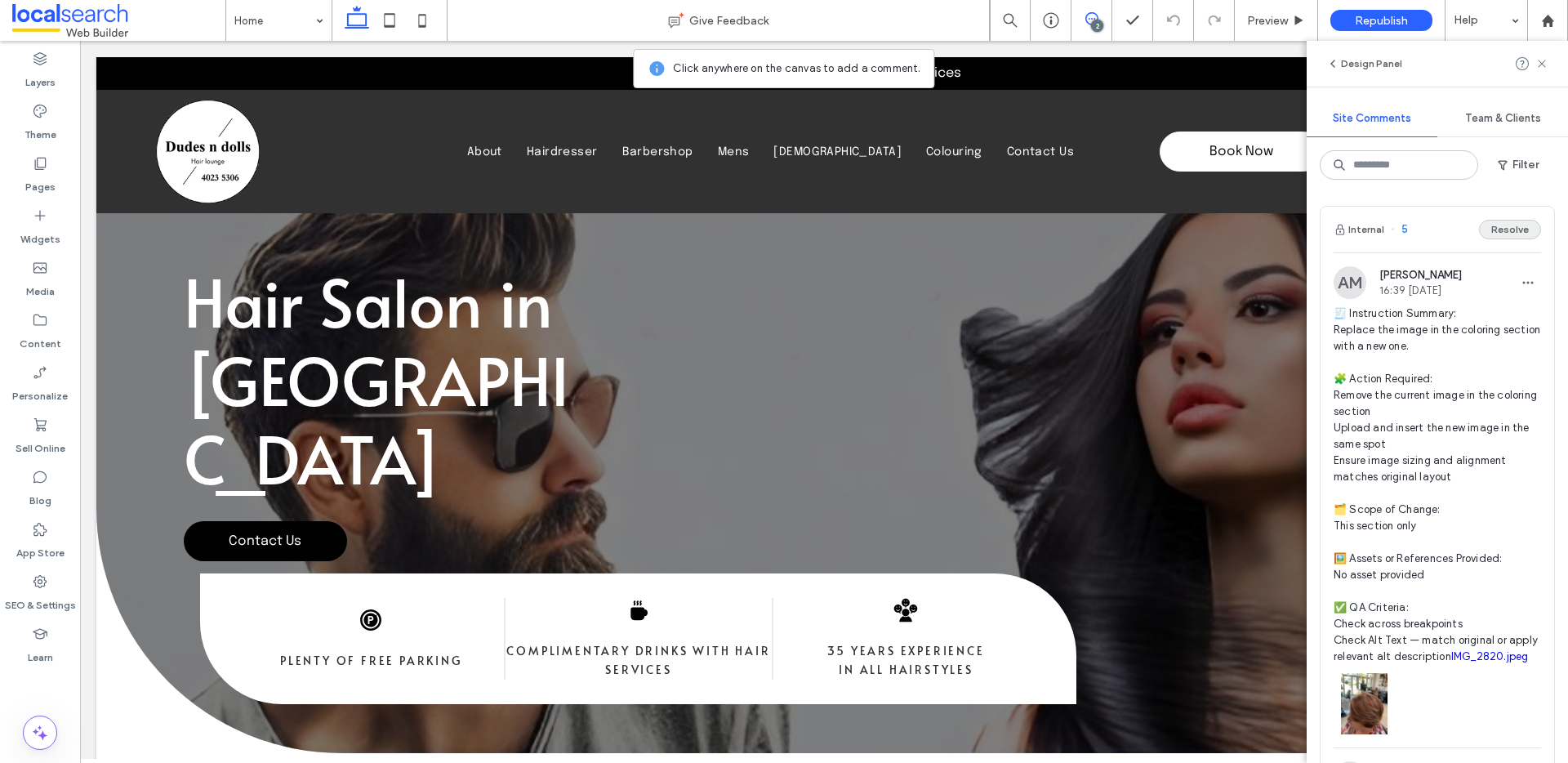
click at [1498, 229] on button "Resolve" at bounding box center [1510, 230] width 62 height 20
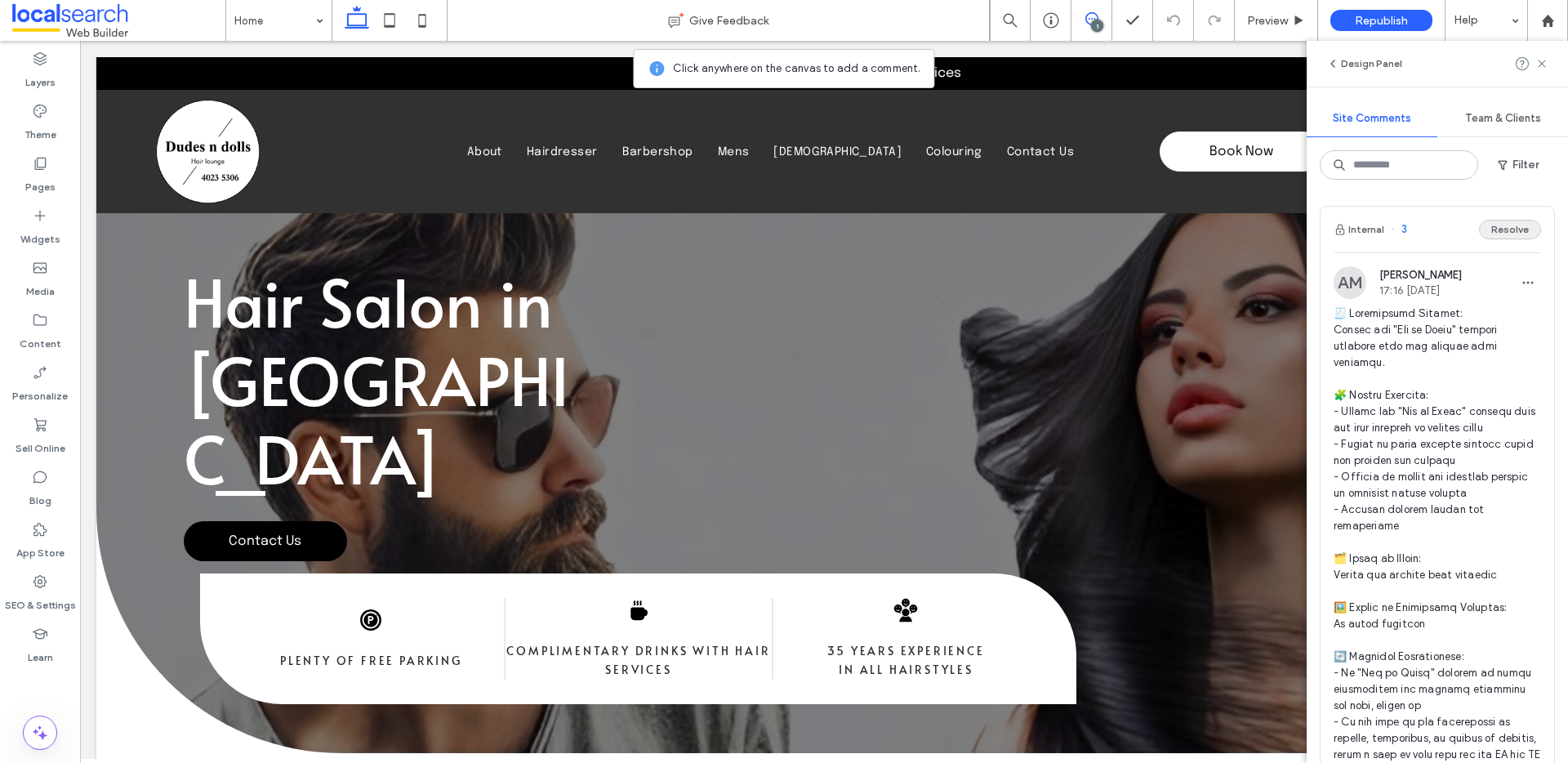
click at [1501, 227] on button "Resolve" at bounding box center [1510, 230] width 62 height 20
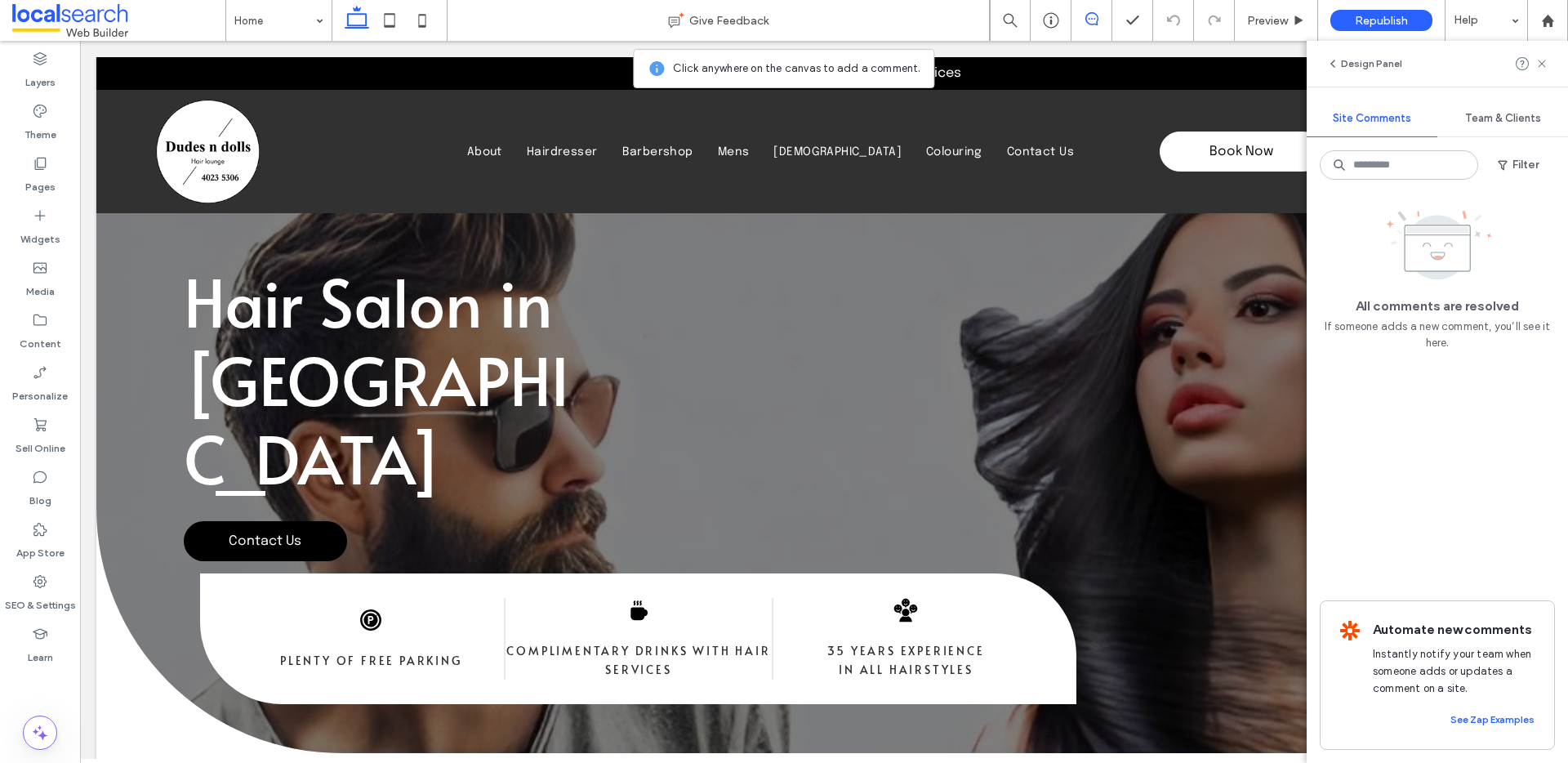
click at [1548, 63] on div "Design Panel" at bounding box center [1436, 63] width 261 height 46
click at [1542, 62] on use at bounding box center [1540, 62] width 7 height 7
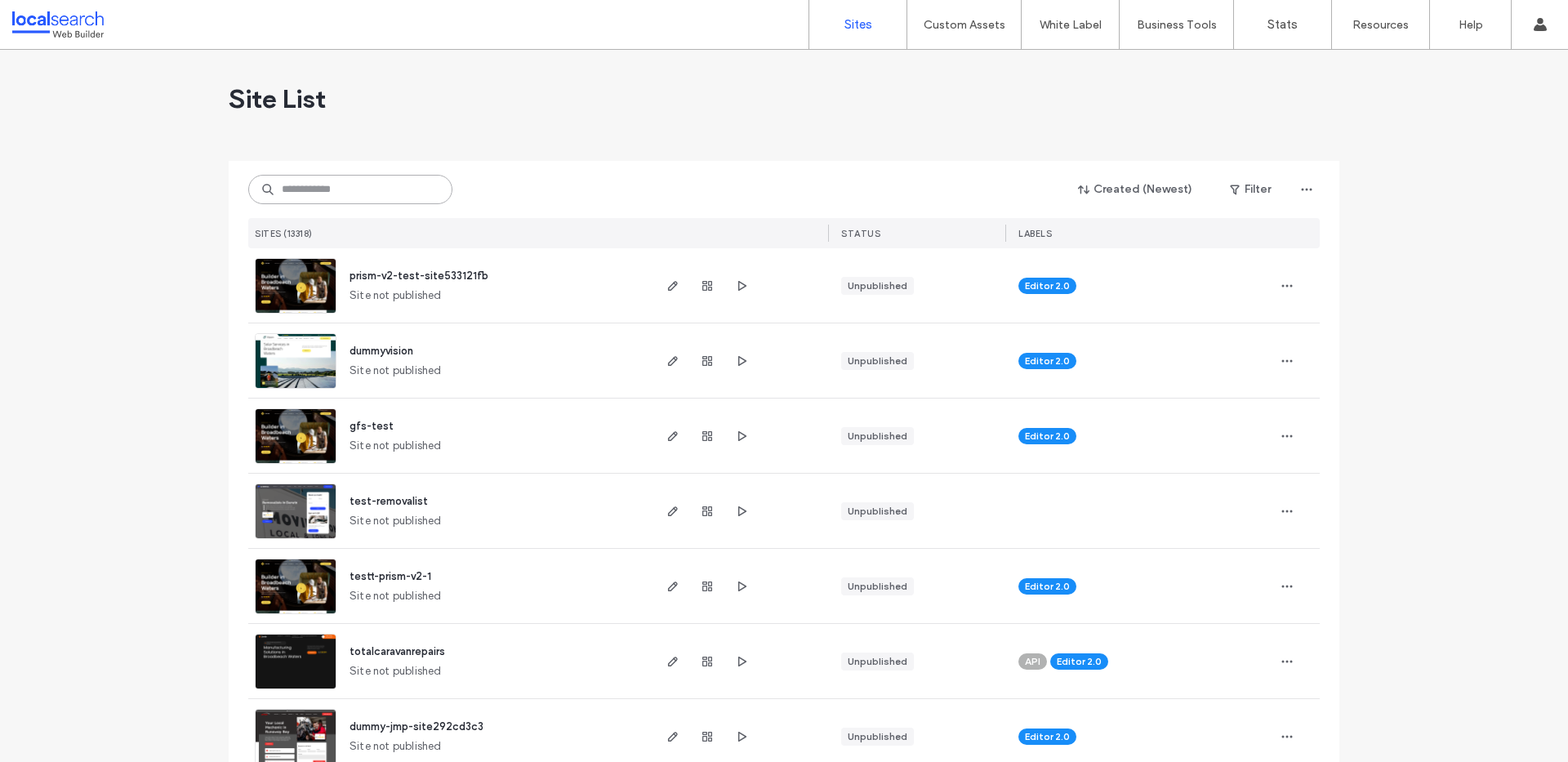
click at [314, 177] on input at bounding box center [350, 190] width 204 height 30
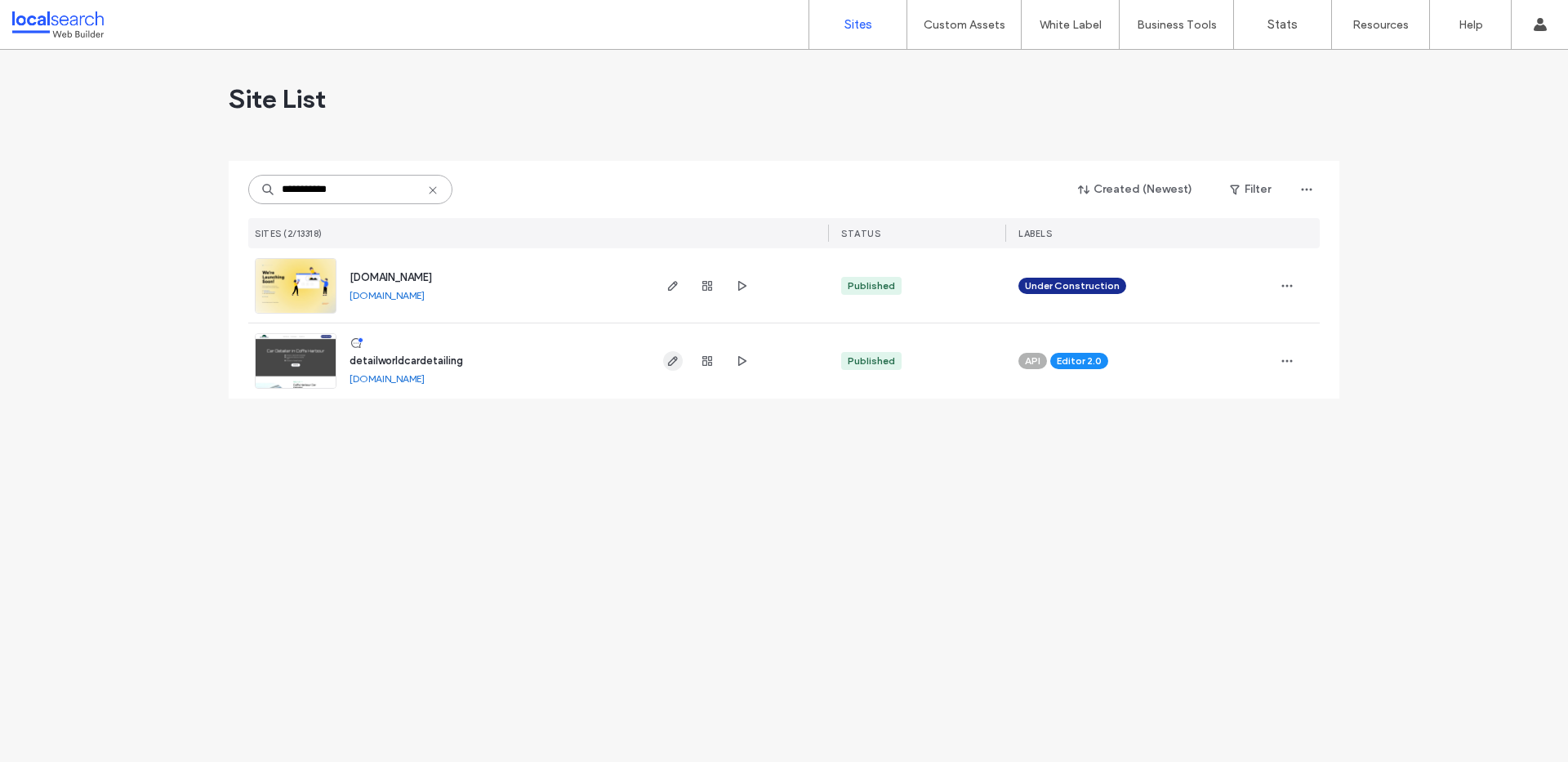
type input "**********"
click at [672, 361] on icon "button" at bounding box center [672, 360] width 13 height 13
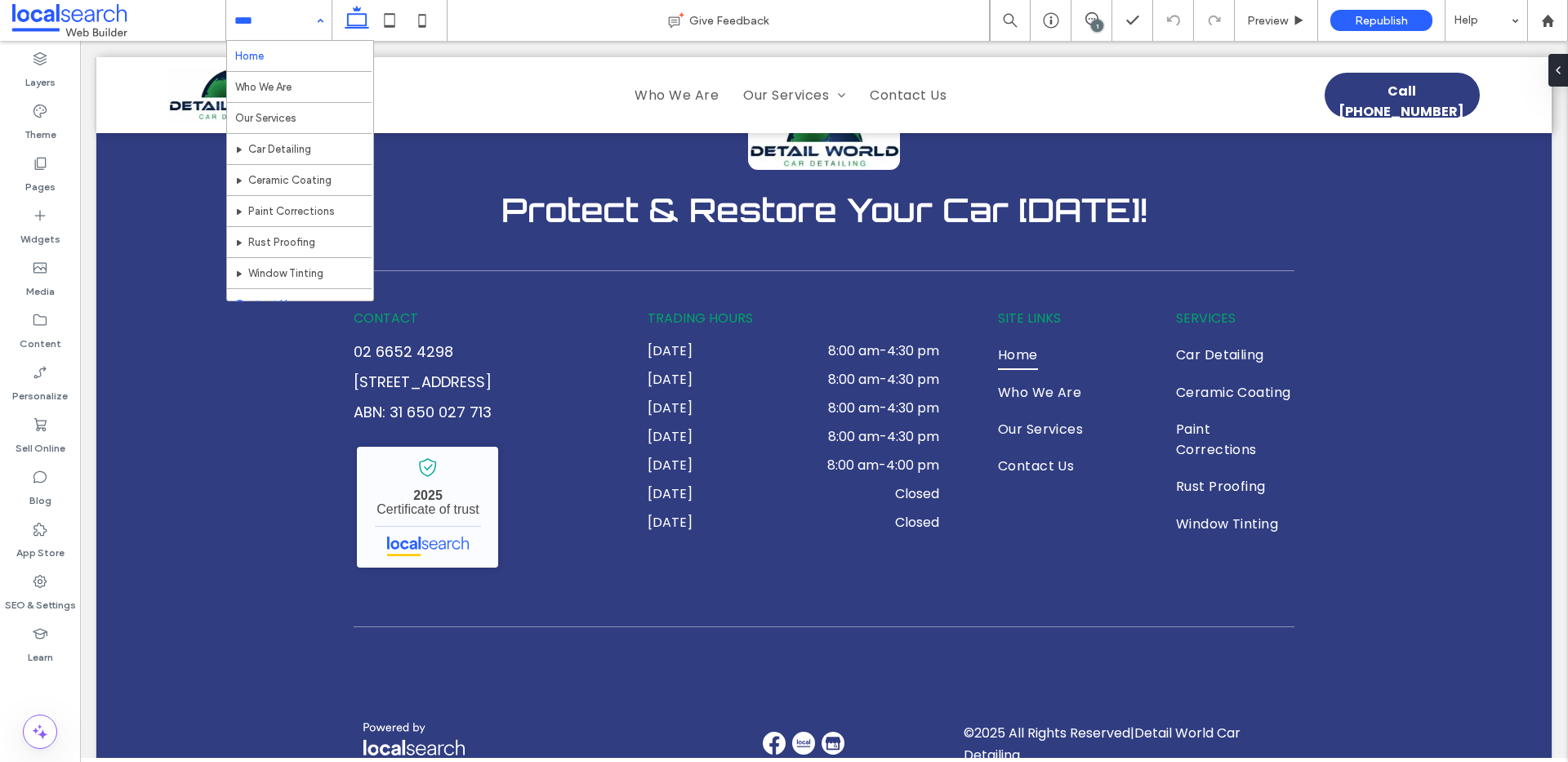
scroll to position [17, 0]
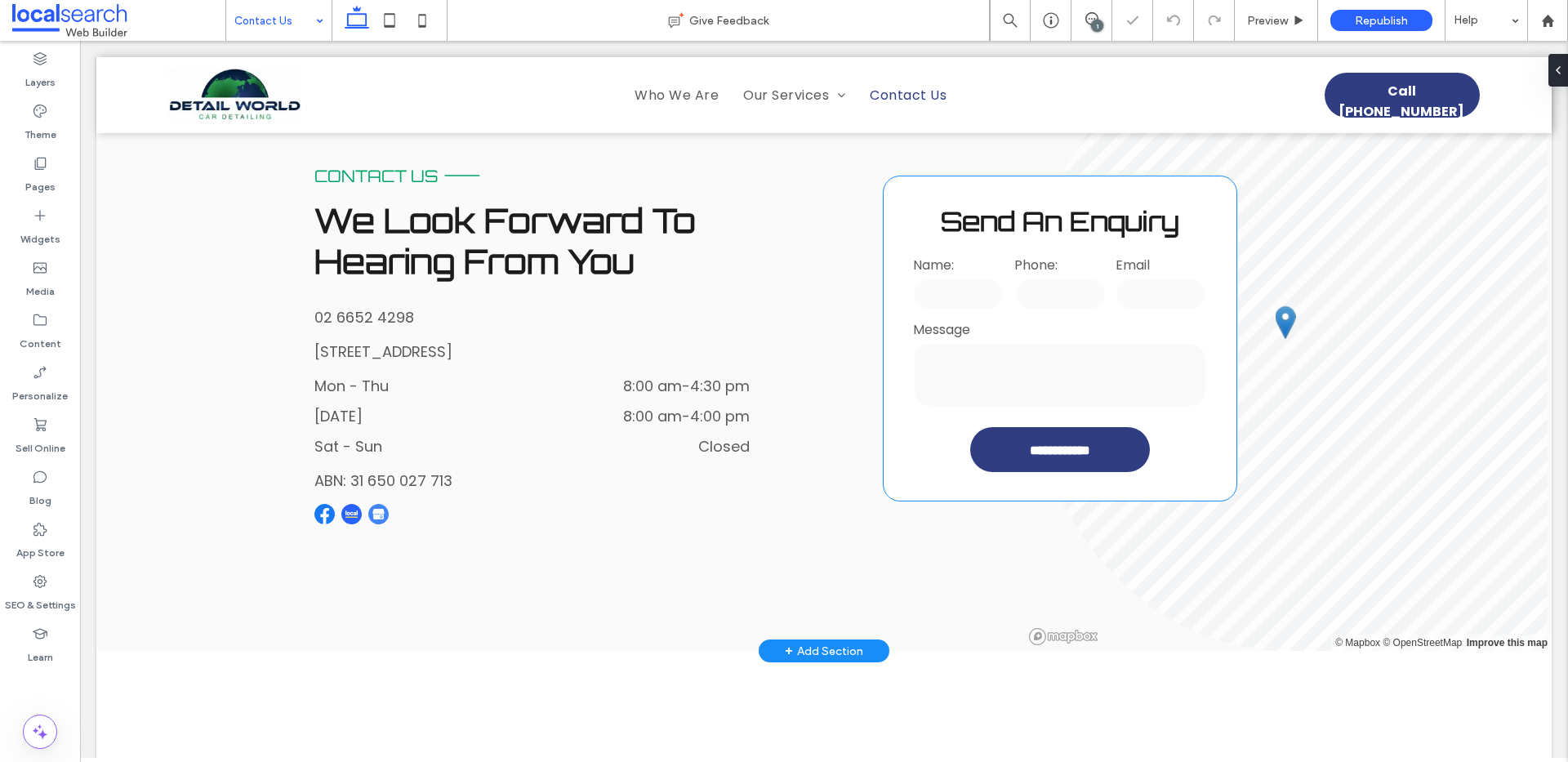
scroll to position [526, 0]
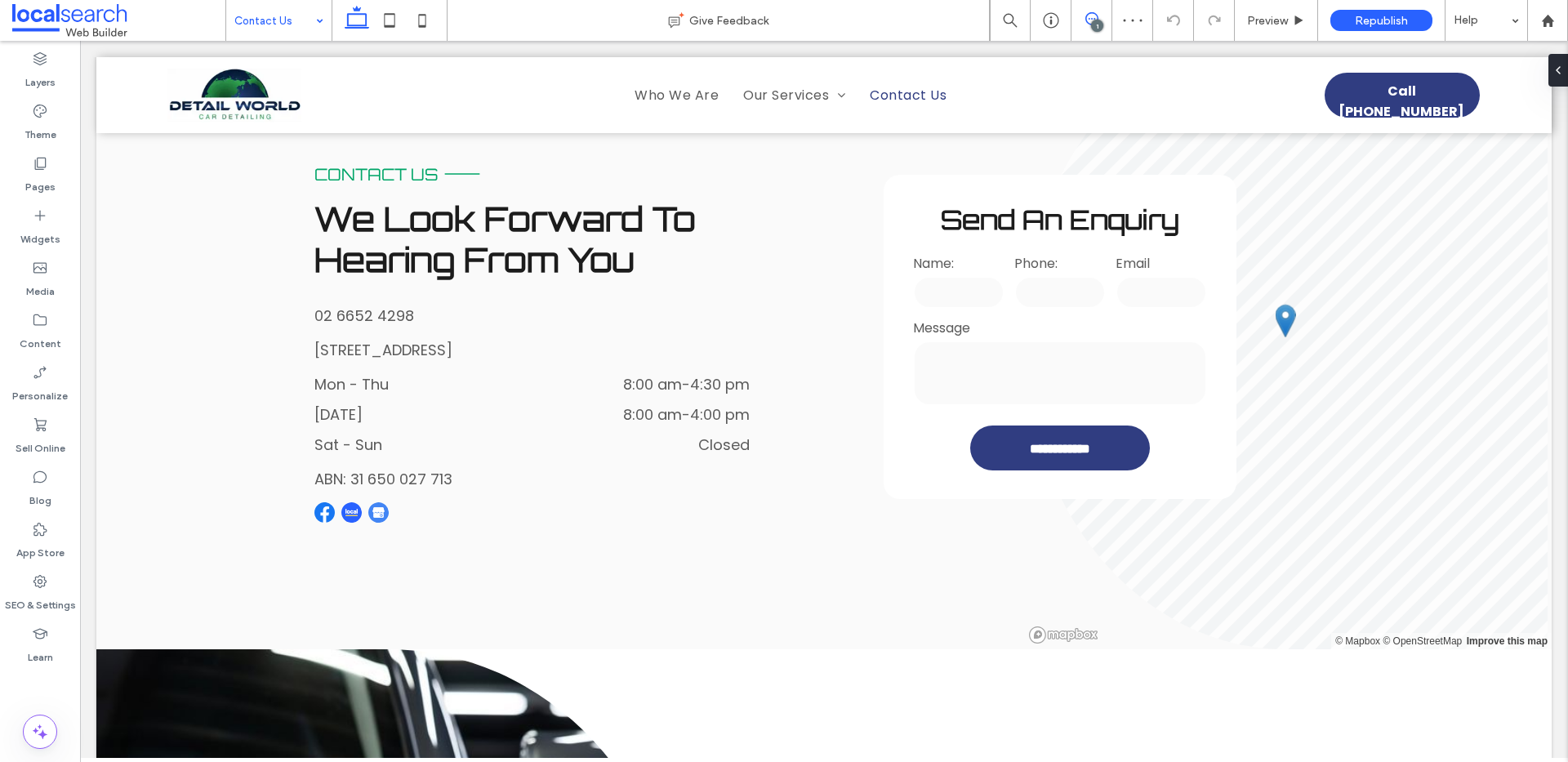
click at [1101, 18] on span at bounding box center [1091, 18] width 40 height 13
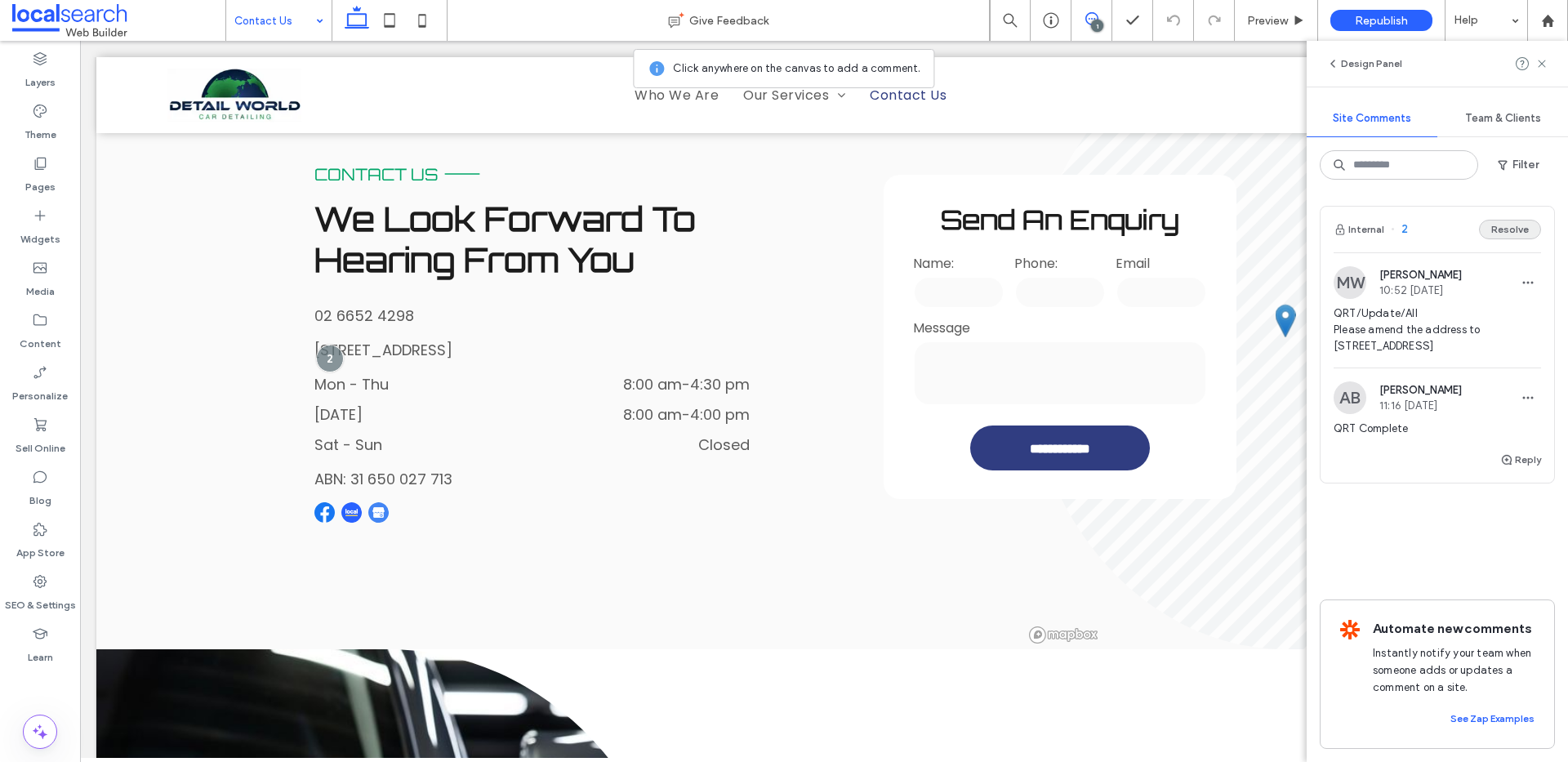
click at [1497, 227] on button "Resolve" at bounding box center [1510, 230] width 62 height 20
click at [1539, 65] on use at bounding box center [1540, 62] width 7 height 7
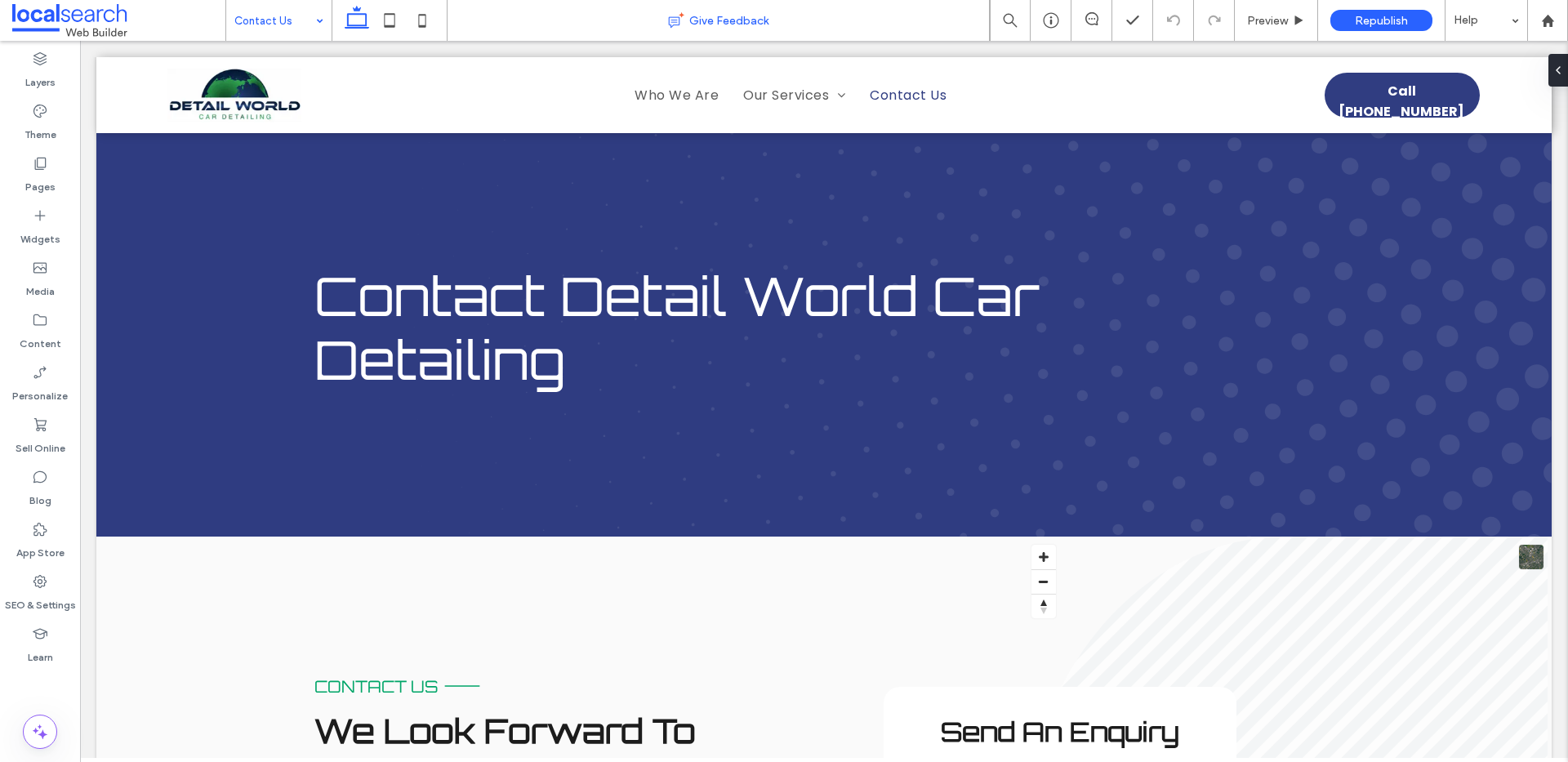
scroll to position [0, 0]
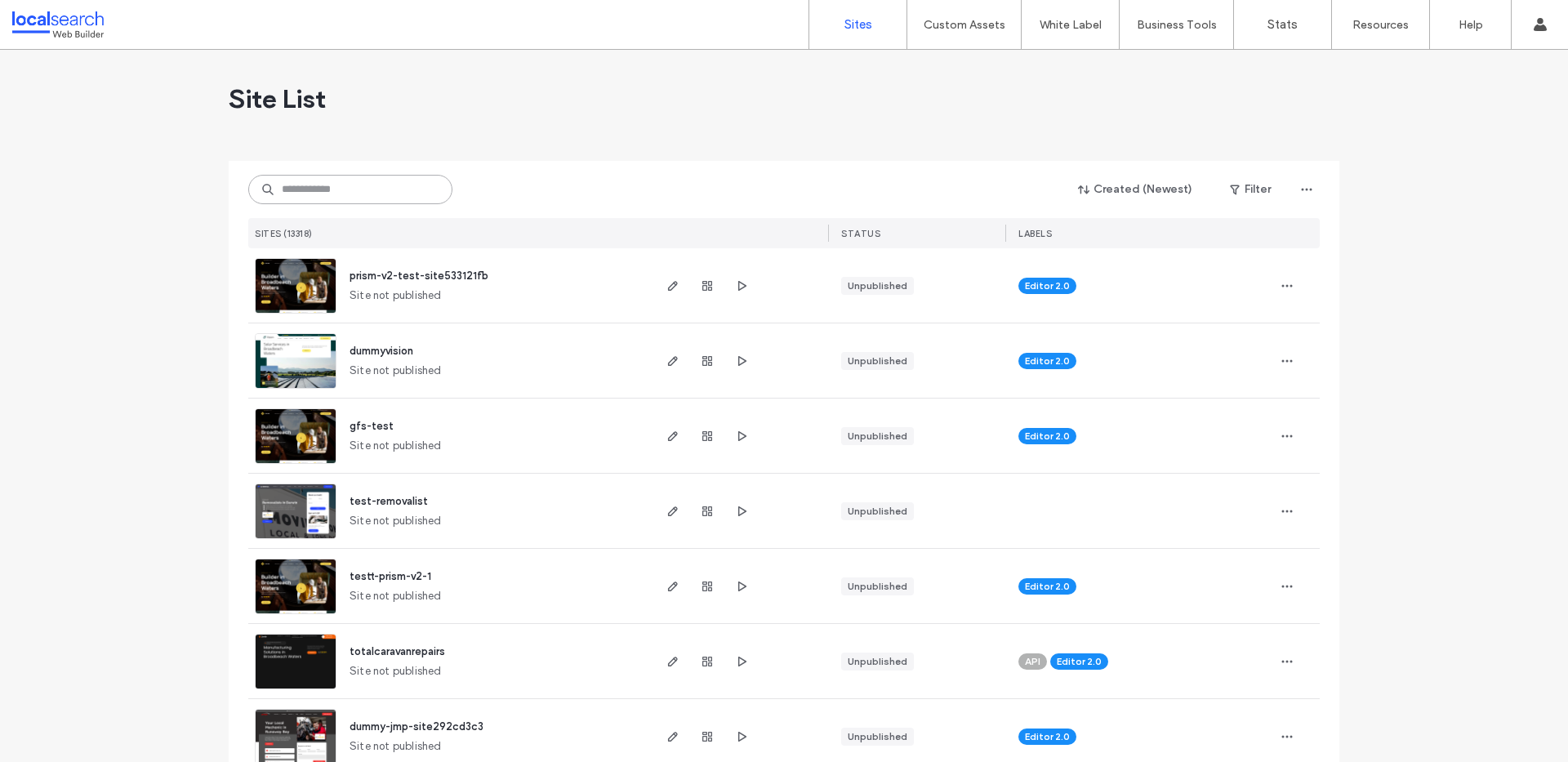
click at [348, 180] on input at bounding box center [350, 190] width 204 height 30
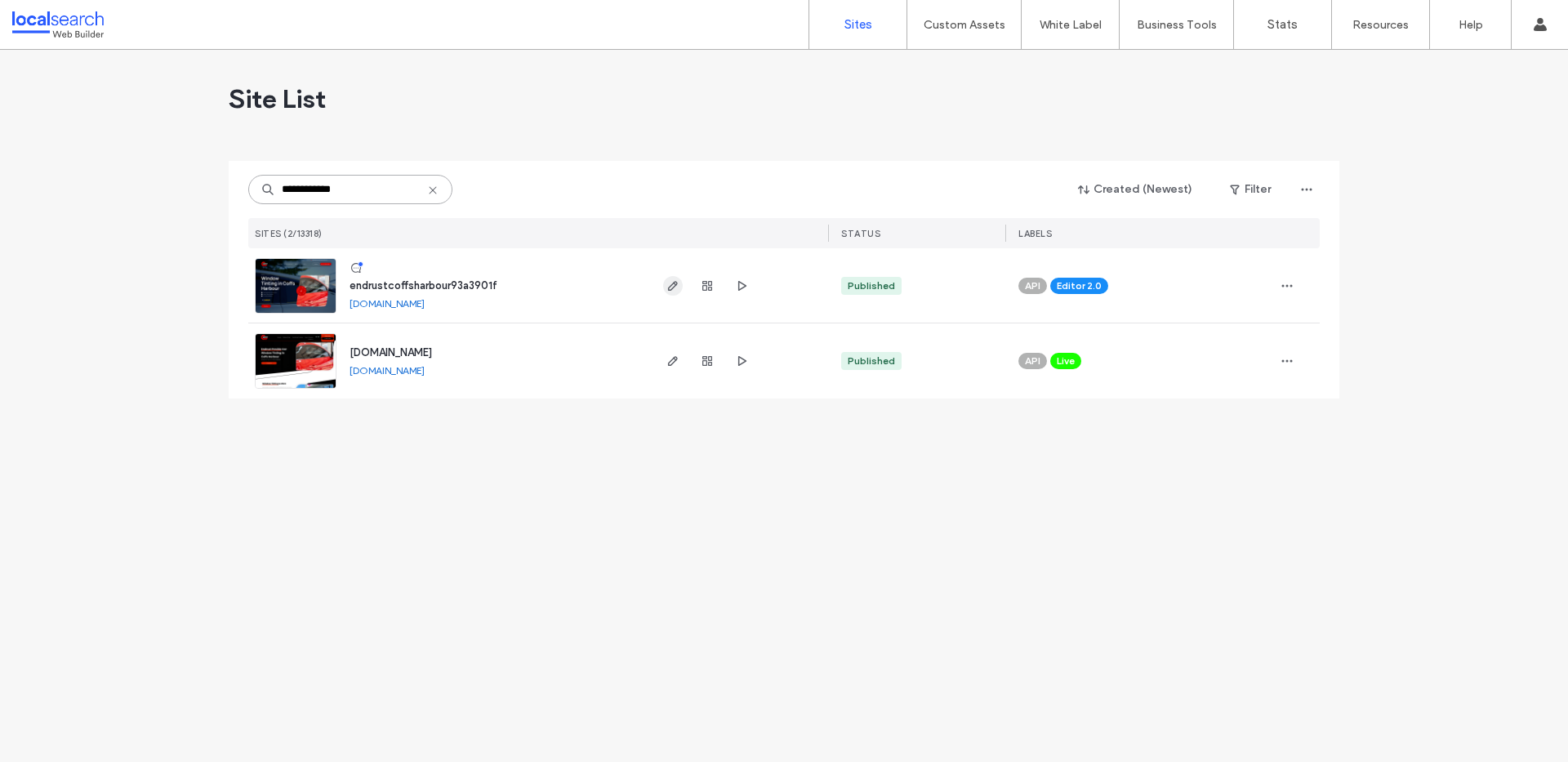
type input "**********"
click at [674, 283] on icon "button" at bounding box center [672, 285] width 13 height 13
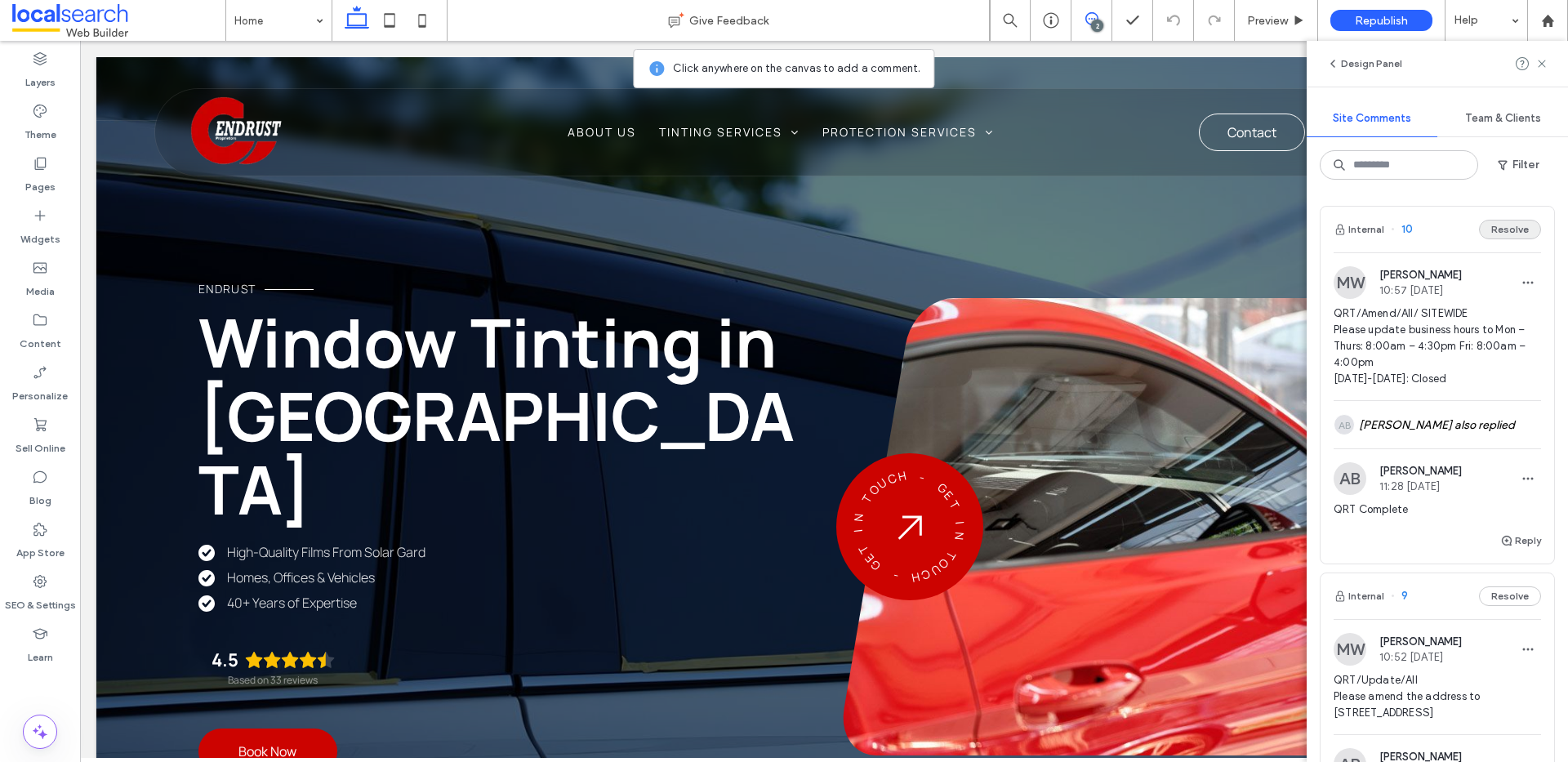
click at [1489, 231] on button "Resolve" at bounding box center [1510, 230] width 62 height 20
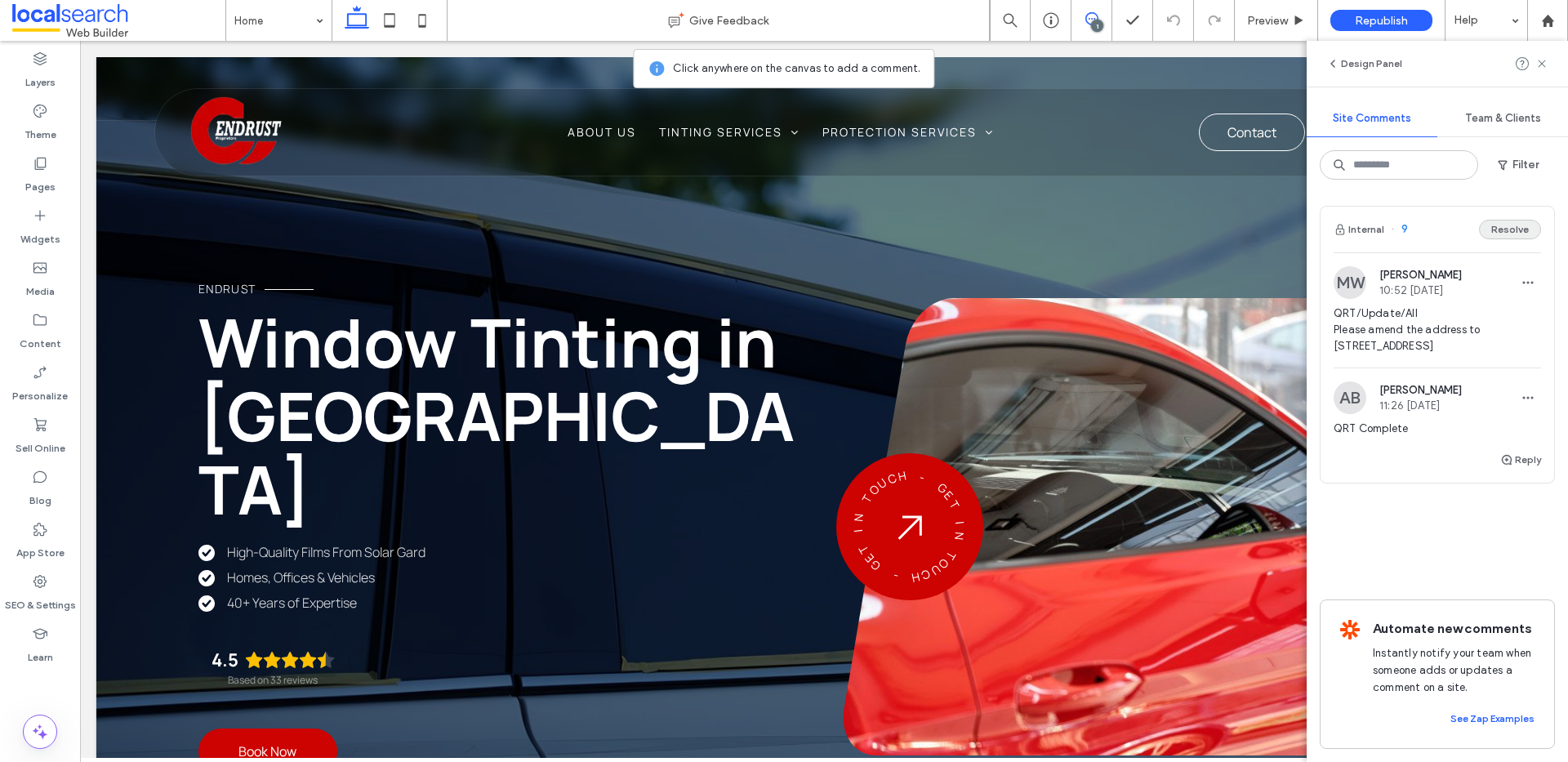
click at [1512, 232] on button "Resolve" at bounding box center [1510, 230] width 62 height 20
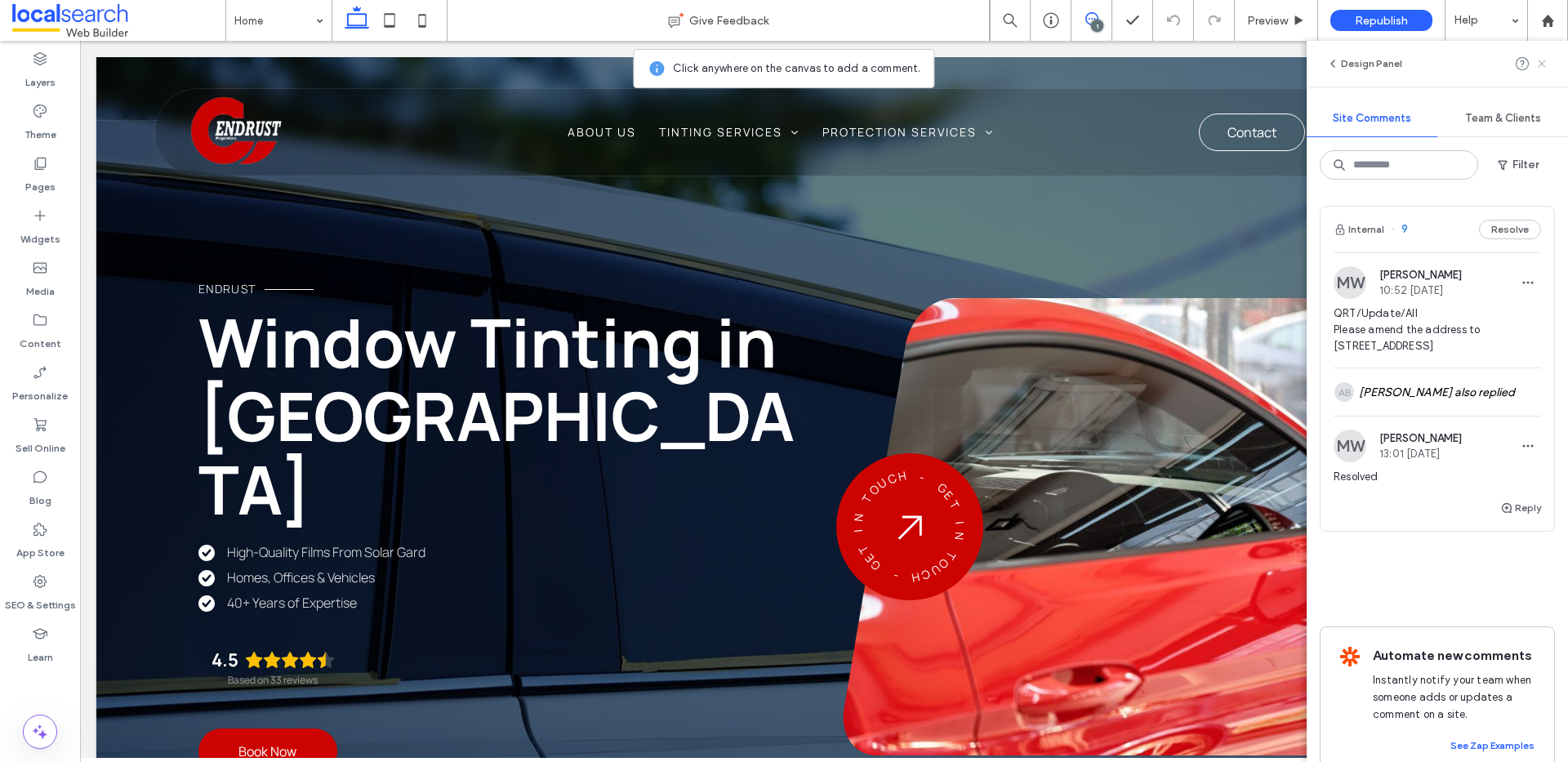
click at [1543, 63] on icon at bounding box center [1541, 63] width 13 height 13
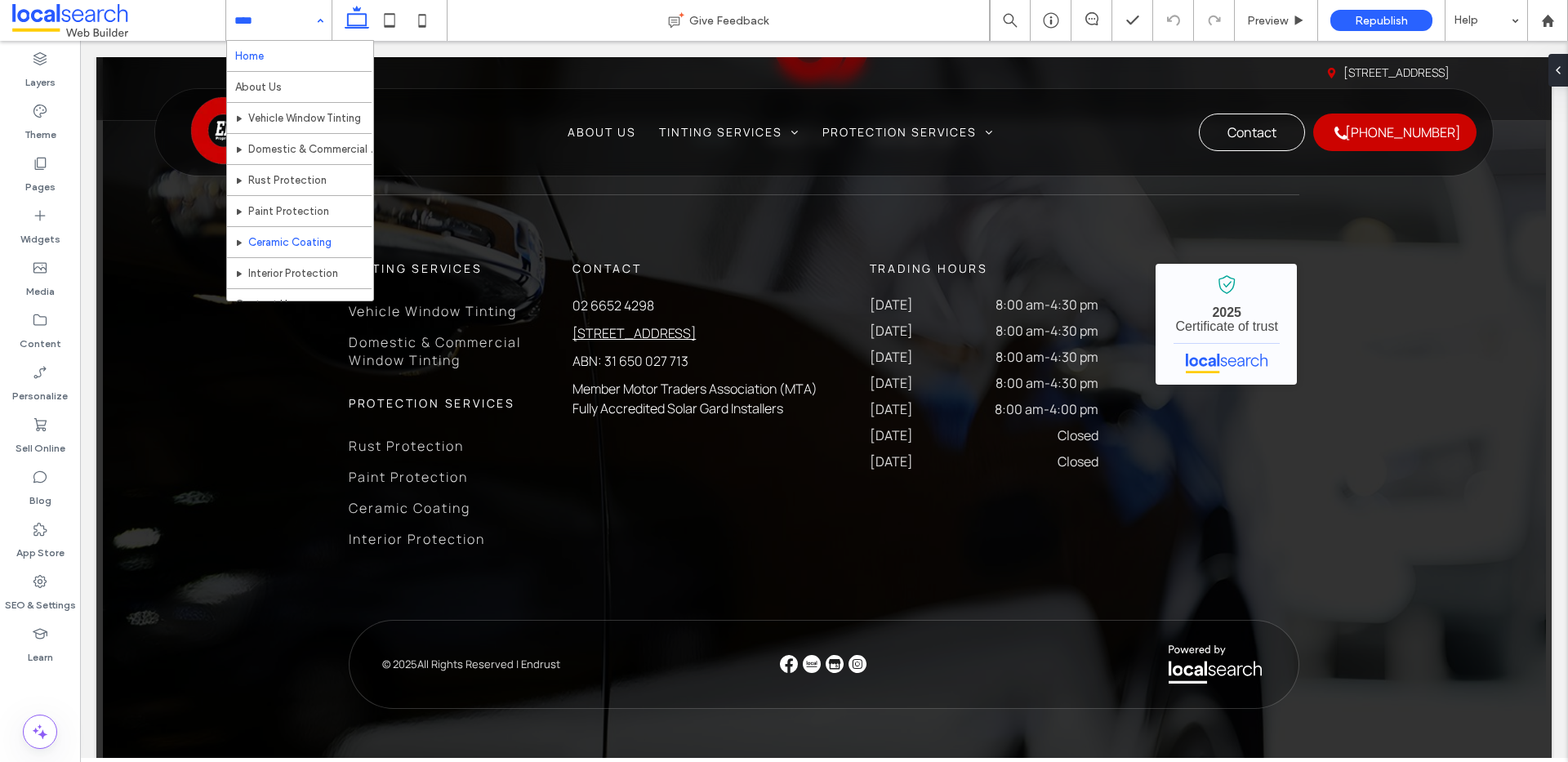
scroll to position [17, 0]
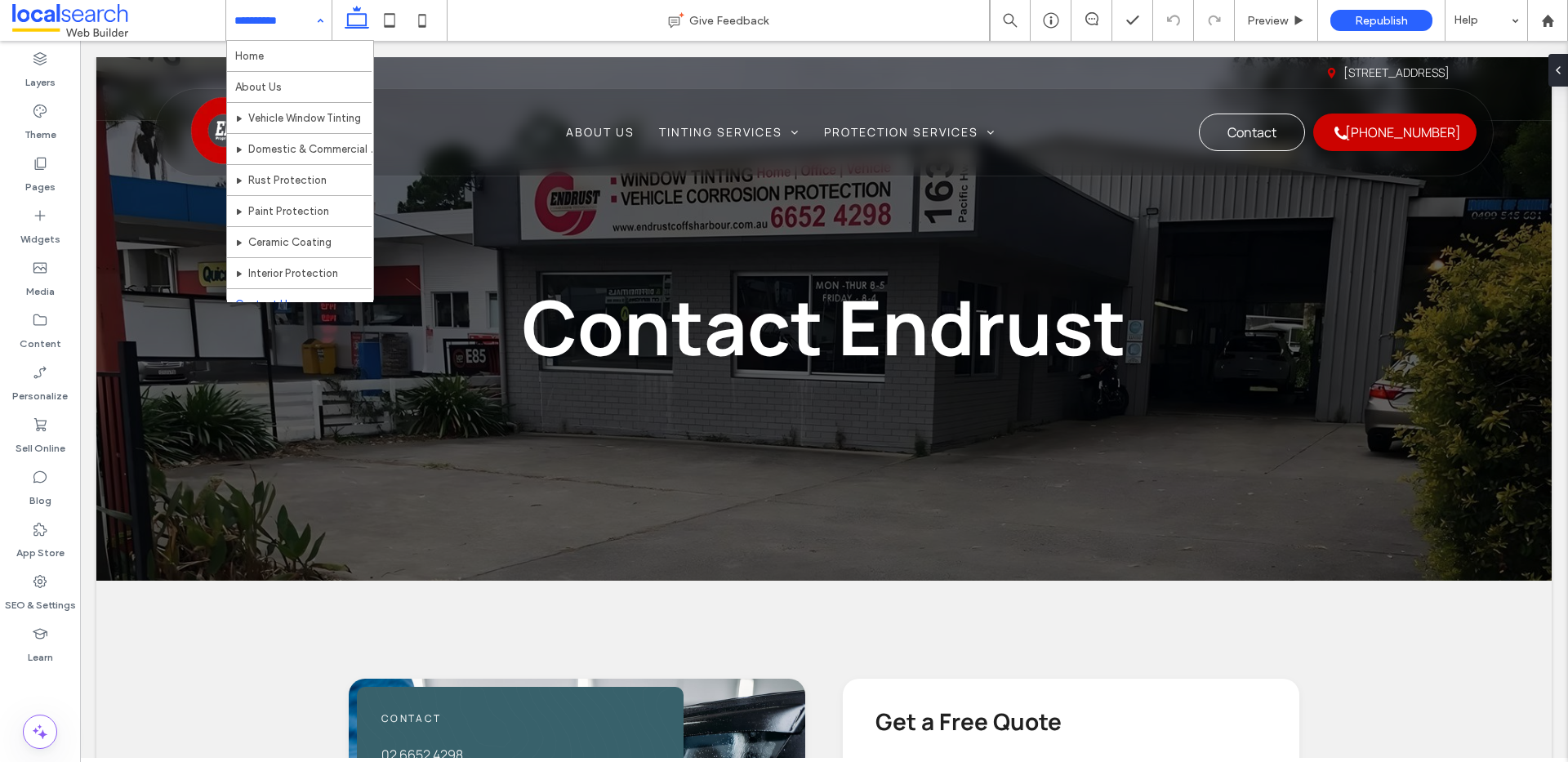
click at [321, 15] on div "Home About Us Vehicle Window Tinting Domestic & Commercial Window Tinting Rust …" at bounding box center [279, 20] width 105 height 41
